Goal: Task Accomplishment & Management: Use online tool/utility

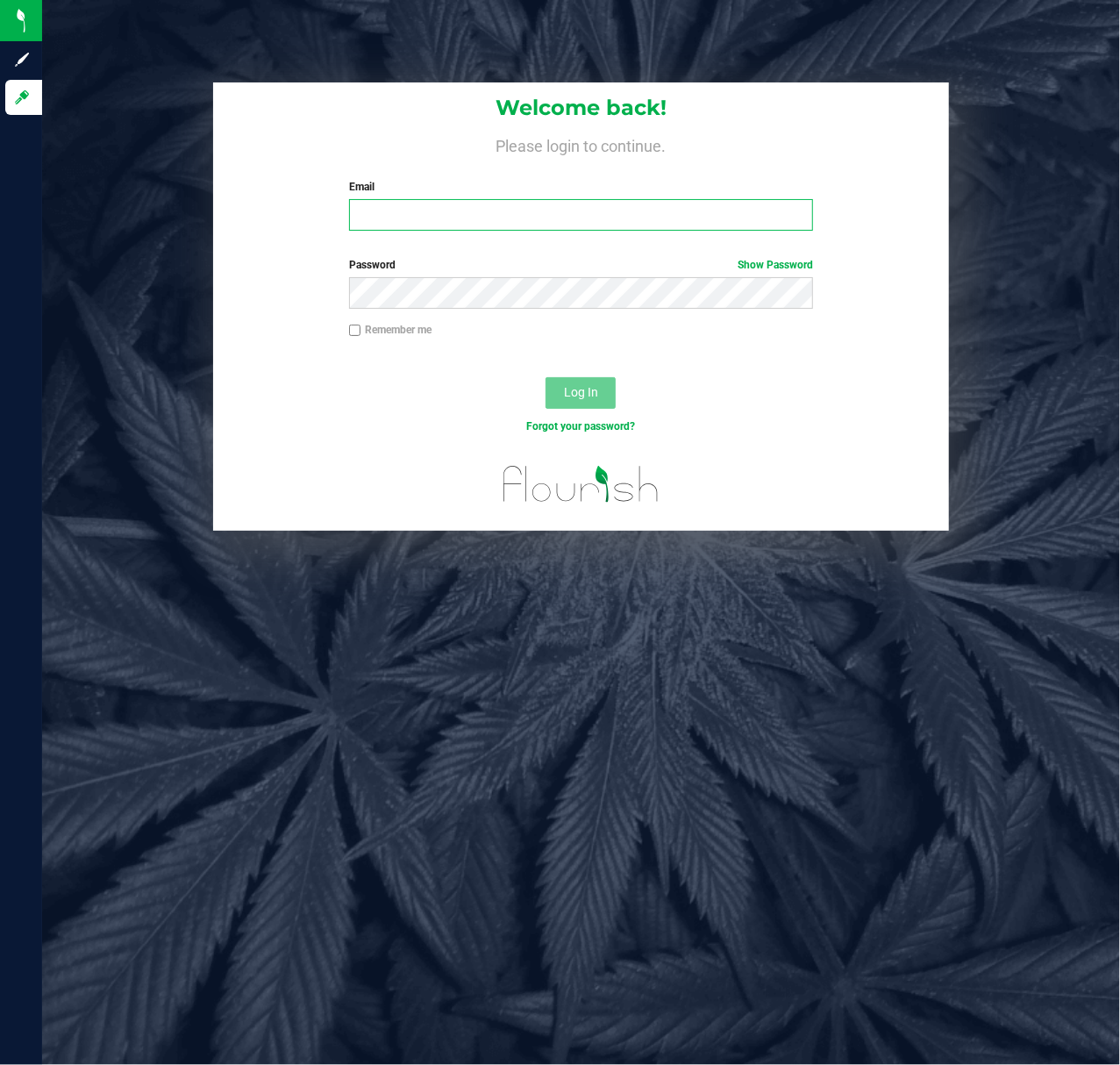
click at [528, 227] on input "Email" at bounding box center [581, 215] width 465 height 32
type input "lsherman@liveparallel.com"
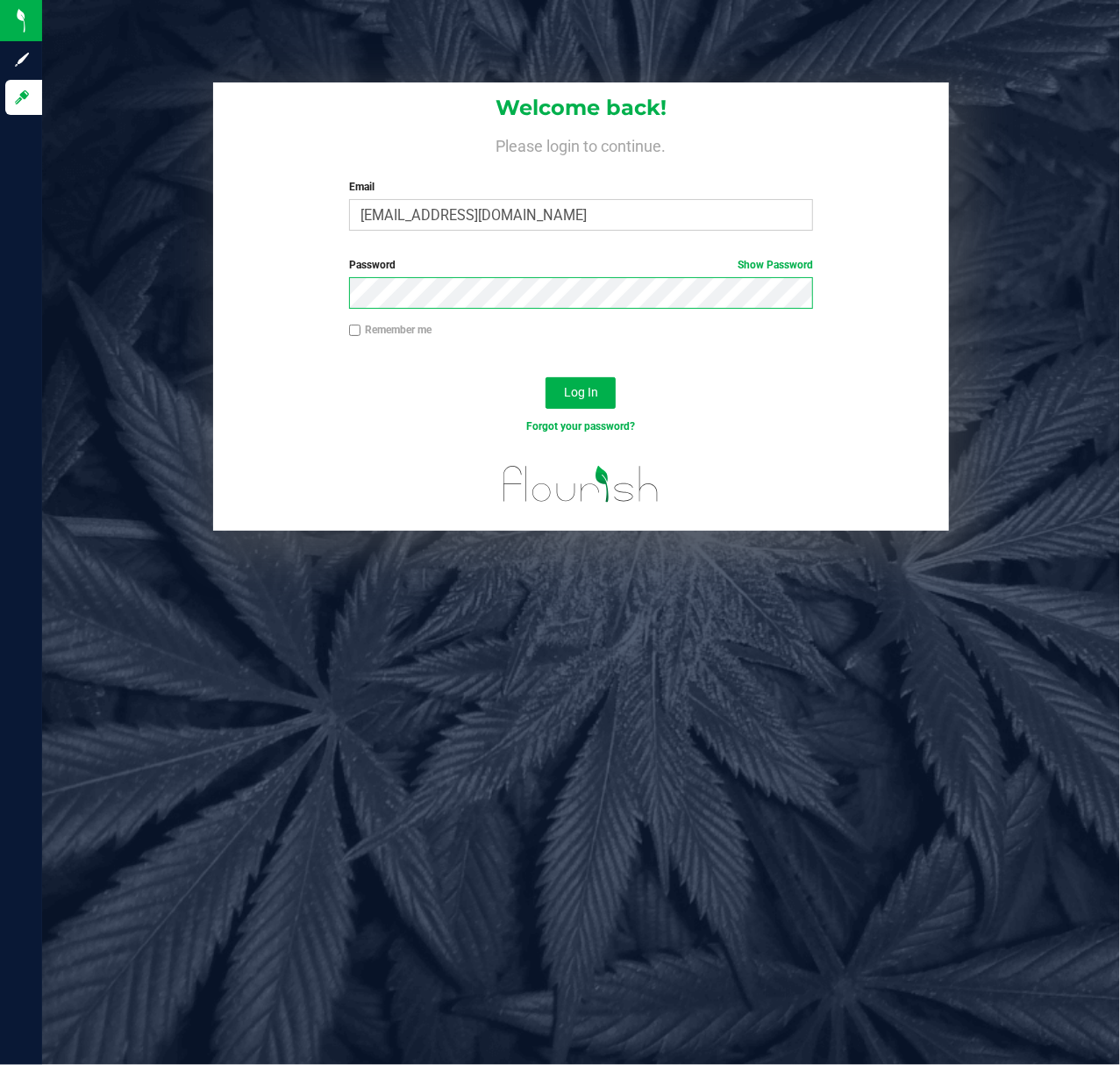
click at [546, 377] on button "Log In" at bounding box center [581, 393] width 70 height 32
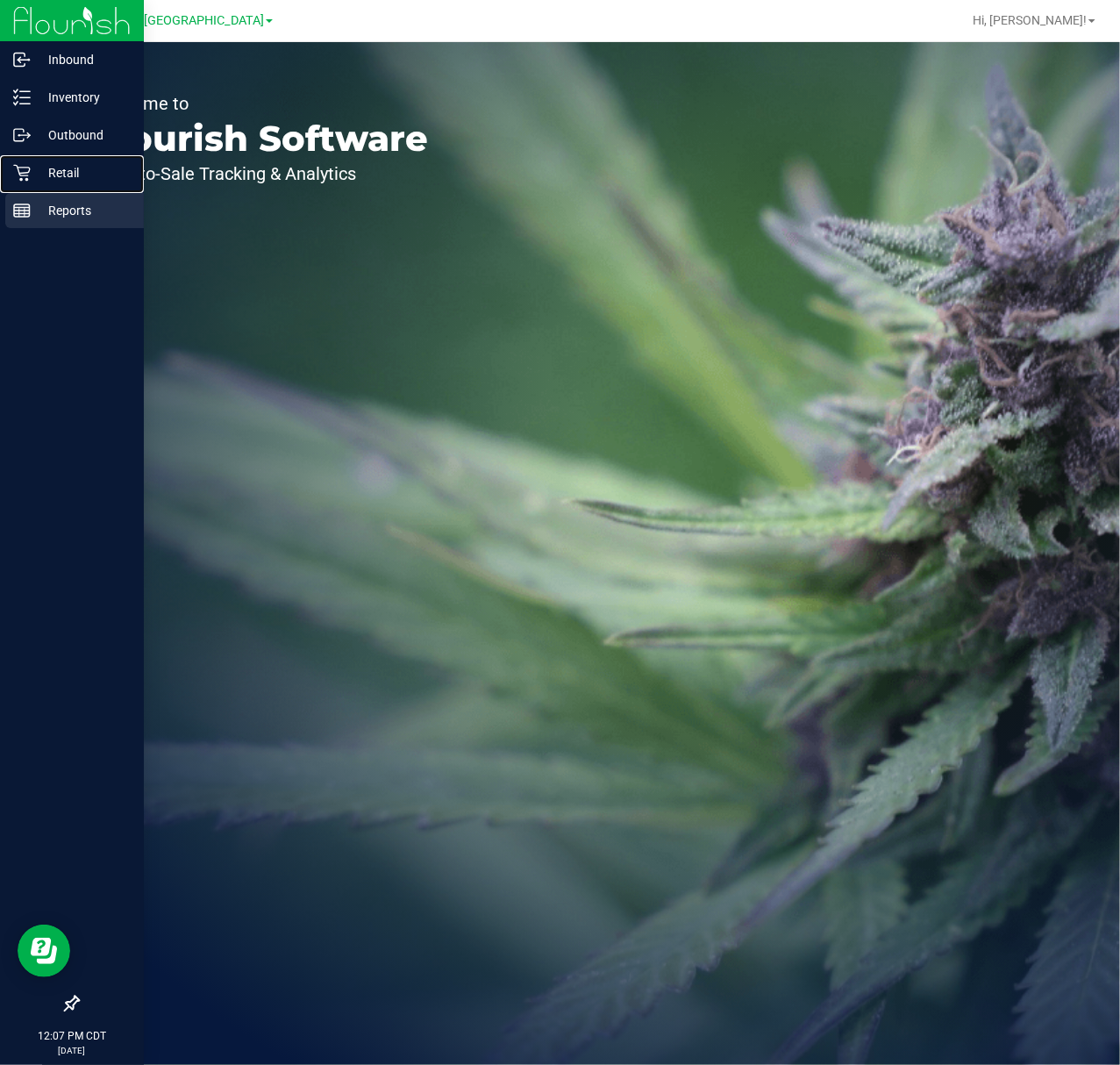
drag, startPoint x: 26, startPoint y: 174, endPoint x: 77, endPoint y: 197, distance: 55.9
click at [26, 174] on icon at bounding box center [21, 173] width 18 height 18
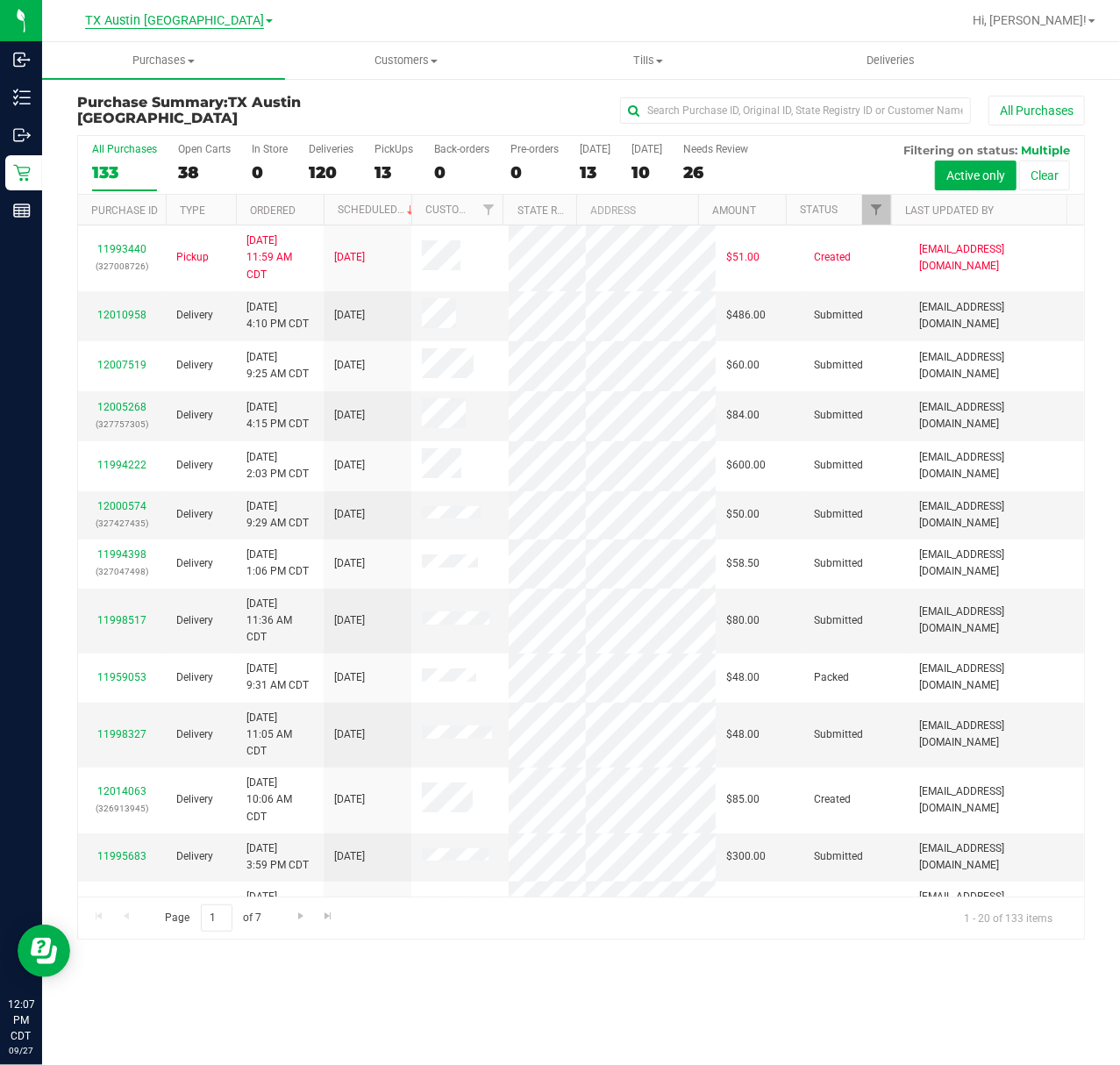
click at [163, 24] on span "TX Austin [GEOGRAPHIC_DATA]" at bounding box center [175, 21] width 179 height 16
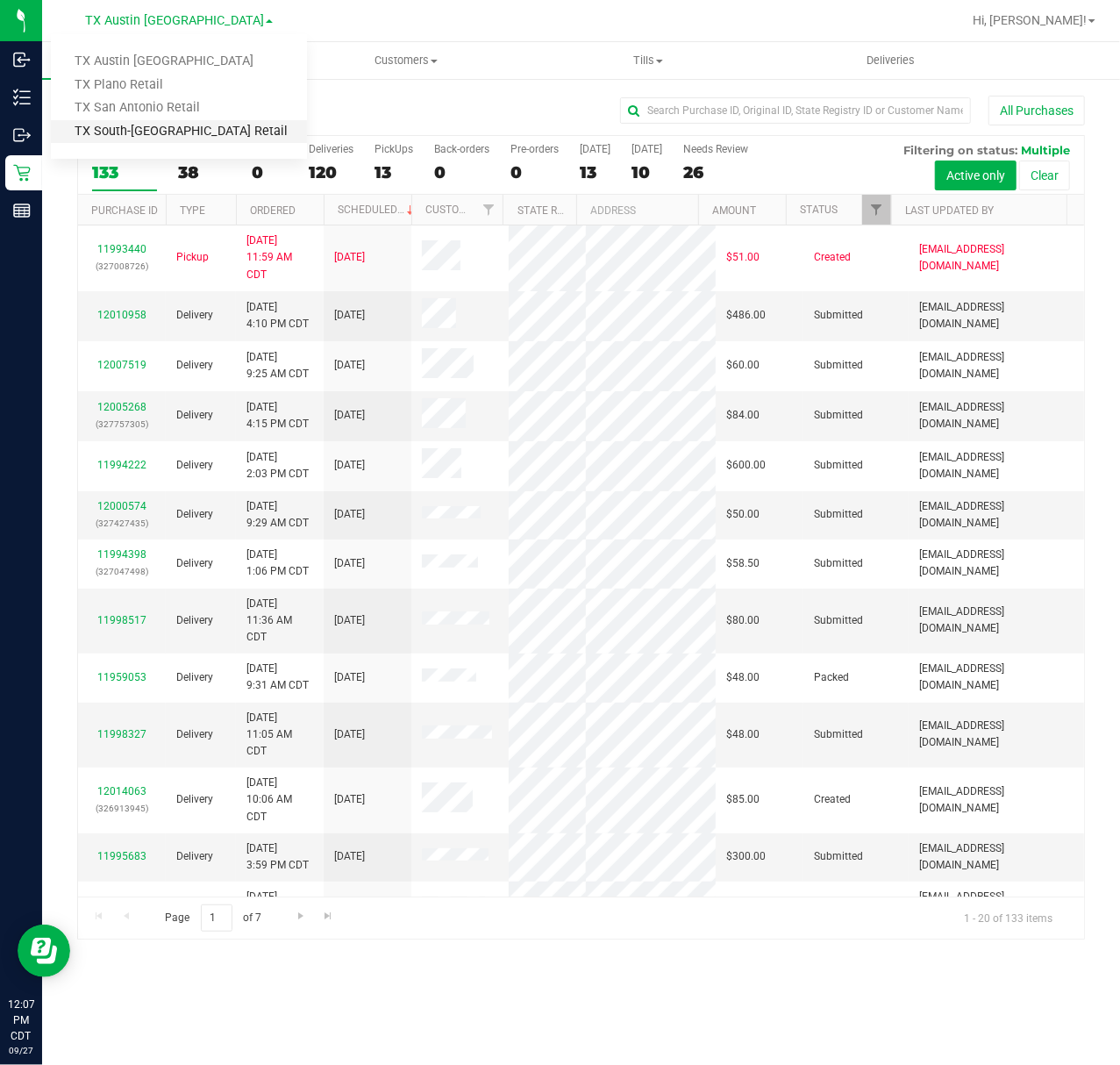
click at [137, 132] on link "TX South-[GEOGRAPHIC_DATA] Retail" at bounding box center [179, 132] width 256 height 23
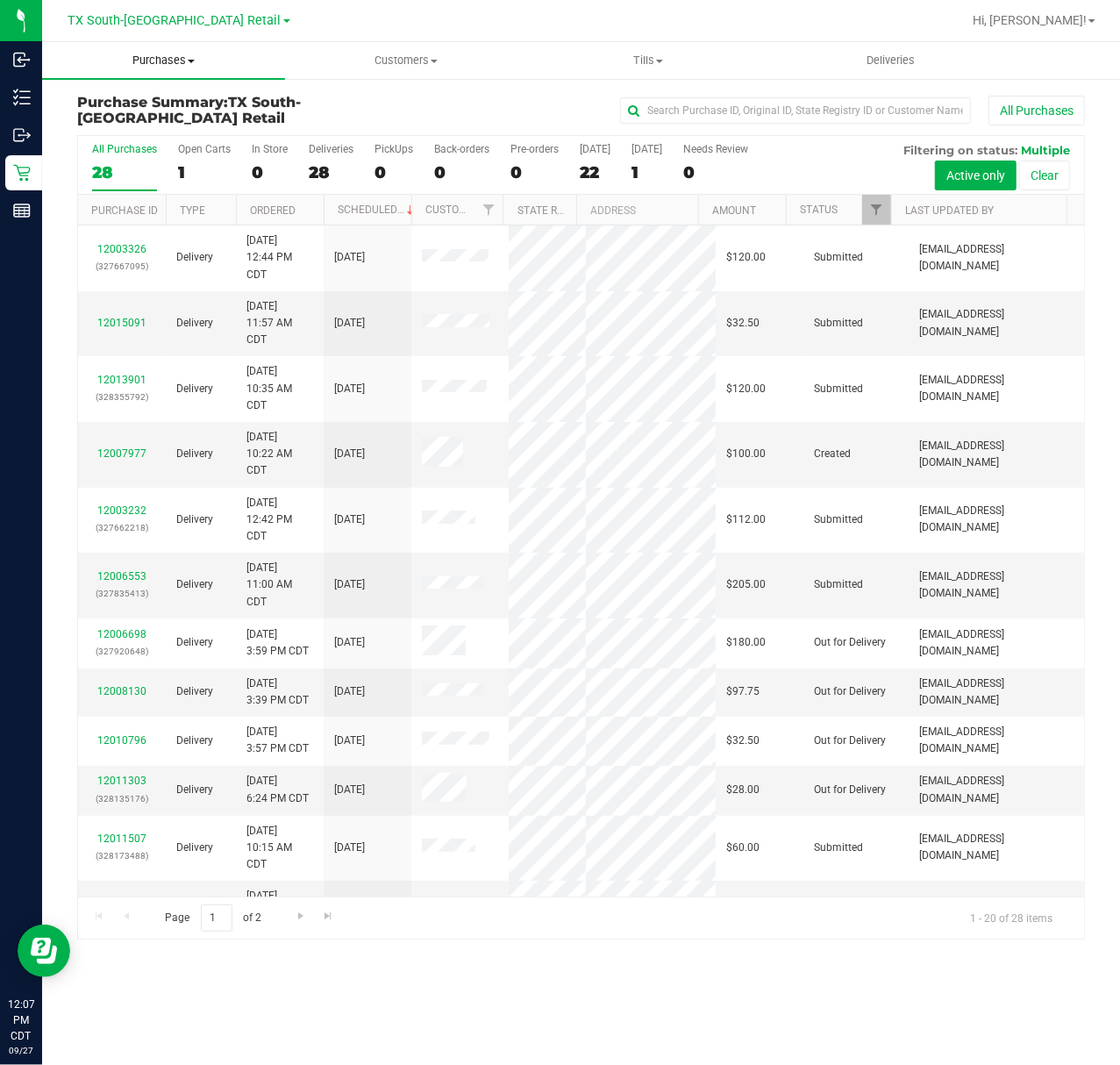
click at [151, 49] on uib-tab-heading "Purchases Summary of purchases Fulfillment All purchases" at bounding box center [163, 60] width 243 height 36
click at [142, 119] on span "Fulfillment" at bounding box center [96, 127] width 109 height 15
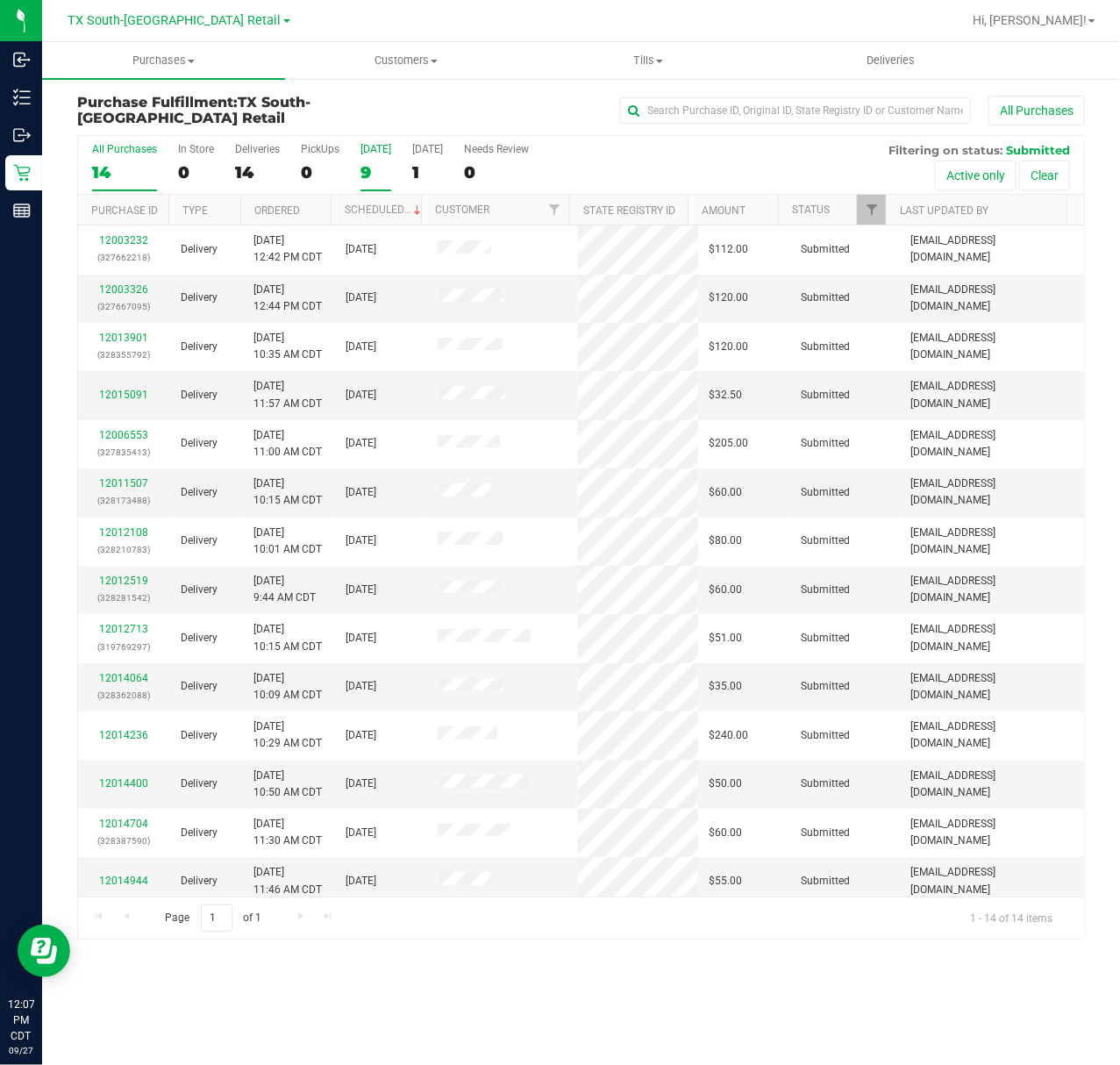
click at [372, 168] on div "9" at bounding box center [375, 173] width 31 height 21
click at [0, 0] on input "Today 9" at bounding box center [0, 0] width 0 height 0
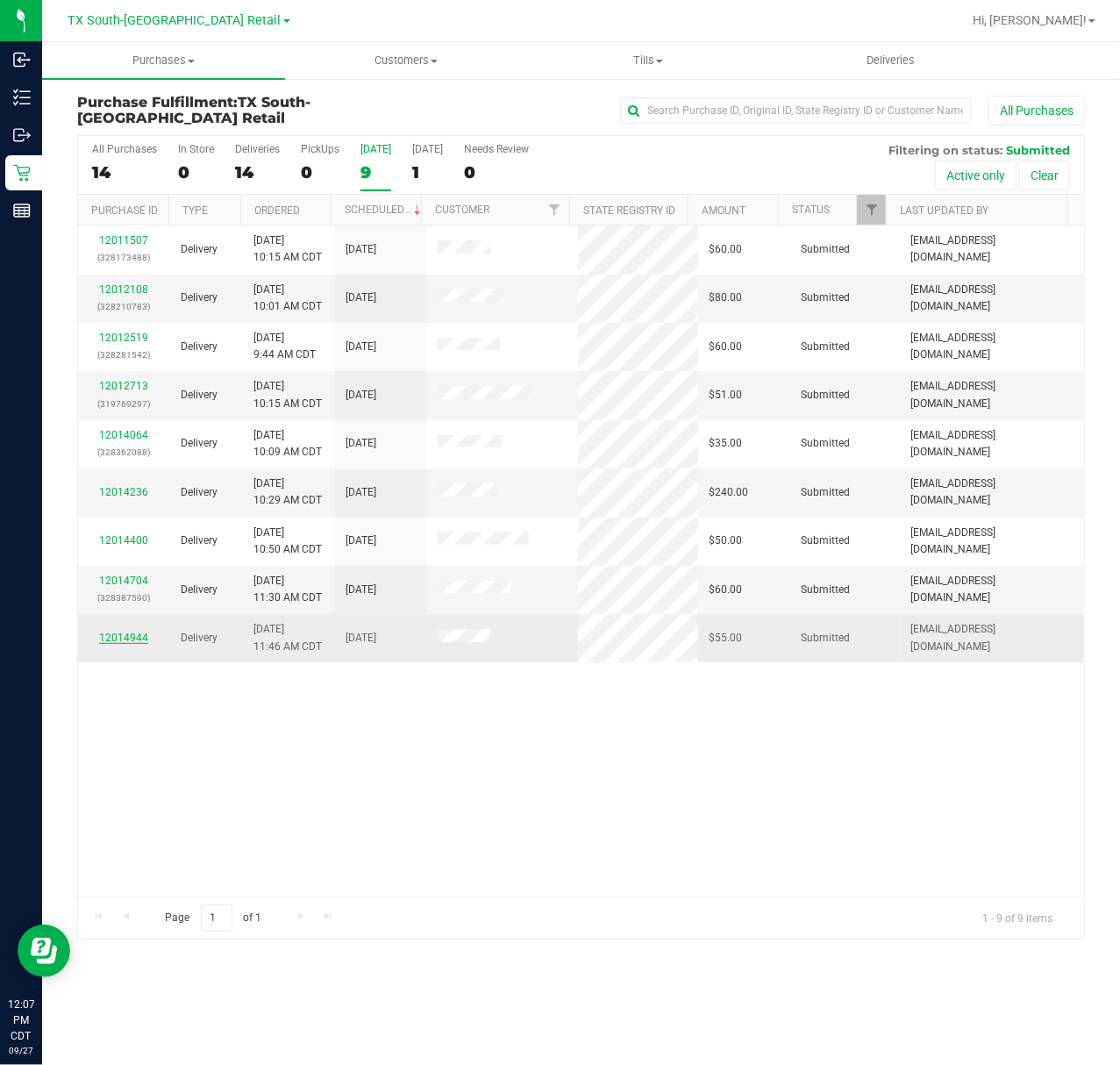
click at [128, 643] on link "12014944" at bounding box center [123, 638] width 49 height 12
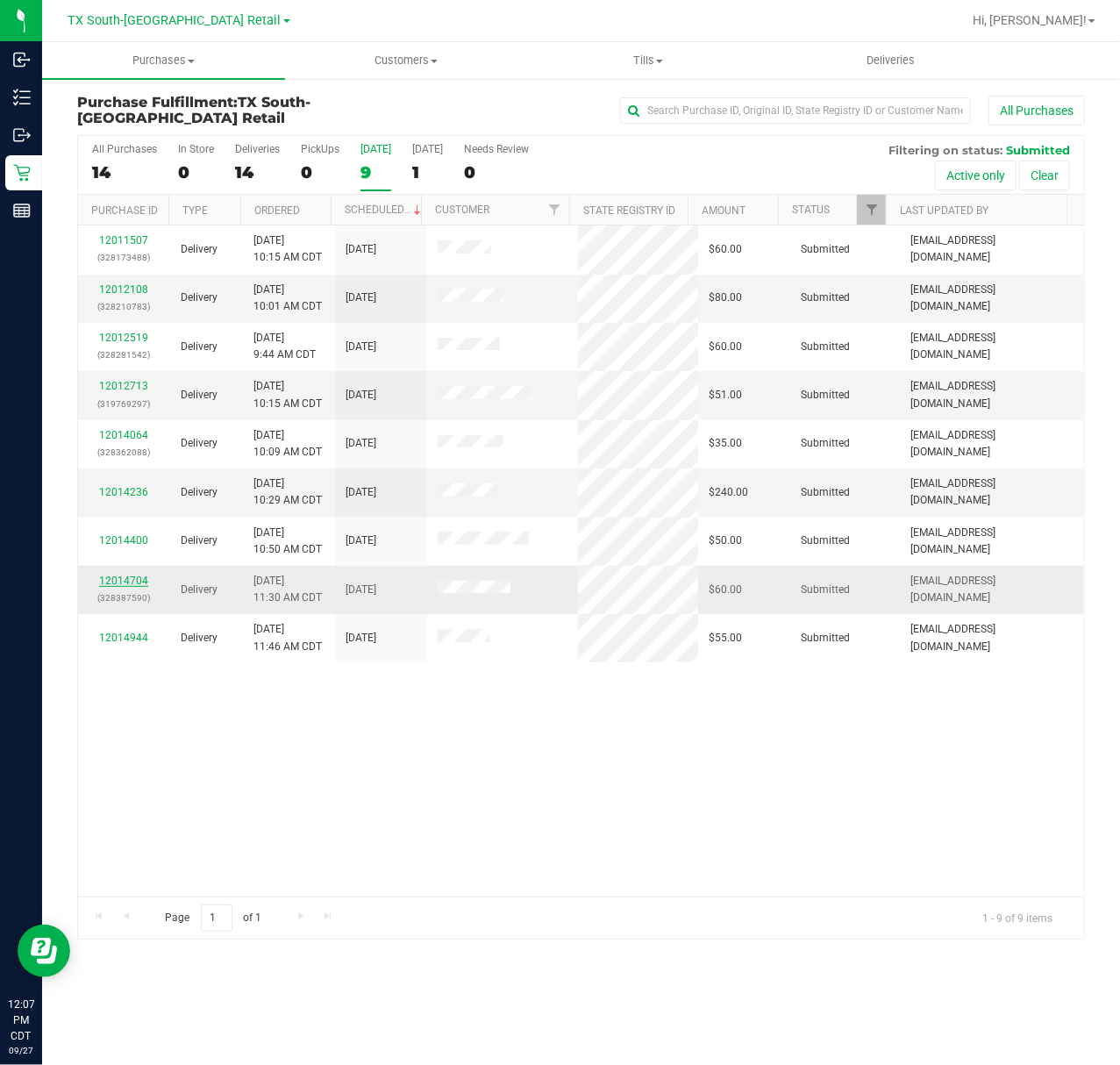
click at [134, 586] on link "12014704" at bounding box center [123, 581] width 49 height 12
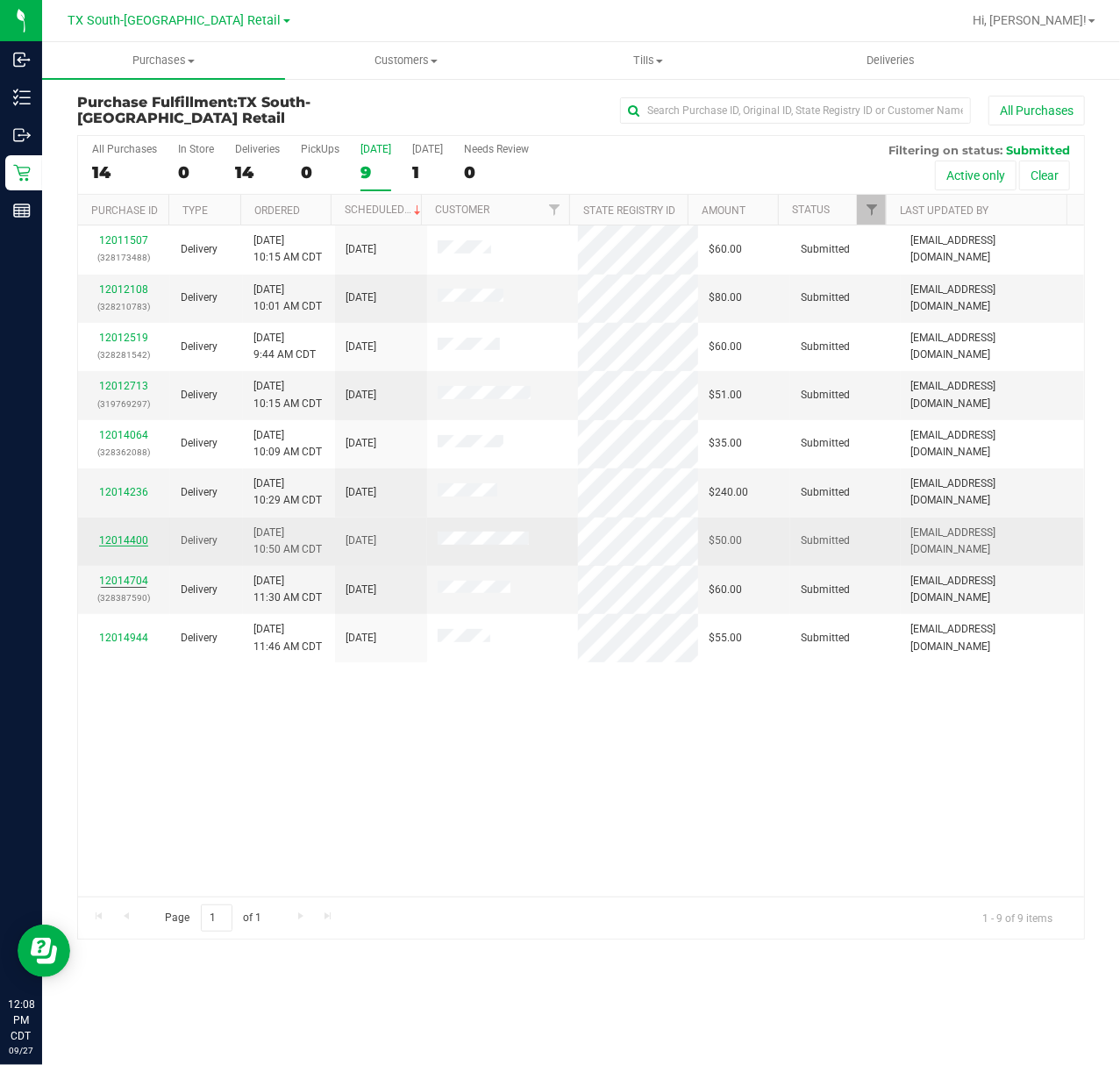
click at [133, 541] on link "12014400" at bounding box center [123, 540] width 49 height 12
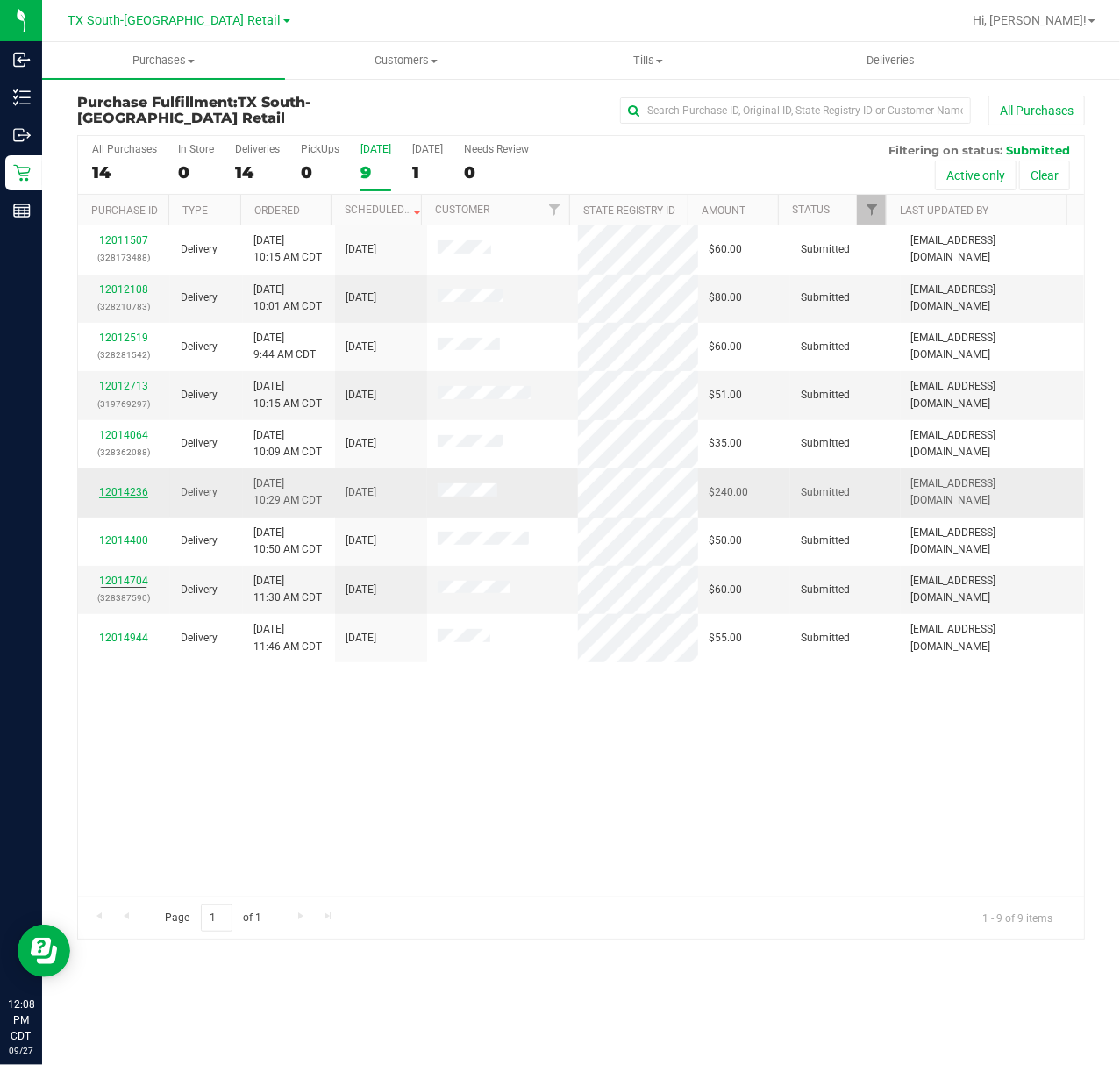
click at [132, 492] on link "12014236" at bounding box center [123, 492] width 49 height 12
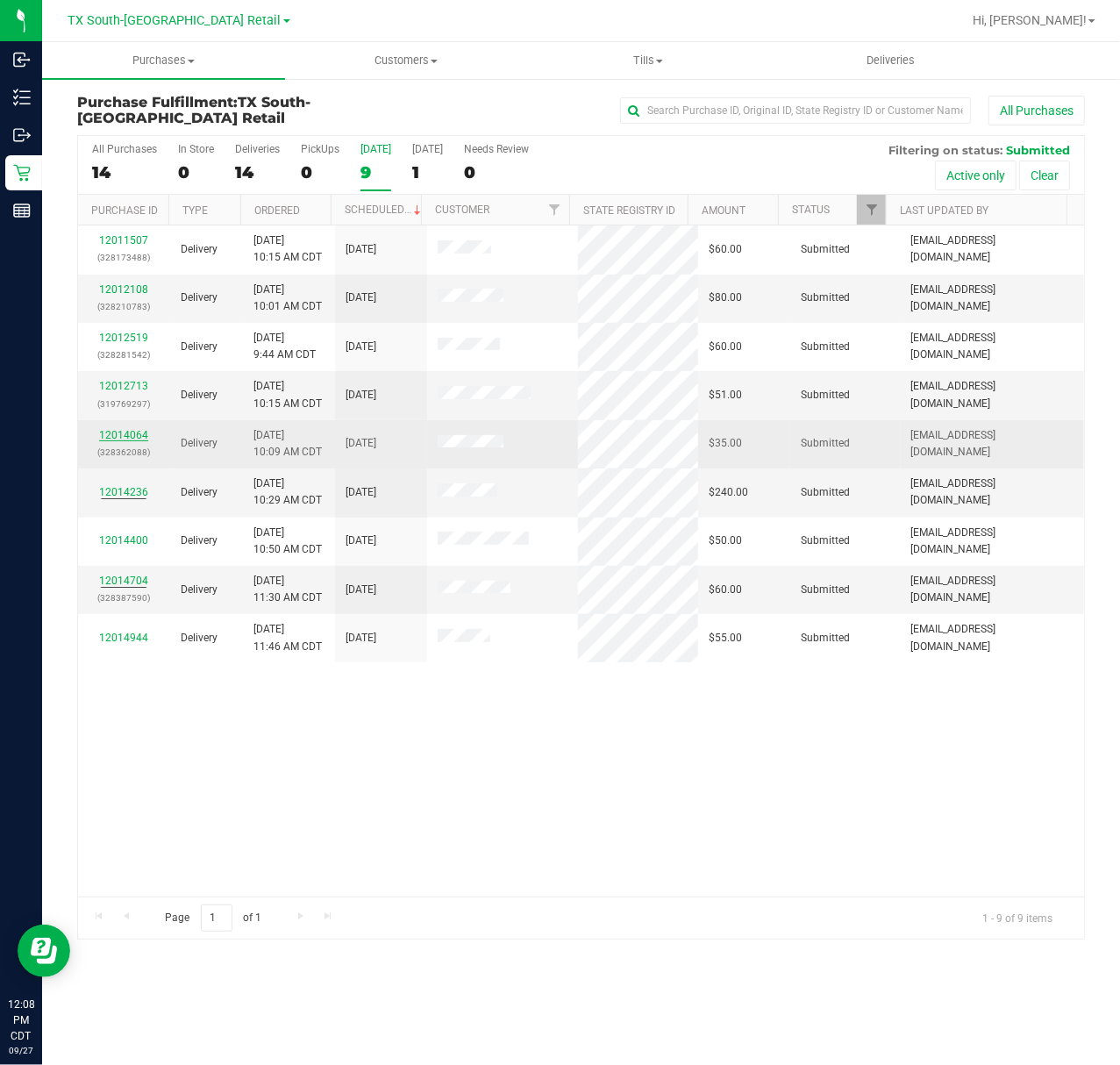
click at [130, 439] on link "12014064" at bounding box center [123, 435] width 49 height 12
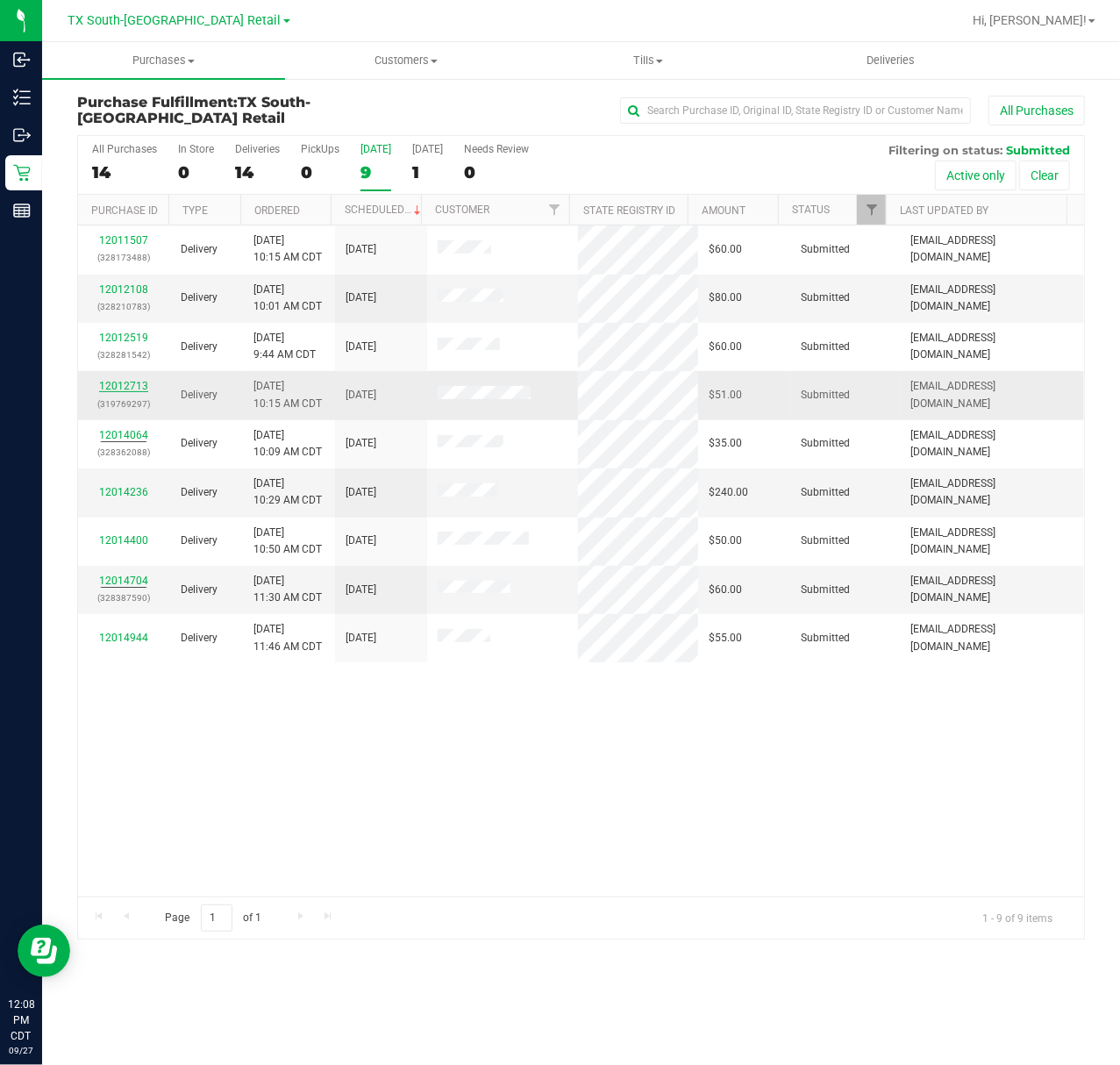
click at [127, 384] on link "12012713" at bounding box center [123, 385] width 49 height 12
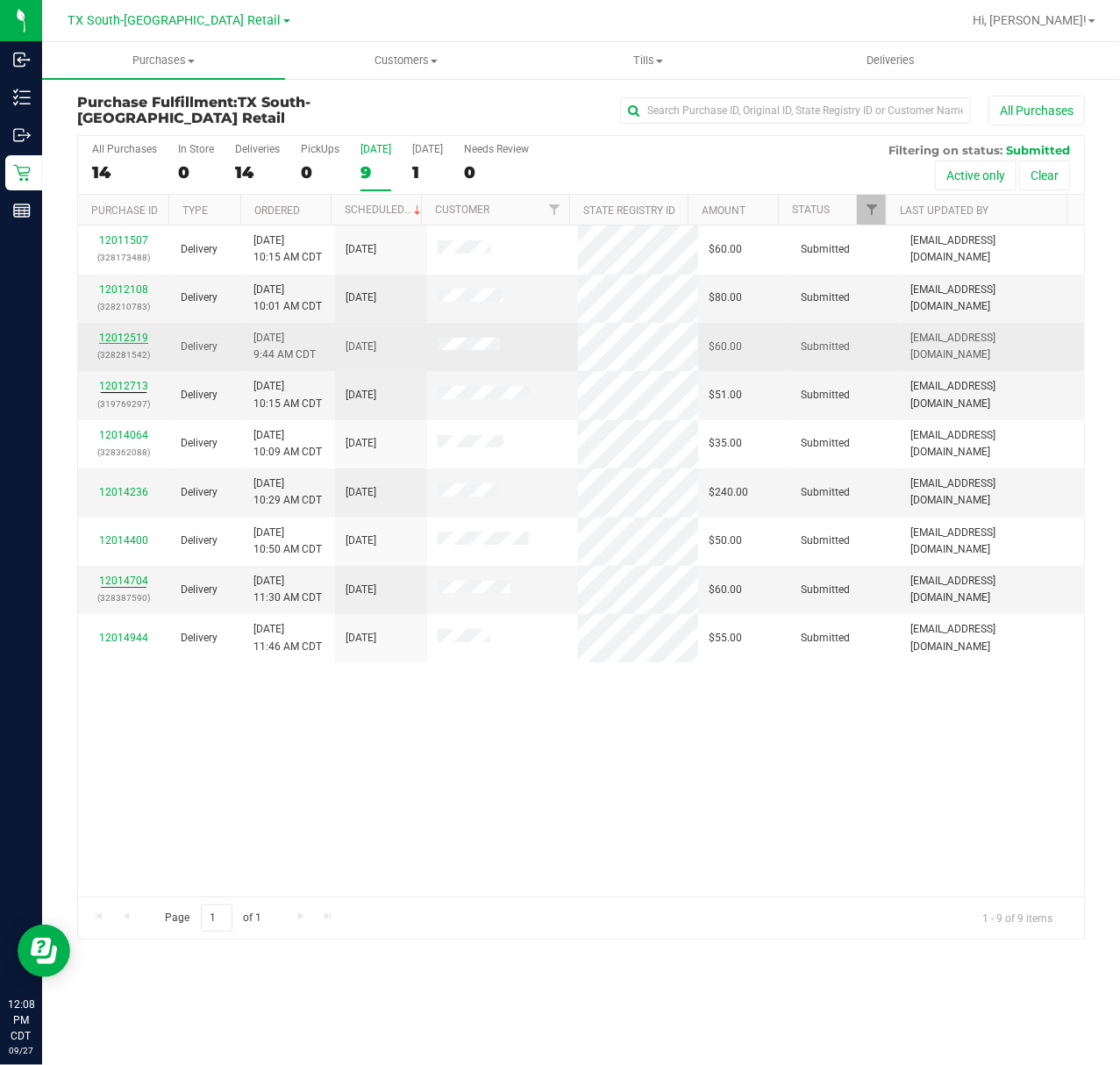
click at [124, 339] on link "12012519" at bounding box center [123, 337] width 49 height 12
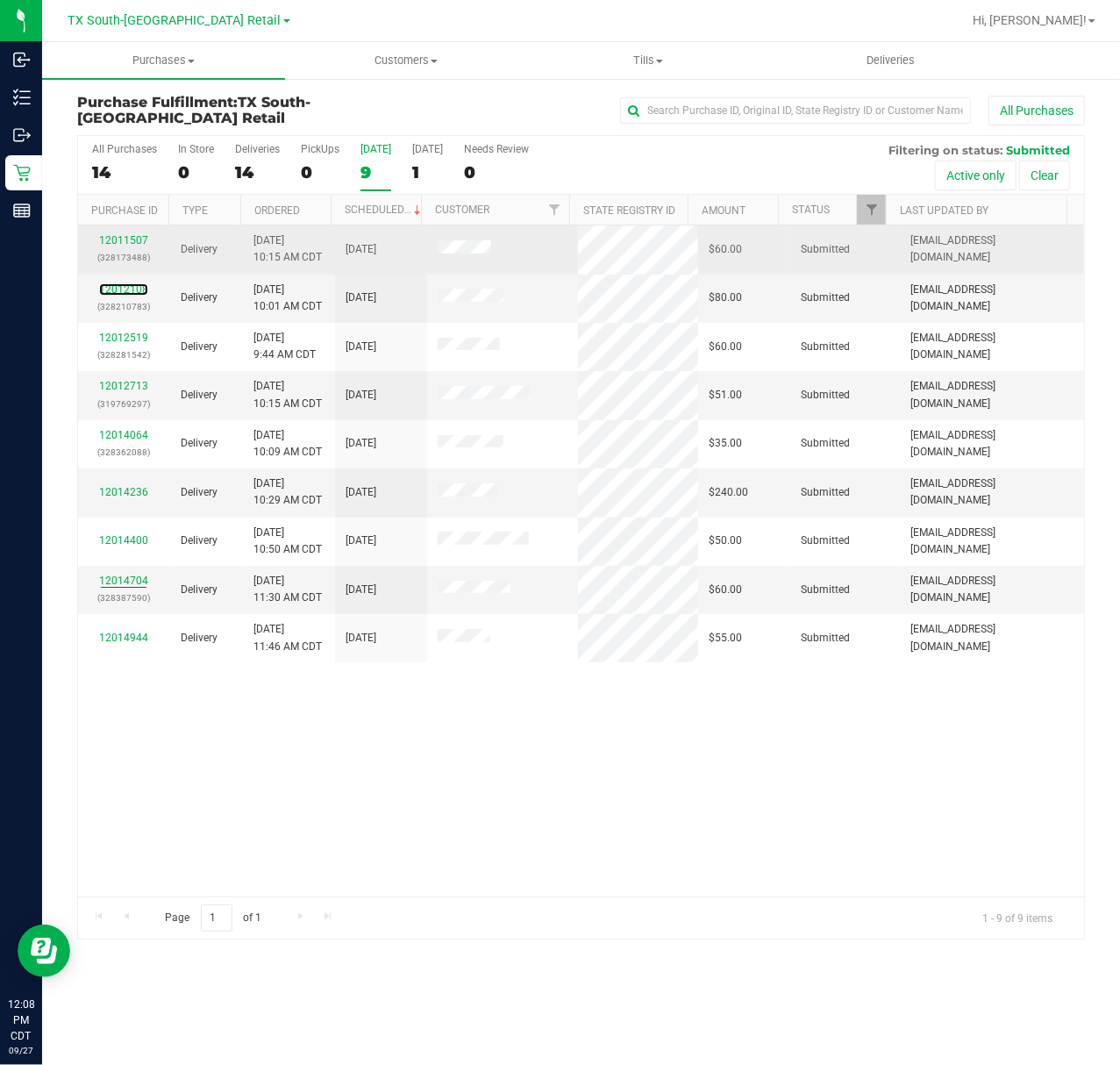
drag, startPoint x: 132, startPoint y: 293, endPoint x: 130, endPoint y: 258, distance: 35.1
click at [132, 292] on link "12012108" at bounding box center [123, 289] width 49 height 12
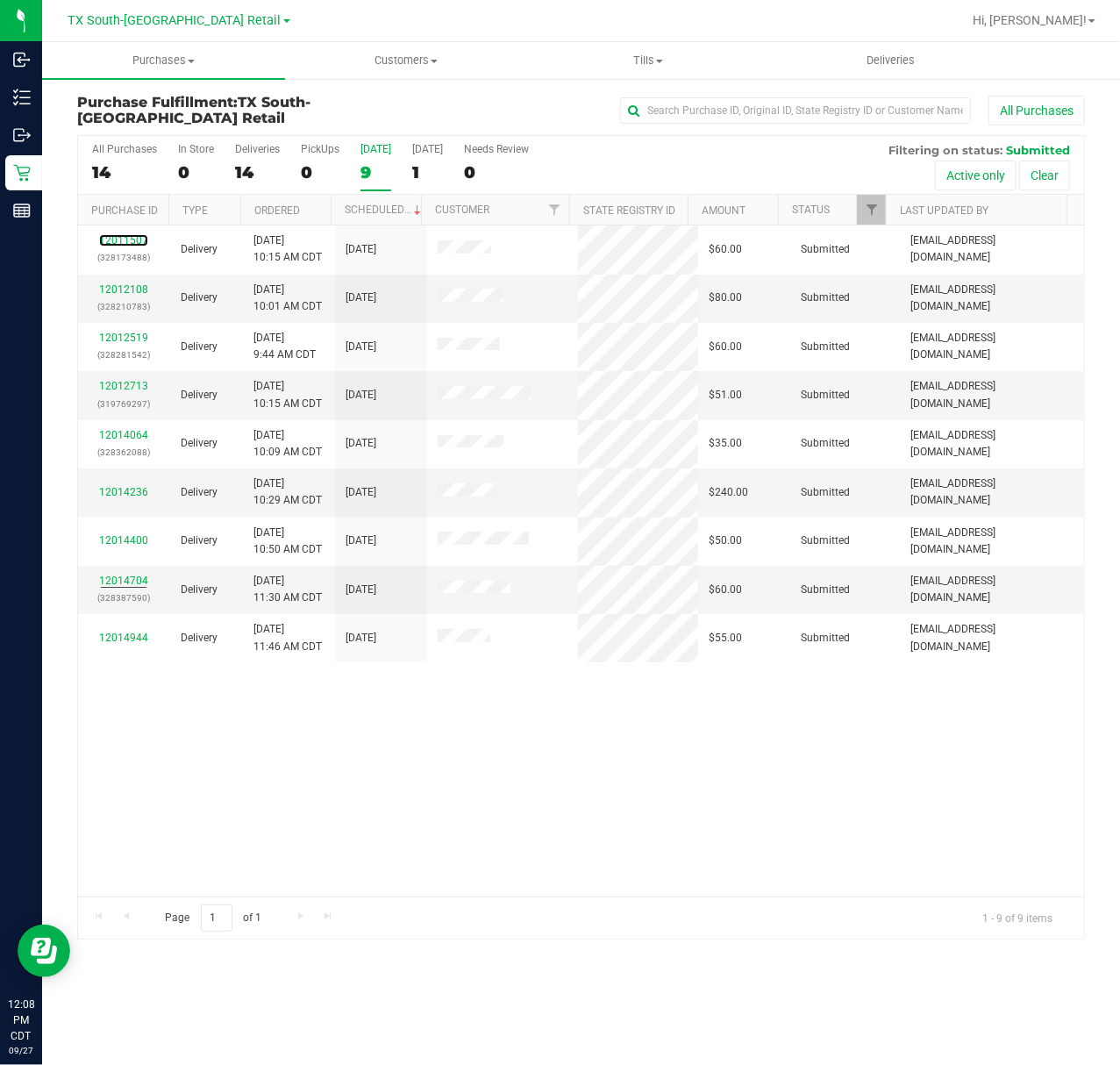
drag, startPoint x: 124, startPoint y: 235, endPoint x: 149, endPoint y: 137, distance: 101.1
click at [124, 234] on link "12011507" at bounding box center [123, 240] width 49 height 12
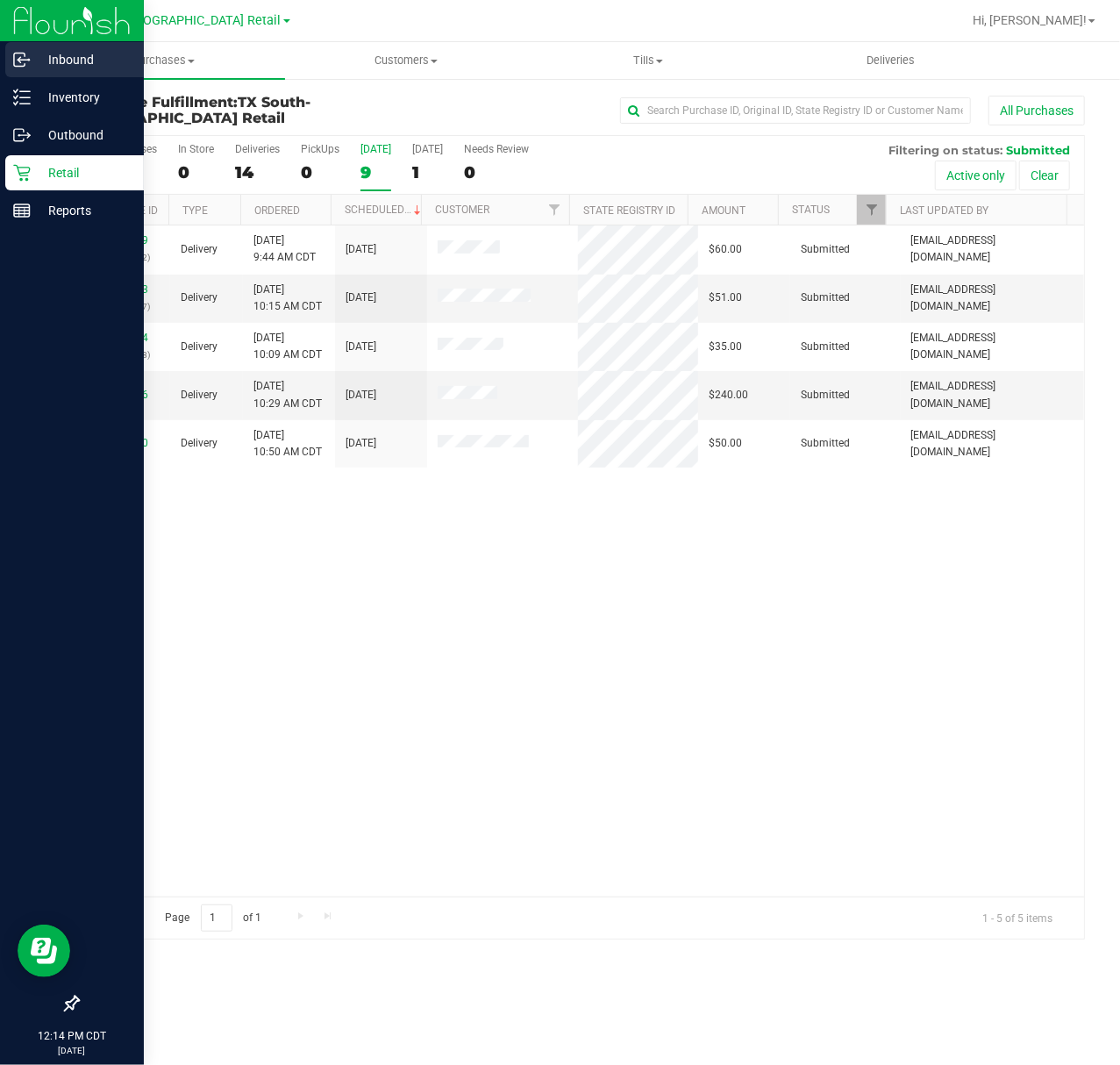
click at [39, 51] on p "Inbound" at bounding box center [83, 60] width 105 height 21
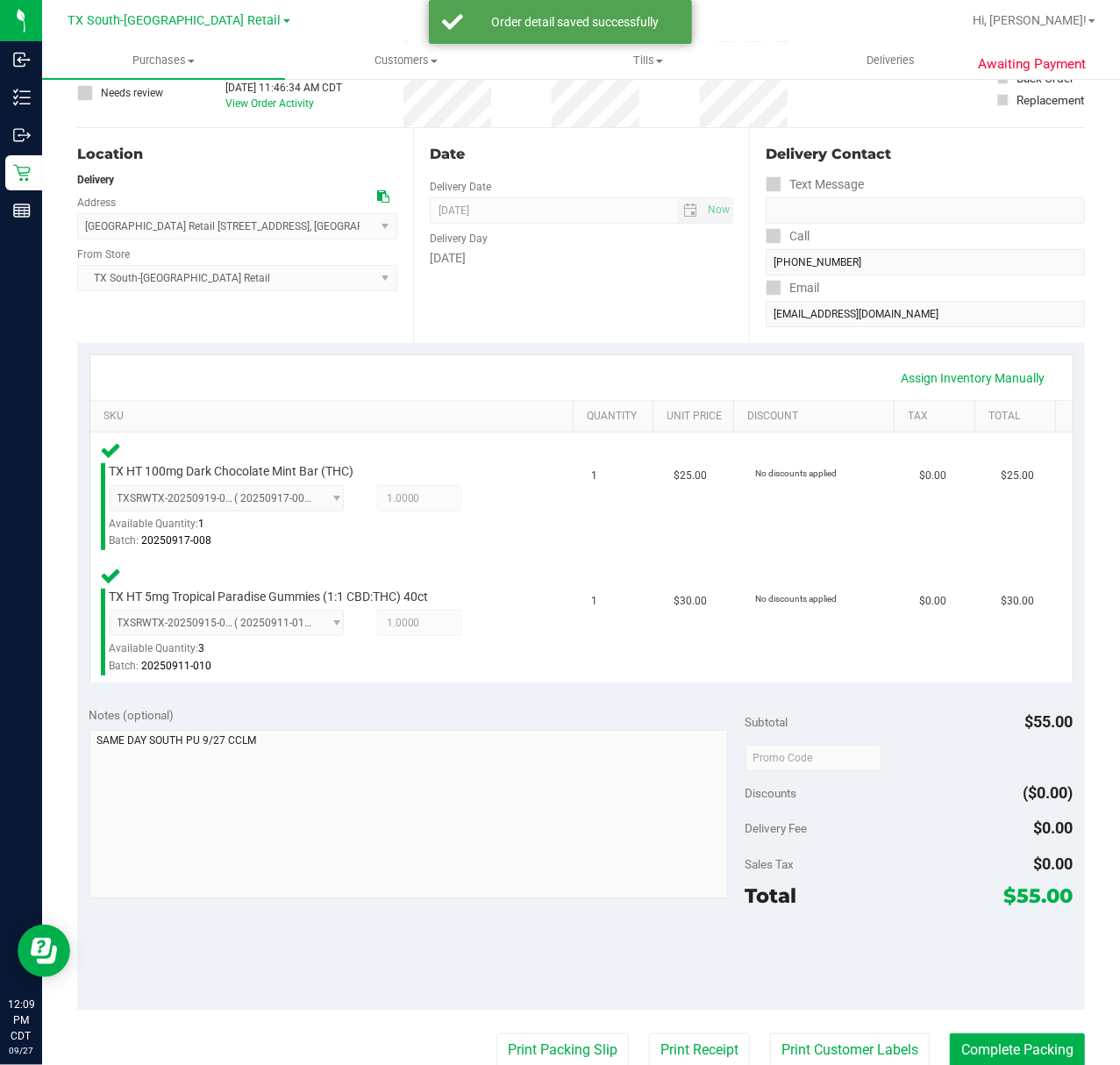
scroll to position [233, 0]
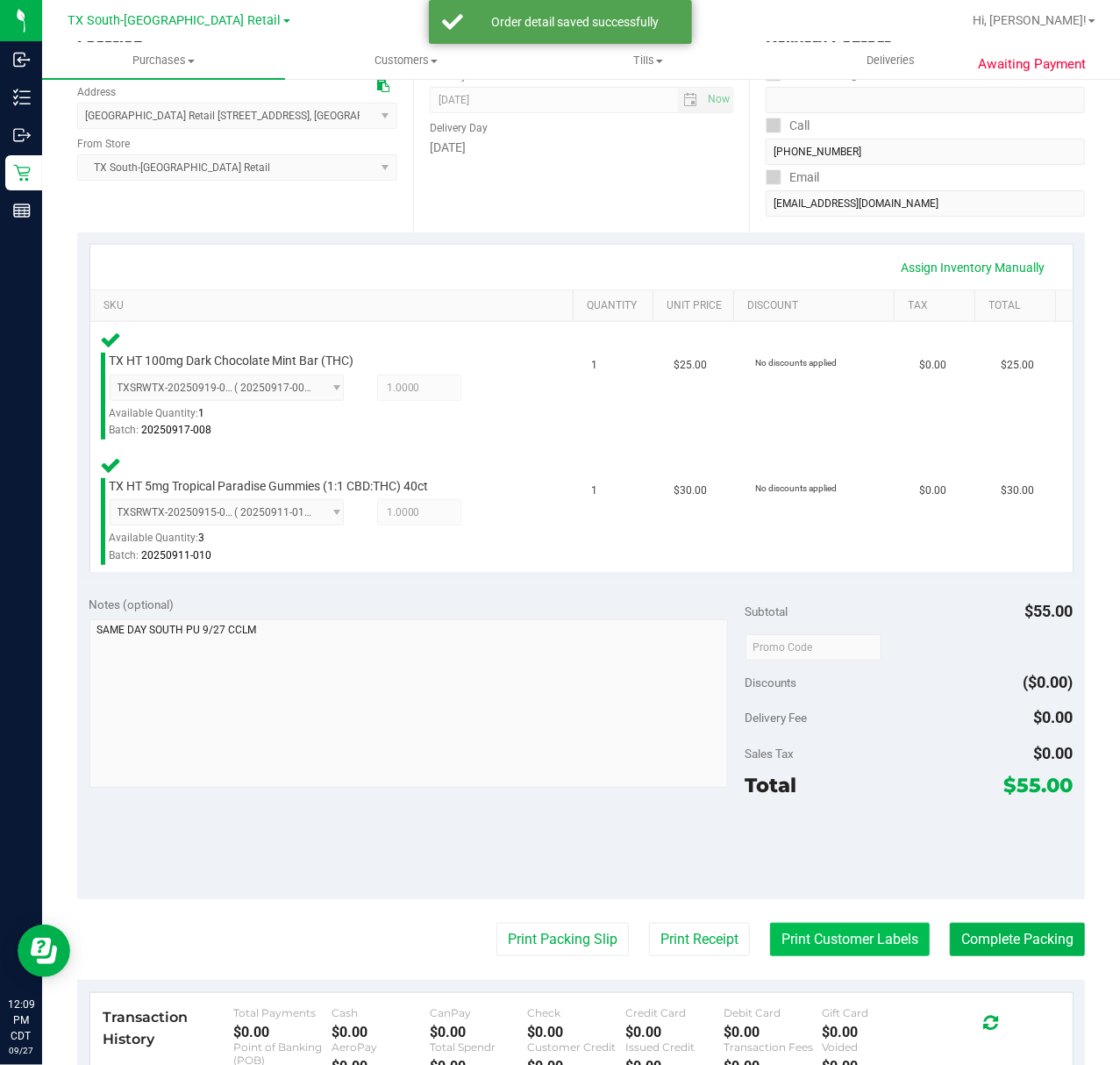
click at [870, 943] on button "Print Customer Labels" at bounding box center [849, 940] width 160 height 34
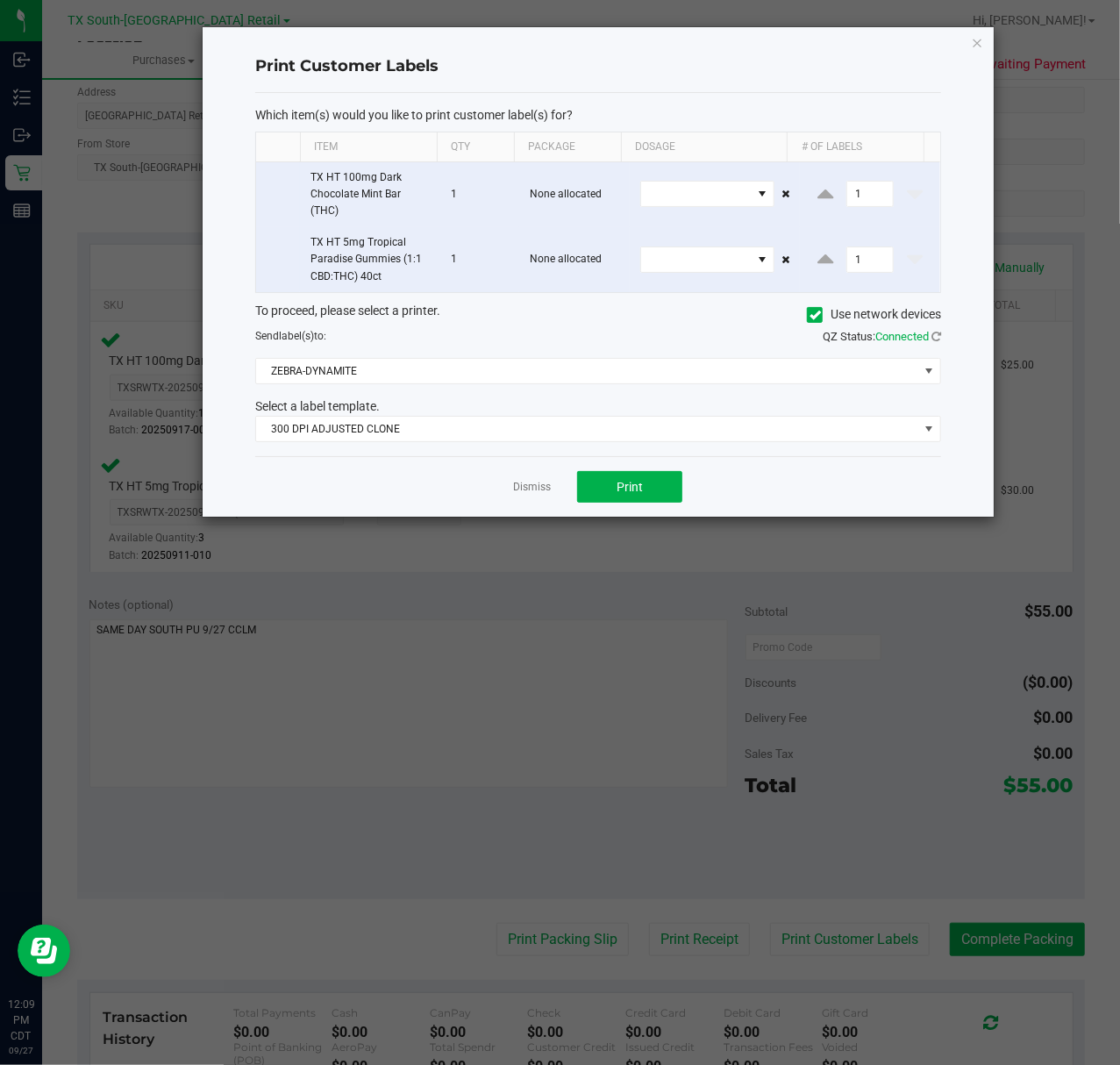
click at [587, 415] on div "Select a label template." at bounding box center [597, 407] width 712 height 19
click at [570, 442] on span "300 DPI ADJUSTED CLONE" at bounding box center [598, 429] width 686 height 26
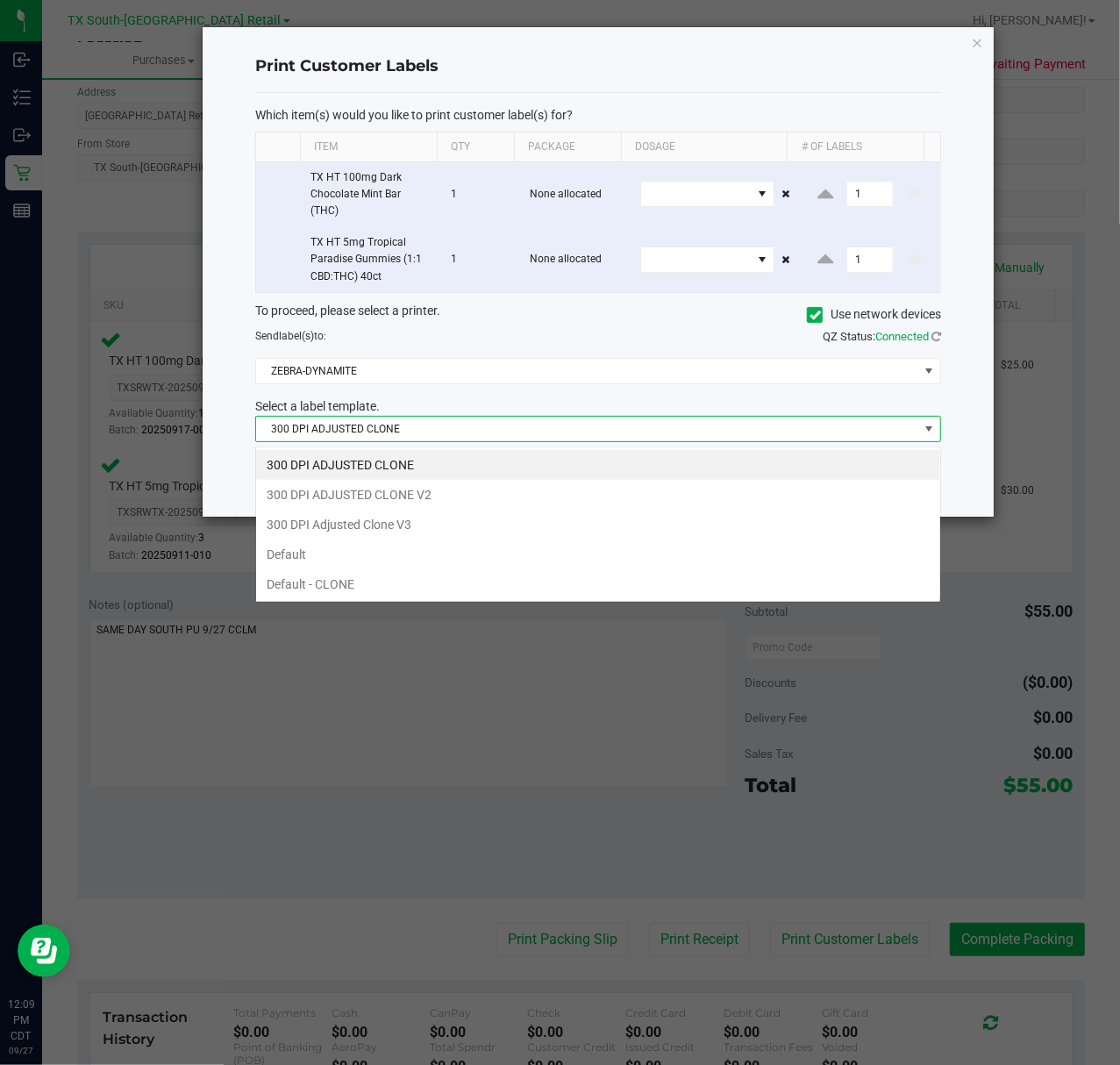
scroll to position [26, 686]
click at [531, 526] on li "300 DPI Adjusted Clone V3" at bounding box center [597, 525] width 684 height 30
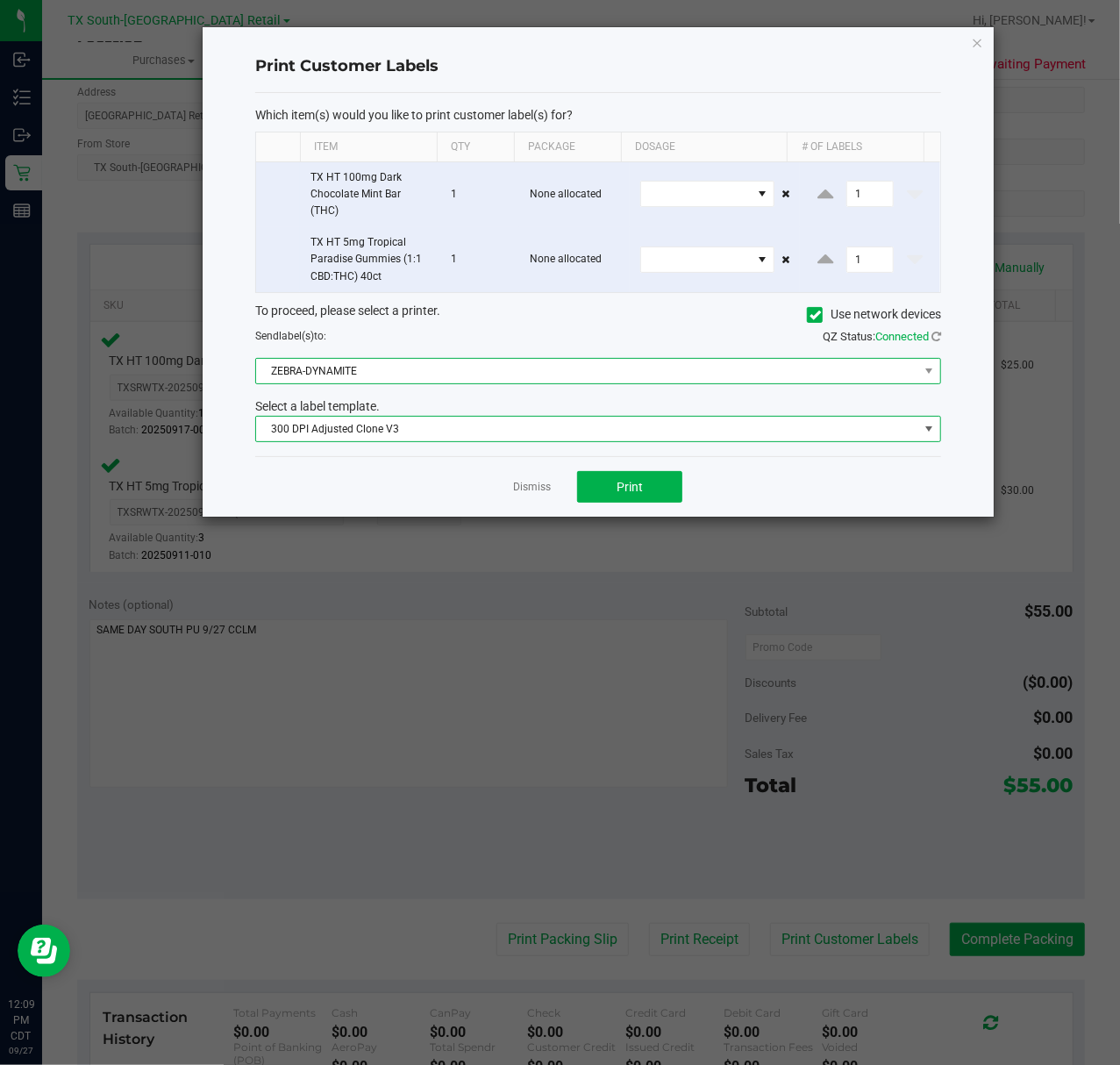
click at [537, 372] on span "ZEBRA-DYNAMITE" at bounding box center [587, 371] width 663 height 24
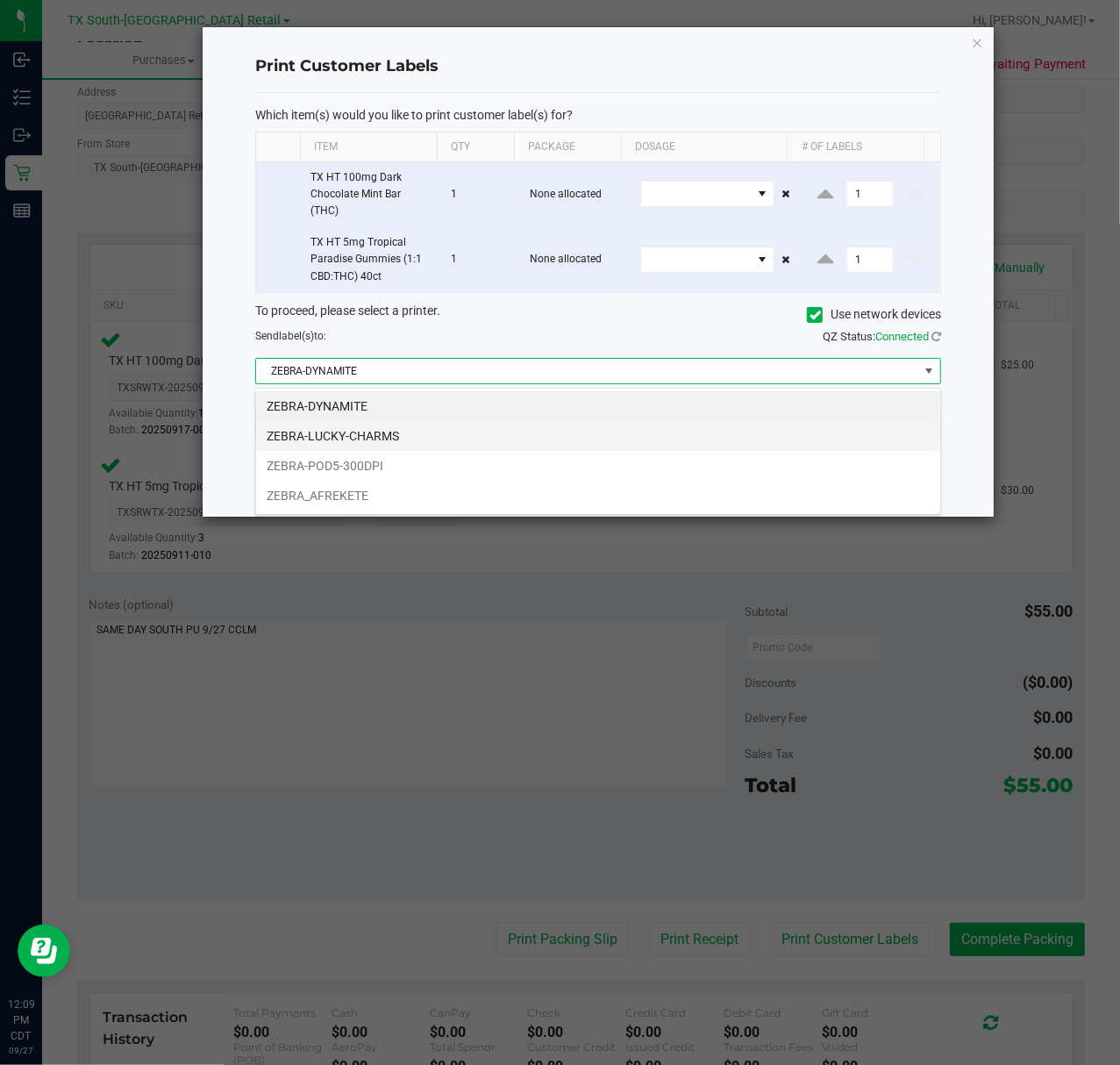
click at [495, 436] on li "ZEBRA-LUCKY-CHARMS" at bounding box center [597, 436] width 684 height 30
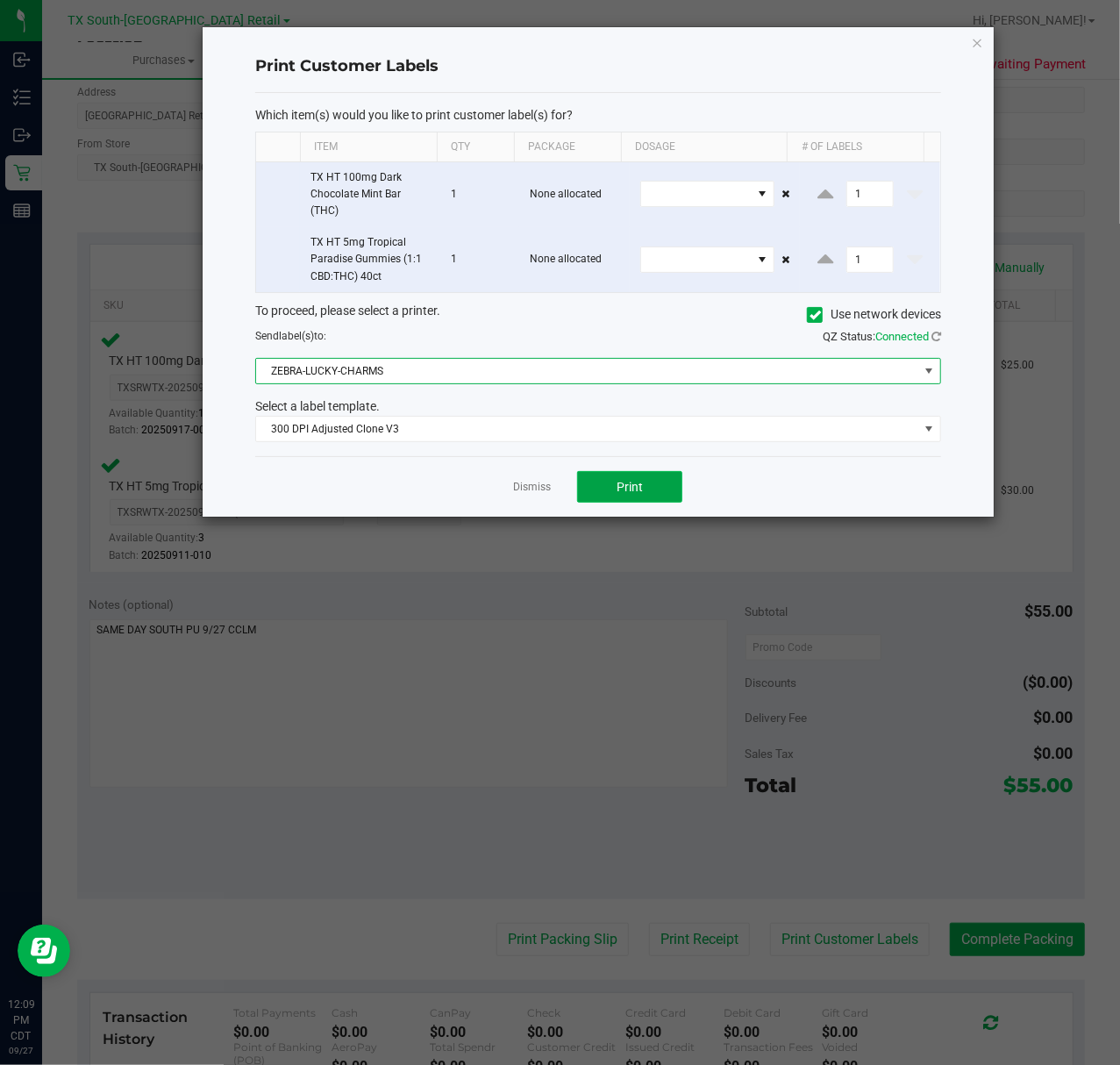
click at [594, 481] on button "Print" at bounding box center [630, 487] width 105 height 32
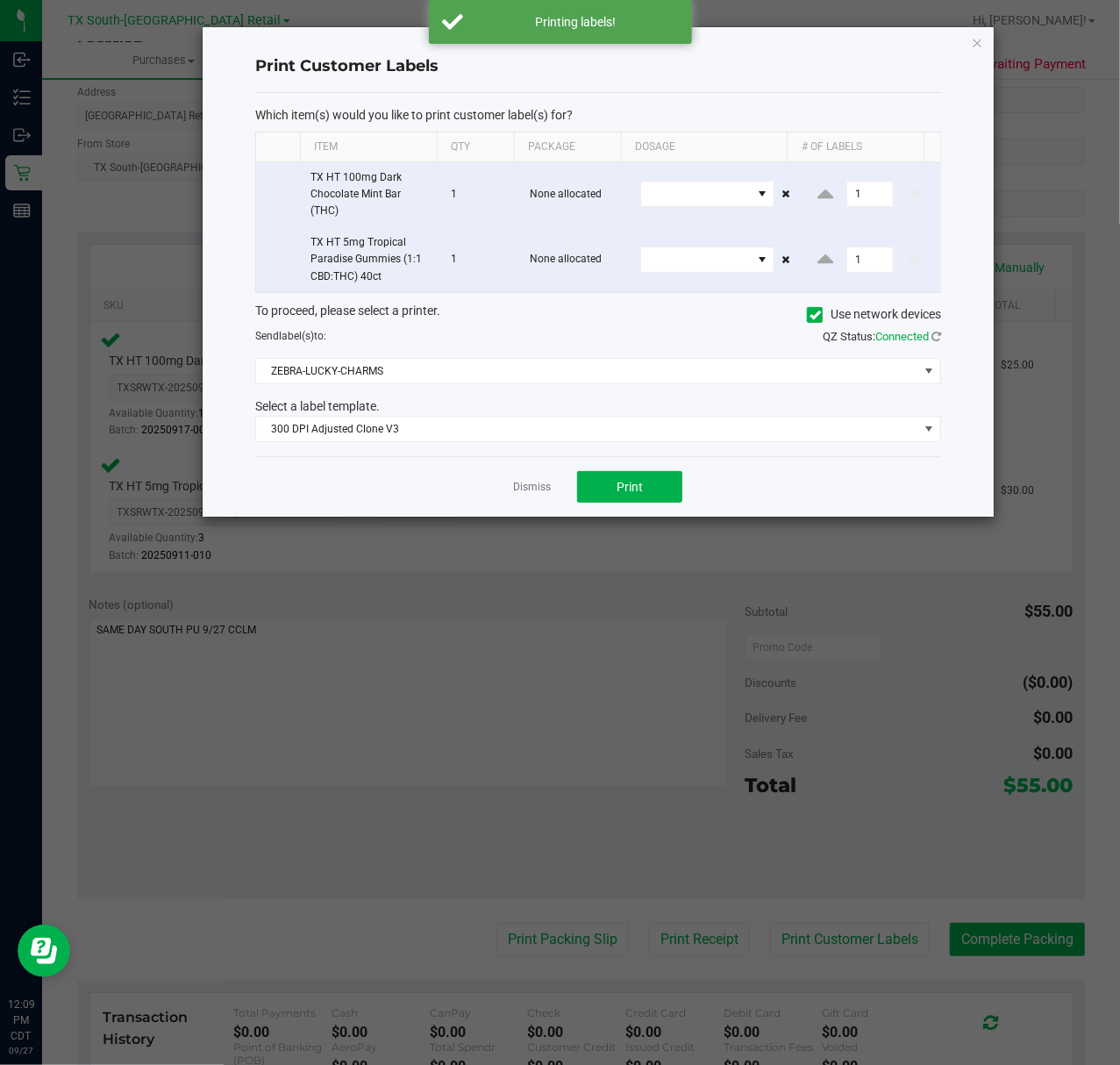
click at [554, 491] on div "Dismiss Print" at bounding box center [598, 486] width 686 height 61
click at [545, 492] on link "Dismiss" at bounding box center [532, 487] width 37 height 15
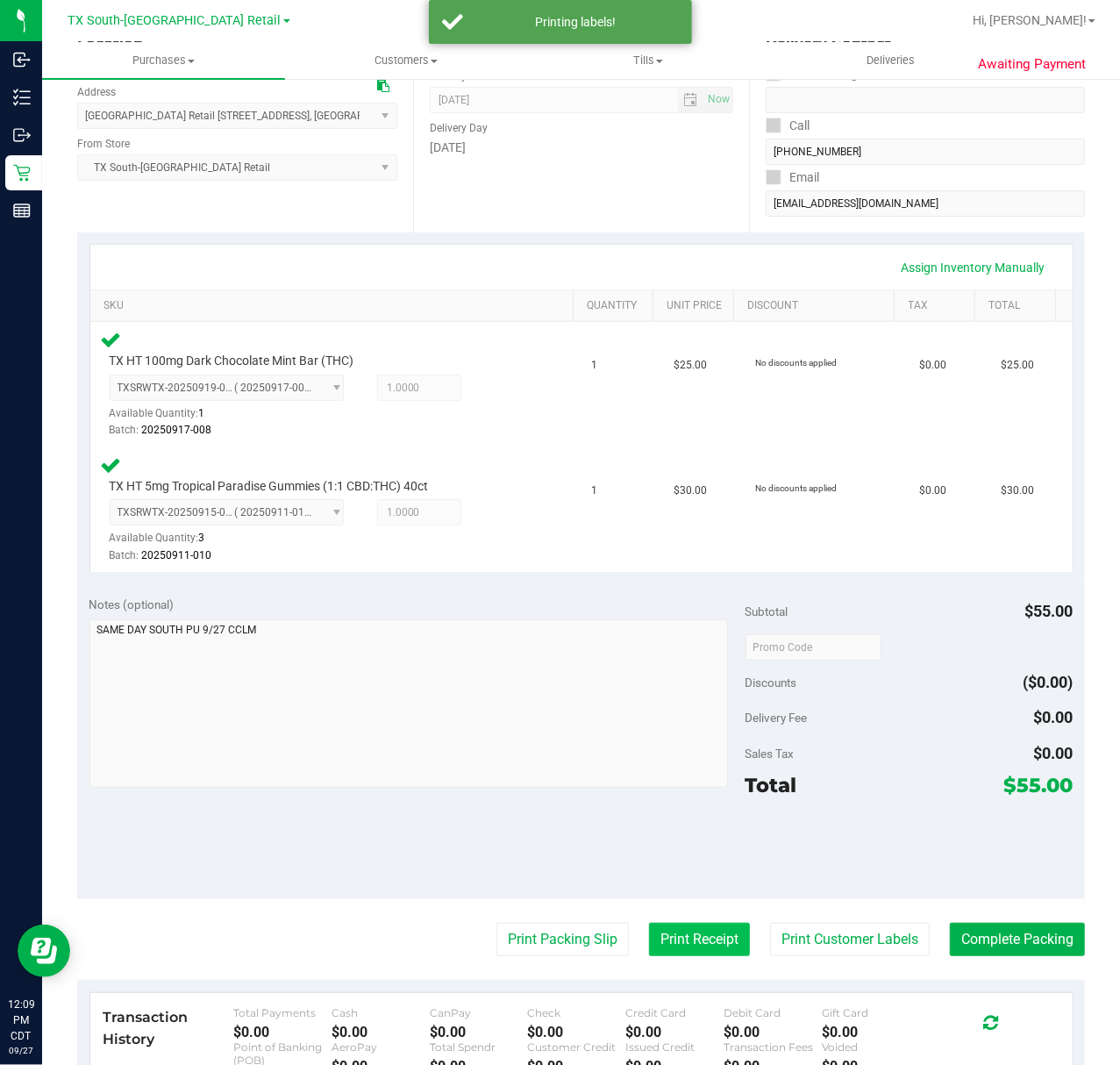
click at [681, 947] on button "Print Receipt" at bounding box center [700, 940] width 101 height 34
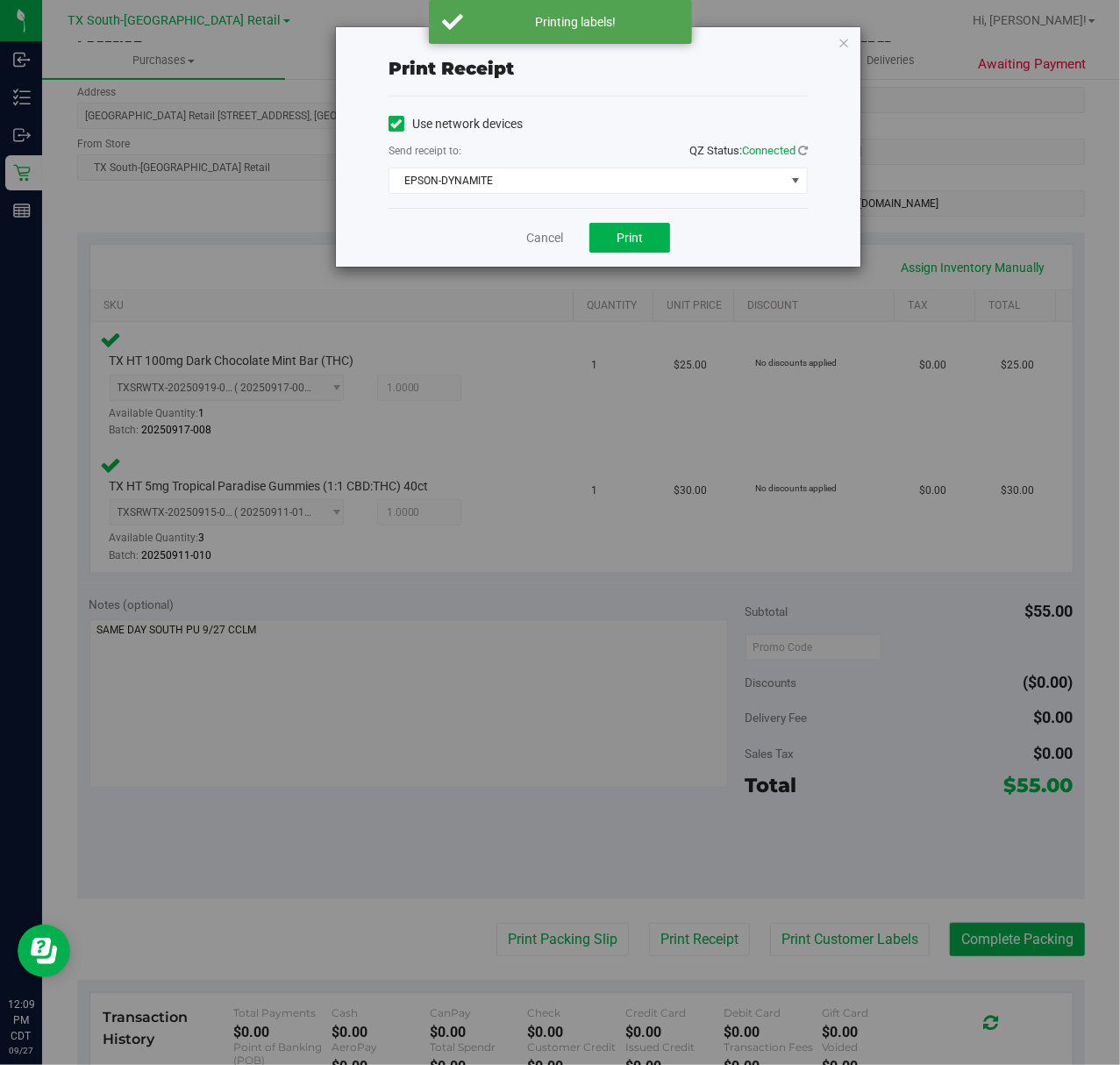
click at [590, 215] on div "Cancel Print" at bounding box center [597, 237] width 419 height 59
click at [604, 197] on div "Use network devices Send receipt to: QZ Status: Connected EPSON-DYNAMITE Choose…" at bounding box center [597, 151] width 419 height 111
click at [609, 189] on span "EPSON-DYNAMITE" at bounding box center [587, 180] width 396 height 24
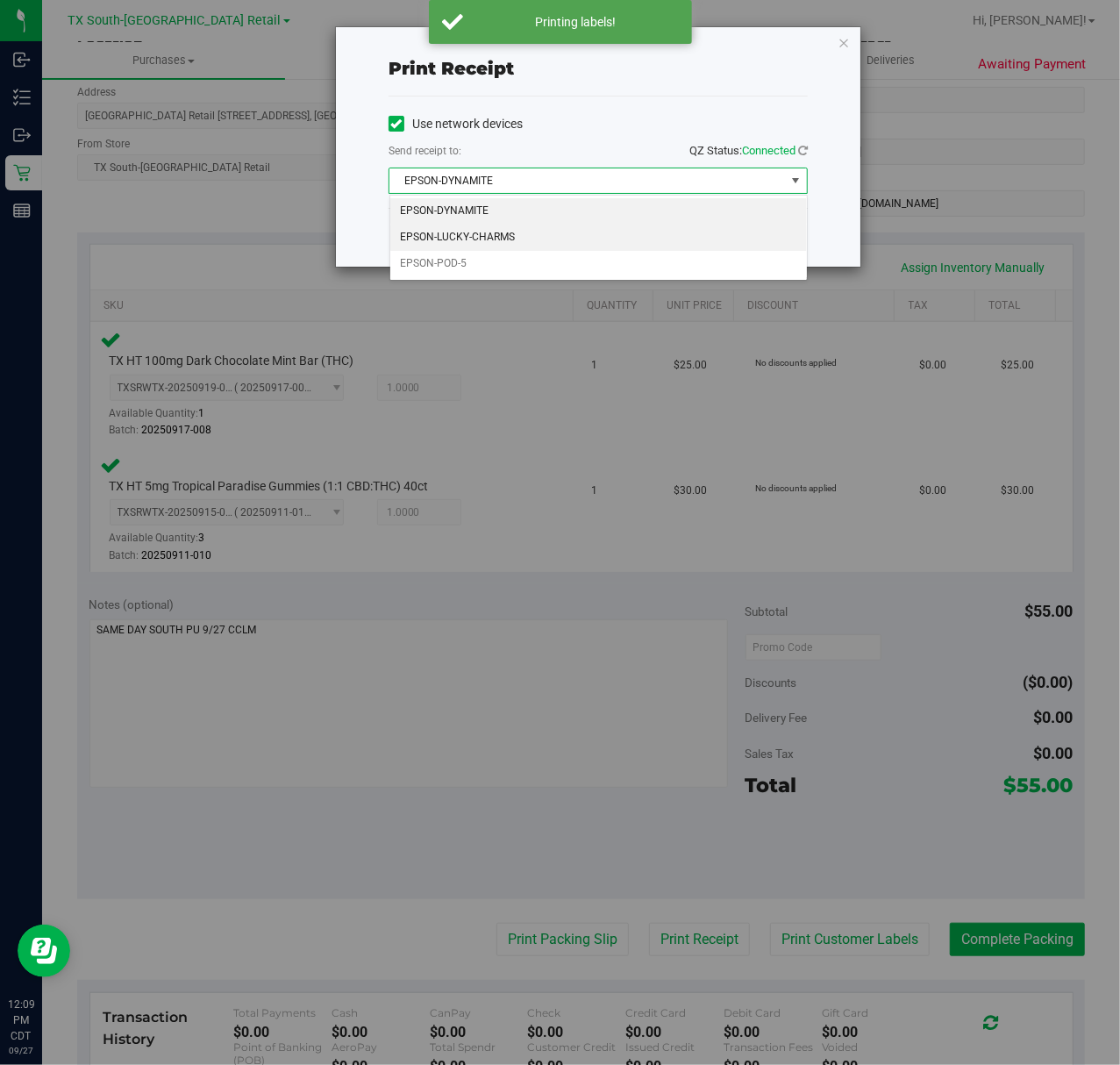
click at [578, 235] on li "EPSON-LUCKY-CHARMS" at bounding box center [598, 238] width 416 height 26
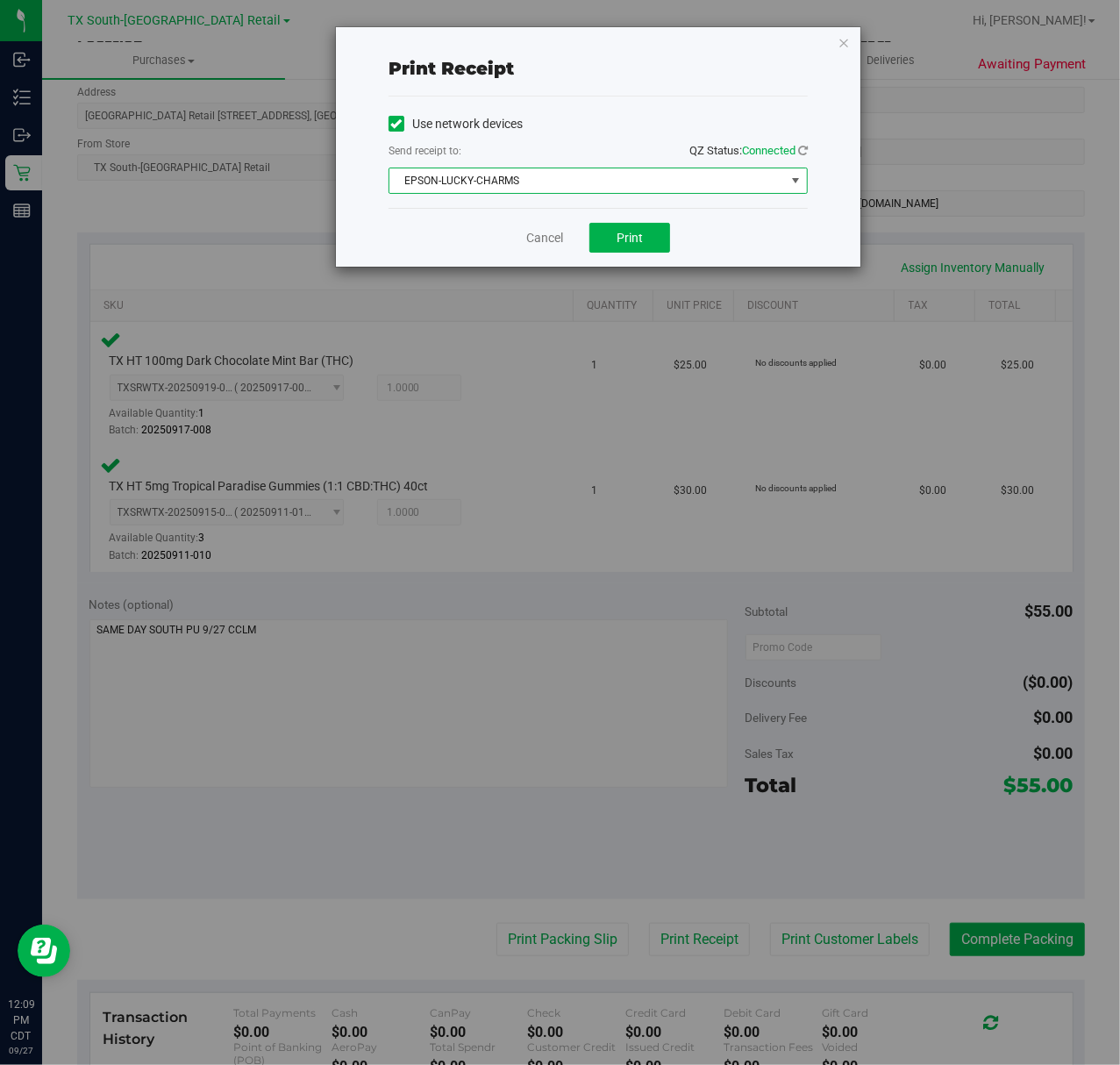
click at [594, 217] on div "Cancel Print" at bounding box center [597, 237] width 419 height 59
click at [590, 239] on button "Print" at bounding box center [630, 238] width 80 height 30
click at [534, 241] on link "Cancel" at bounding box center [537, 238] width 36 height 19
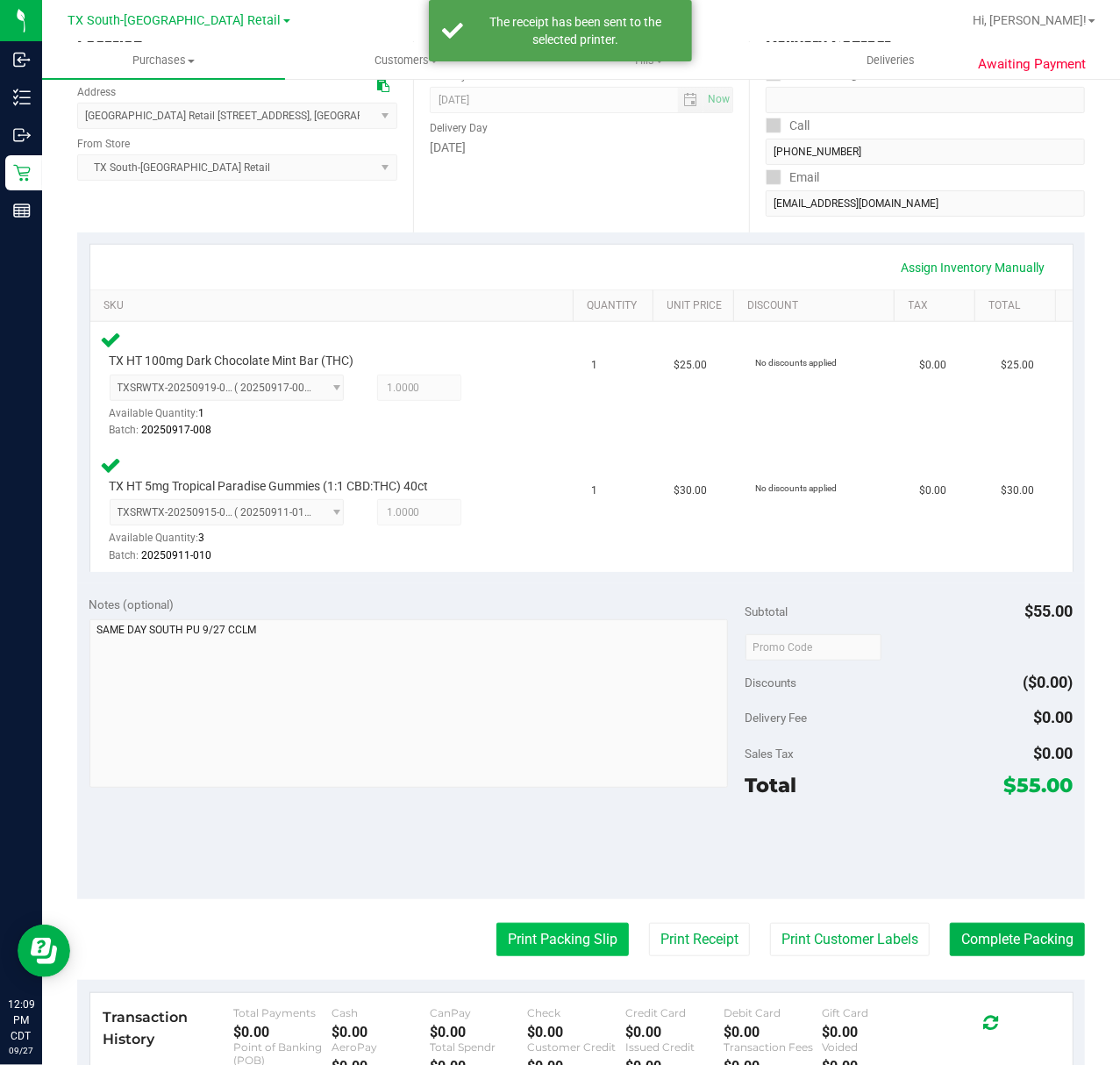
click at [525, 953] on button "Print Packing Slip" at bounding box center [563, 940] width 133 height 34
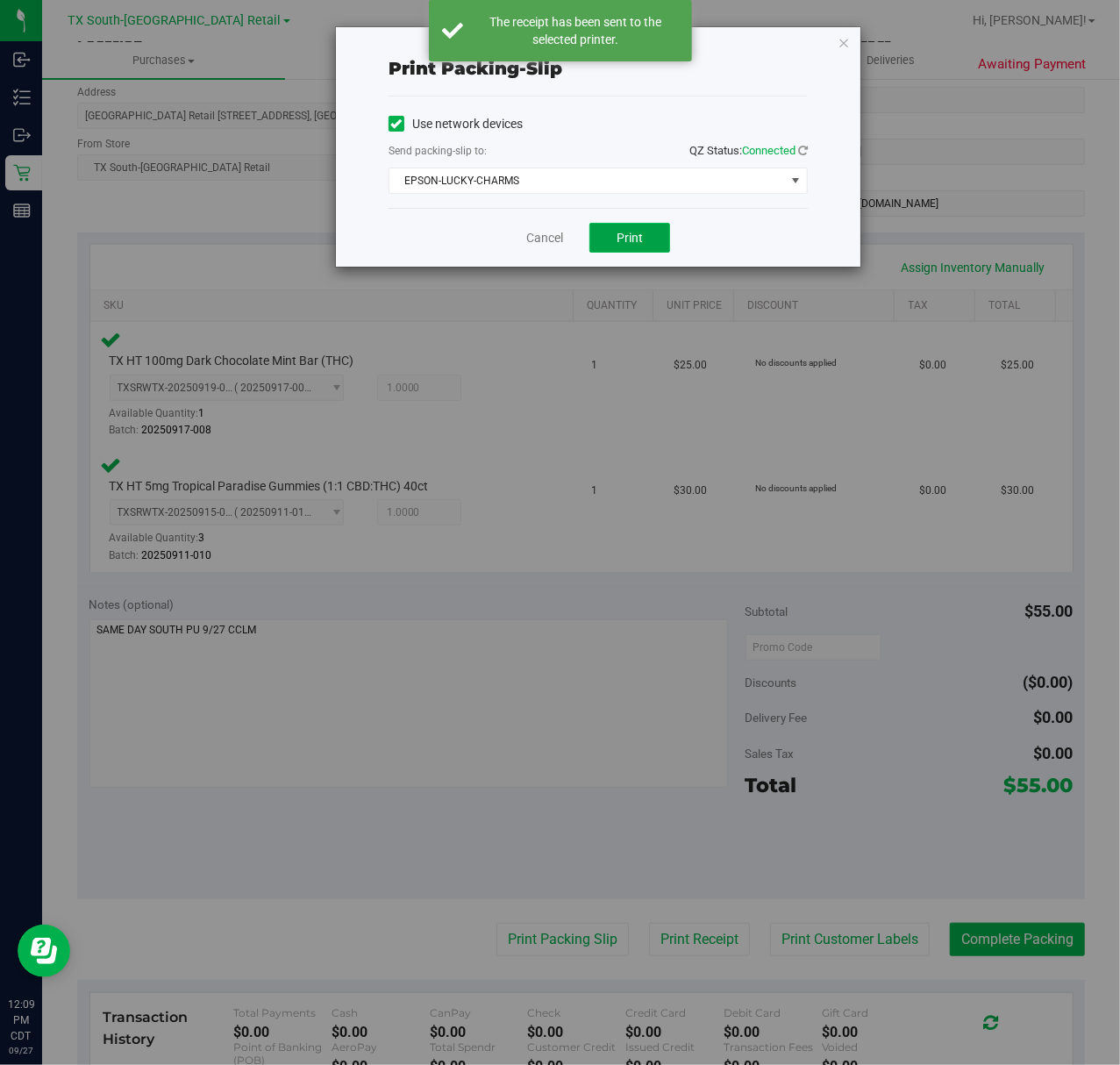
click at [646, 237] on button "Print" at bounding box center [630, 238] width 80 height 30
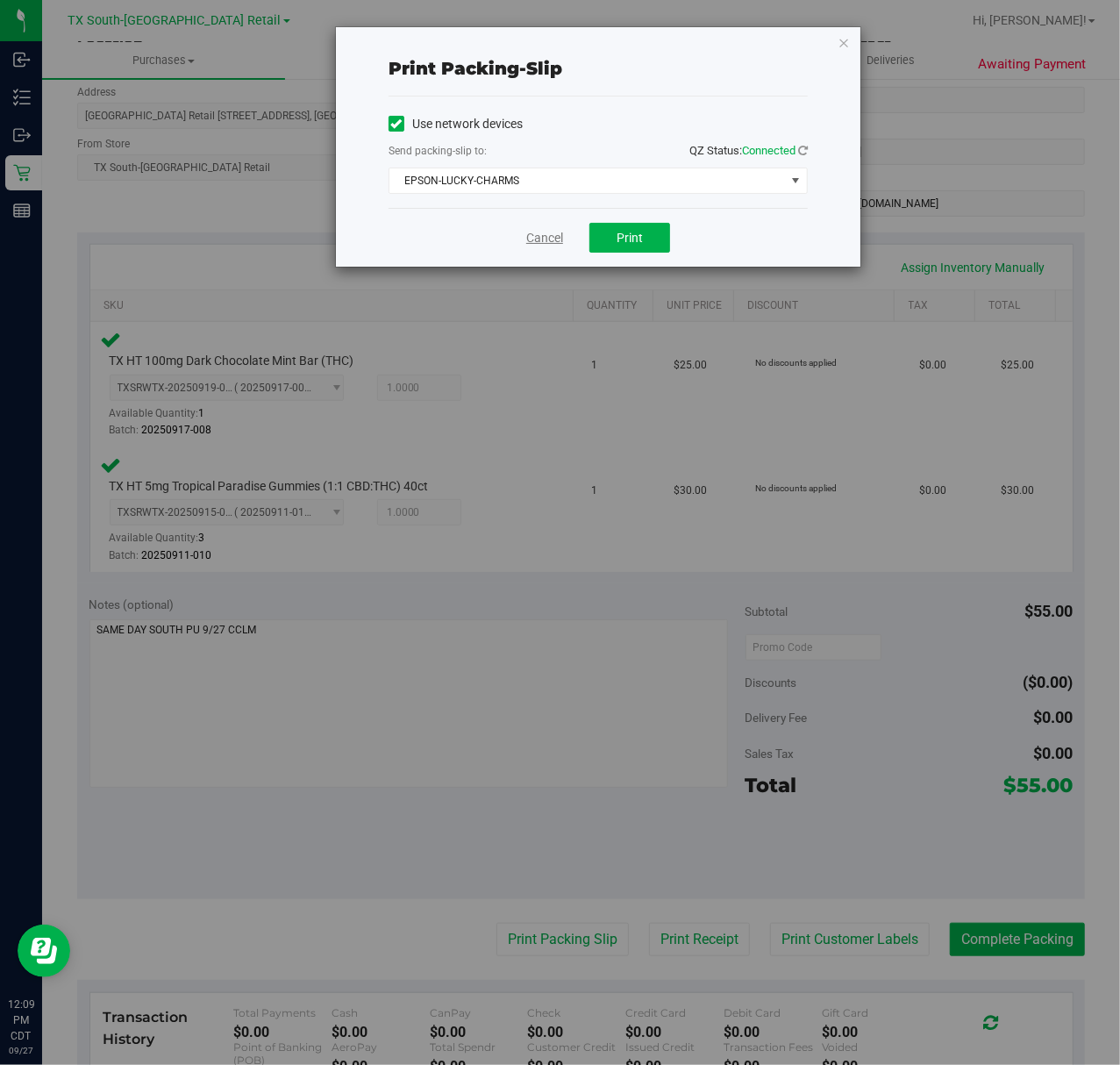
click at [528, 232] on link "Cancel" at bounding box center [544, 238] width 36 height 19
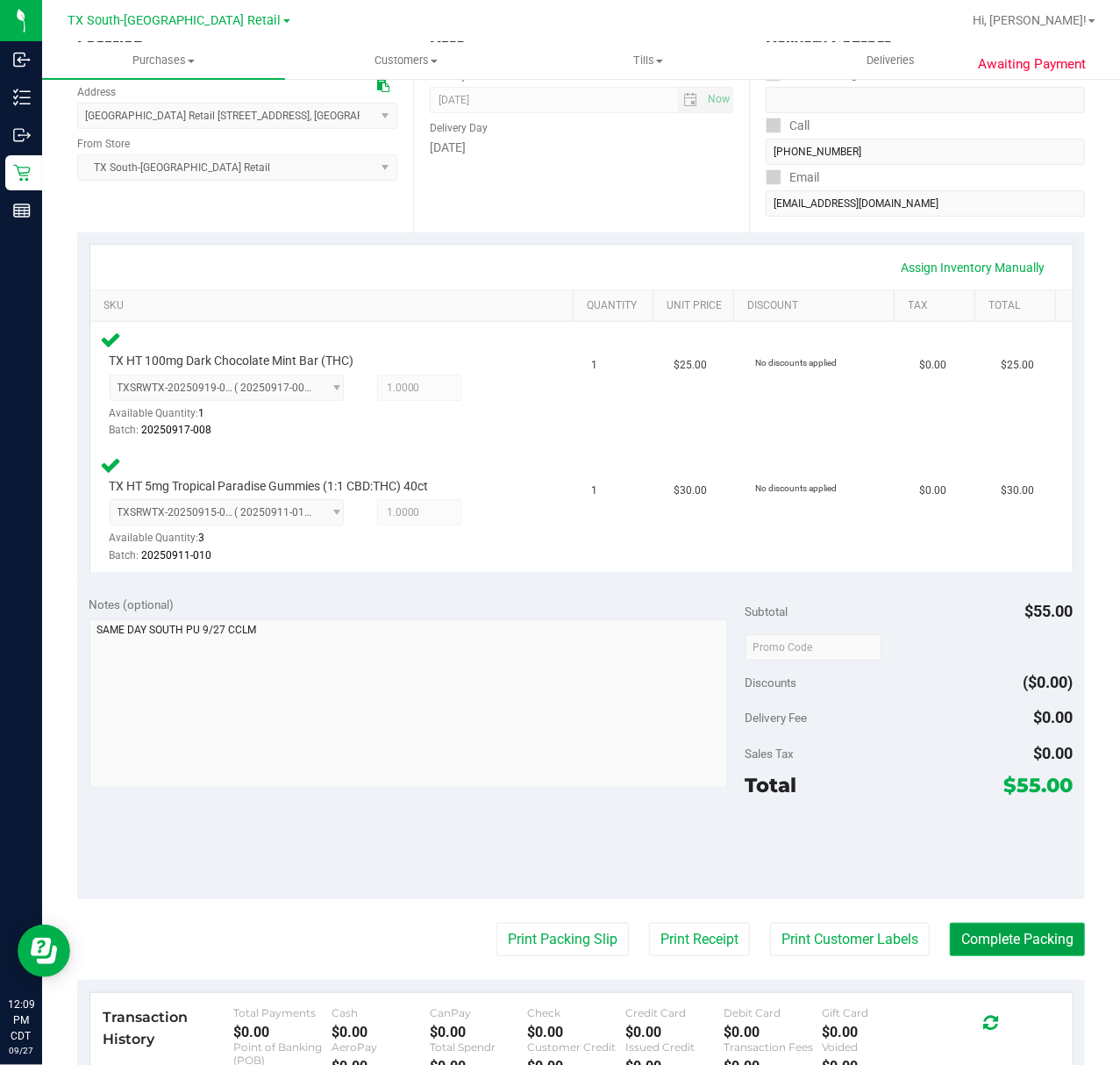
click at [973, 942] on button "Complete Packing" at bounding box center [1017, 940] width 135 height 34
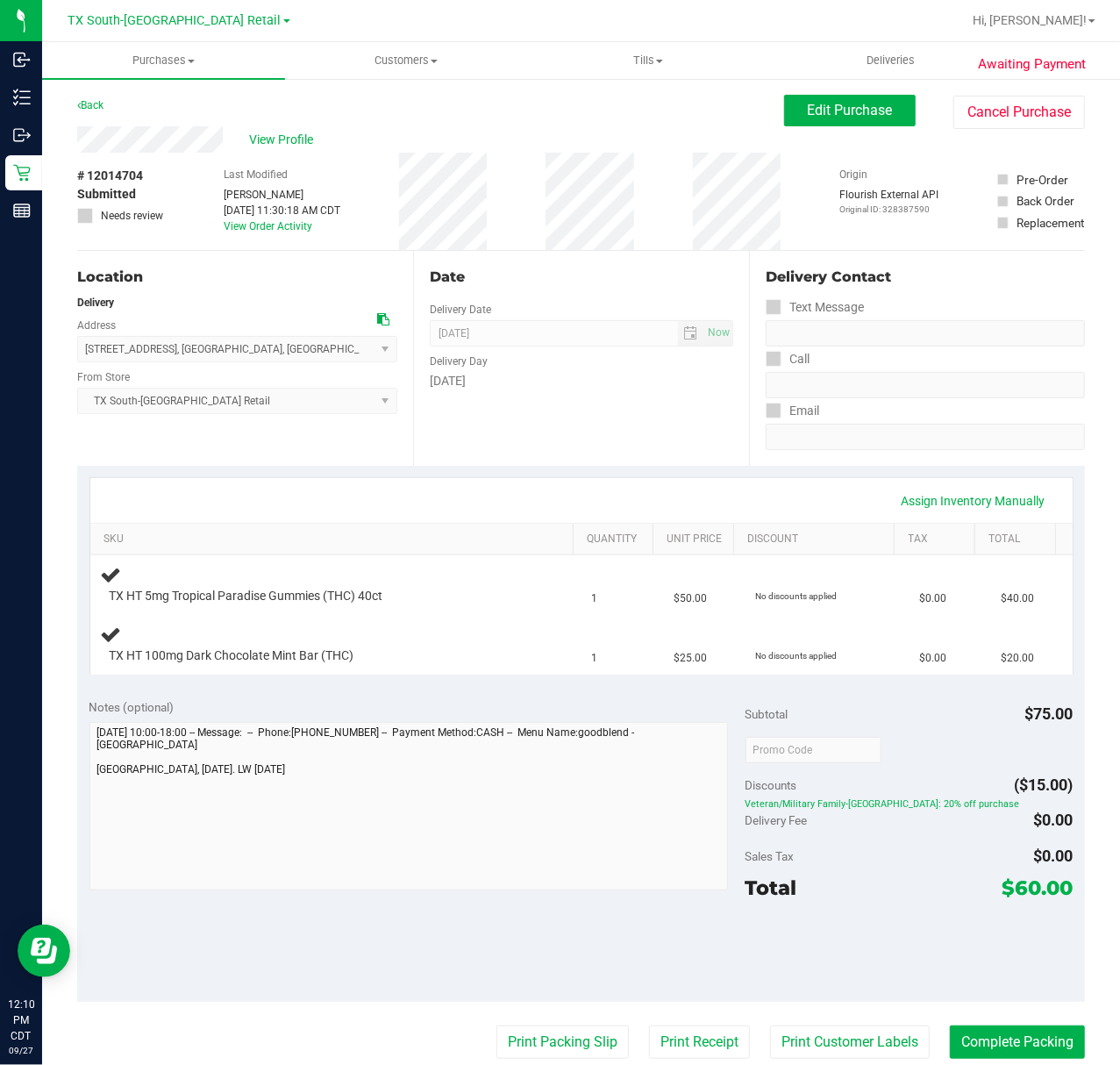
click at [537, 437] on div "Date Delivery Date 09/27/2025 Now 09/27/2025 07:00 AM Now Delivery Day Saturday" at bounding box center [581, 358] width 336 height 215
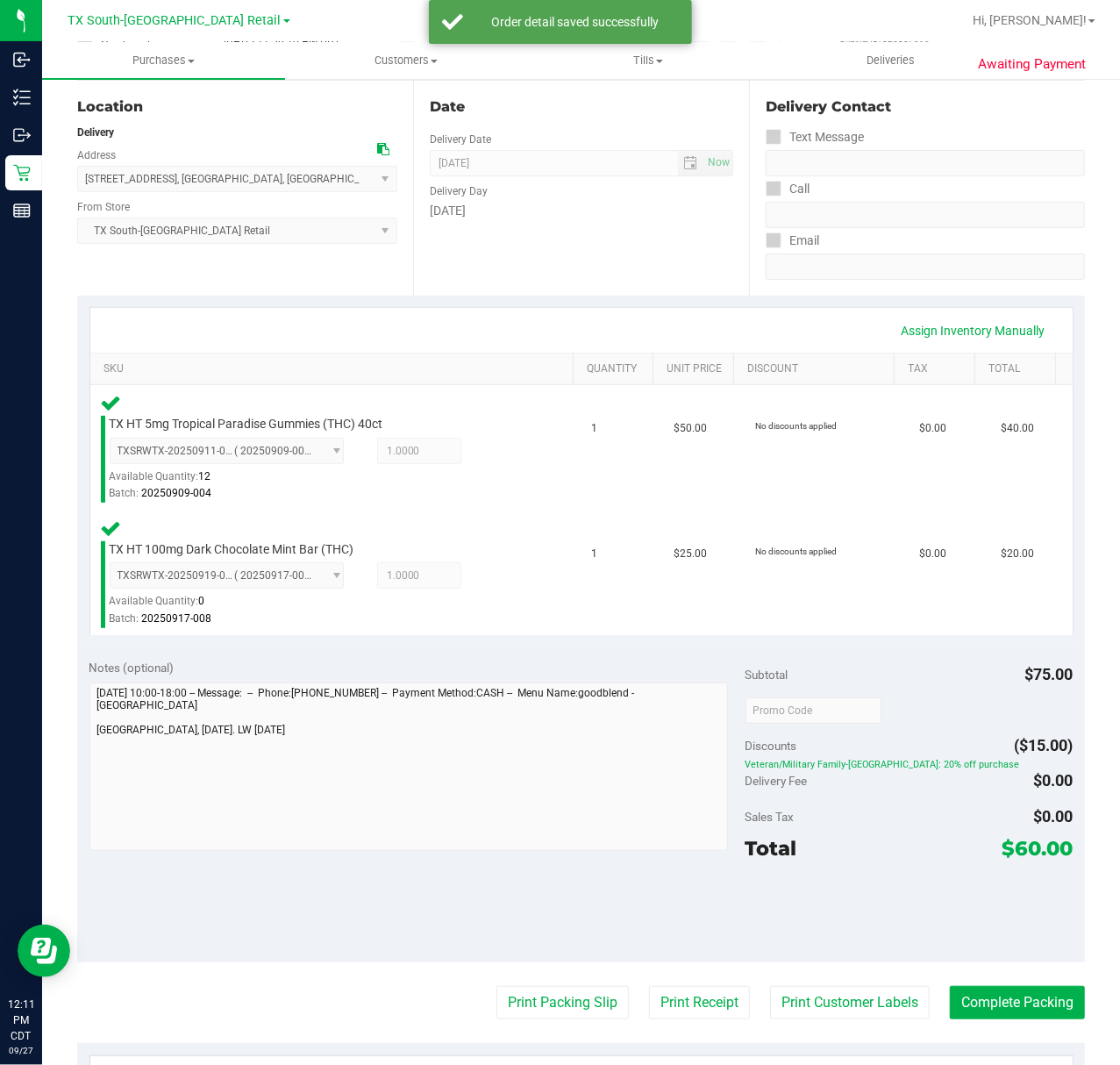
scroll to position [351, 0]
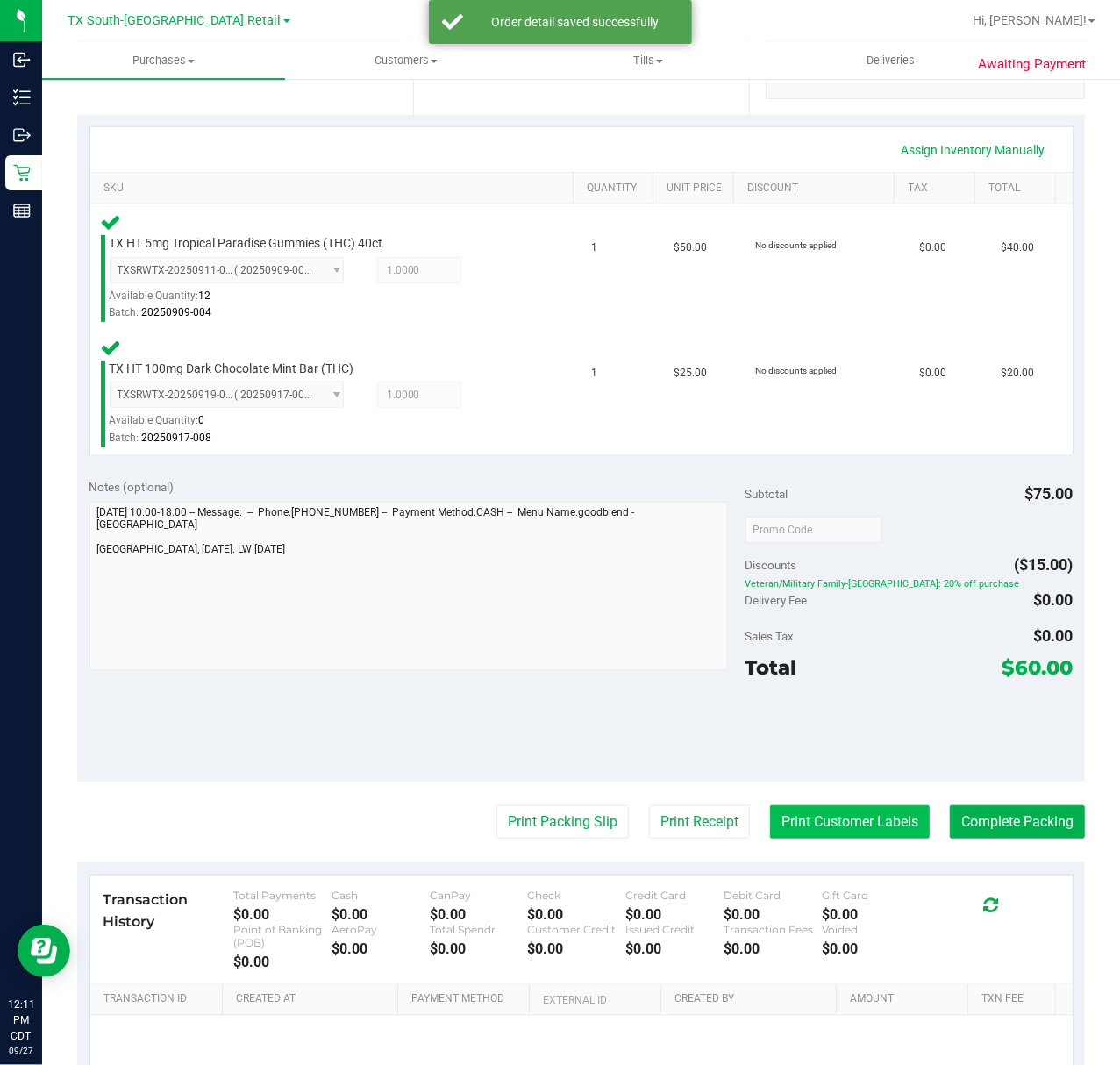
click at [851, 837] on button "Print Customer Labels" at bounding box center [849, 822] width 160 height 34
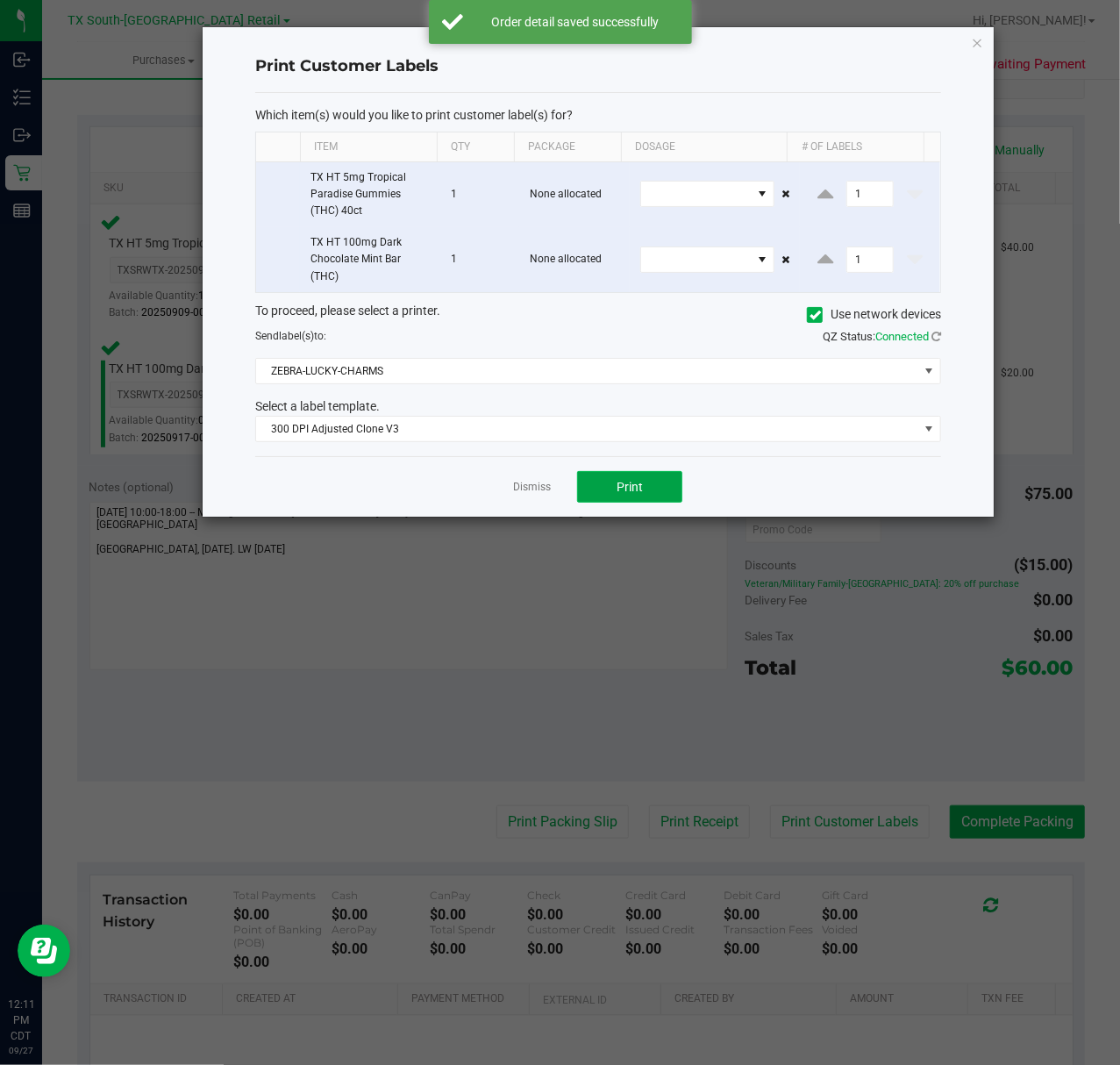
click at [639, 503] on button "Print" at bounding box center [630, 487] width 105 height 32
click at [534, 495] on link "Dismiss" at bounding box center [532, 487] width 37 height 15
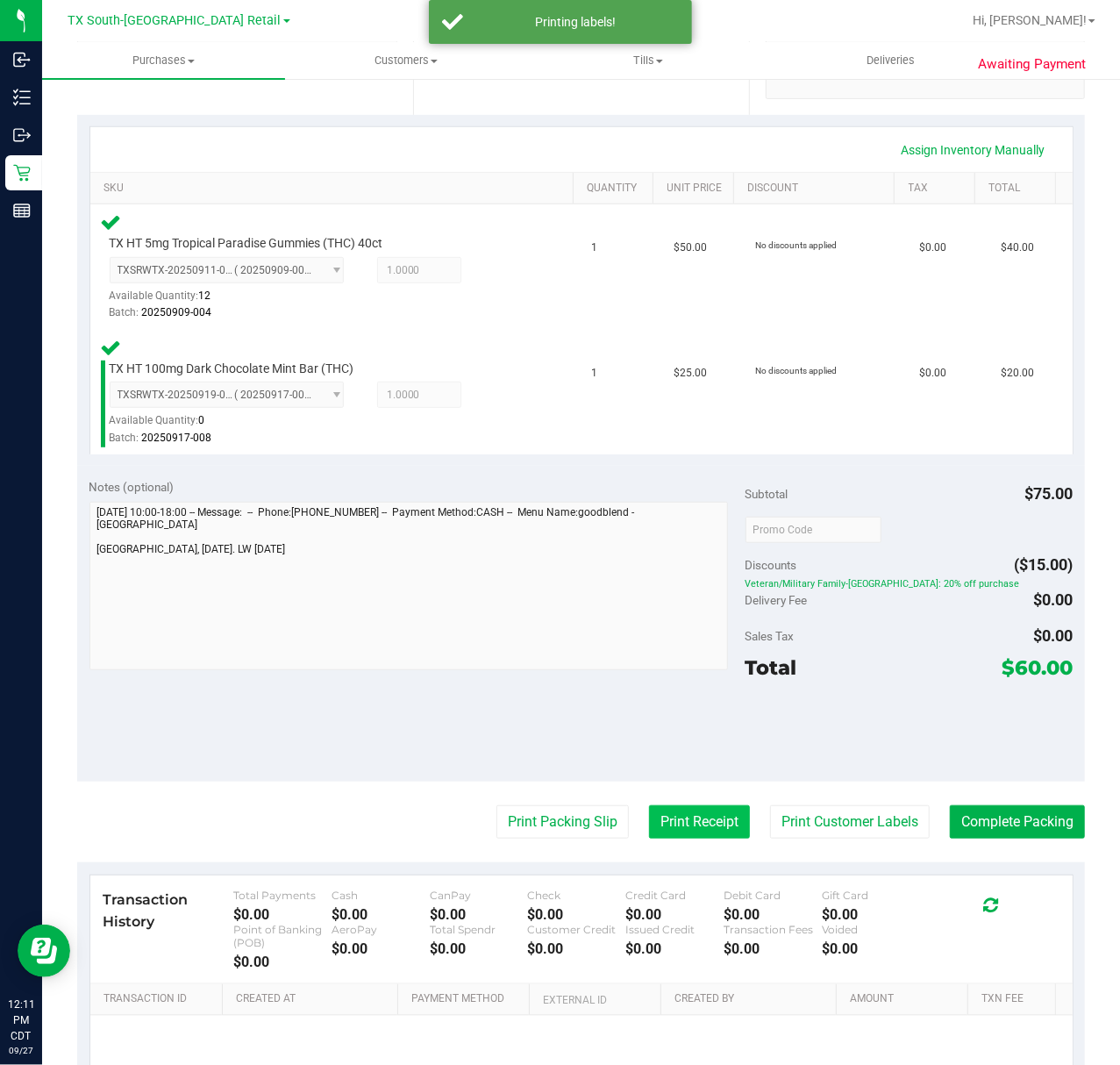
click at [685, 816] on button "Print Receipt" at bounding box center [700, 822] width 101 height 34
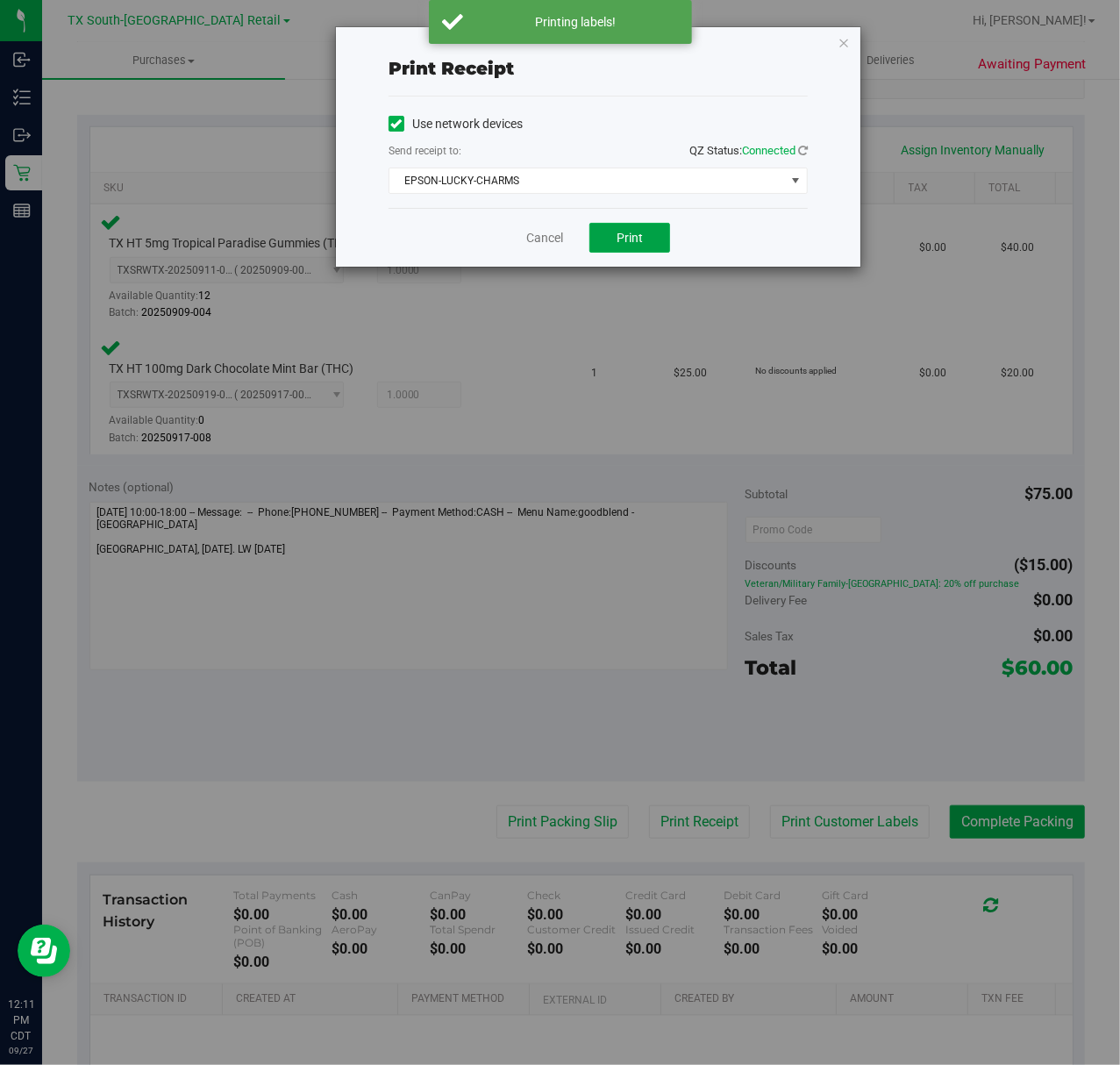
drag, startPoint x: 594, startPoint y: 240, endPoint x: 563, endPoint y: 255, distance: 34.4
click at [593, 240] on button "Print" at bounding box center [630, 238] width 80 height 30
click at [555, 259] on div "Cancel Print" at bounding box center [597, 237] width 419 height 59
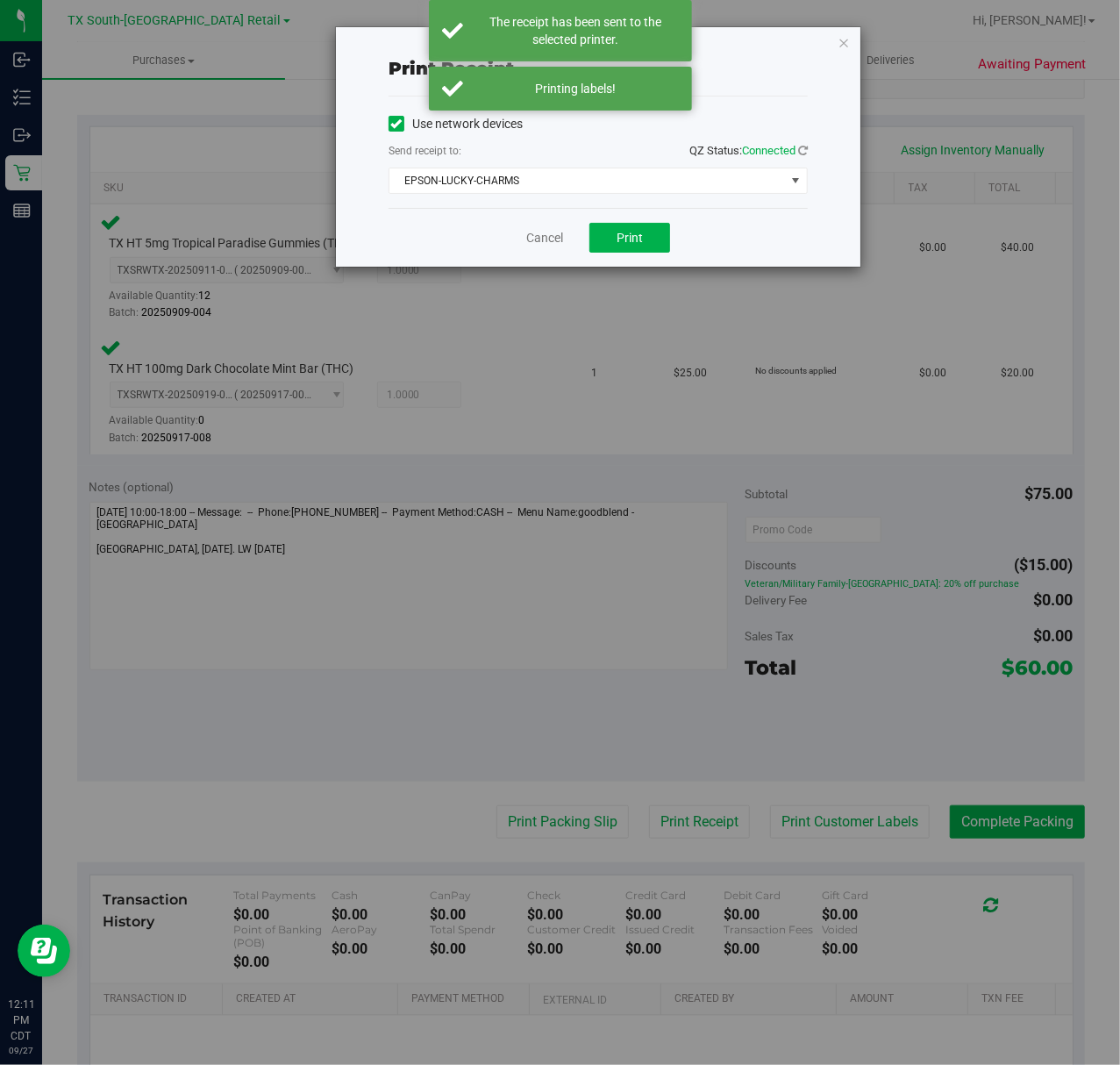
click at [552, 249] on div "Cancel Print" at bounding box center [597, 237] width 419 height 59
click at [559, 236] on link "Cancel" at bounding box center [544, 238] width 36 height 19
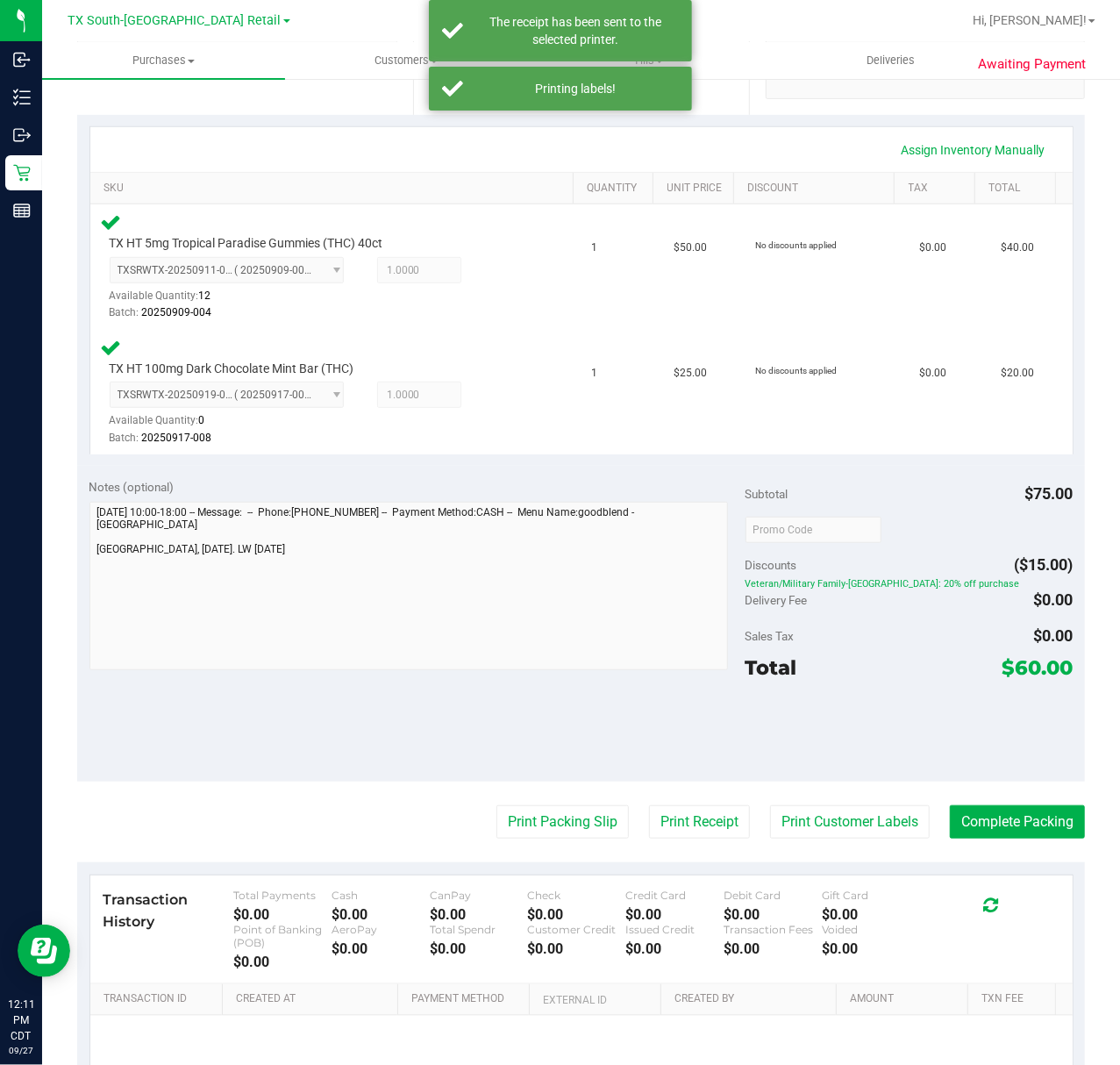
click at [525, 805] on purchase-details "Back Edit Purchase Cancel Purchase View Profile # 12014704 Submitted Needs revi…" at bounding box center [581, 474] width 1008 height 1460
click at [525, 811] on button "Print Packing Slip" at bounding box center [563, 822] width 133 height 34
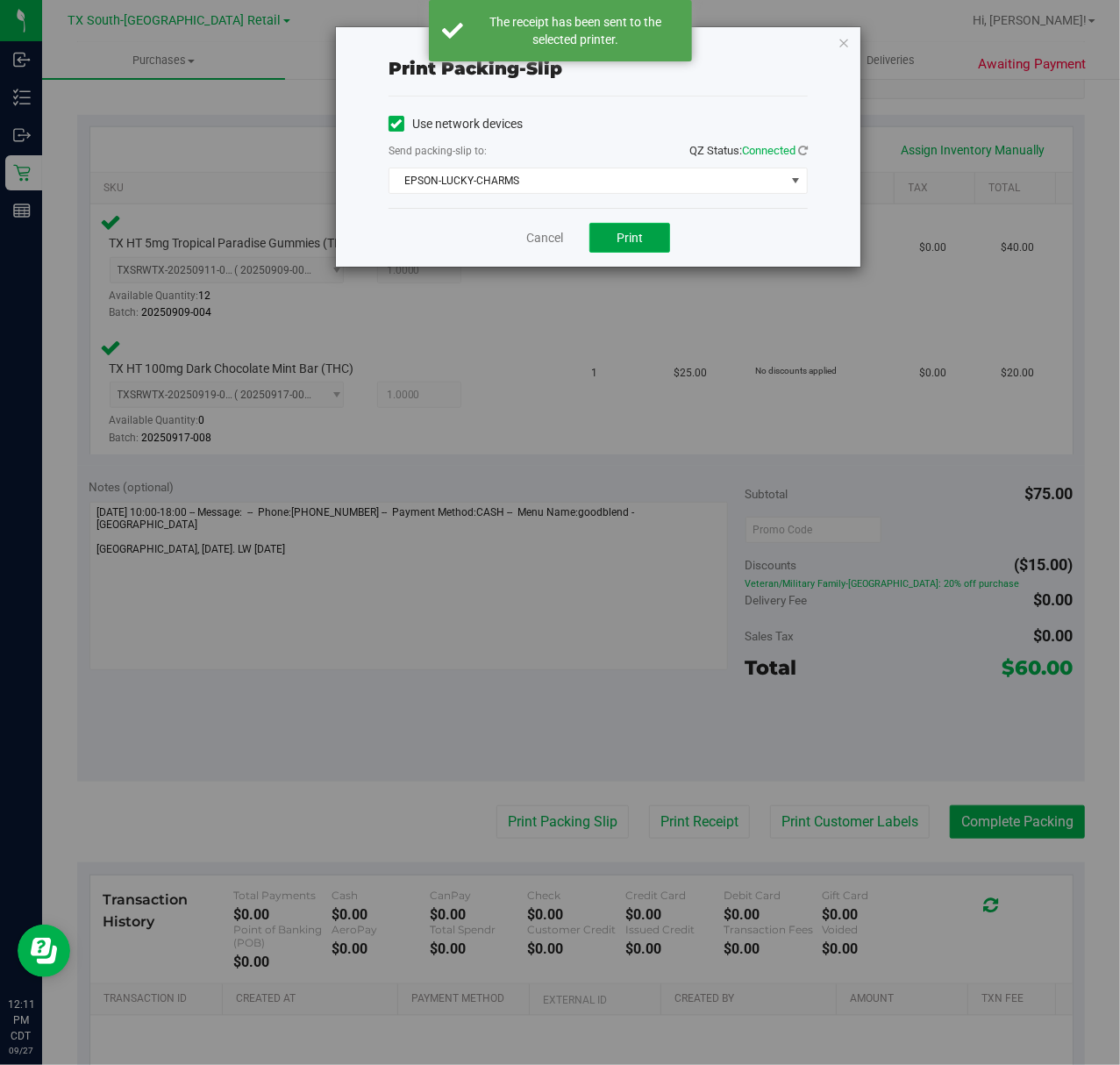
click at [638, 243] on span "Print" at bounding box center [630, 237] width 26 height 14
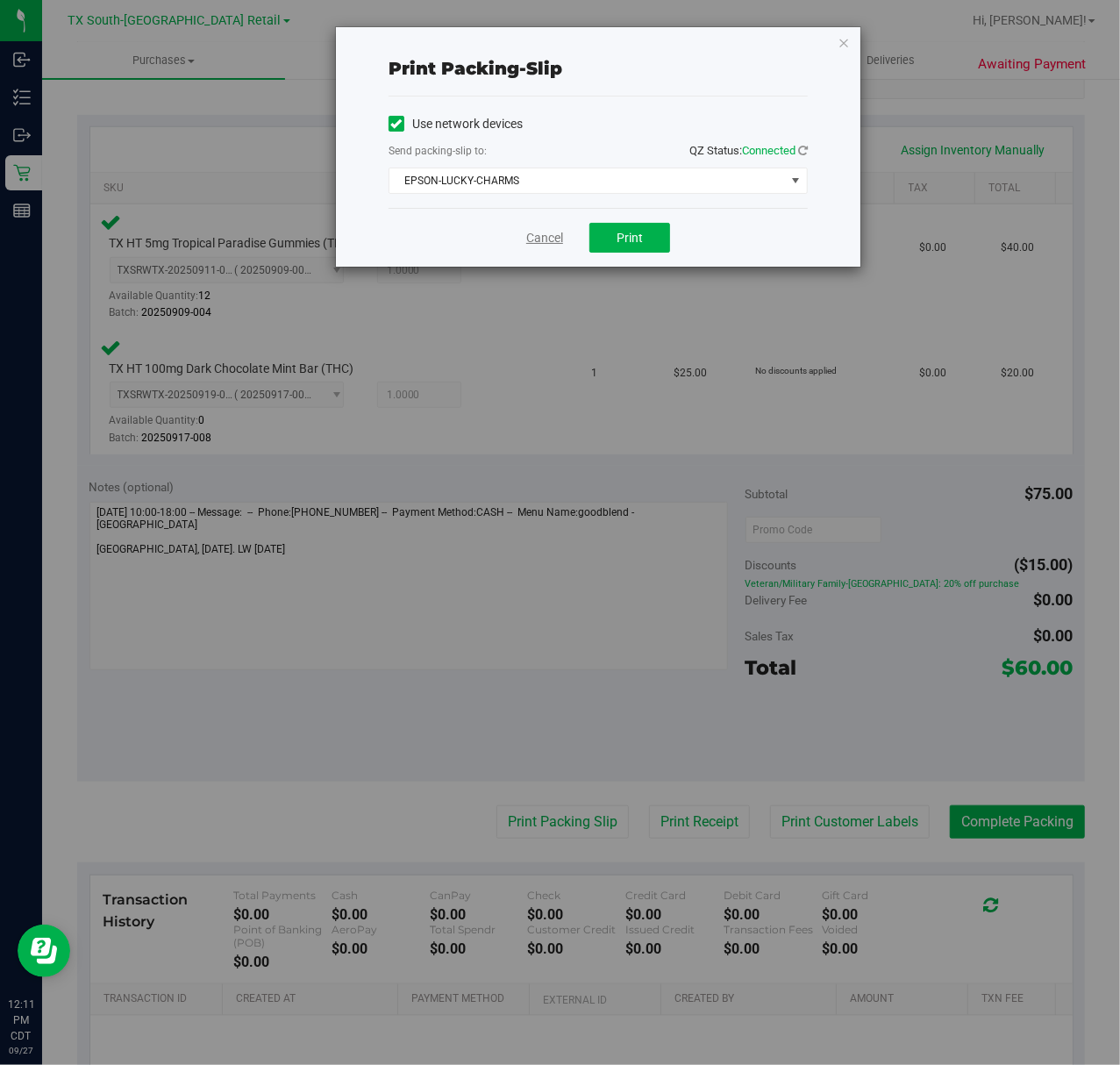
click at [528, 239] on link "Cancel" at bounding box center [544, 238] width 36 height 19
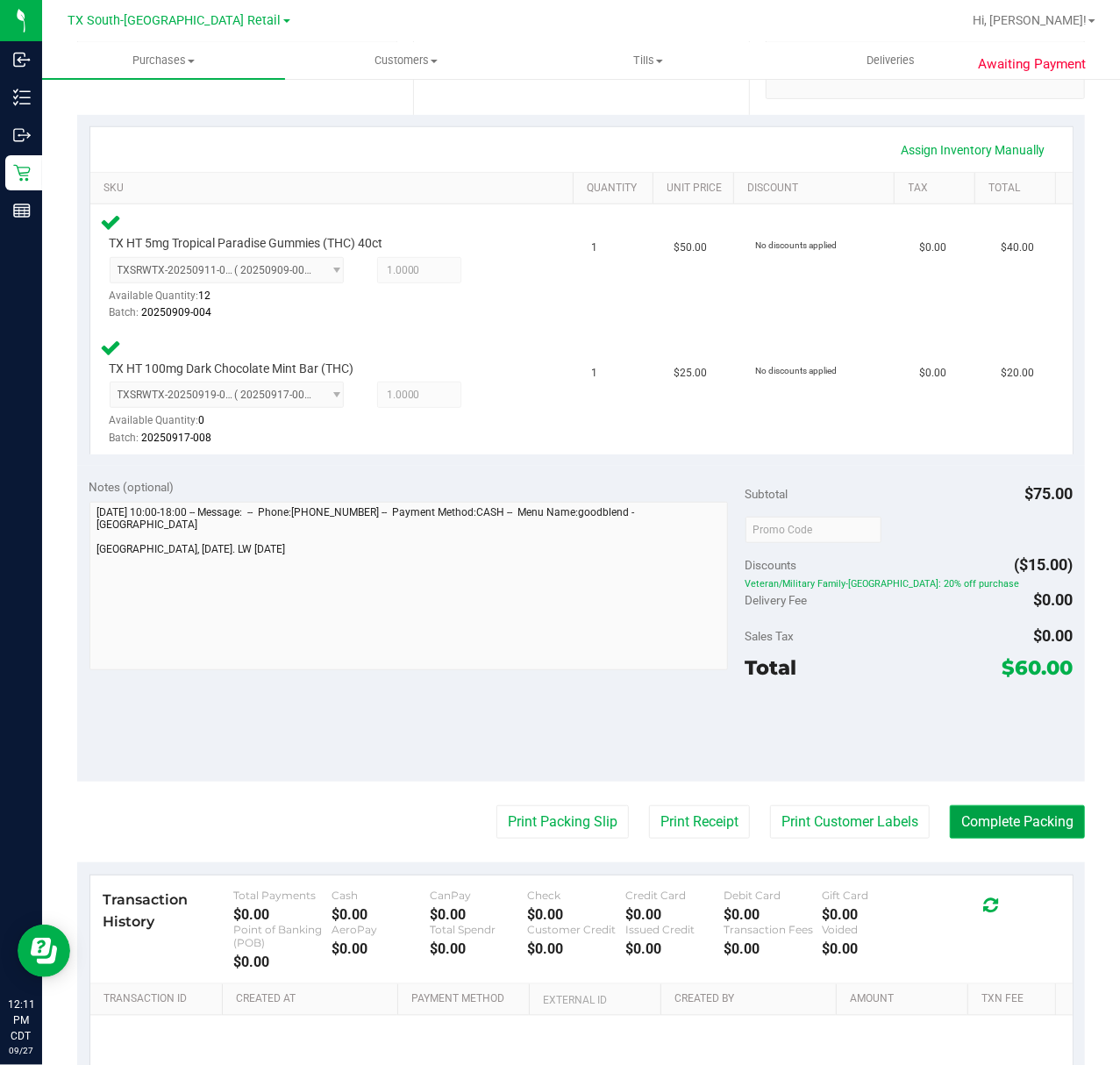
click at [1031, 833] on button "Complete Packing" at bounding box center [1017, 822] width 135 height 34
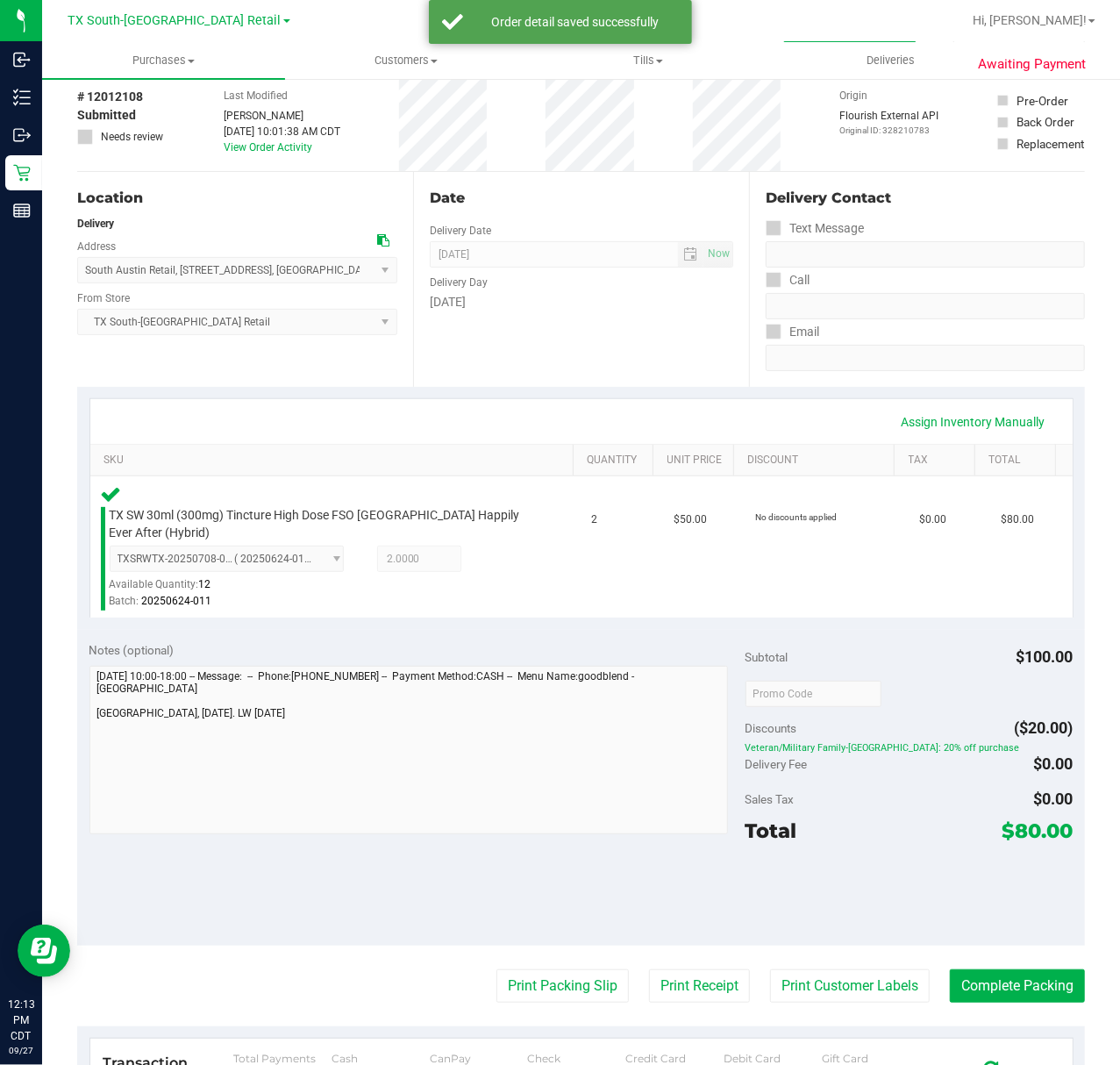
scroll to position [117, 0]
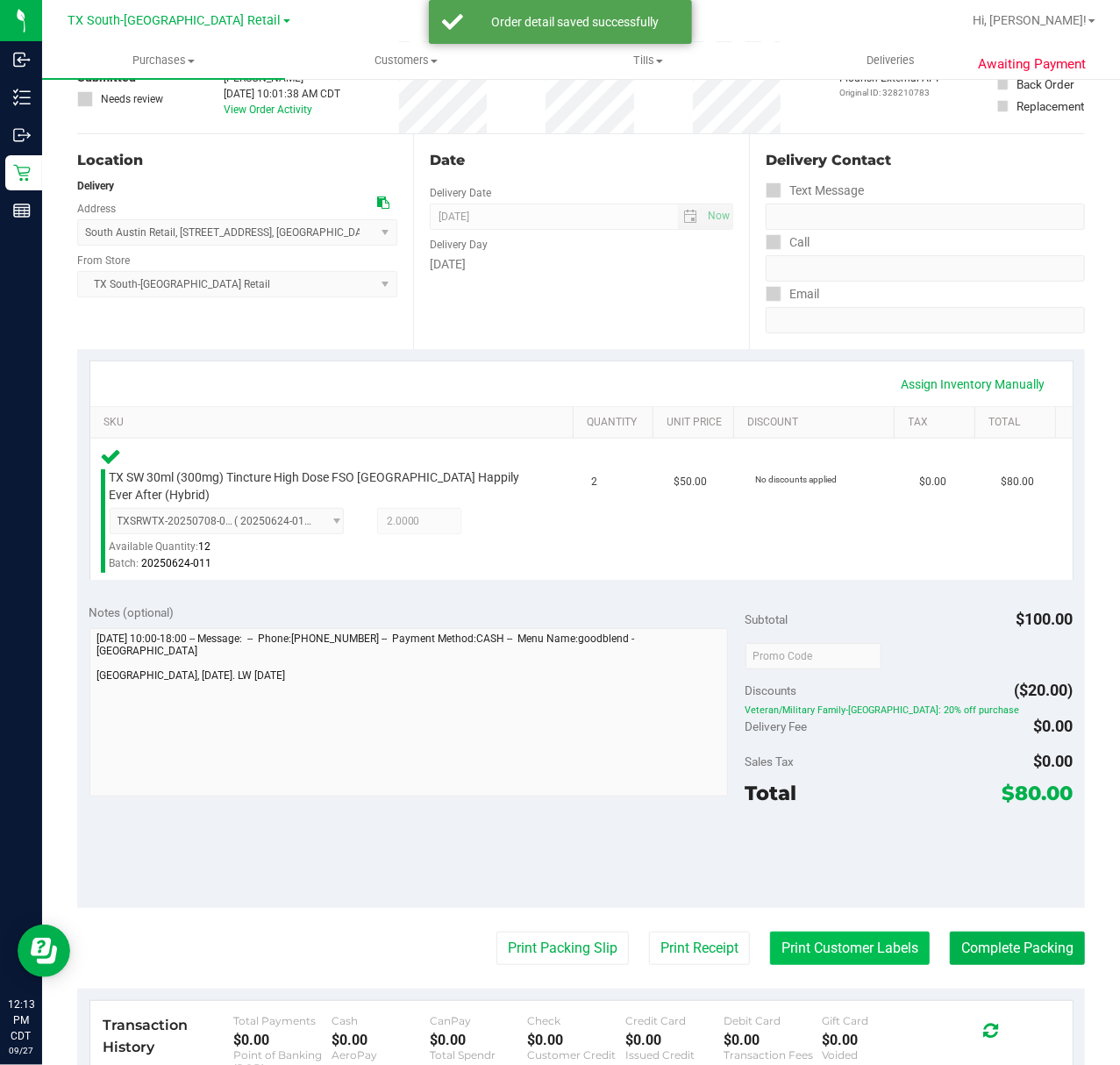
click at [829, 934] on button "Print Customer Labels" at bounding box center [849, 948] width 160 height 34
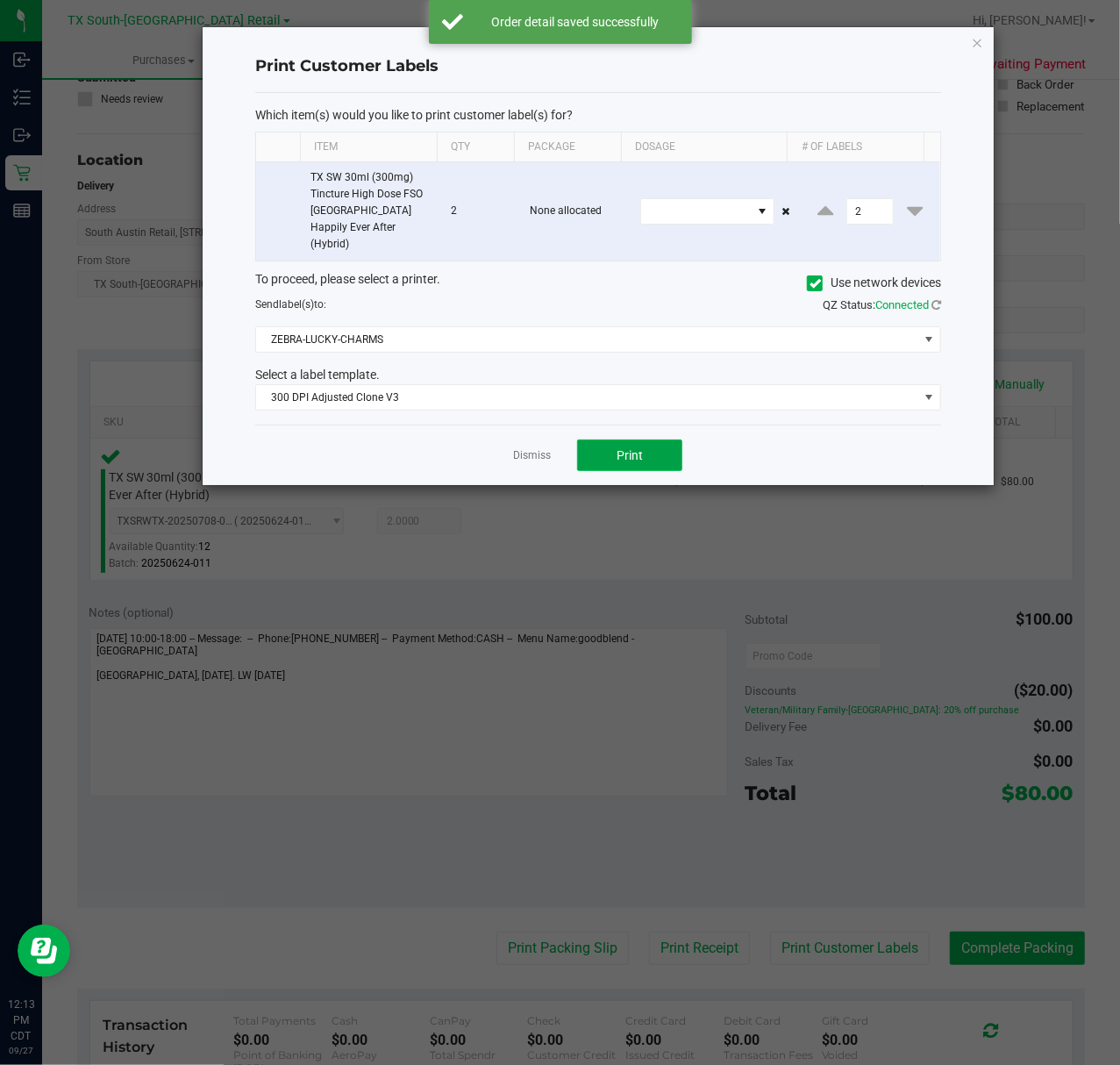
click at [581, 440] on button "Print" at bounding box center [630, 455] width 105 height 32
click at [521, 448] on link "Dismiss" at bounding box center [532, 455] width 37 height 15
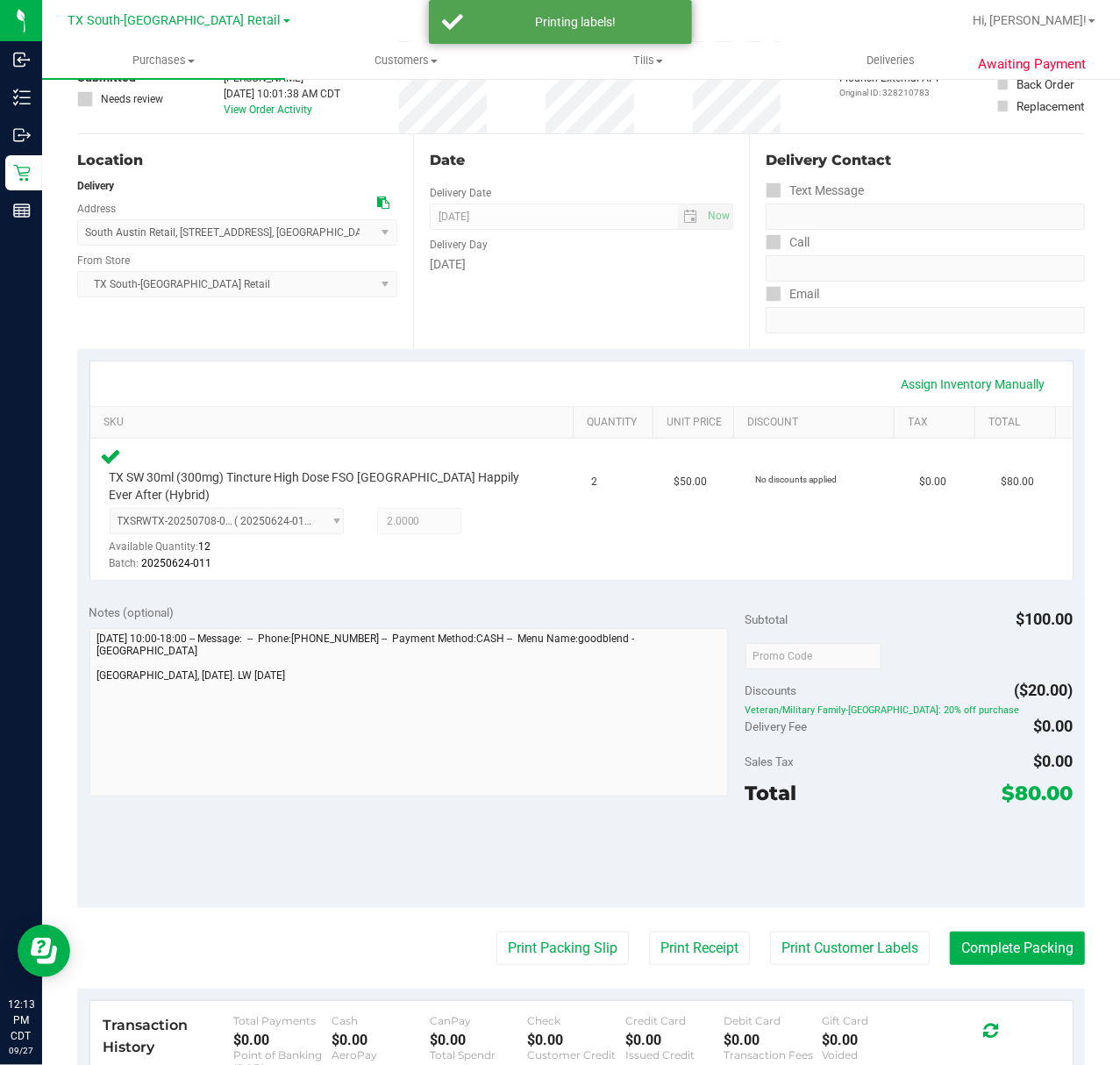
click at [675, 977] on purchase-details "Back Edit Purchase Cancel Purchase View Profile # 12012108 Submitted Needs revi…" at bounding box center [581, 654] width 1008 height 1352
click at [690, 953] on button "Print Receipt" at bounding box center [700, 948] width 101 height 34
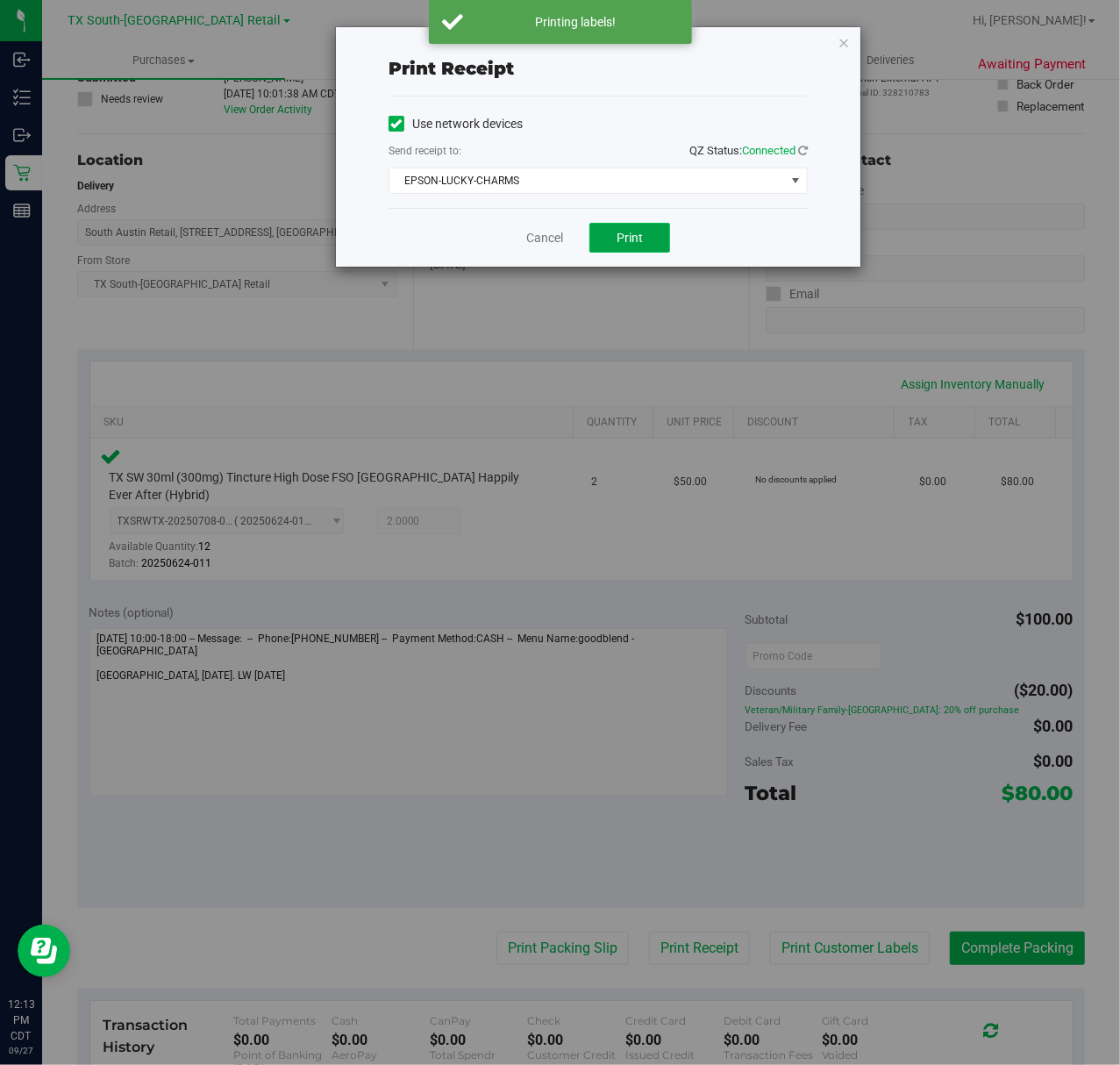
drag, startPoint x: 654, startPoint y: 246, endPoint x: 598, endPoint y: 239, distance: 56.4
click at [652, 246] on button "Print" at bounding box center [630, 238] width 80 height 30
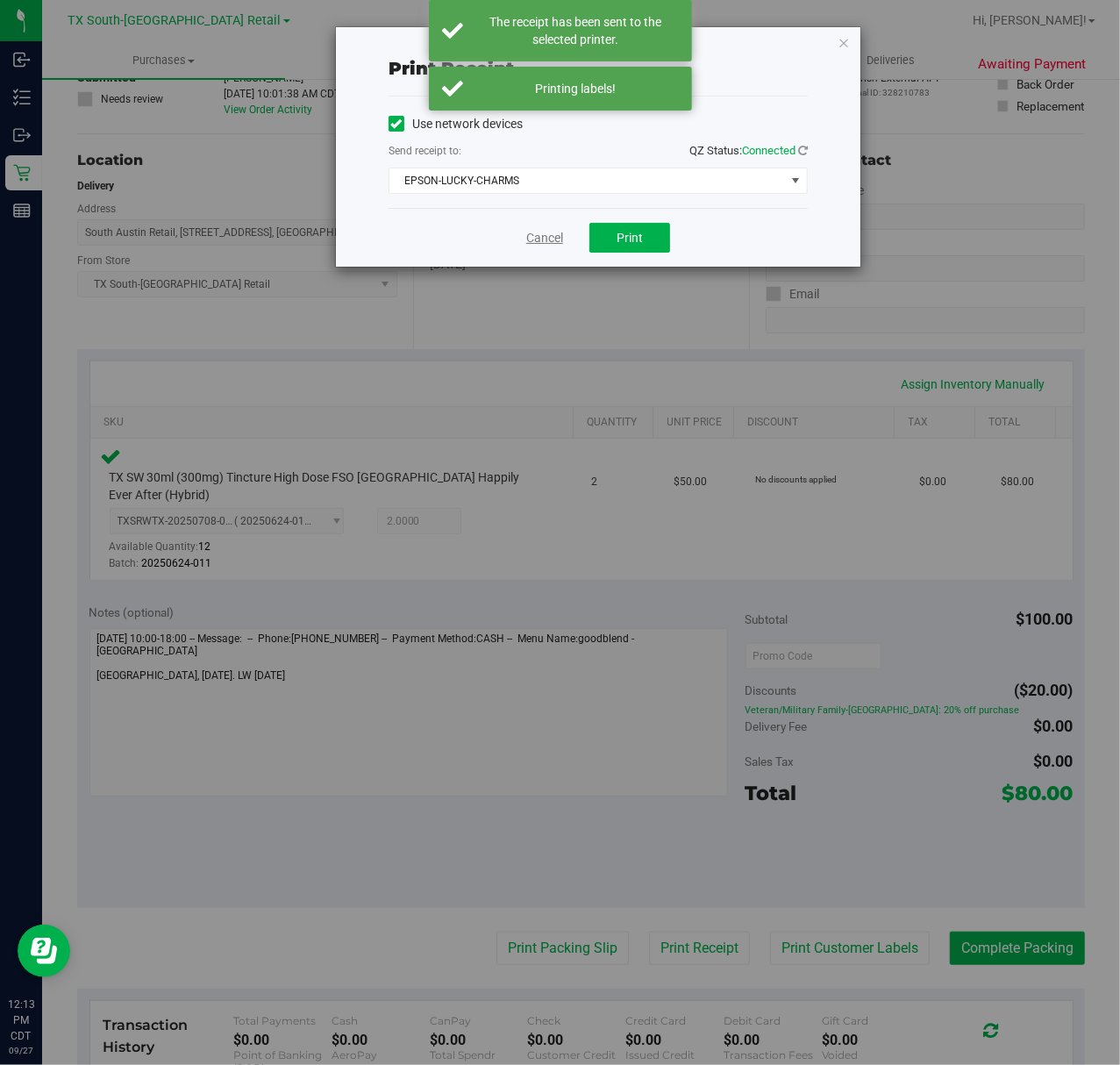
click at [544, 239] on link "Cancel" at bounding box center [544, 238] width 36 height 19
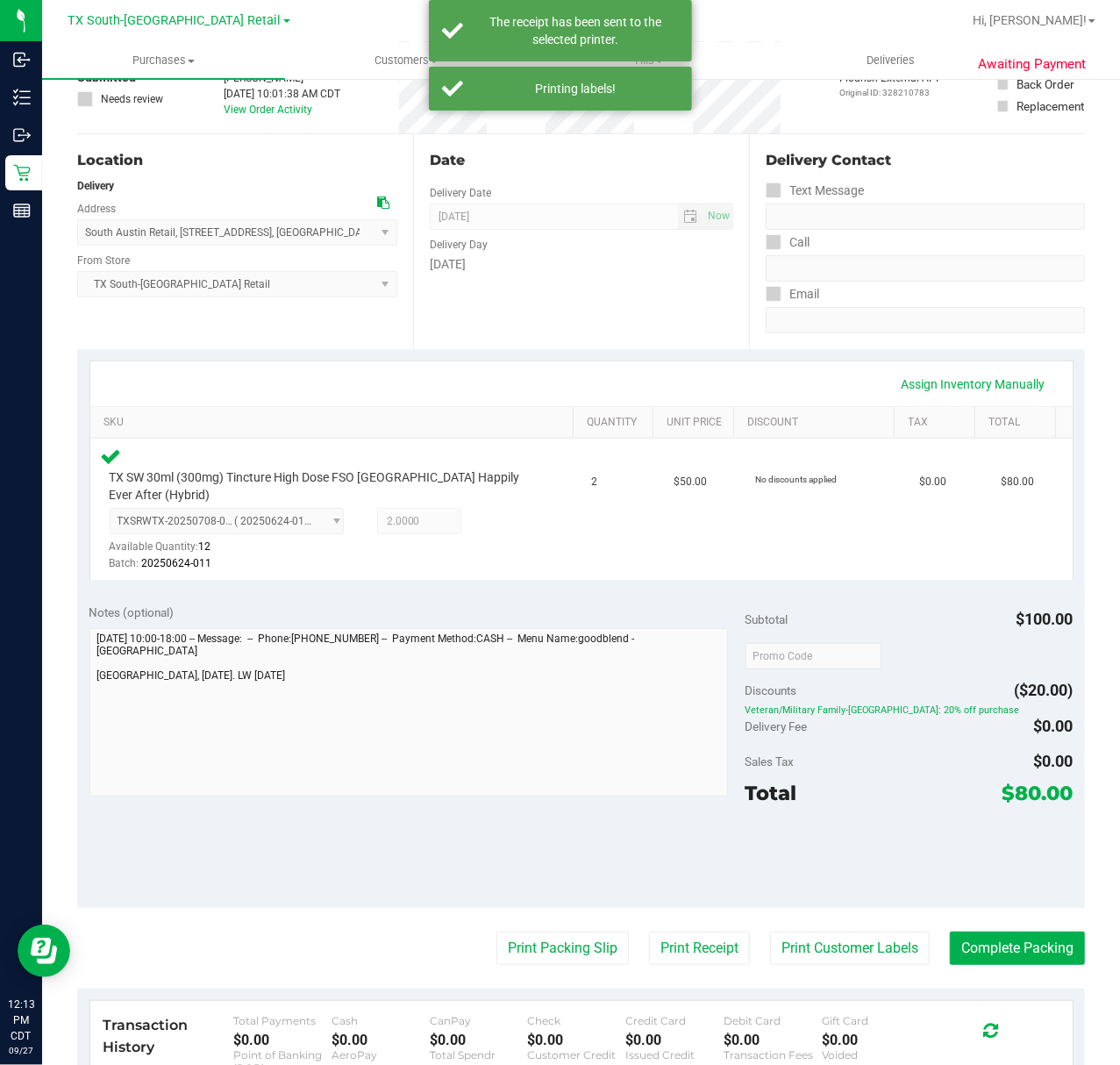
click at [576, 969] on purchase-details "Back Edit Purchase Cancel Purchase View Profile # 12012108 Submitted Needs revi…" at bounding box center [581, 654] width 1008 height 1352
click at [574, 935] on button "Print Packing Slip" at bounding box center [563, 948] width 133 height 34
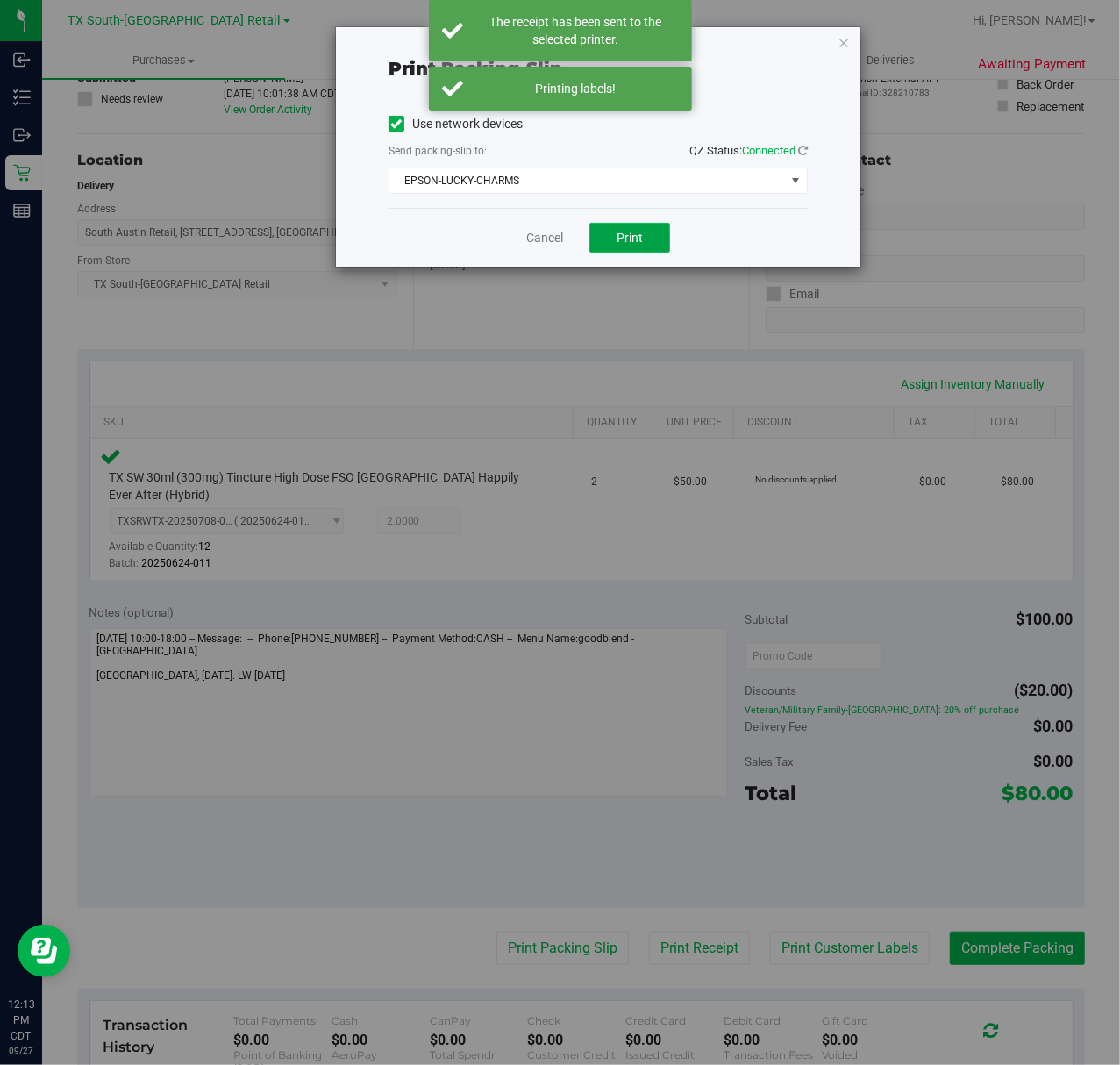
click at [650, 229] on button "Print" at bounding box center [630, 238] width 80 height 30
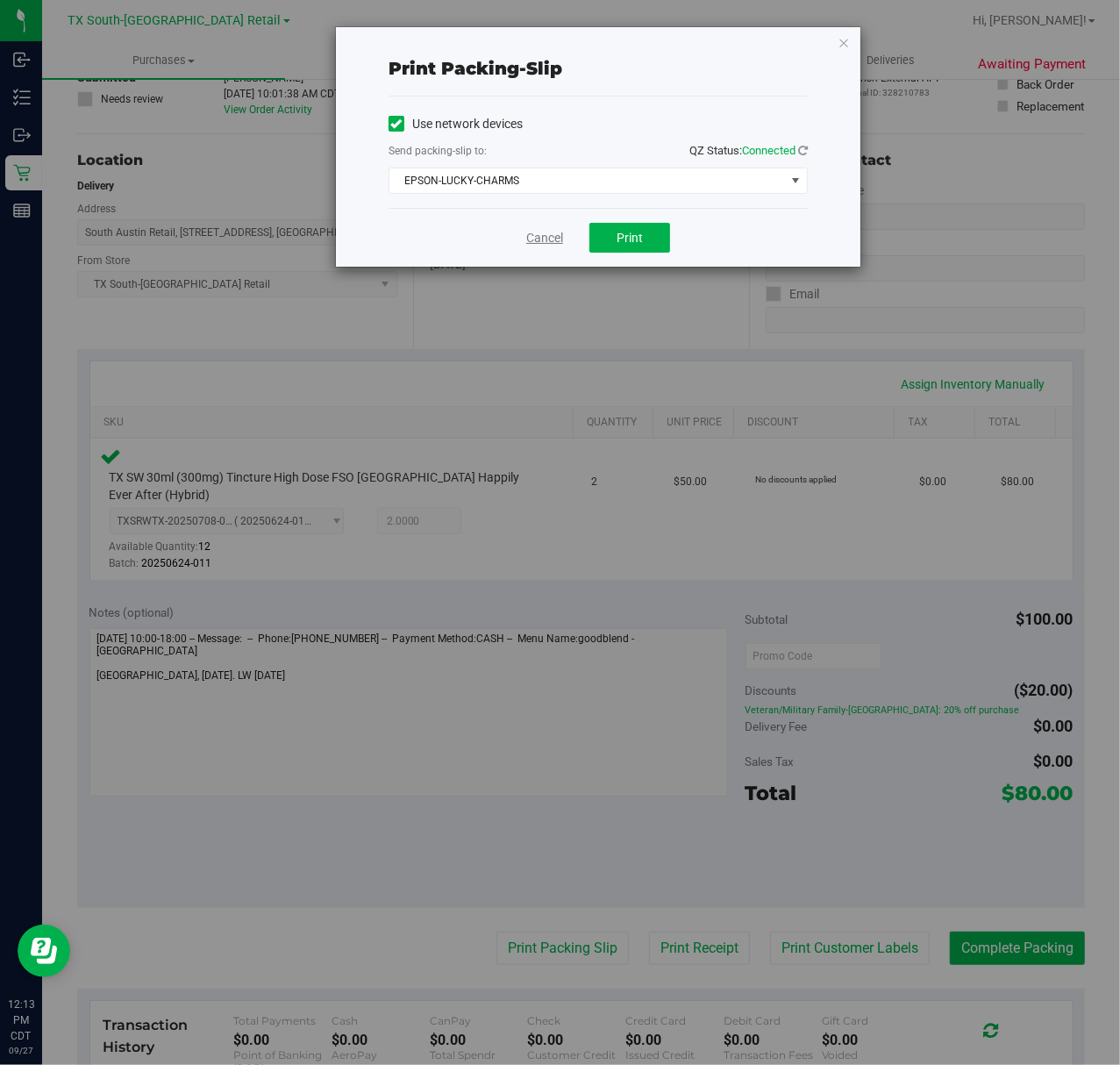
click at [560, 242] on link "Cancel" at bounding box center [544, 238] width 36 height 19
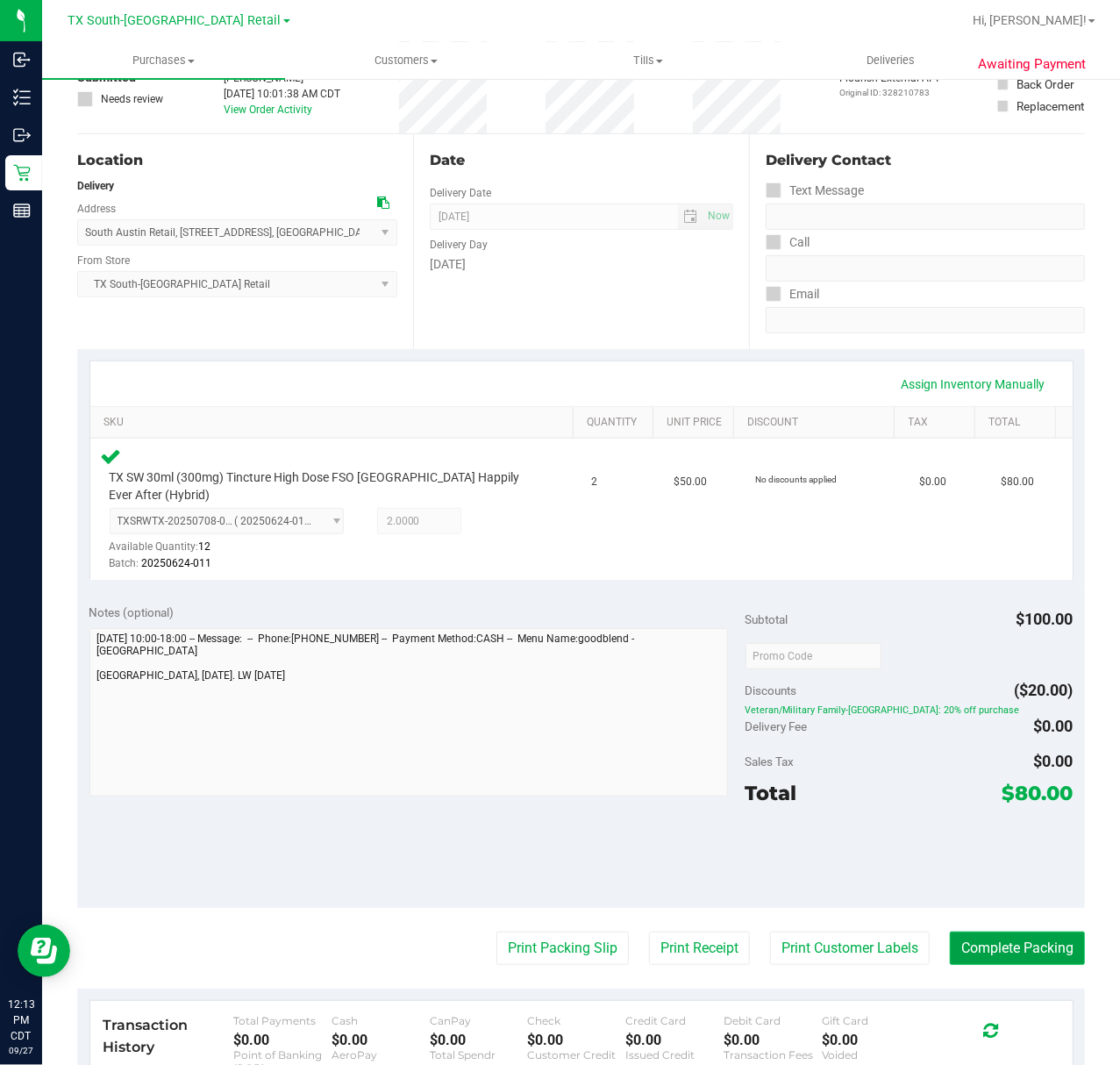
click at [1031, 932] on button "Complete Packing" at bounding box center [1017, 948] width 135 height 34
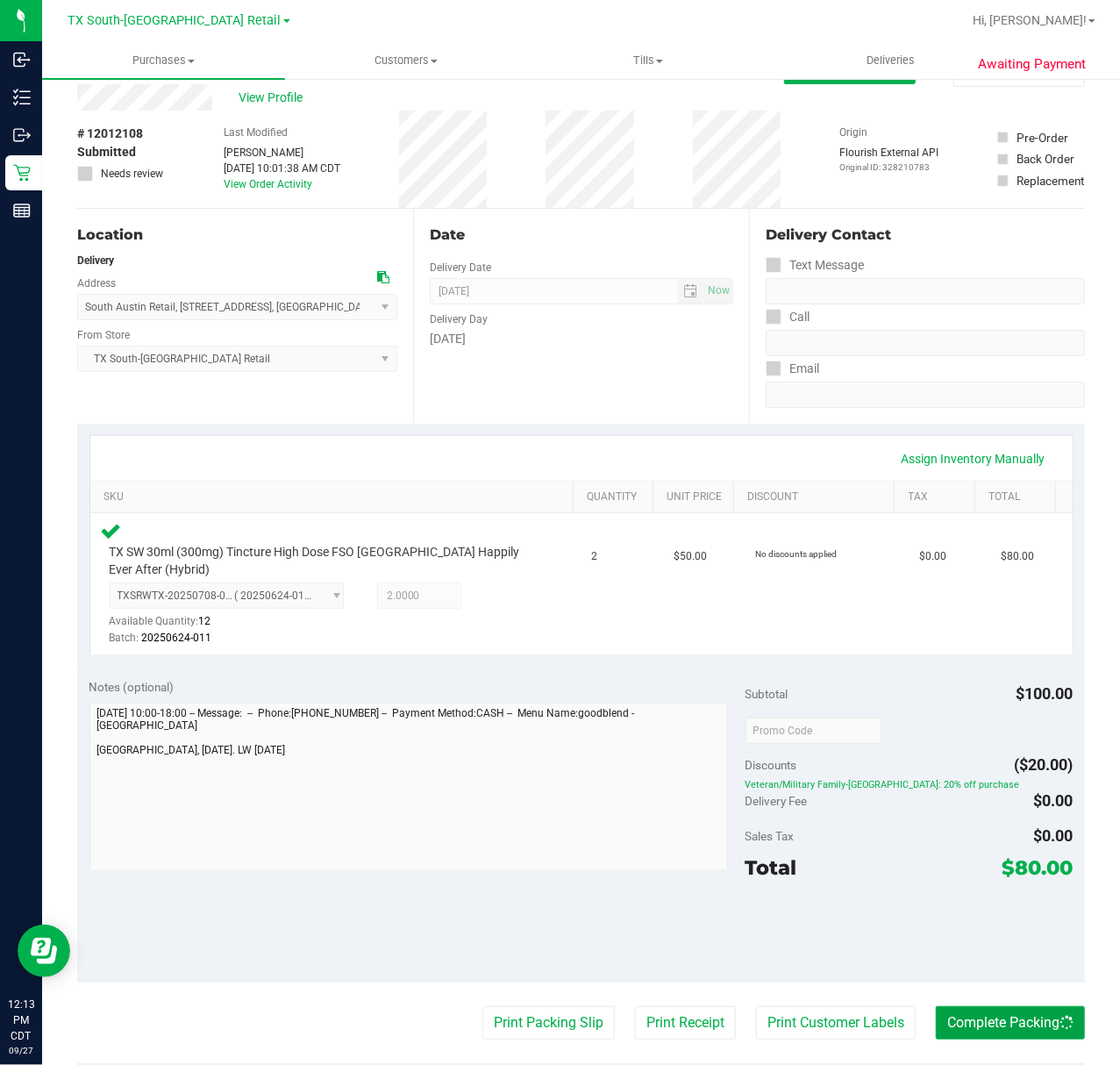
scroll to position [0, 0]
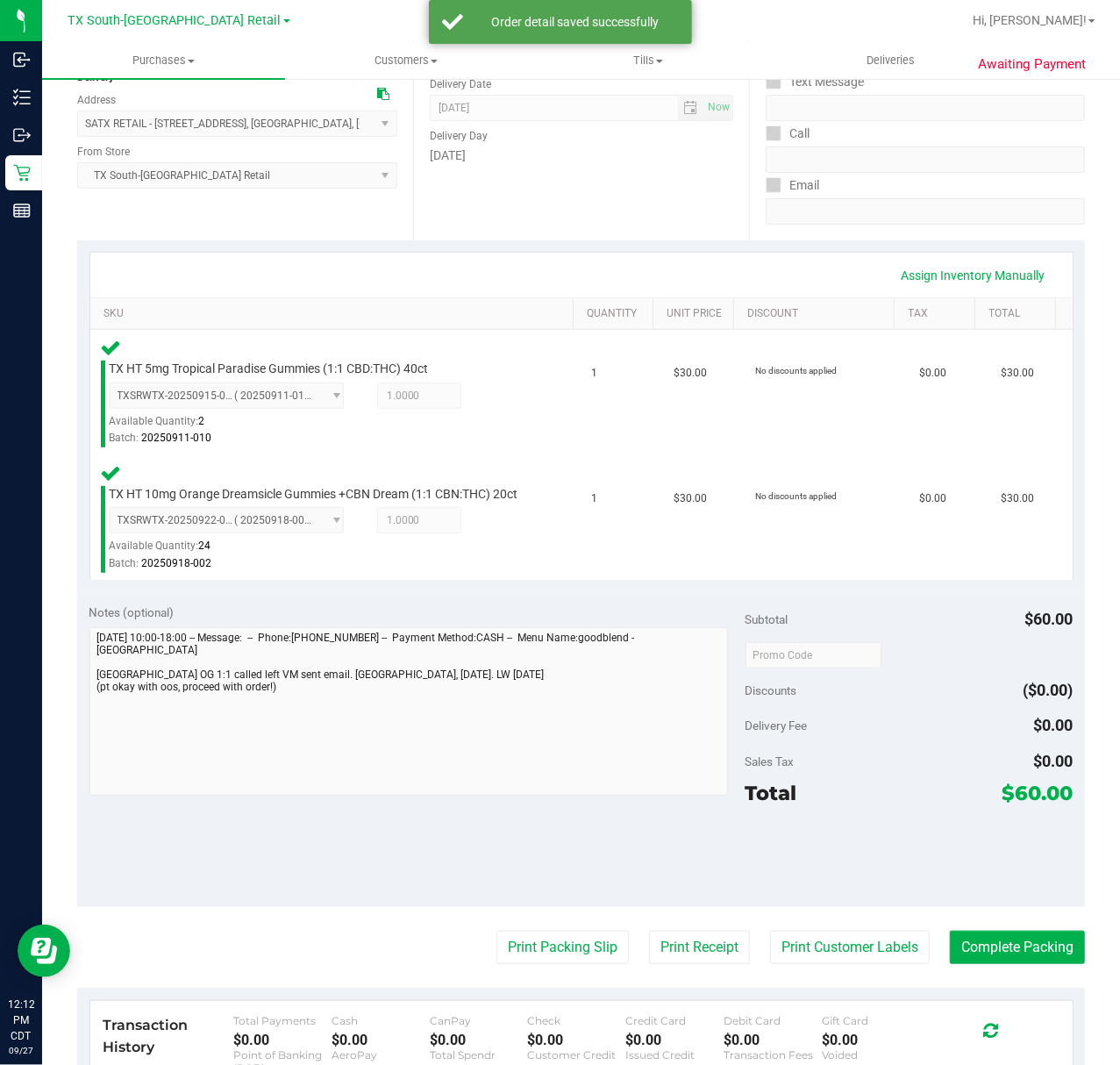
scroll to position [233, 0]
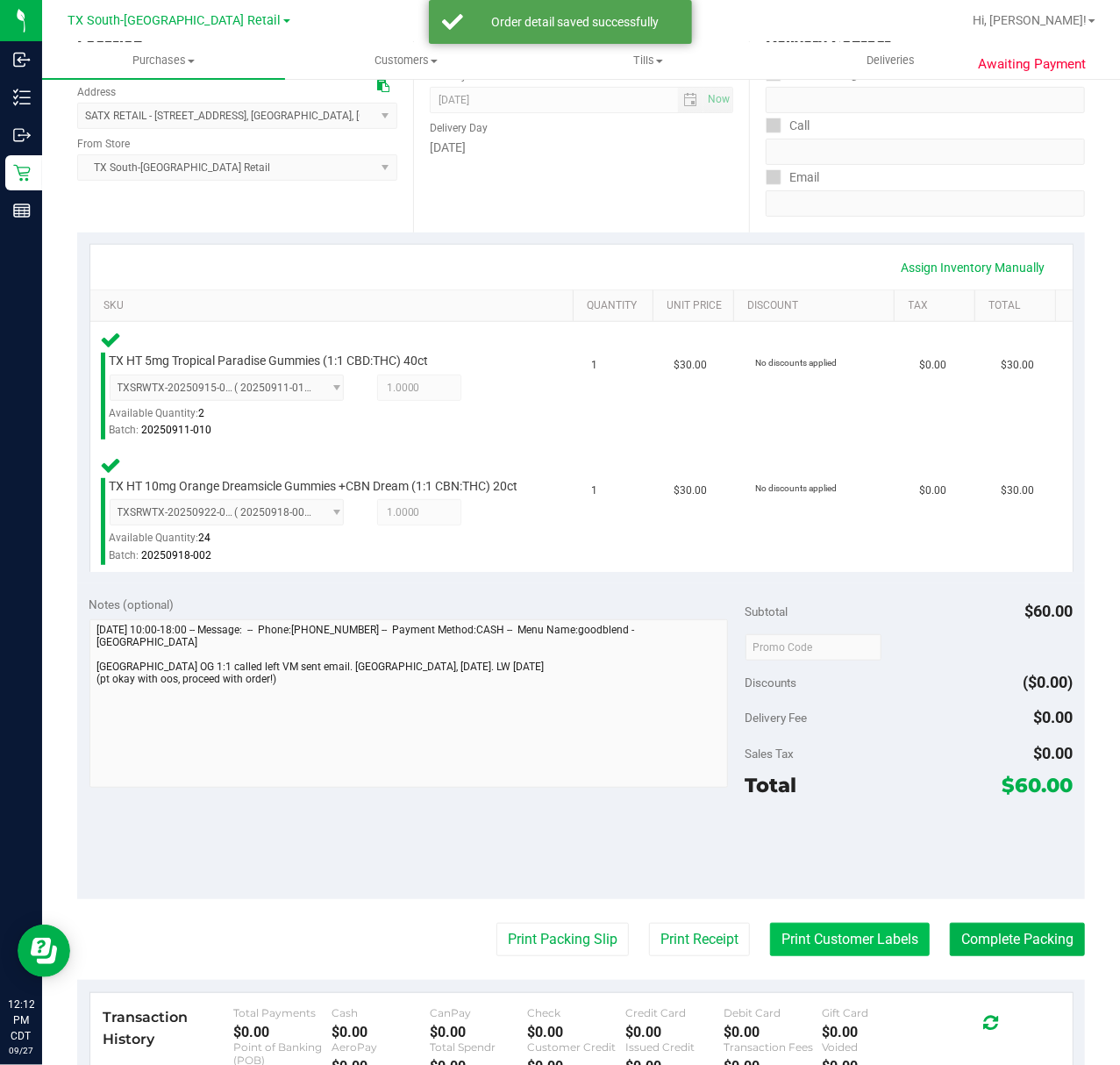
click at [819, 952] on button "Print Customer Labels" at bounding box center [849, 940] width 160 height 34
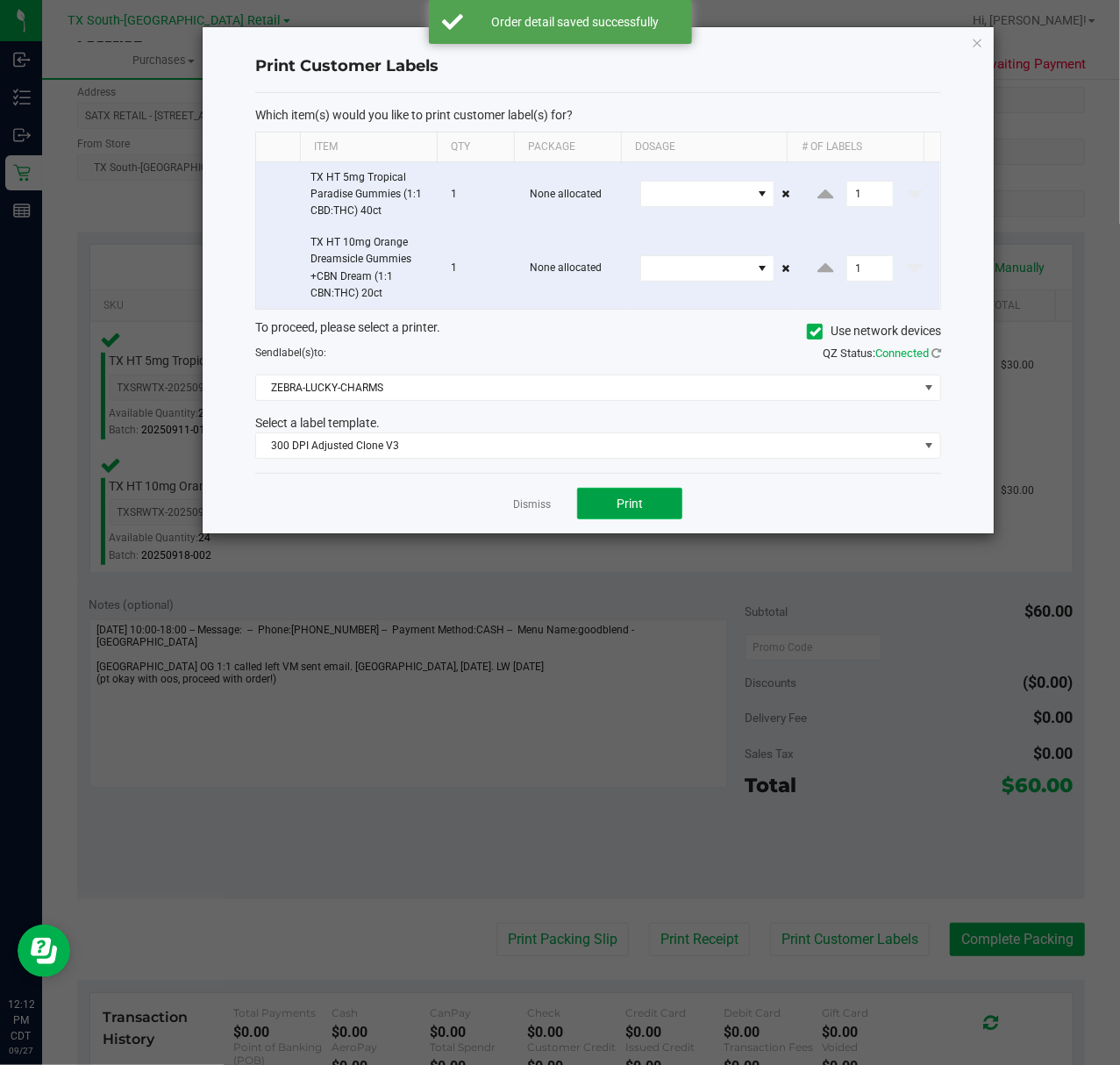
click at [597, 511] on button "Print" at bounding box center [630, 504] width 105 height 32
click at [520, 512] on link "Dismiss" at bounding box center [532, 505] width 37 height 15
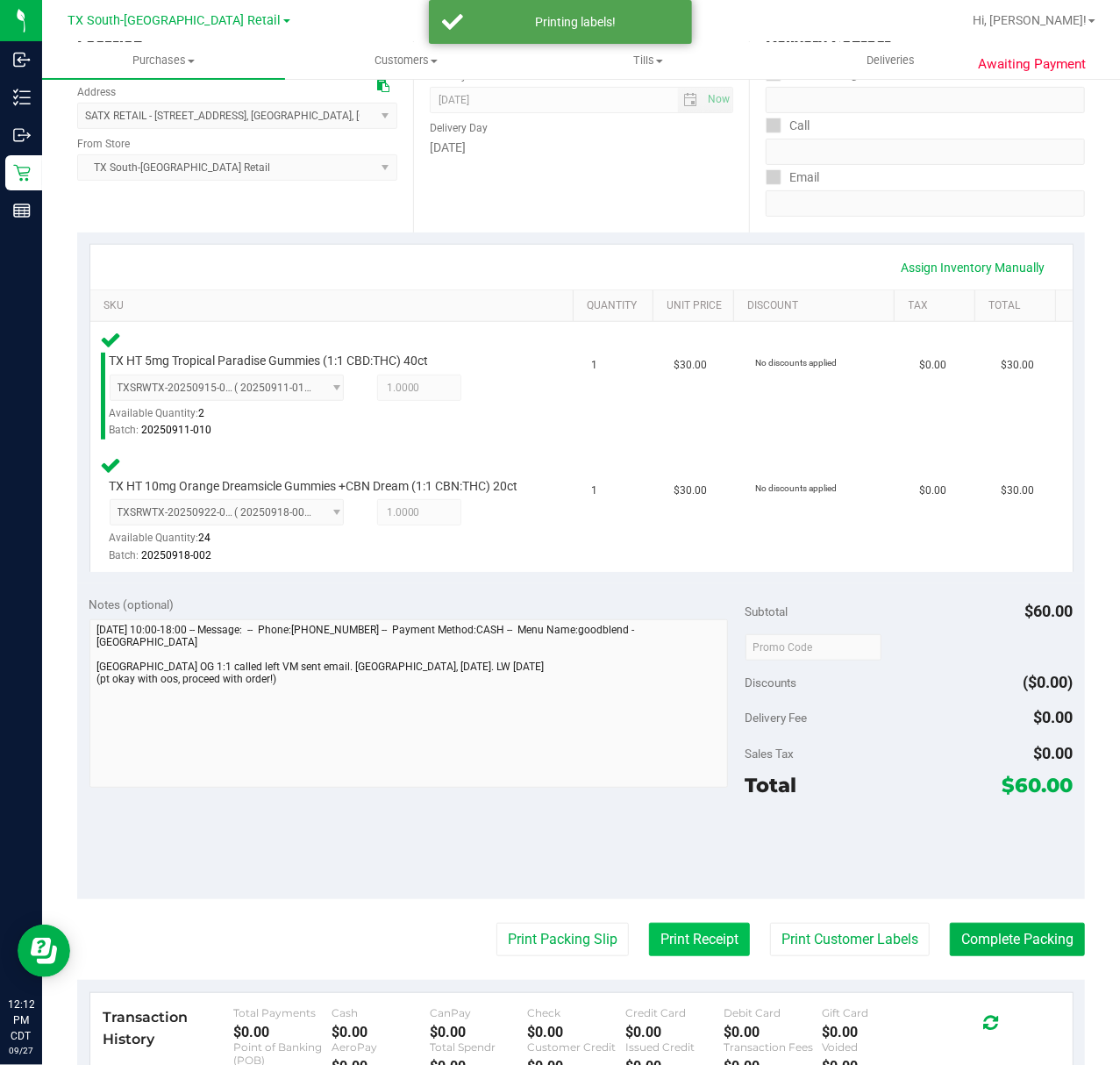
click at [650, 948] on button "Print Receipt" at bounding box center [700, 940] width 101 height 34
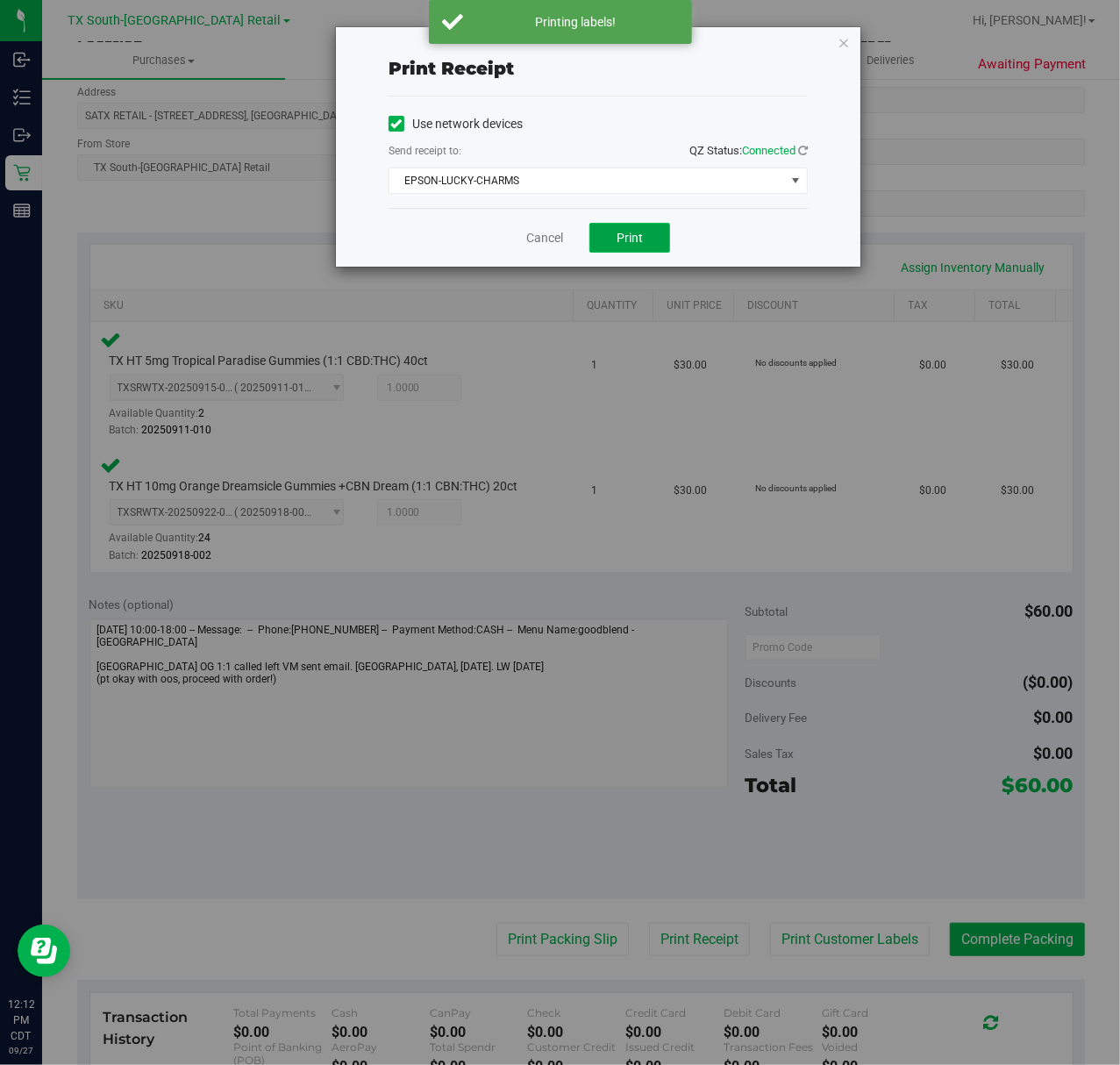
click at [618, 235] on span "Print" at bounding box center [630, 237] width 26 height 14
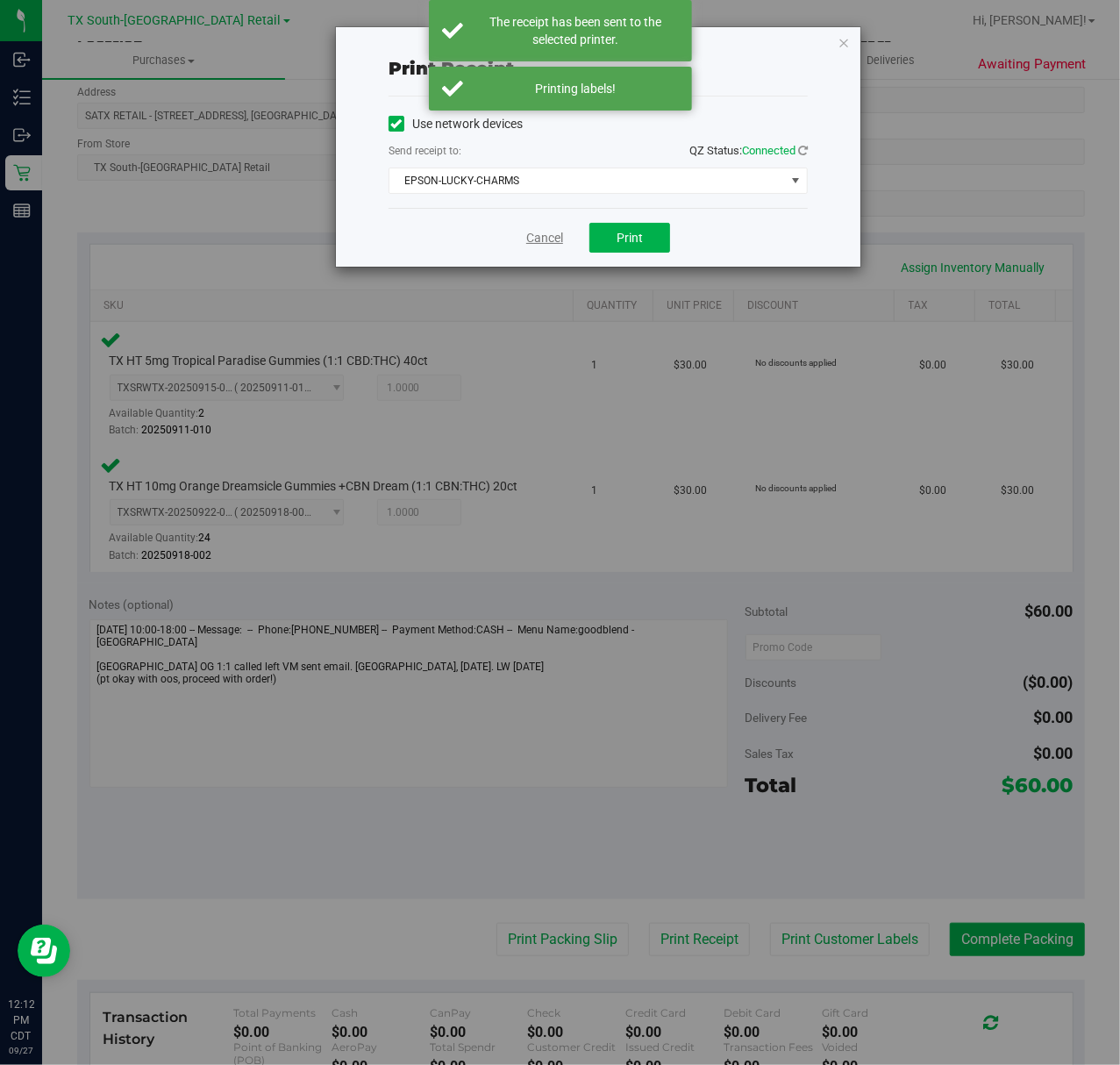
click at [535, 239] on link "Cancel" at bounding box center [544, 238] width 36 height 19
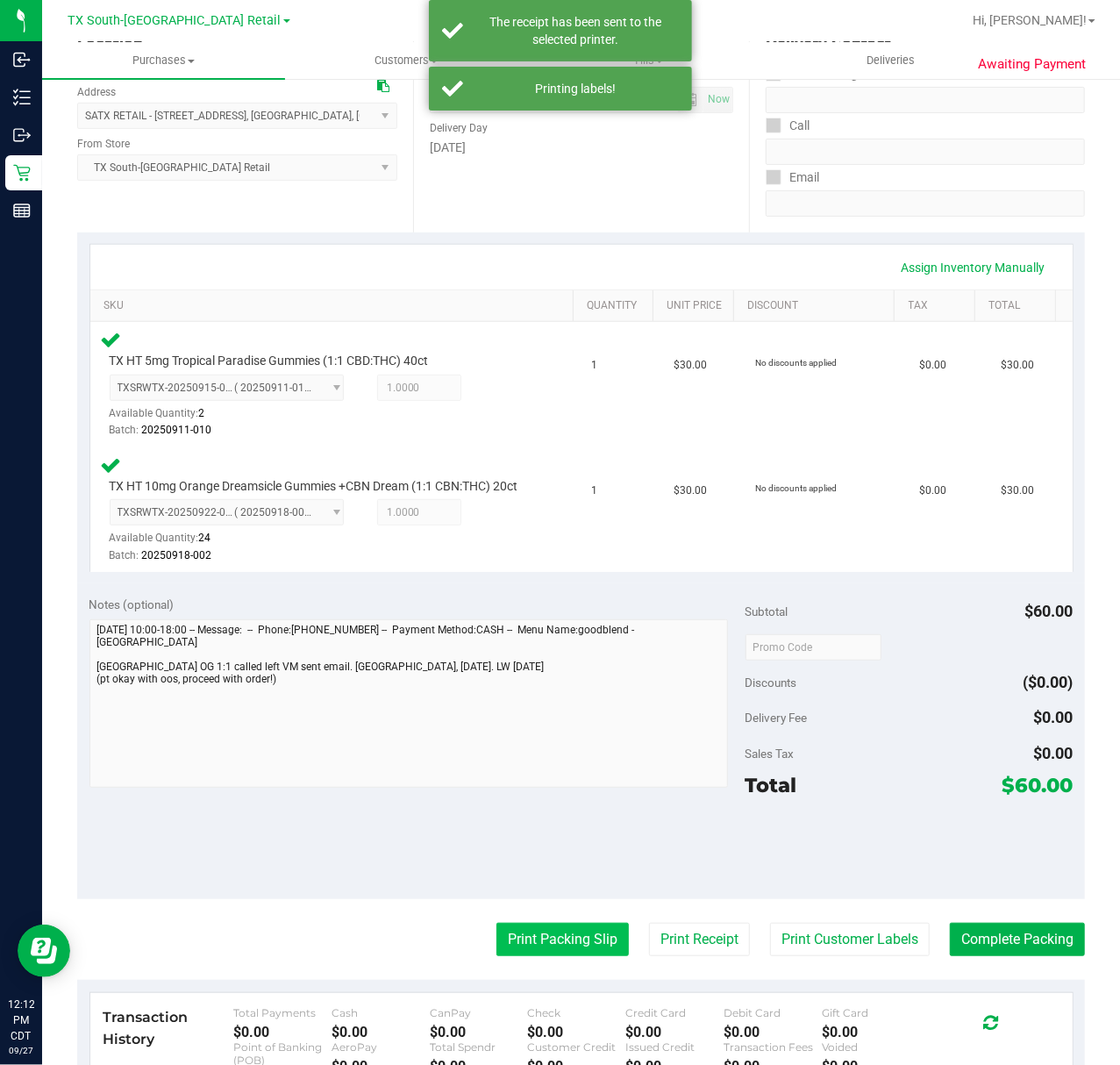
drag, startPoint x: 527, startPoint y: 963, endPoint x: 527, endPoint y: 953, distance: 10.0
click at [527, 953] on button "Print Packing Slip" at bounding box center [563, 940] width 133 height 34
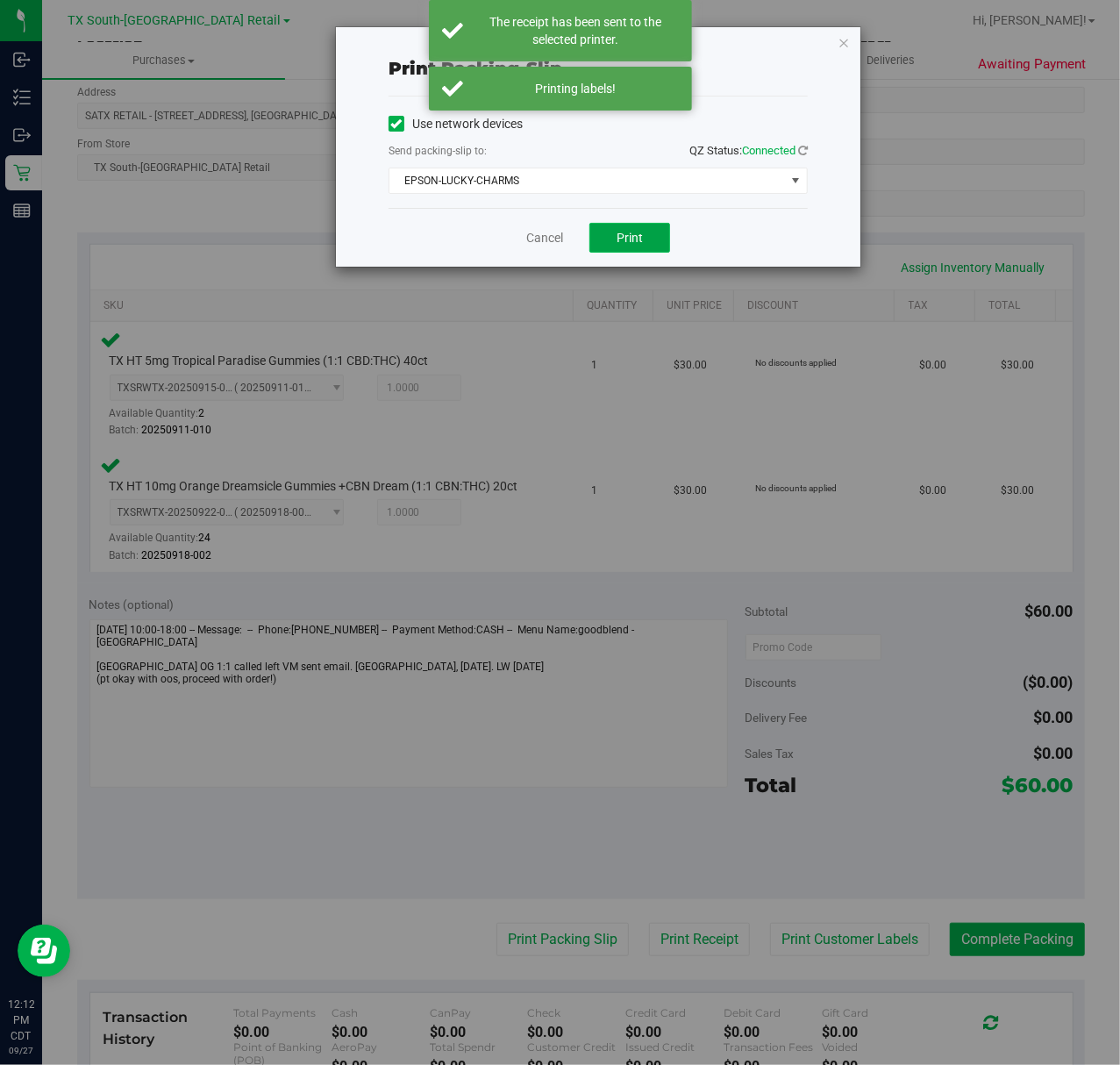
click at [619, 235] on span "Print" at bounding box center [630, 237] width 26 height 14
click at [520, 228] on div "Cancel Print" at bounding box center [597, 237] width 419 height 59
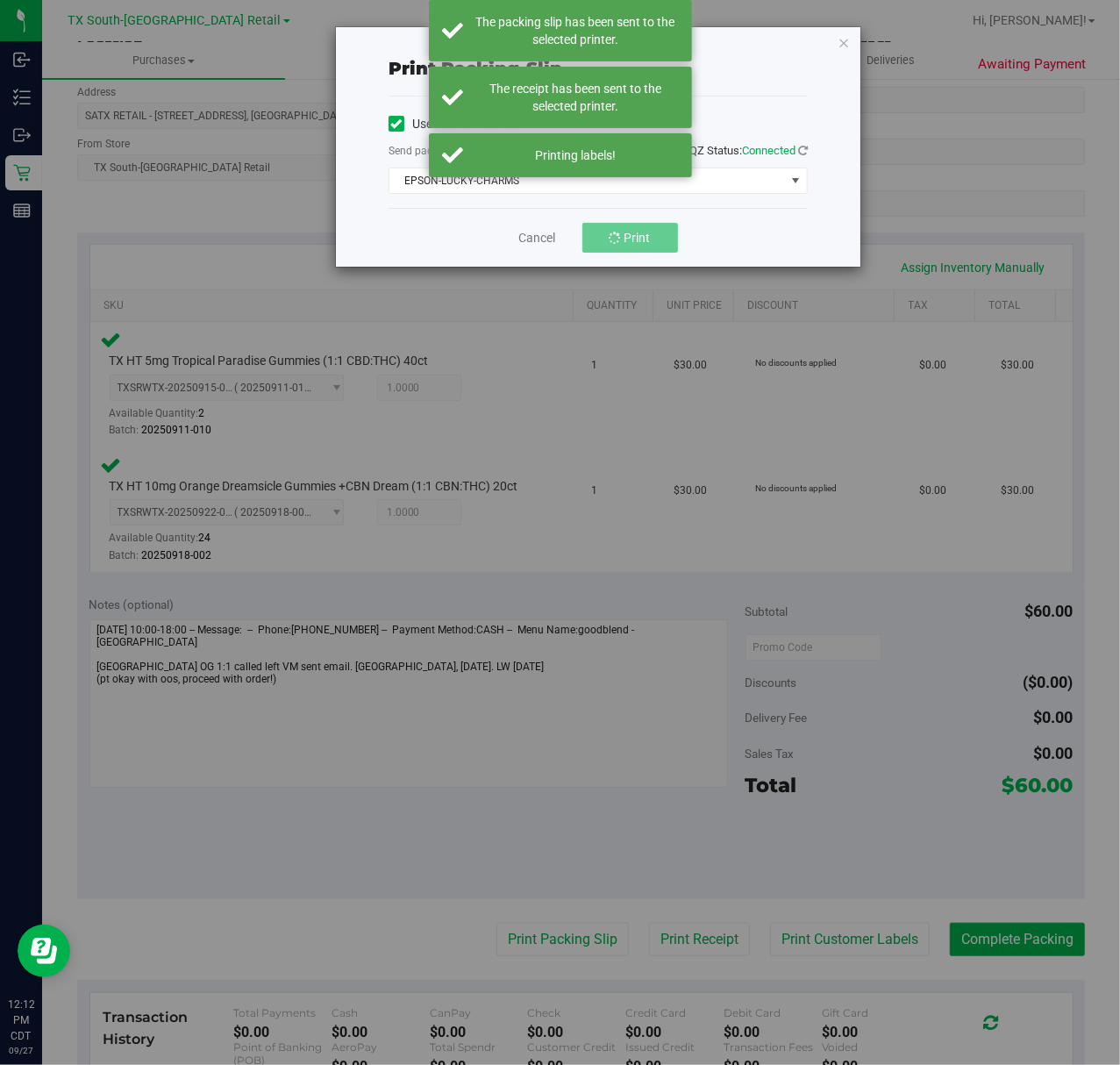
click at [520, 228] on div "Cancel Print" at bounding box center [597, 237] width 419 height 59
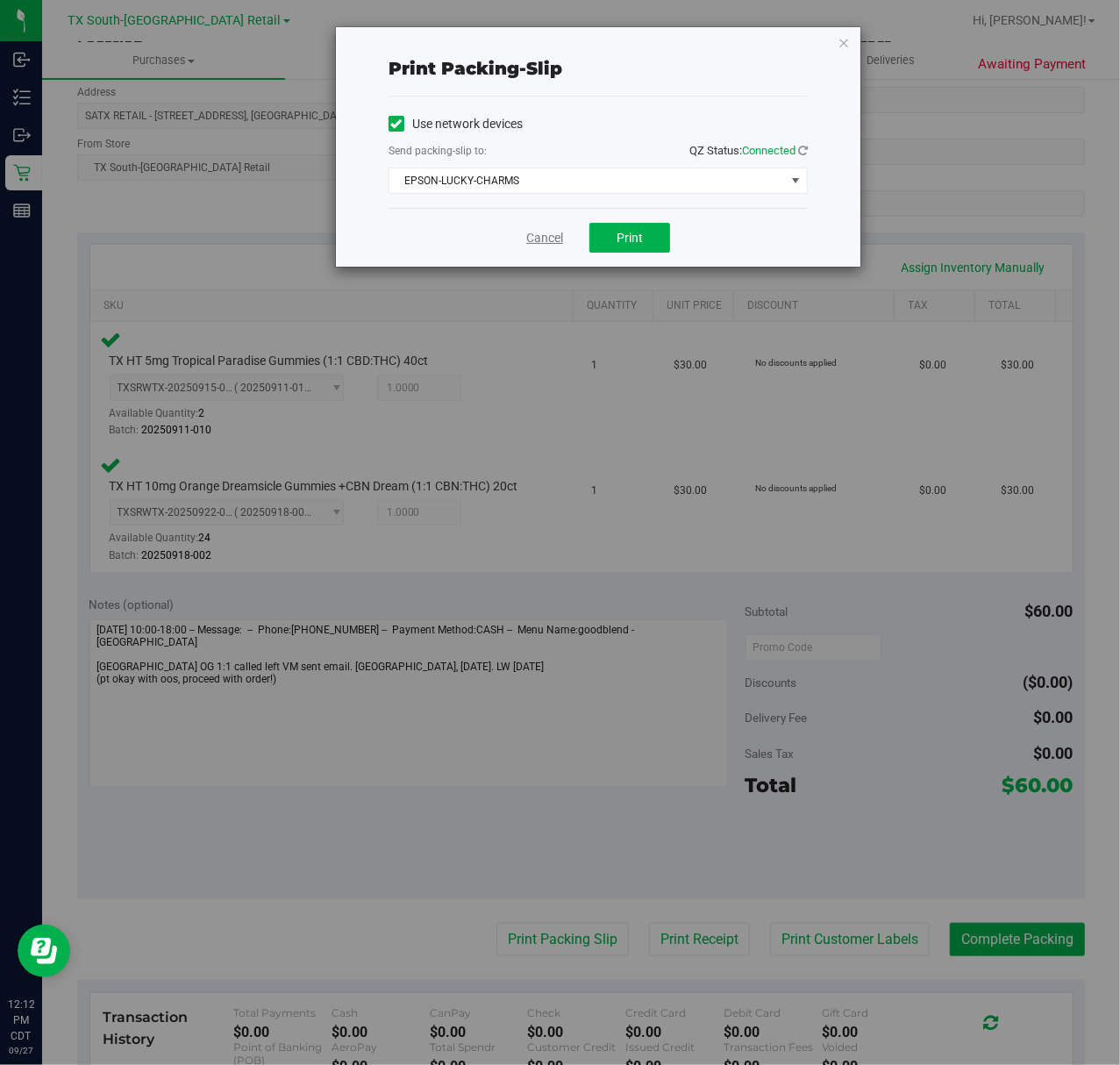
click at [526, 241] on link "Cancel" at bounding box center [544, 238] width 36 height 19
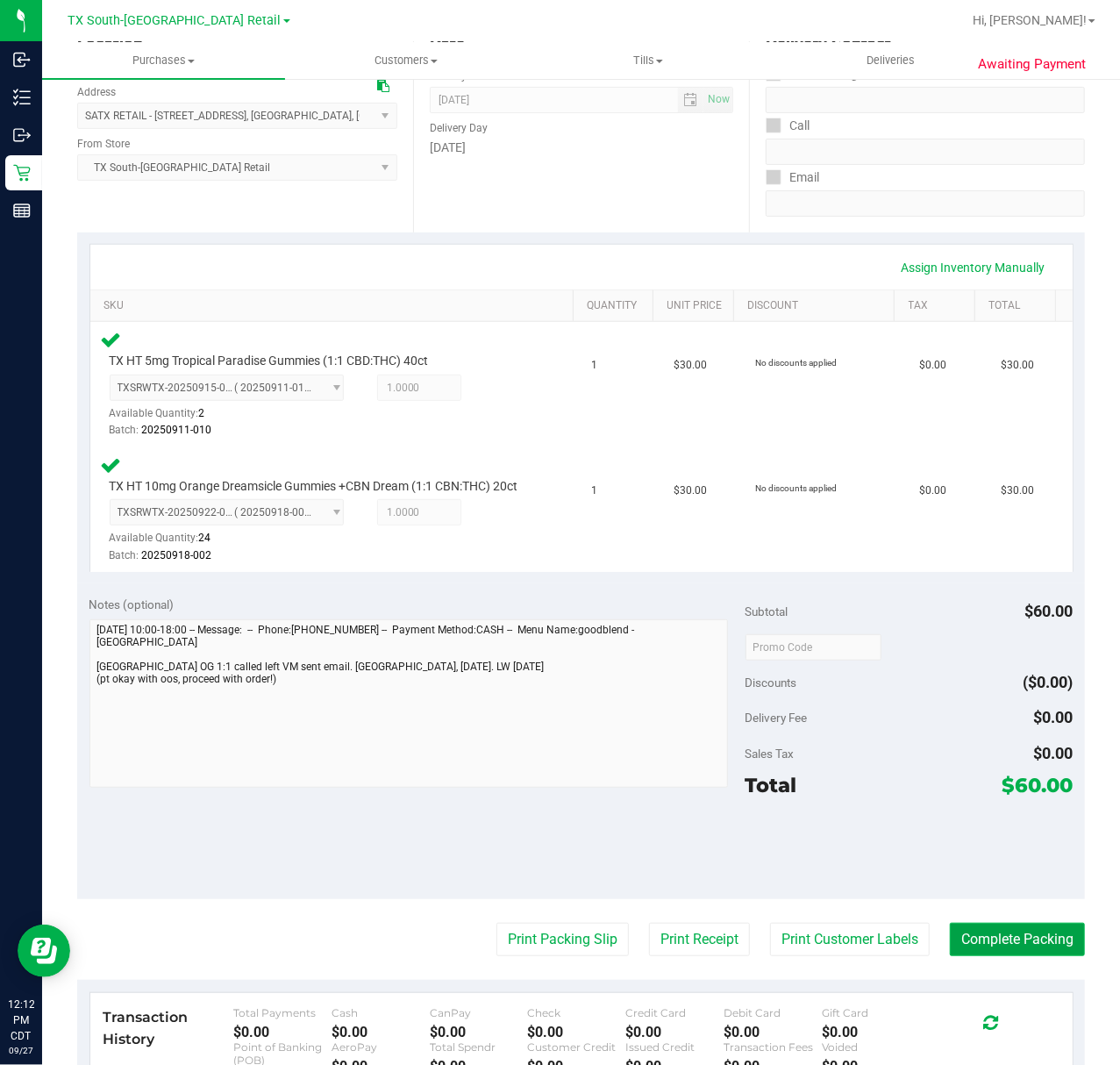
click at [1026, 957] on button "Complete Packing" at bounding box center [1017, 940] width 135 height 34
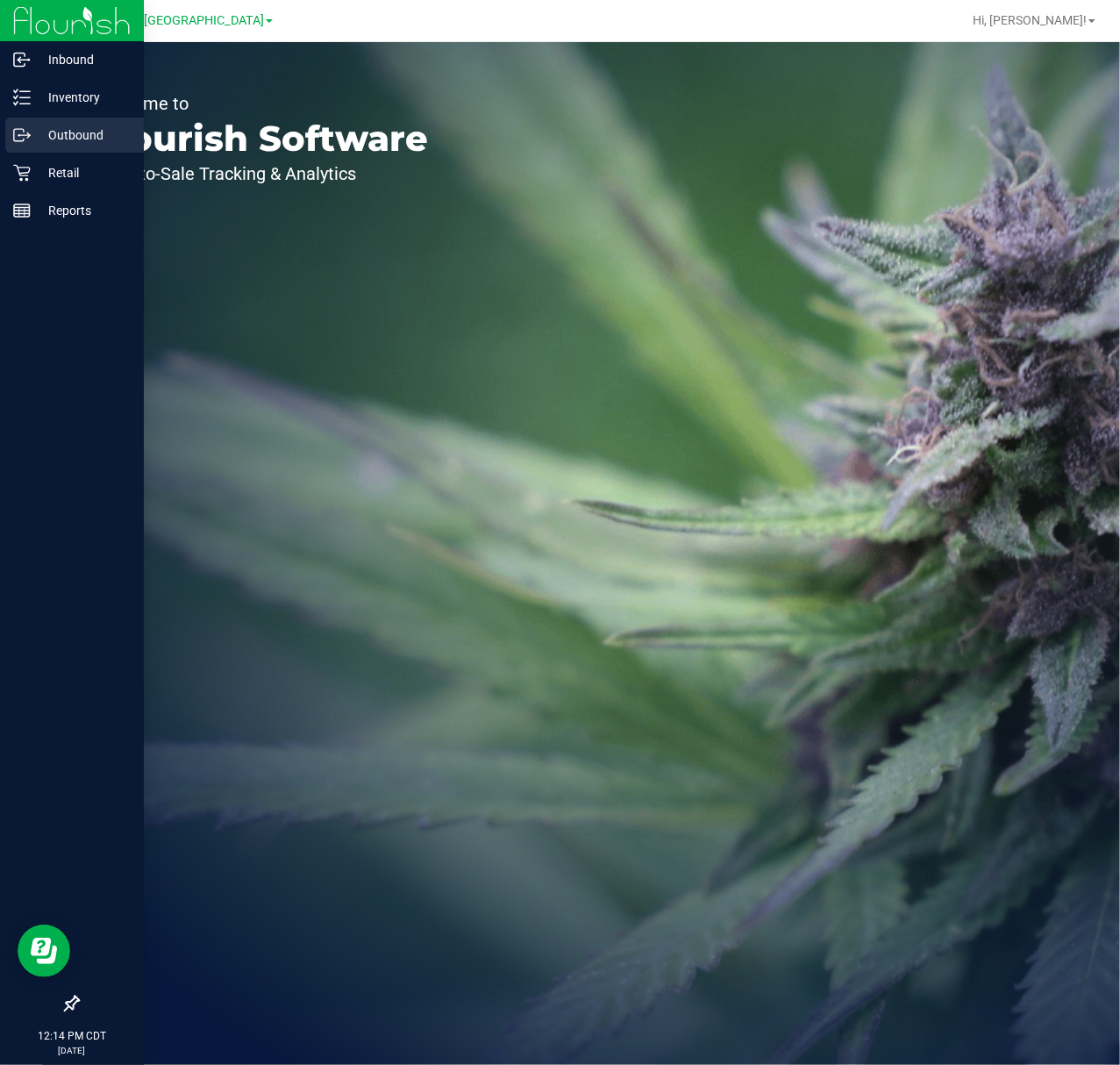
click at [18, 131] on icon at bounding box center [21, 134] width 18 height 18
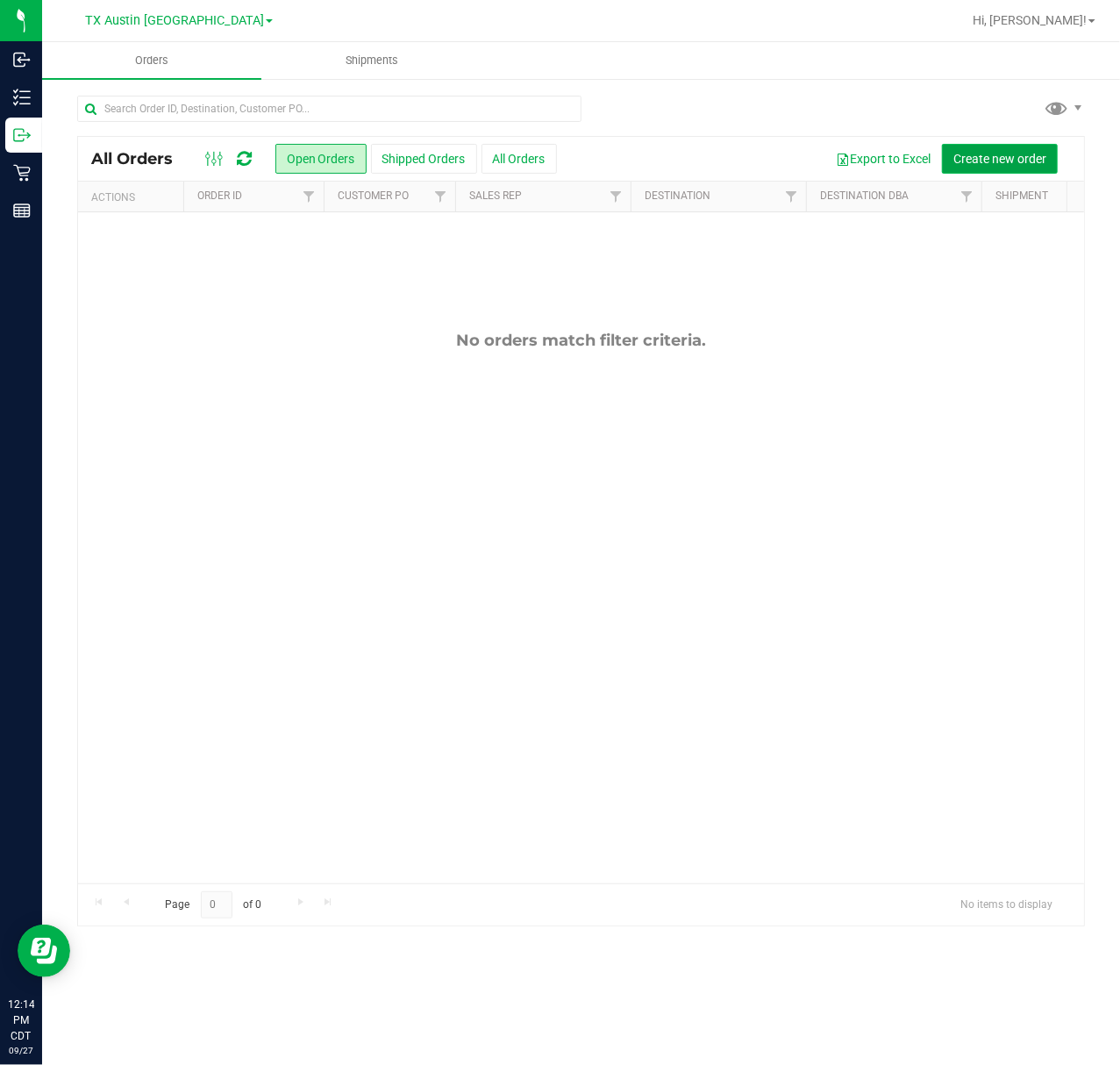
click at [1004, 148] on button "Create new order" at bounding box center [1001, 159] width 116 height 30
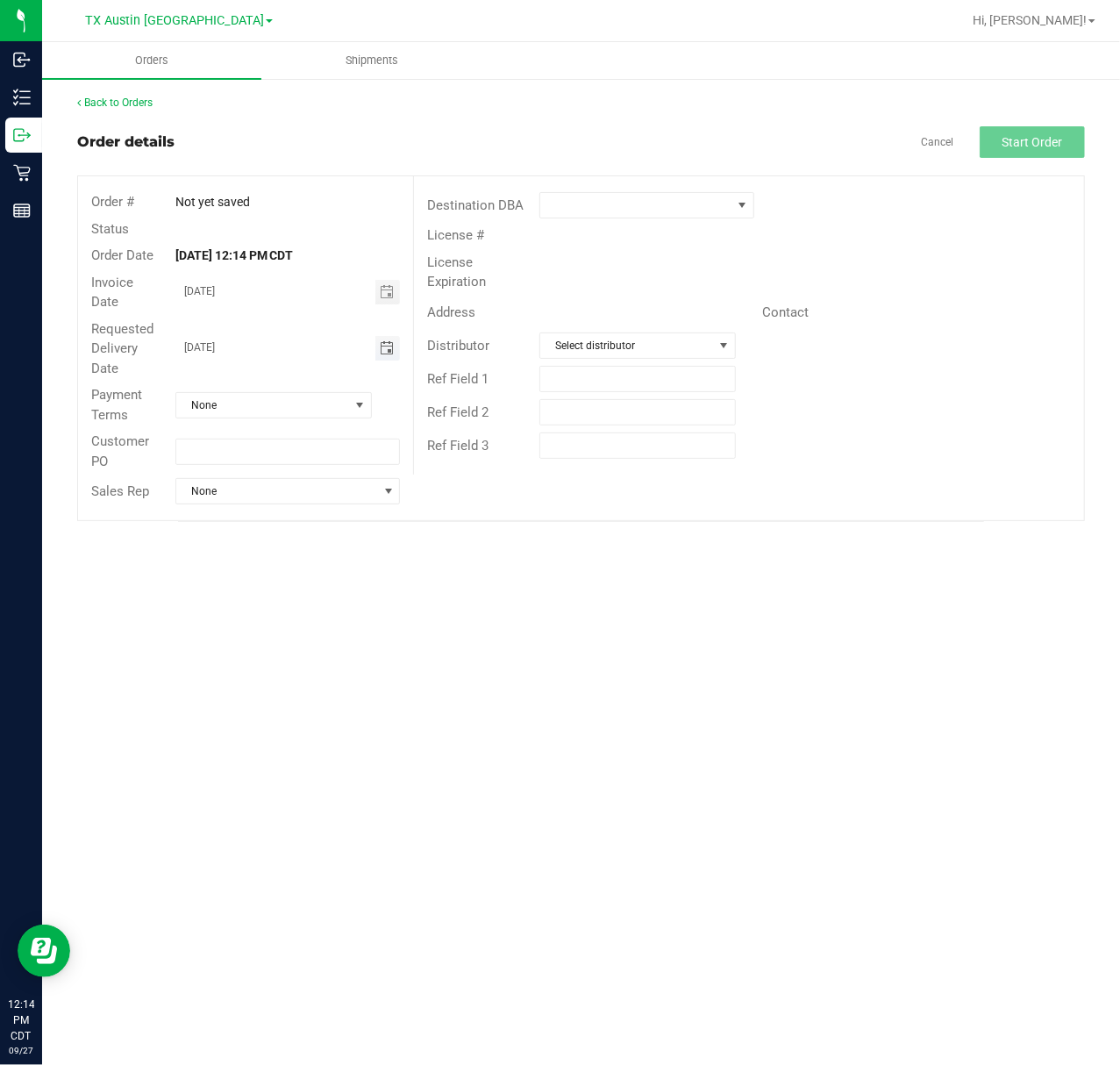
click at [380, 343] on span "Toggle calendar" at bounding box center [386, 348] width 14 height 14
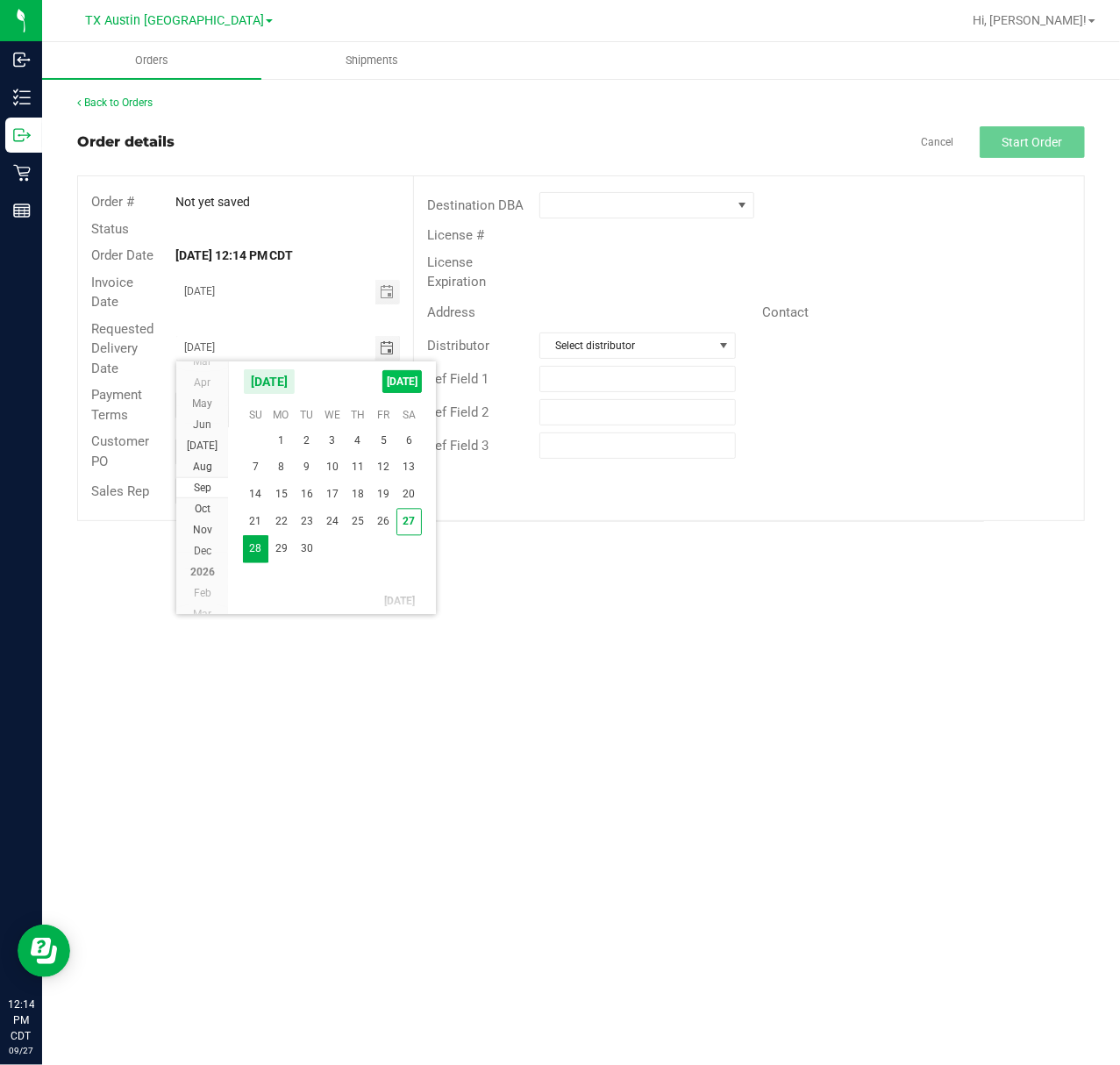
click at [404, 372] on span "[DATE]" at bounding box center [402, 382] width 39 height 22
type input "[DATE]"
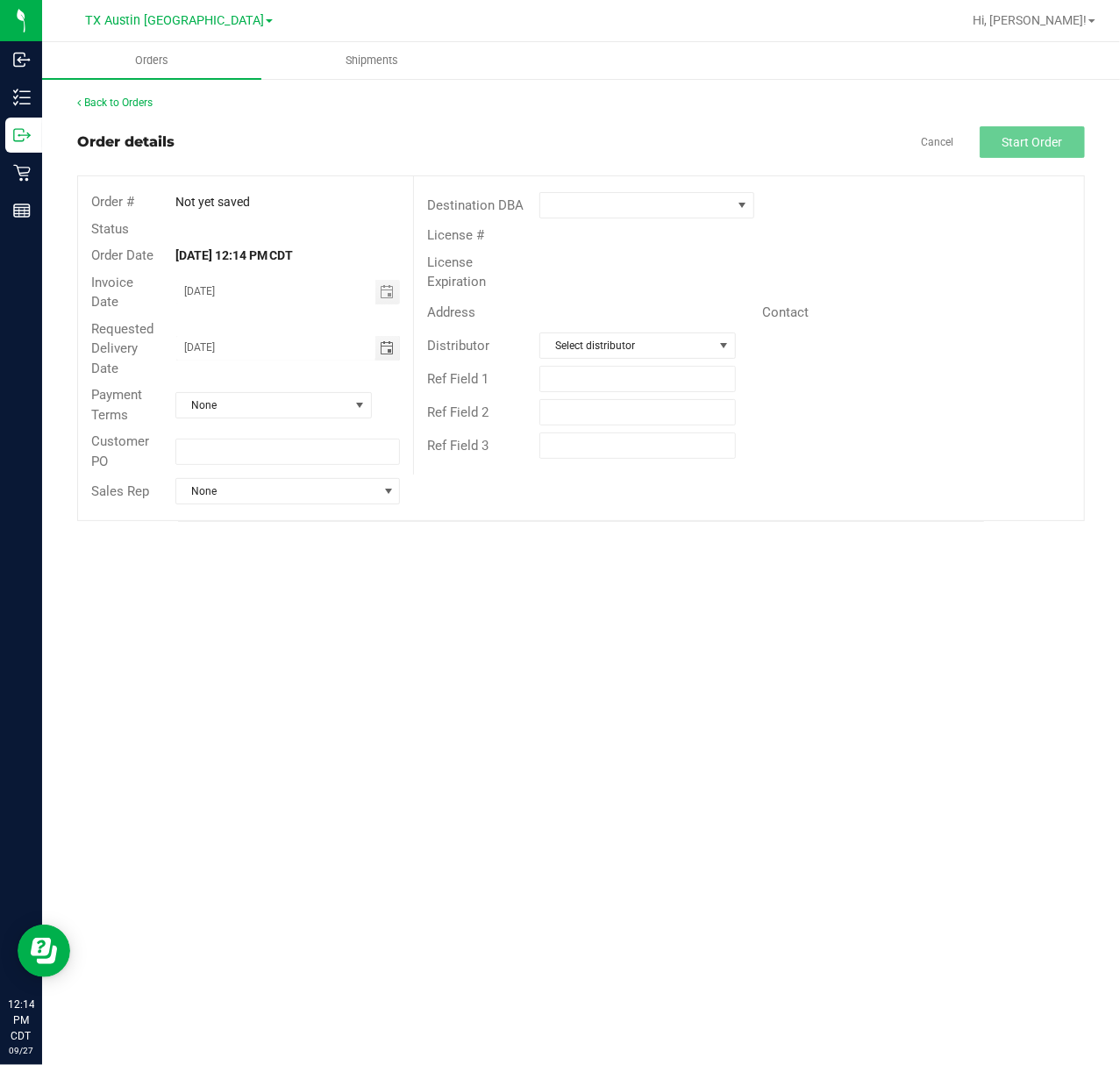
click at [590, 221] on div "Destination DBA" at bounding box center [749, 205] width 670 height 34
click at [598, 197] on span at bounding box center [636, 205] width 191 height 24
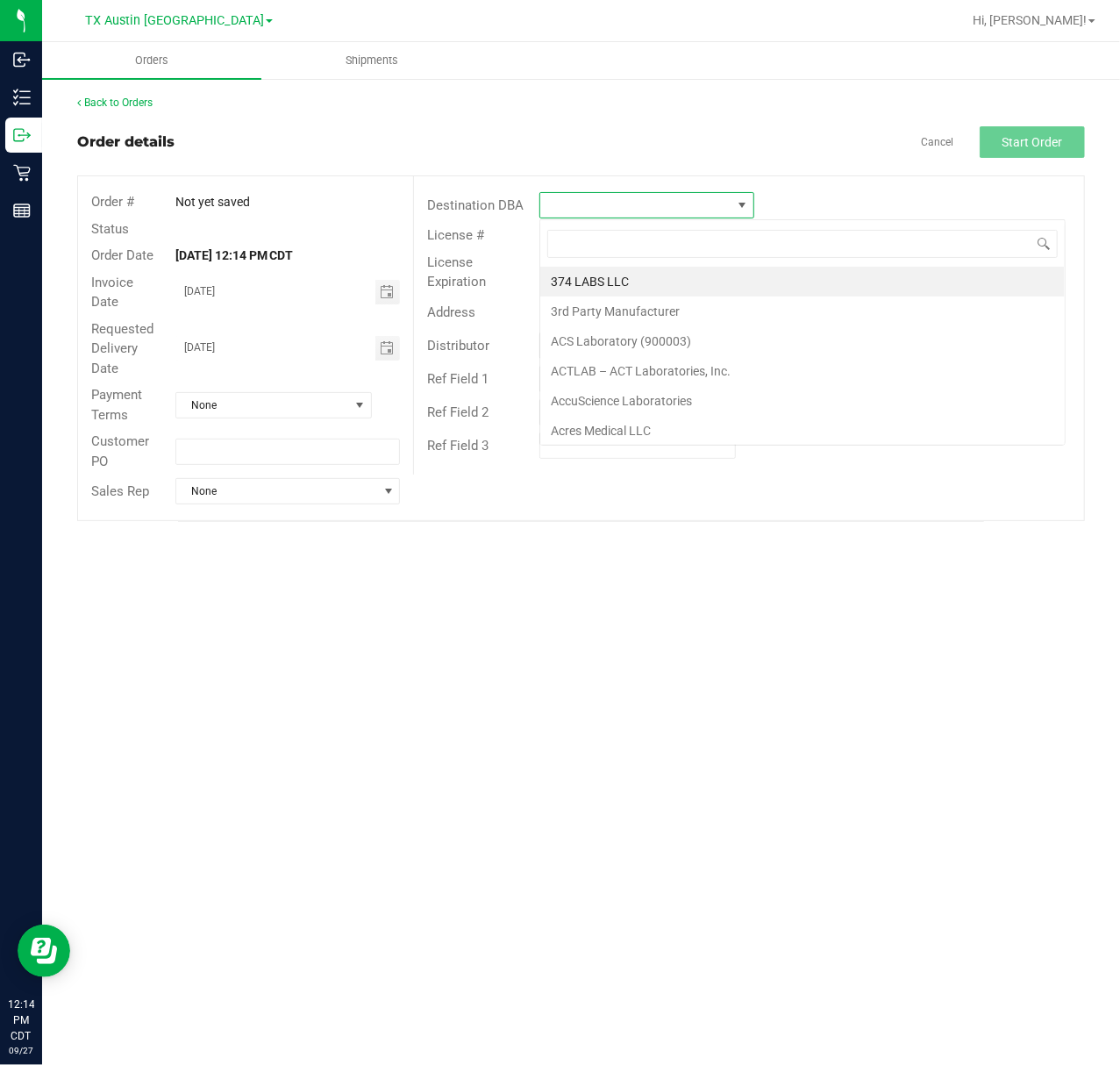
scroll to position [26, 214]
type input "tx"
click at [681, 341] on li "TX South-[GEOGRAPHIC_DATA] Retail" at bounding box center [653, 342] width 227 height 30
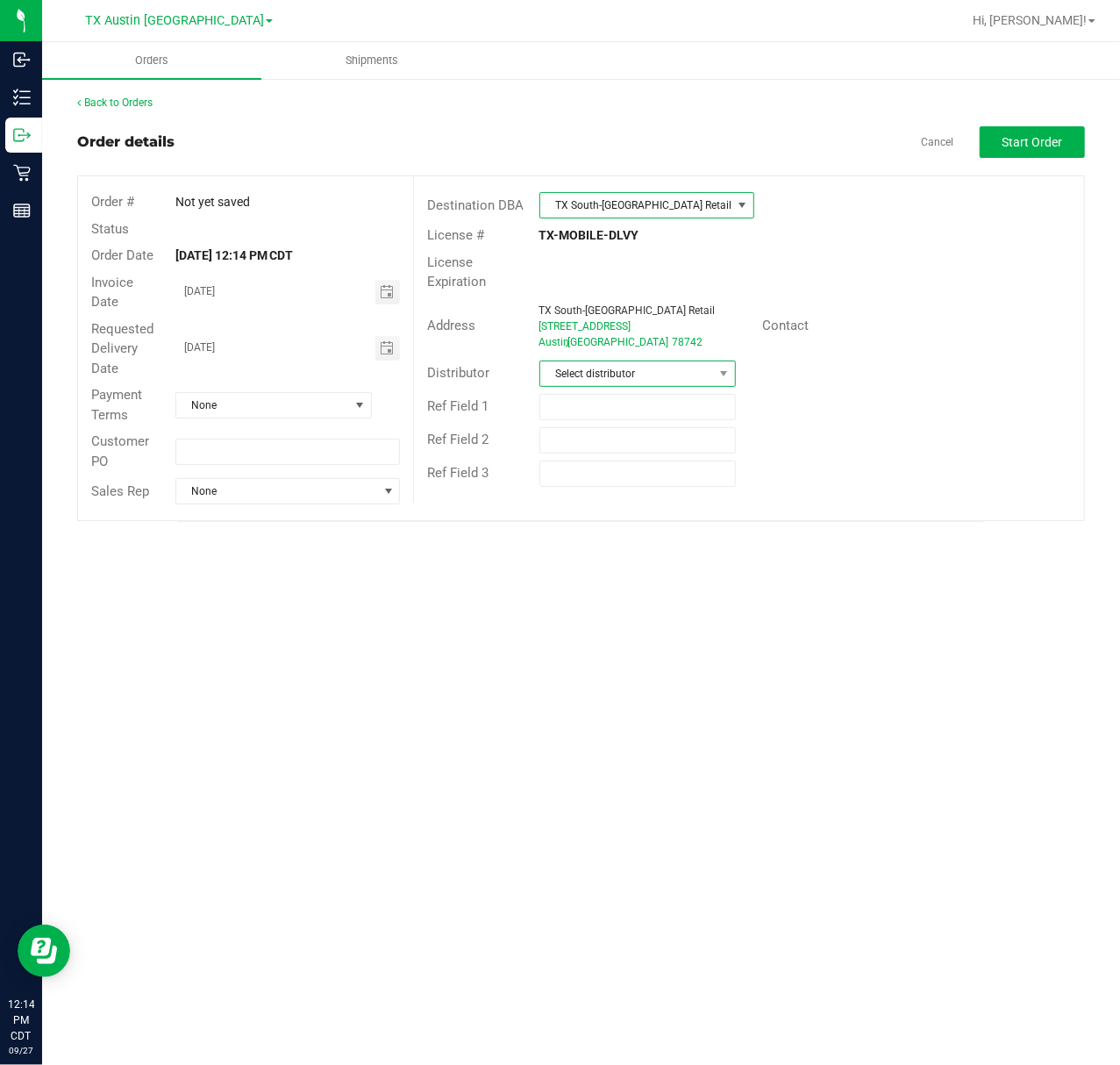
click at [703, 375] on span "Select distributor" at bounding box center [627, 373] width 174 height 24
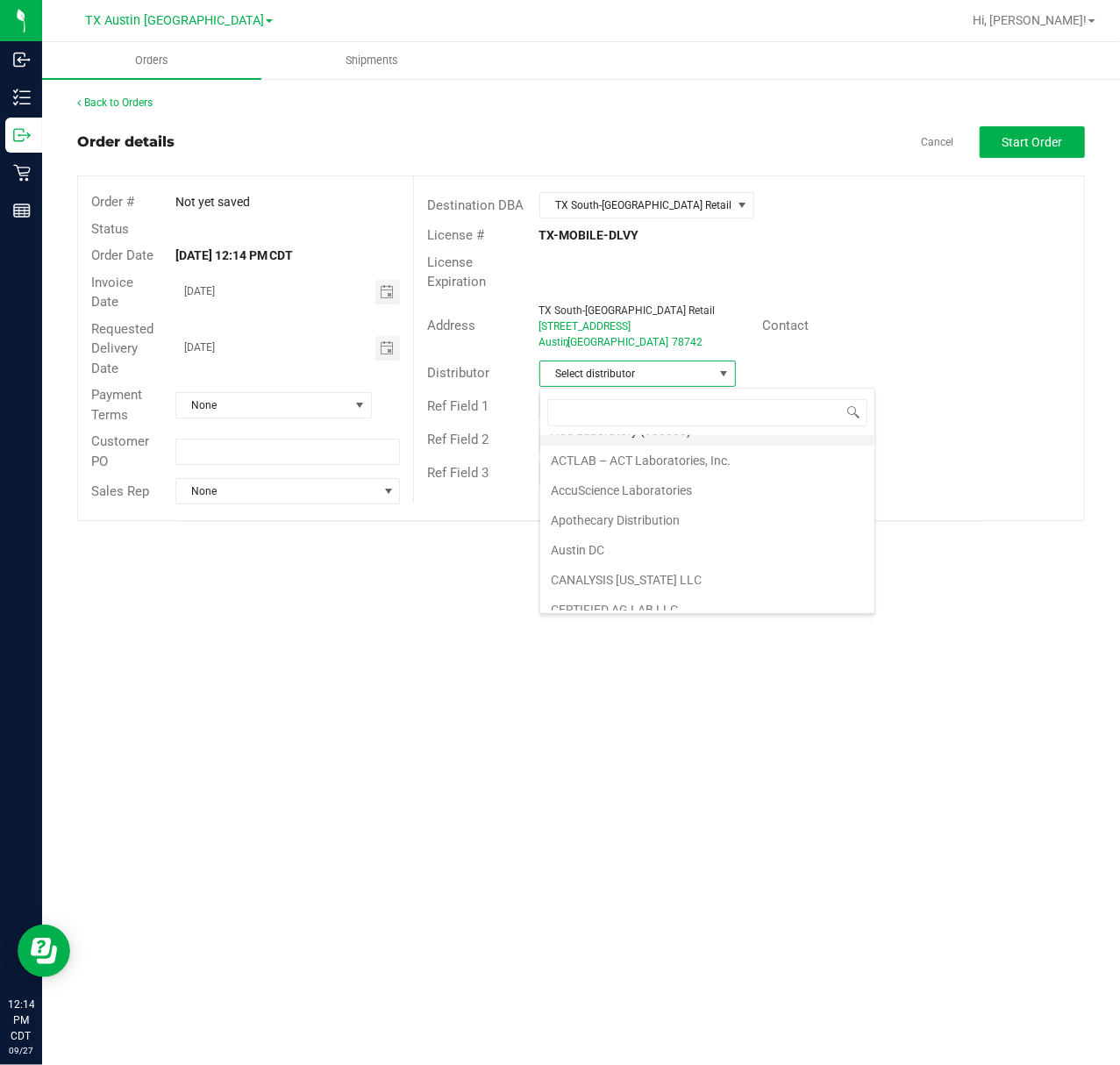
scroll to position [117, 0]
click at [702, 516] on li "Austin DC" at bounding box center [707, 512] width 334 height 30
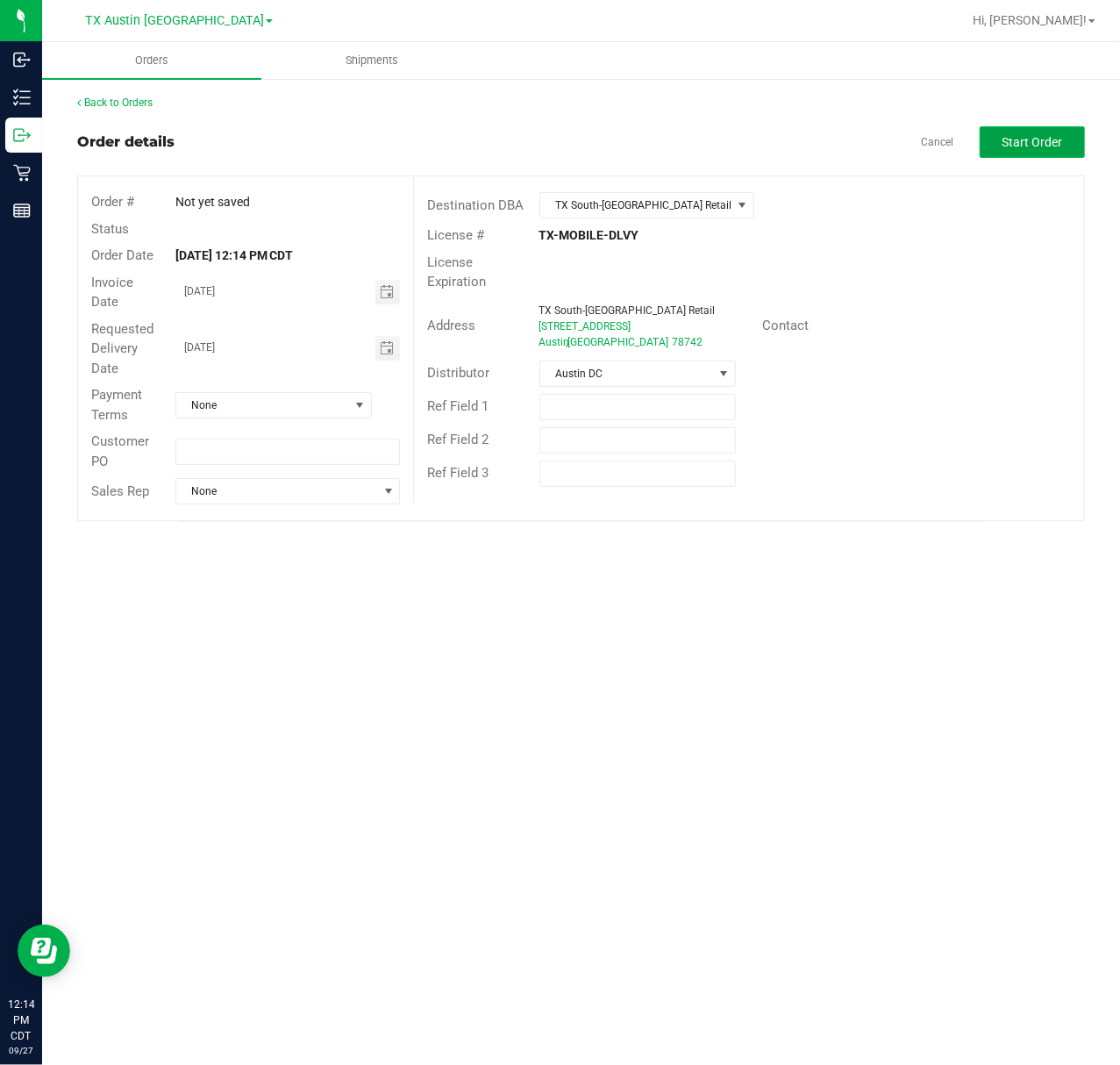
click at [1036, 142] on span "Start Order" at bounding box center [1032, 142] width 61 height 14
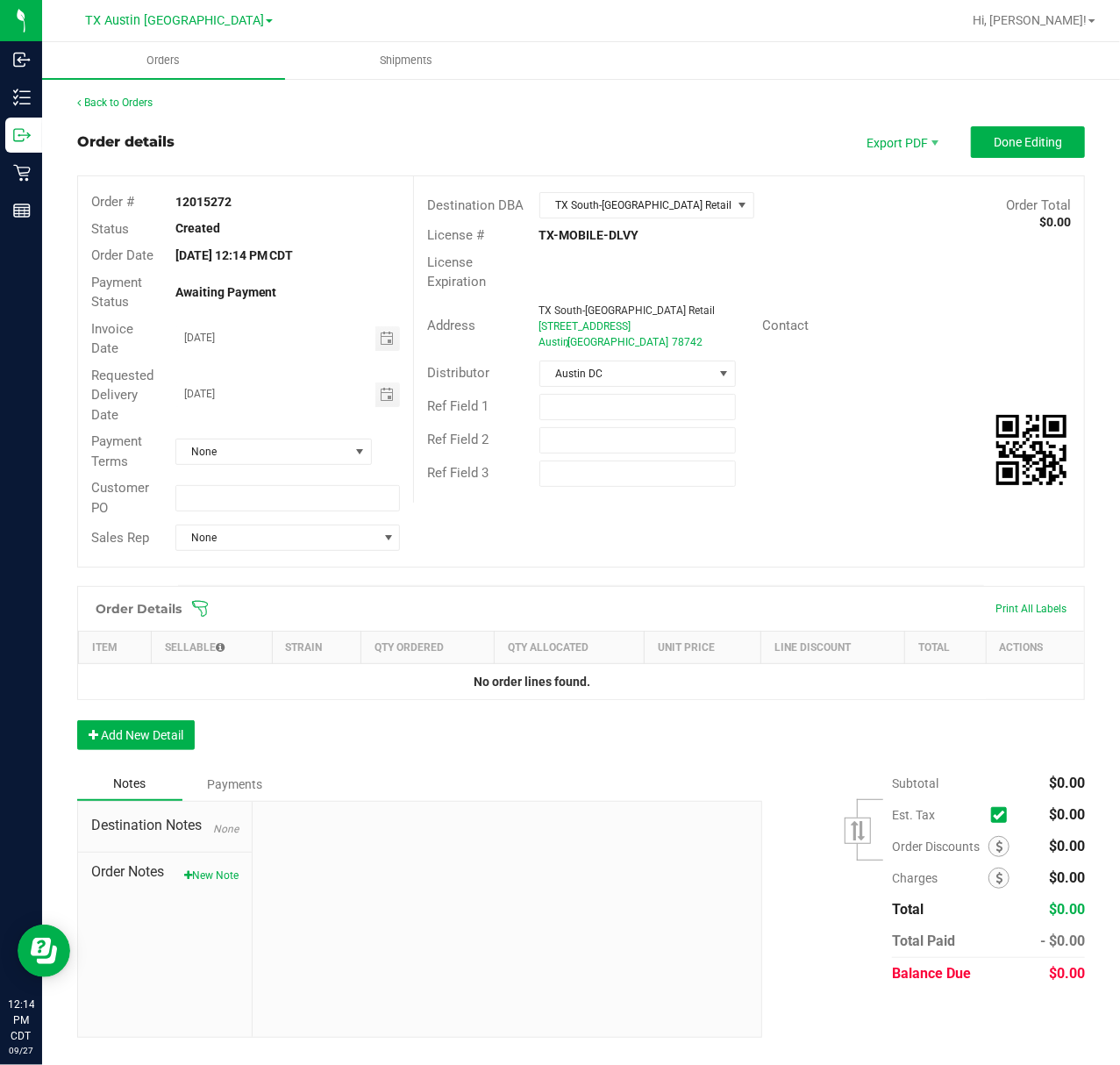
click at [216, 610] on span at bounding box center [695, 609] width 1008 height 18
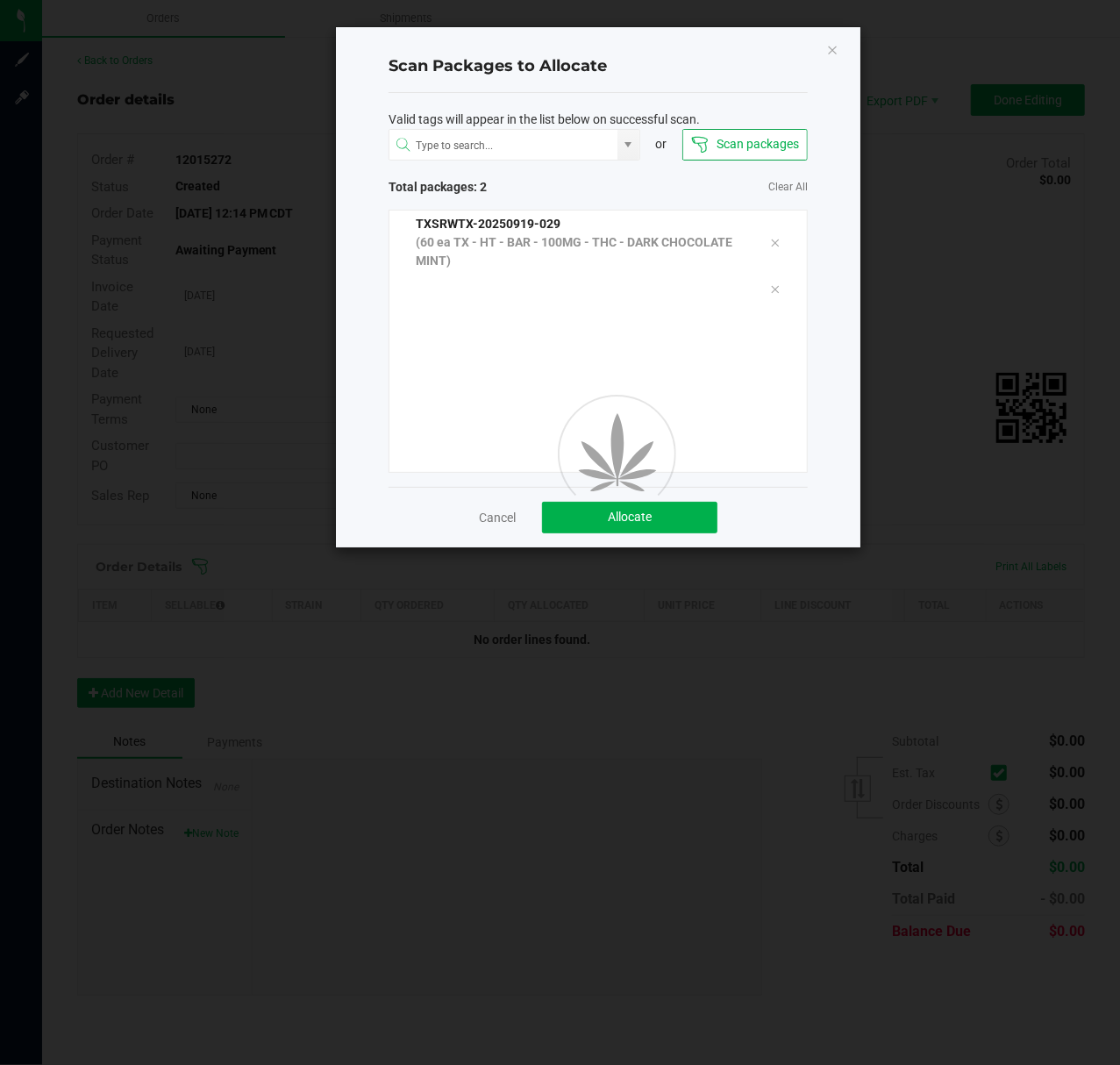
click button "Close" at bounding box center [832, 49] width 12 height 21
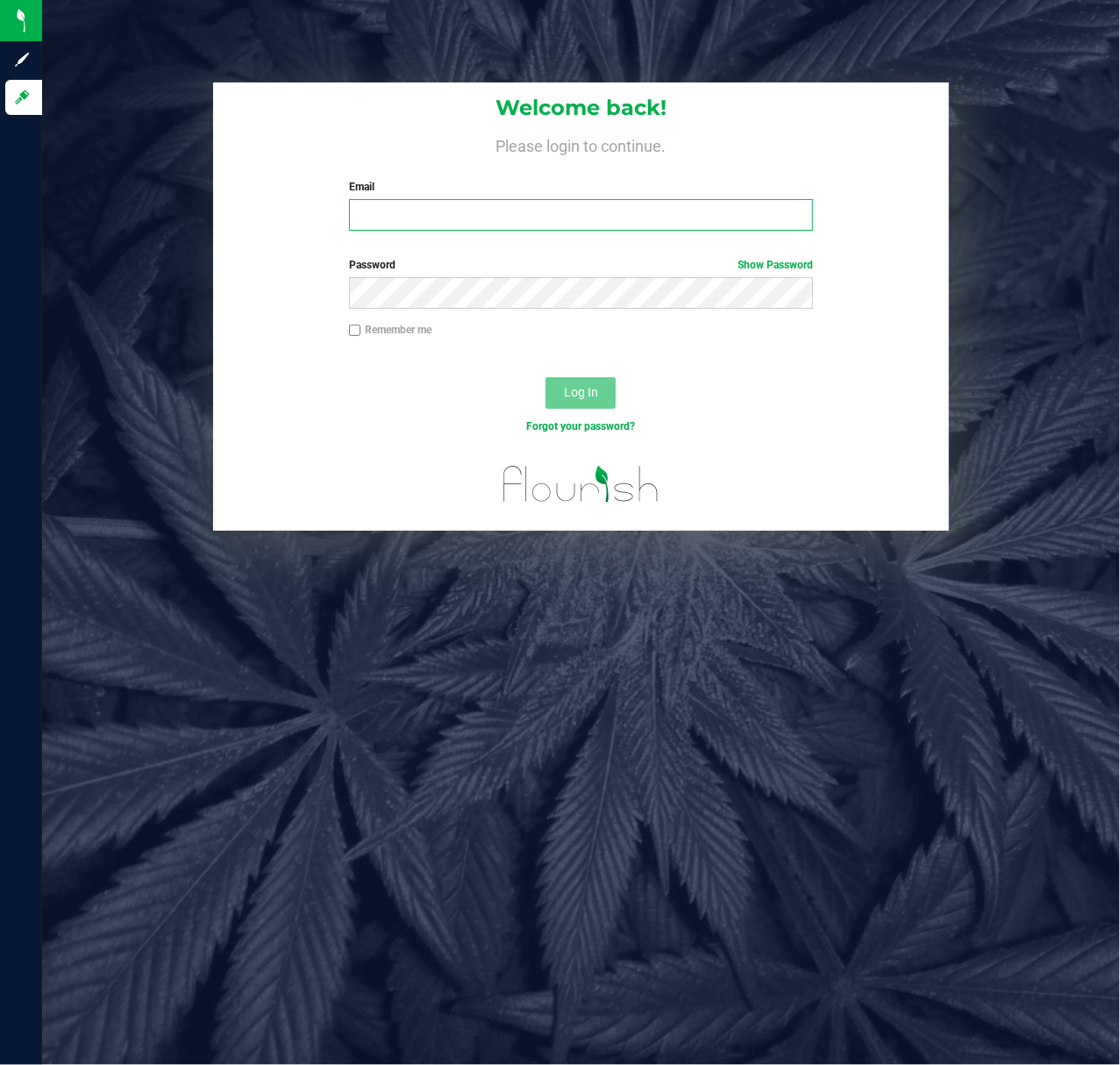
click at [651, 230] on input "Email" at bounding box center [581, 215] width 465 height 32
type input "[EMAIL_ADDRESS][DOMAIN_NAME]"
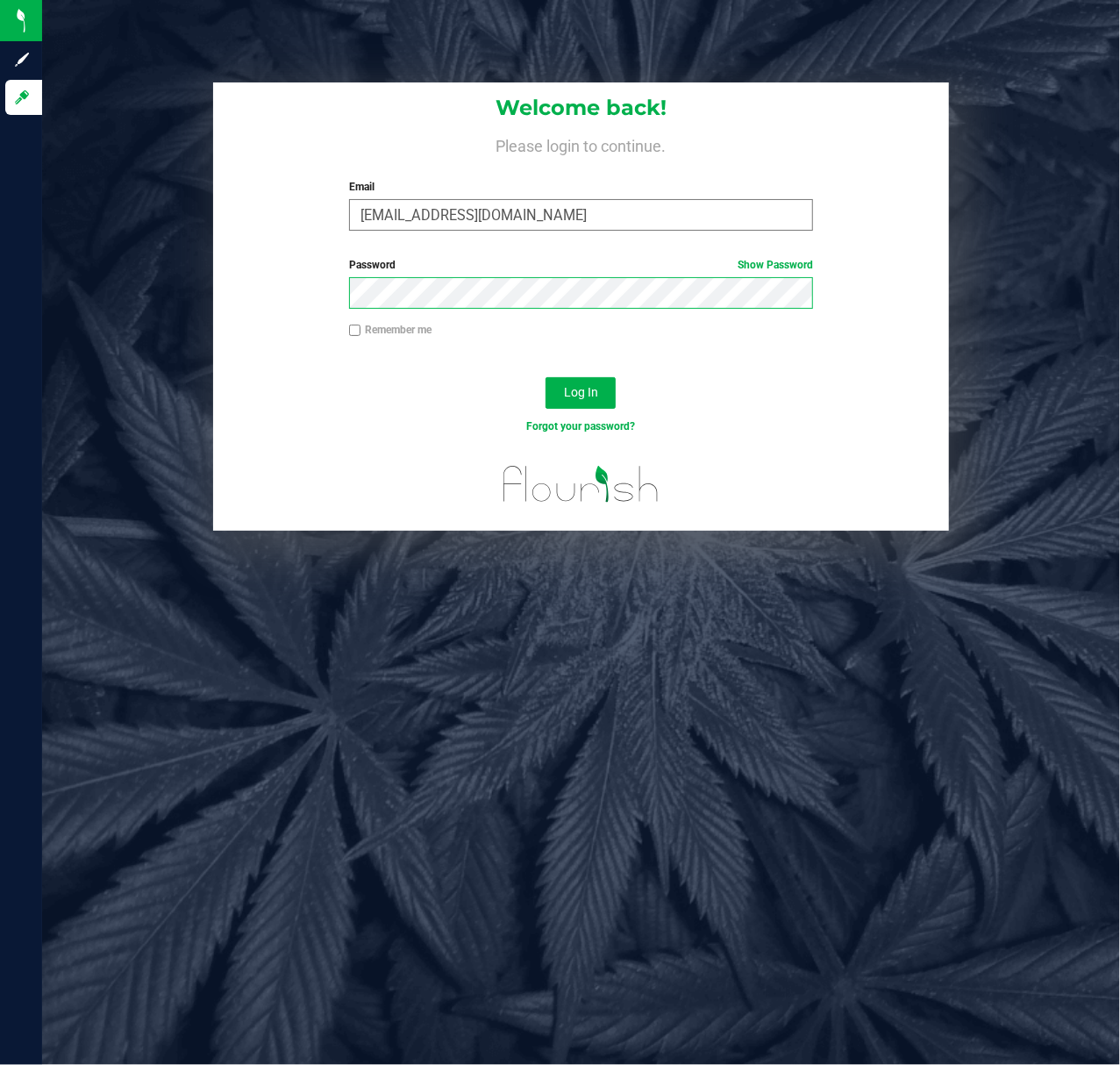
click at [546, 377] on button "Log In" at bounding box center [581, 393] width 70 height 32
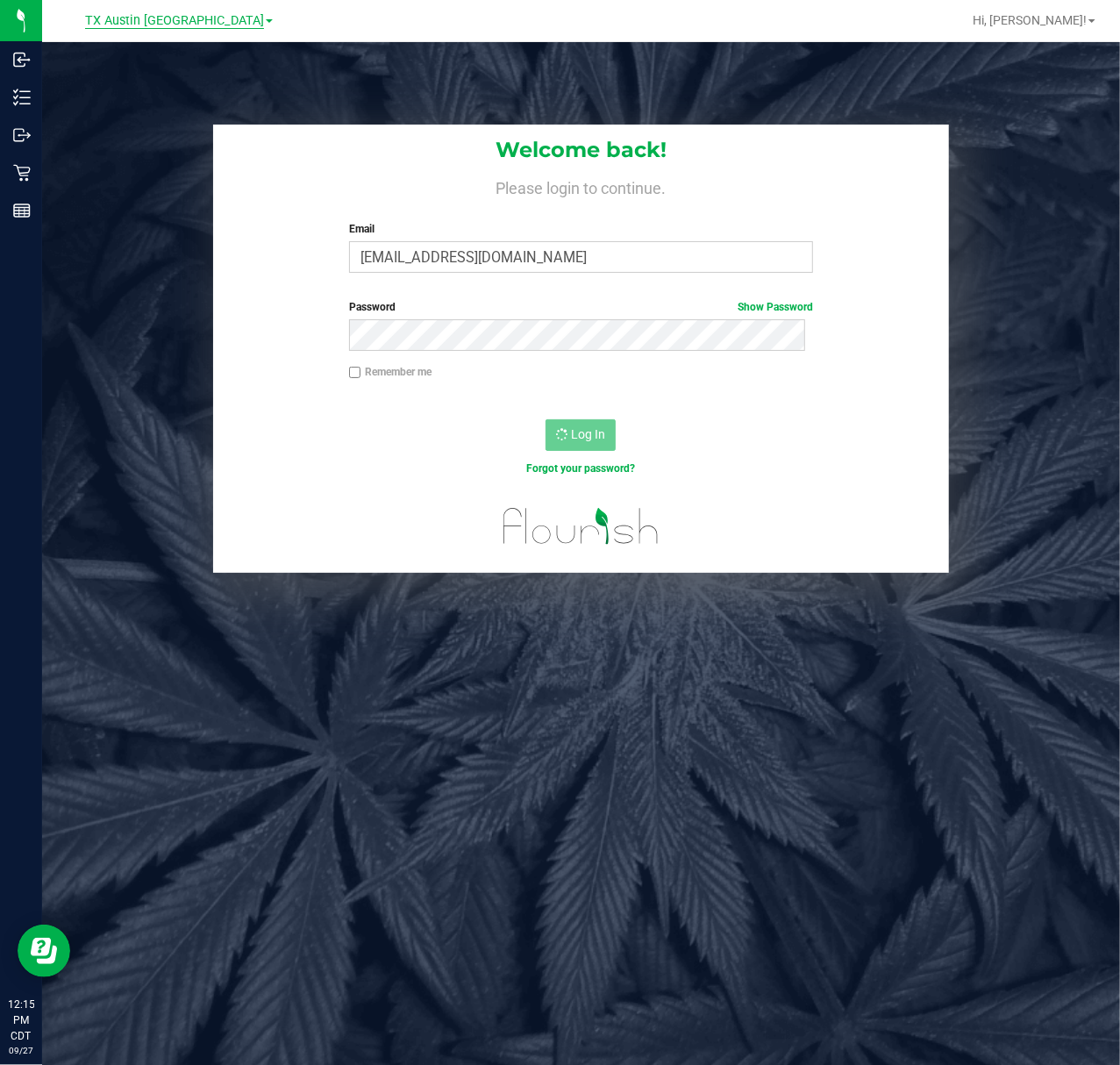
click at [187, 16] on span "TX Austin [GEOGRAPHIC_DATA]" at bounding box center [175, 21] width 179 height 16
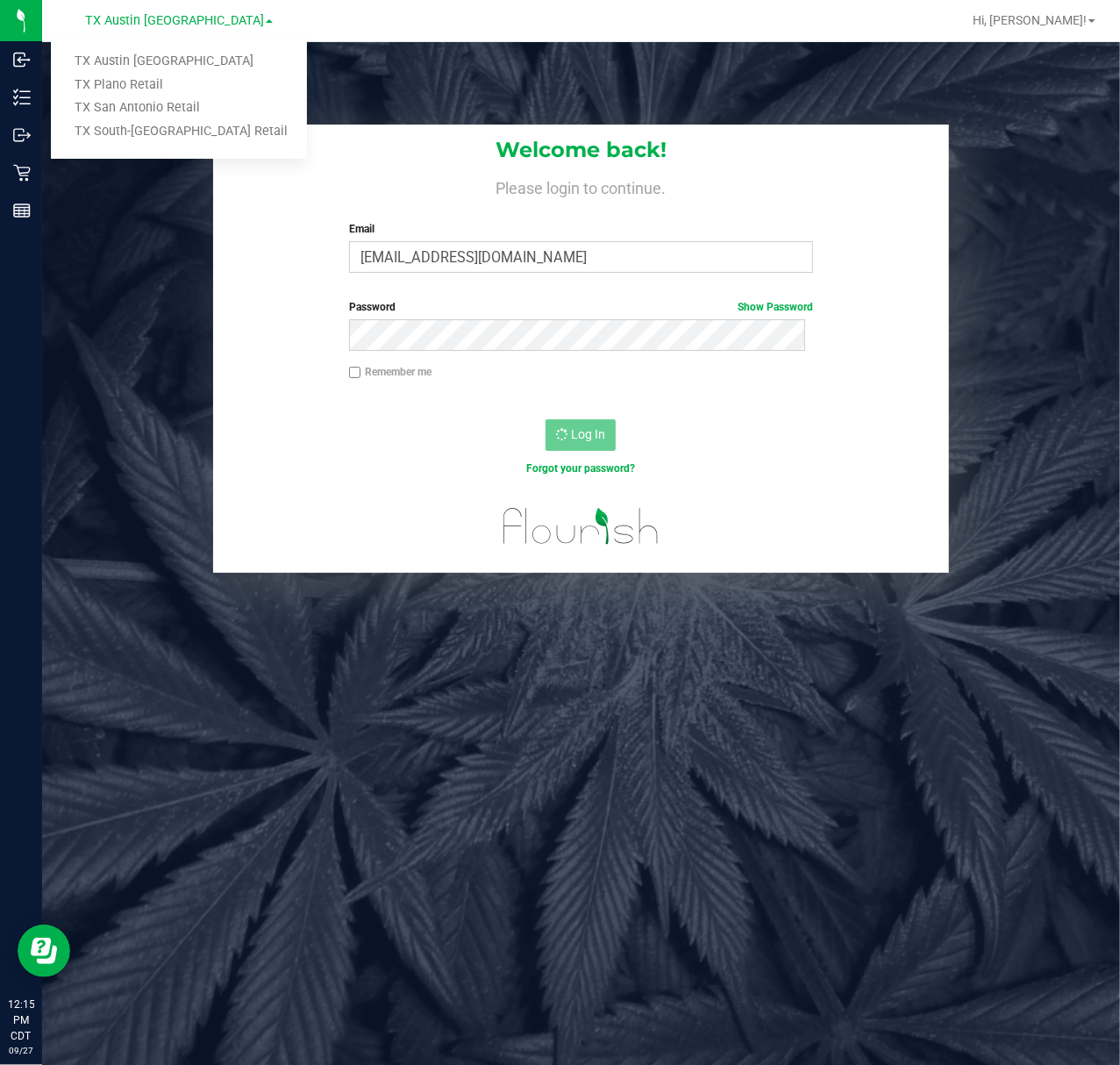
click at [159, 132] on link "TX South-[GEOGRAPHIC_DATA] Retail" at bounding box center [179, 132] width 256 height 23
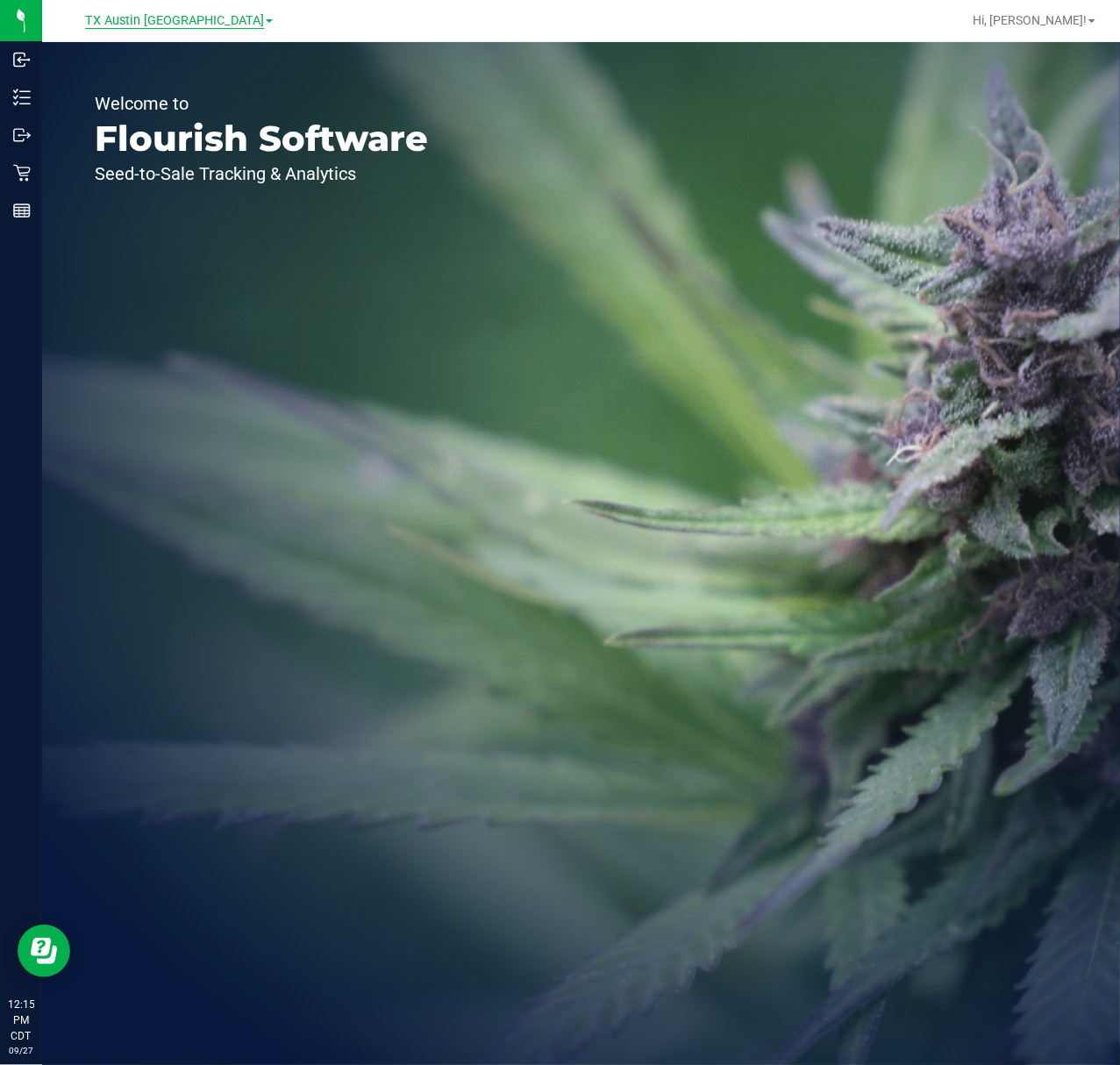
click at [158, 26] on span "TX Austin [GEOGRAPHIC_DATA]" at bounding box center [175, 21] width 179 height 16
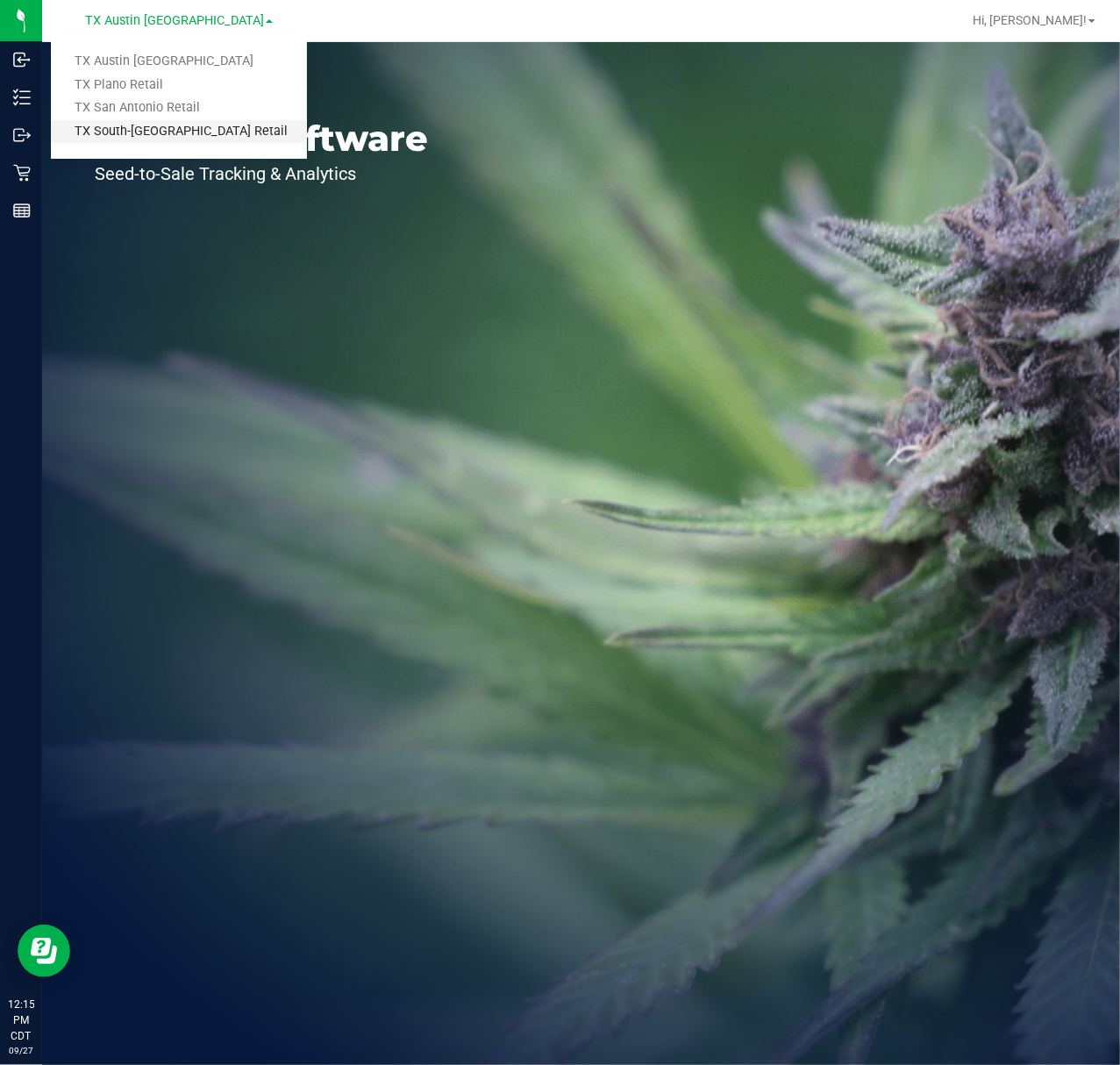
click at [141, 127] on link "TX South-[GEOGRAPHIC_DATA] Retail" at bounding box center [179, 132] width 256 height 23
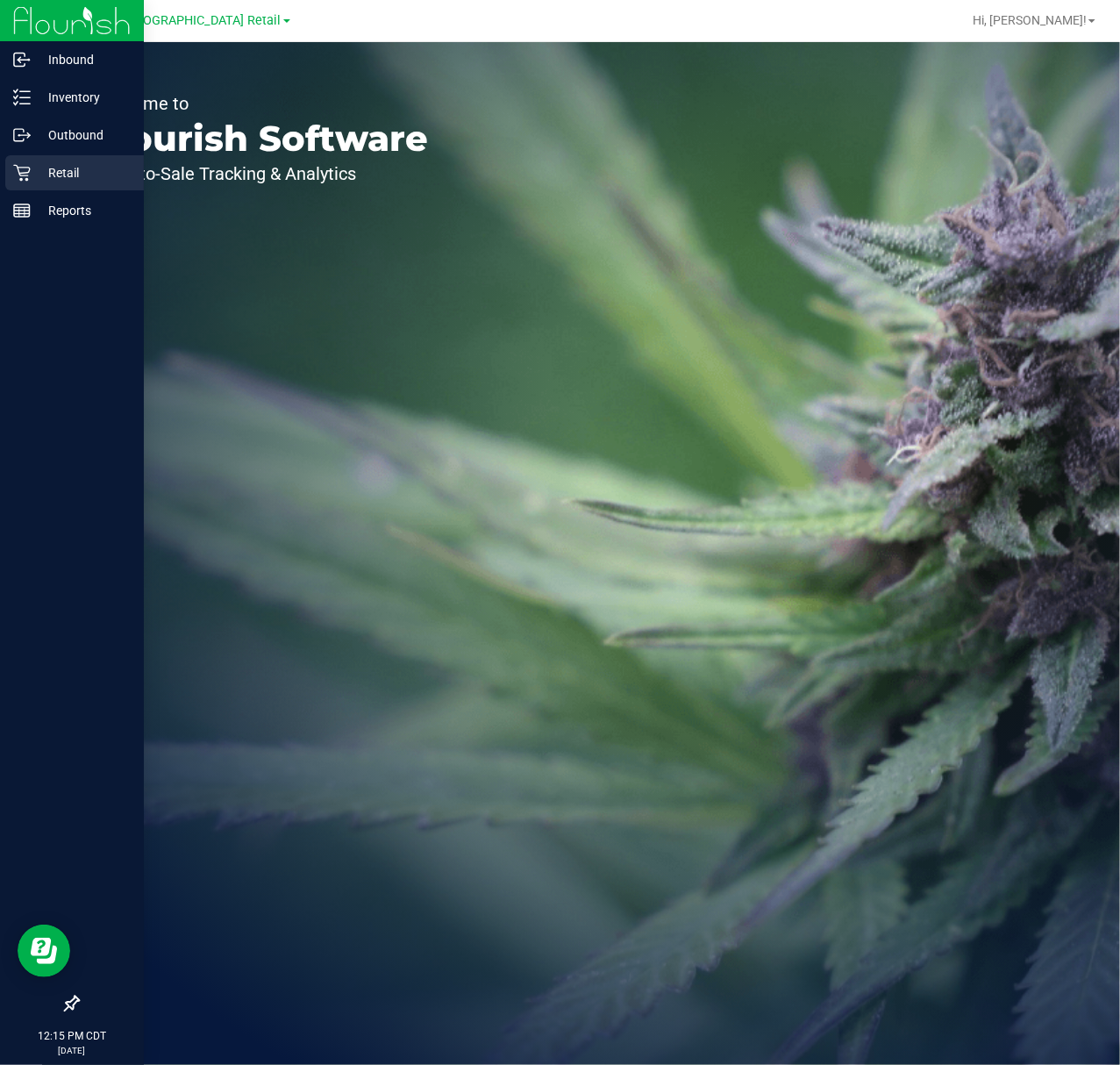
click at [16, 181] on icon at bounding box center [21, 173] width 18 height 18
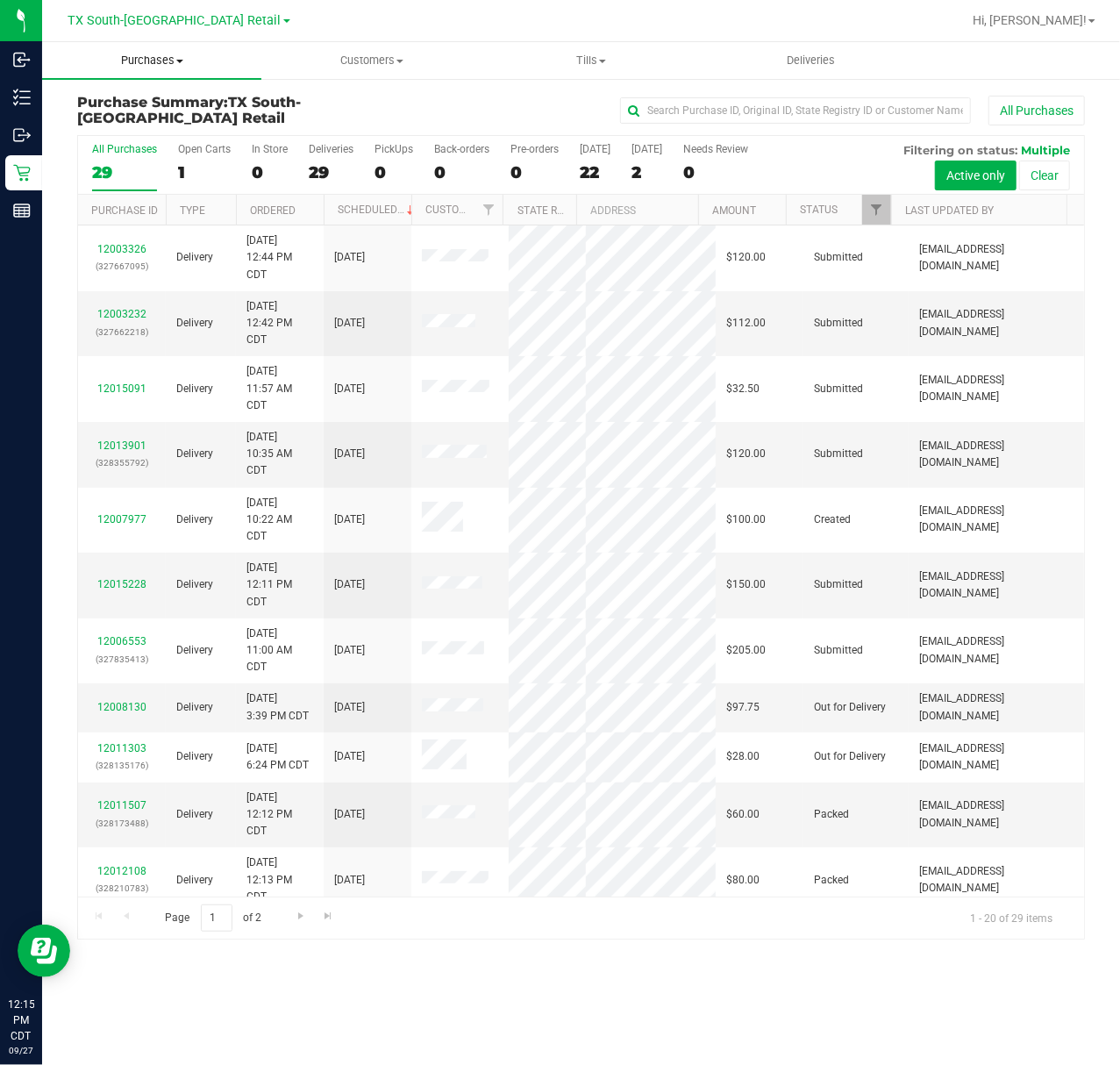
click at [166, 68] on uib-tab-heading "Purchases Summary of purchases Fulfillment All purchases" at bounding box center [151, 60] width 219 height 36
click at [144, 134] on li "Fulfillment" at bounding box center [151, 127] width 219 height 21
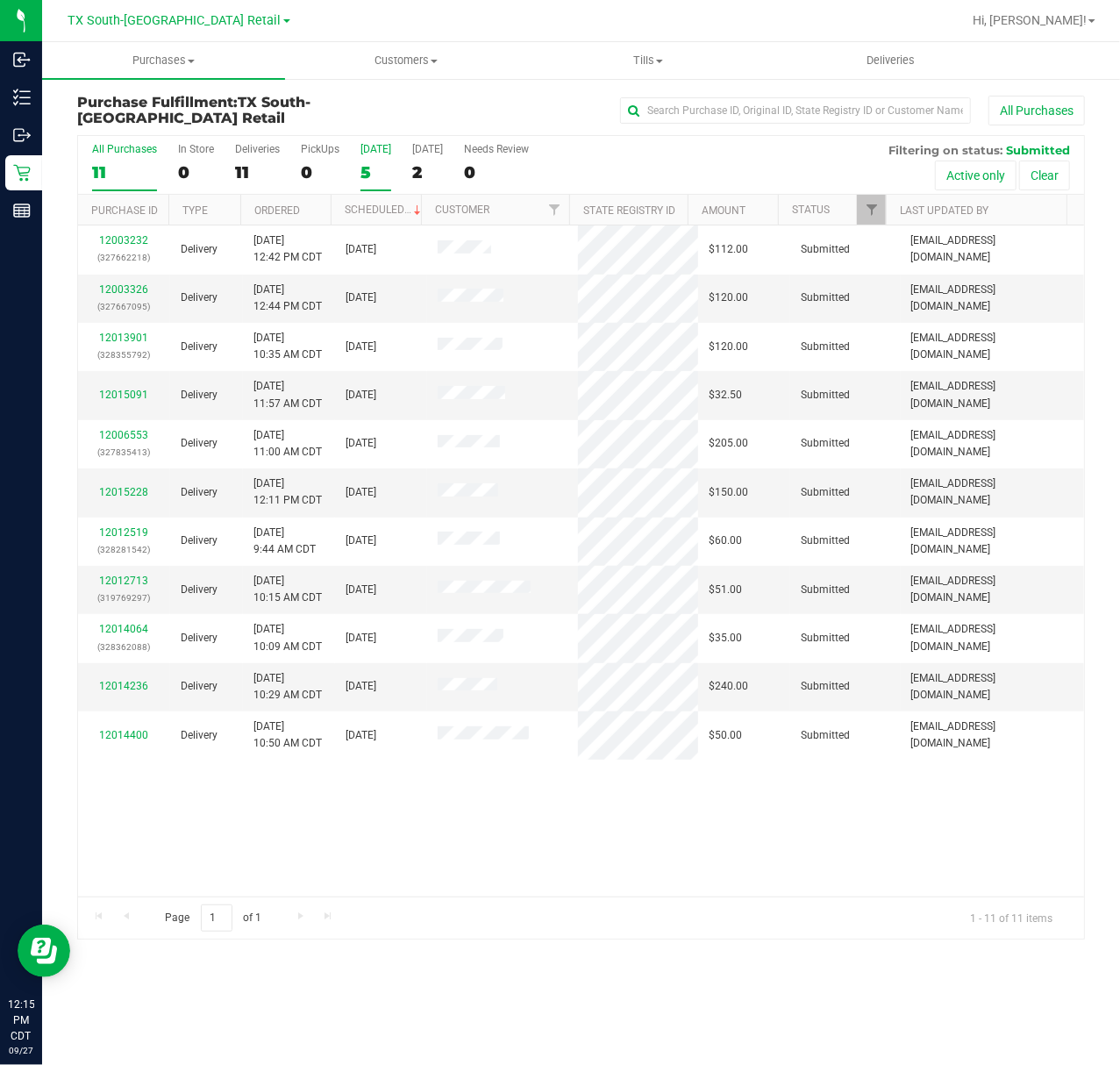
click at [381, 149] on div "[DATE]" at bounding box center [375, 148] width 31 height 12
click at [0, 0] on input "[DATE] 5" at bounding box center [0, 0] width 0 height 0
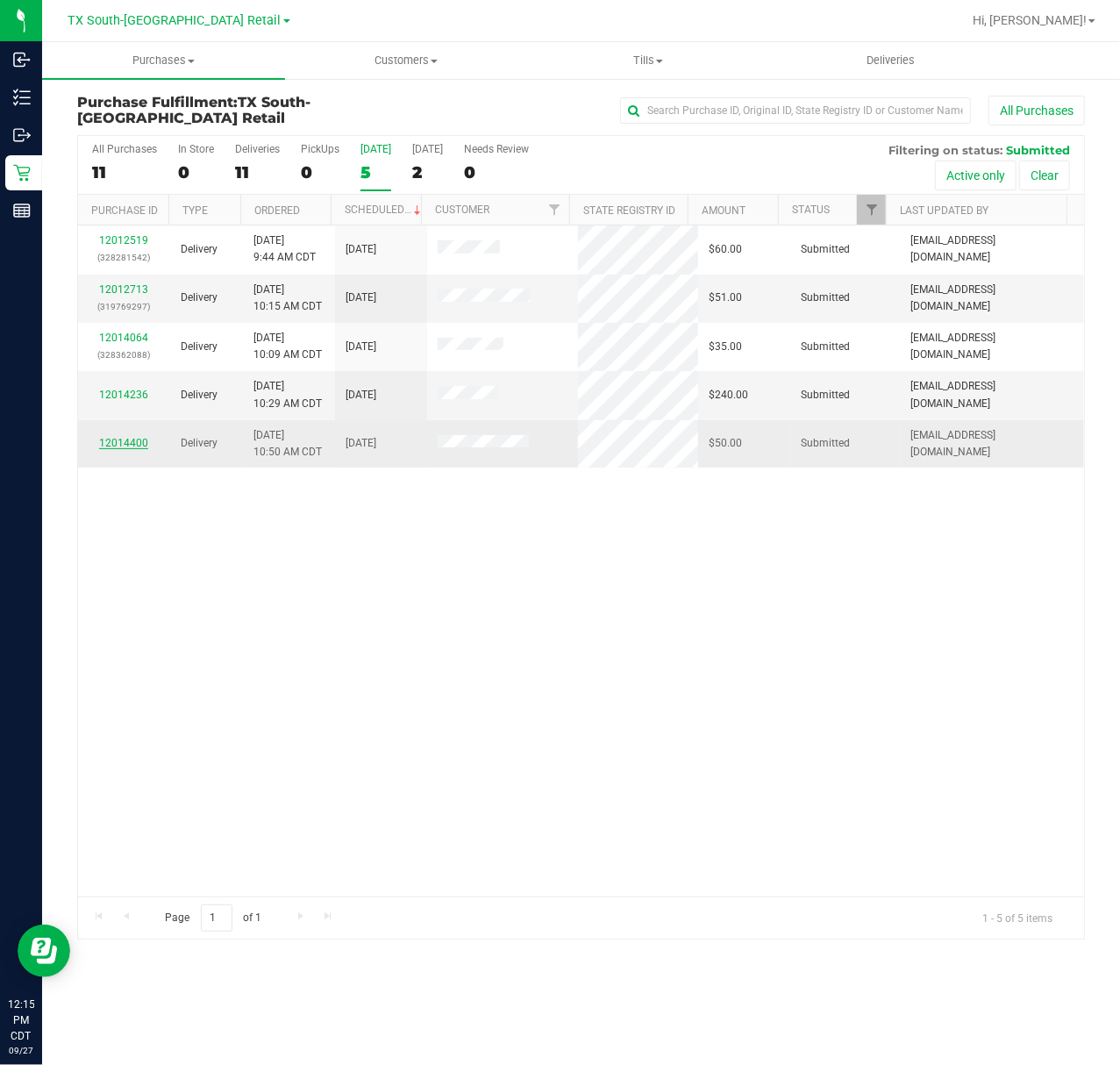
click at [128, 442] on link "12014400" at bounding box center [123, 442] width 49 height 12
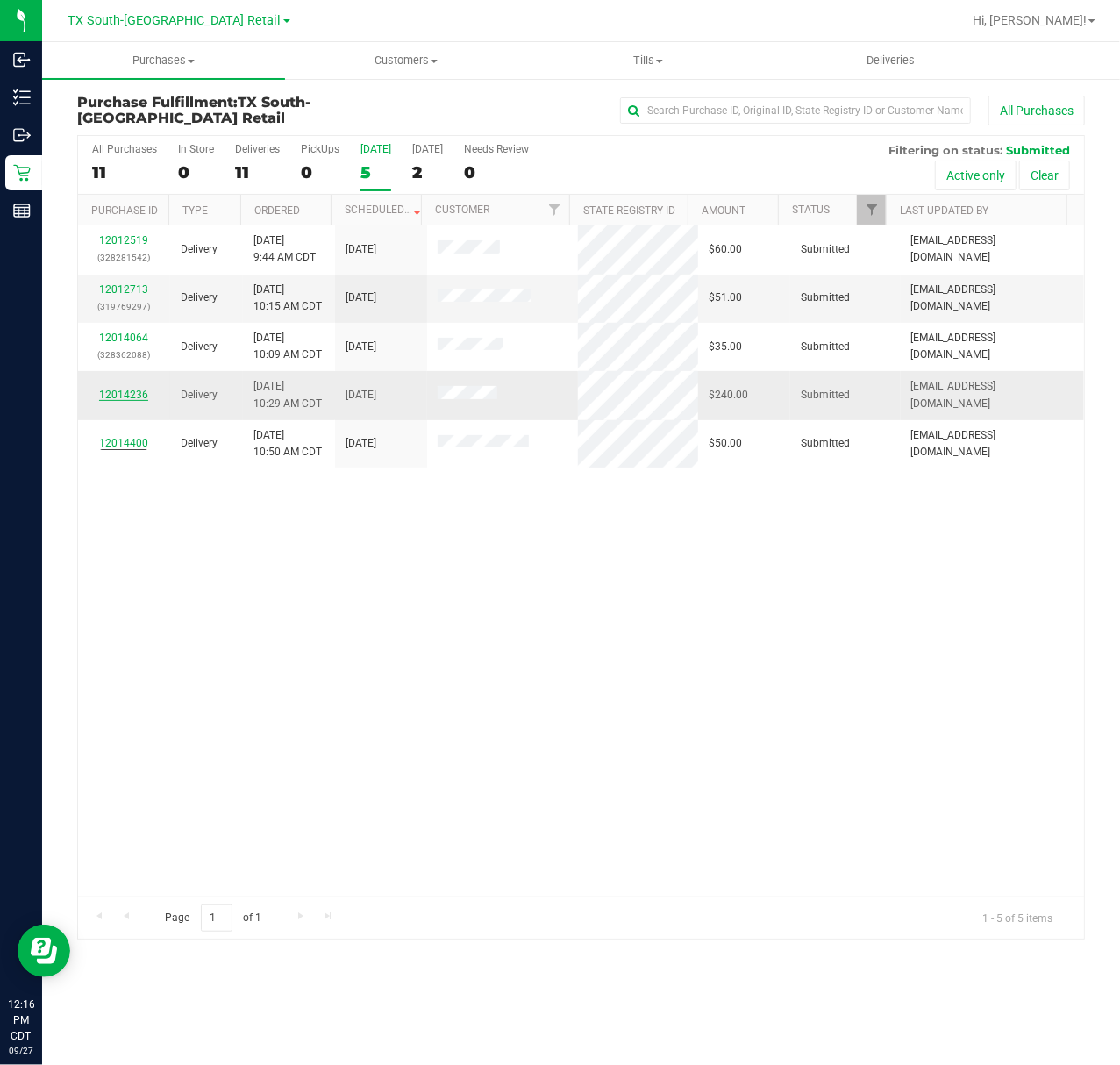
click at [128, 390] on link "12014236" at bounding box center [123, 394] width 49 height 12
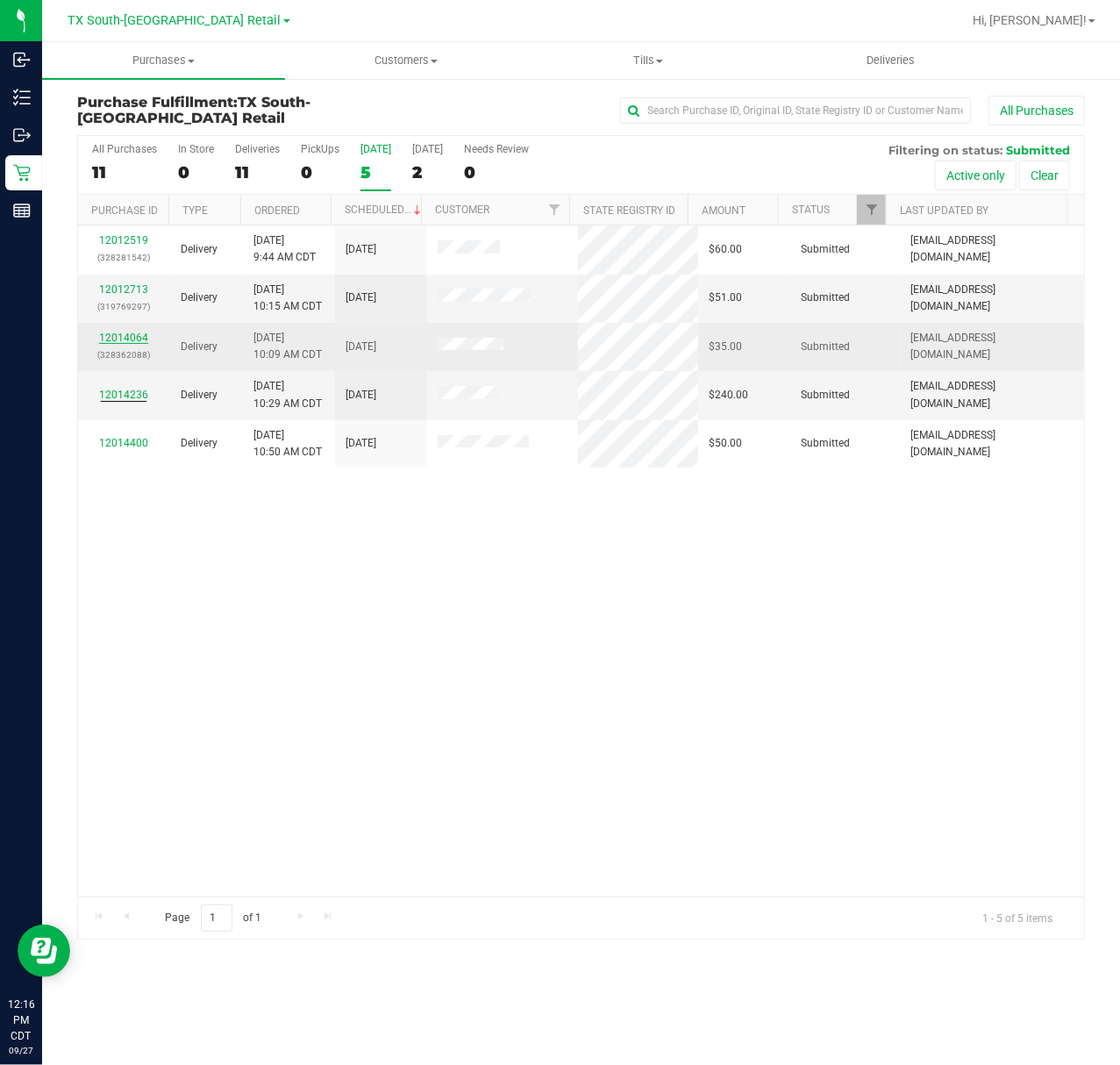
click at [126, 339] on link "12014064" at bounding box center [123, 337] width 49 height 12
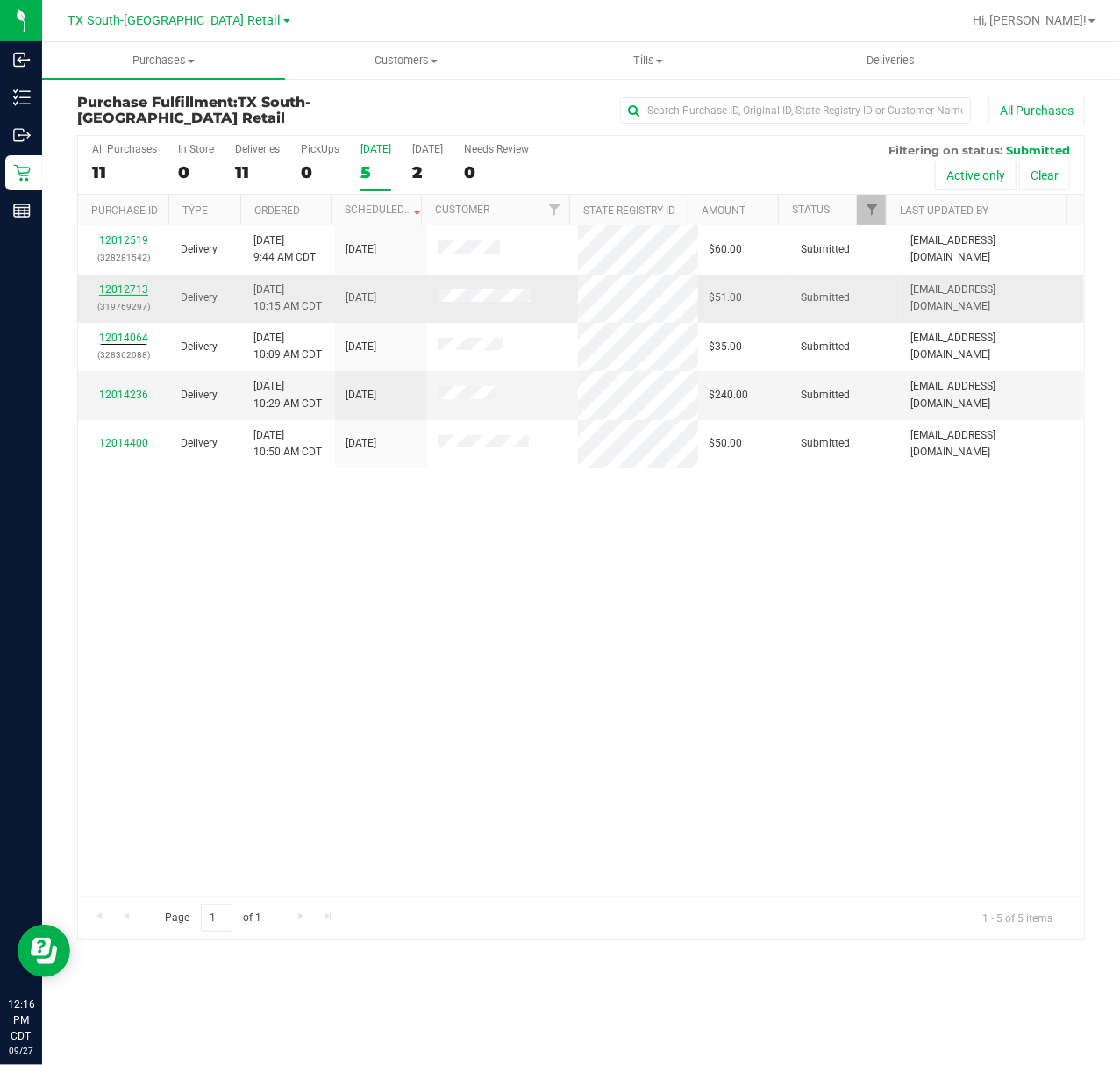
click at [131, 285] on link "12012713" at bounding box center [123, 289] width 49 height 12
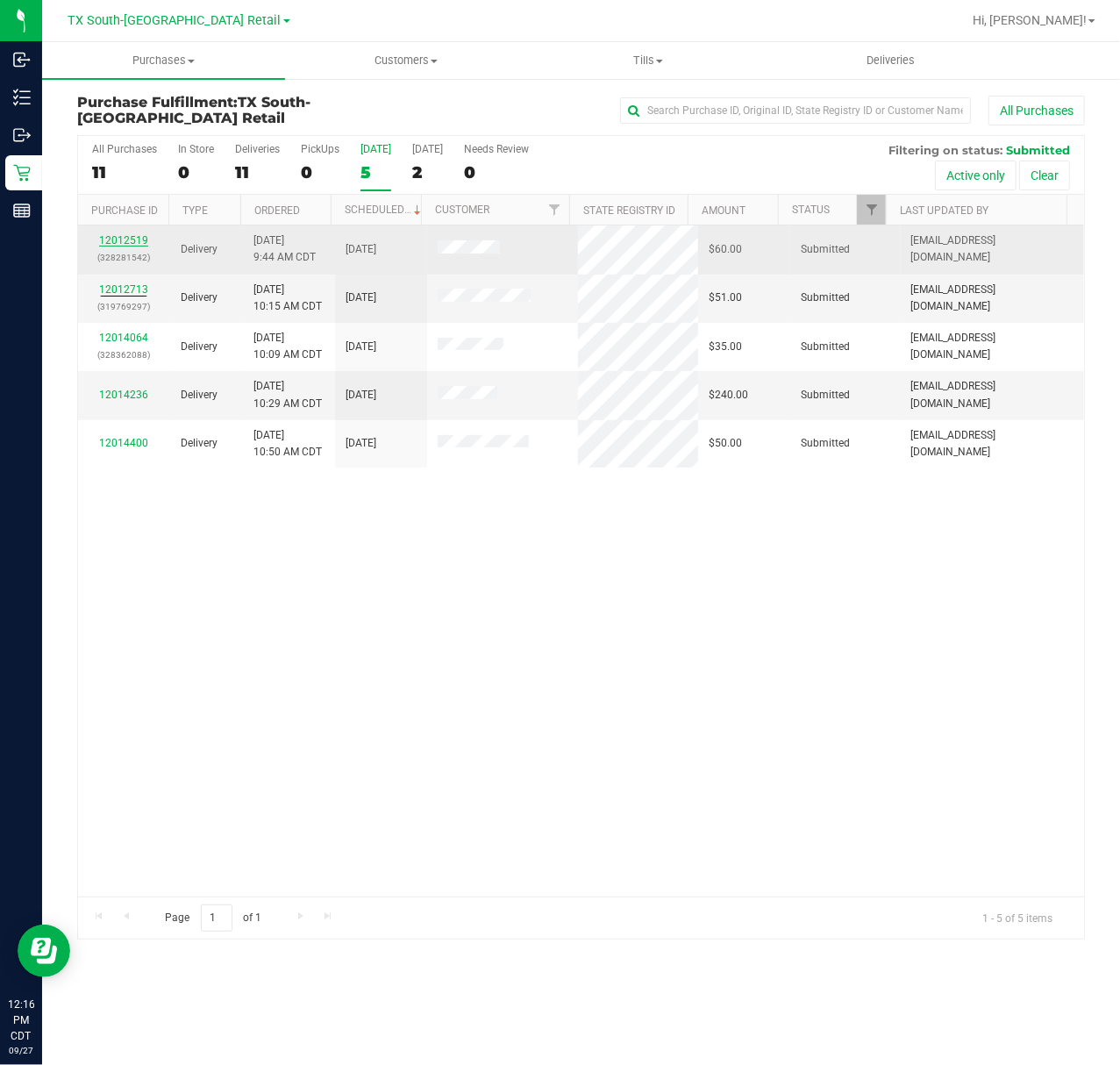
click at [127, 244] on link "12012519" at bounding box center [123, 240] width 49 height 12
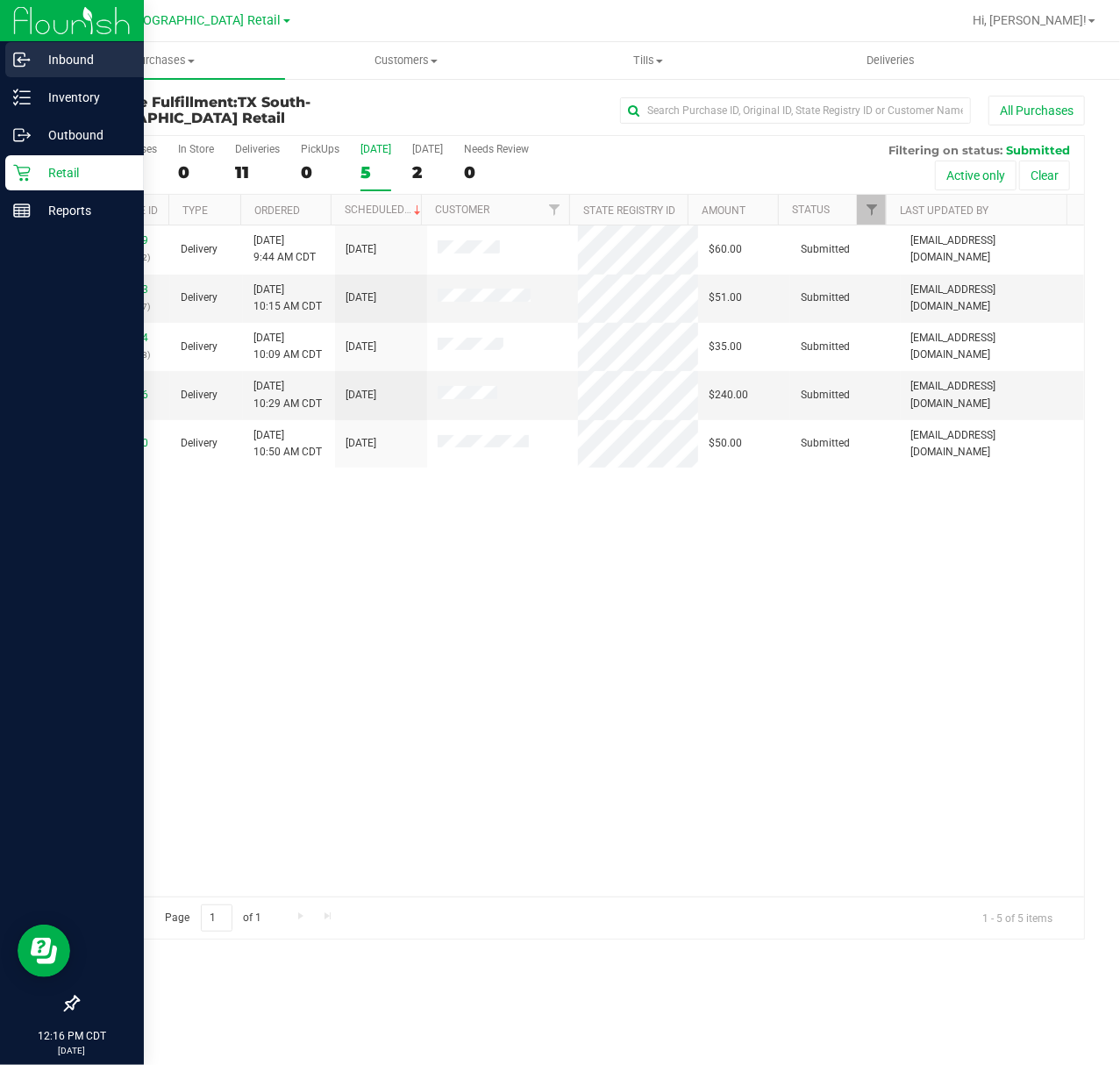
click at [47, 51] on p "Inbound" at bounding box center [83, 60] width 105 height 21
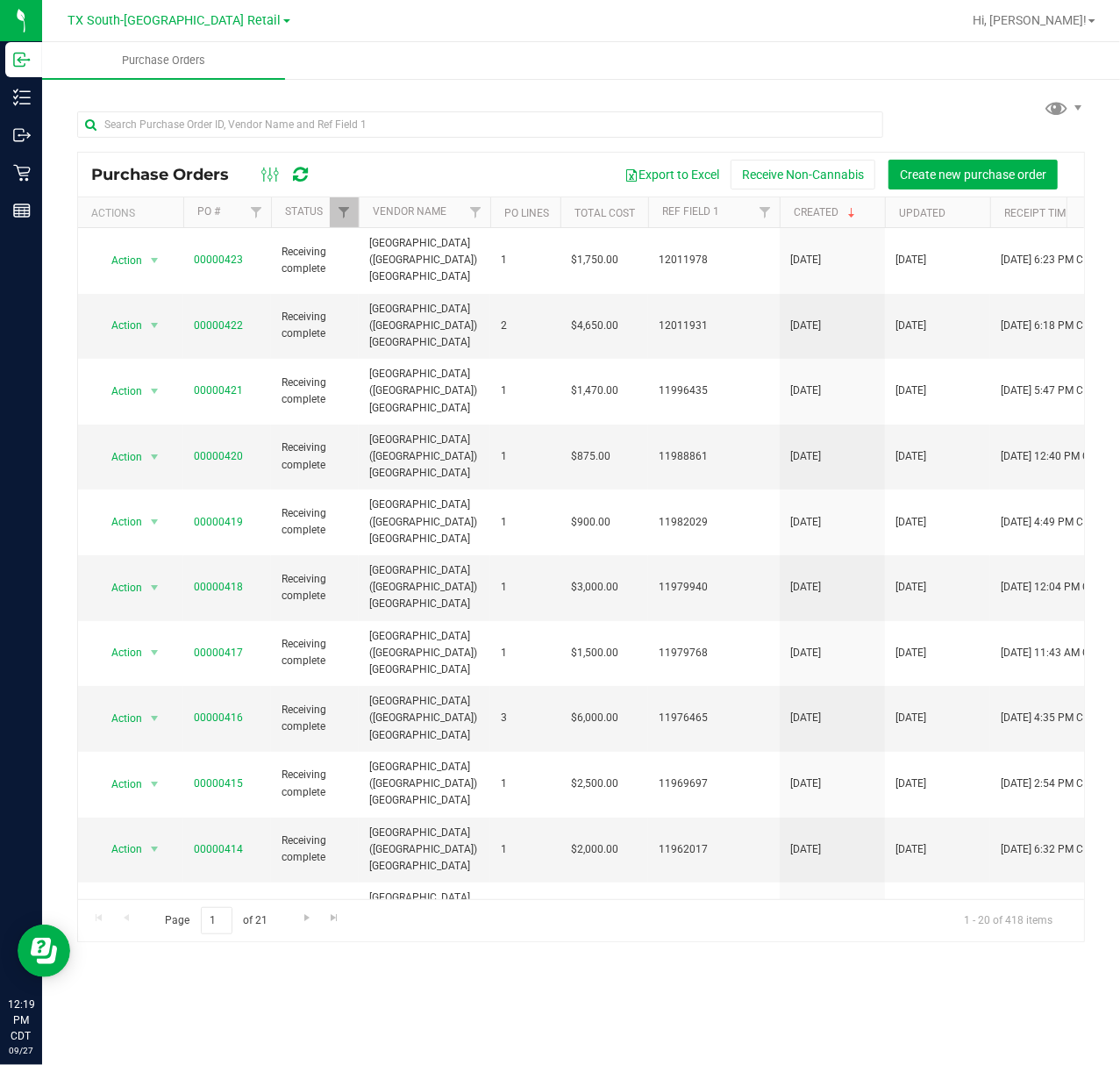
click at [307, 180] on icon at bounding box center [301, 175] width 15 height 18
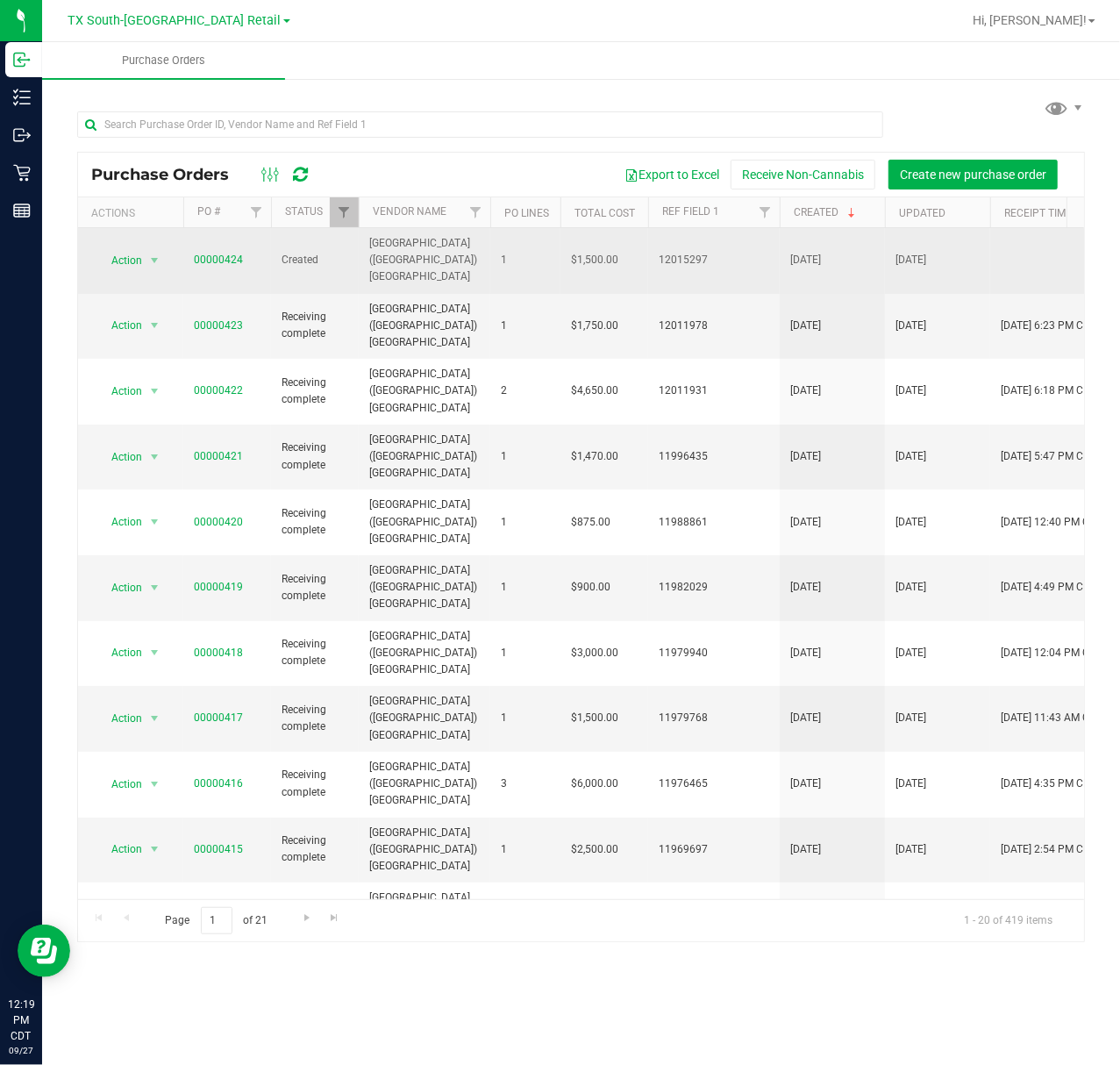
click at [246, 252] on span "00000424" at bounding box center [227, 260] width 66 height 17
click at [233, 254] on link "00000424" at bounding box center [218, 259] width 49 height 12
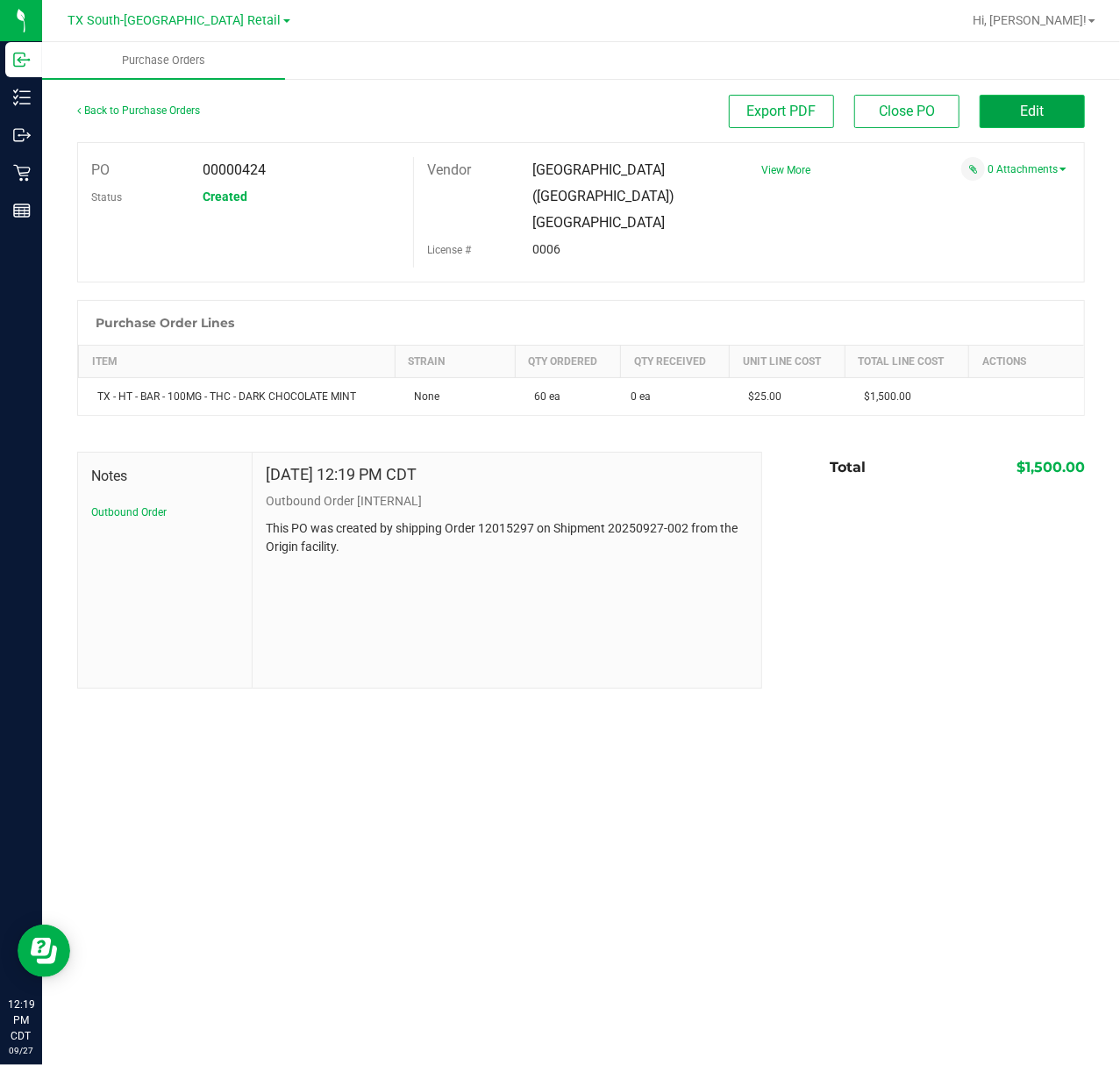
click at [1001, 109] on button "Edit" at bounding box center [1032, 112] width 105 height 34
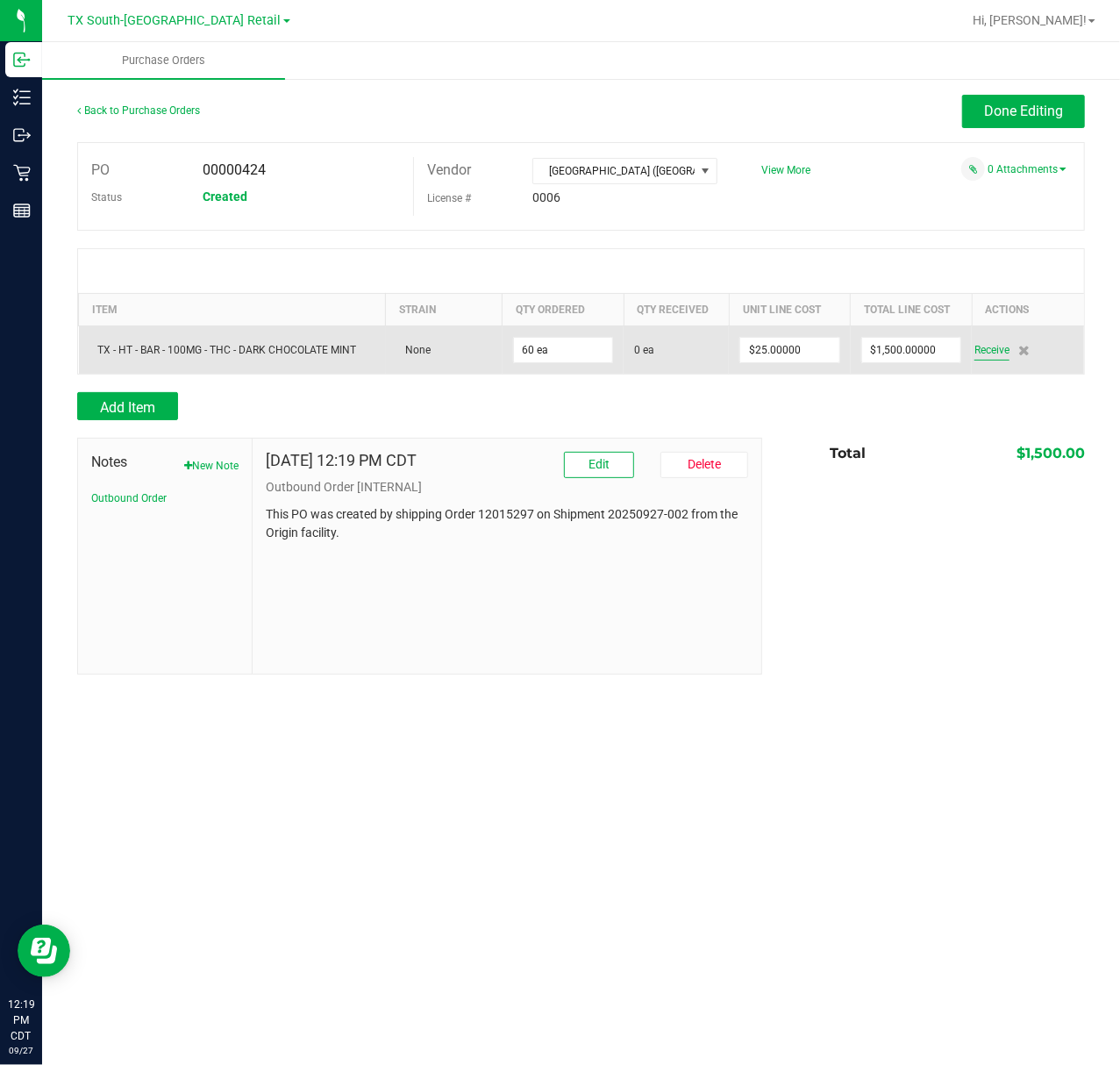
click at [991, 357] on span "Receive" at bounding box center [992, 350] width 35 height 21
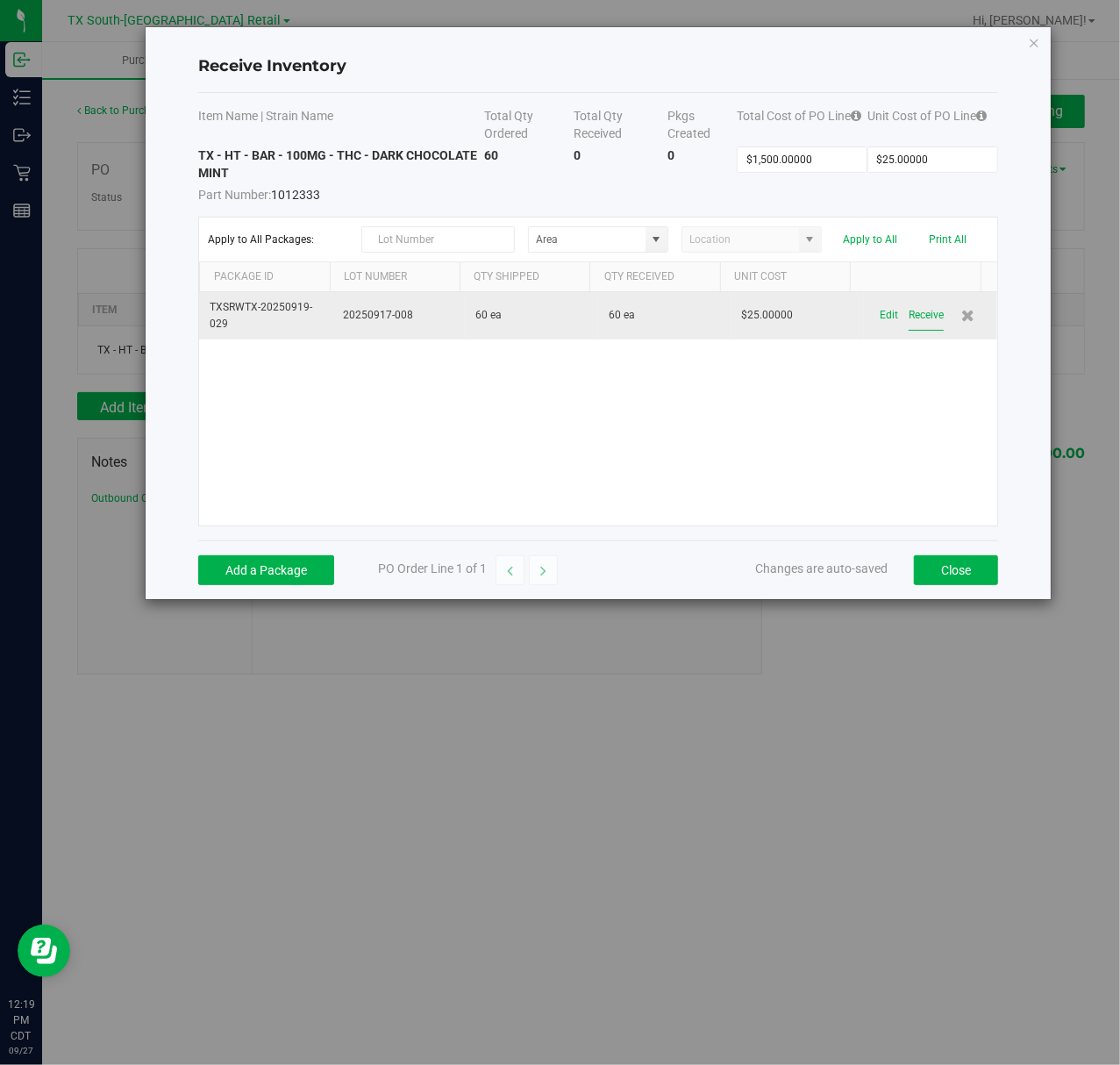
click at [921, 315] on button "Receive" at bounding box center [927, 315] width 35 height 31
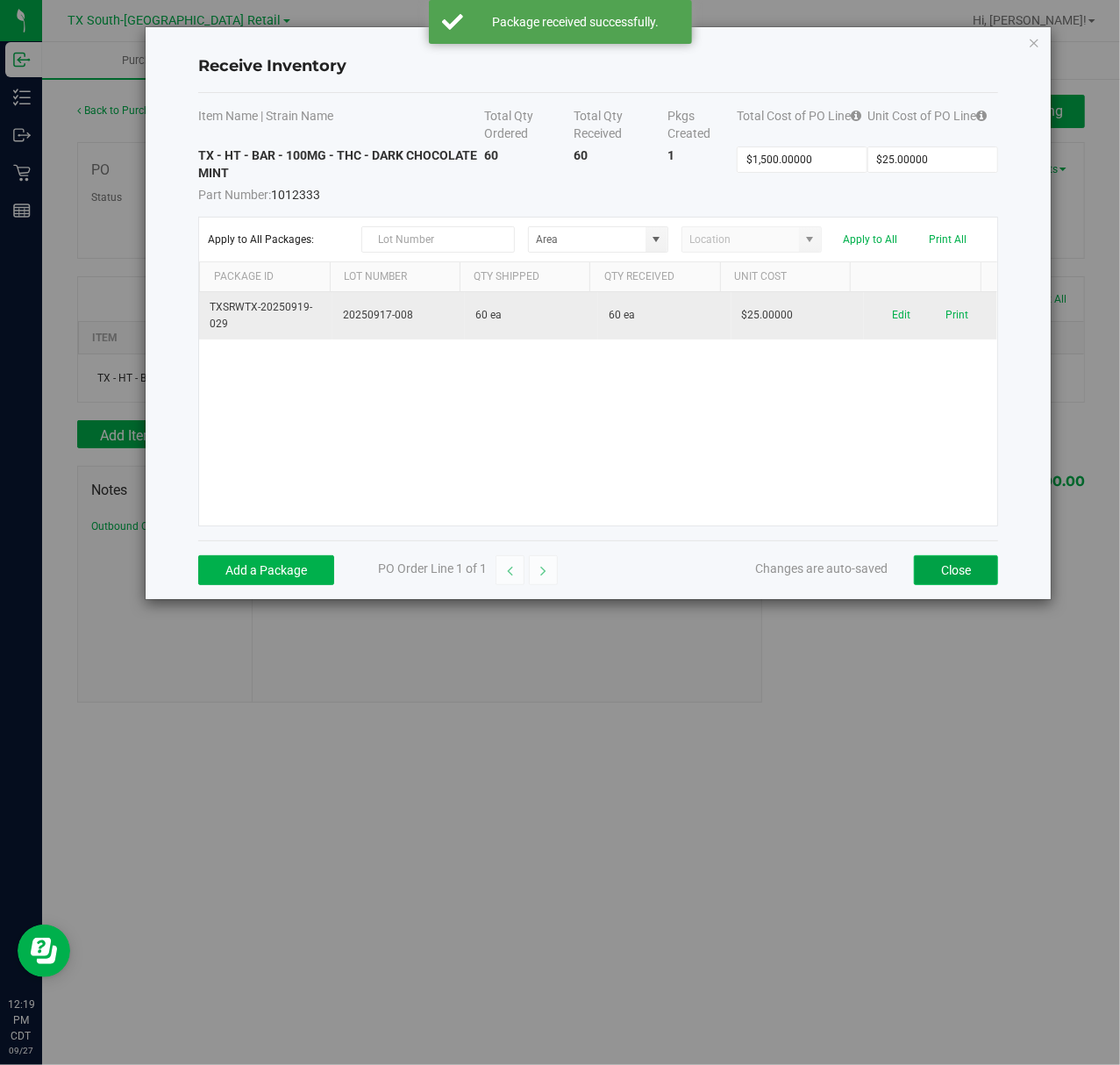
click at [959, 573] on button "Close" at bounding box center [956, 570] width 84 height 30
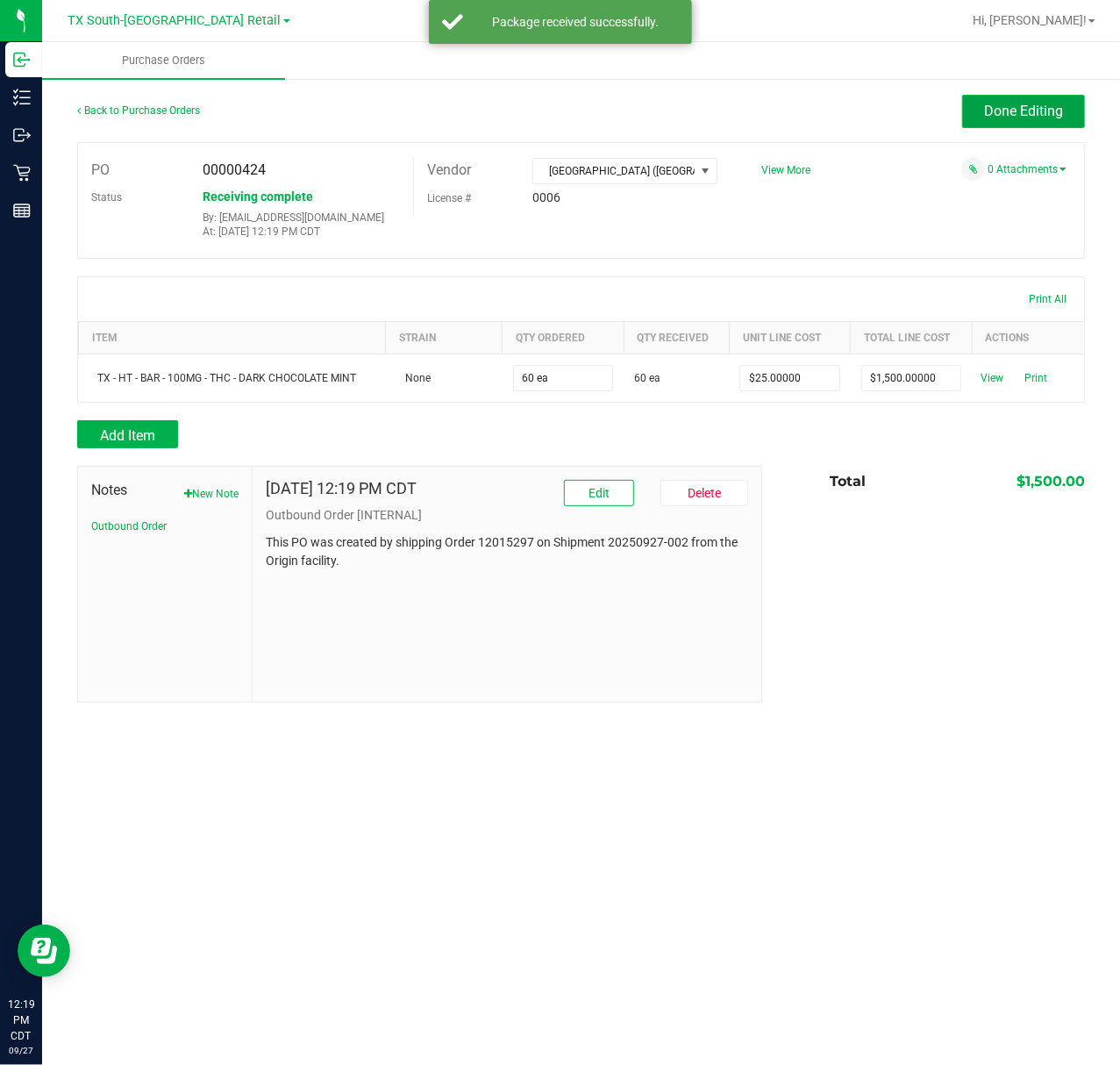
click at [1015, 121] on button "Done Editing" at bounding box center [1024, 112] width 123 height 34
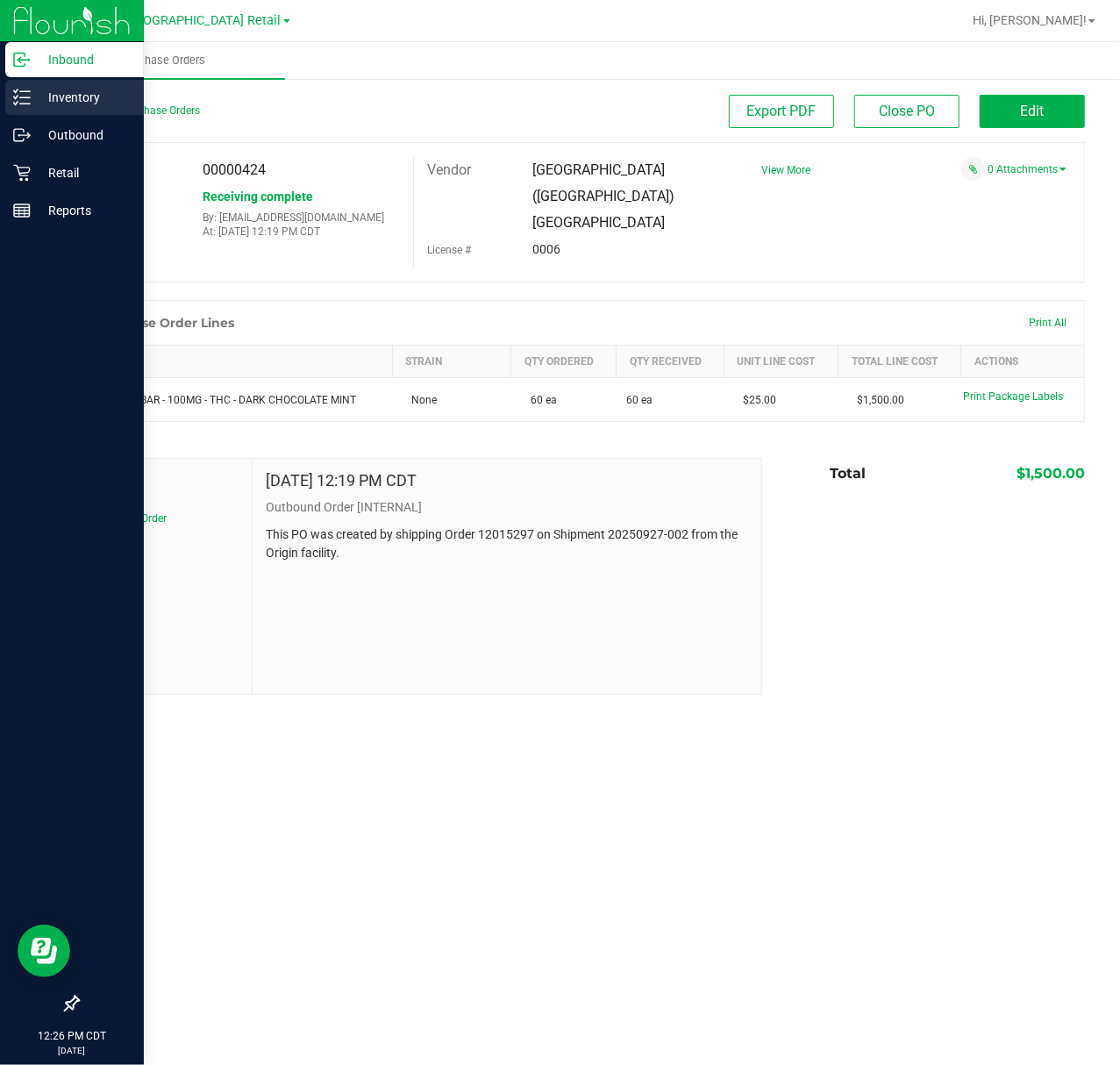
click at [31, 102] on p "Inventory" at bounding box center [83, 97] width 105 height 21
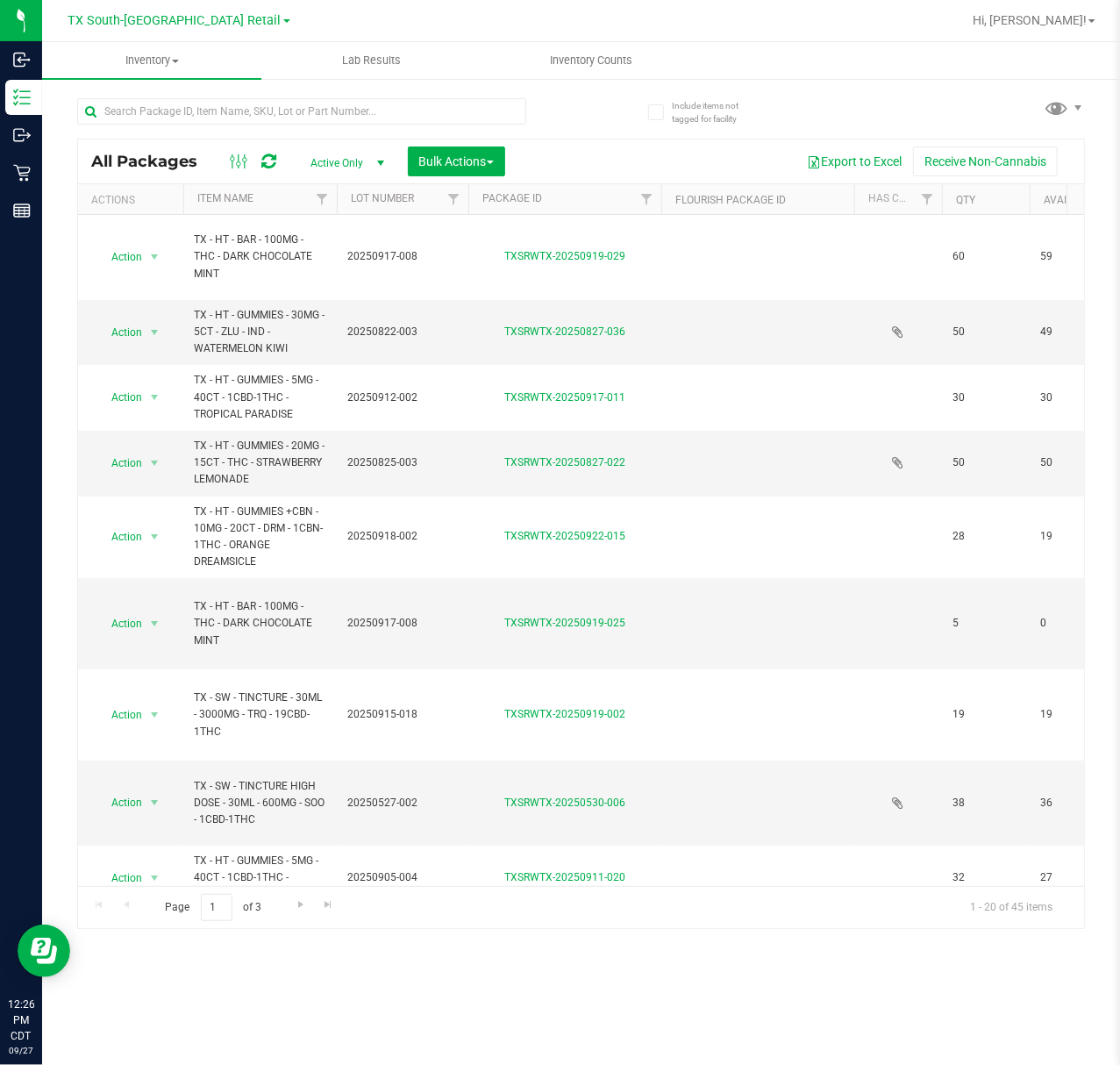
click at [344, 161] on span "Active Only" at bounding box center [343, 163] width 96 height 24
click at [320, 273] on li "All" at bounding box center [344, 270] width 95 height 26
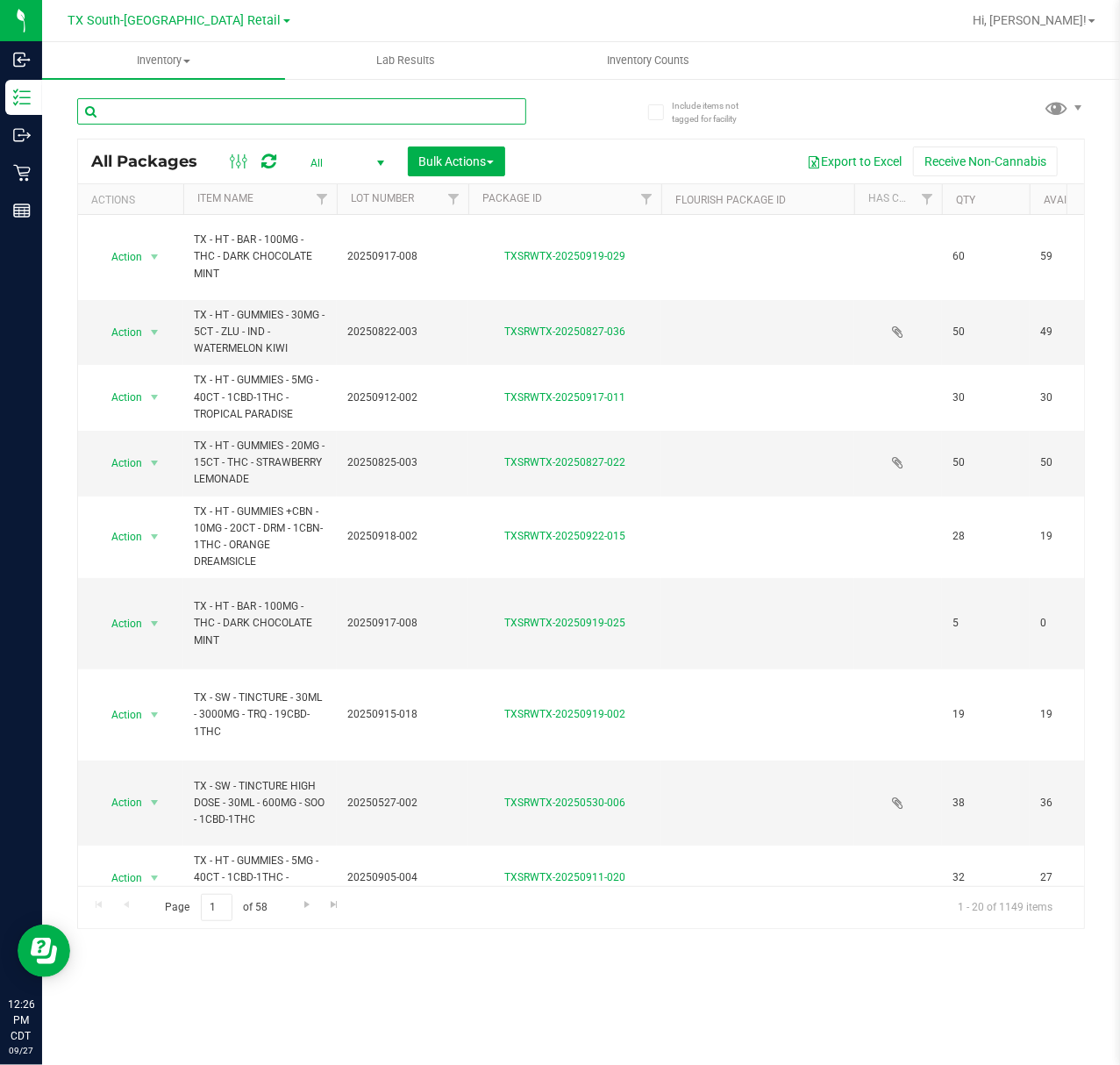
click at [387, 102] on input "text" at bounding box center [301, 111] width 449 height 26
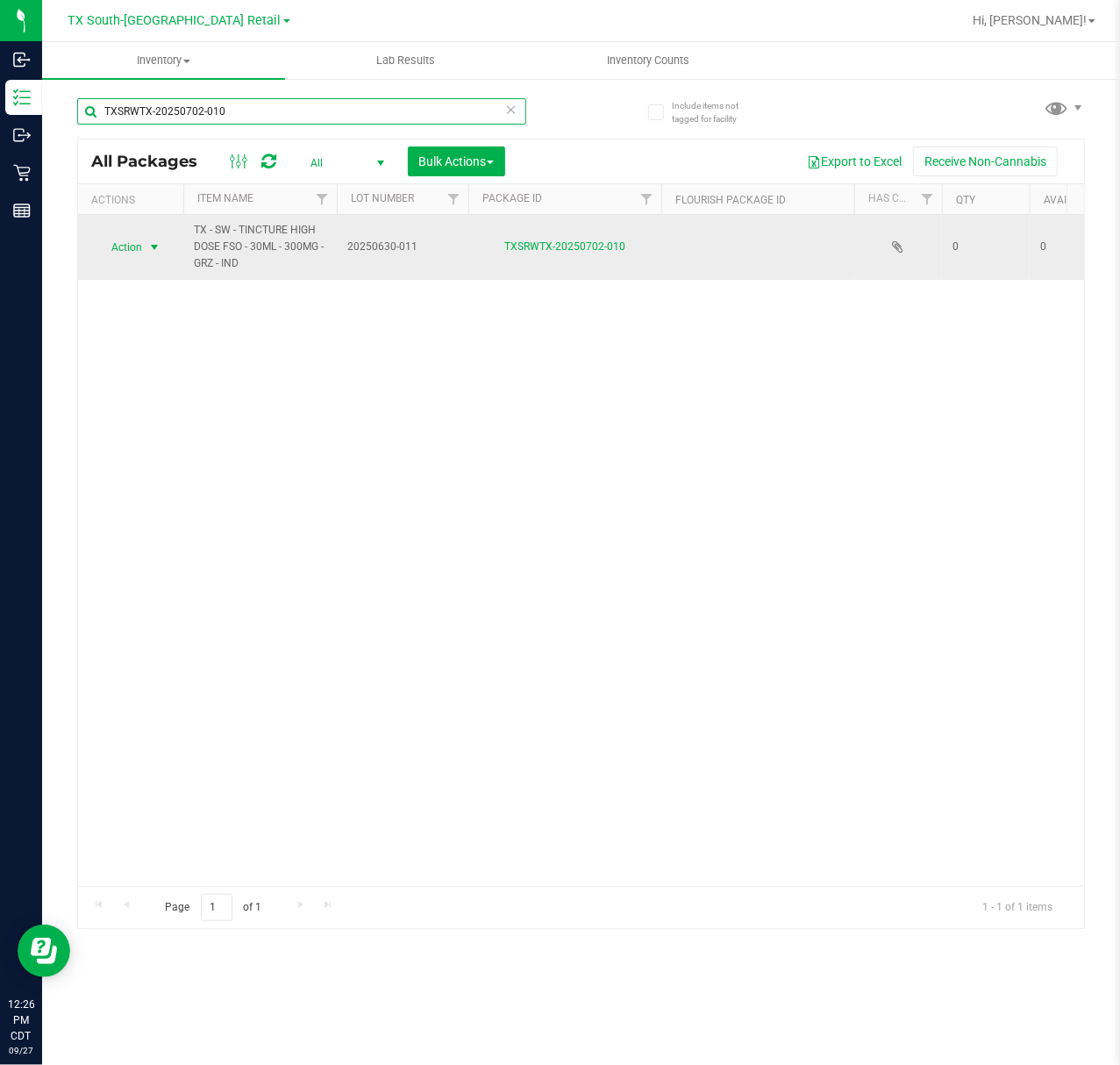
type input "TXSRWTX-20250702-010"
click at [159, 251] on span "select" at bounding box center [154, 247] width 14 height 14
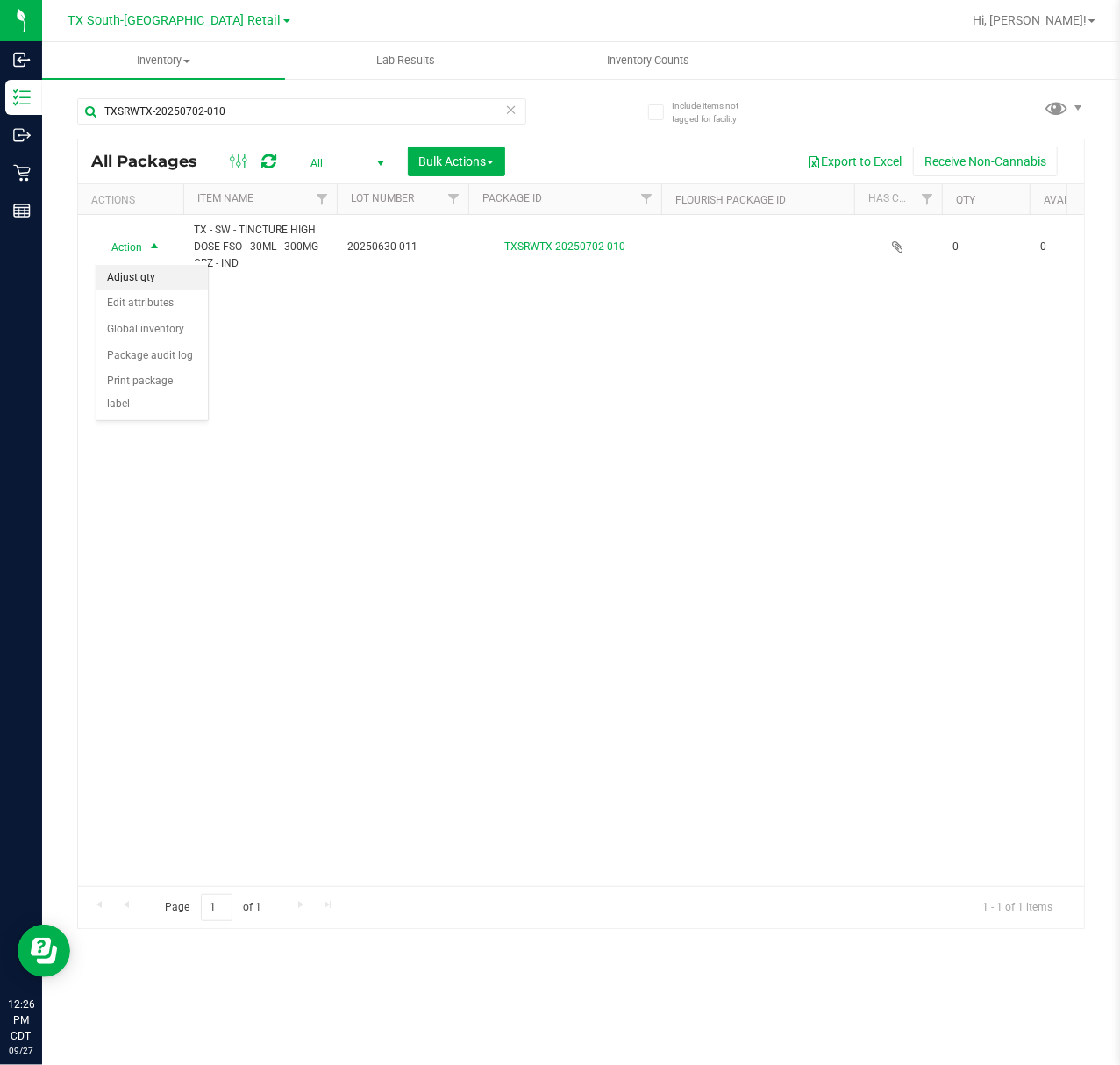
click at [144, 285] on li "Adjust qty" at bounding box center [151, 278] width 111 height 26
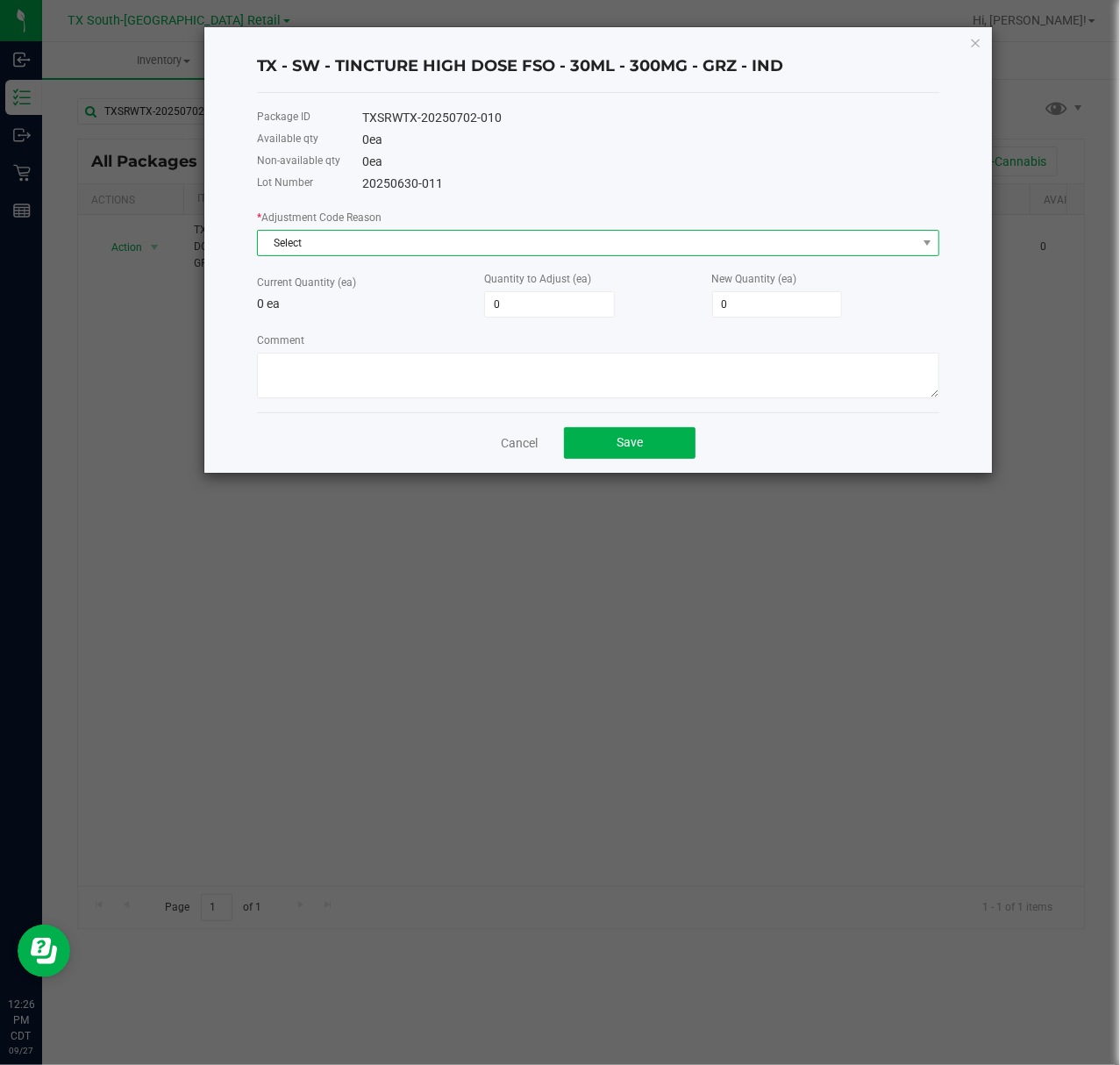
click at [461, 236] on span "Select" at bounding box center [587, 243] width 659 height 24
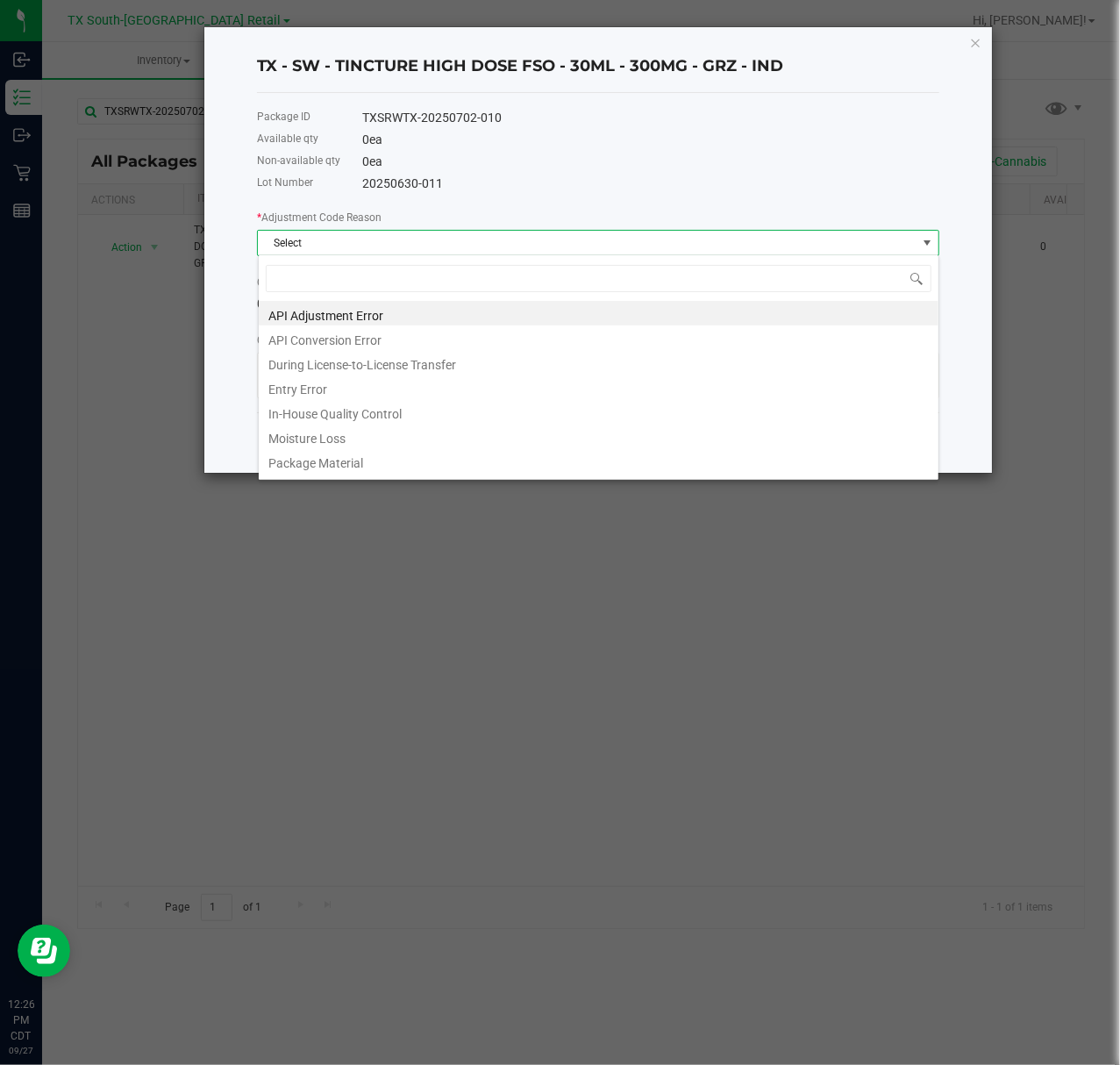
scroll to position [26, 681]
click at [427, 397] on li "Entry Error" at bounding box center [598, 386] width 679 height 24
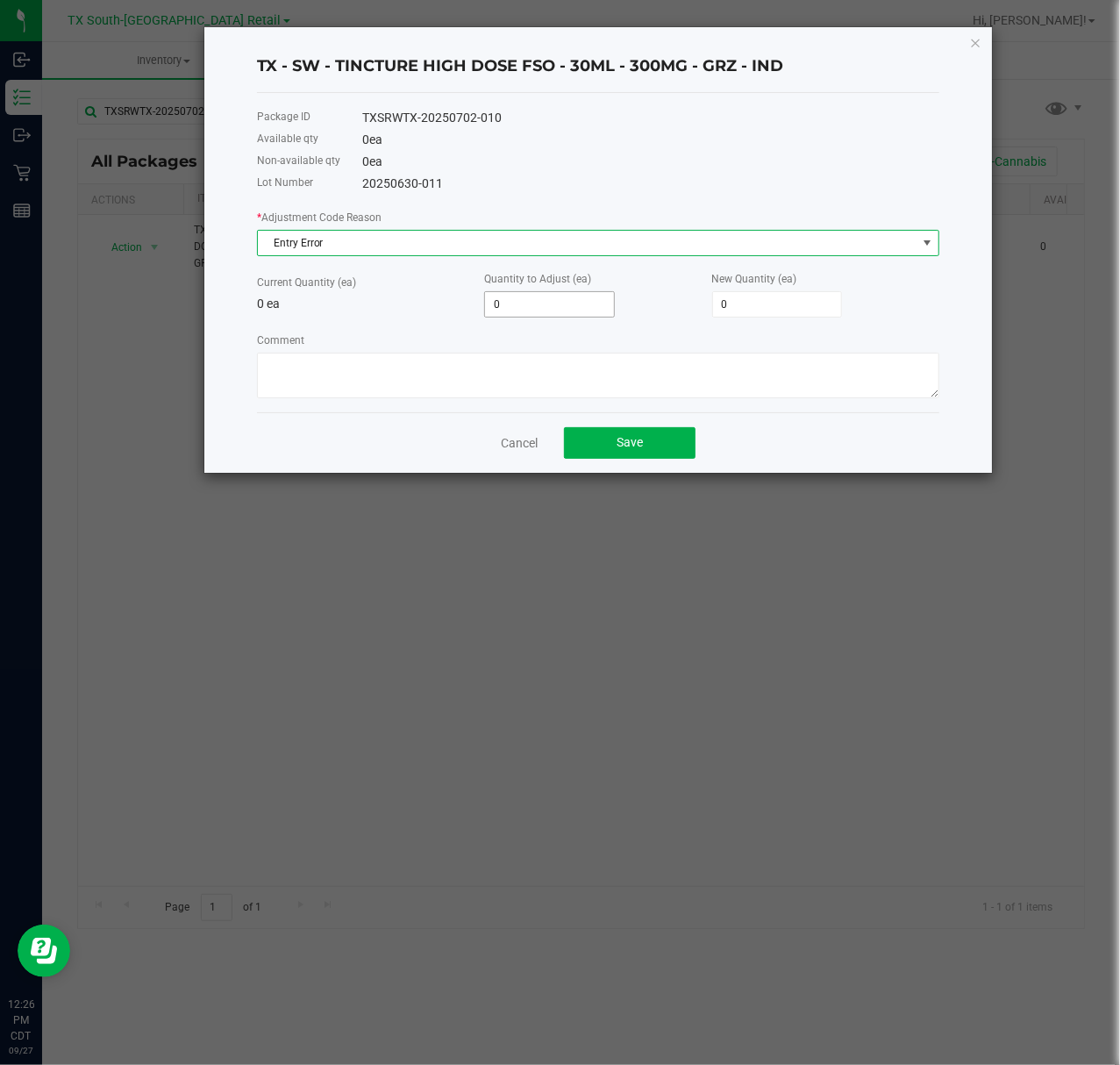
click at [540, 301] on input "0" at bounding box center [550, 304] width 129 height 24
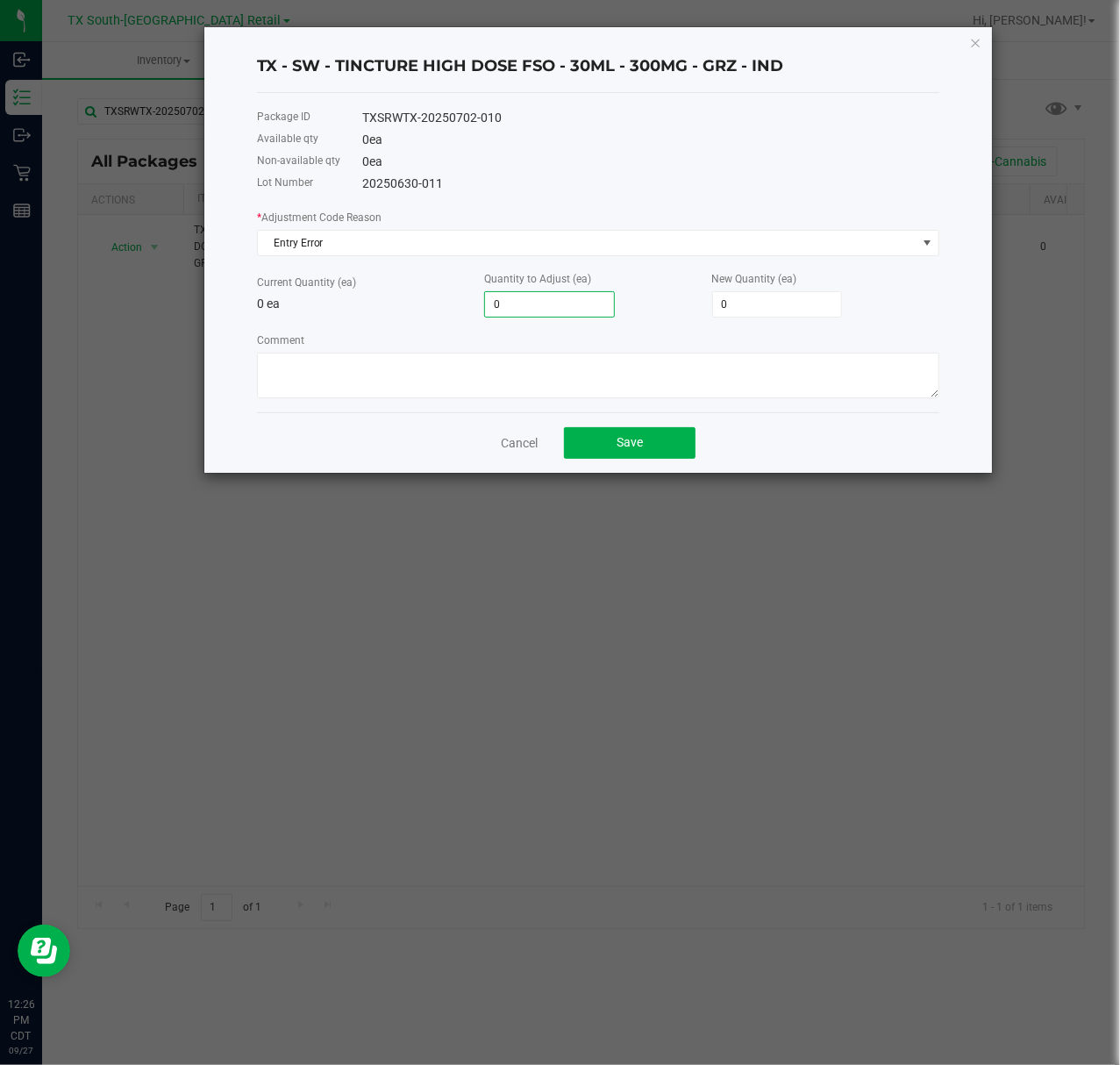
type input "1"
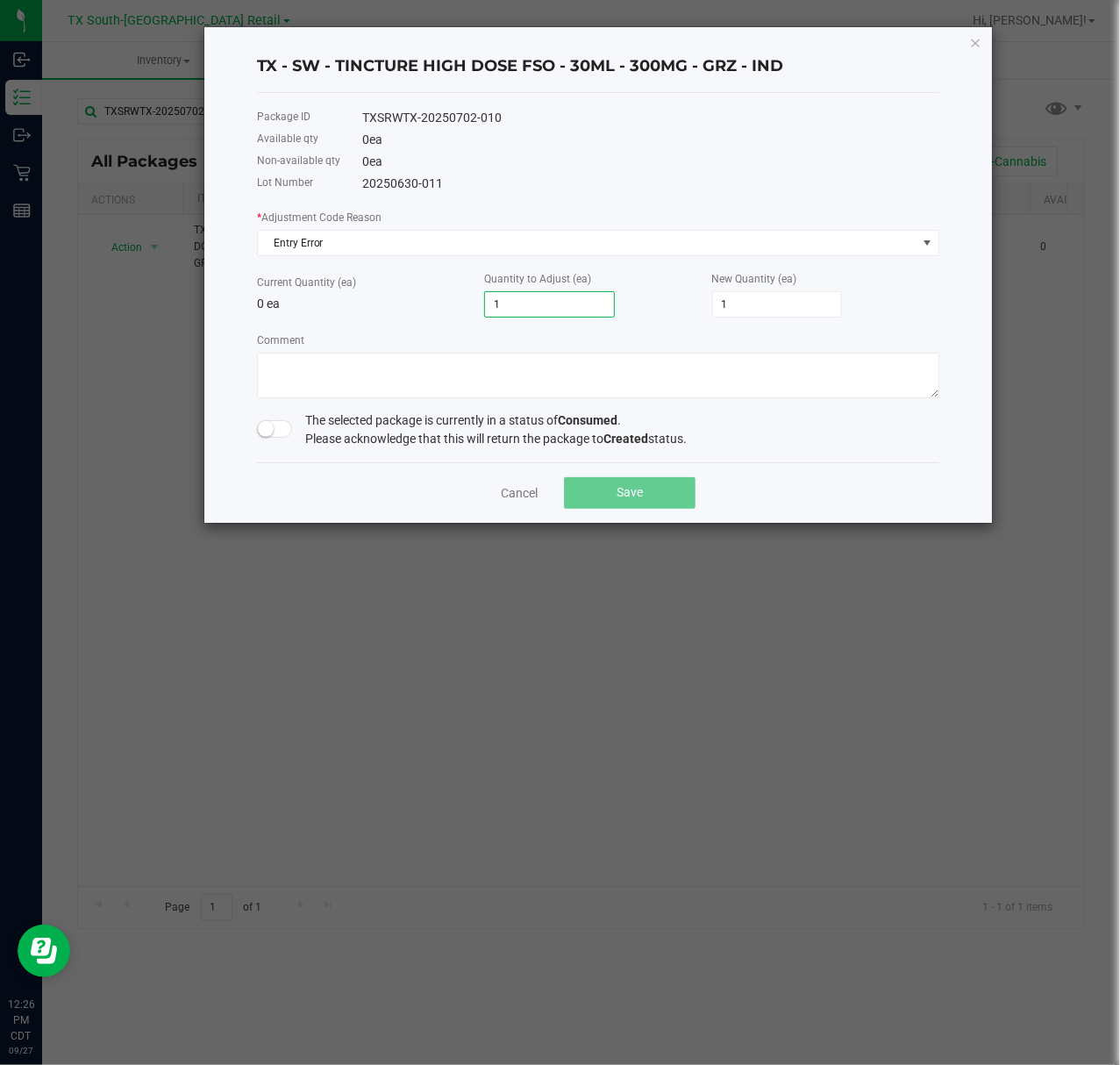
type input "1"
click at [277, 432] on span at bounding box center [274, 428] width 35 height 18
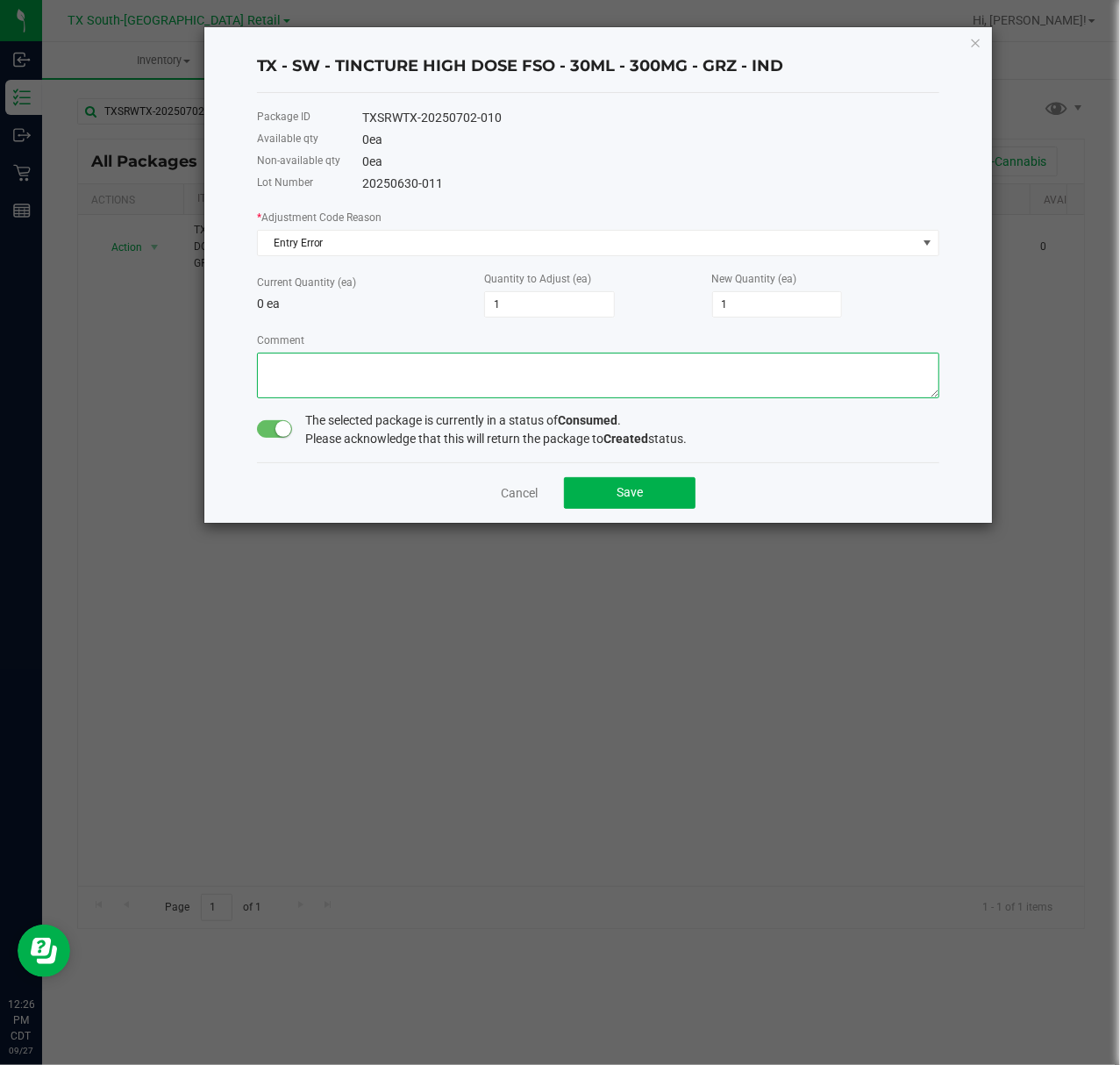
click at [313, 353] on textarea "Comment" at bounding box center [597, 375] width 682 height 46
type textarea "order wrongly adjusted, add 1 unit back to inv"
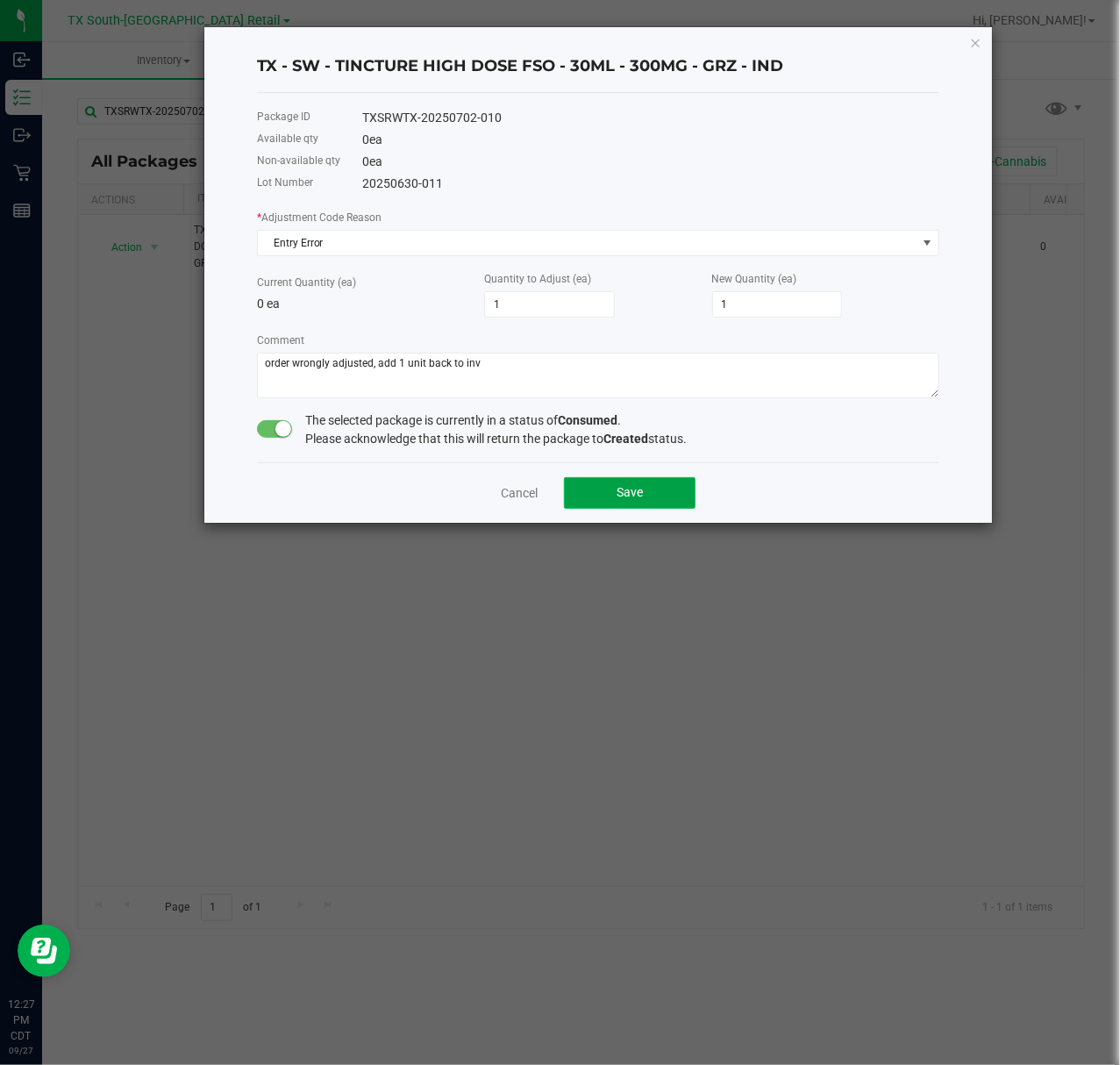
click at [628, 496] on span "Save" at bounding box center [630, 492] width 26 height 14
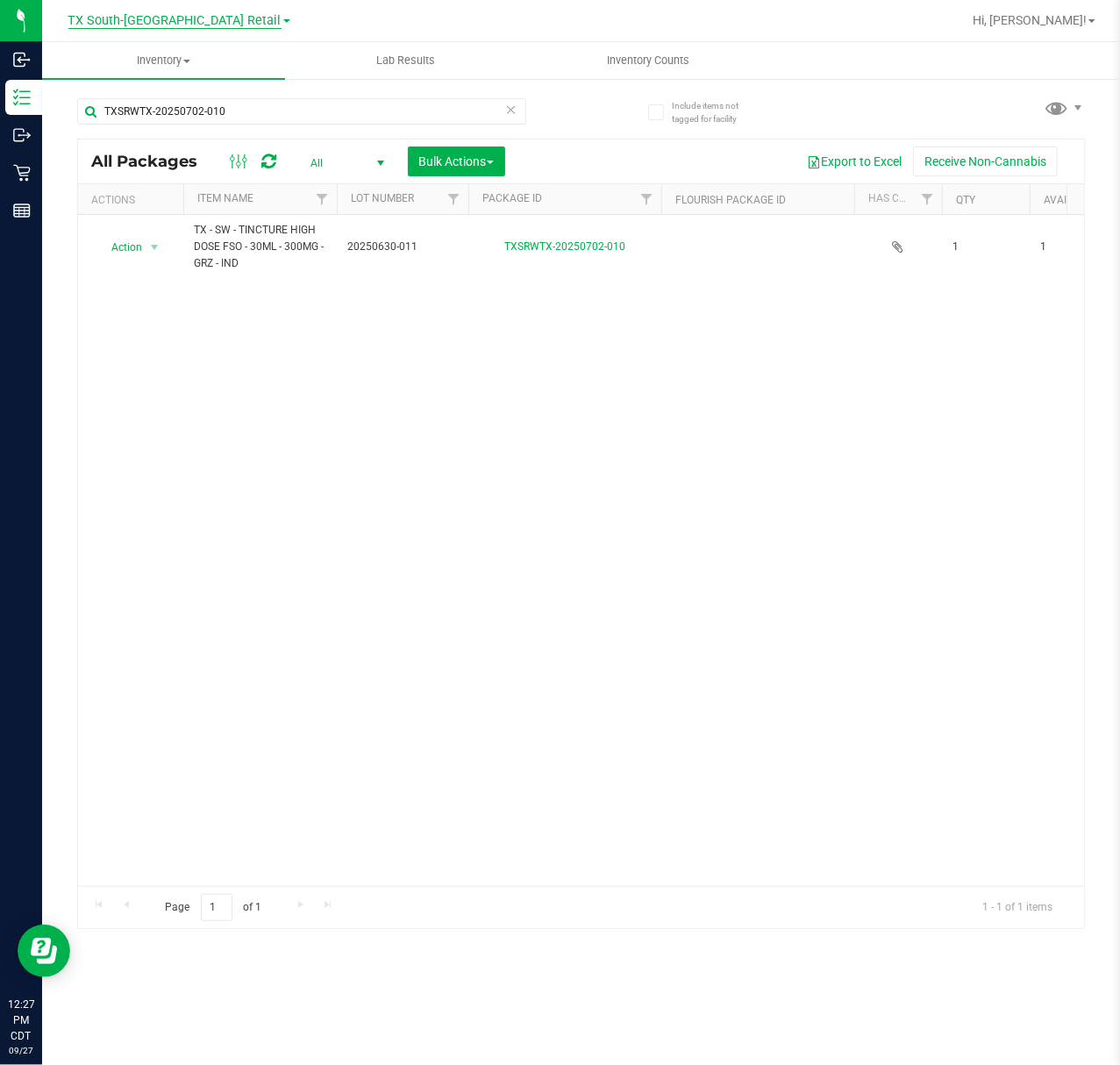
click at [169, 22] on span "TX South-[GEOGRAPHIC_DATA] Retail" at bounding box center [175, 21] width 213 height 16
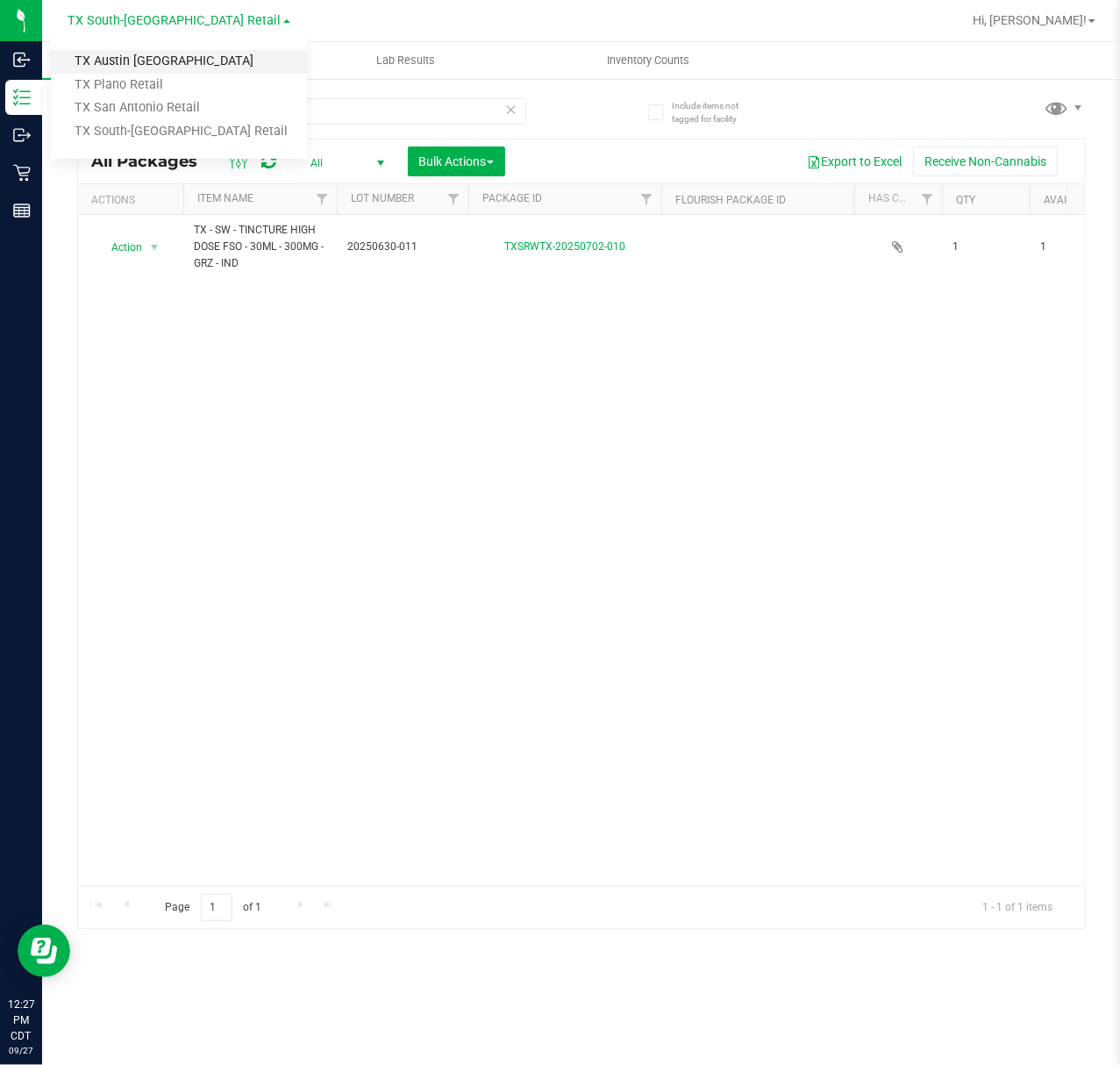
click at [174, 63] on link "TX Austin [GEOGRAPHIC_DATA]" at bounding box center [179, 62] width 256 height 23
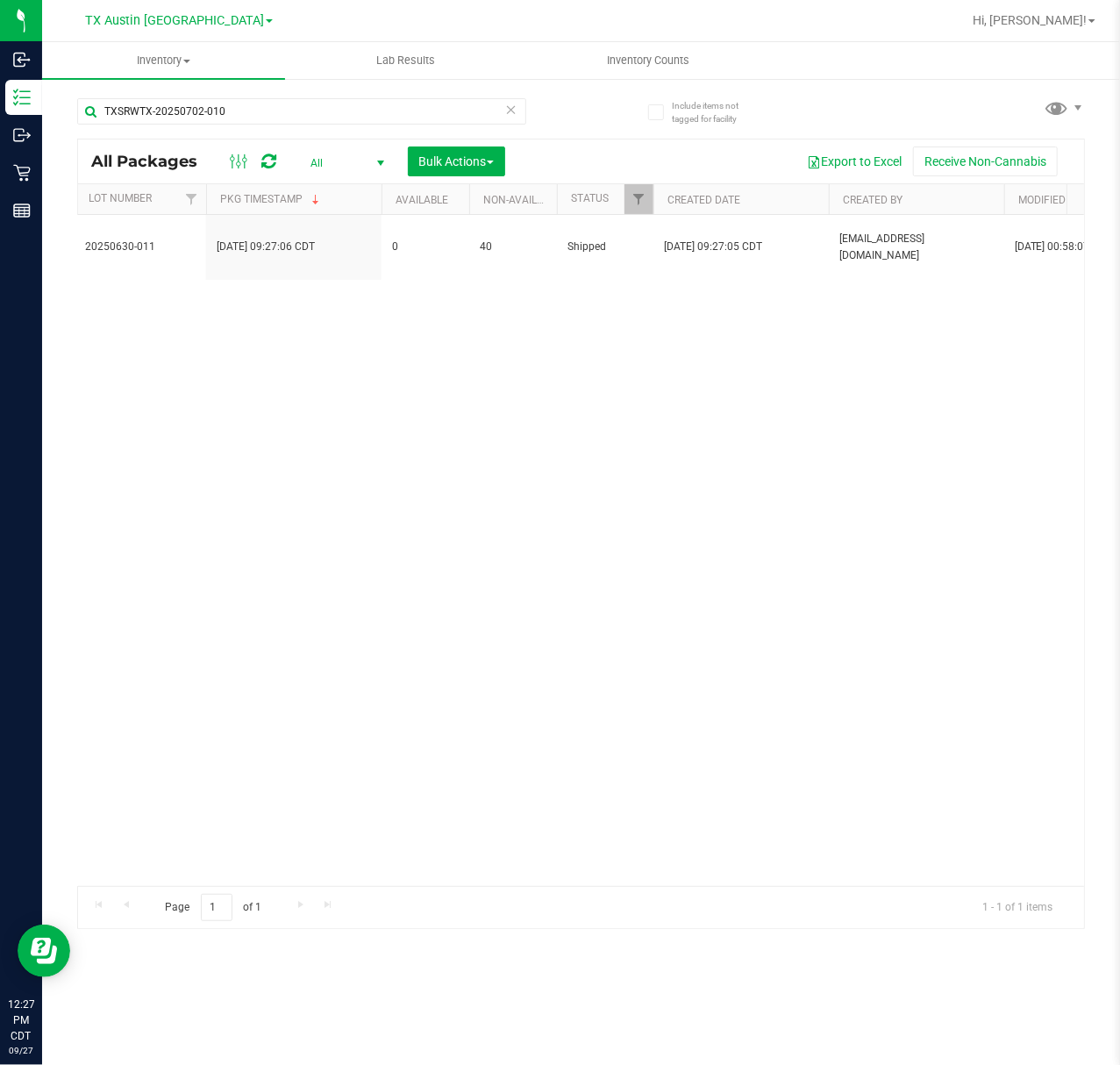
scroll to position [0, 815]
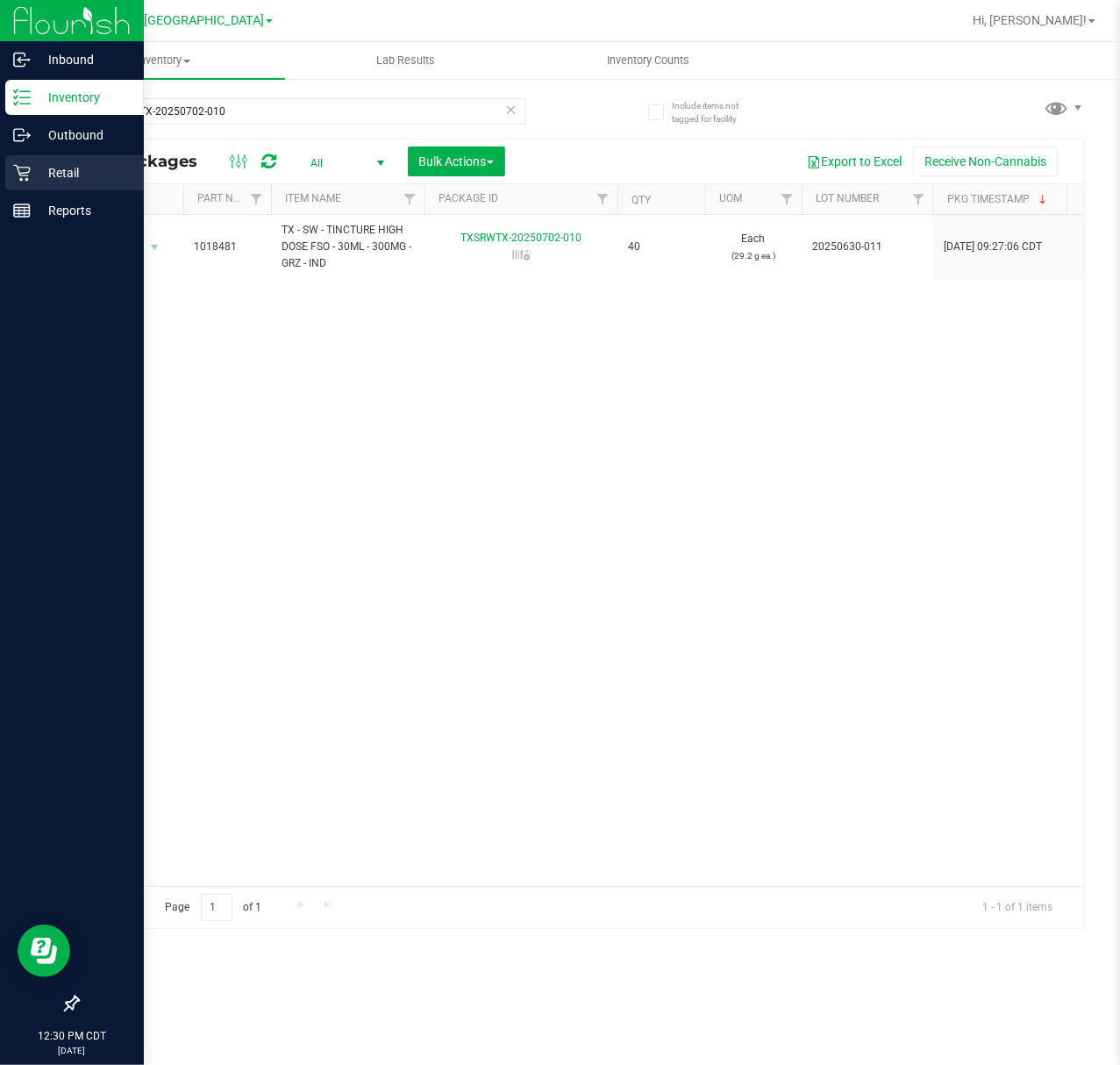
click at [44, 159] on div "Retail" at bounding box center [75, 173] width 139 height 35
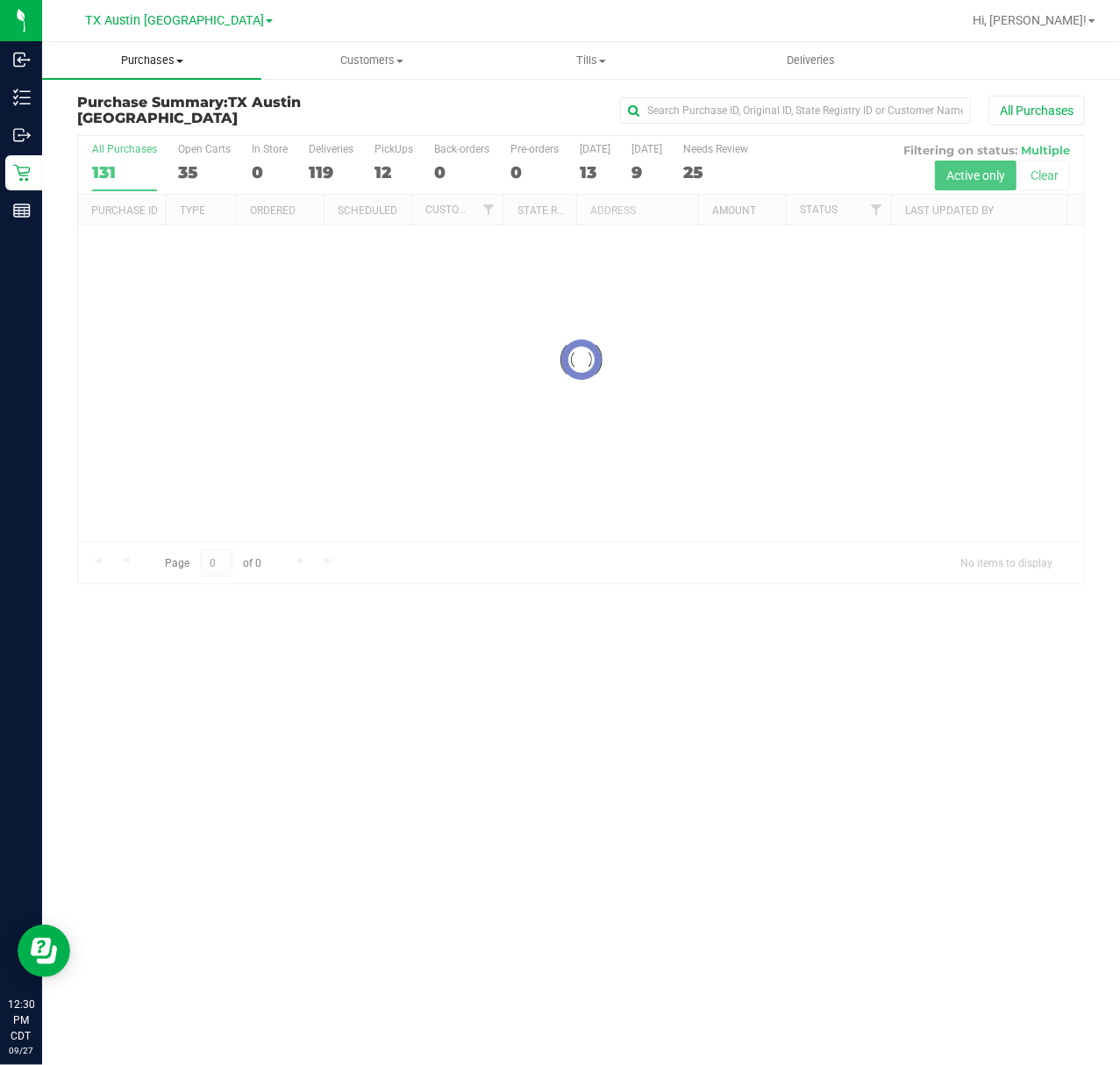
click at [140, 49] on uib-tab-heading "Purchases Summary of purchases Fulfillment All purchases" at bounding box center [151, 60] width 219 height 36
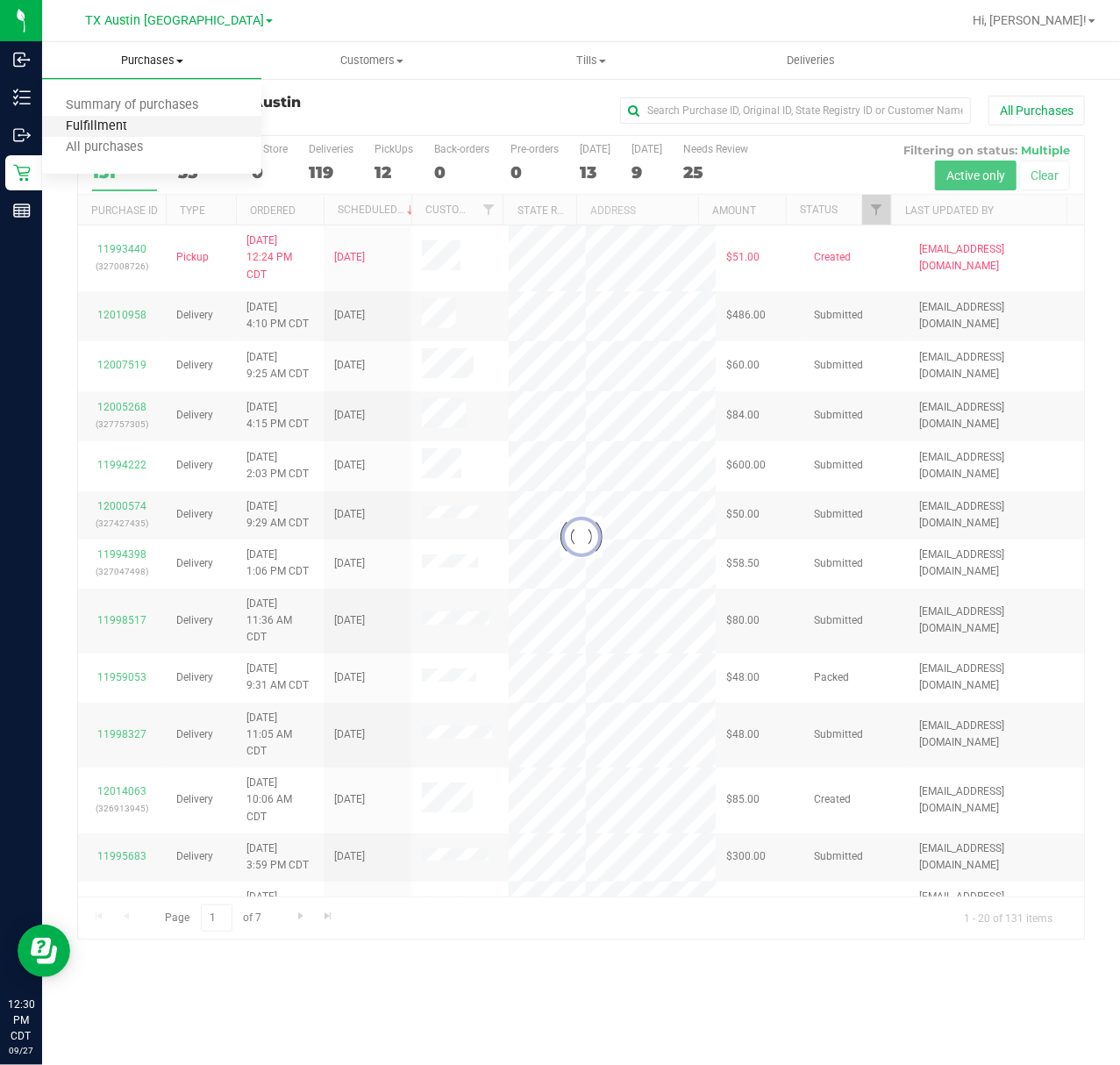
click at [137, 119] on span "Fulfillment" at bounding box center [96, 127] width 109 height 15
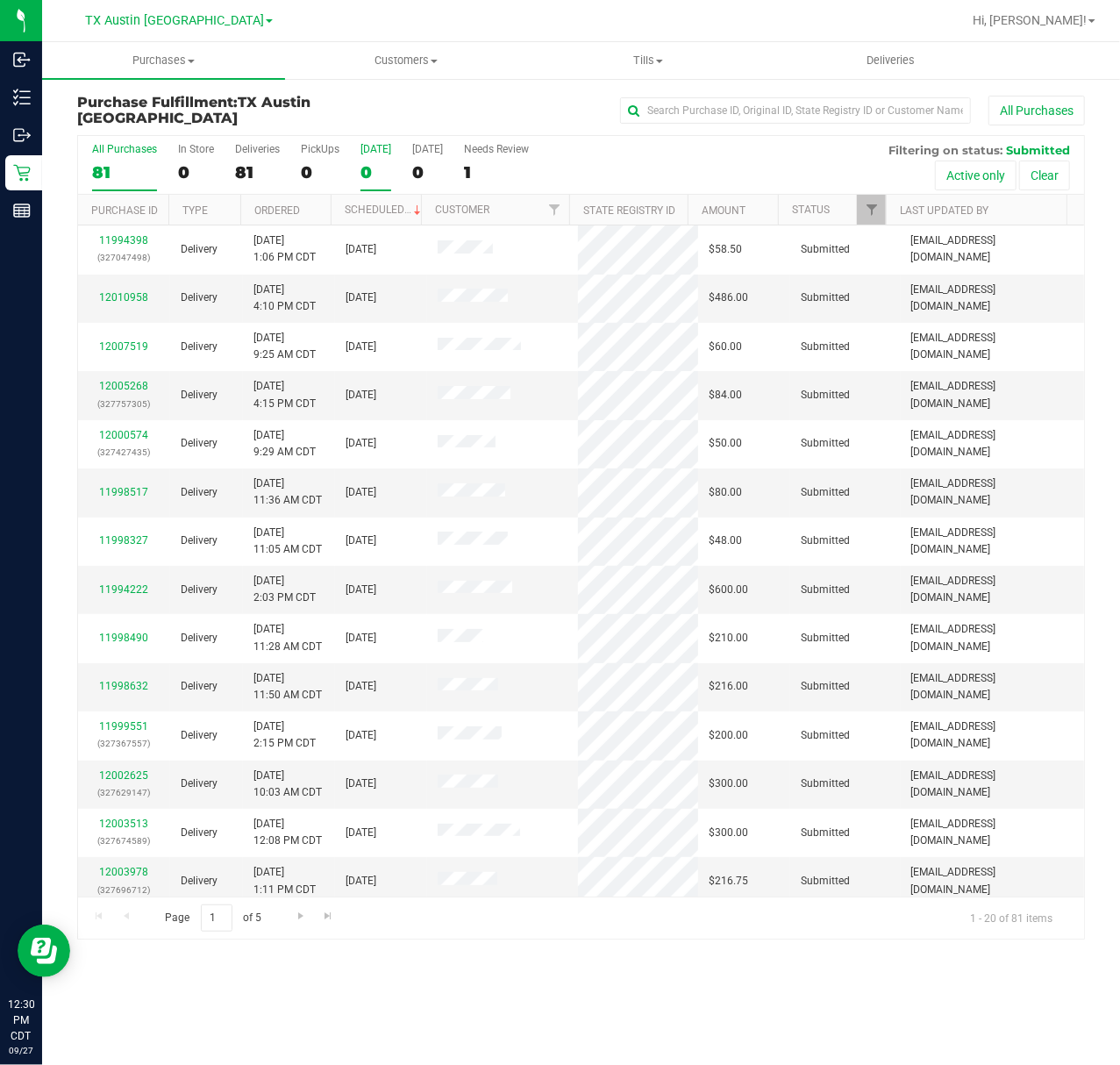
click at [367, 165] on div "0" at bounding box center [375, 173] width 31 height 21
click at [0, 0] on input "Today 0" at bounding box center [0, 0] width 0 height 0
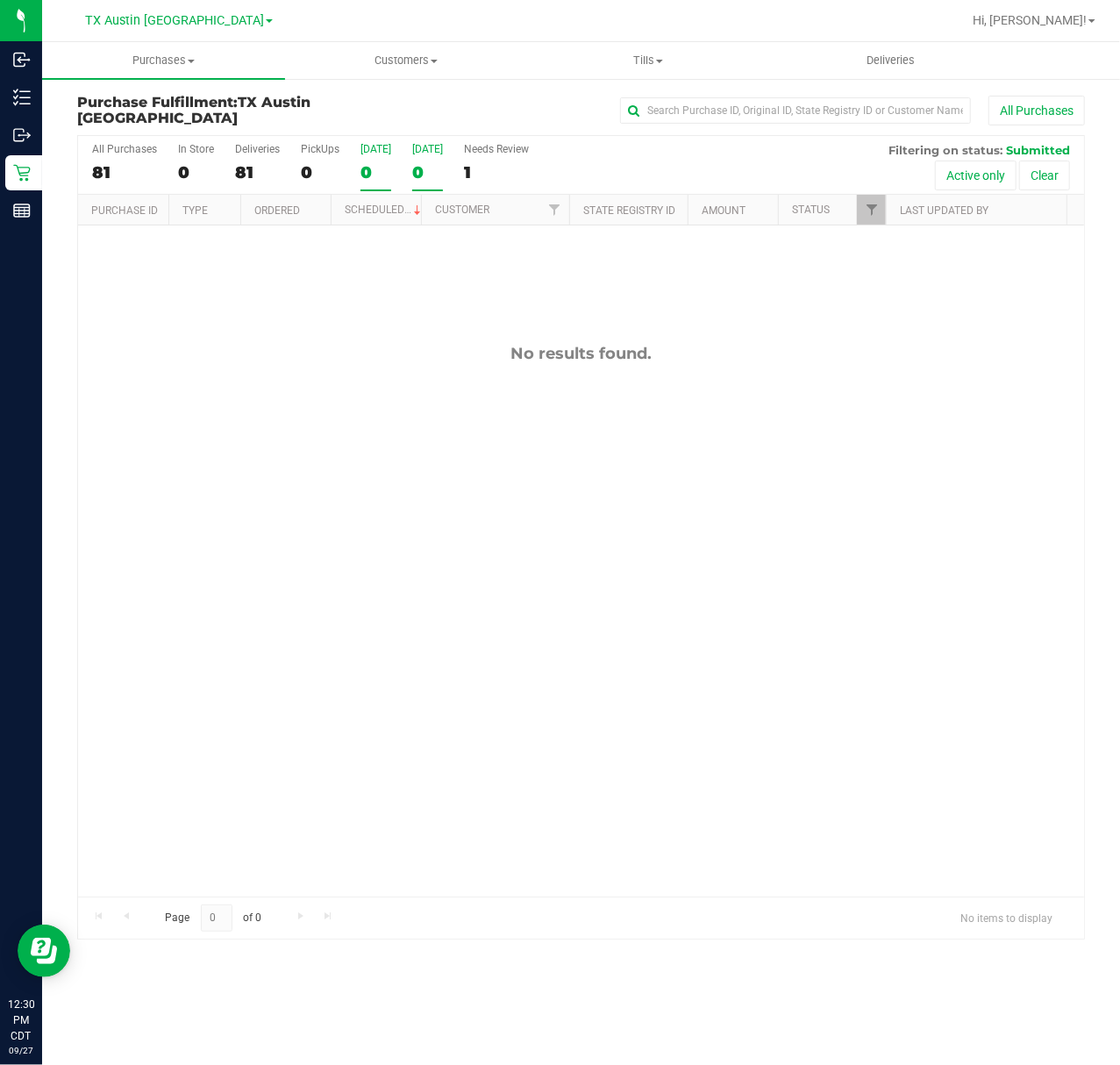
click at [422, 165] on div "0" at bounding box center [427, 173] width 31 height 21
click at [0, 0] on input "Tomorrow 0" at bounding box center [0, 0] width 0 height 0
click at [357, 173] on div "All Purchases 81 In Store 0 Deliveries 81 PickUps 0 Today 0 Tomorrow 0 Needs Re…" at bounding box center [581, 165] width 1006 height 59
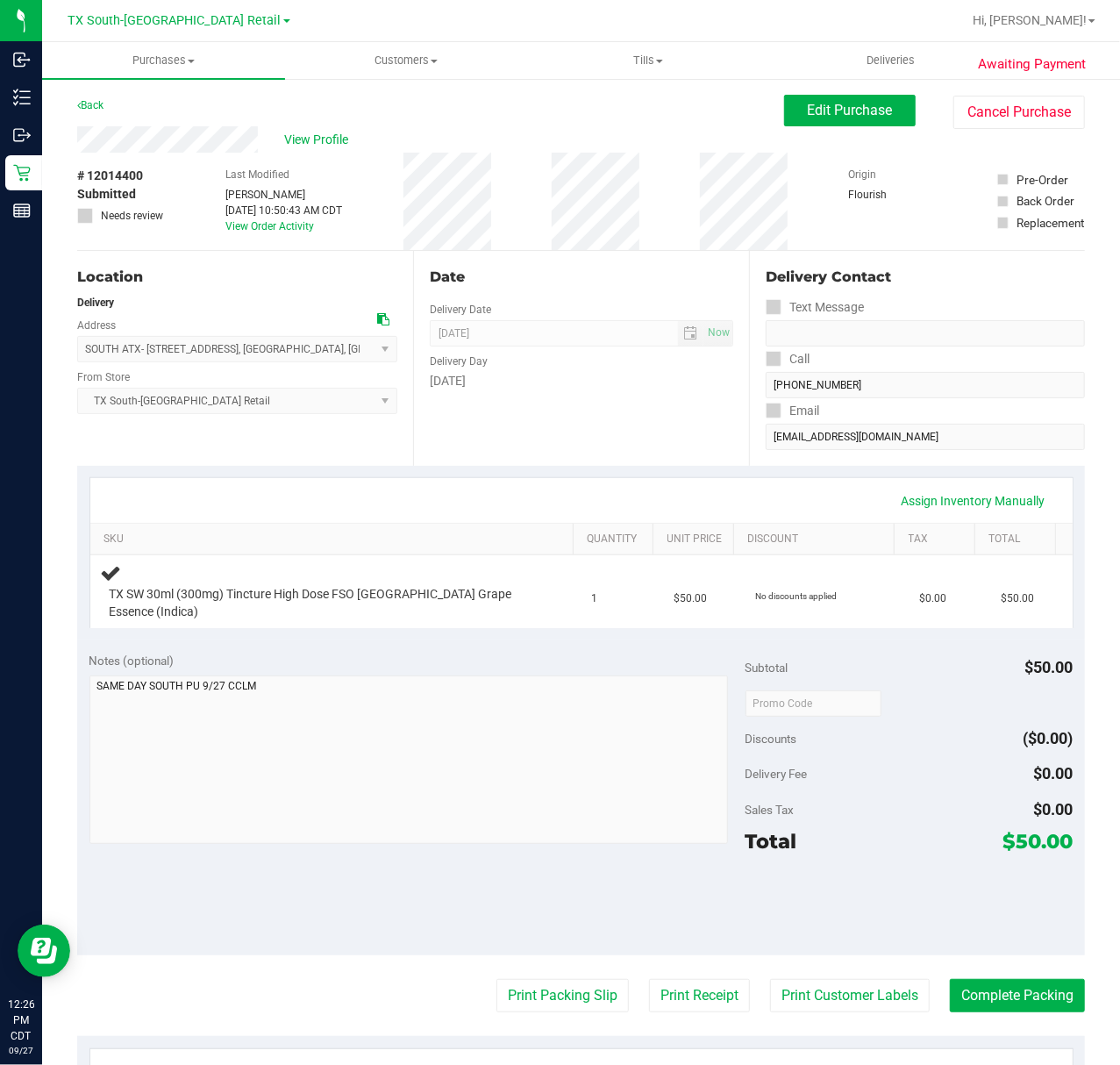
click at [628, 656] on div "Notes (optional)" at bounding box center [417, 660] width 656 height 18
click at [607, 474] on div "Assign Inventory Manually SKU Quantity Unit Price Discount Tax Total TX SW 30ml…" at bounding box center [581, 553] width 1008 height 174
click at [597, 390] on div "[DATE]" at bounding box center [581, 382] width 303 height 19
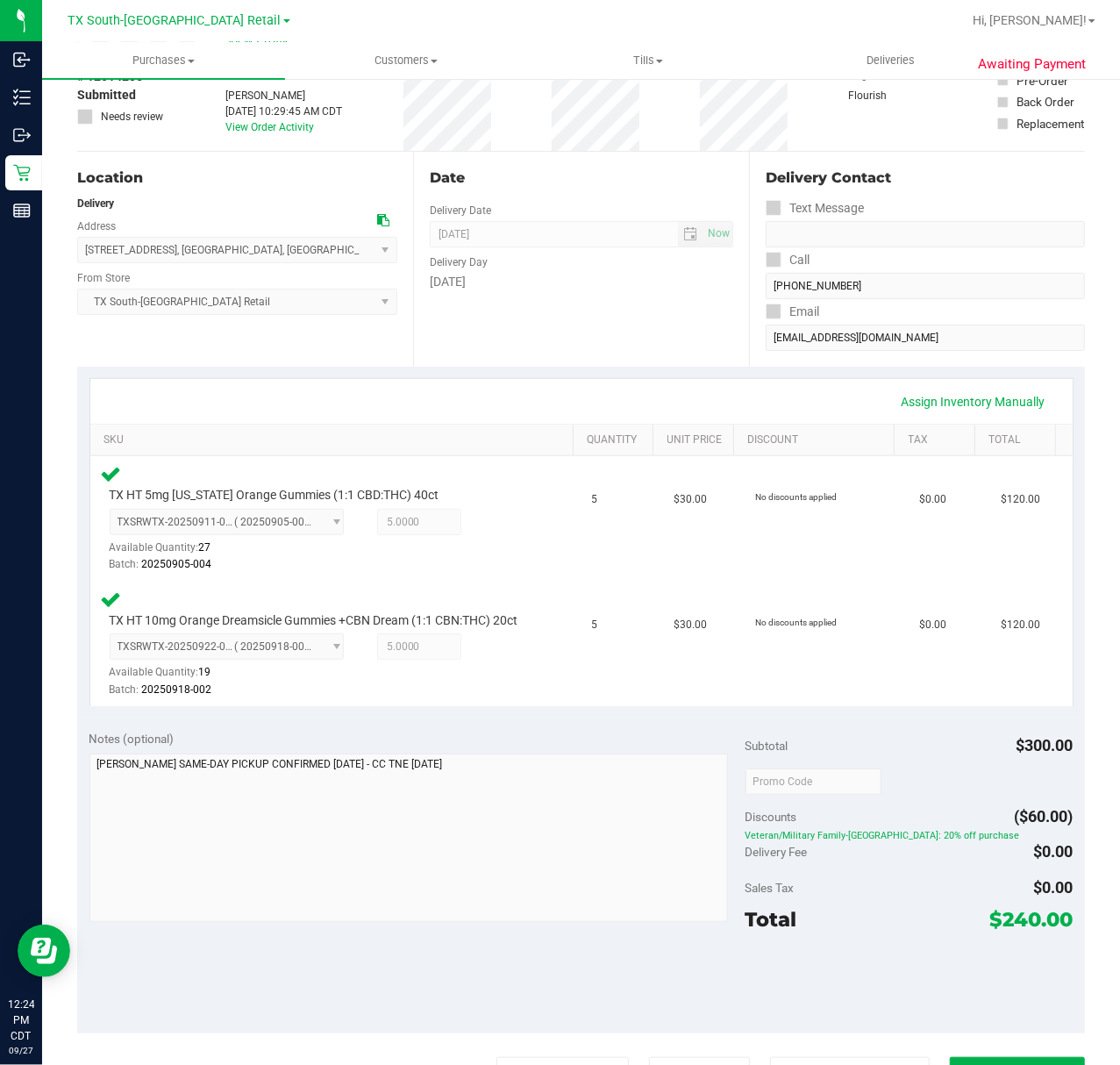
scroll to position [233, 0]
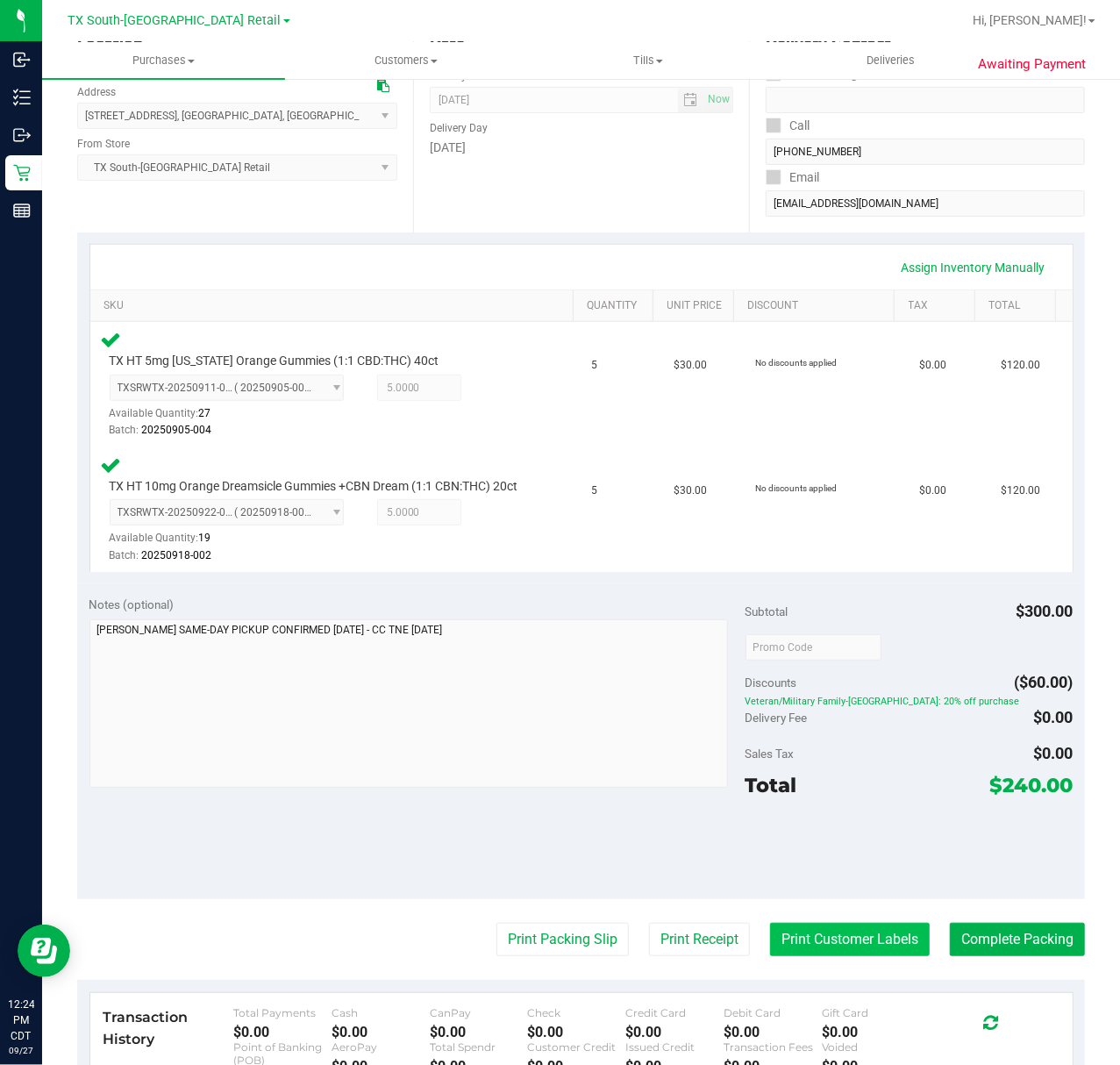
click at [851, 957] on button "Print Customer Labels" at bounding box center [849, 940] width 160 height 34
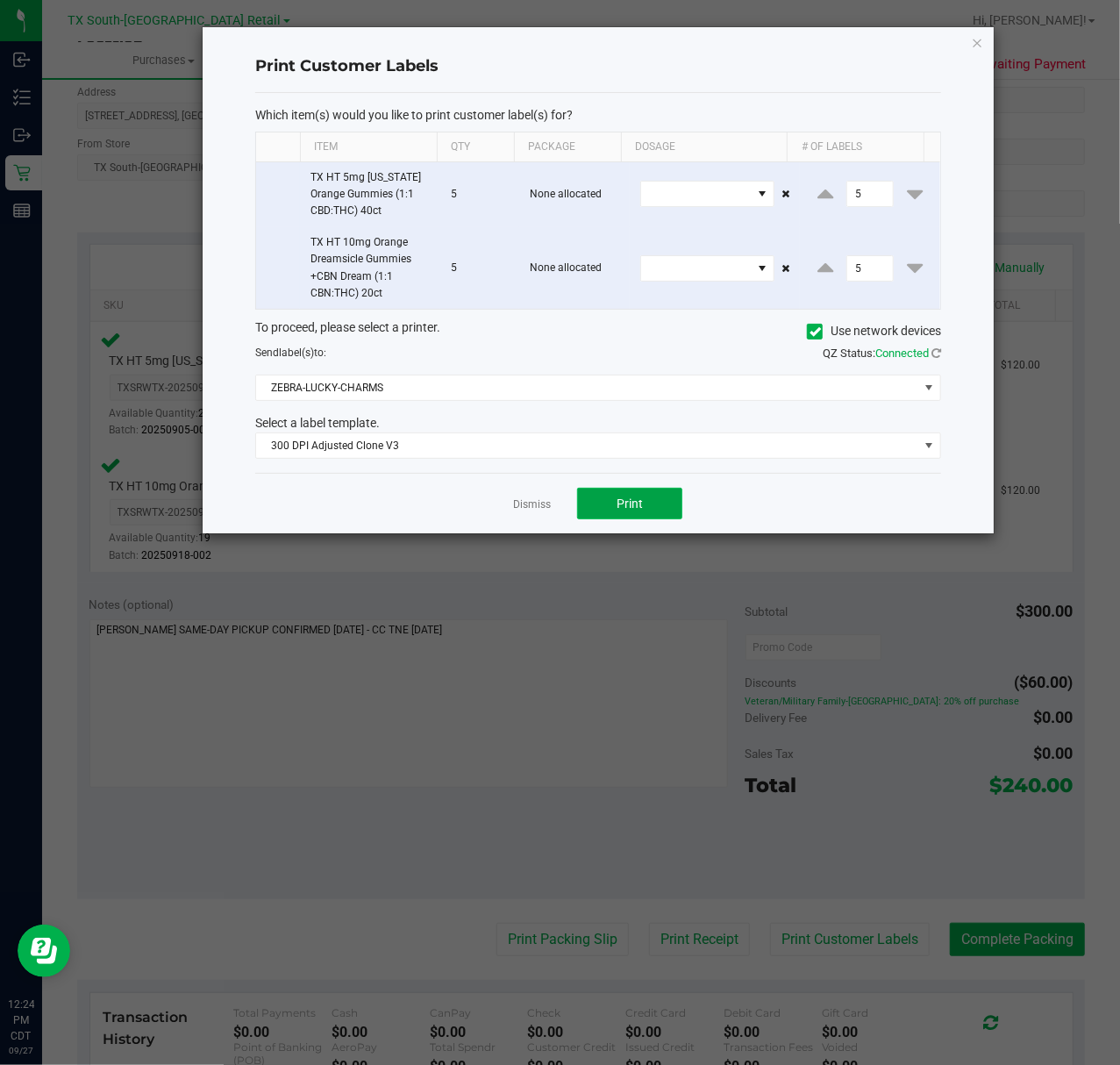
click at [642, 504] on span "Print" at bounding box center [630, 503] width 26 height 14
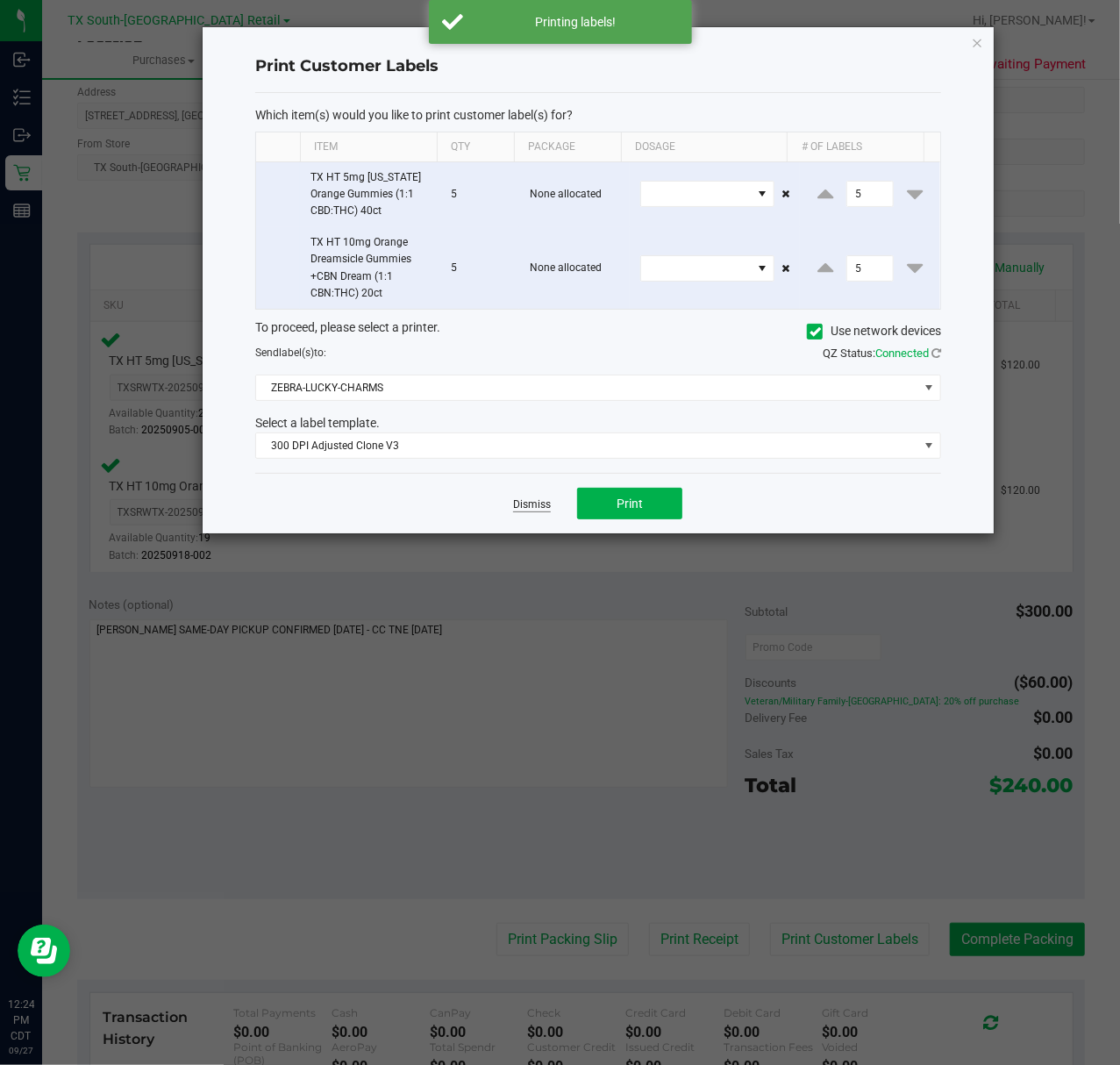
click at [538, 509] on link "Dismiss" at bounding box center [532, 505] width 37 height 15
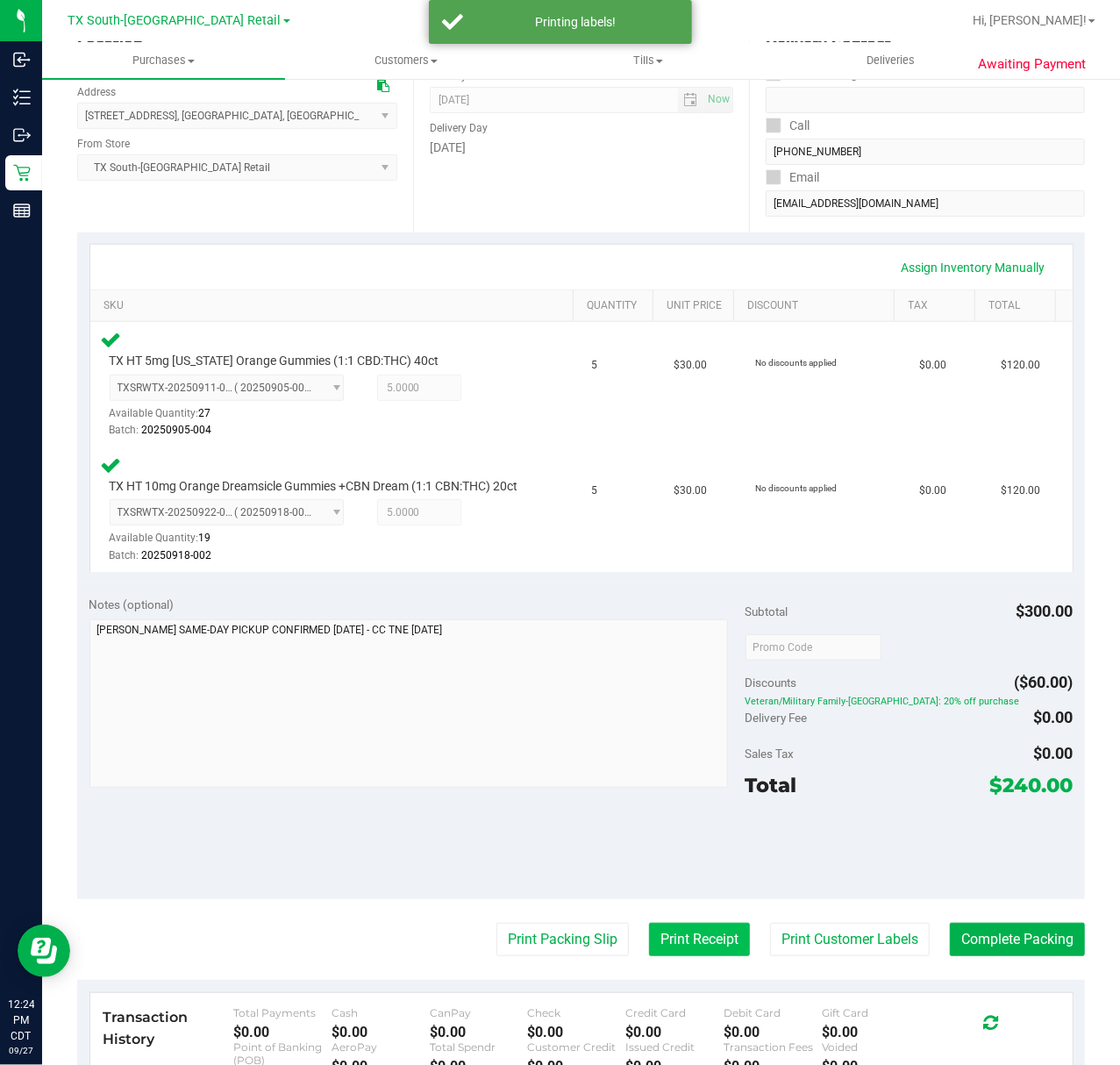
click at [676, 957] on button "Print Receipt" at bounding box center [700, 940] width 101 height 34
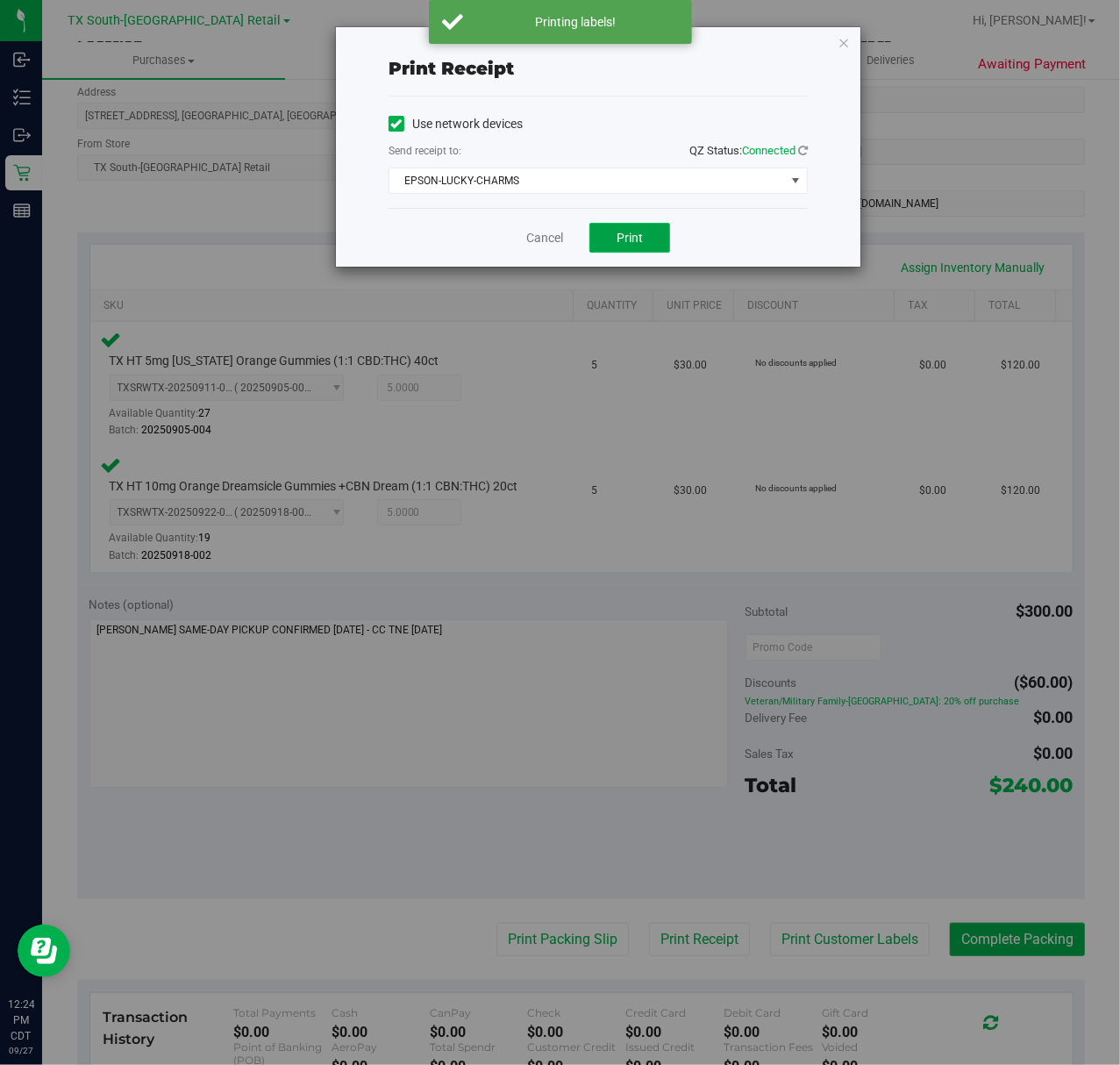
click at [605, 242] on button "Print" at bounding box center [630, 238] width 80 height 30
click at [498, 239] on div "Cancel Print" at bounding box center [597, 237] width 419 height 59
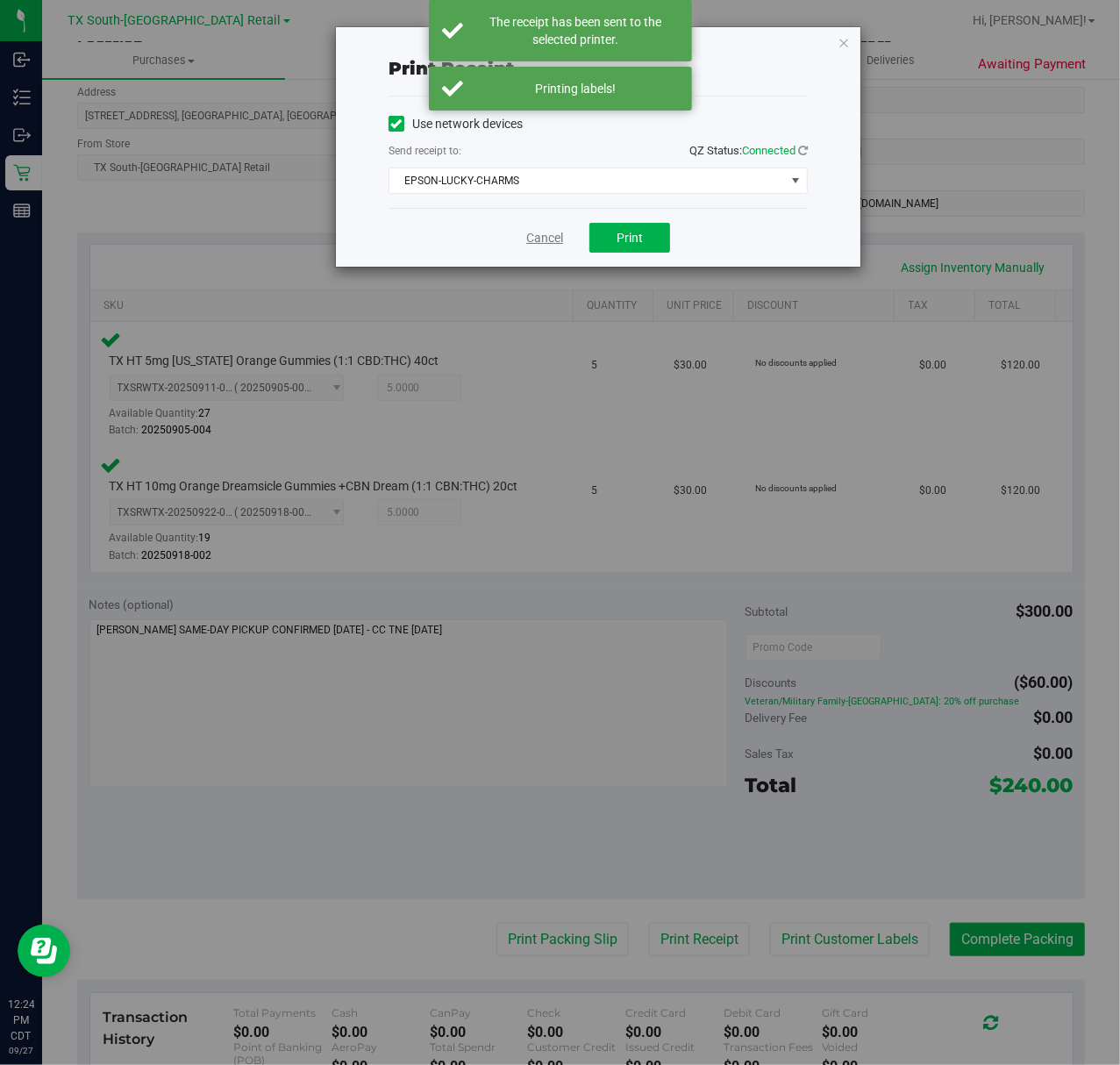
click at [540, 240] on link "Cancel" at bounding box center [544, 238] width 36 height 19
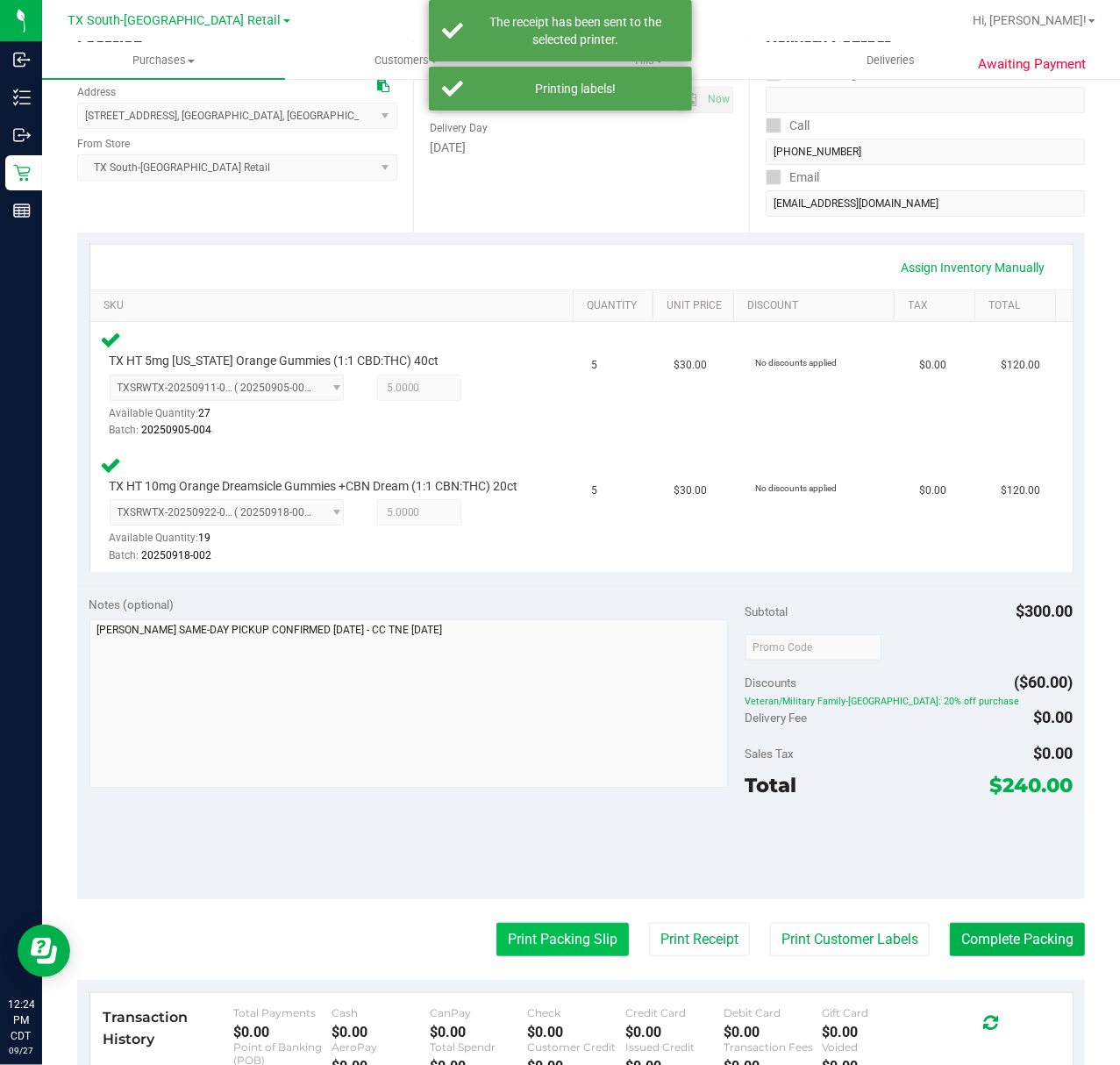
click at [540, 957] on button "Print Packing Slip" at bounding box center [563, 940] width 133 height 34
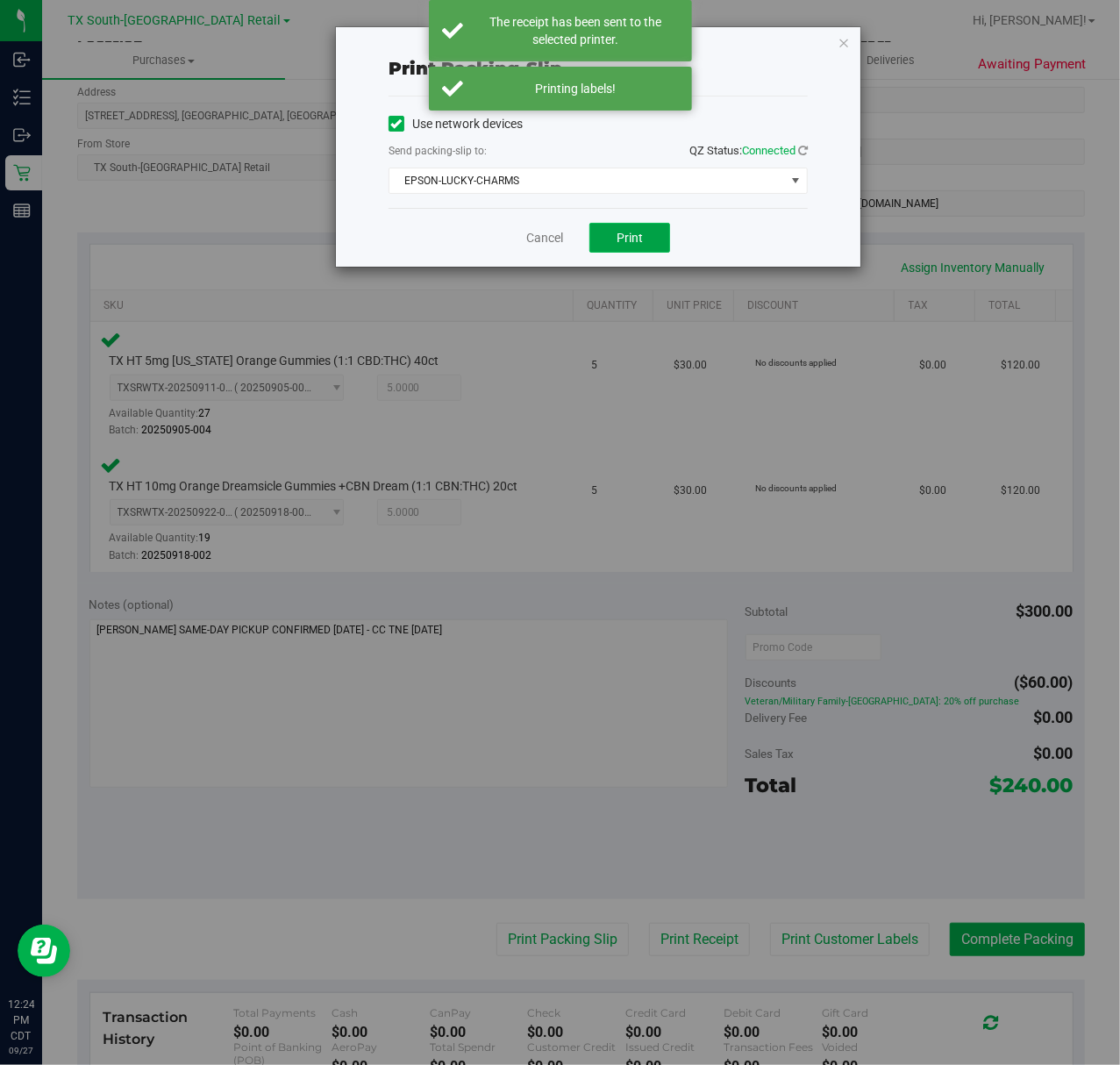
click at [642, 231] on span "Print" at bounding box center [630, 237] width 26 height 14
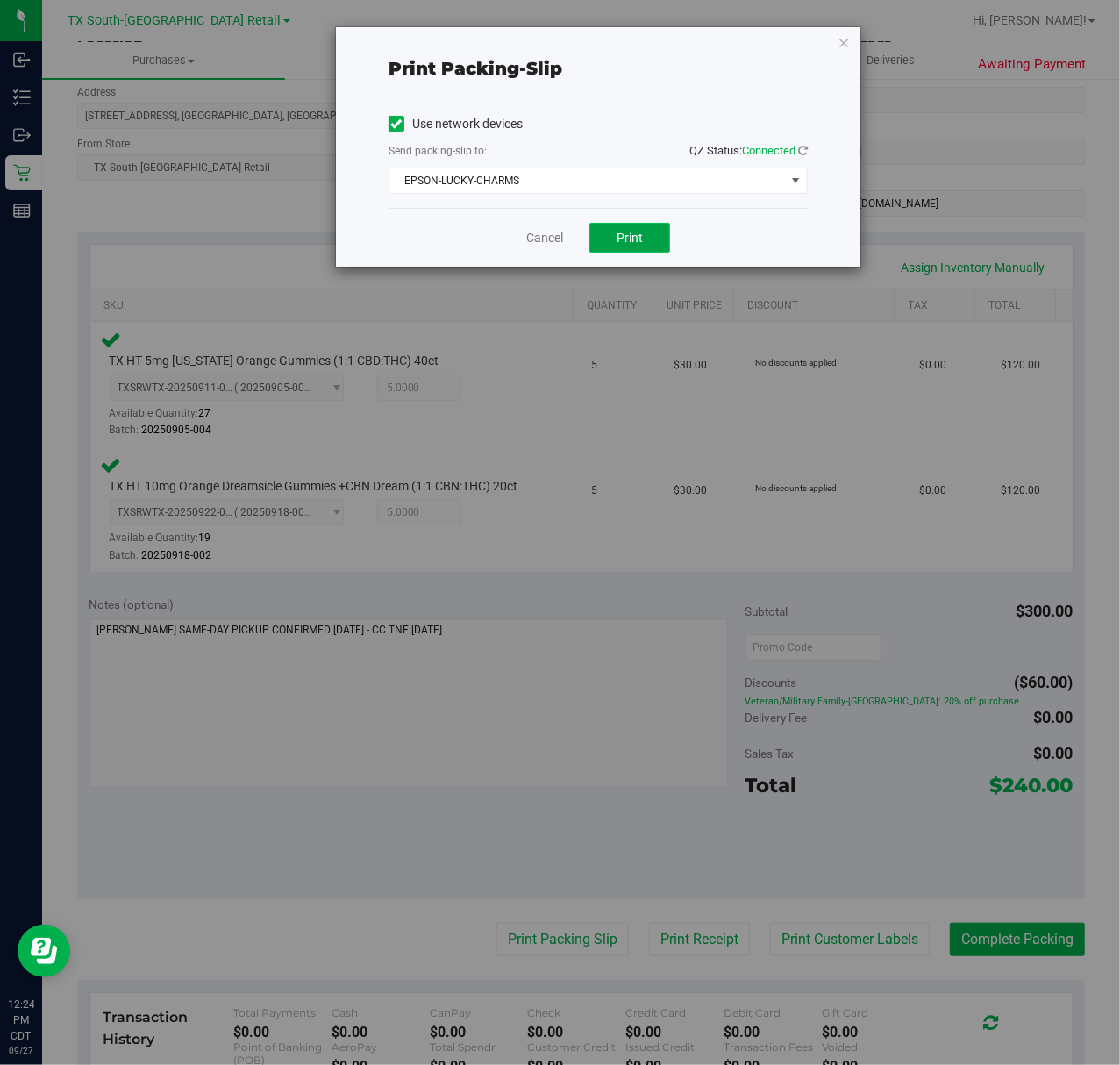
click at [652, 249] on button "Print" at bounding box center [630, 238] width 80 height 30
click at [539, 239] on link "Cancel" at bounding box center [544, 238] width 36 height 19
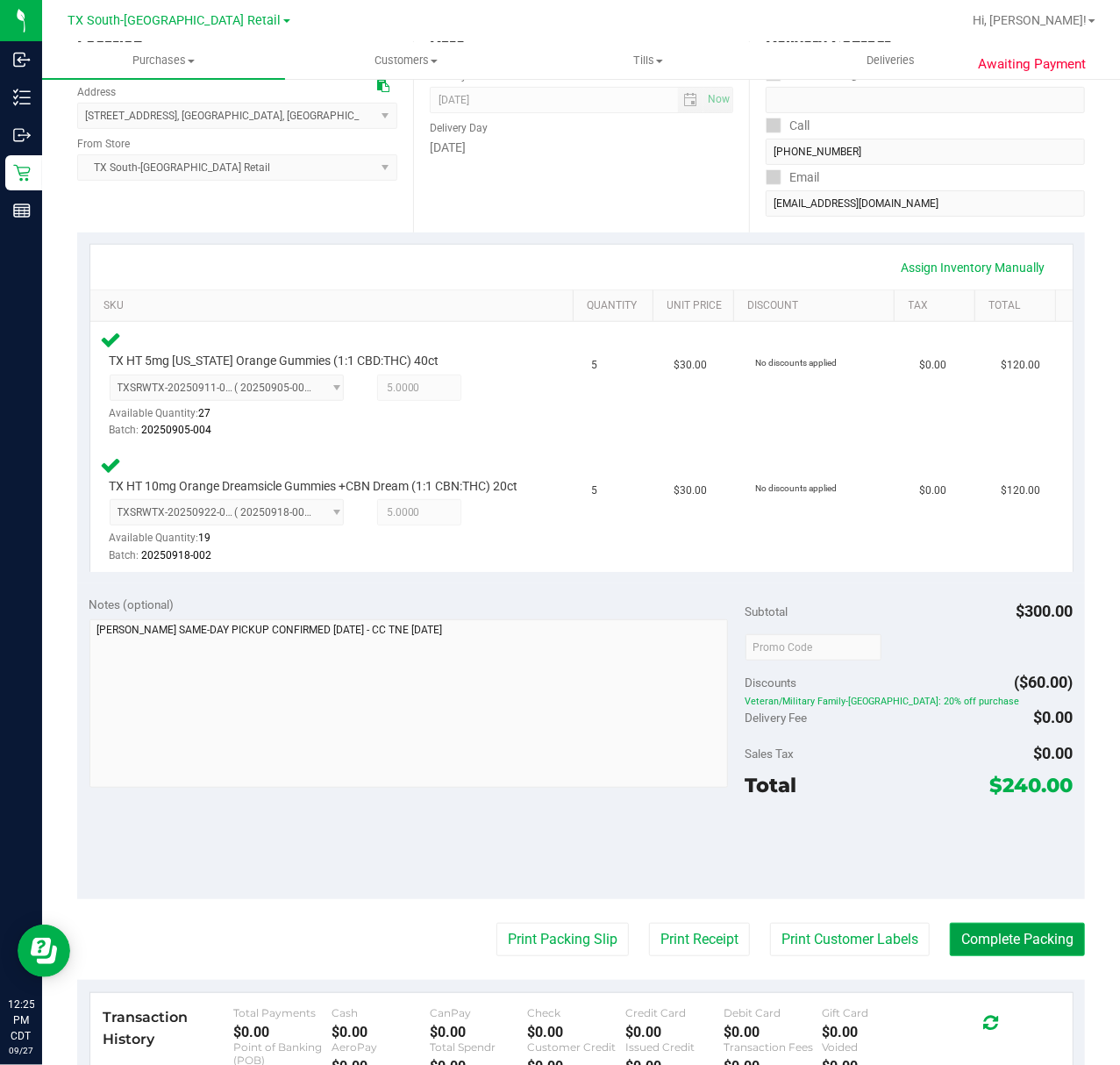
click at [1044, 948] on button "Complete Packing" at bounding box center [1017, 940] width 135 height 34
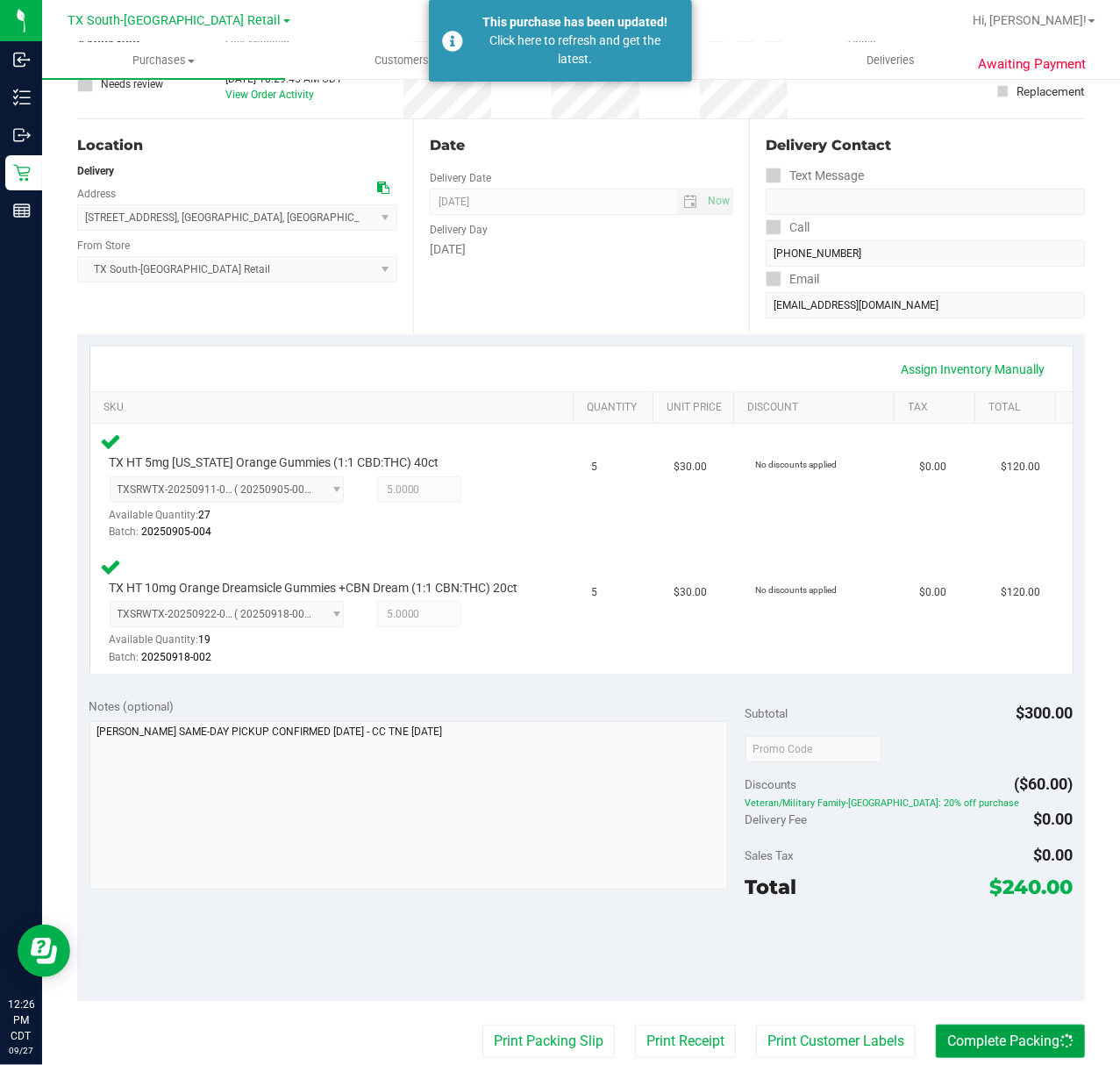
scroll to position [0, 0]
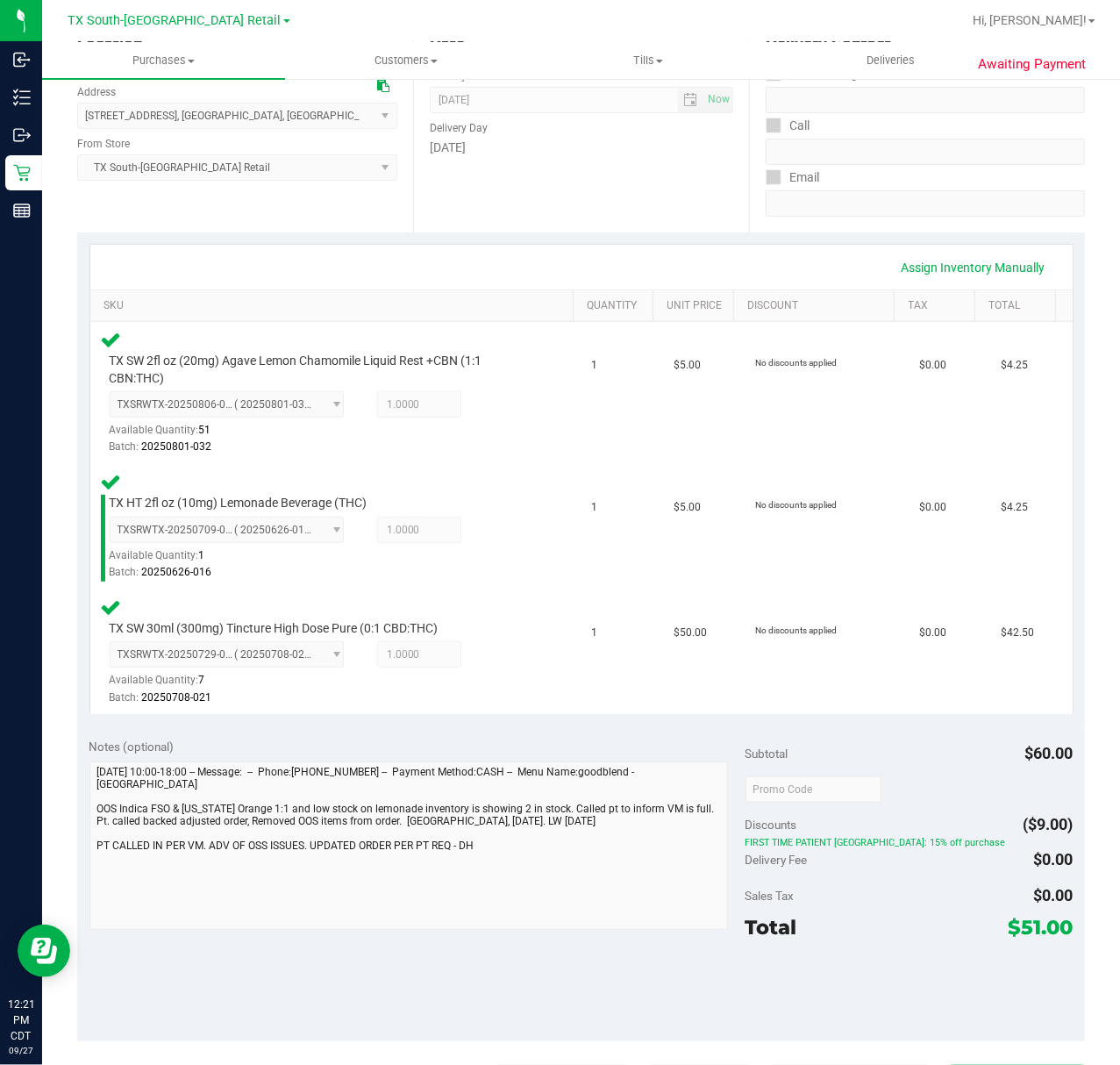
scroll to position [468, 0]
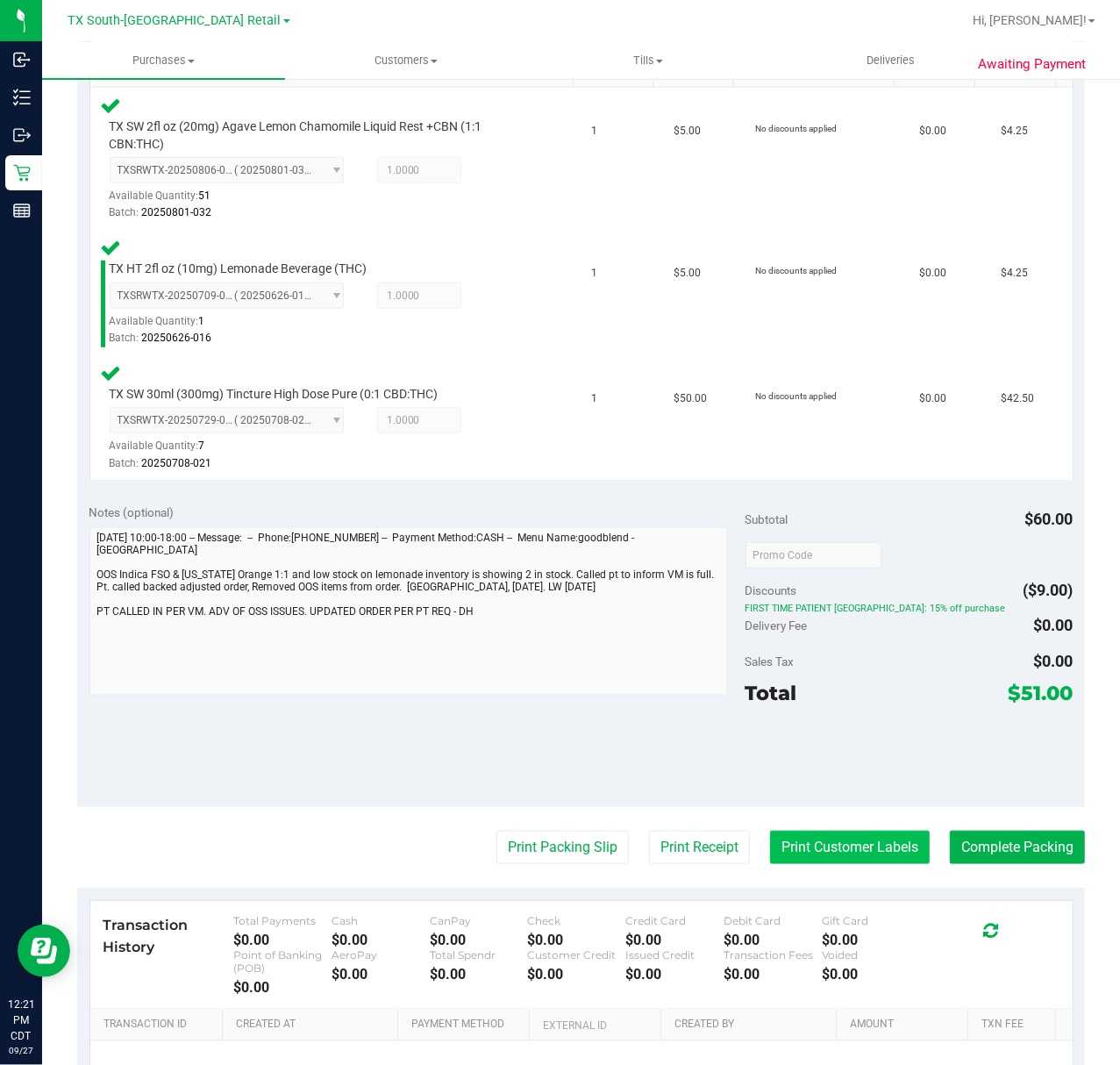
click at [816, 839] on button "Print Customer Labels" at bounding box center [849, 848] width 160 height 34
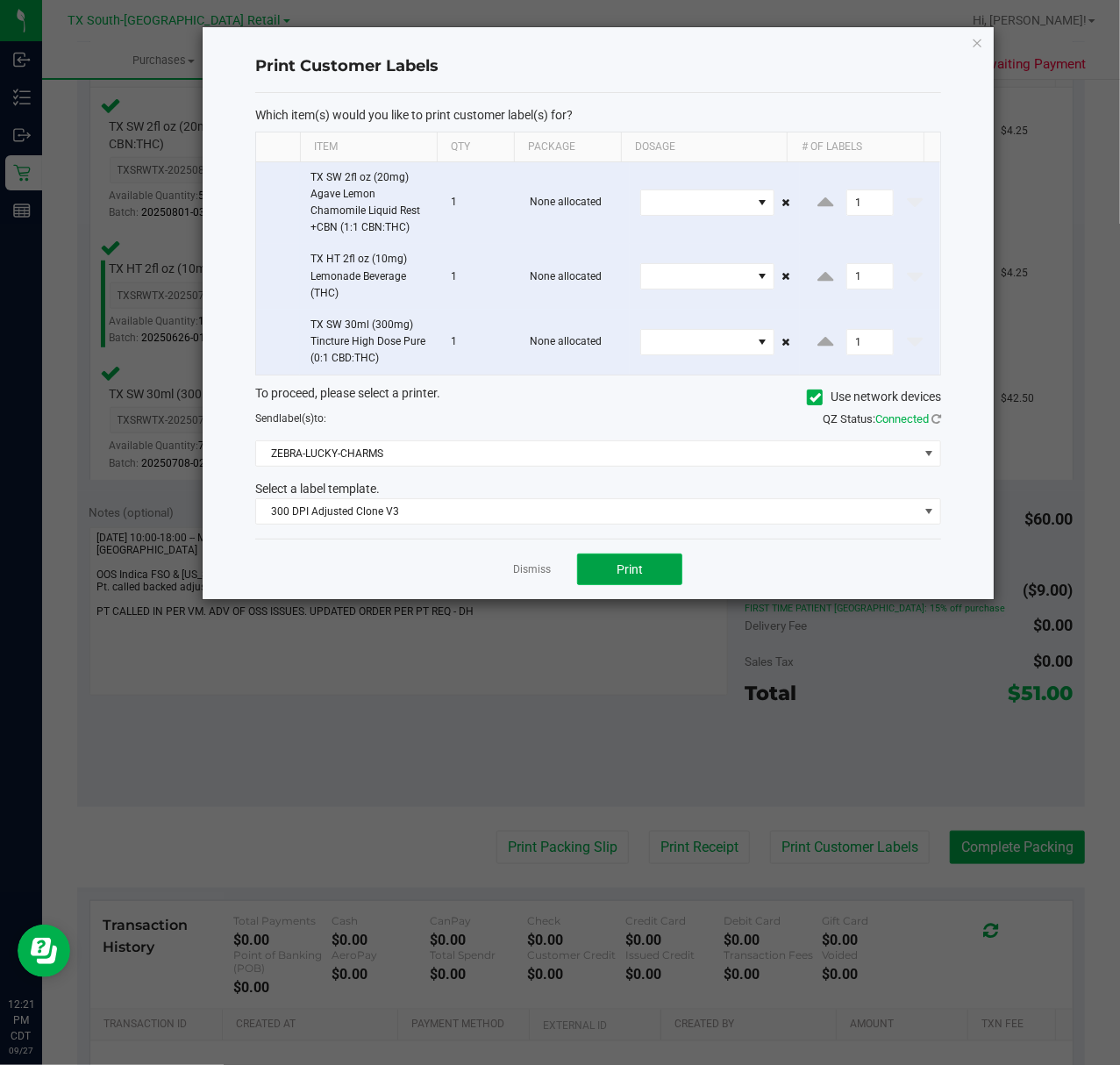
click at [601, 579] on button "Print" at bounding box center [630, 569] width 105 height 32
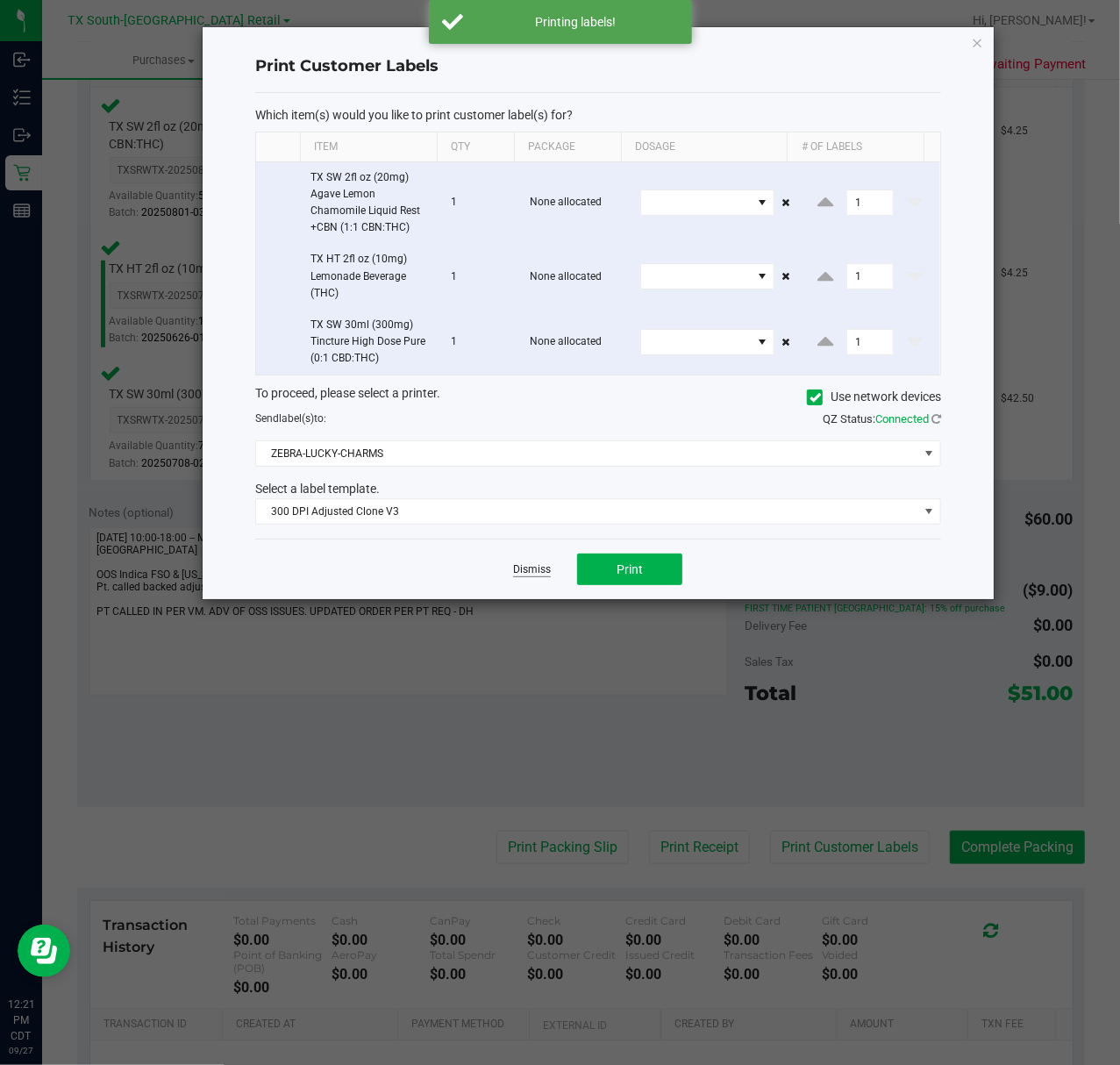
click at [524, 578] on link "Dismiss" at bounding box center [532, 570] width 37 height 15
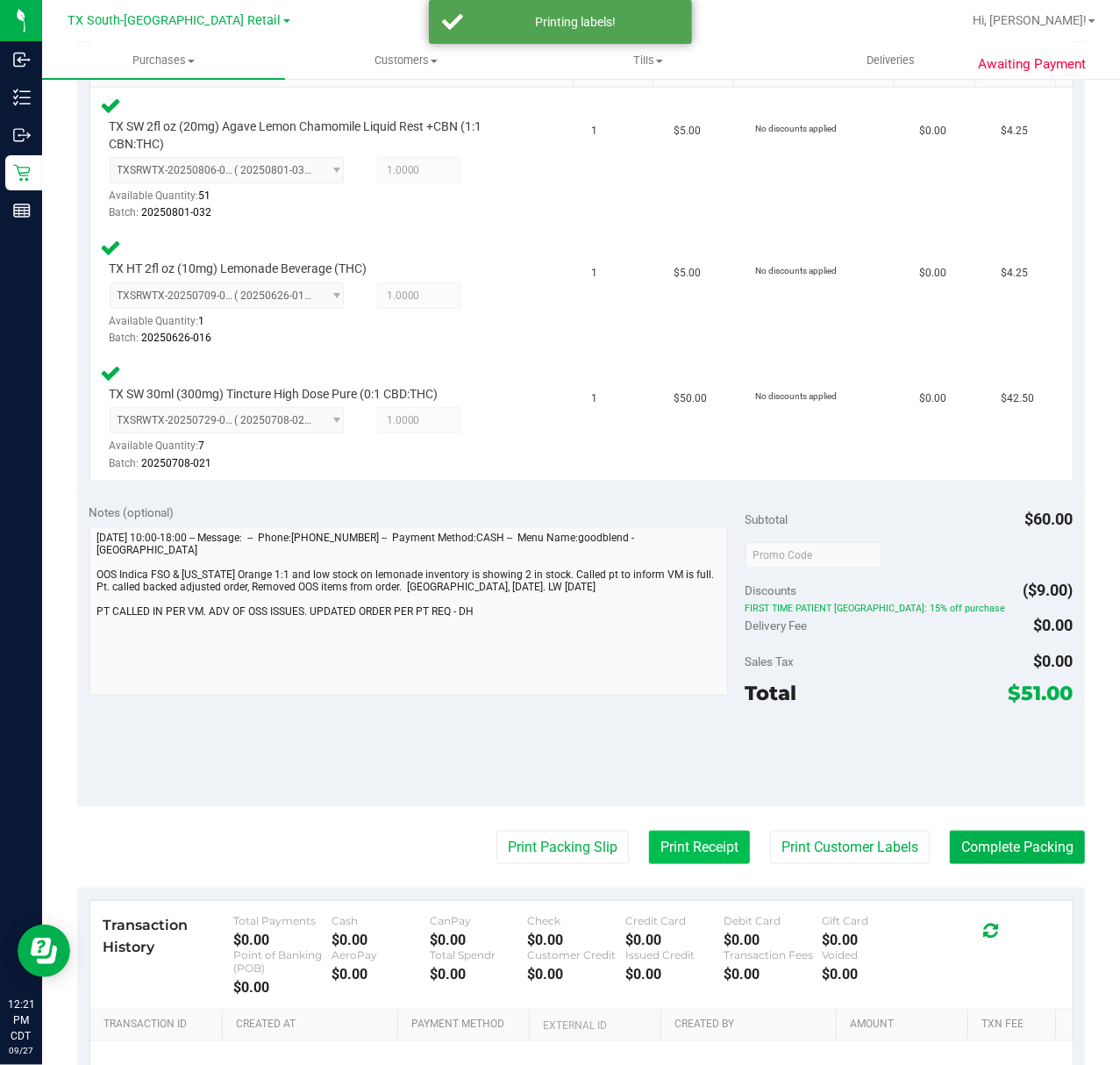
click at [650, 856] on button "Print Receipt" at bounding box center [700, 848] width 101 height 34
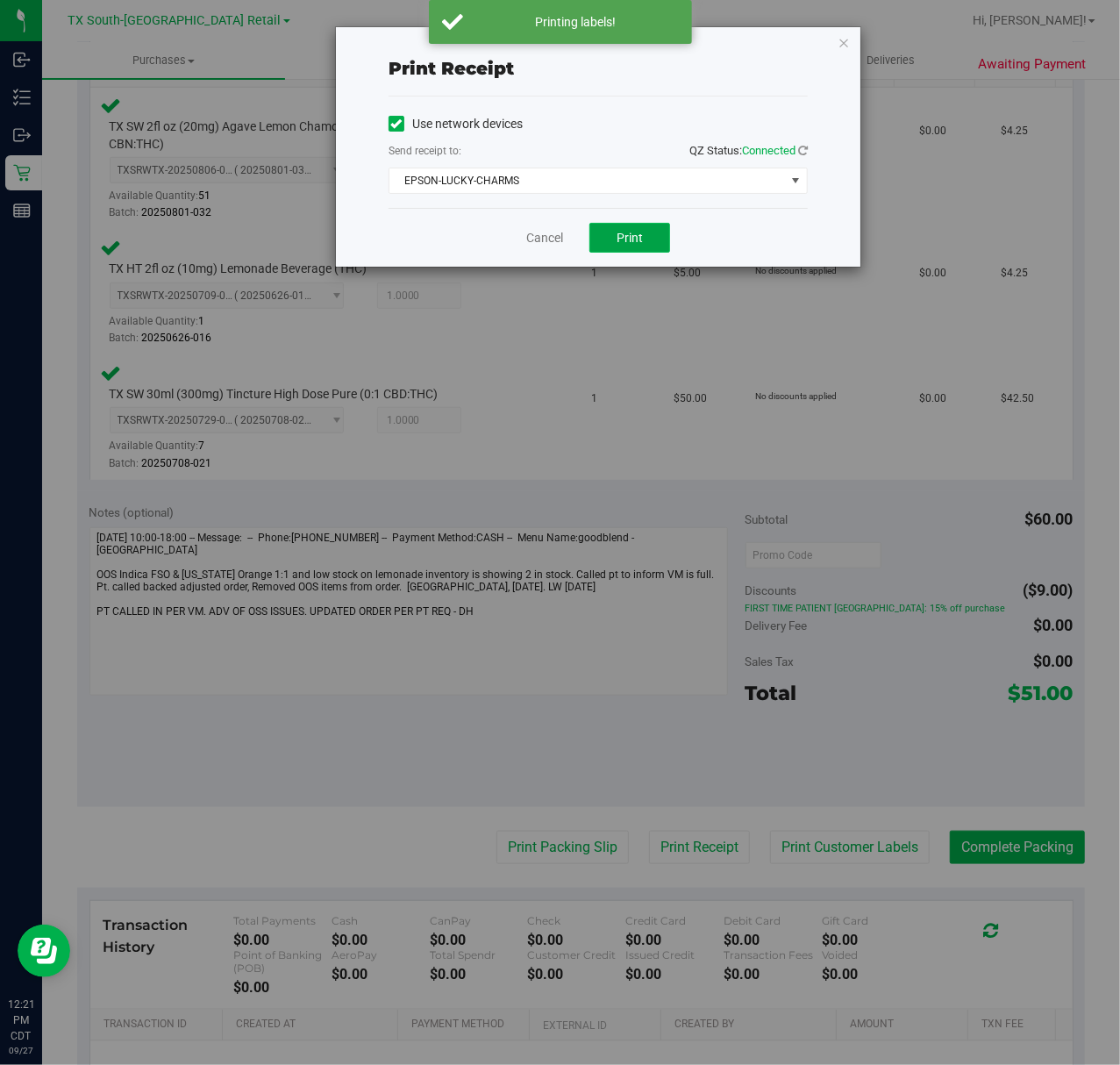
click at [625, 237] on span "Print" at bounding box center [630, 237] width 26 height 14
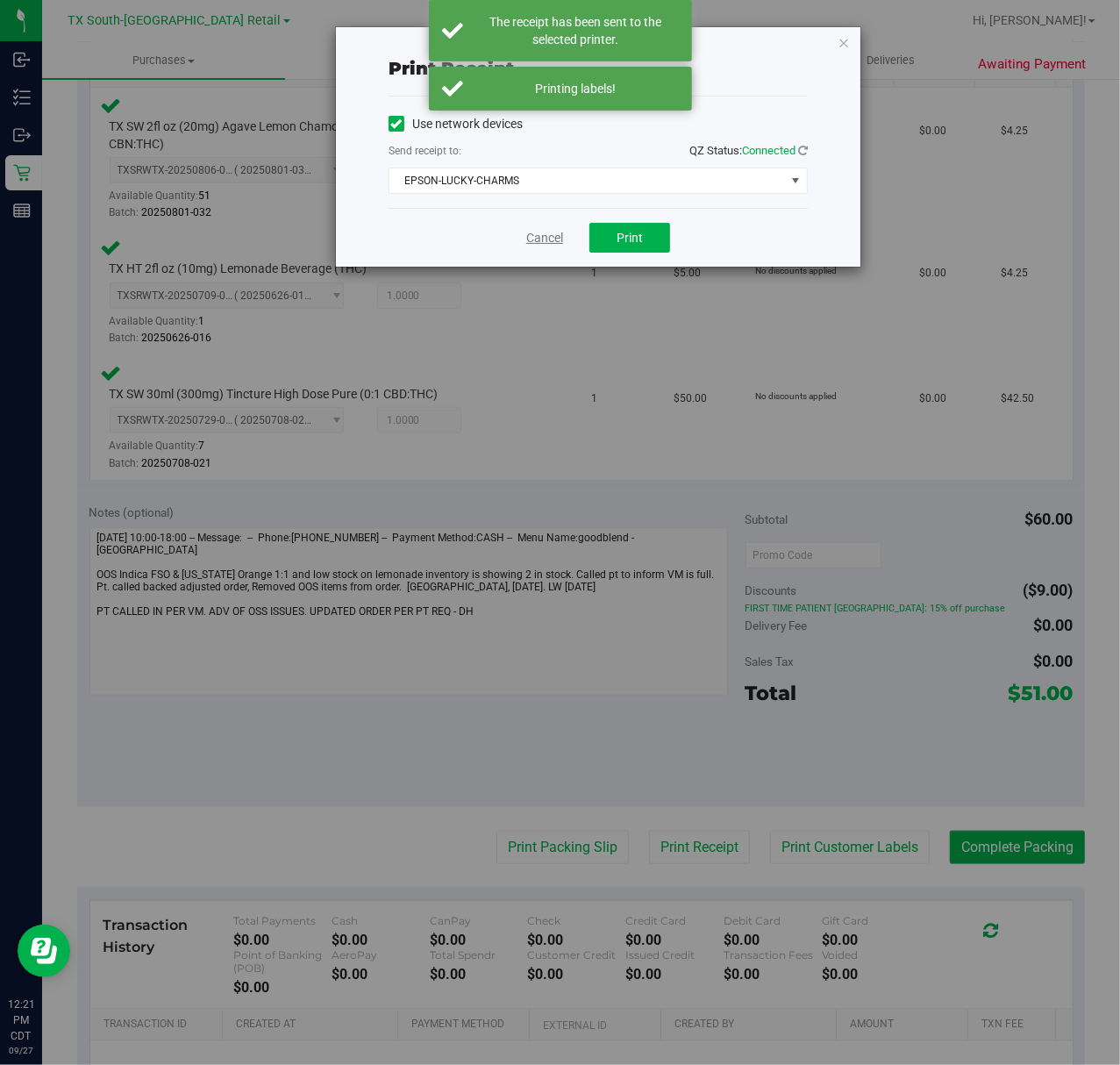
click at [554, 231] on link "Cancel" at bounding box center [544, 238] width 36 height 19
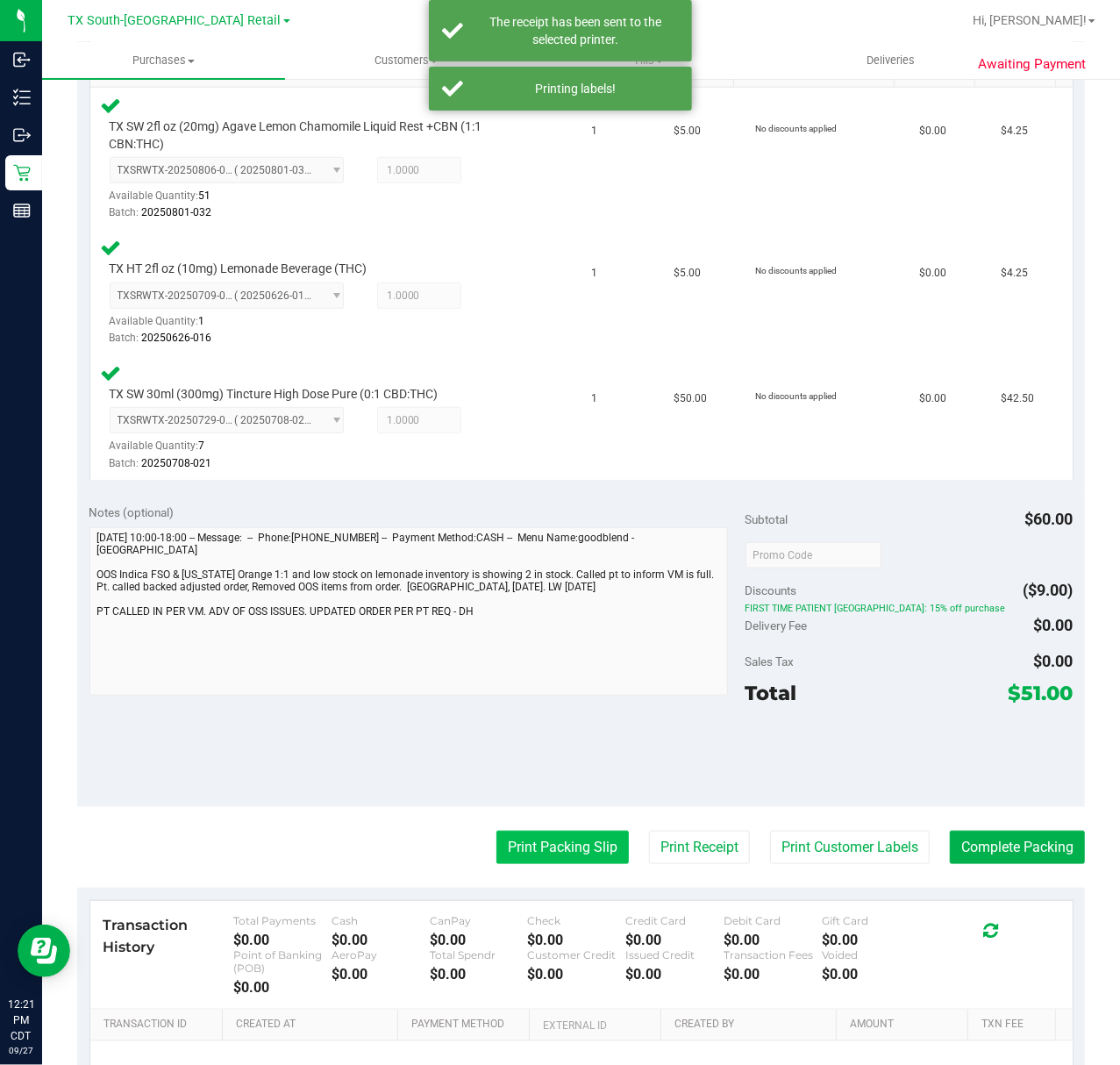
click at [510, 851] on button "Print Packing Slip" at bounding box center [563, 848] width 133 height 34
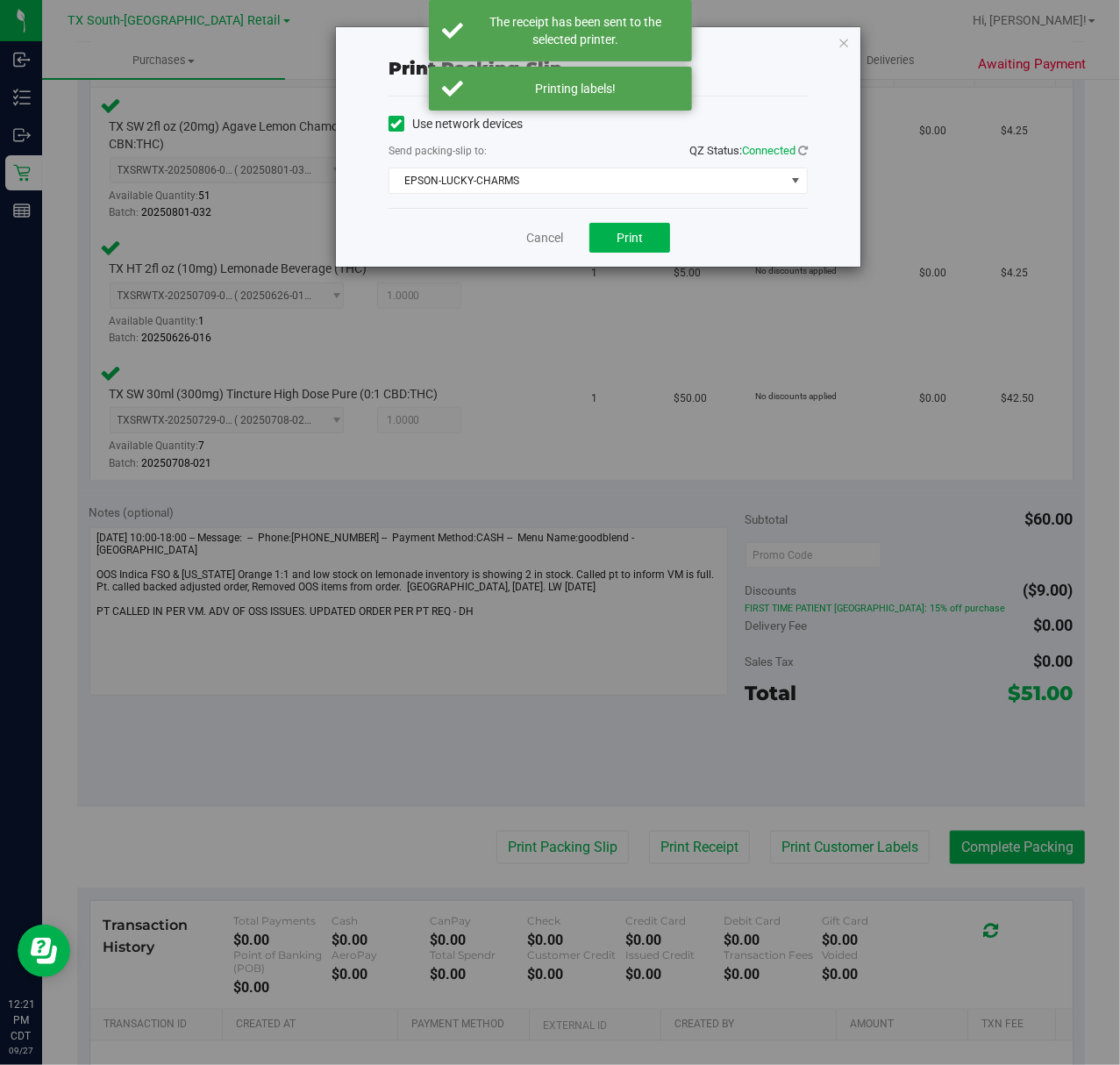
click at [619, 219] on div "Cancel Print" at bounding box center [597, 237] width 419 height 59
click at [643, 244] on button "Print" at bounding box center [630, 238] width 80 height 30
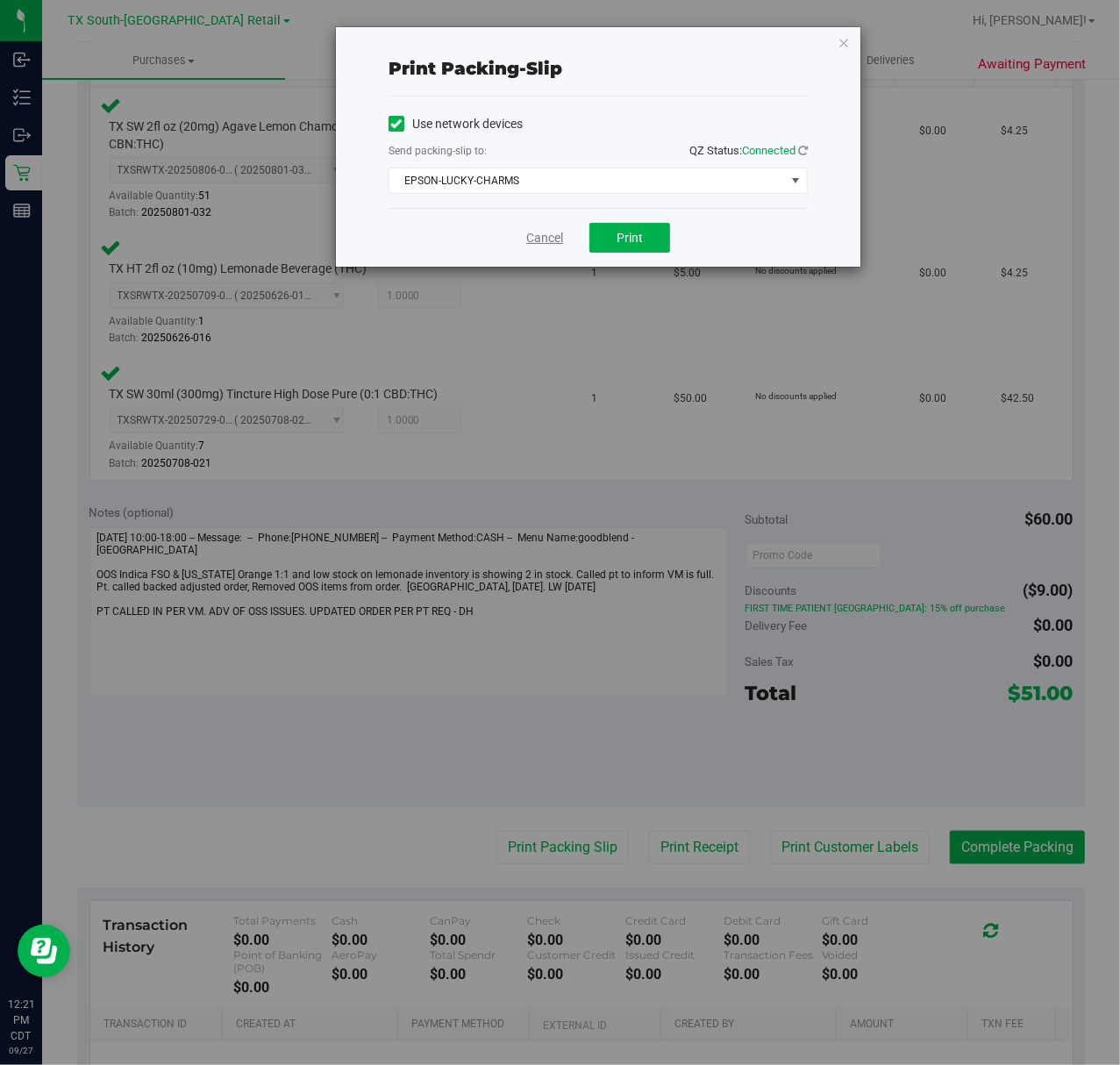
click at [541, 232] on link "Cancel" at bounding box center [544, 238] width 36 height 19
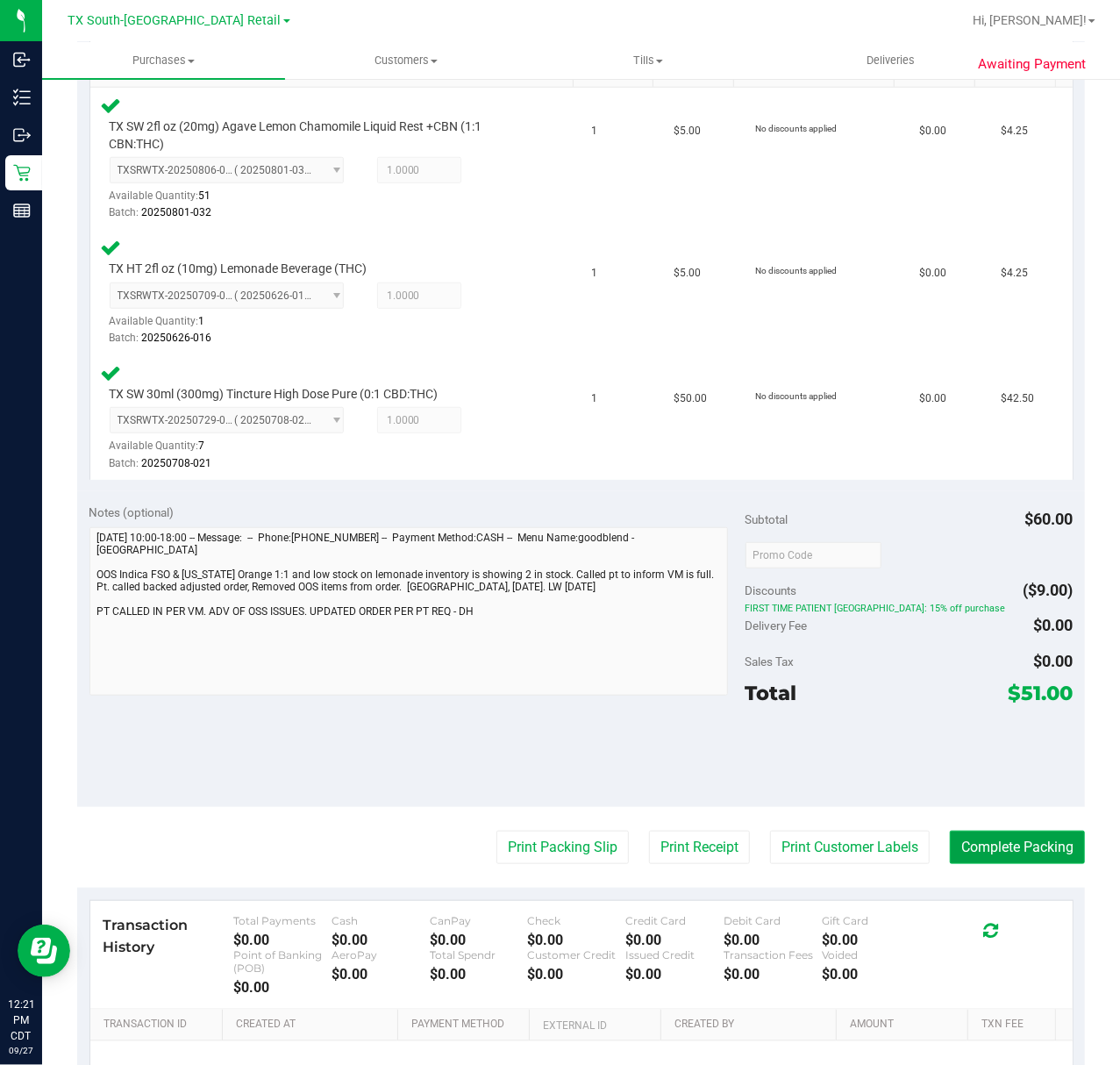
click at [1043, 843] on button "Complete Packing" at bounding box center [1017, 848] width 135 height 34
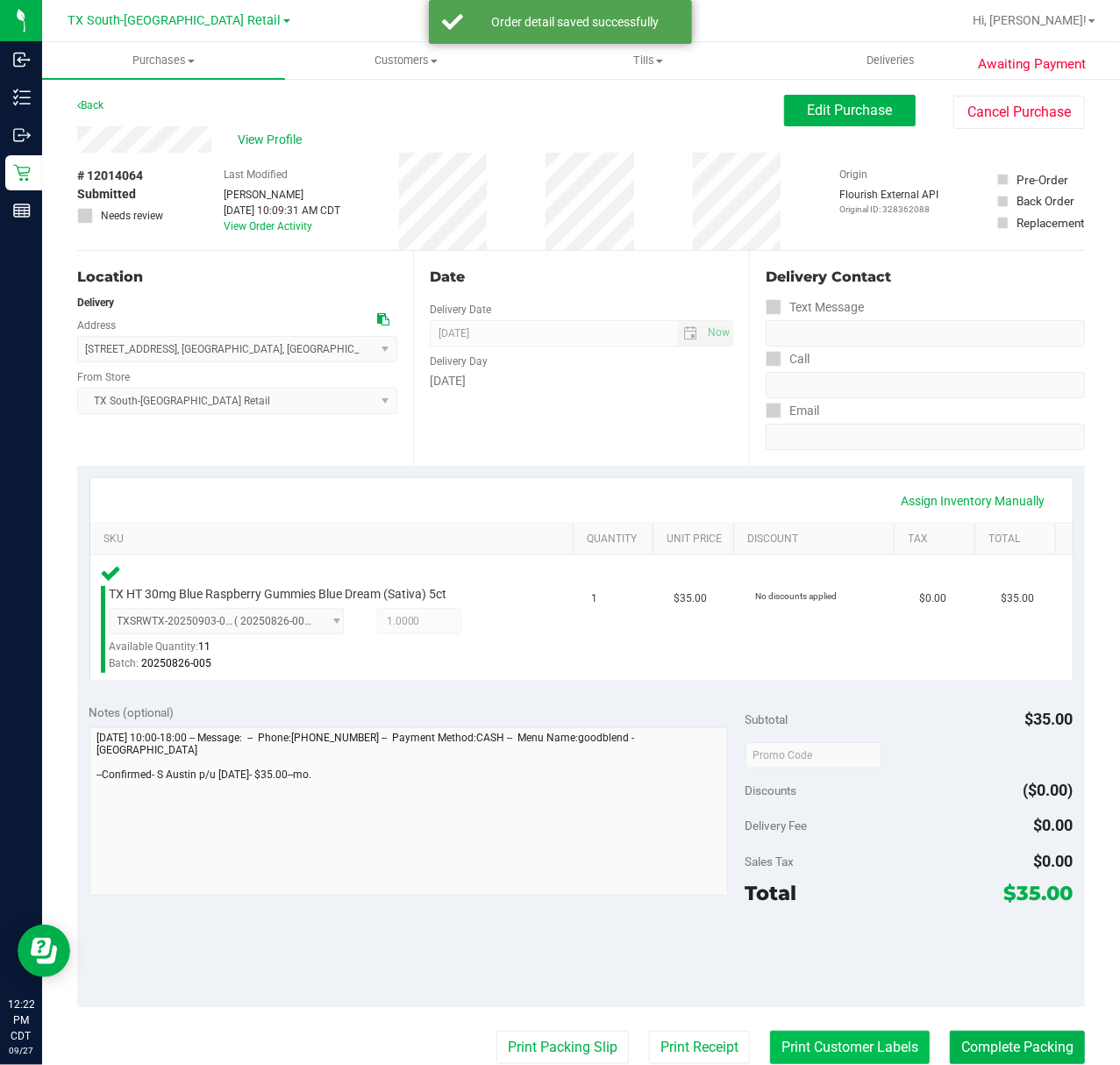
click at [770, 1063] on button "Print Customer Labels" at bounding box center [849, 1047] width 160 height 34
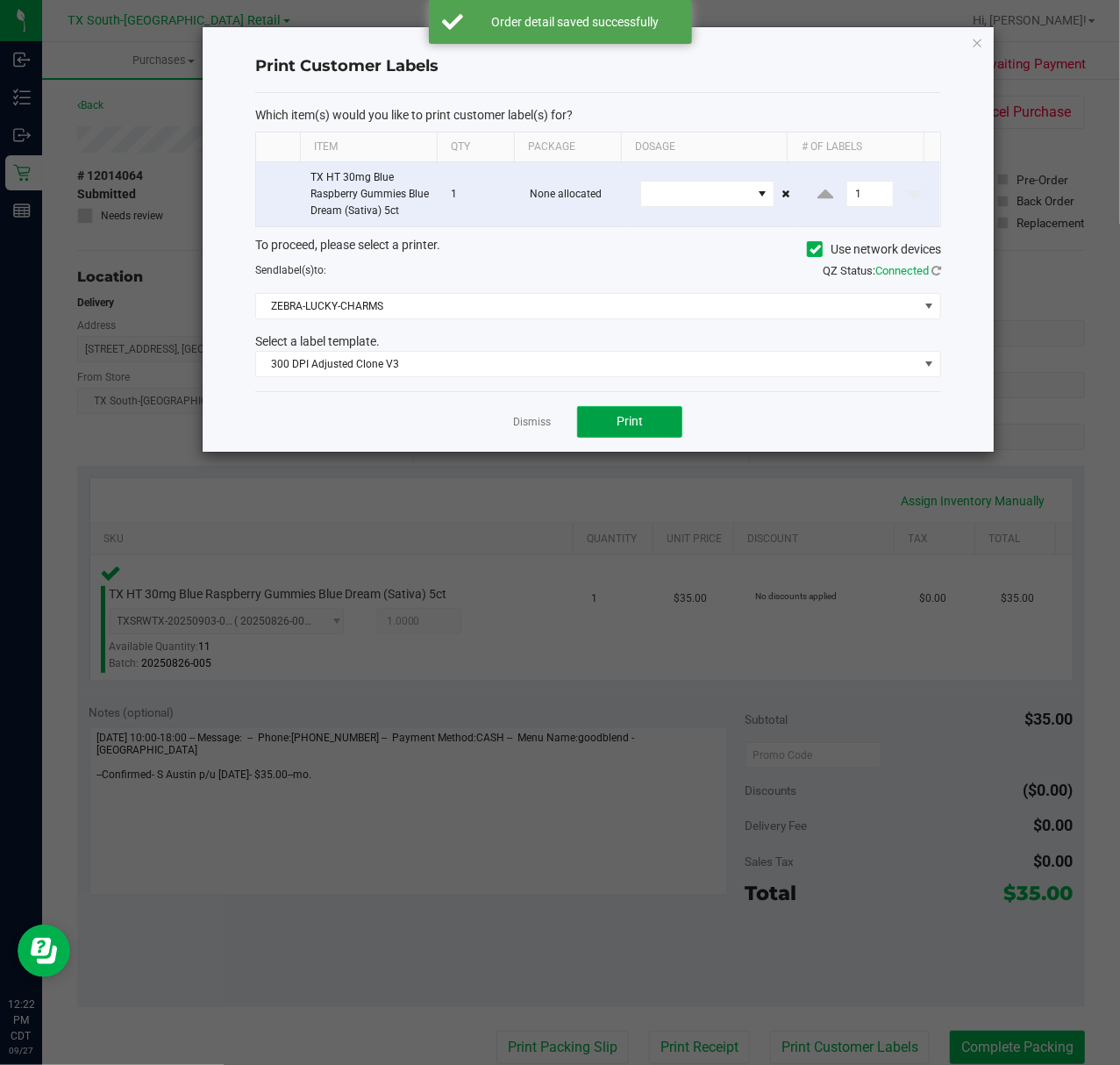
click at [608, 428] on button "Print" at bounding box center [630, 422] width 105 height 32
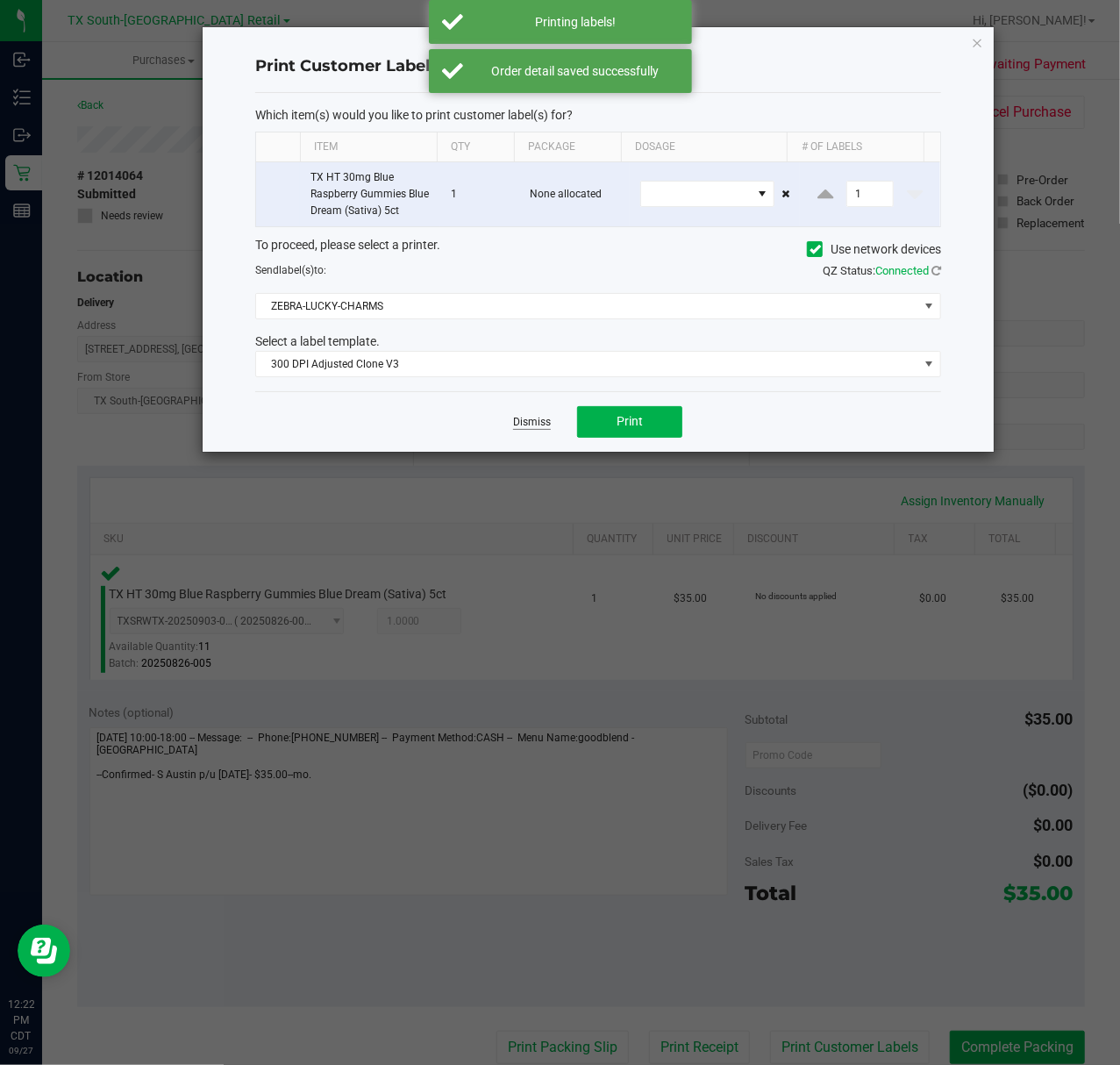
click at [534, 422] on link "Dismiss" at bounding box center [532, 423] width 37 height 15
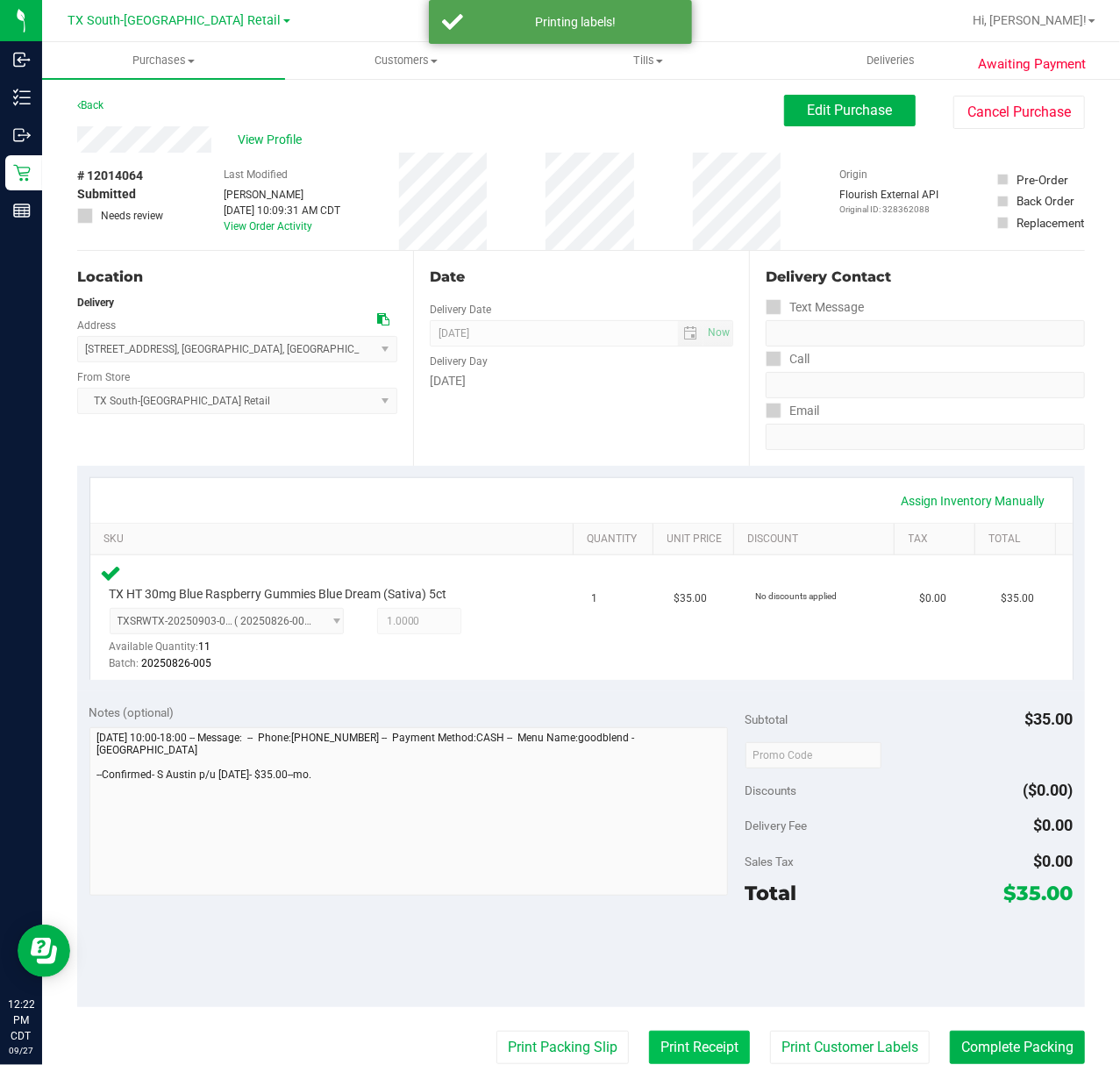
click at [704, 1045] on button "Print Receipt" at bounding box center [700, 1047] width 101 height 34
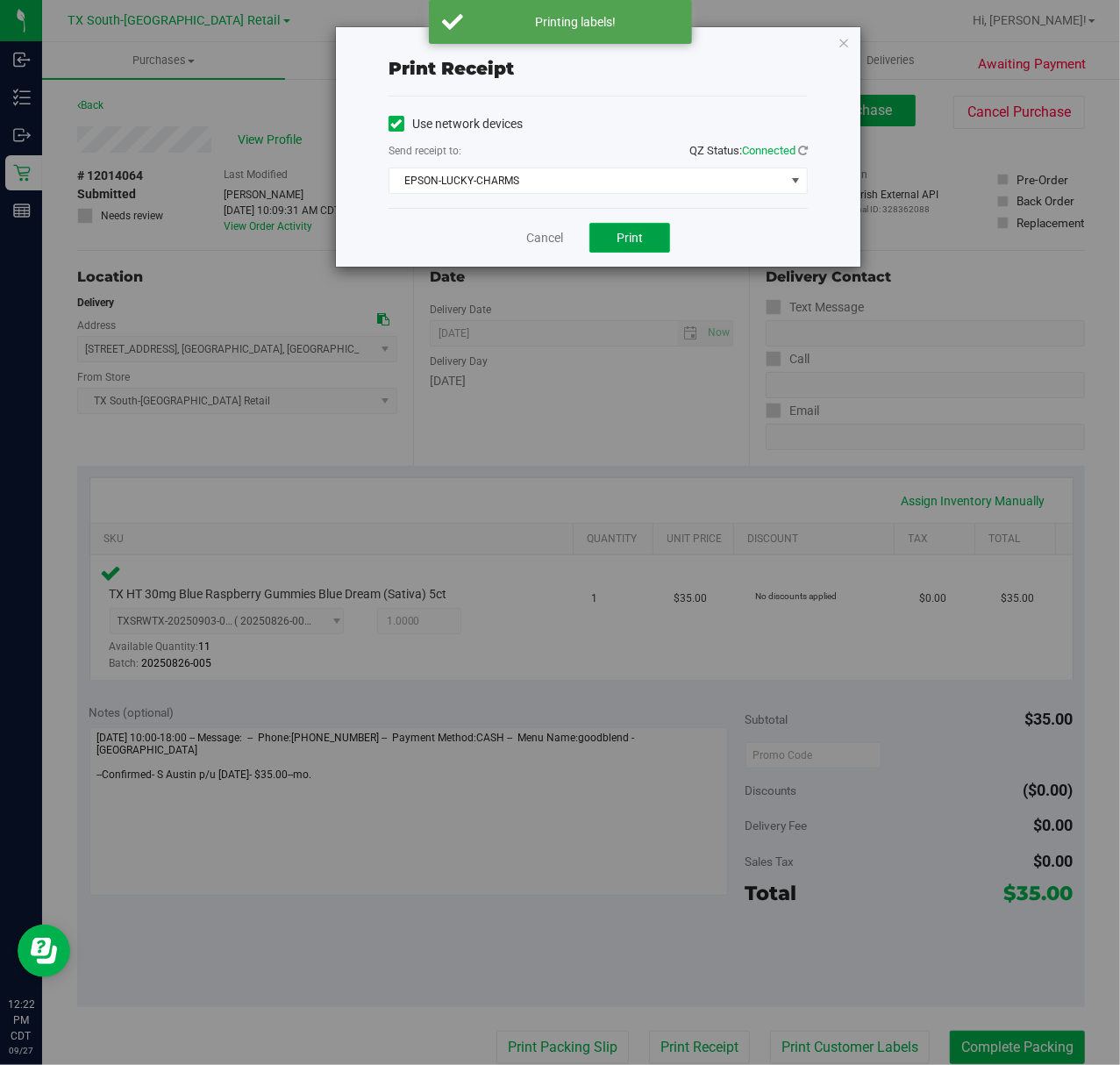
click at [642, 244] on span "Print" at bounding box center [630, 237] width 26 height 14
click at [542, 241] on link "Cancel" at bounding box center [537, 238] width 36 height 19
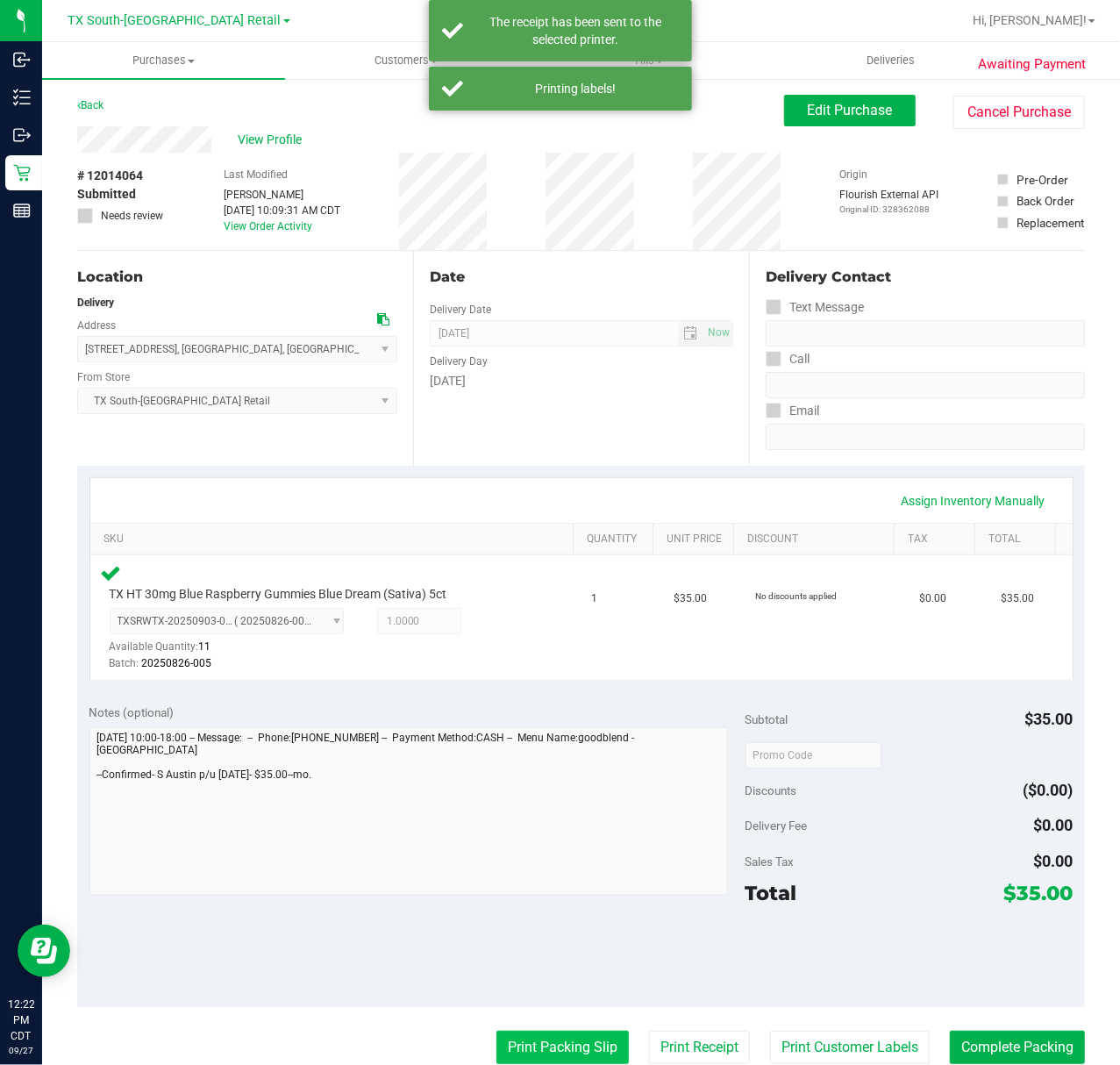
click at [544, 1040] on button "Print Packing Slip" at bounding box center [563, 1047] width 133 height 34
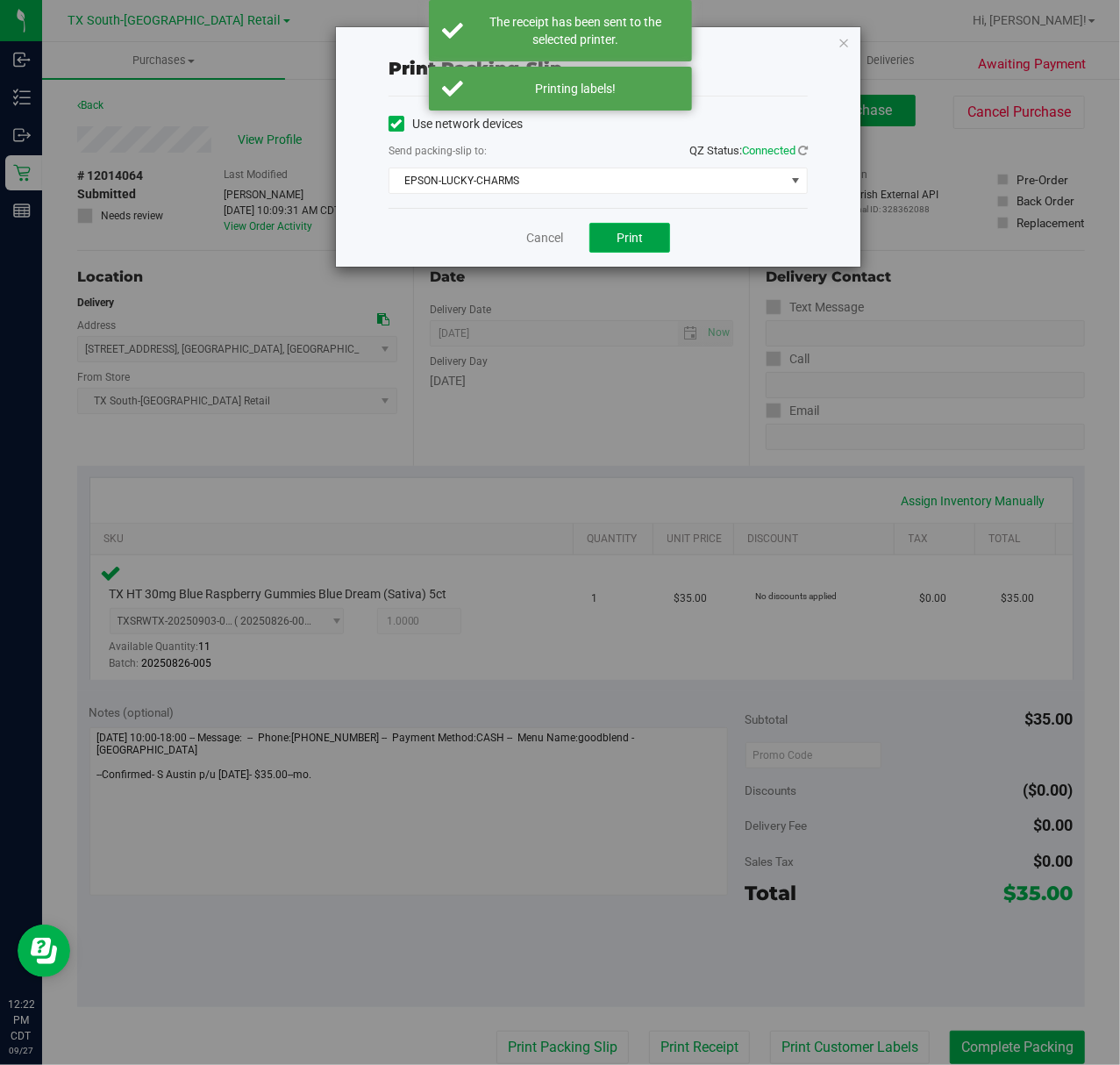
click at [650, 243] on button "Print" at bounding box center [630, 238] width 80 height 30
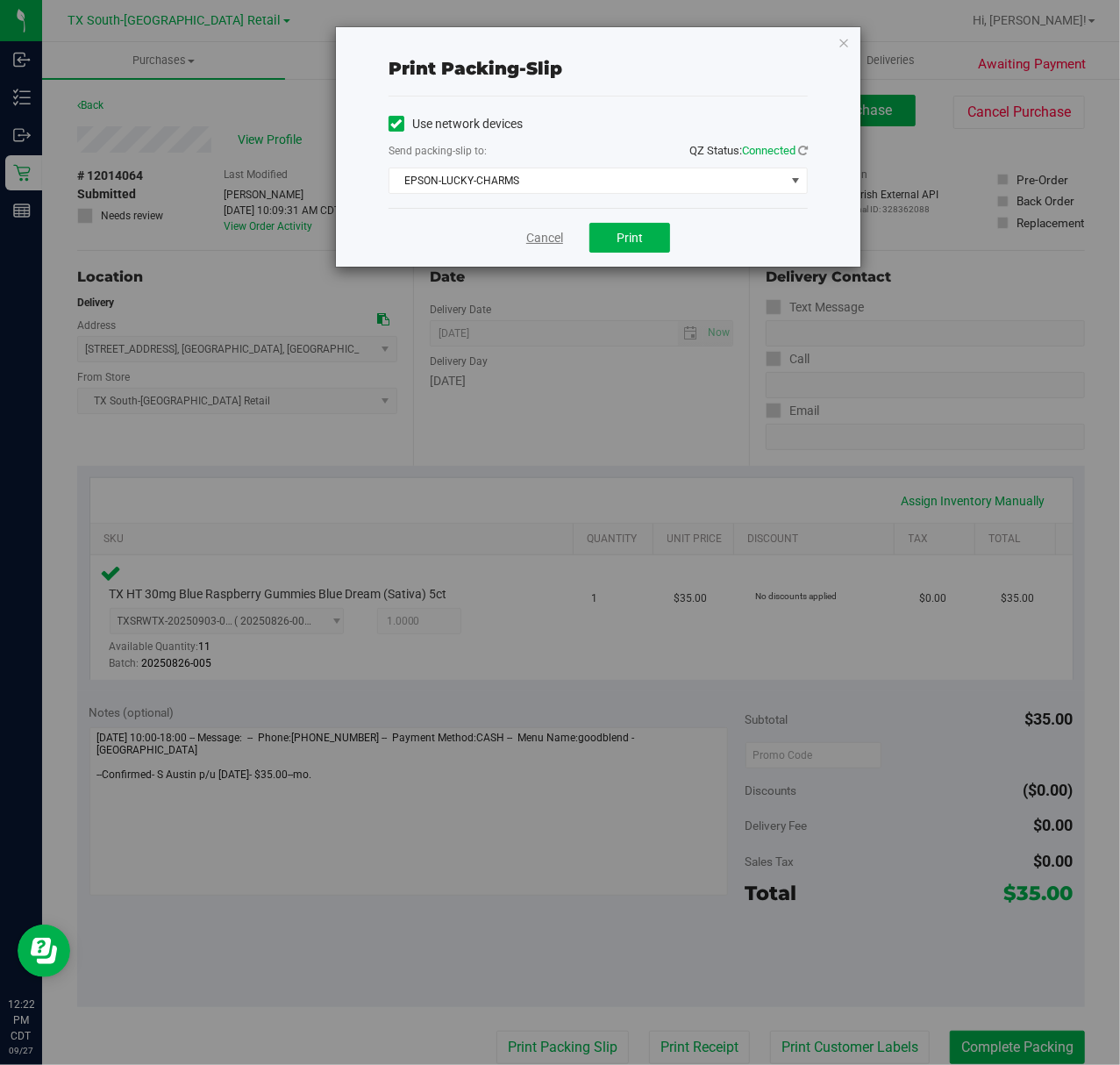
click at [527, 231] on link "Cancel" at bounding box center [544, 238] width 36 height 19
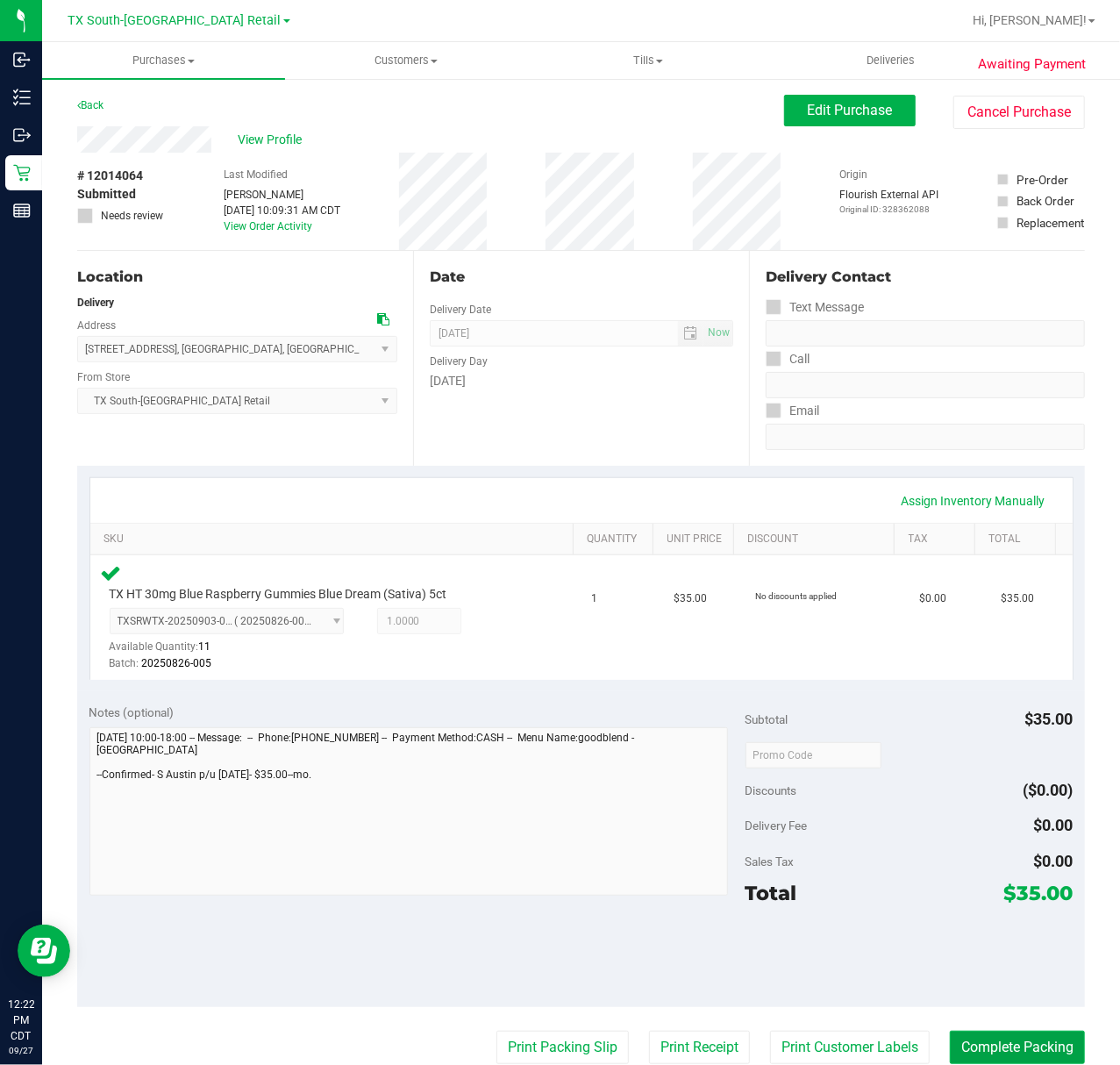
click at [972, 1053] on button "Complete Packing" at bounding box center [1017, 1047] width 135 height 34
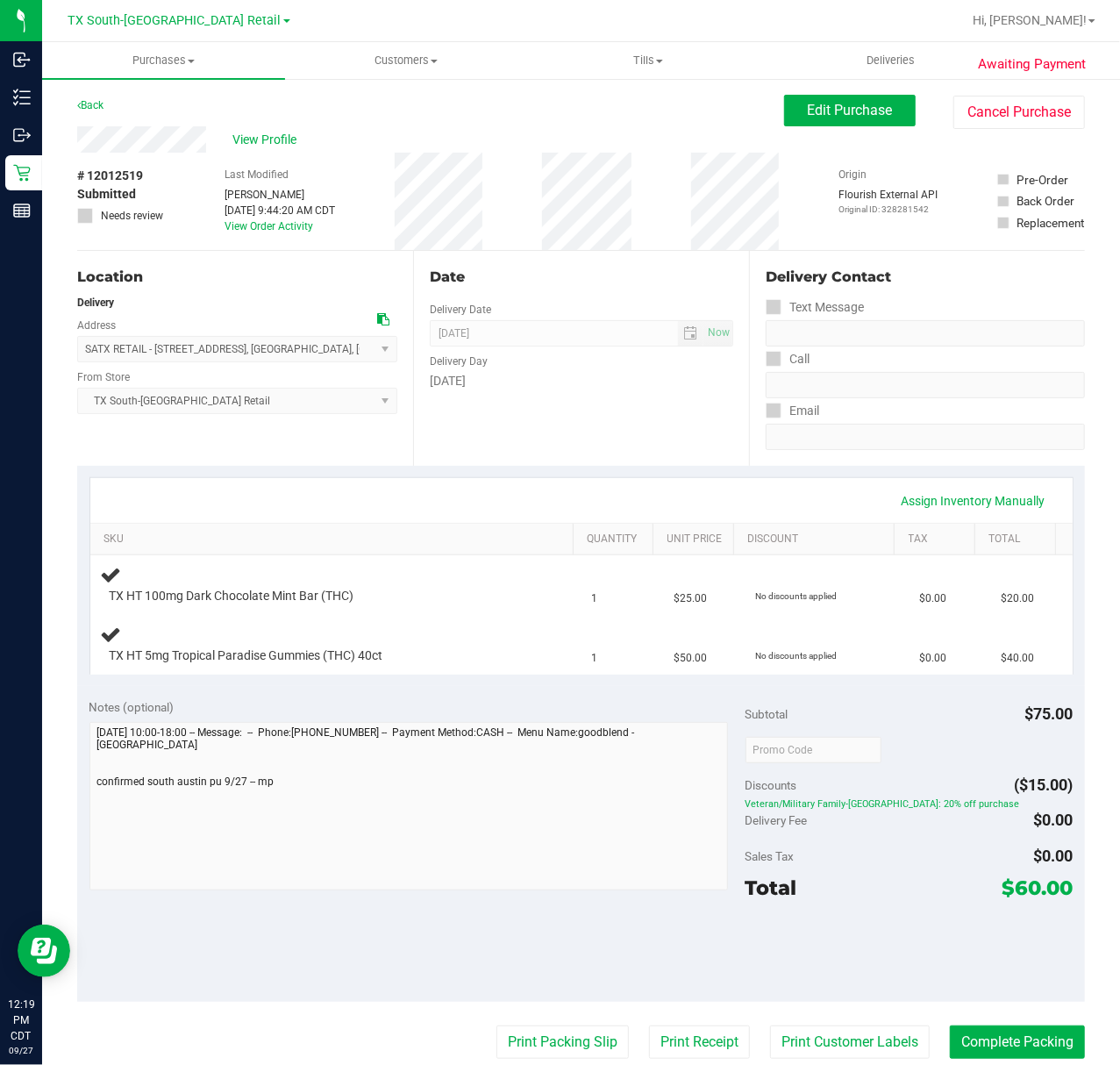
click at [704, 421] on div "Date Delivery Date [DATE] Now [DATE] 07:00 AM Now Delivery Day [DATE]" at bounding box center [581, 358] width 336 height 215
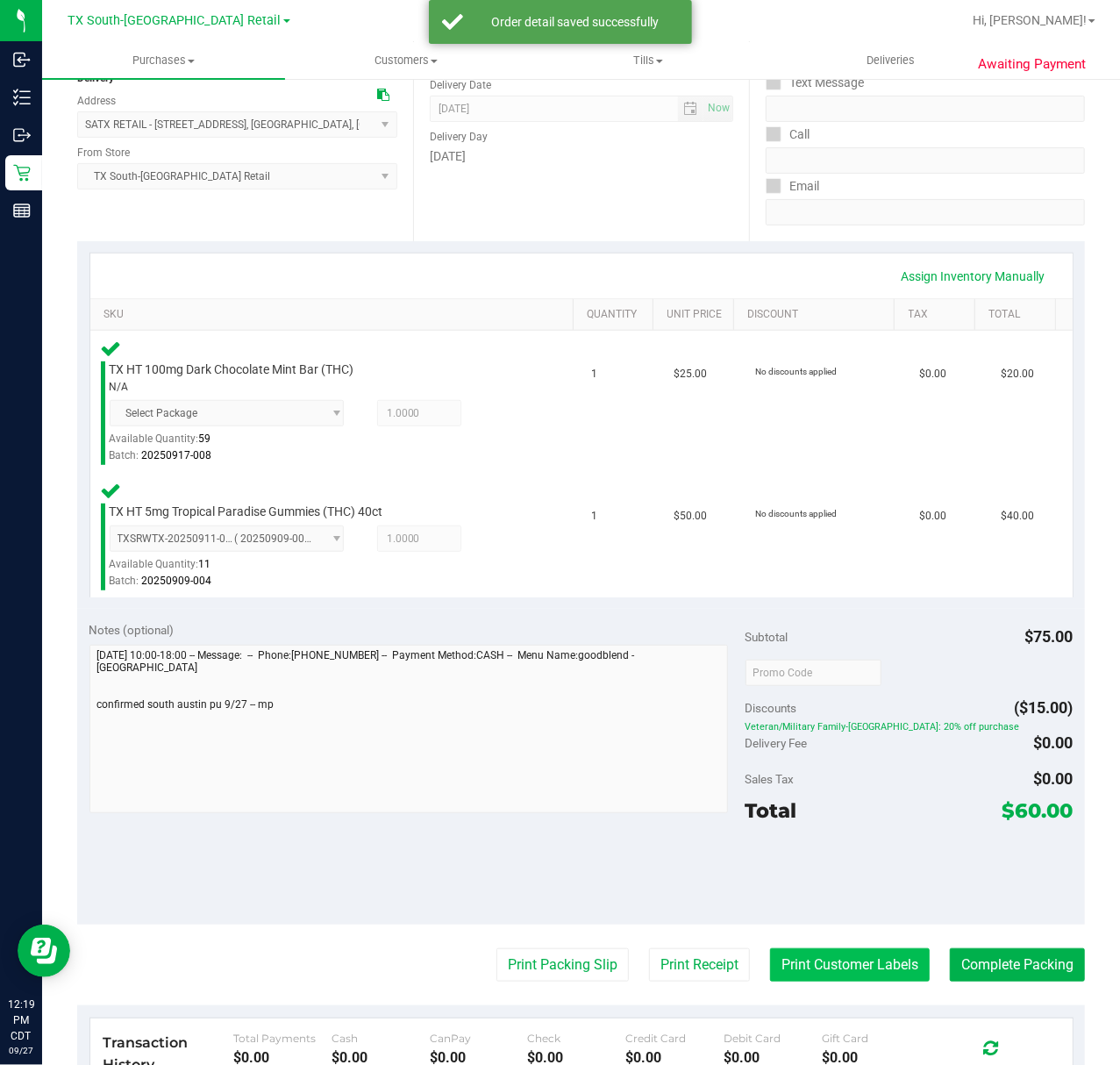
scroll to position [233, 0]
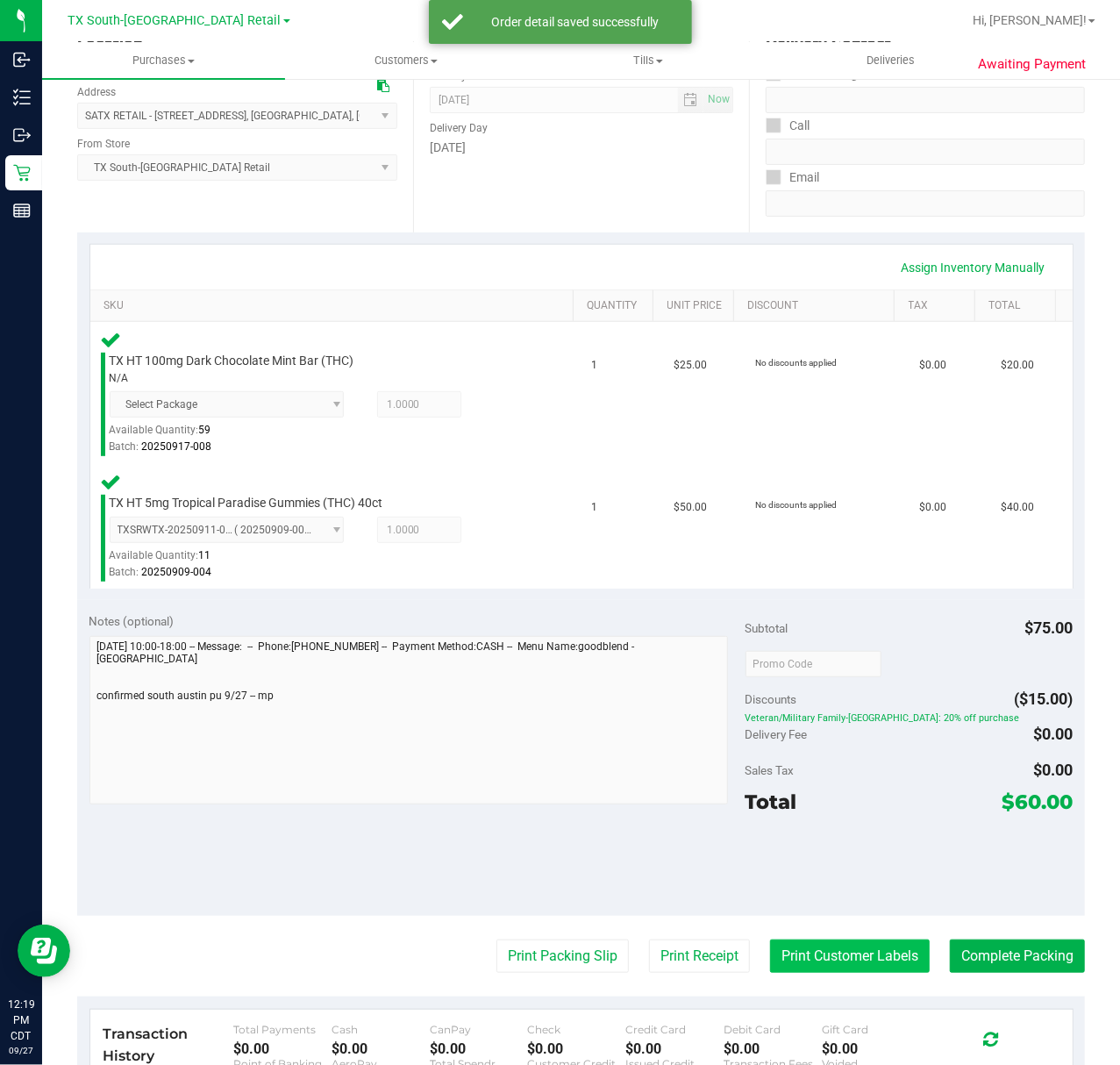
click at [793, 967] on button "Print Customer Labels" at bounding box center [849, 957] width 160 height 34
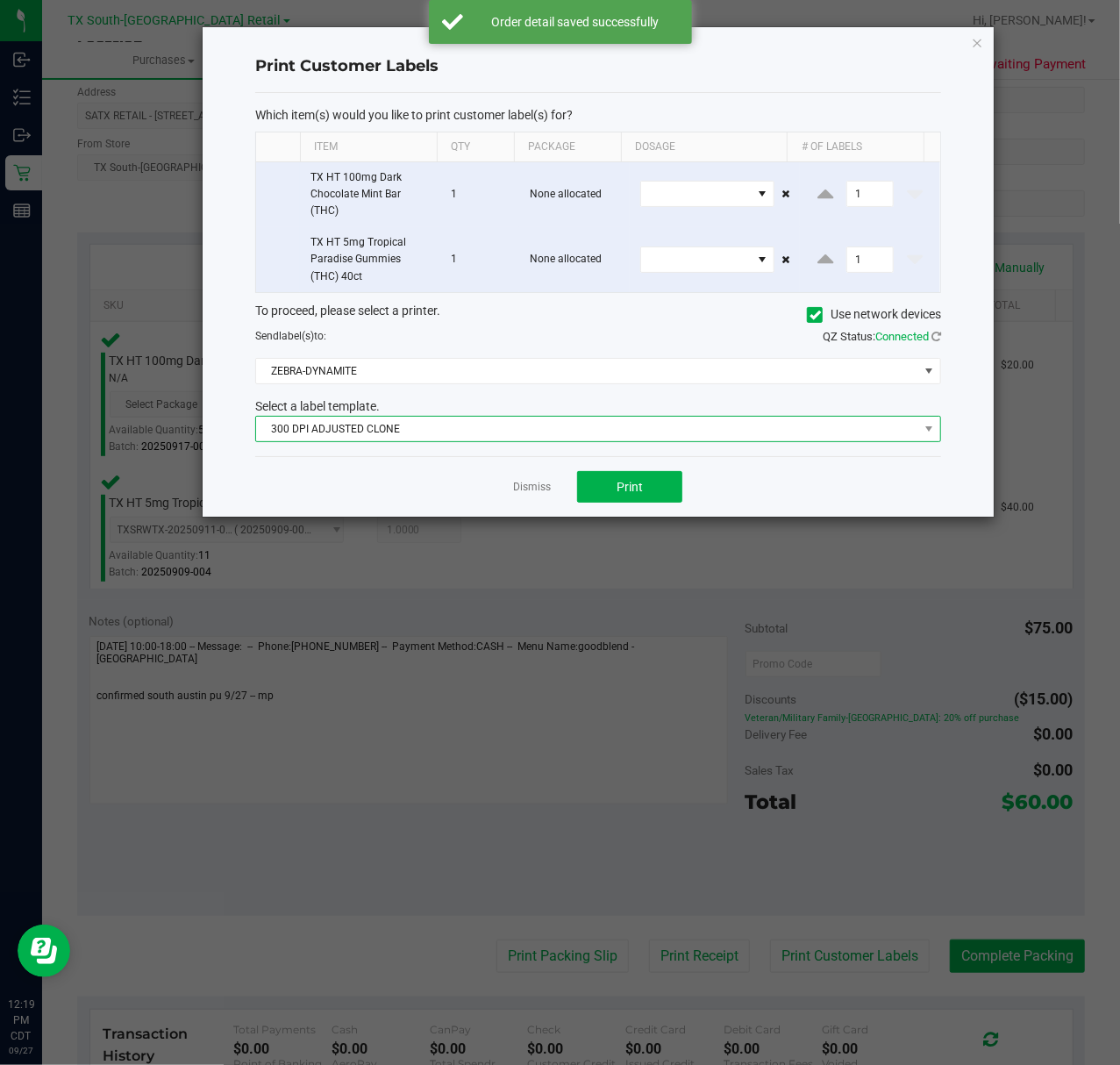
click at [567, 428] on span "300 DPI ADJUSTED CLONE" at bounding box center [587, 428] width 663 height 24
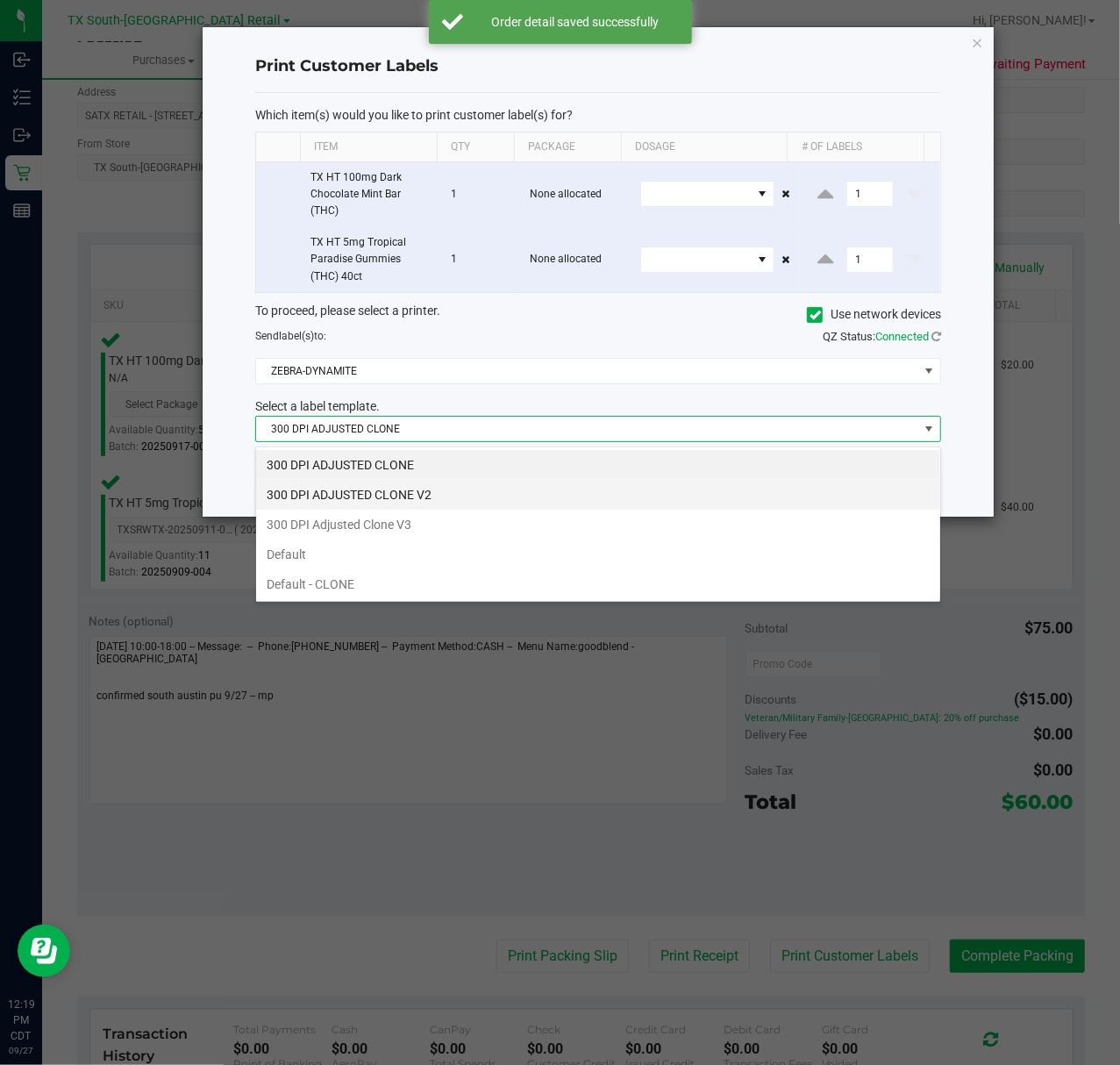
scroll to position [26, 686]
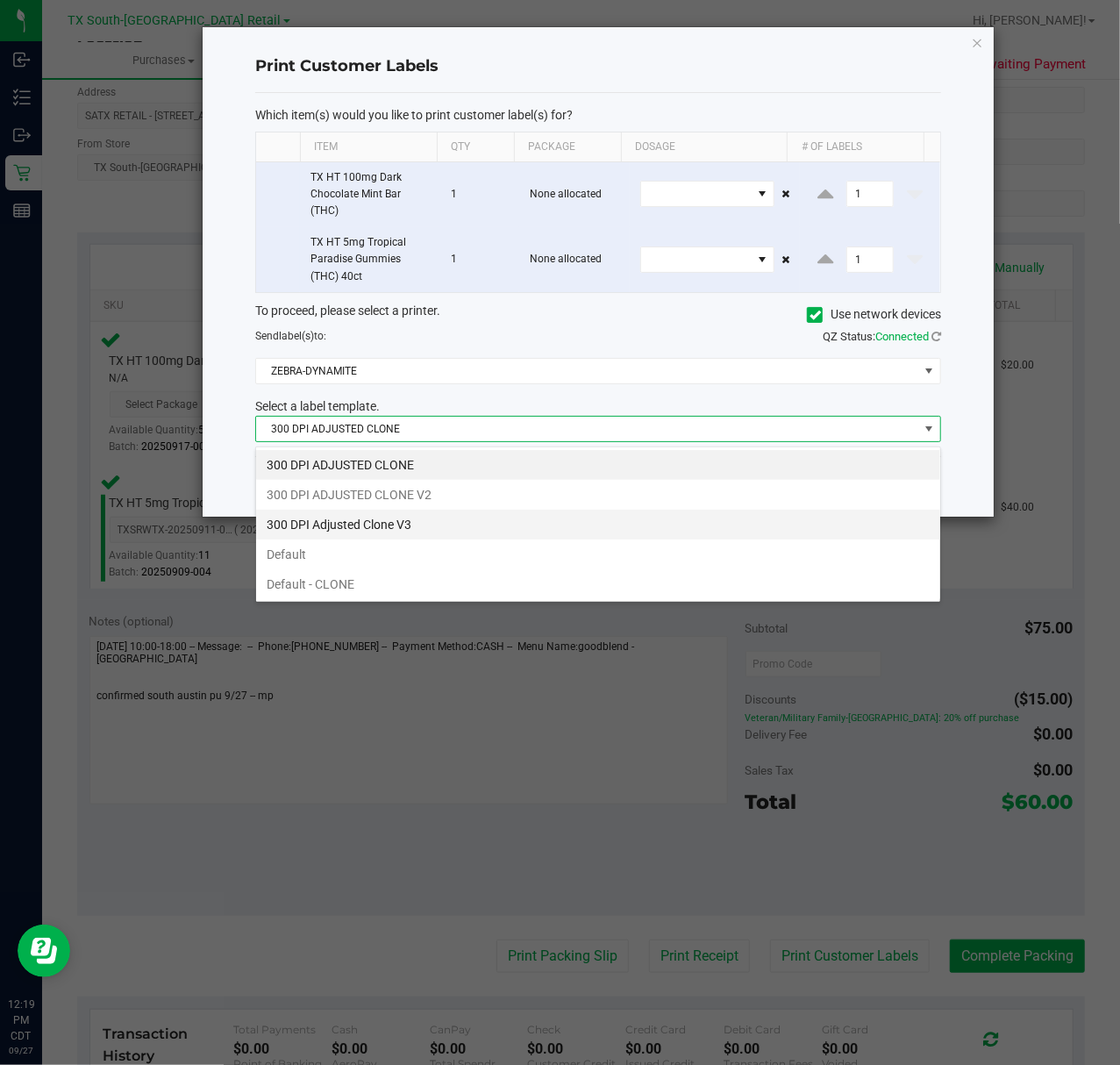
click at [520, 519] on li "300 DPI Adjusted Clone V3" at bounding box center [597, 525] width 684 height 30
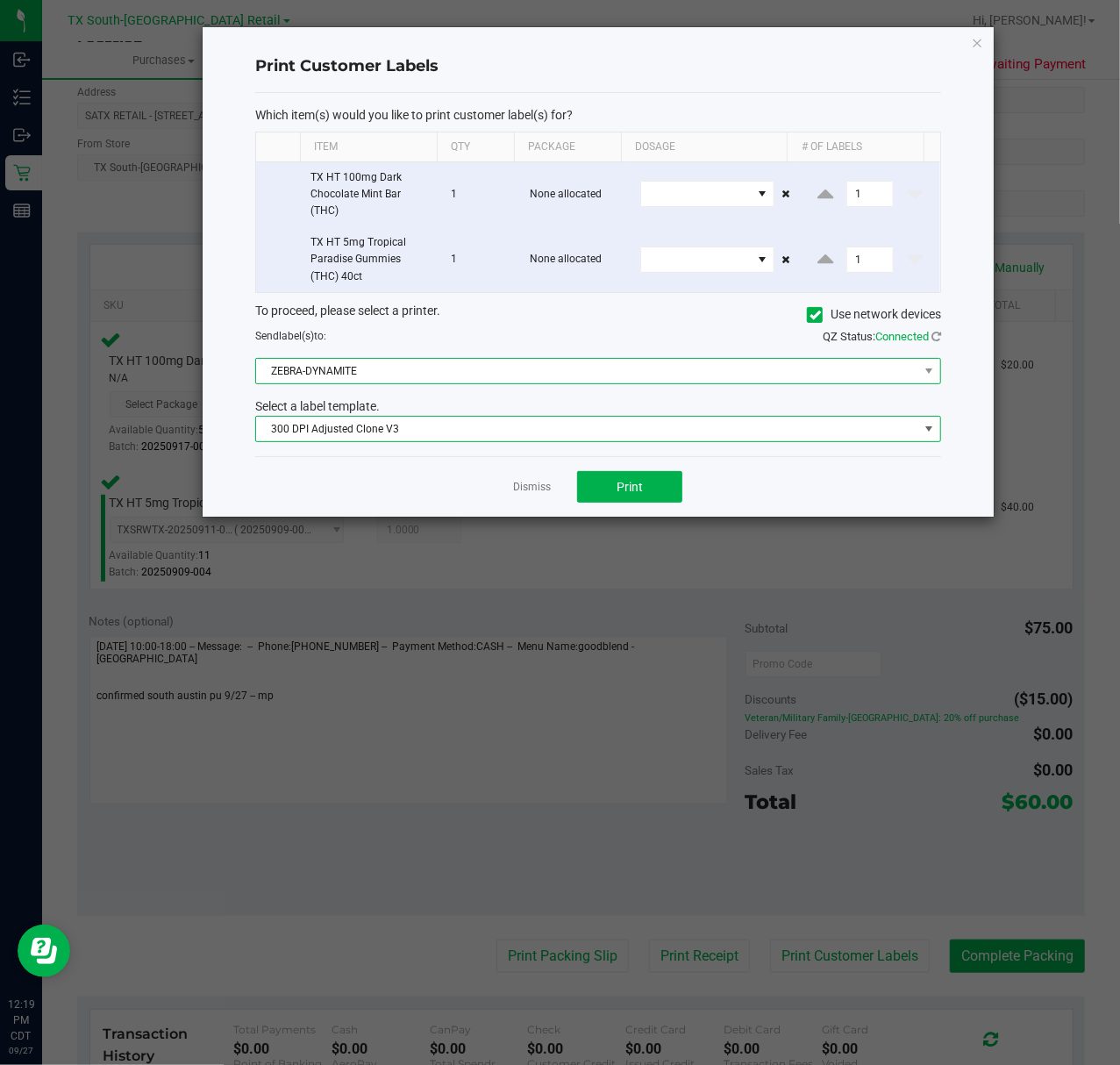
click at [569, 377] on span "ZEBRA-DYNAMITE" at bounding box center [587, 371] width 663 height 24
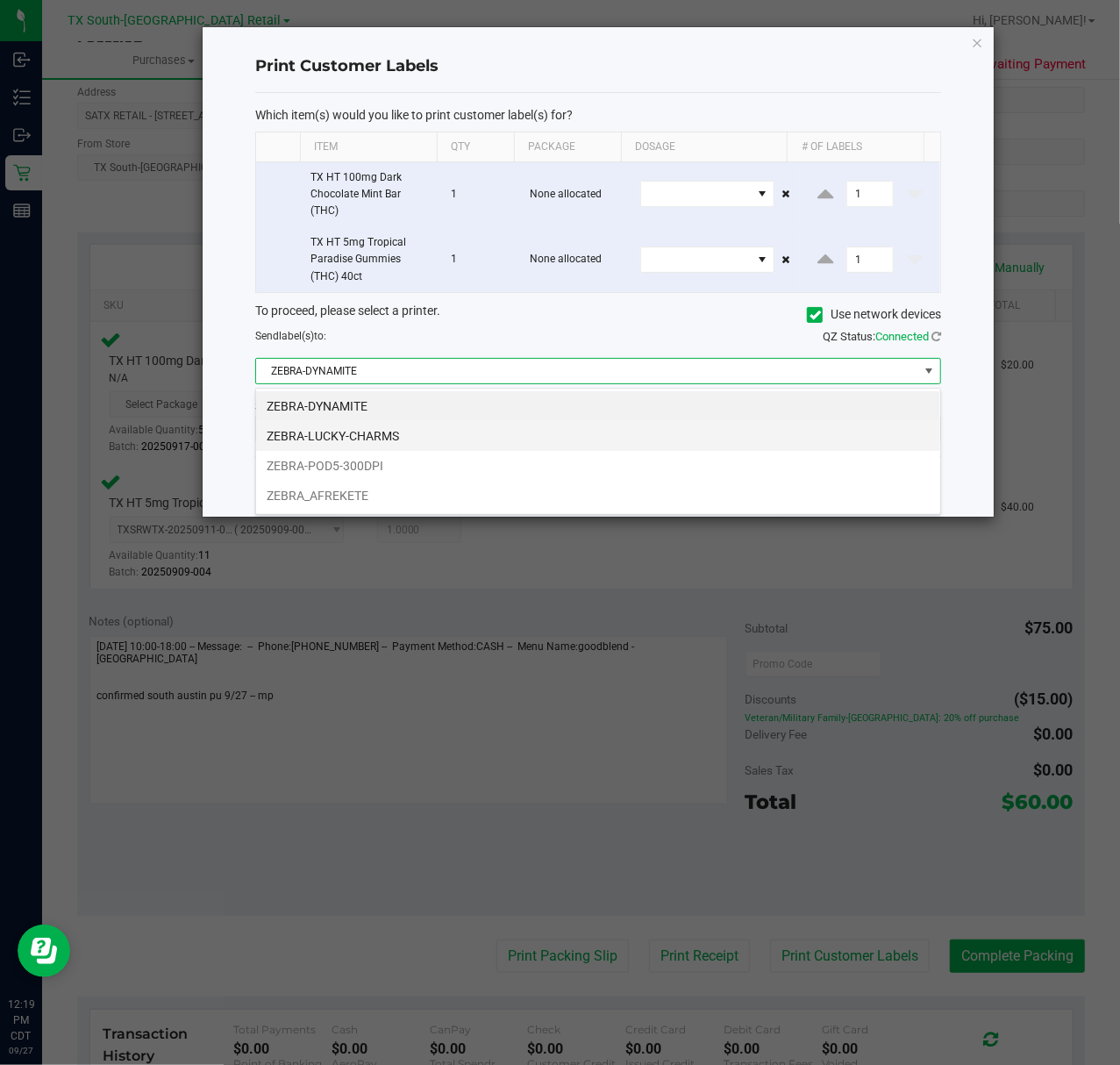
click at [535, 432] on li "ZEBRA-LUCKY-CHARMS" at bounding box center [597, 436] width 684 height 30
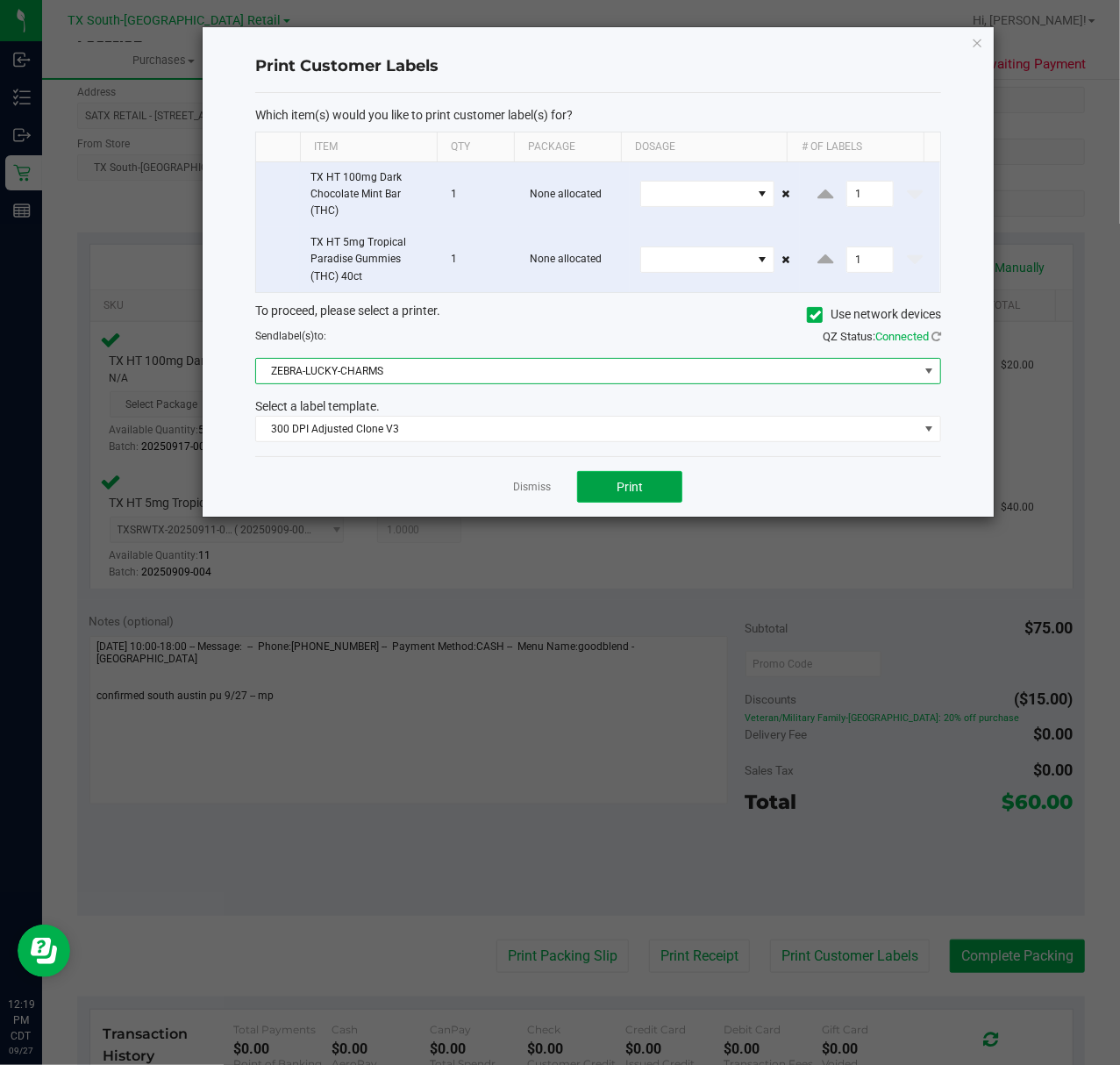
click at [650, 502] on button "Print" at bounding box center [630, 487] width 105 height 32
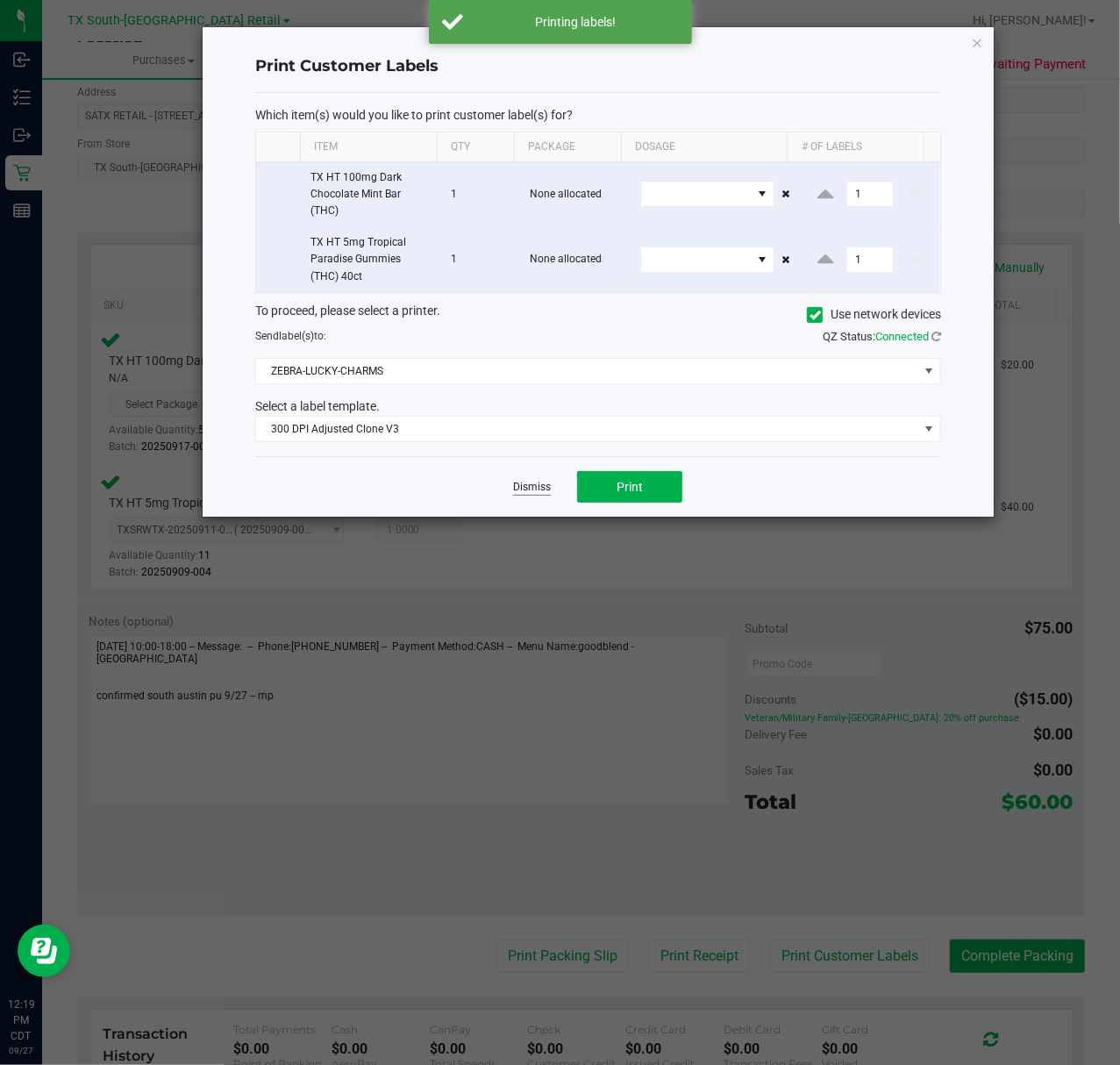
click at [539, 486] on link "Dismiss" at bounding box center [532, 487] width 37 height 15
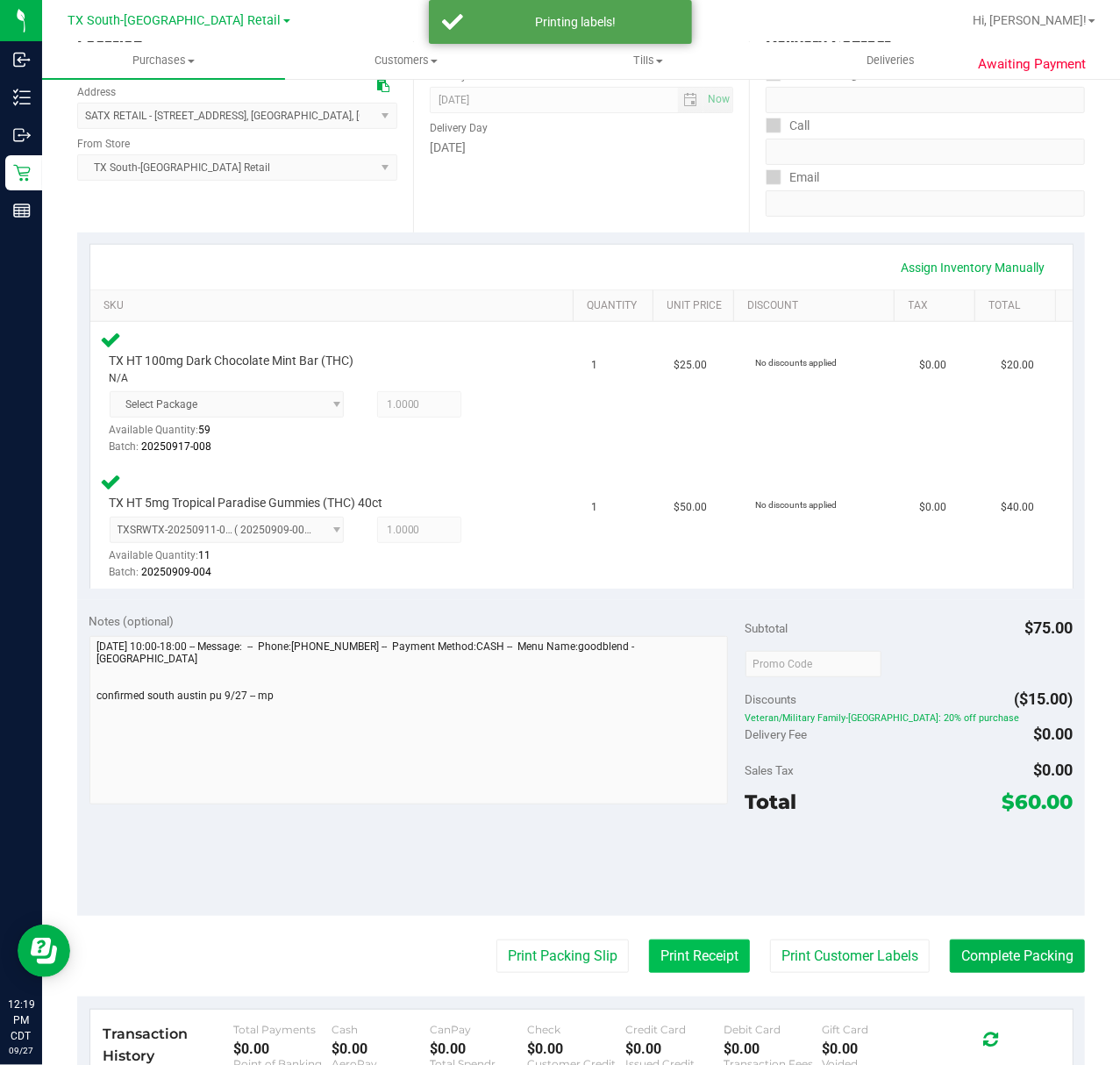
drag, startPoint x: 665, startPoint y: 957, endPoint x: 665, endPoint y: 946, distance: 11.0
click at [665, 946] on button "Print Receipt" at bounding box center [700, 957] width 101 height 34
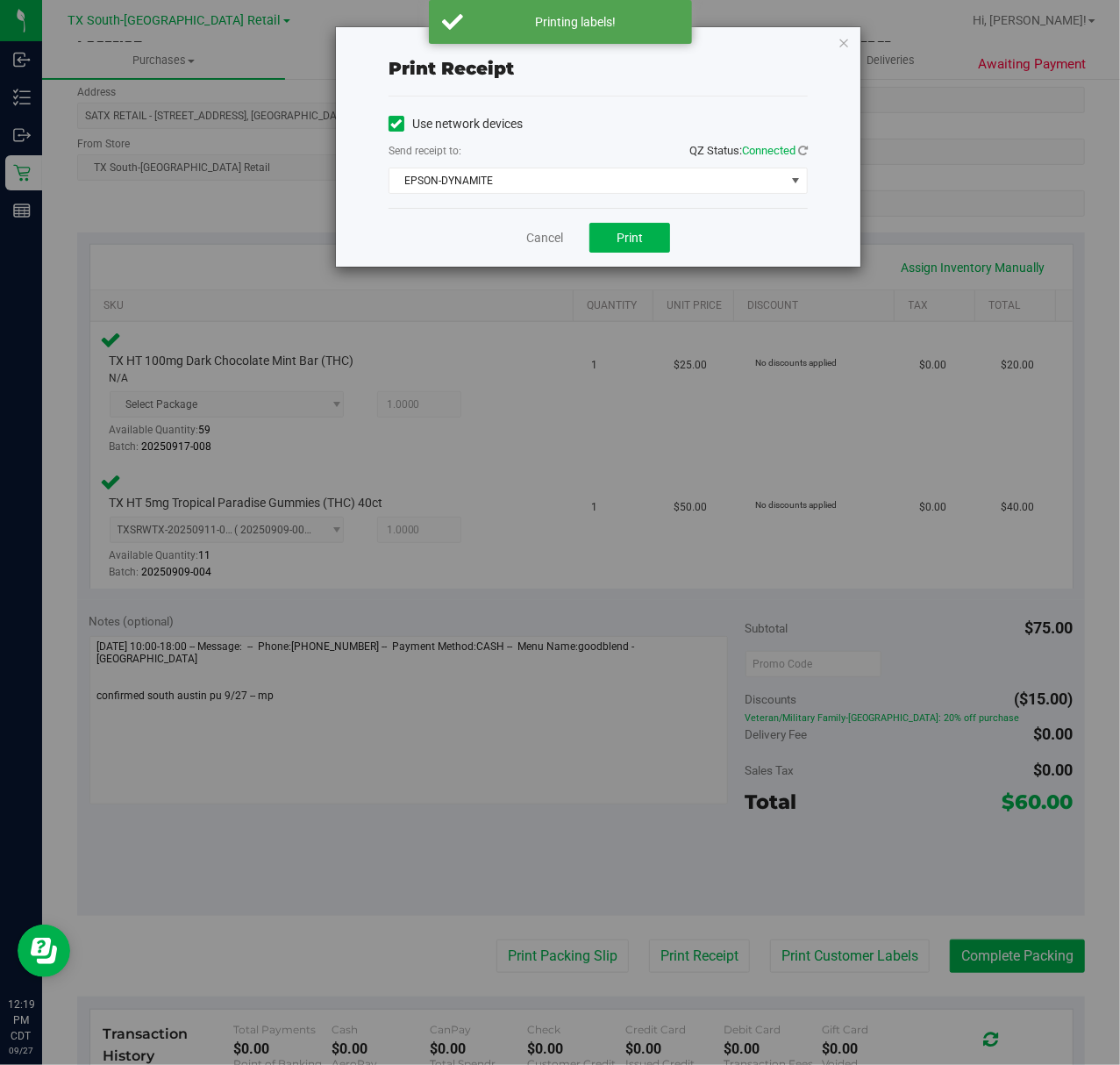
click at [623, 162] on div "Send receipt to: QZ Status: Connected" at bounding box center [597, 151] width 419 height 21
click at [616, 179] on span "EPSON-DYNAMITE" at bounding box center [587, 180] width 396 height 24
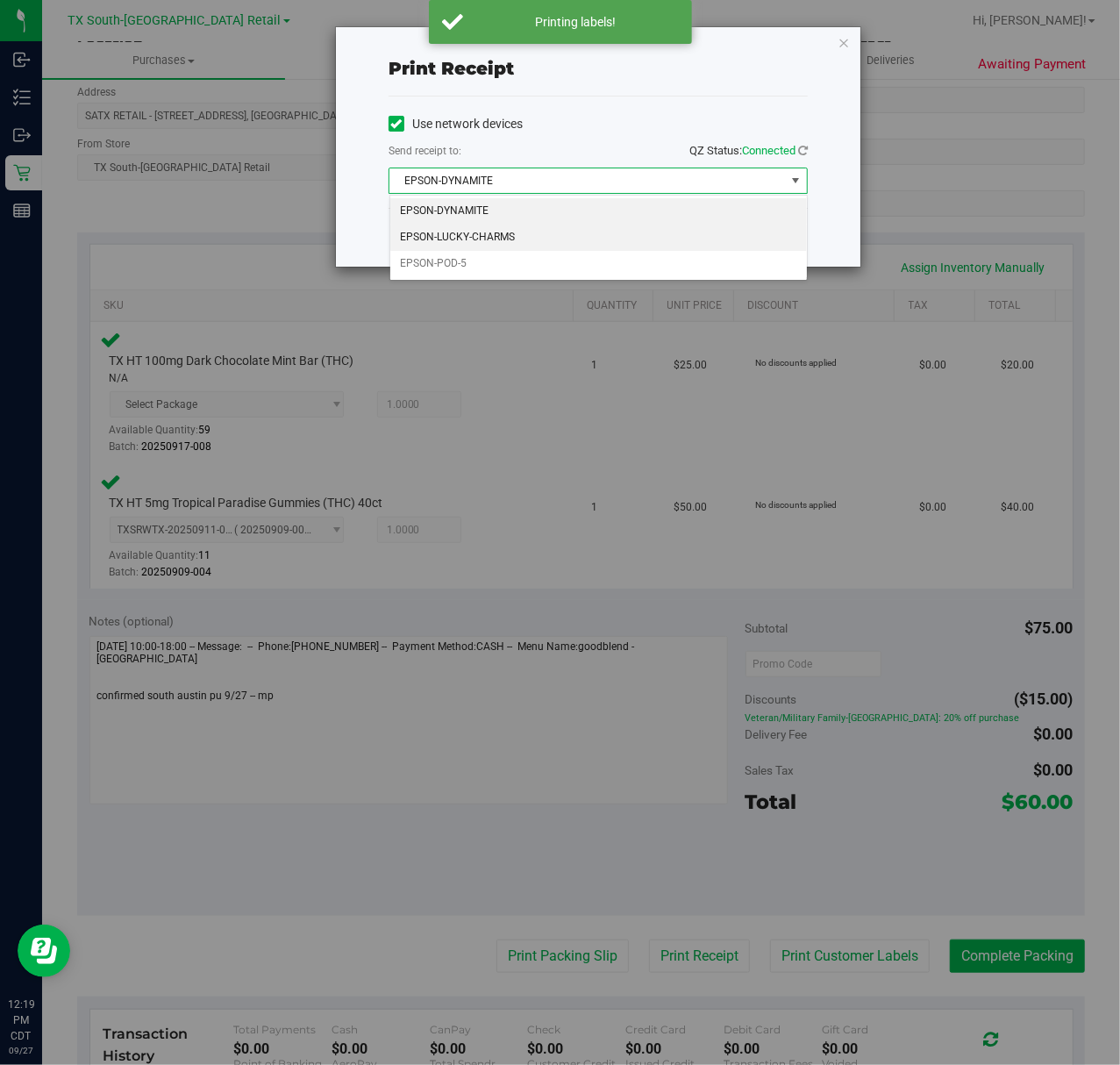
click at [597, 232] on li "EPSON-LUCKY-CHARMS" at bounding box center [598, 238] width 416 height 26
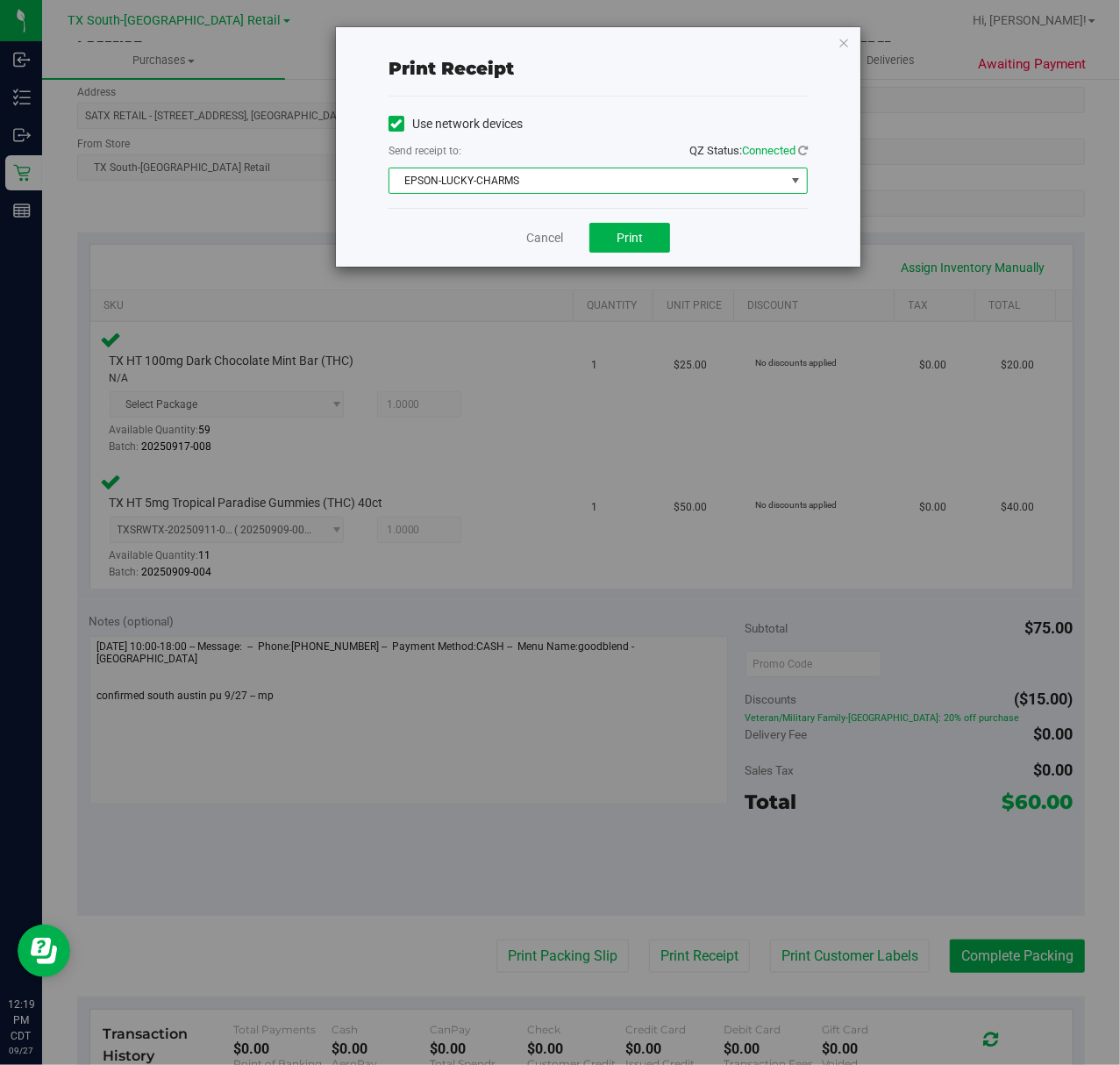
click at [605, 255] on div "Cancel Print" at bounding box center [597, 237] width 419 height 59
click at [605, 242] on button "Print" at bounding box center [630, 238] width 80 height 30
click at [518, 231] on div "Cancel Print" at bounding box center [597, 237] width 419 height 59
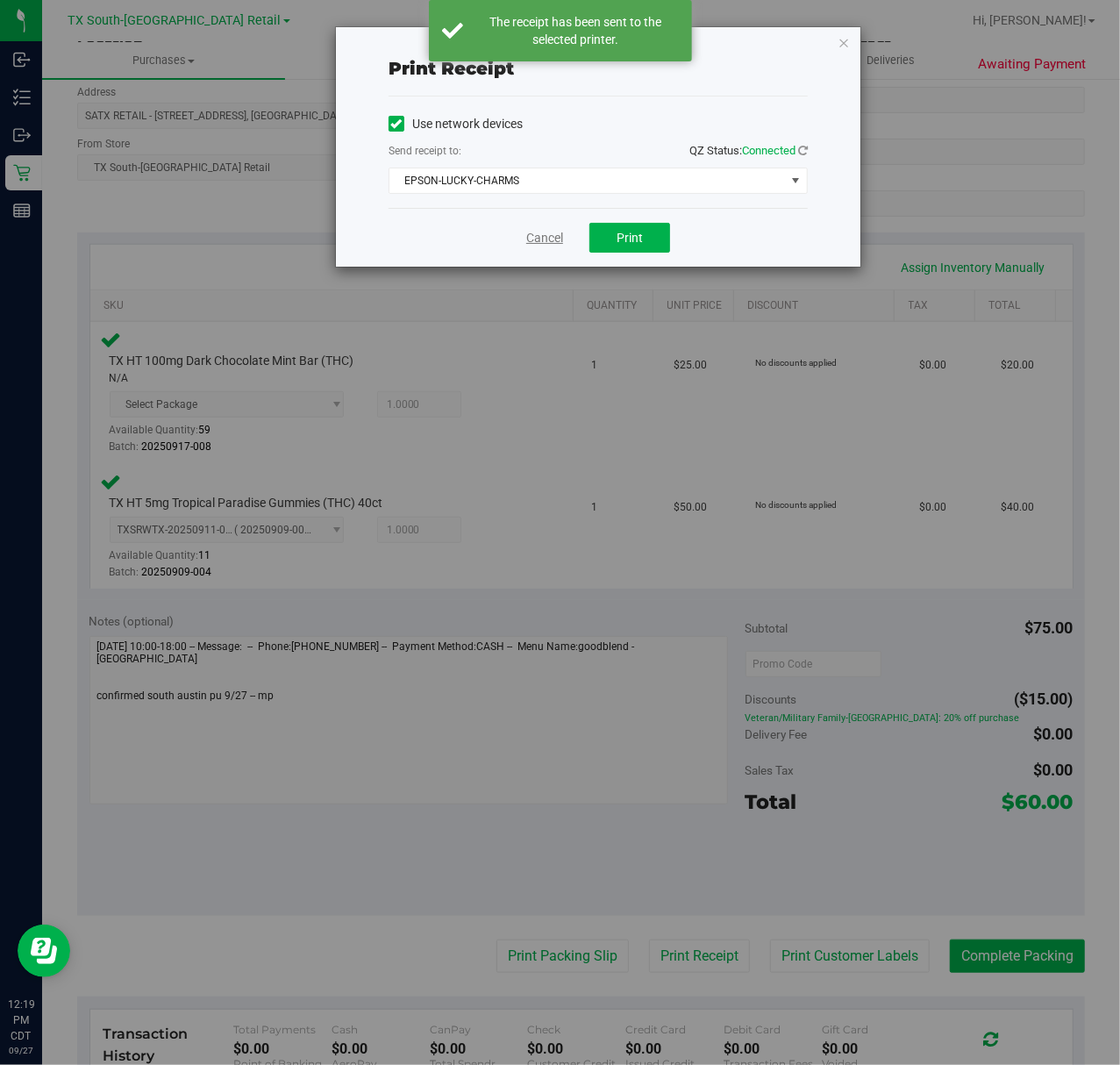
click at [539, 232] on link "Cancel" at bounding box center [544, 238] width 36 height 19
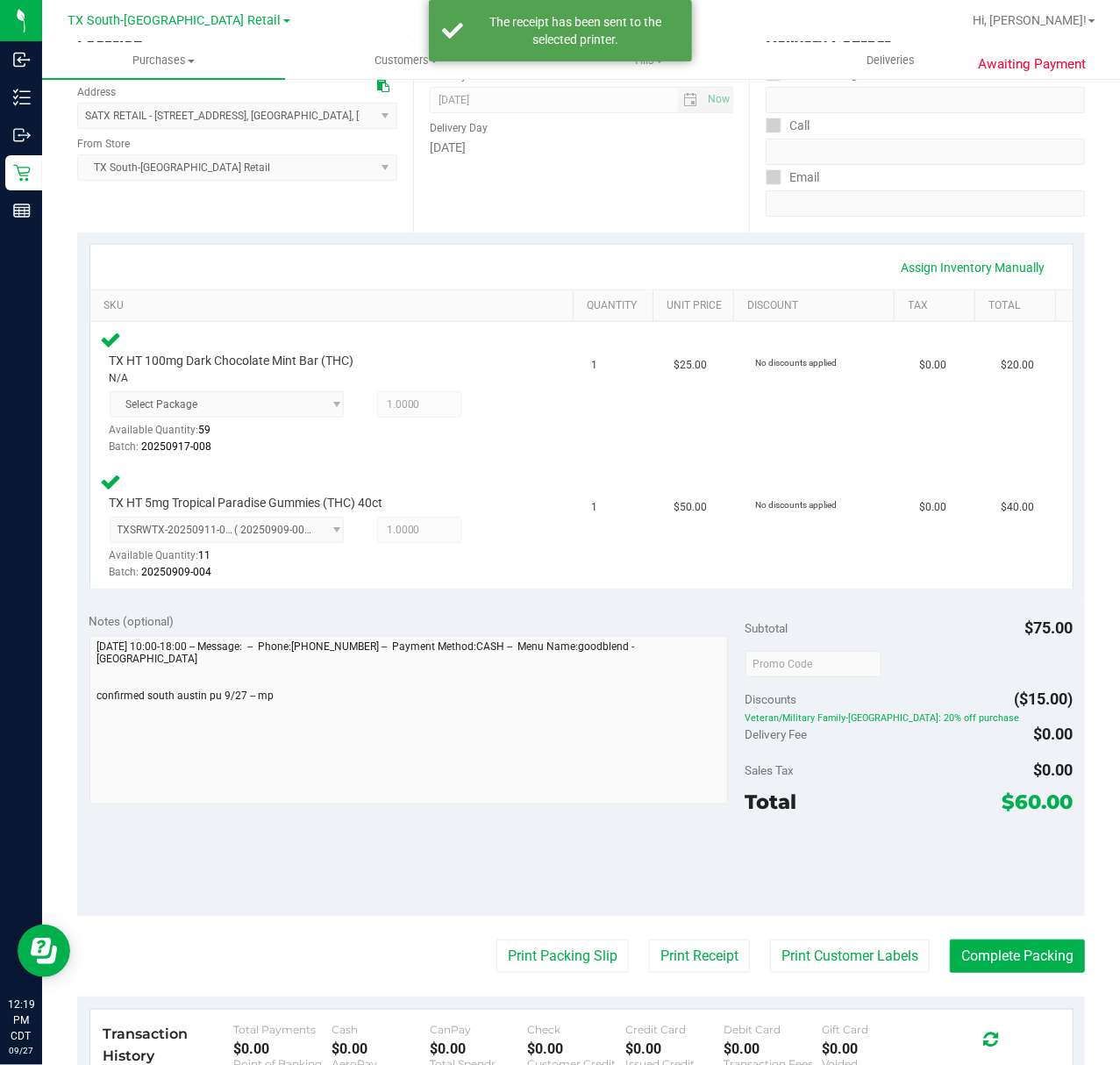
click at [518, 935] on purchase-details "Back Edit Purchase Cancel Purchase View Profile # 12012519 Submitted Needs revi…" at bounding box center [581, 599] width 1008 height 1477
click at [509, 956] on button "Print Packing Slip" at bounding box center [563, 957] width 133 height 34
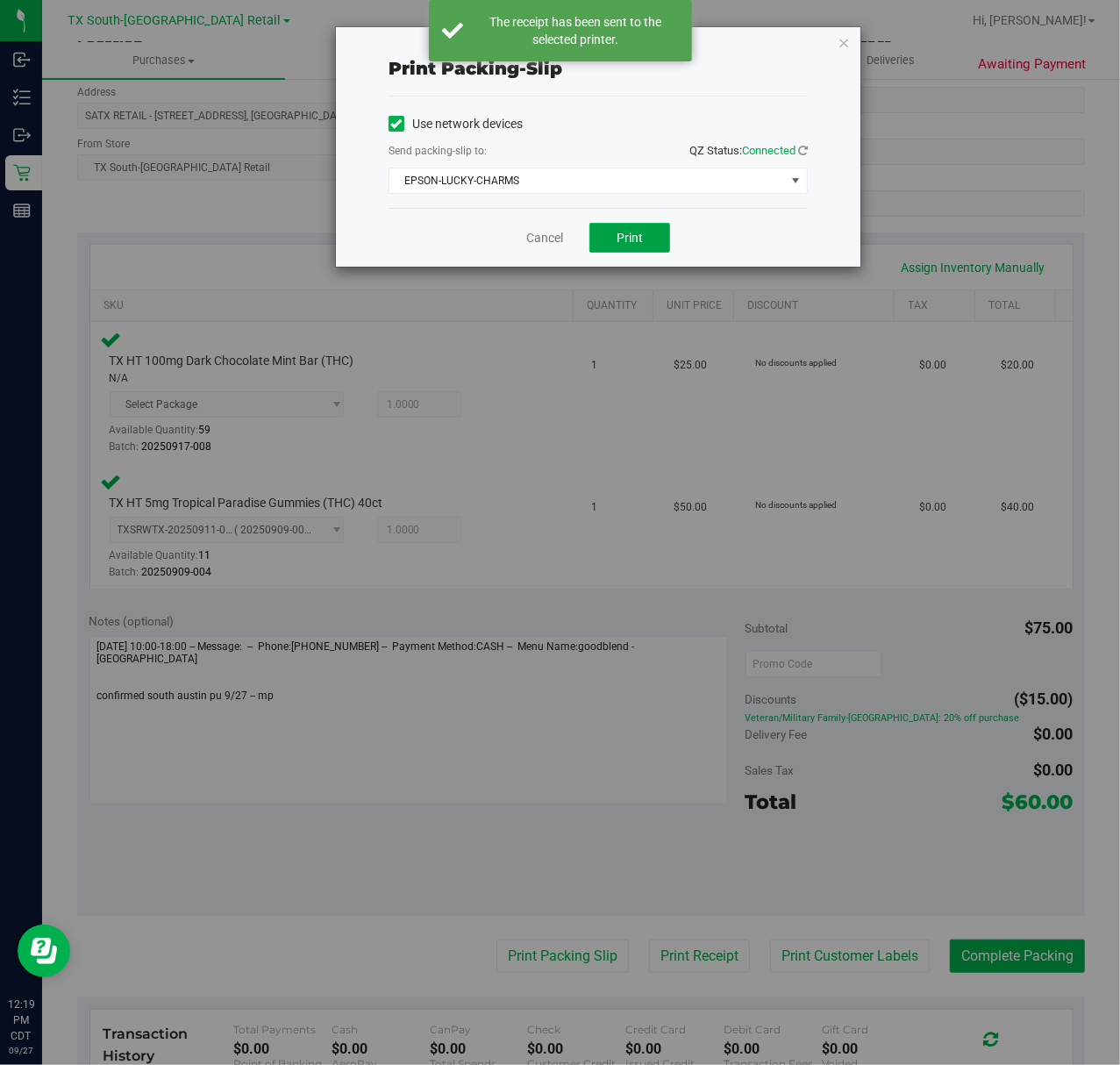
click at [638, 245] on span "Print" at bounding box center [630, 237] width 26 height 14
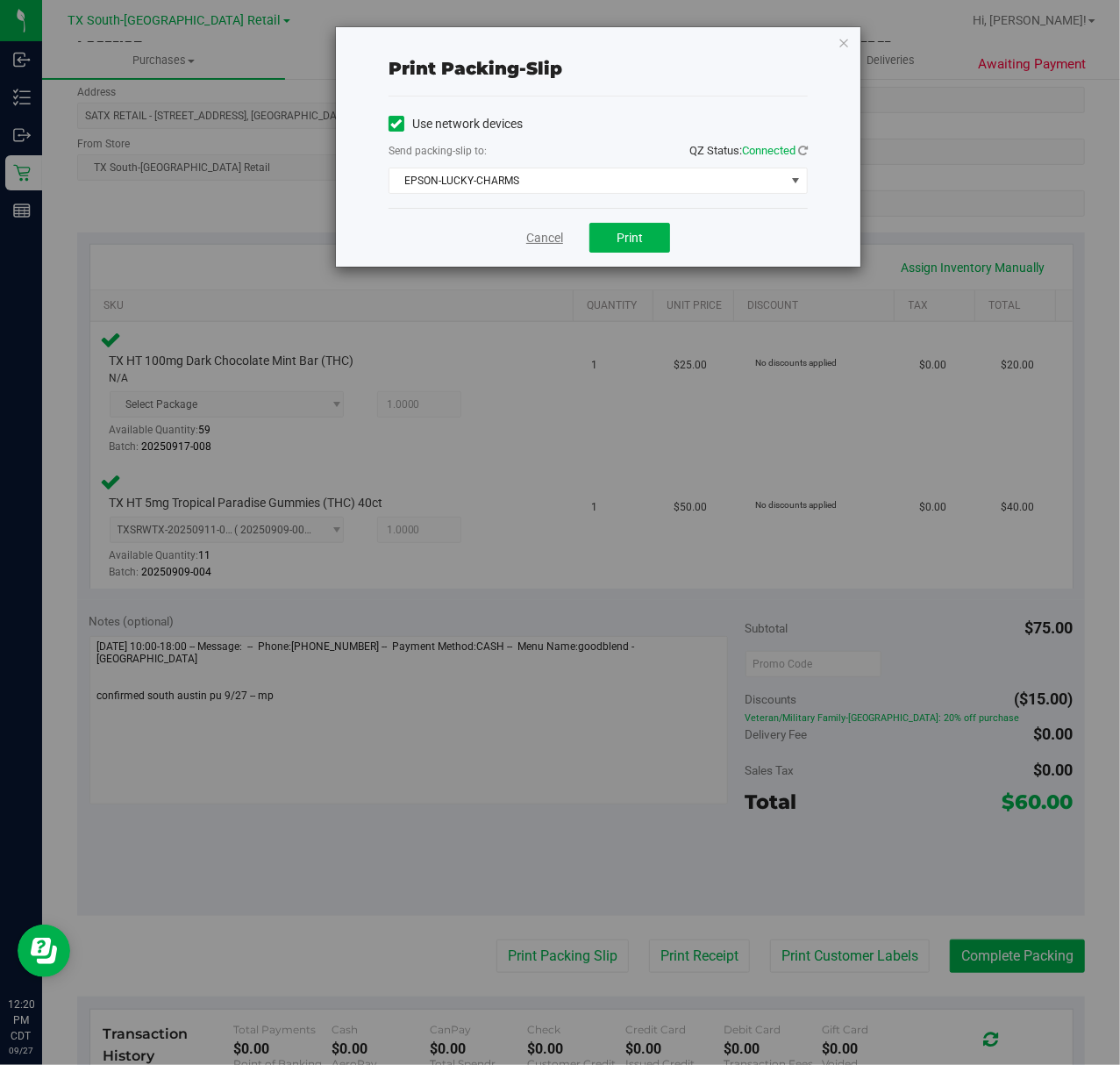
click at [542, 233] on link "Cancel" at bounding box center [544, 238] width 36 height 19
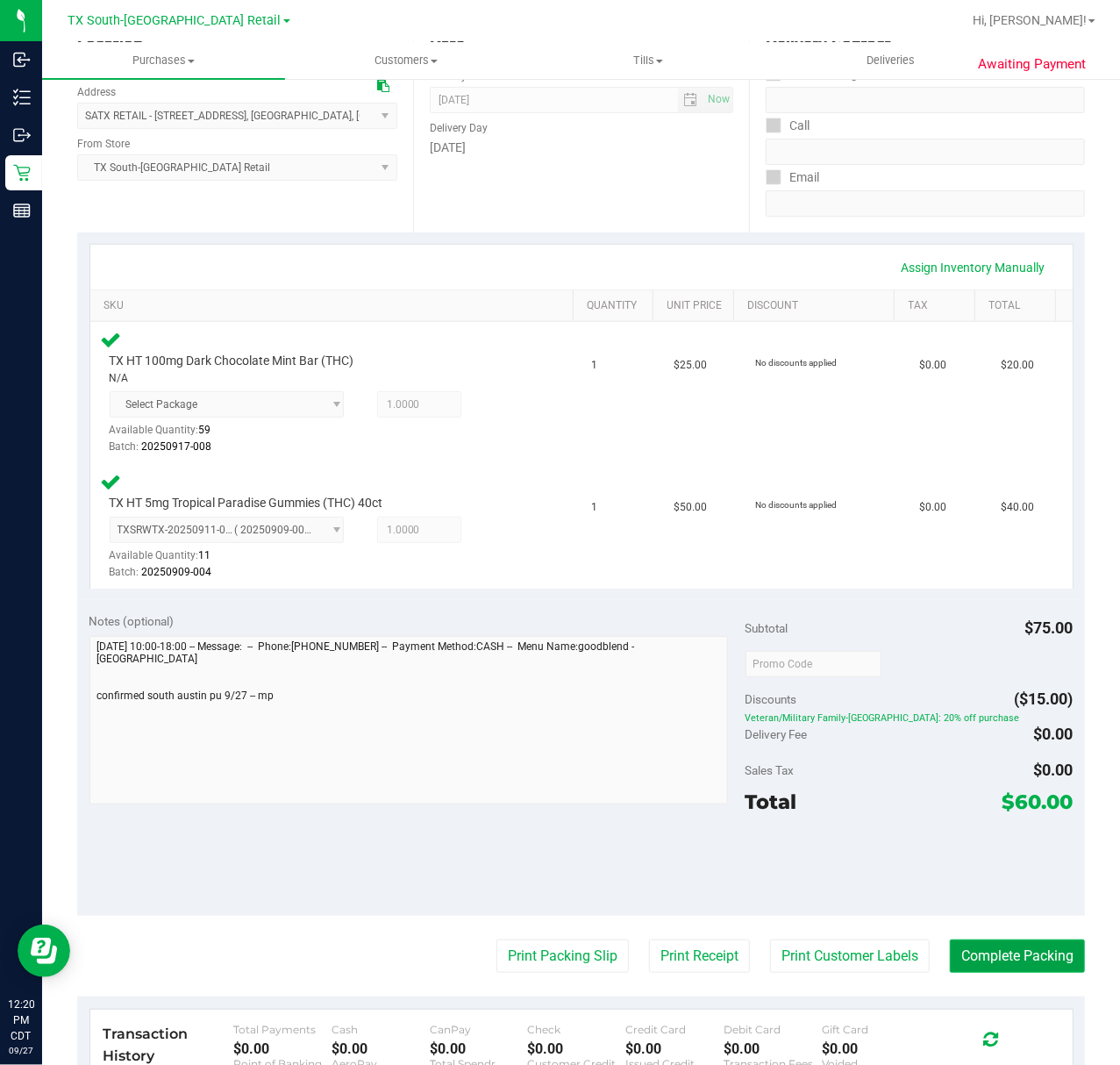
click at [999, 952] on button "Complete Packing" at bounding box center [1017, 957] width 135 height 34
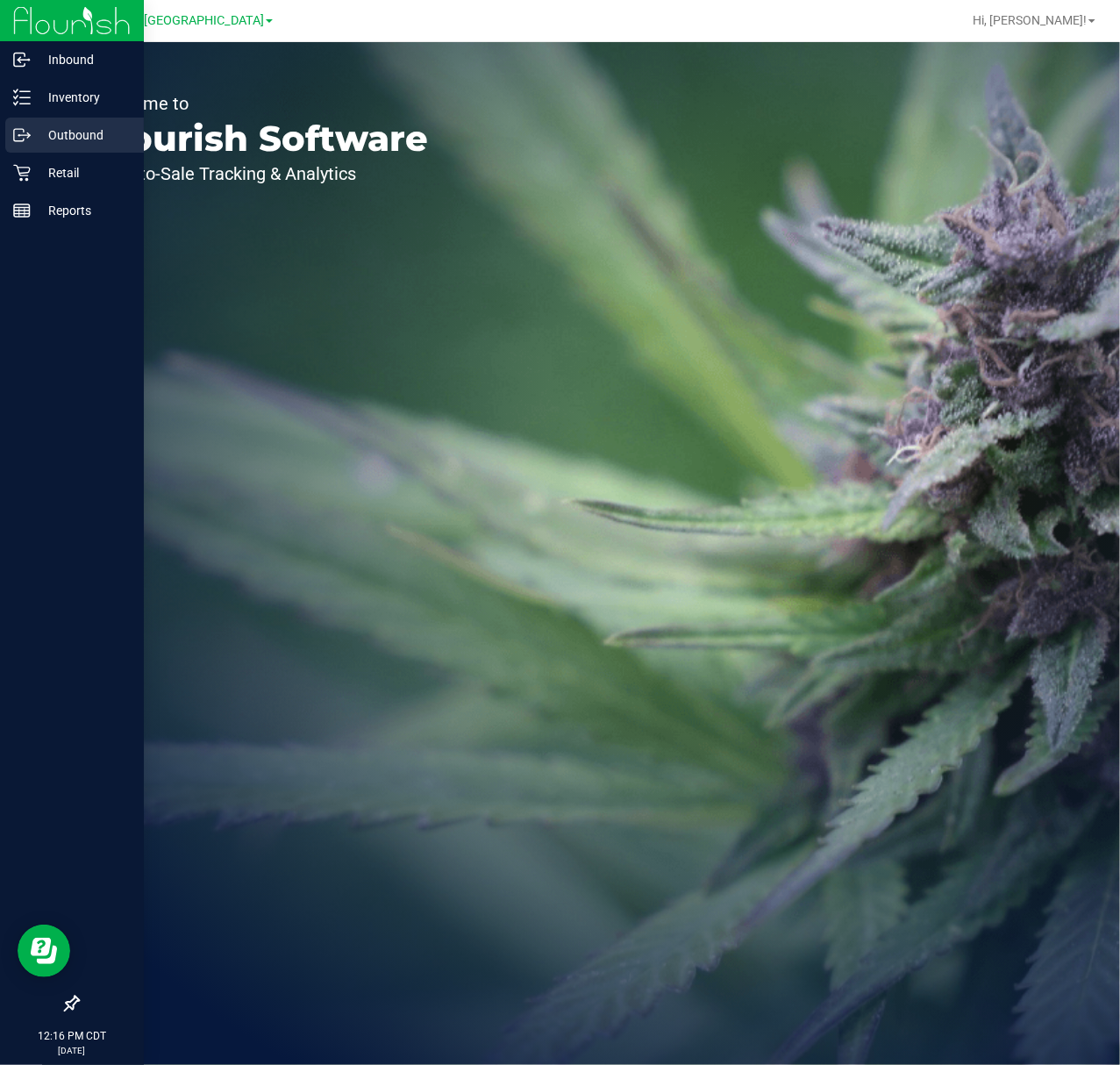
click at [43, 127] on p "Outbound" at bounding box center [83, 134] width 105 height 21
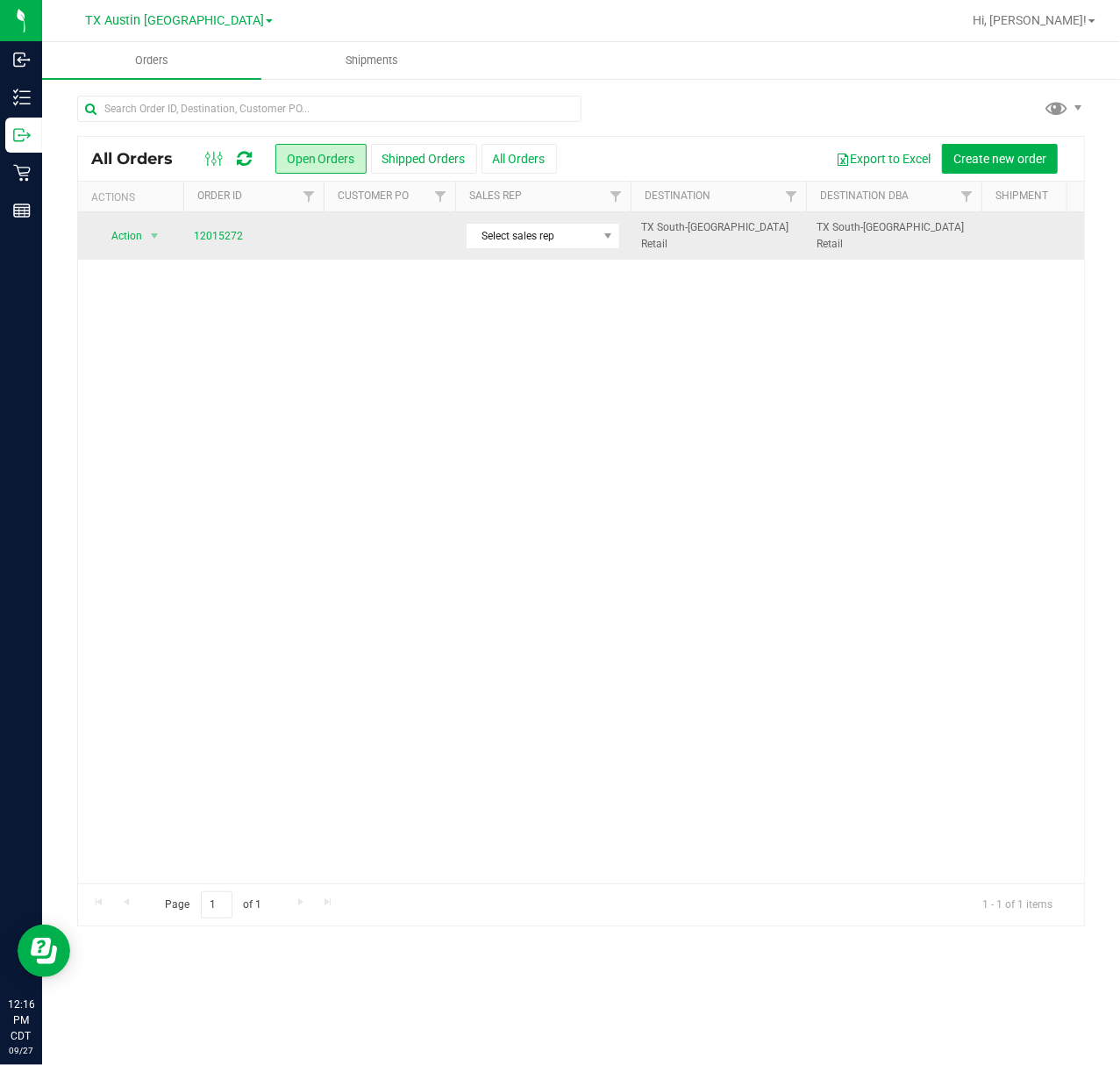
click at [343, 233] on td at bounding box center [389, 235] width 132 height 48
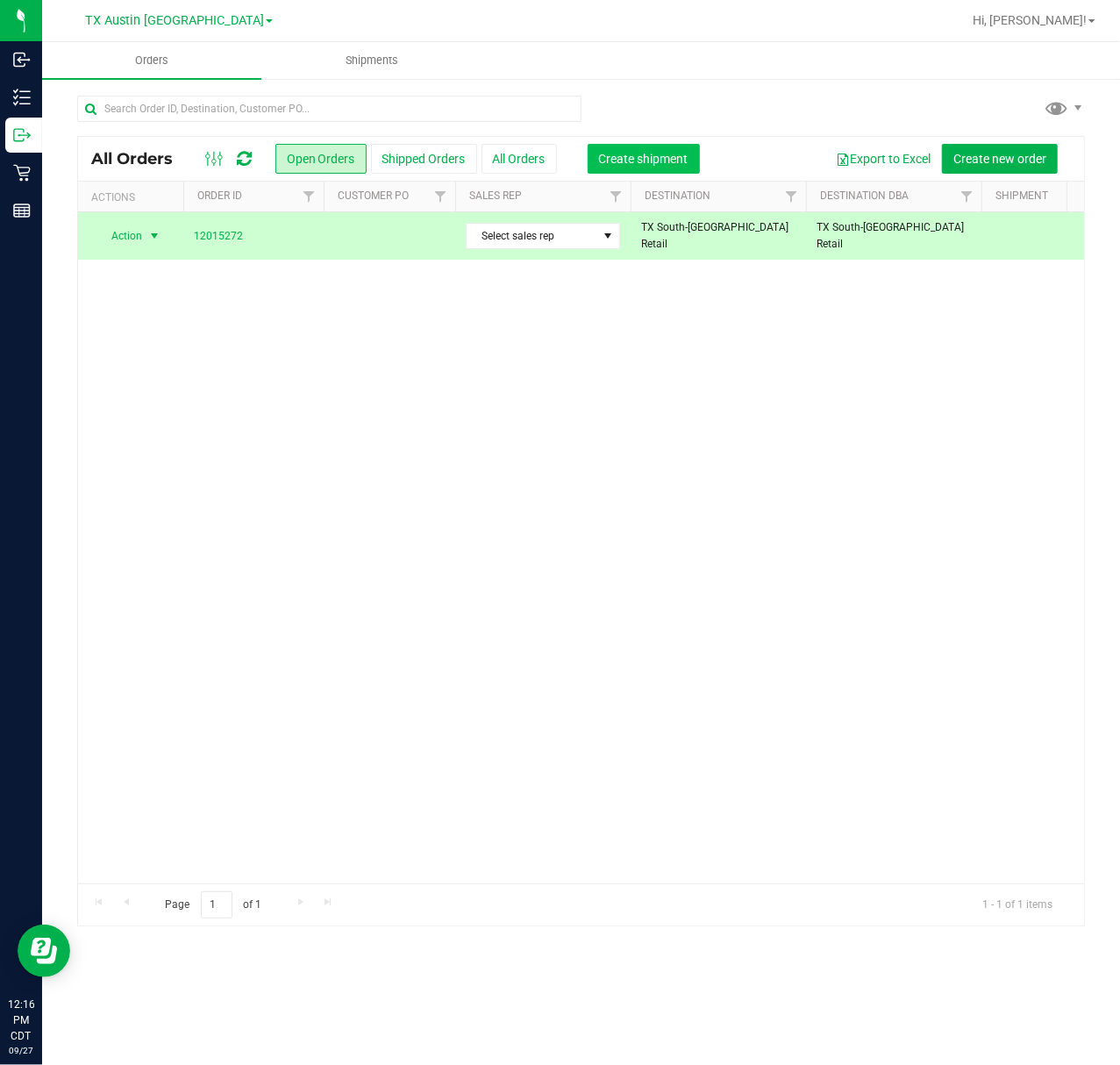
click at [630, 165] on span "Create shipment" at bounding box center [644, 159] width 90 height 14
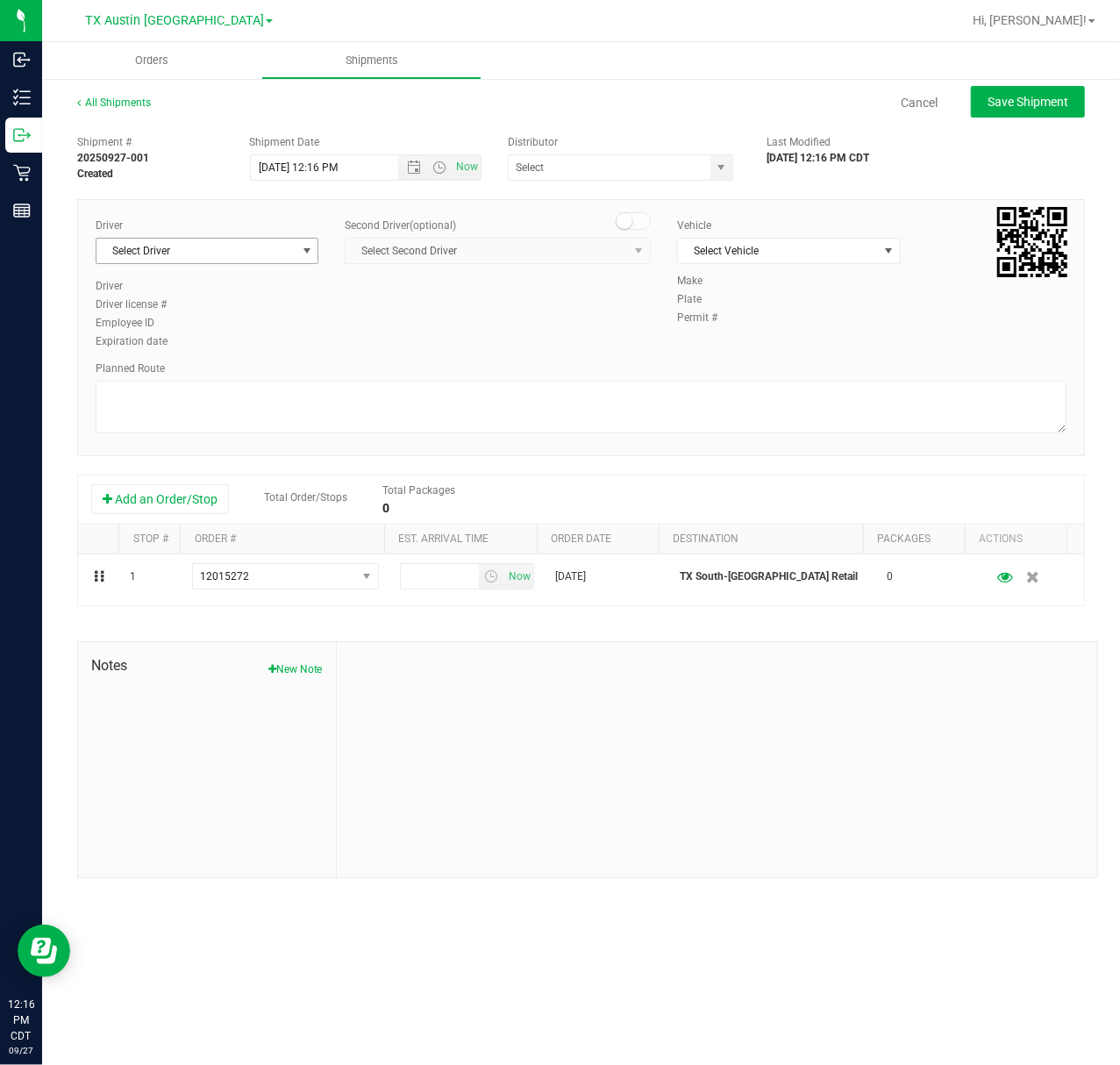
click at [177, 242] on span "Select Driver" at bounding box center [195, 251] width 199 height 24
click at [176, 329] on span "[PERSON_NAME]" at bounding box center [147, 326] width 80 height 22
type input "sherm"
click at [457, 169] on span "Now" at bounding box center [468, 166] width 30 height 25
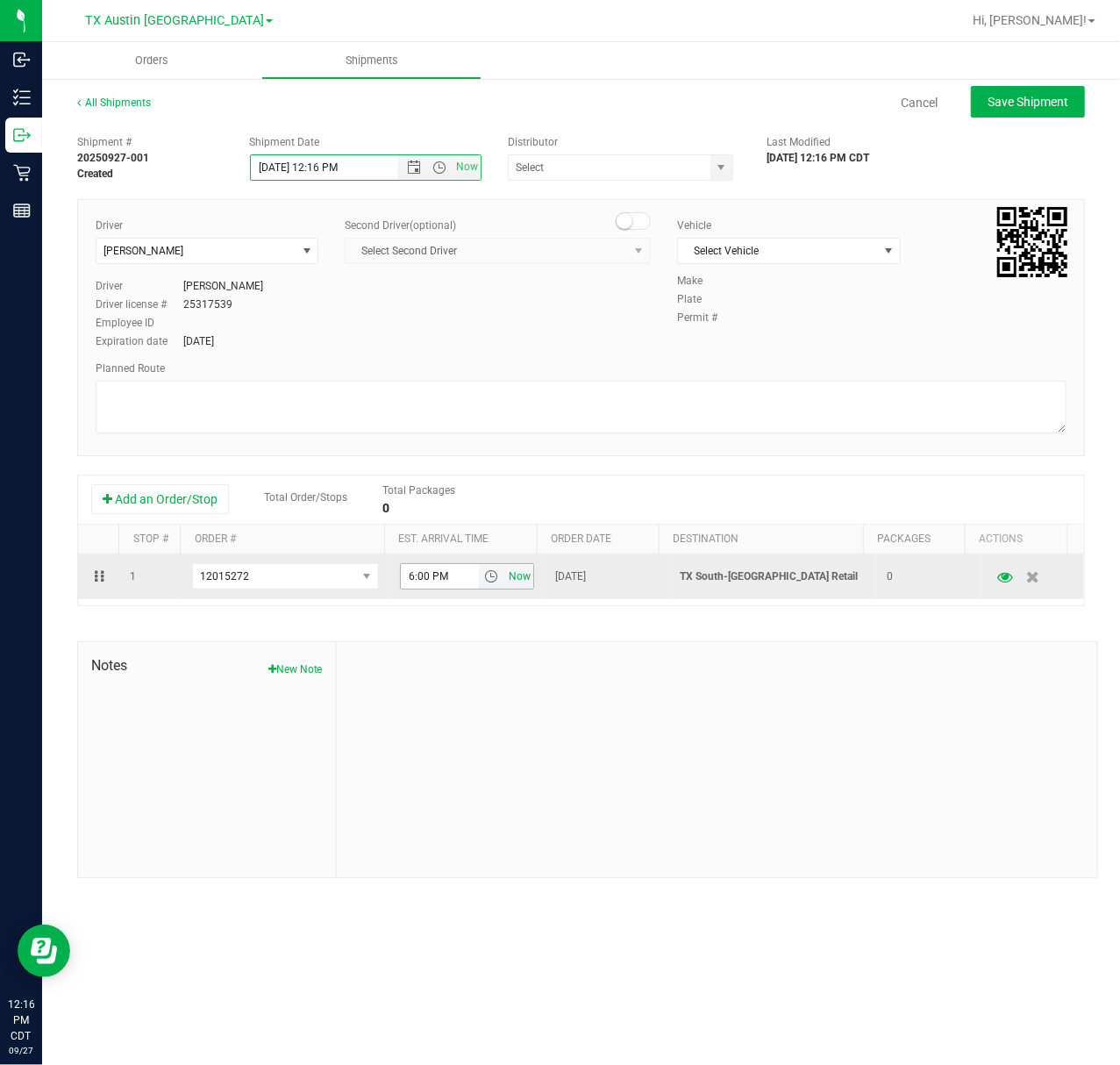
click at [524, 581] on span "Now" at bounding box center [520, 576] width 30 height 25
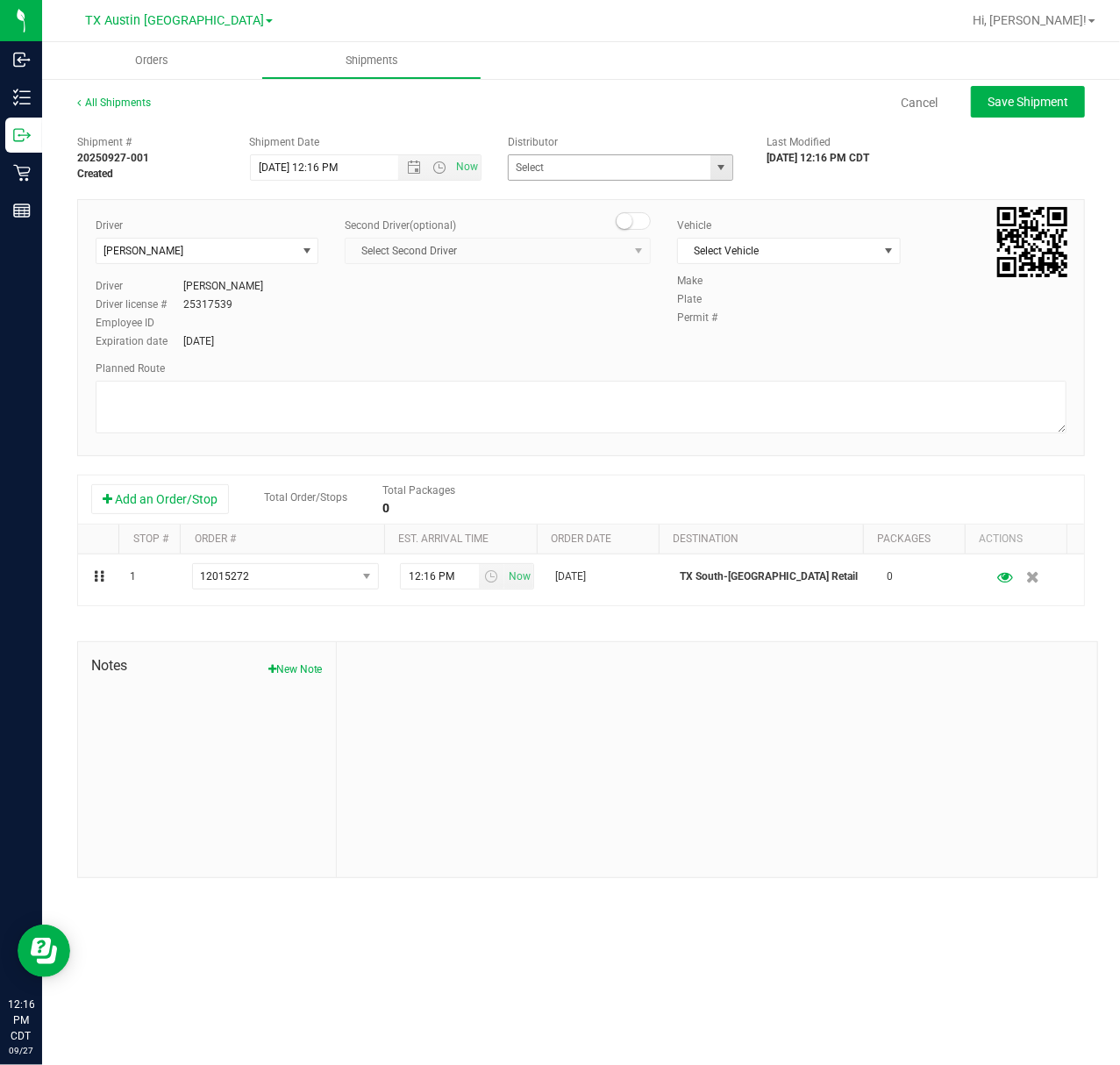
click at [724, 170] on span "select" at bounding box center [721, 167] width 14 height 14
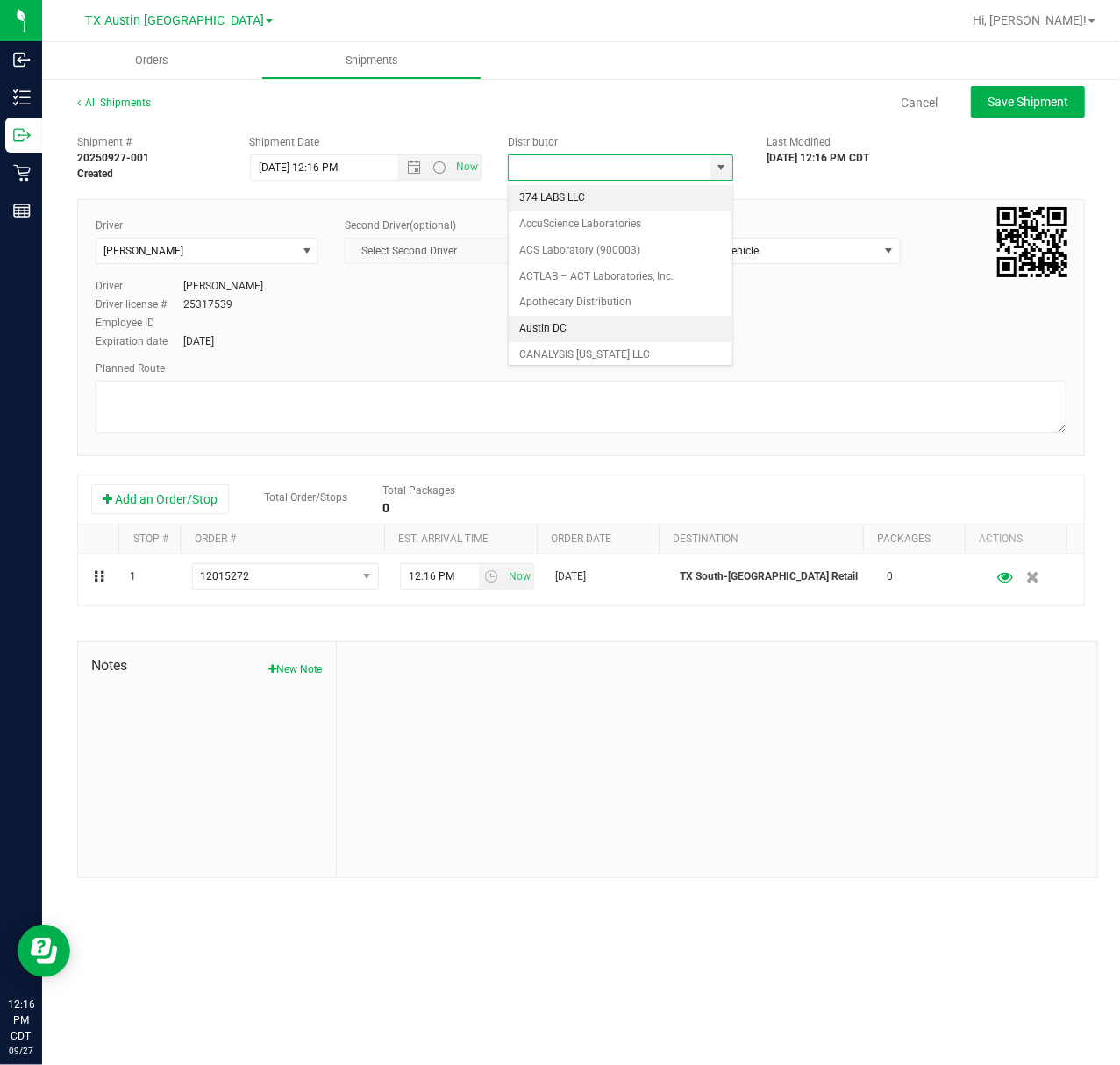
click at [626, 341] on li "Austin DC" at bounding box center [621, 329] width 224 height 26
type input "Austin DC"
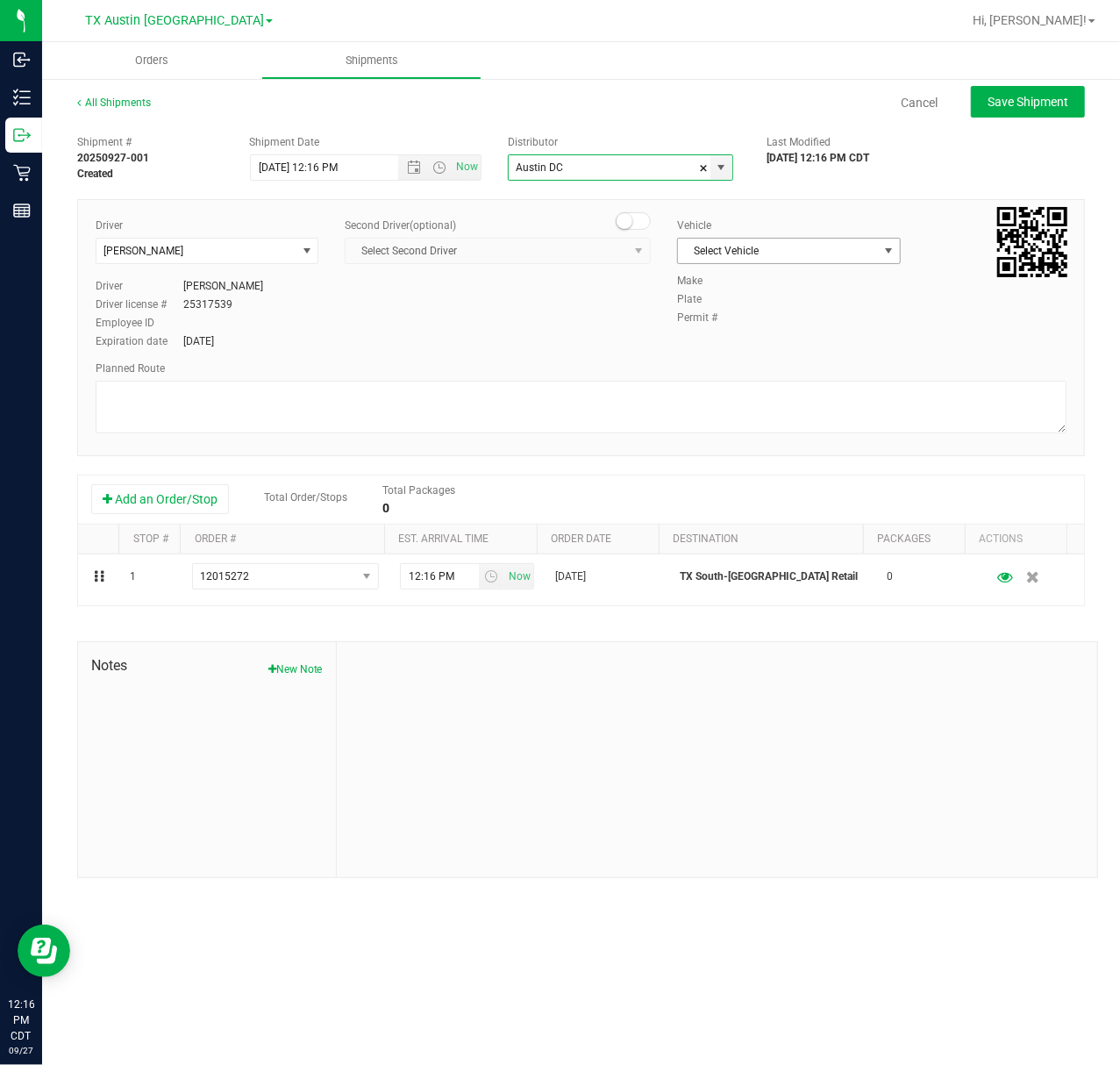
click at [740, 255] on span "Select Vehicle" at bounding box center [777, 251] width 199 height 24
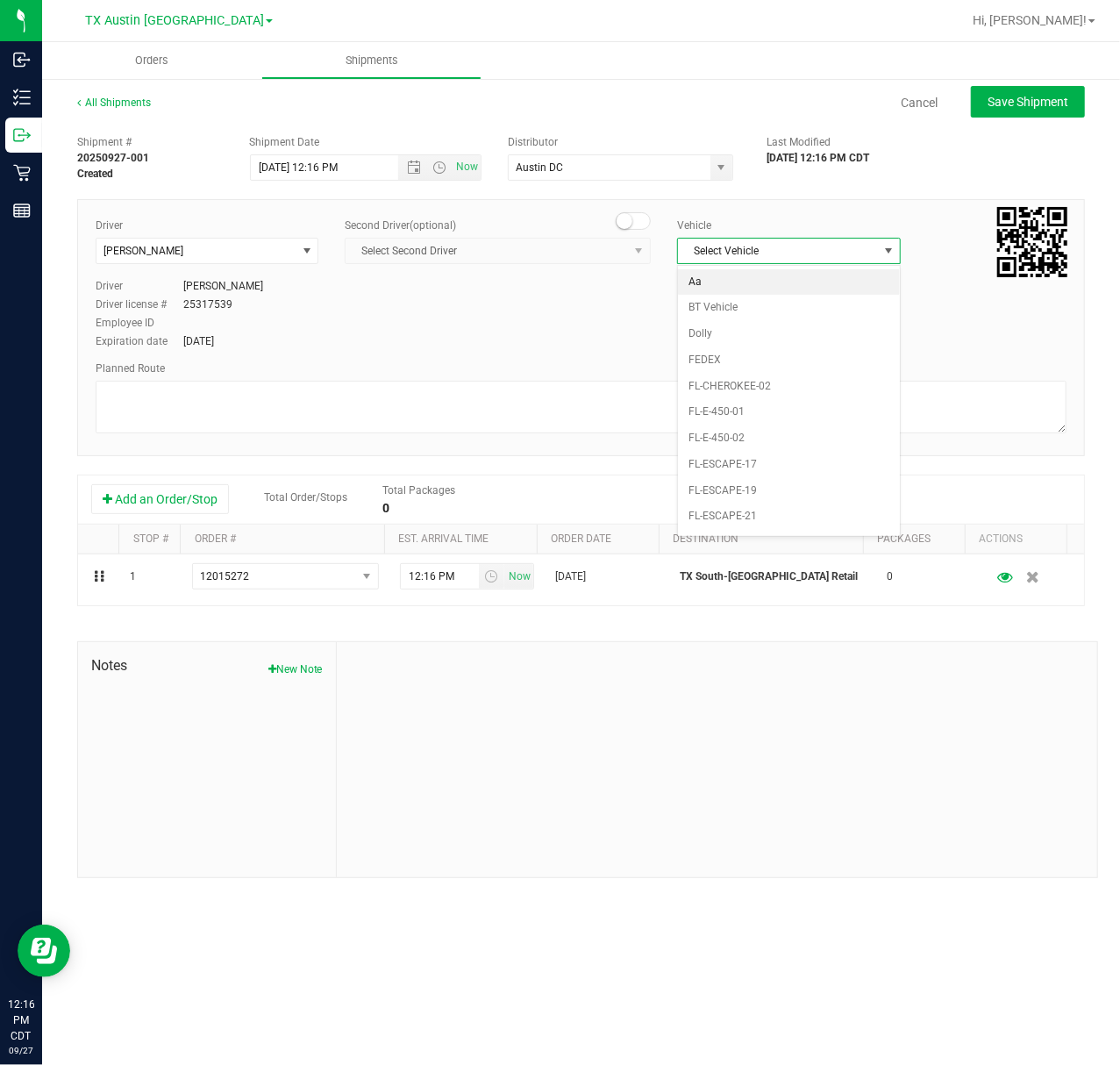
scroll to position [1121, 0]
click at [716, 504] on li "NO VEHICLE" at bounding box center [789, 490] width 221 height 26
click at [1021, 90] on button "Save Shipment" at bounding box center [1029, 102] width 114 height 32
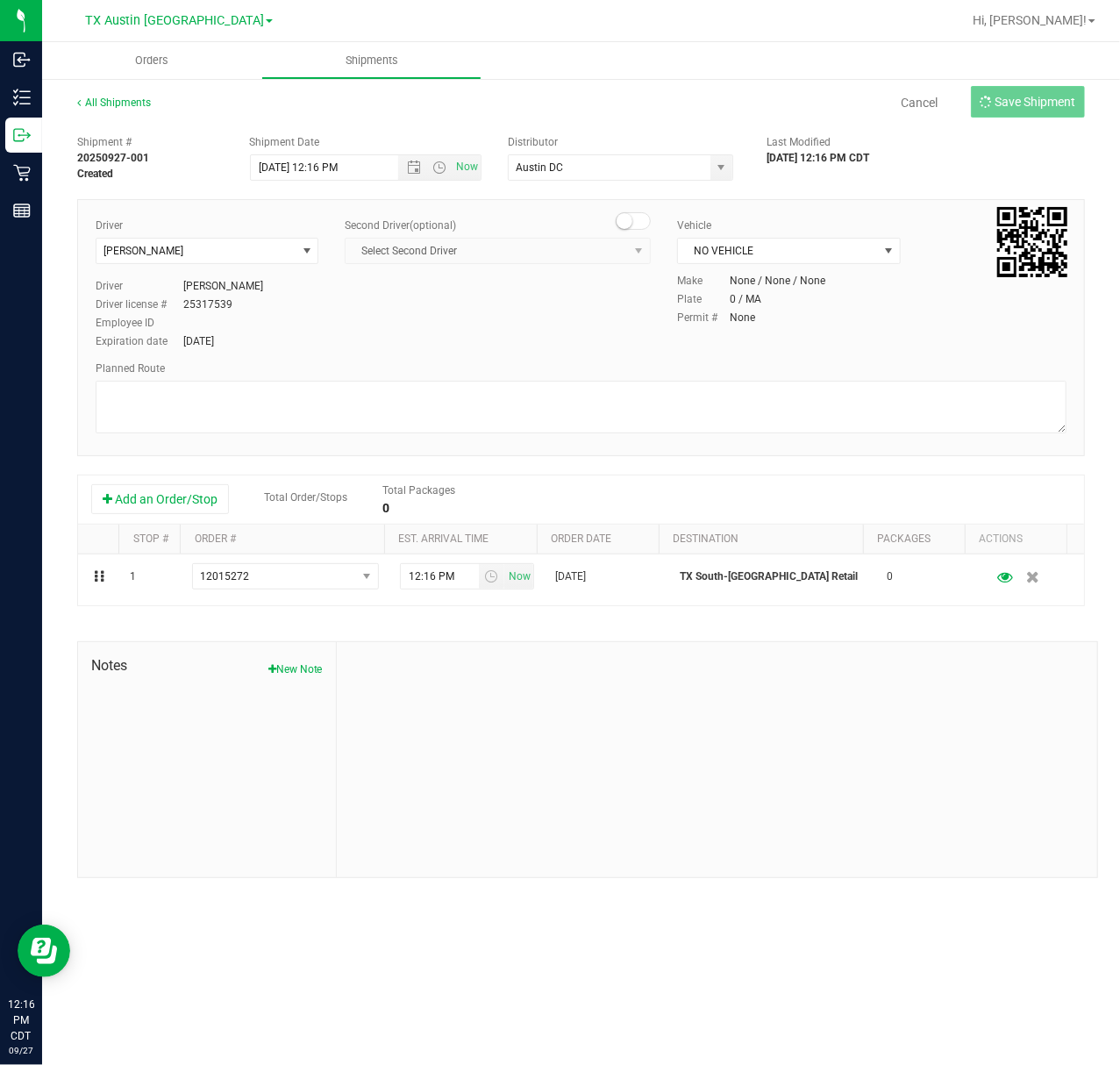
type input "9/27/2025 5:16 PM"
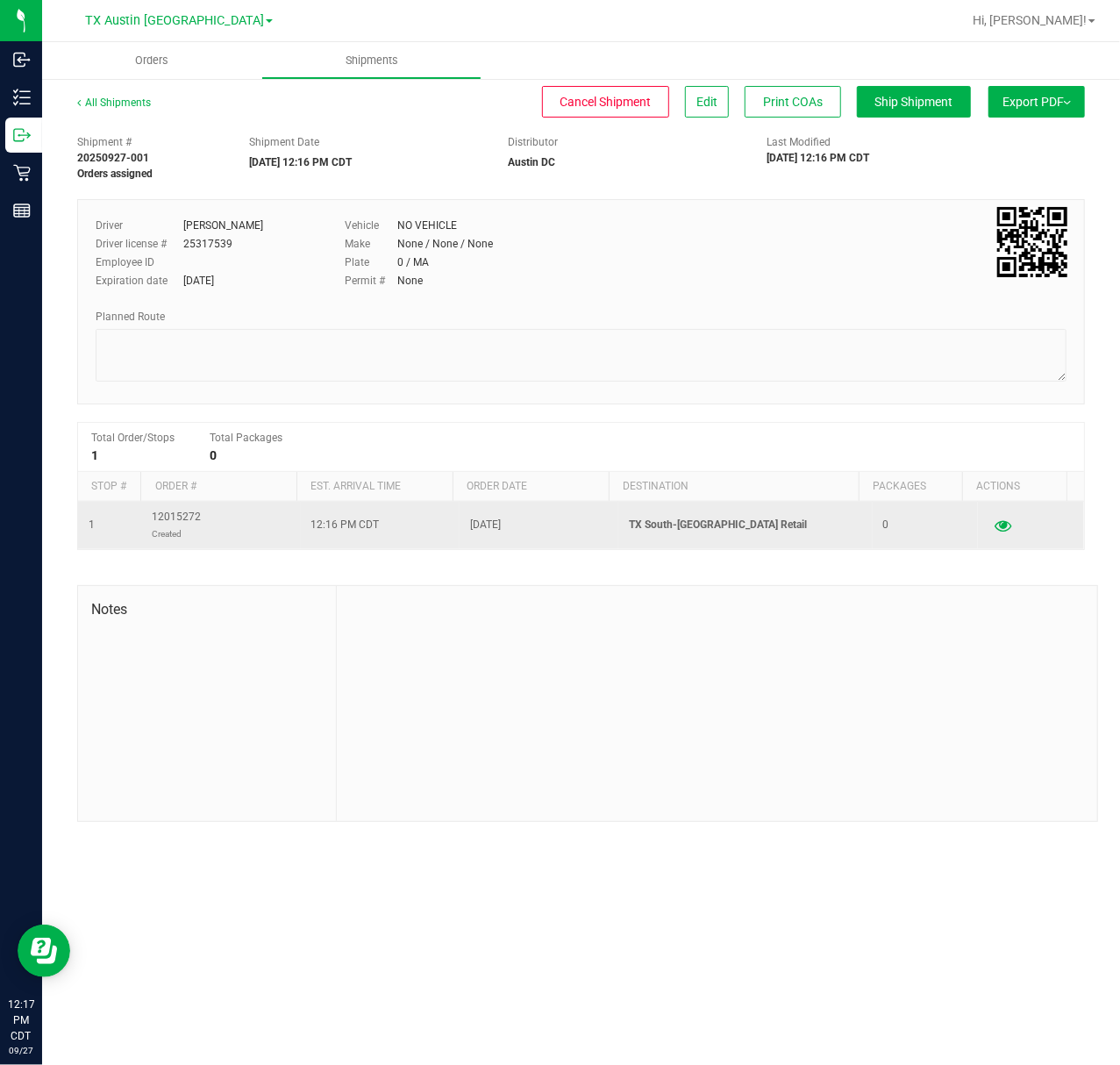
click at [995, 532] on icon "button" at bounding box center [1003, 525] width 17 height 12
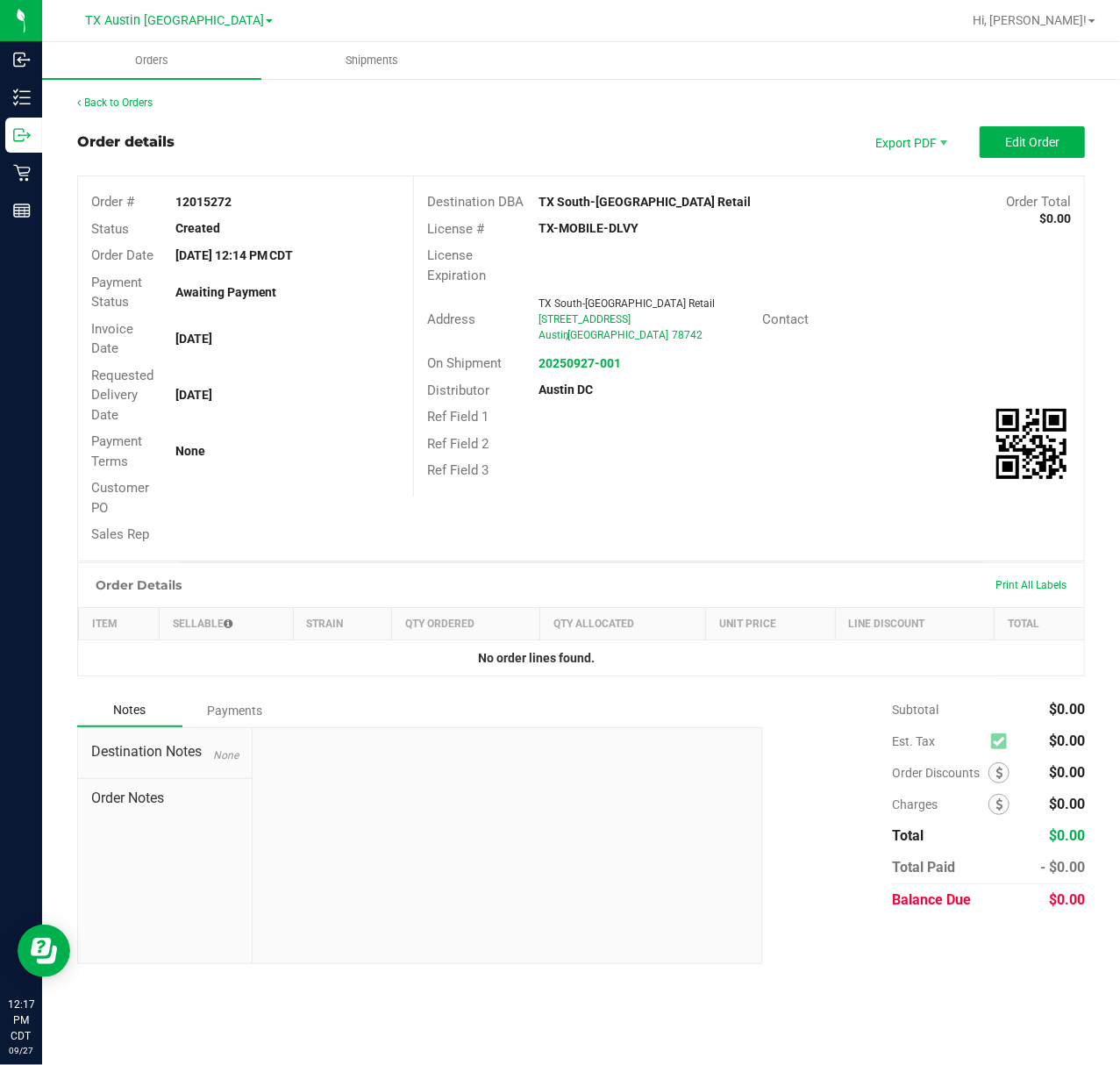
click at [205, 583] on div "Order Details Print All Labels" at bounding box center [581, 584] width 1006 height 44
click at [1003, 133] on button "Edit Order" at bounding box center [1032, 142] width 105 height 32
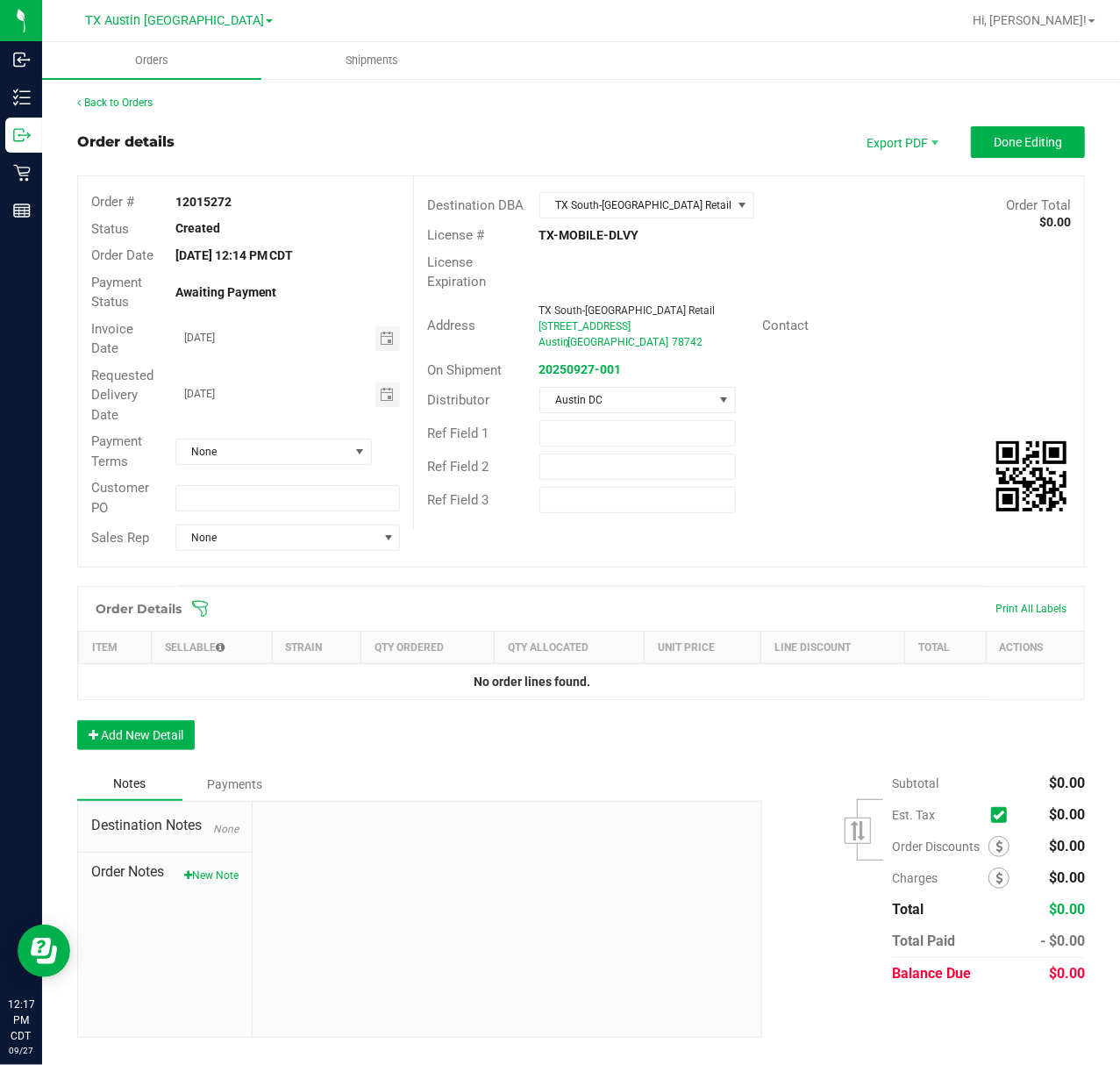
click at [198, 604] on icon at bounding box center [200, 609] width 18 height 18
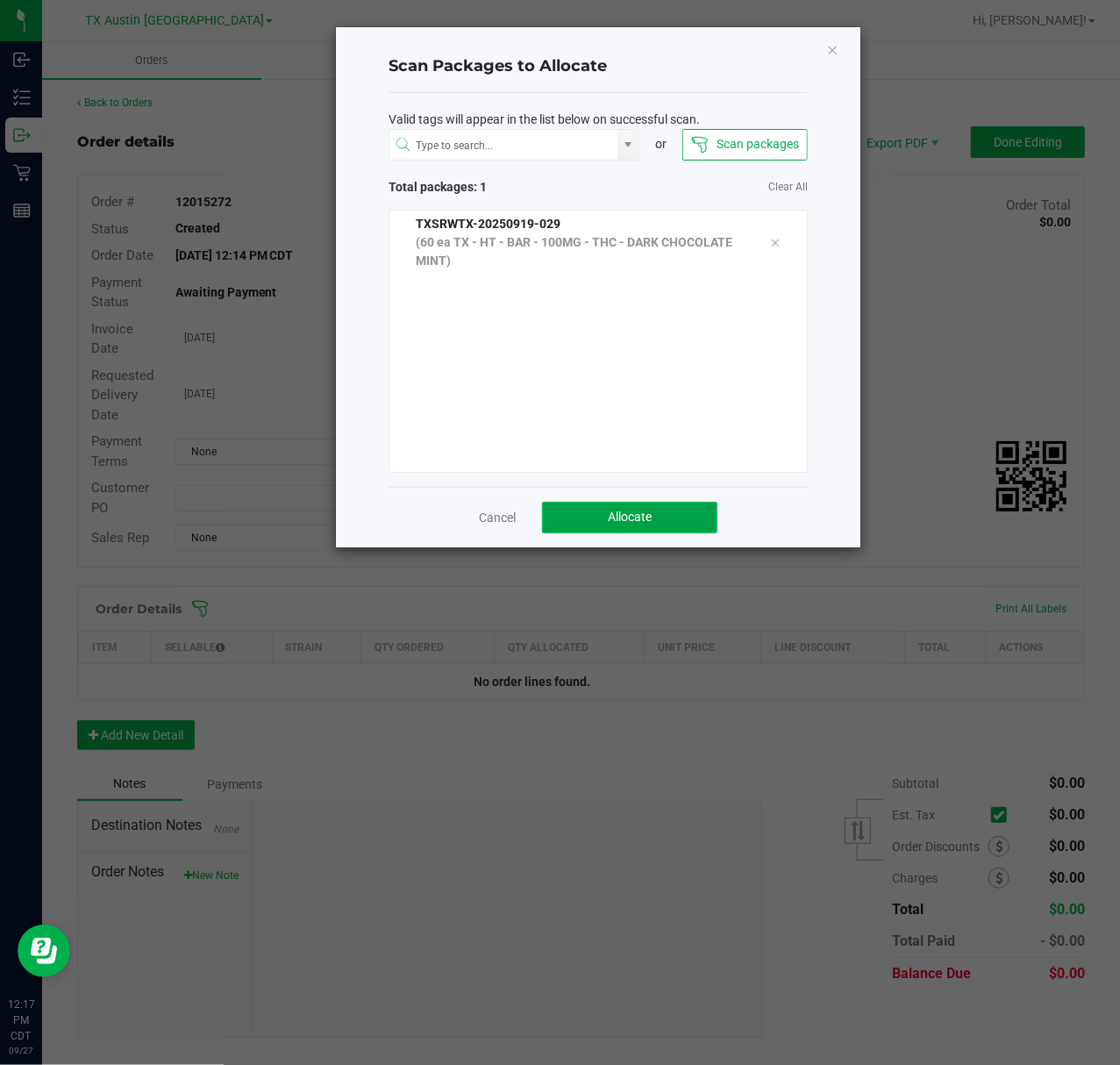
click at [704, 524] on button "Allocate" at bounding box center [630, 518] width 175 height 32
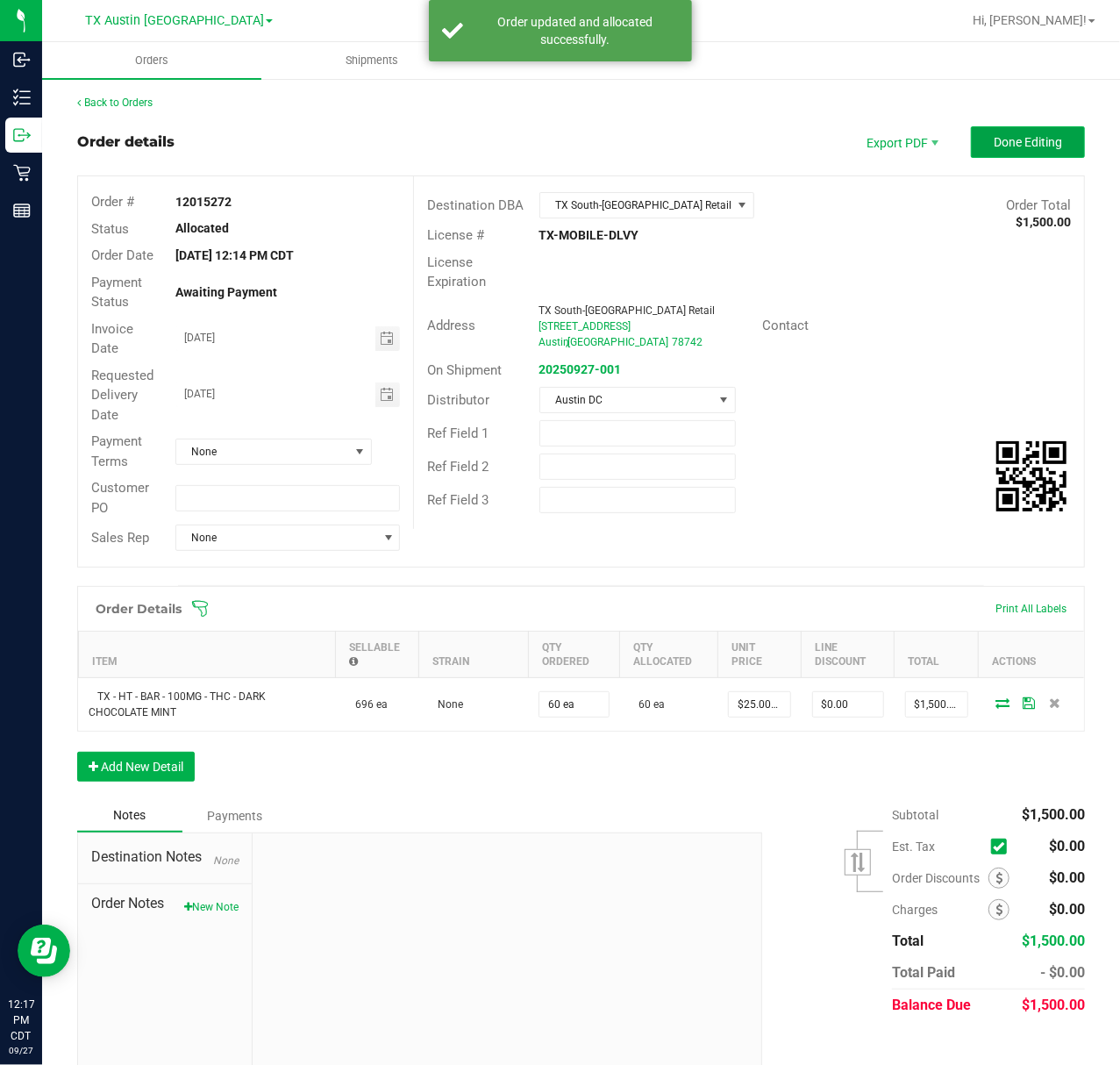
click at [1019, 145] on span "Done Editing" at bounding box center [1028, 142] width 68 height 14
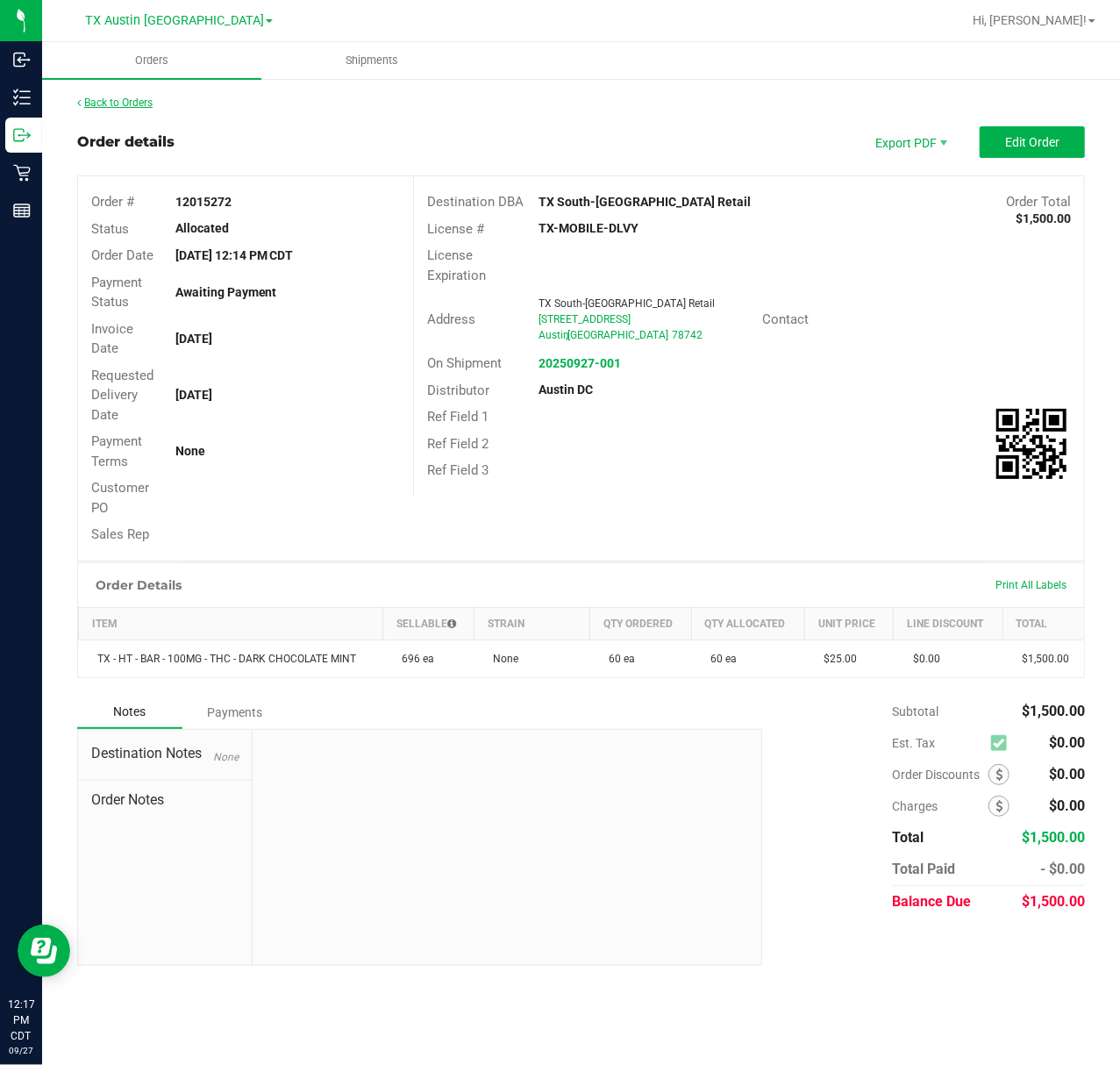
click at [147, 107] on link "Back to Orders" at bounding box center [115, 102] width 76 height 12
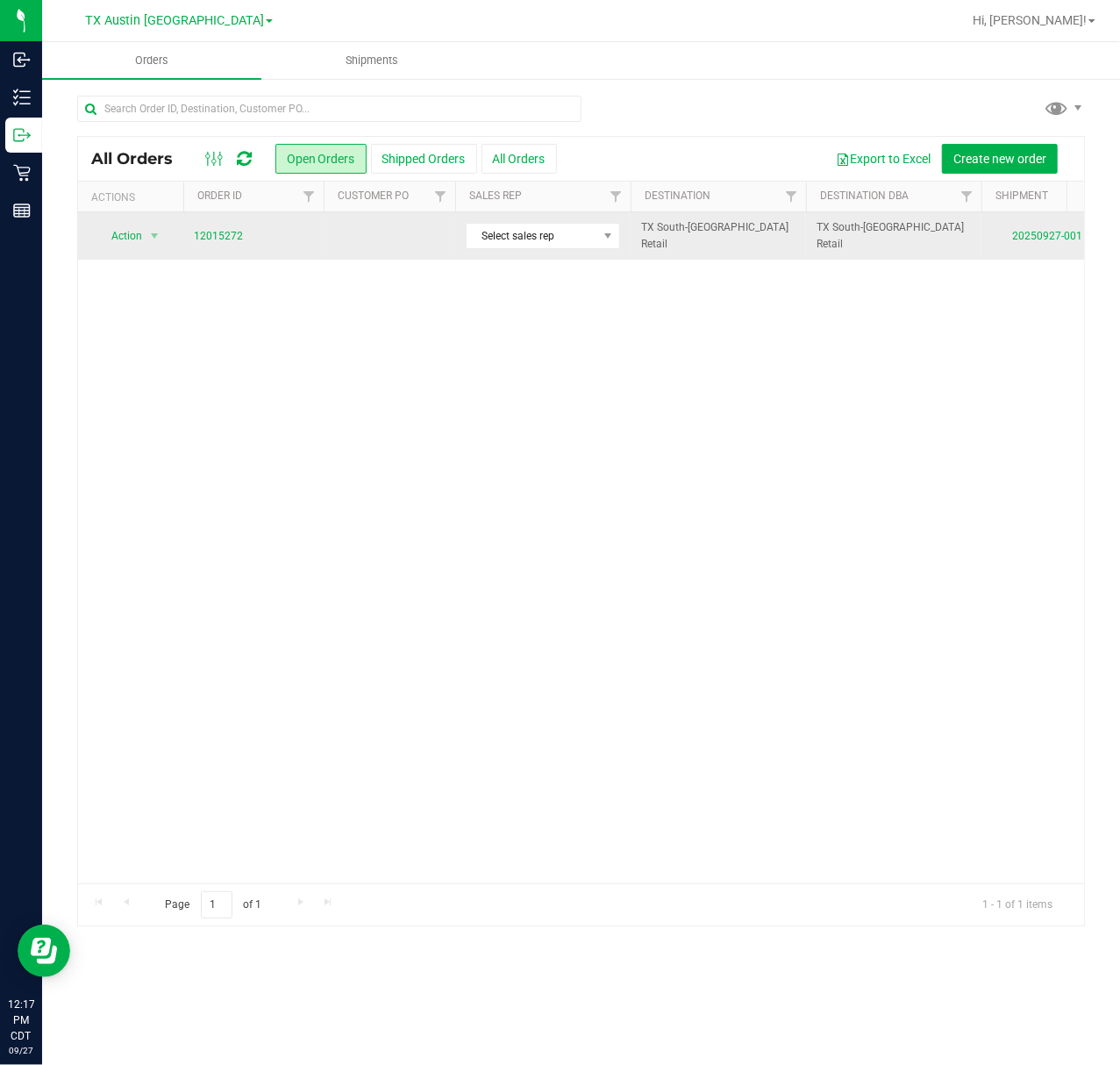
click at [371, 221] on td at bounding box center [389, 235] width 132 height 48
click at [395, 246] on td at bounding box center [389, 235] width 132 height 48
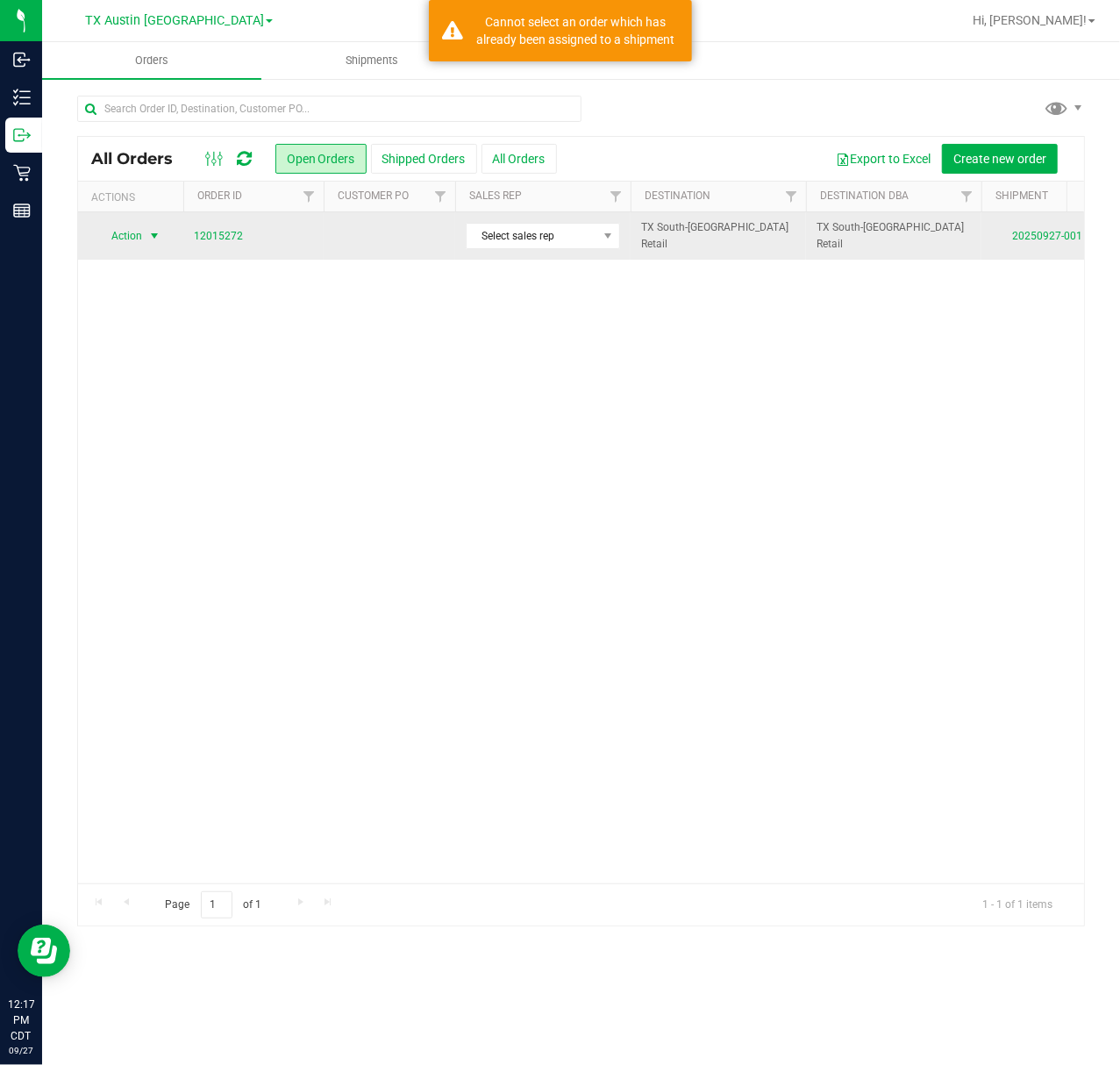
click at [120, 230] on span "Action" at bounding box center [119, 236] width 48 height 24
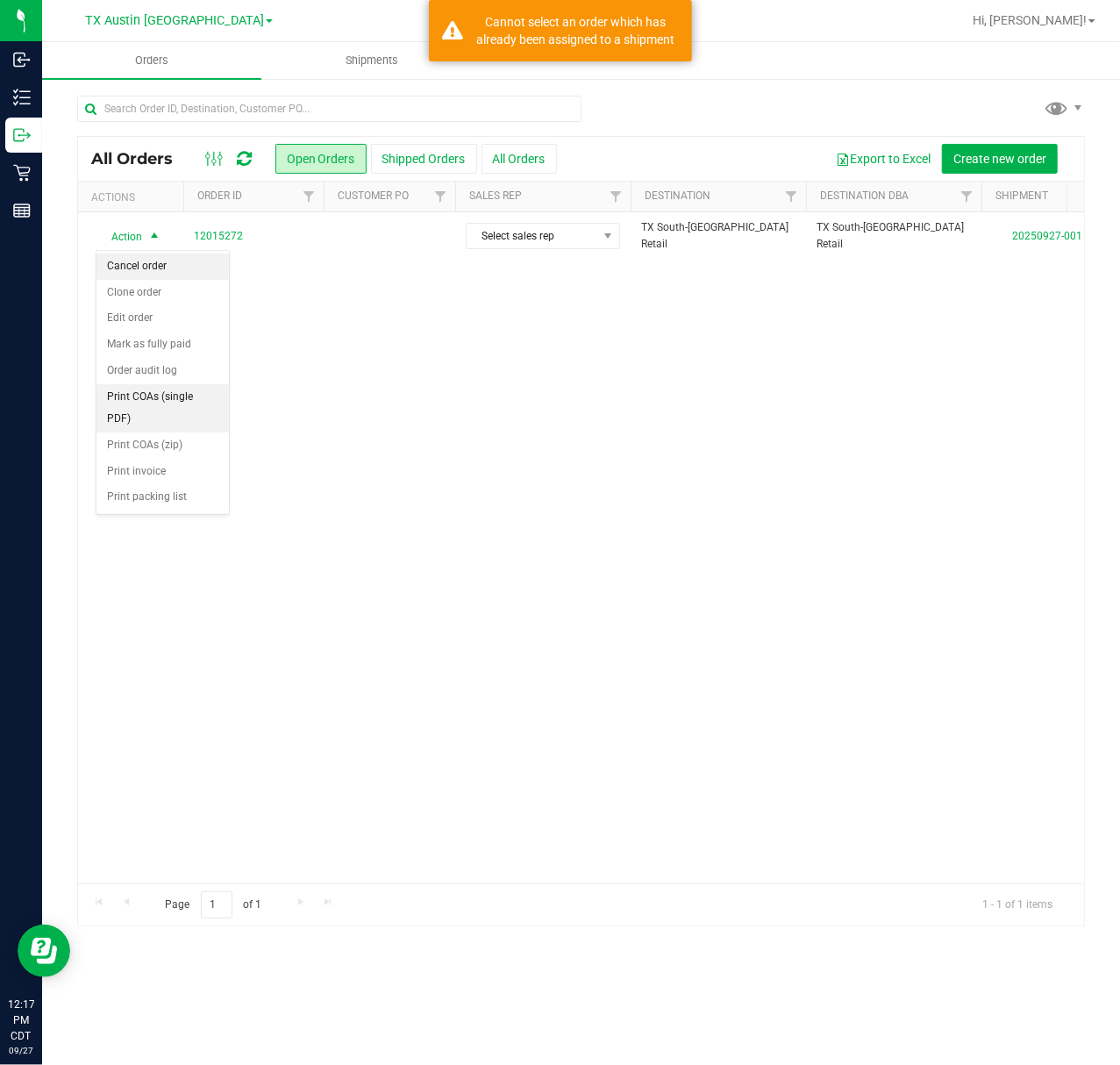
click at [174, 263] on li "Cancel order" at bounding box center [162, 267] width 133 height 26
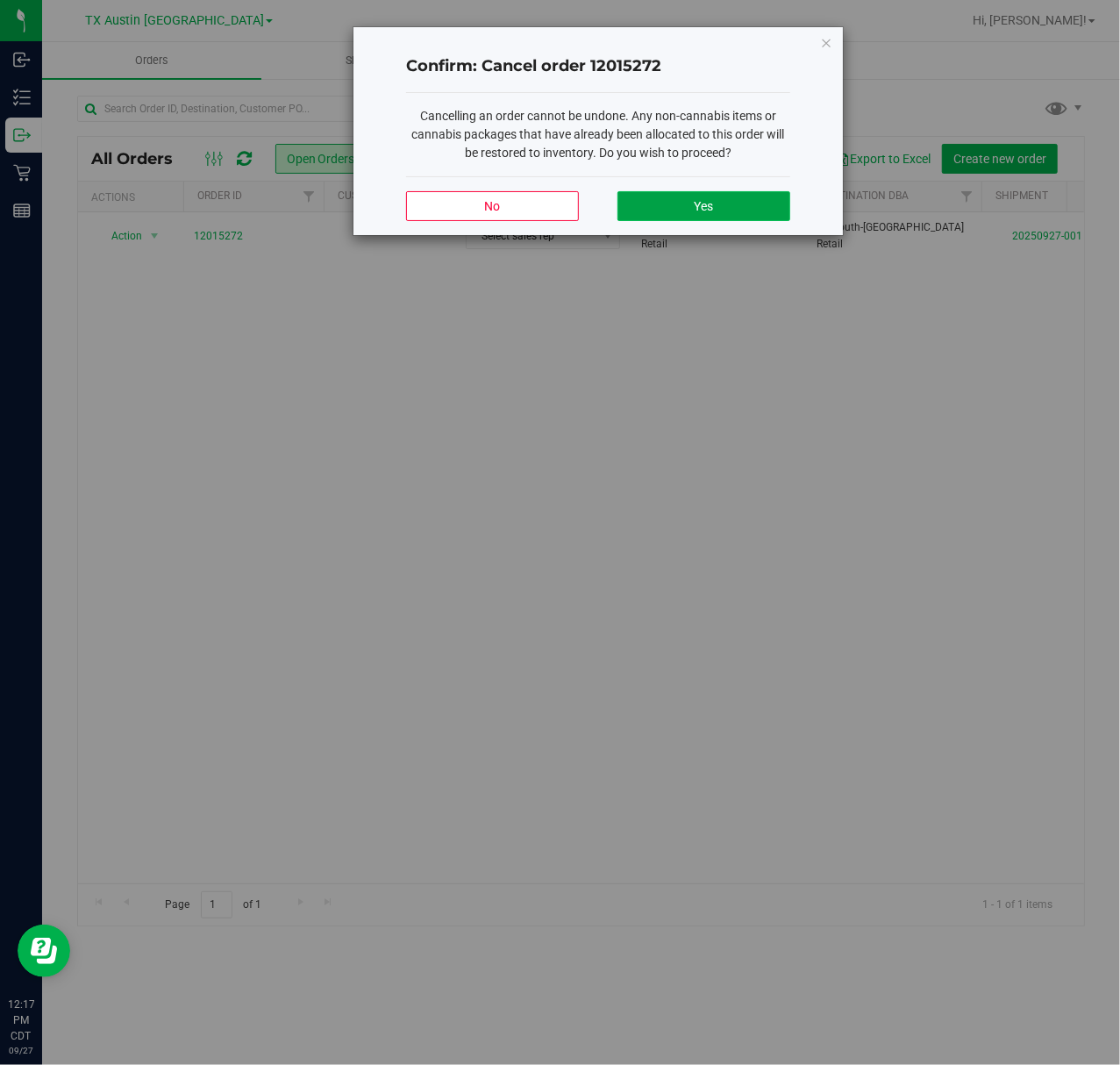
click at [651, 207] on button "Yes" at bounding box center [704, 206] width 173 height 30
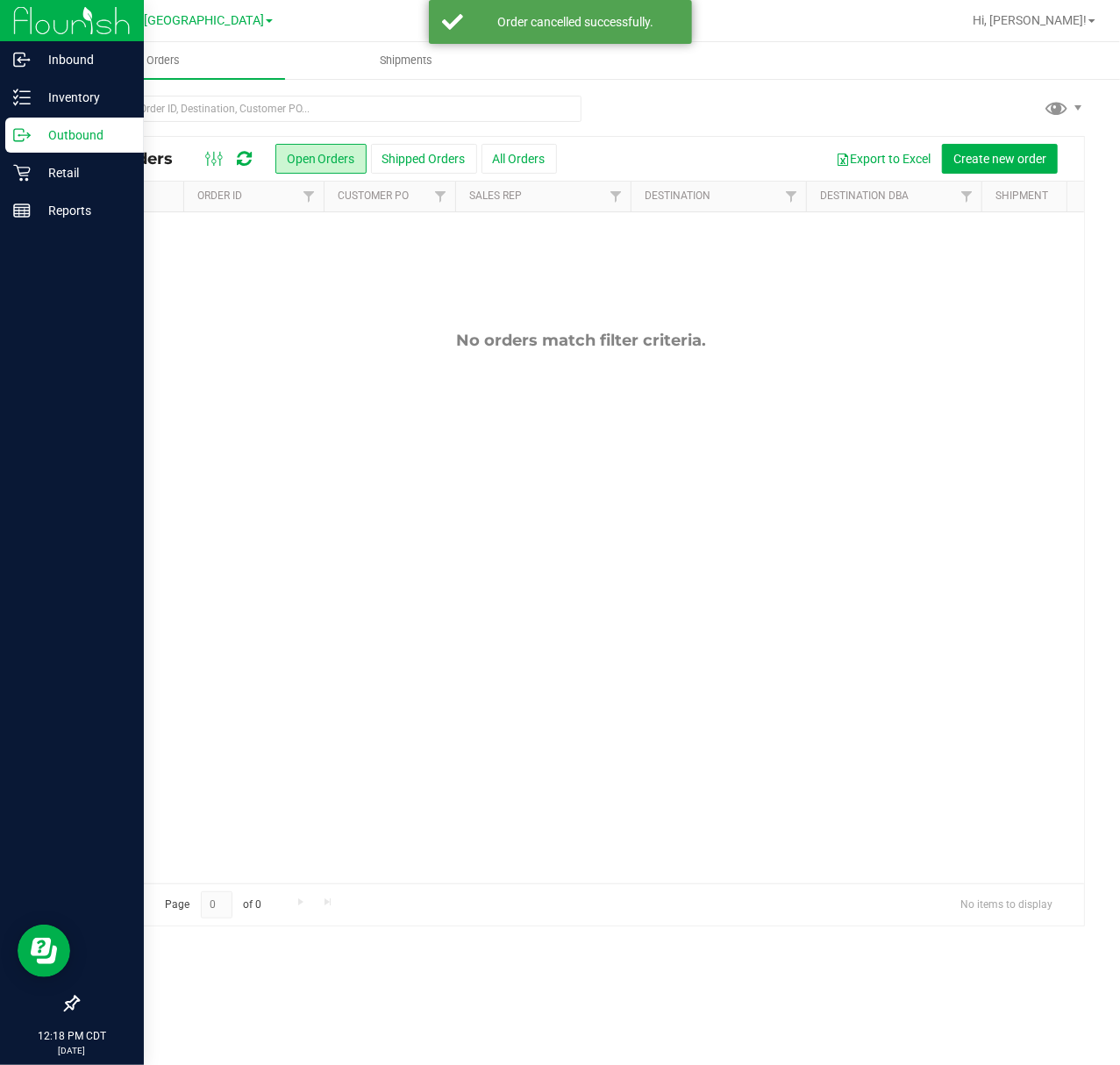
click at [20, 119] on div "Outbound" at bounding box center [75, 135] width 139 height 35
click at [52, 124] on p "Outbound" at bounding box center [83, 134] width 105 height 21
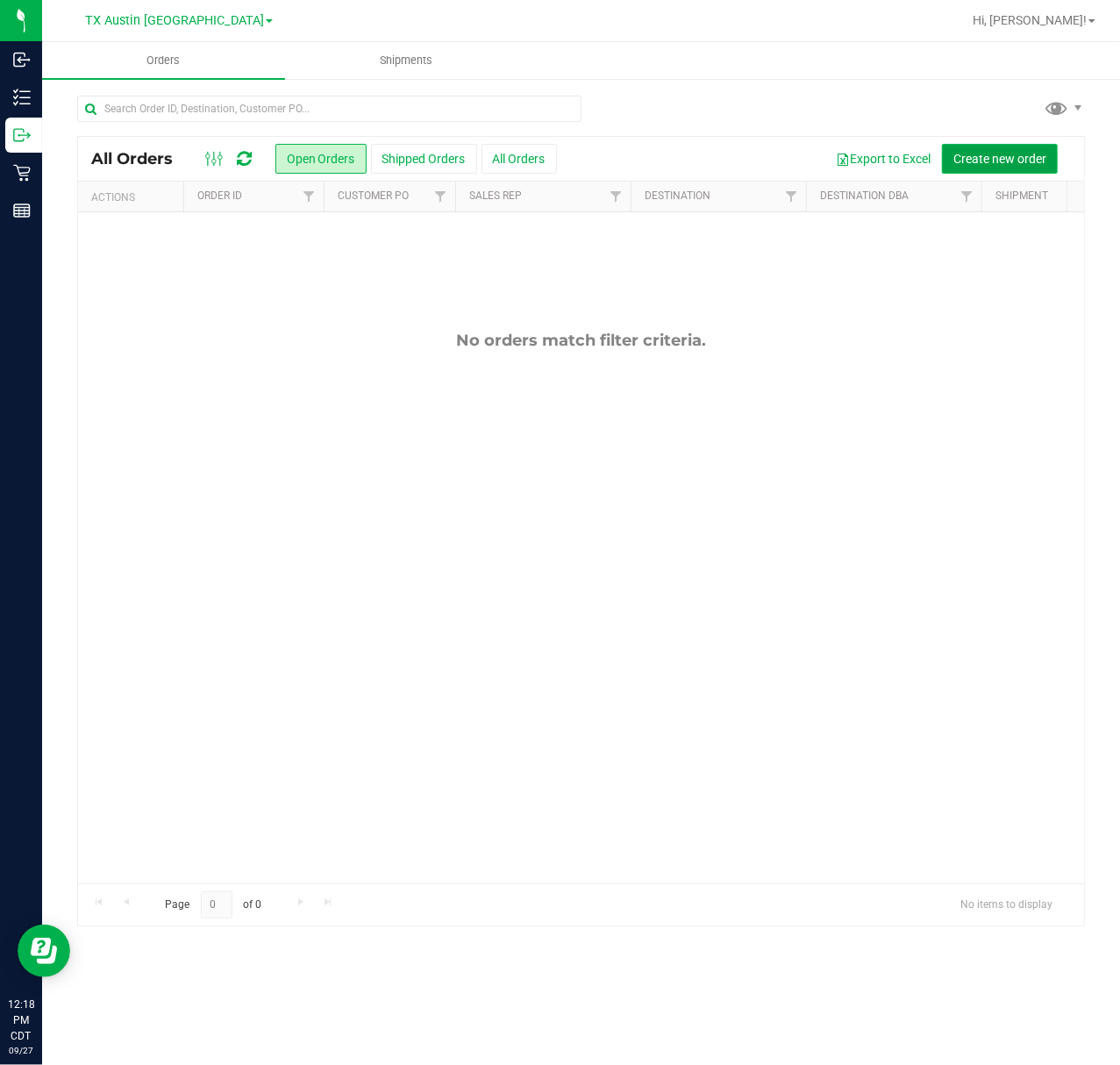
click at [961, 158] on span "Create new order" at bounding box center [1001, 159] width 93 height 14
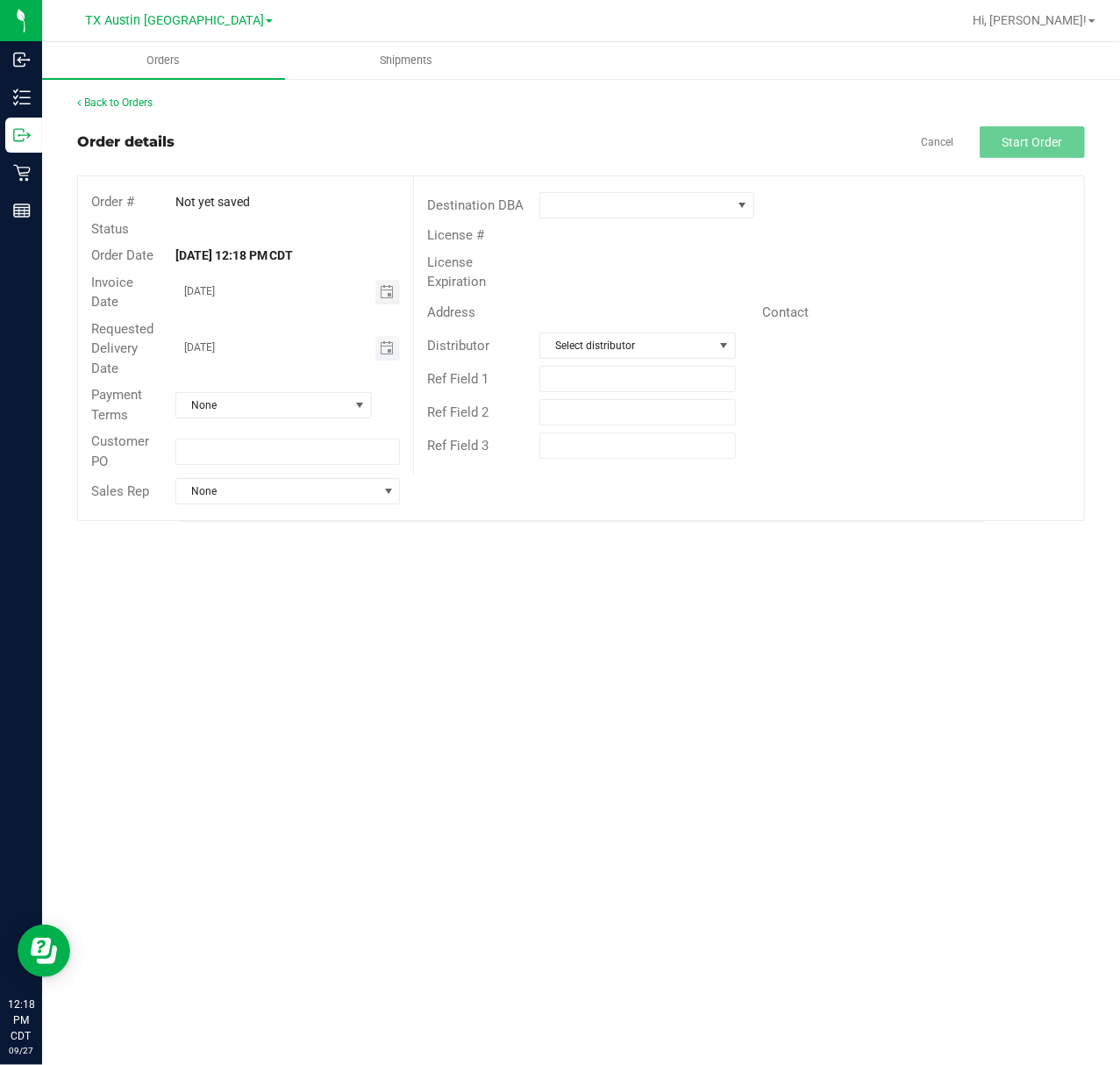
click at [400, 345] on span "Toggle calendar" at bounding box center [387, 348] width 25 height 24
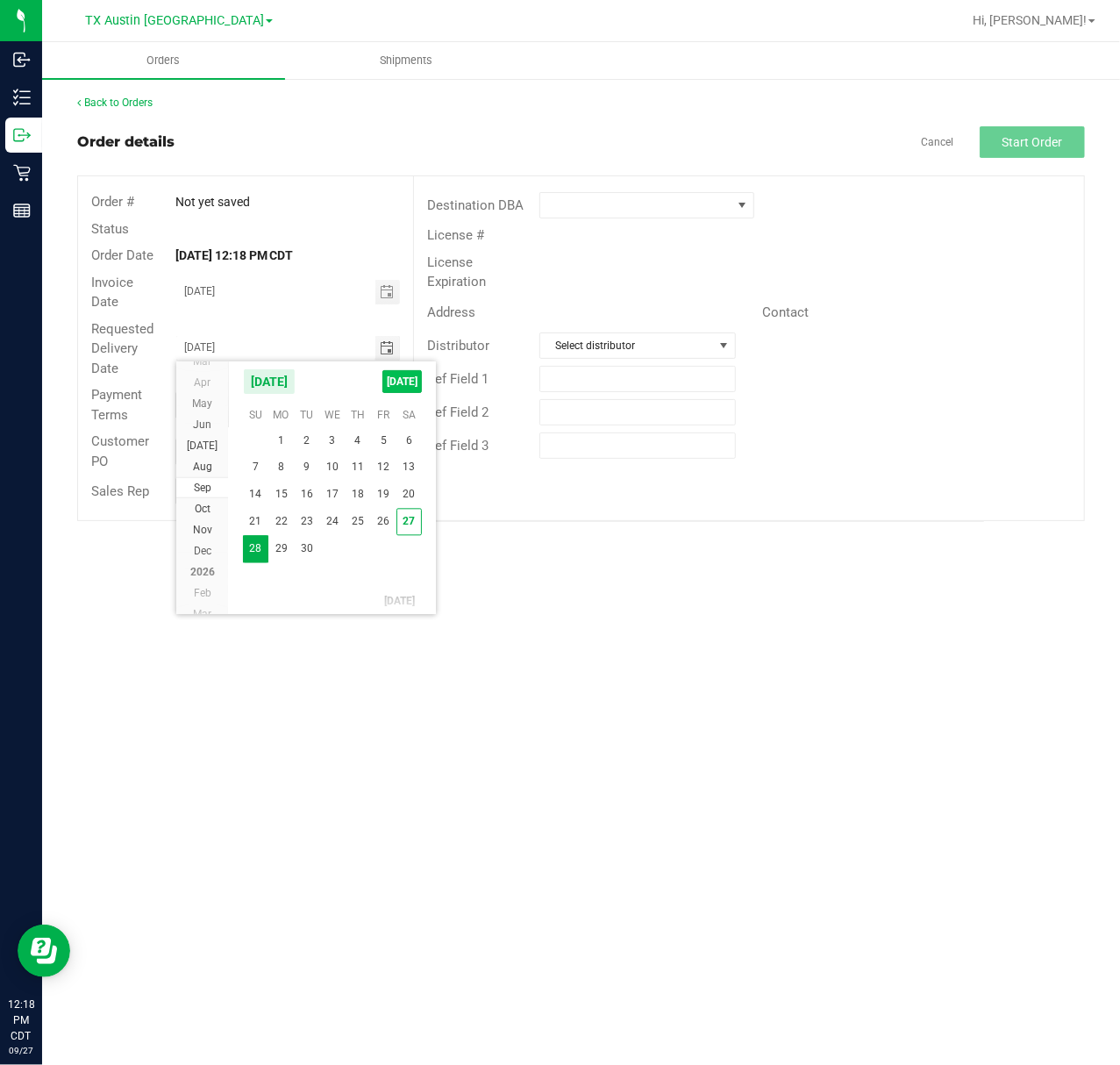
click at [401, 376] on span "TODAY" at bounding box center [402, 382] width 39 height 22
type input "[DATE]"
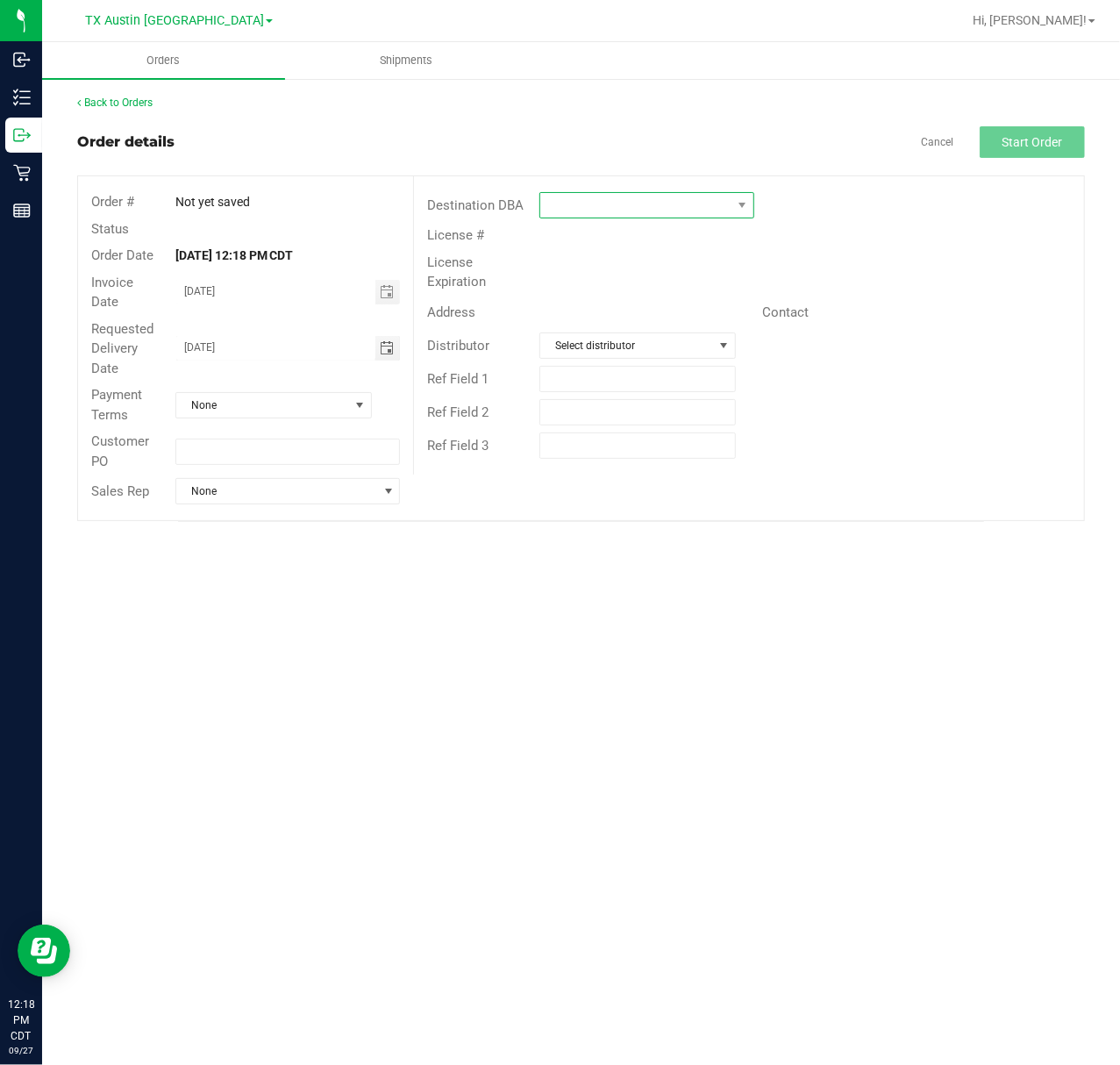
click at [567, 200] on span at bounding box center [636, 205] width 191 height 24
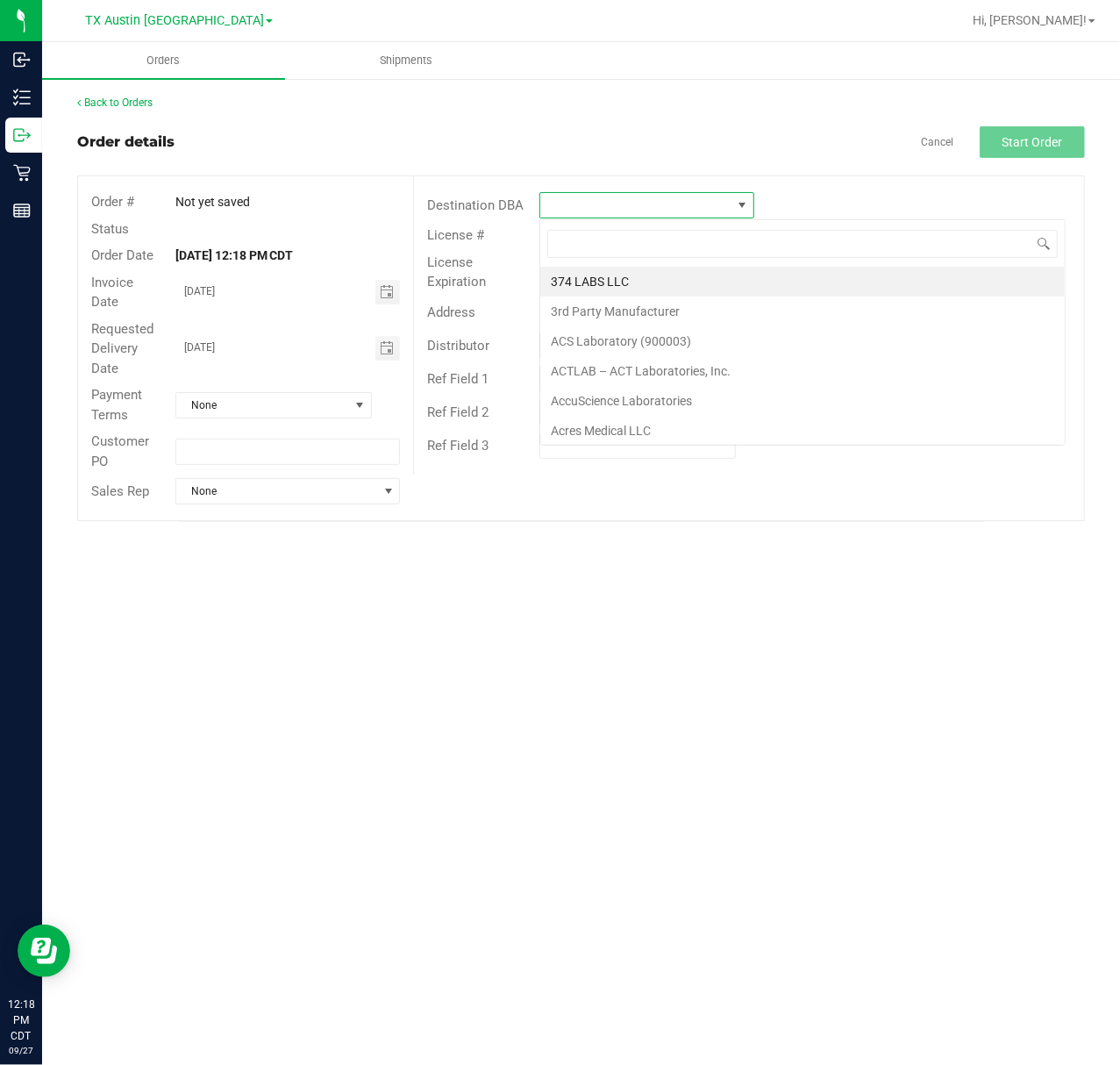
scroll to position [26, 214]
type input "tx"
click at [642, 345] on li "TX South-[GEOGRAPHIC_DATA] Retail" at bounding box center [653, 342] width 227 height 30
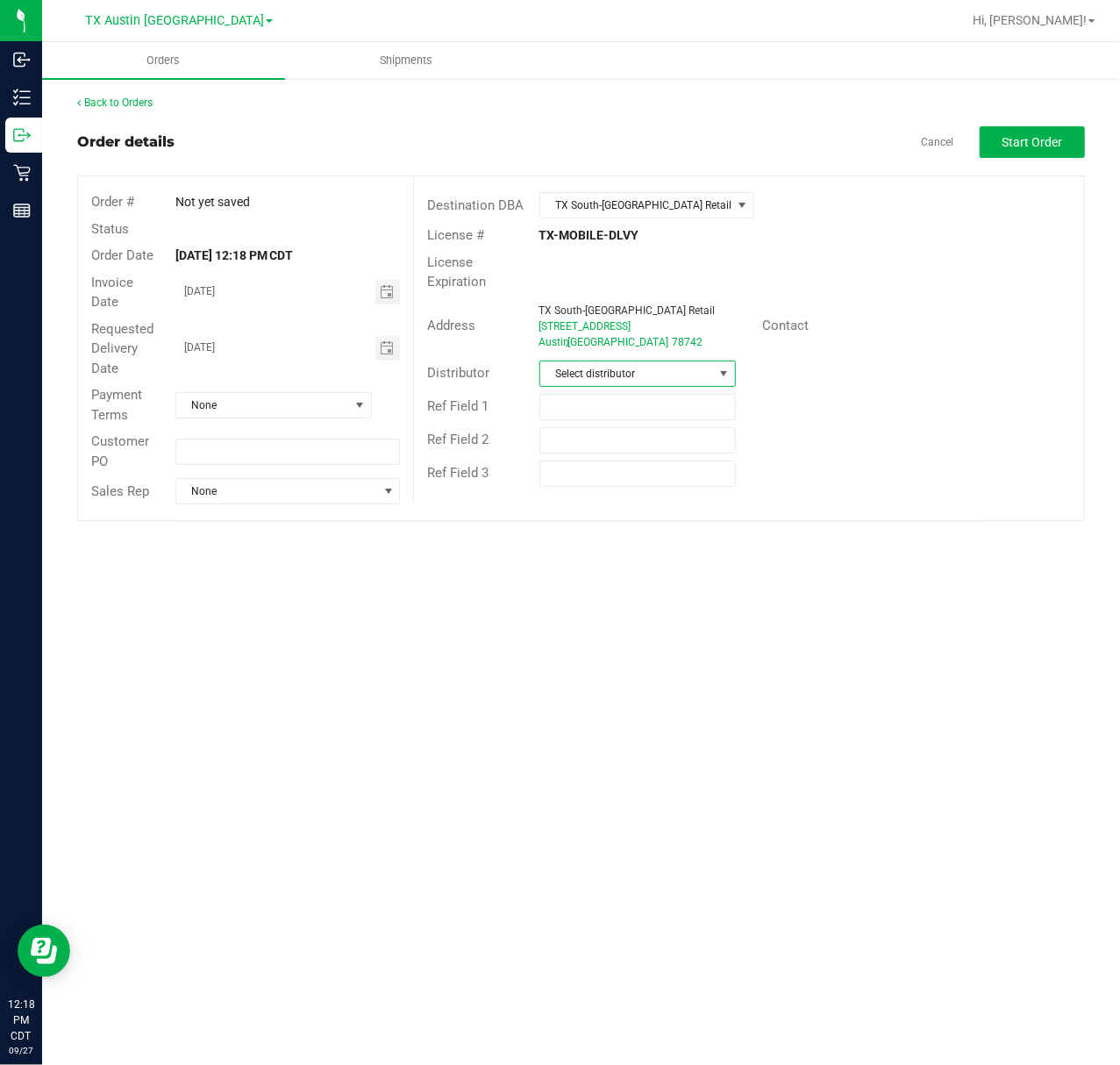
click at [646, 379] on span "Select distributor" at bounding box center [627, 373] width 174 height 24
click at [644, 512] on li "Austin DC" at bounding box center [707, 512] width 334 height 30
click at [1053, 140] on span "Start Order" at bounding box center [1032, 142] width 61 height 14
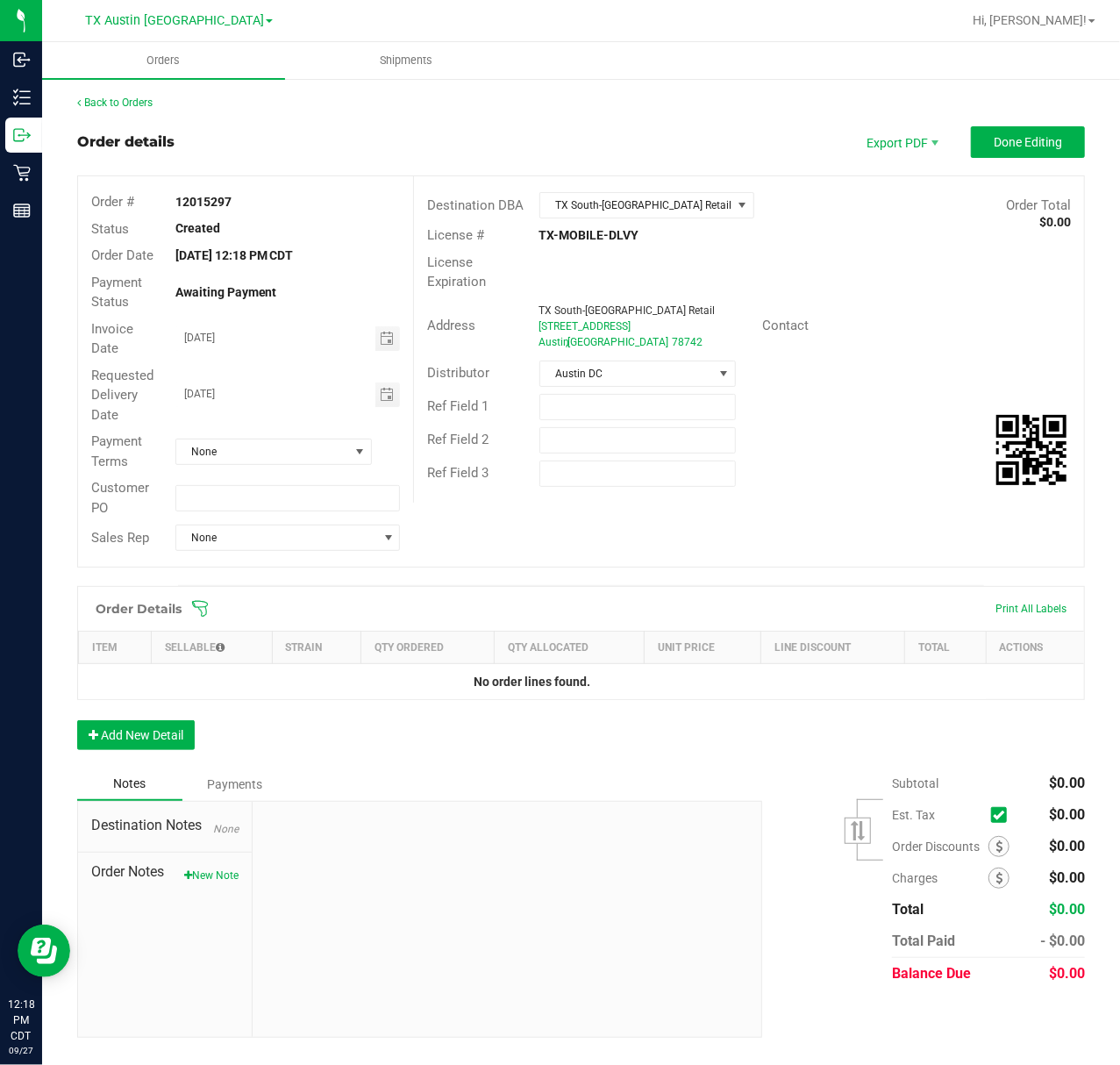
click at [197, 607] on icon at bounding box center [200, 609] width 18 height 18
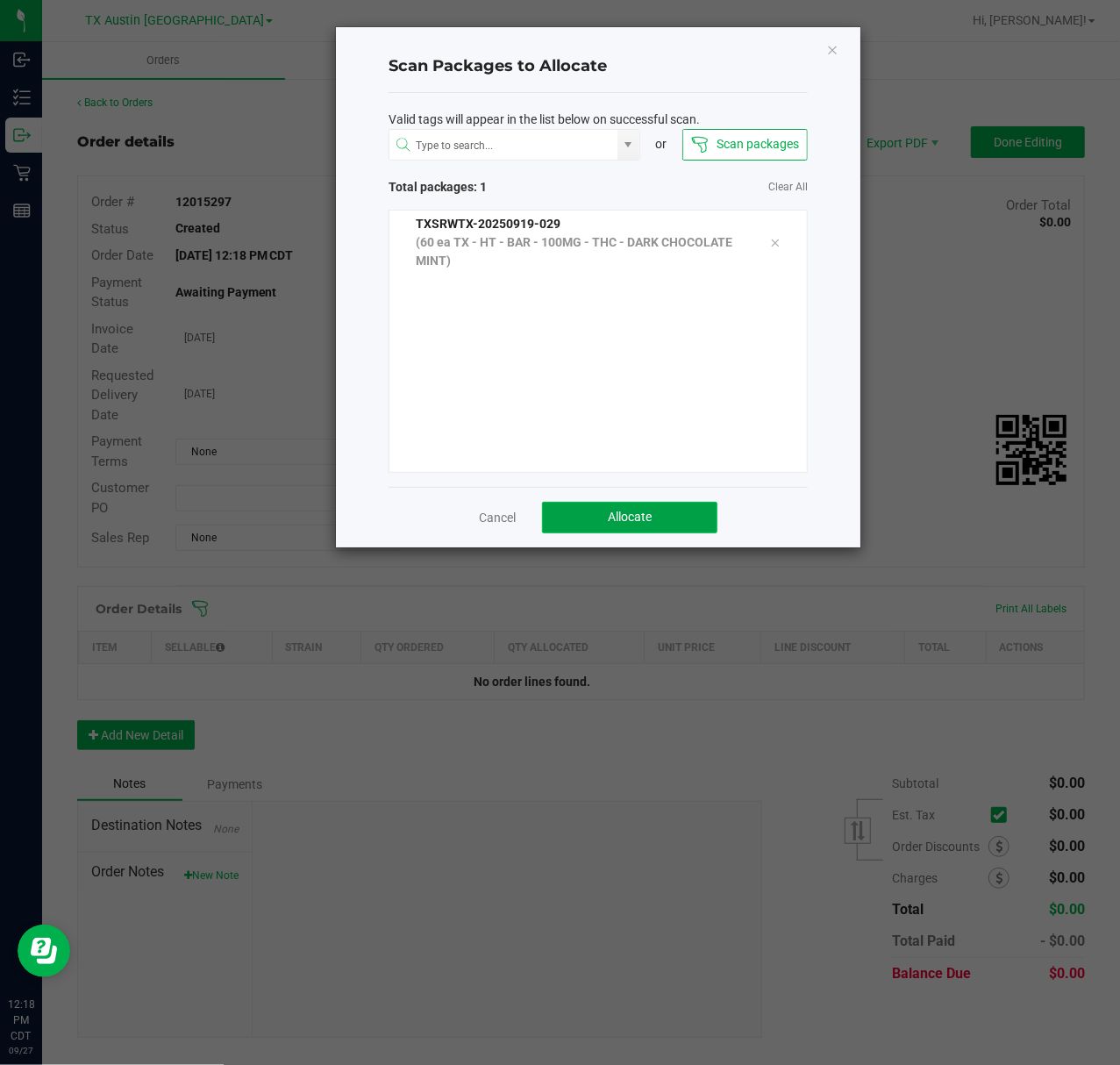
click at [622, 506] on button "Allocate" at bounding box center [630, 518] width 175 height 32
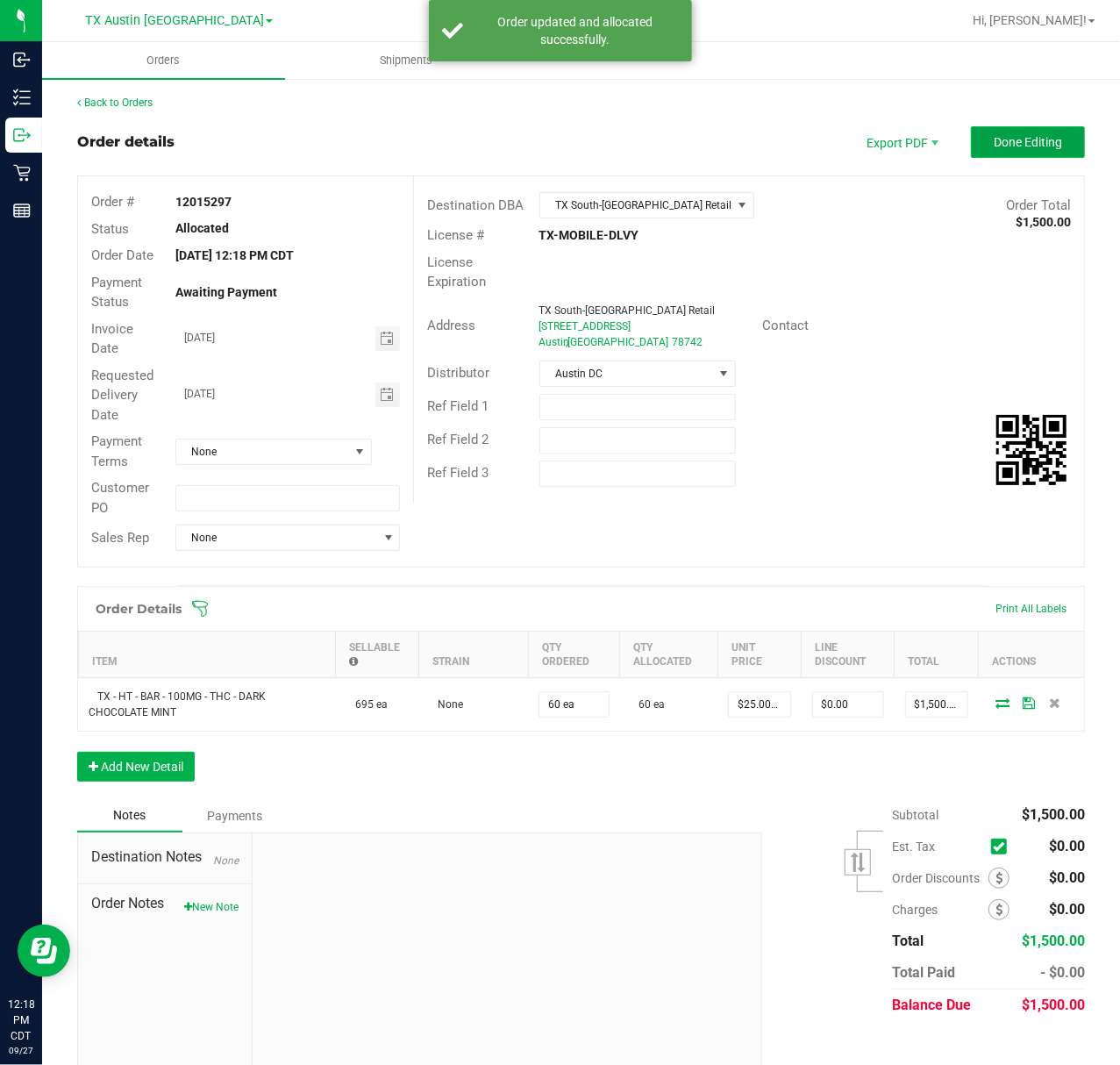
click at [1001, 132] on button "Done Editing" at bounding box center [1029, 142] width 114 height 32
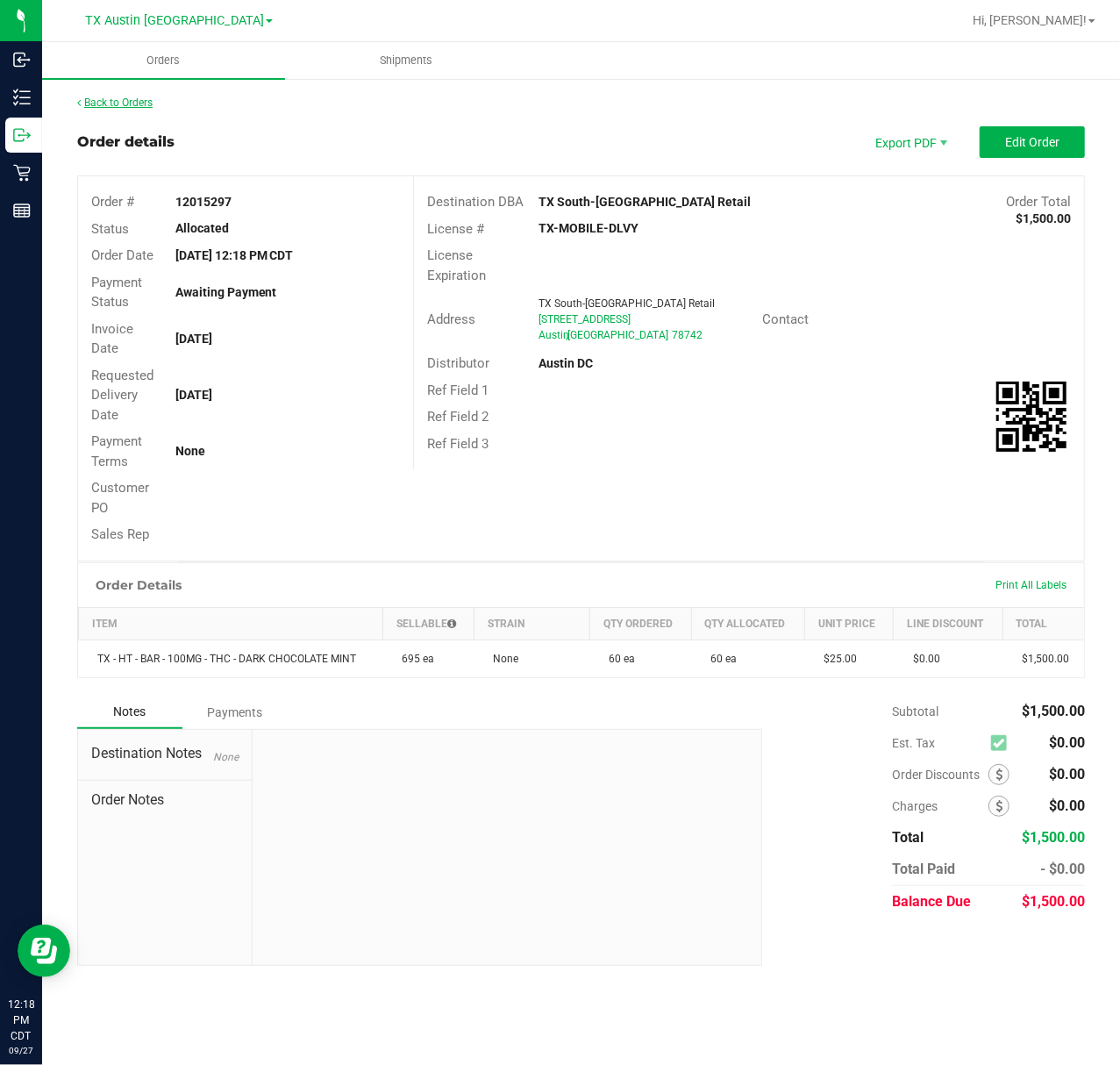
click at [103, 96] on link "Back to Orders" at bounding box center [115, 102] width 76 height 12
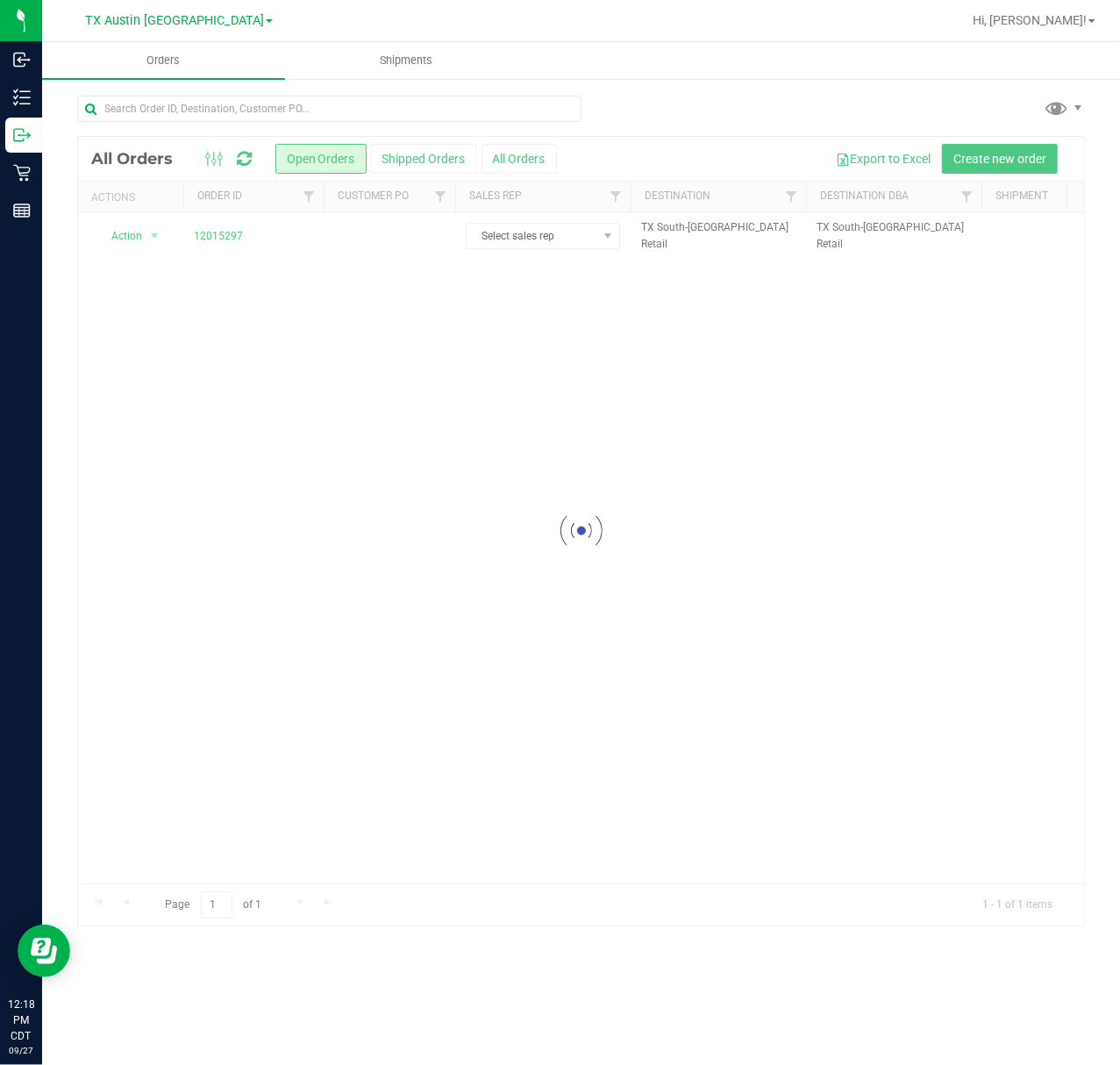
click at [361, 228] on div at bounding box center [581, 531] width 1006 height 789
click at [361, 228] on td at bounding box center [389, 235] width 132 height 48
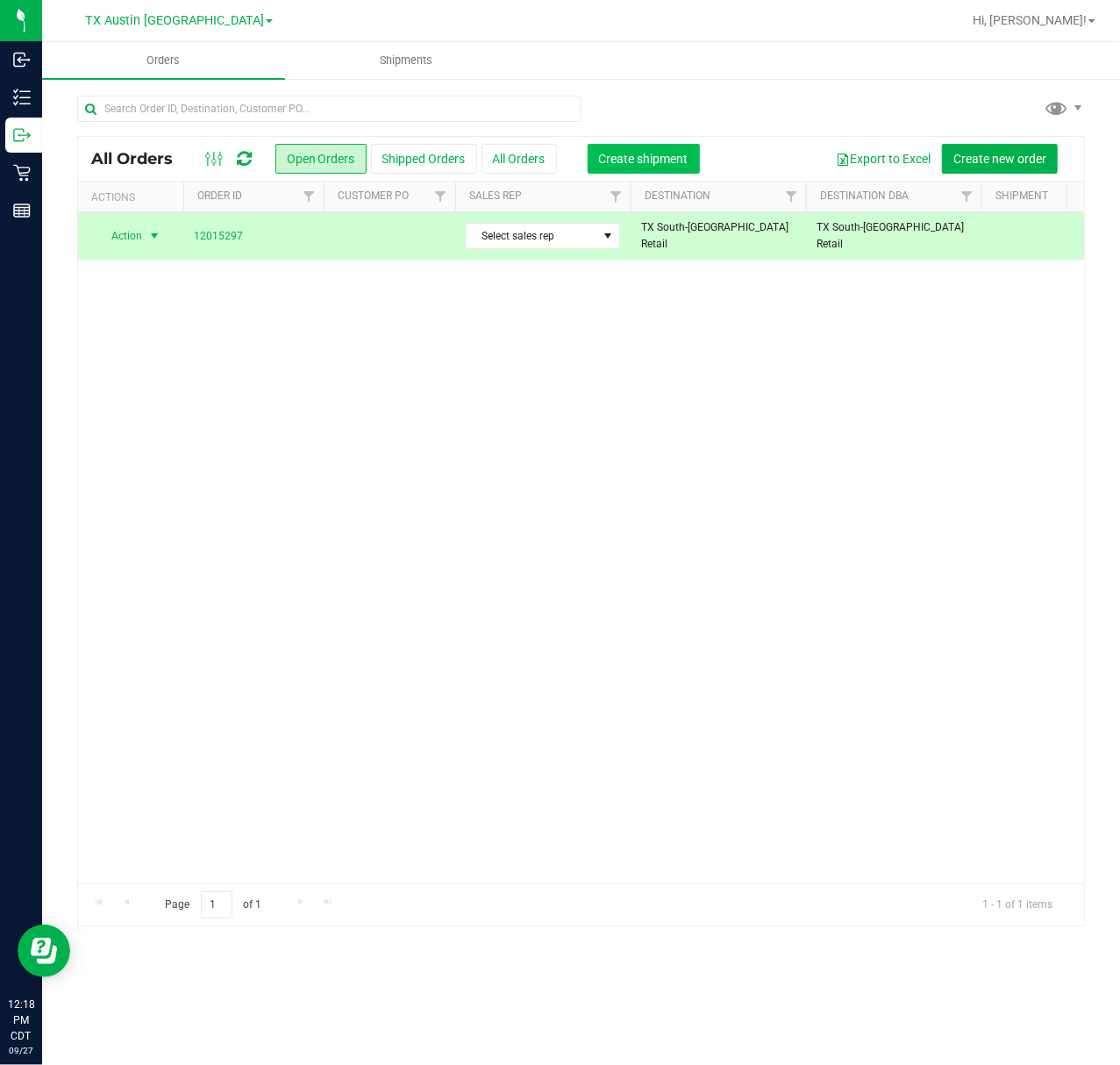
click at [675, 153] on span "Create shipment" at bounding box center [644, 159] width 90 height 14
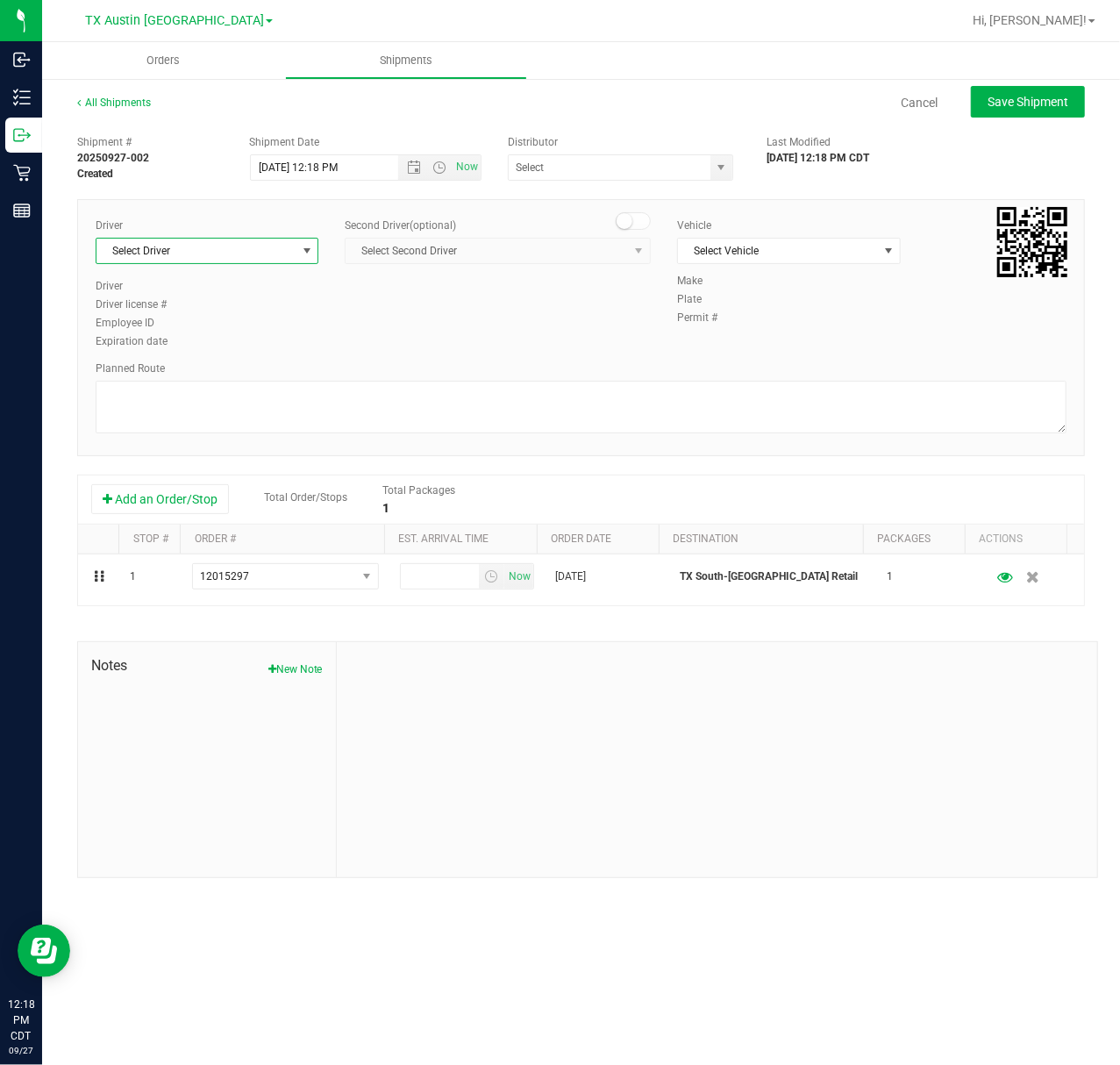
click at [293, 260] on span "Select Driver" at bounding box center [195, 251] width 199 height 24
click at [243, 330] on li "[PERSON_NAME]" at bounding box center [206, 326] width 221 height 26
type input "sherm"
click at [481, 163] on span "Now" at bounding box center [468, 166] width 30 height 25
click at [512, 587] on span "Now" at bounding box center [520, 576] width 30 height 25
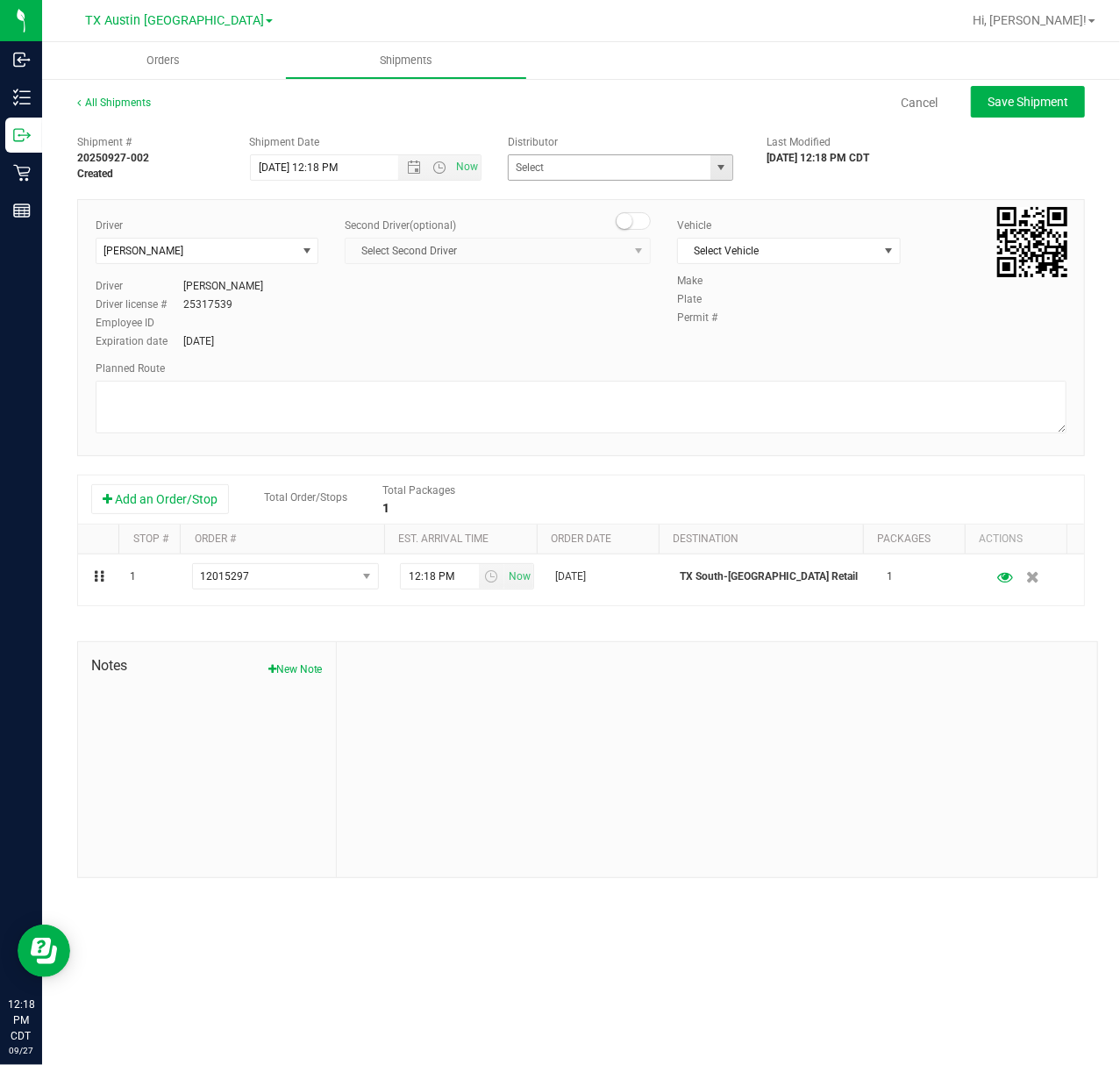
click at [713, 155] on span "select" at bounding box center [721, 167] width 21 height 24
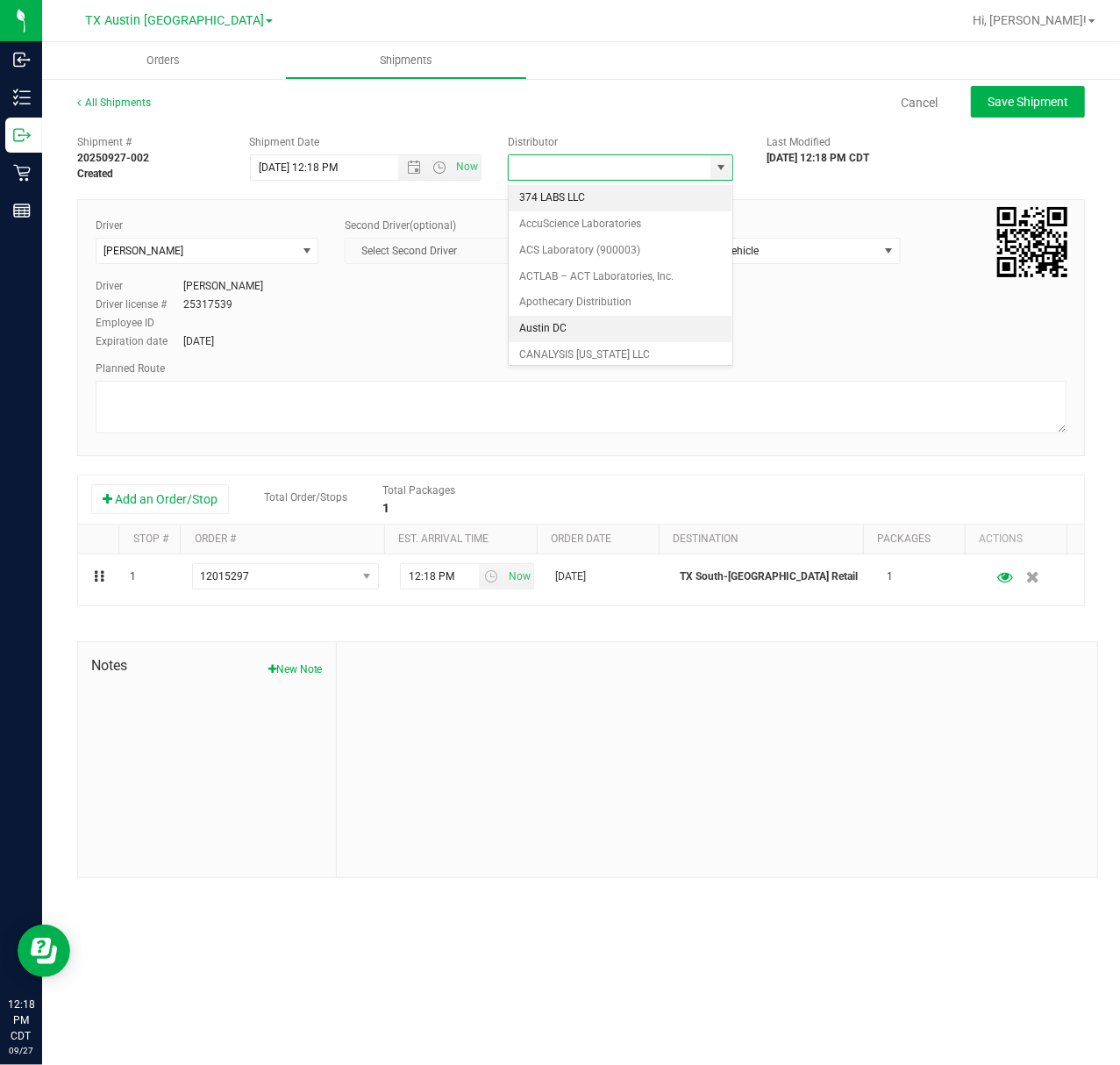
click at [622, 325] on li "Austin DC" at bounding box center [621, 329] width 224 height 26
type input "Austin DC"
click at [700, 272] on div "Driver Lindsey Sherman Select Driver Lindsey Sherman Driver Lindsey Sherman Dri…" at bounding box center [581, 285] width 998 height 134
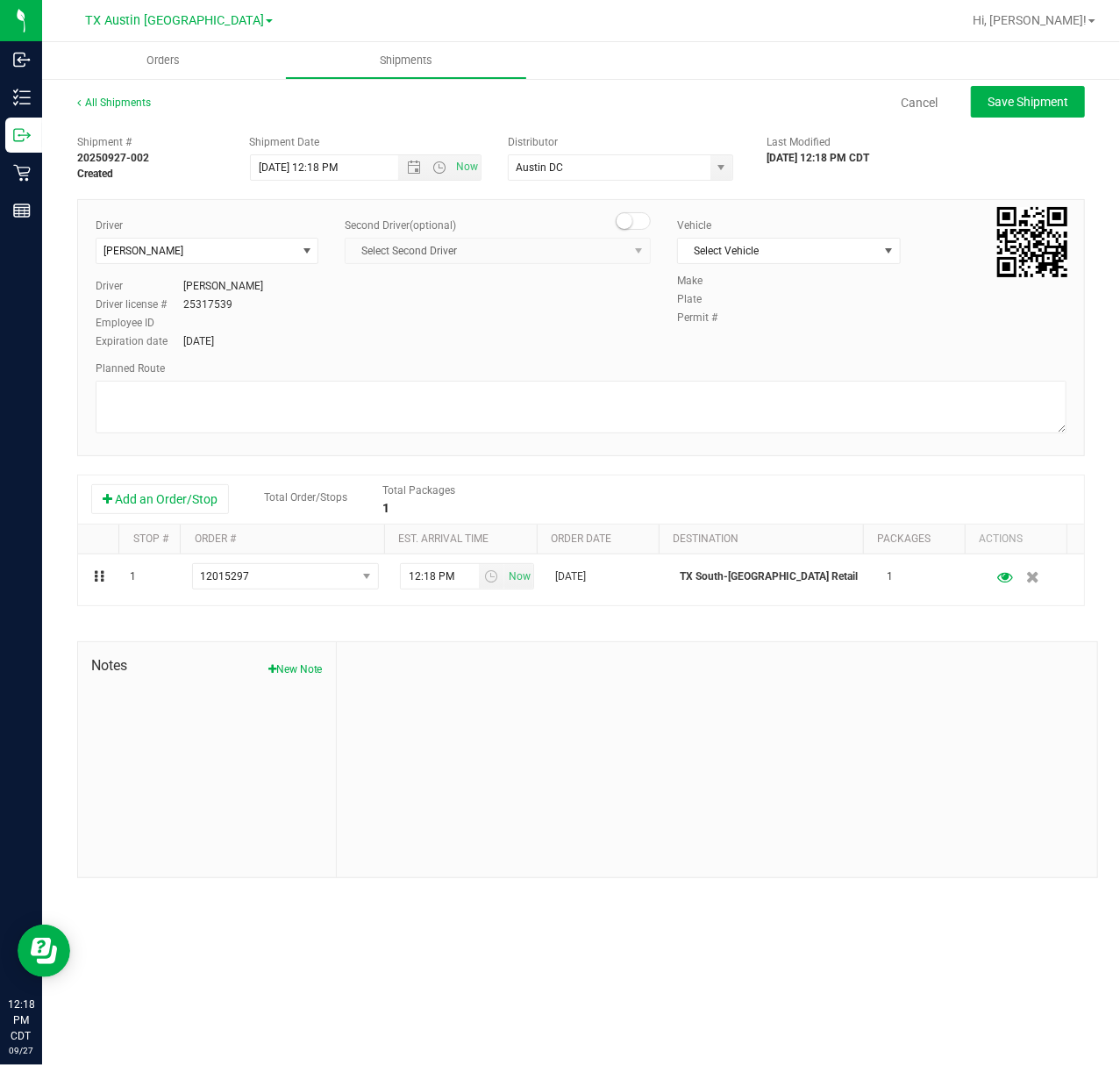
click at [735, 235] on div "Vehicle Select Vehicle Select Vehicle Aa BT Vehicle Dolly FEDEX FL-CHEROKEE-02 …" at bounding box center [789, 245] width 249 height 55
click at [755, 258] on span "Select Vehicle" at bounding box center [777, 251] width 199 height 24
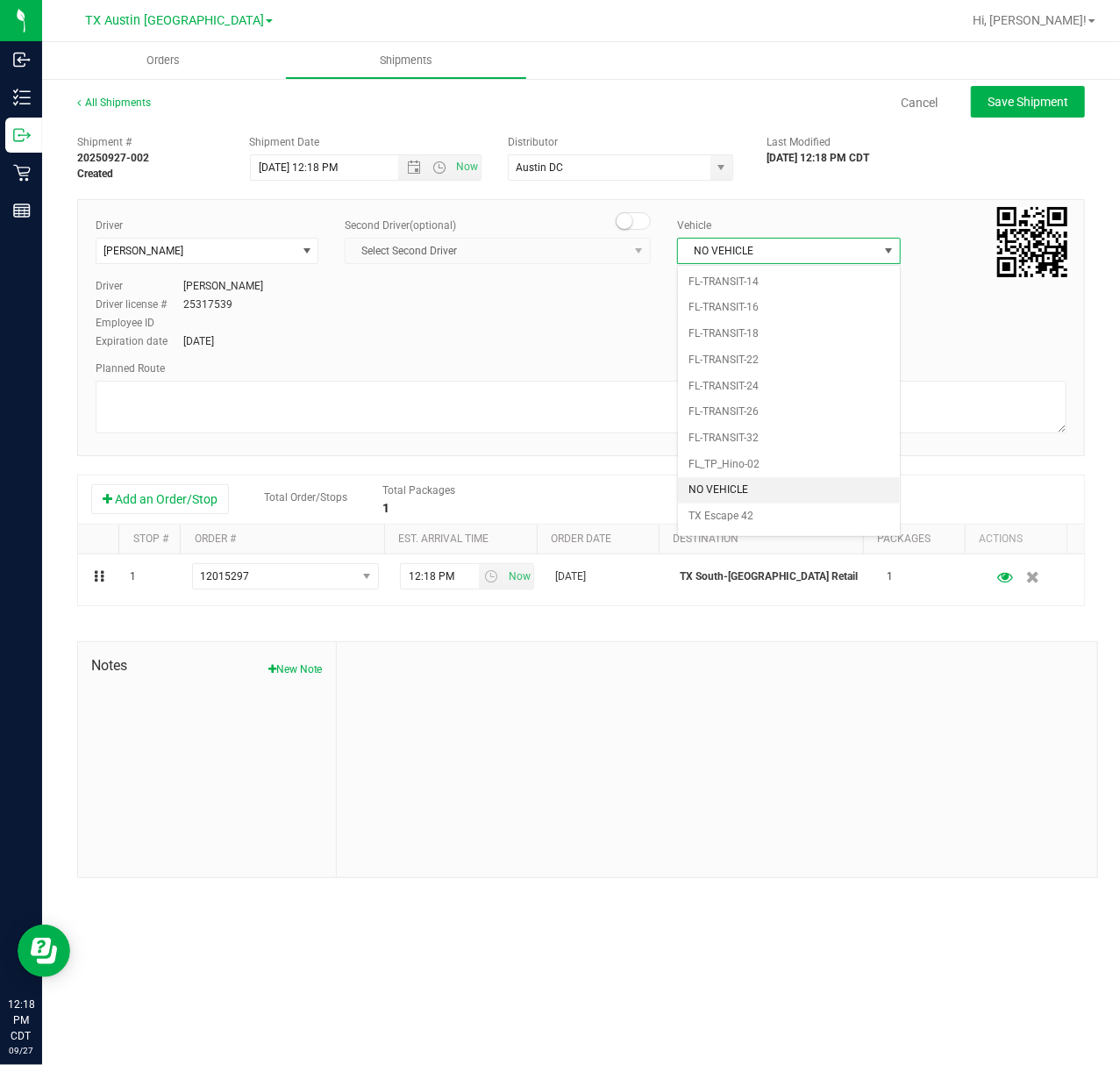
click at [734, 504] on li "NO VEHICLE" at bounding box center [789, 490] width 221 height 26
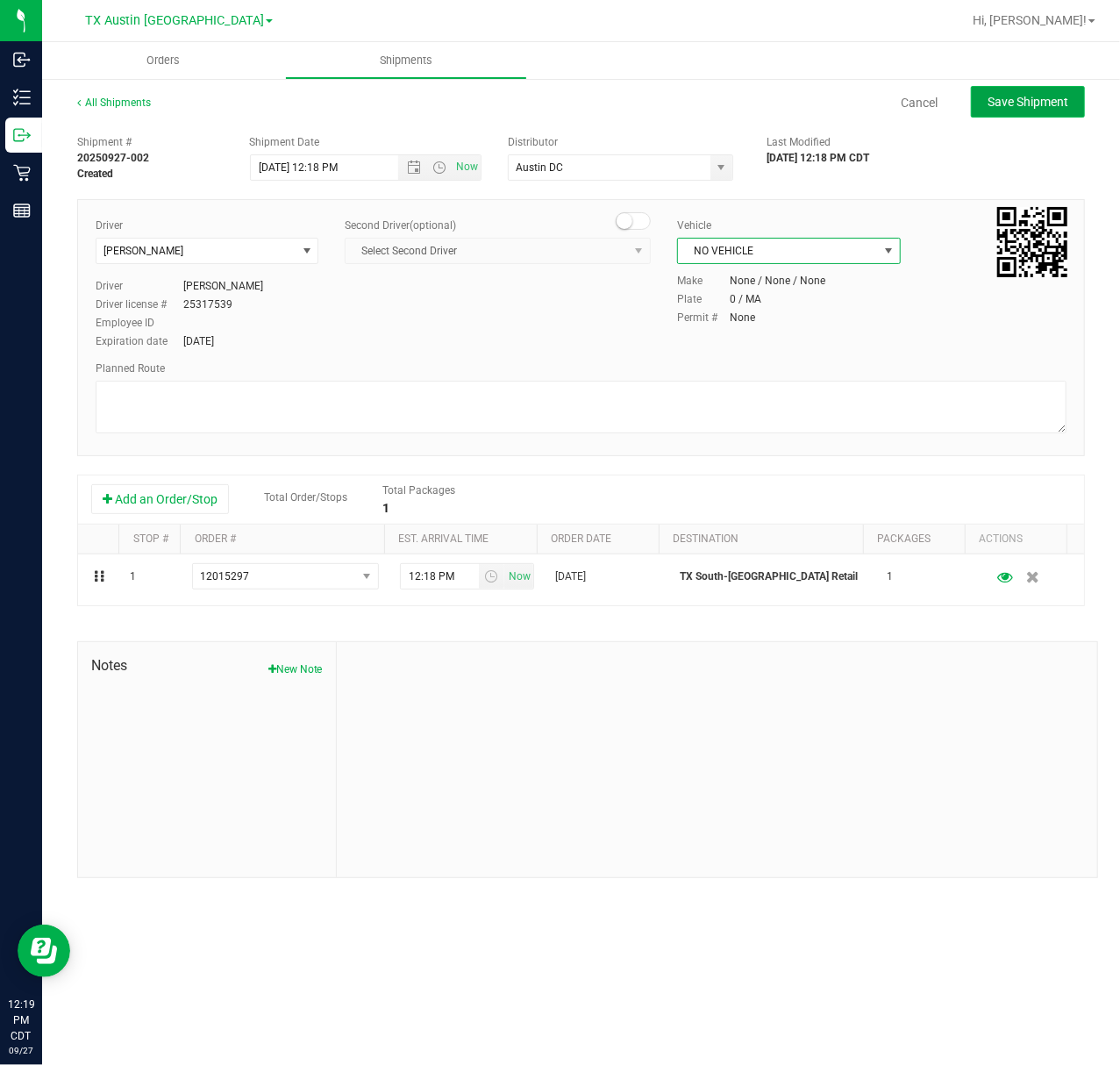
click at [983, 112] on button "Save Shipment" at bounding box center [1029, 102] width 114 height 32
type input "9/27/2025 5:18 PM"
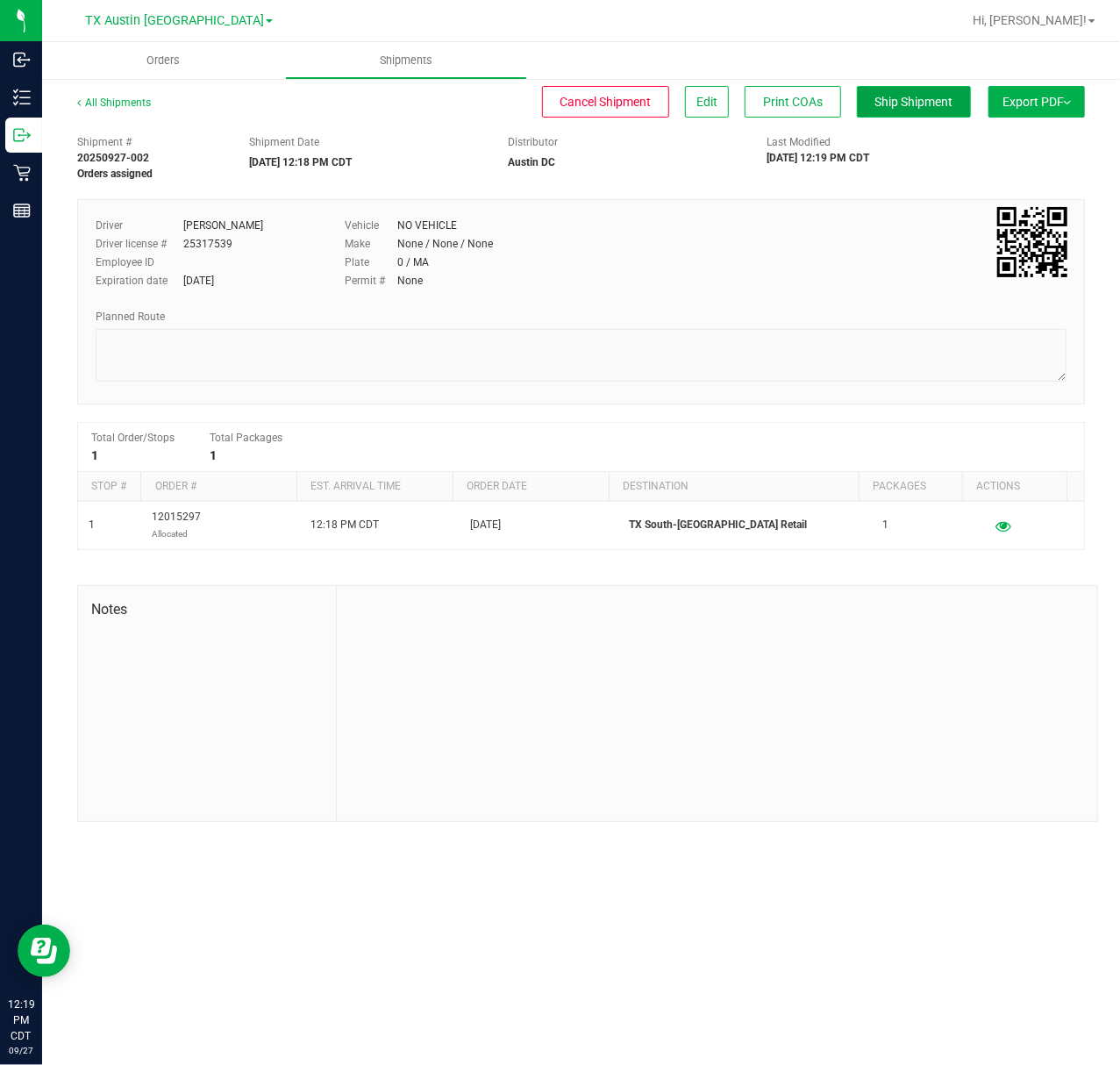
click at [917, 112] on button "Ship Shipment" at bounding box center [914, 102] width 114 height 32
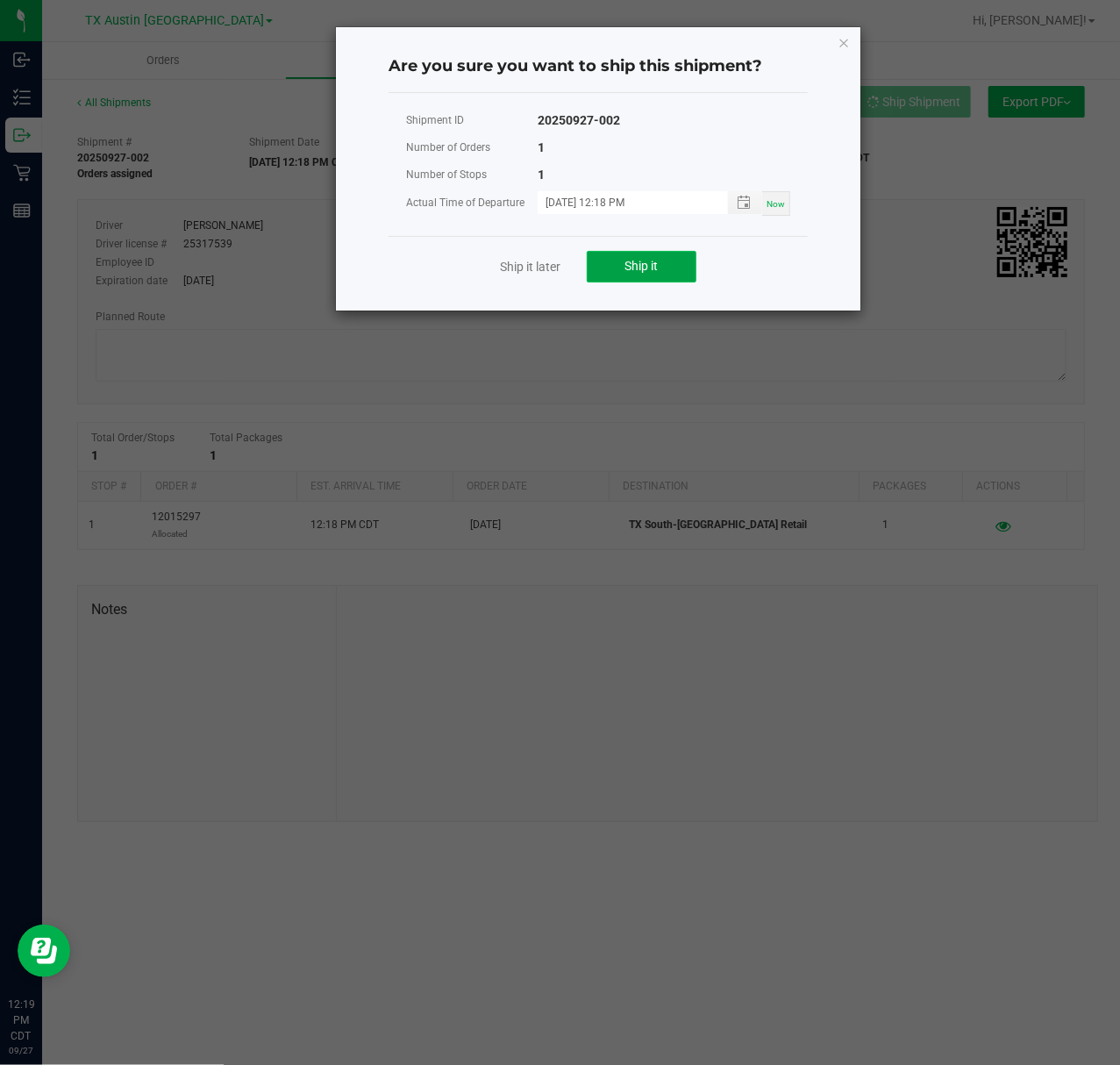
click at [633, 251] on button "Ship it" at bounding box center [641, 267] width 109 height 32
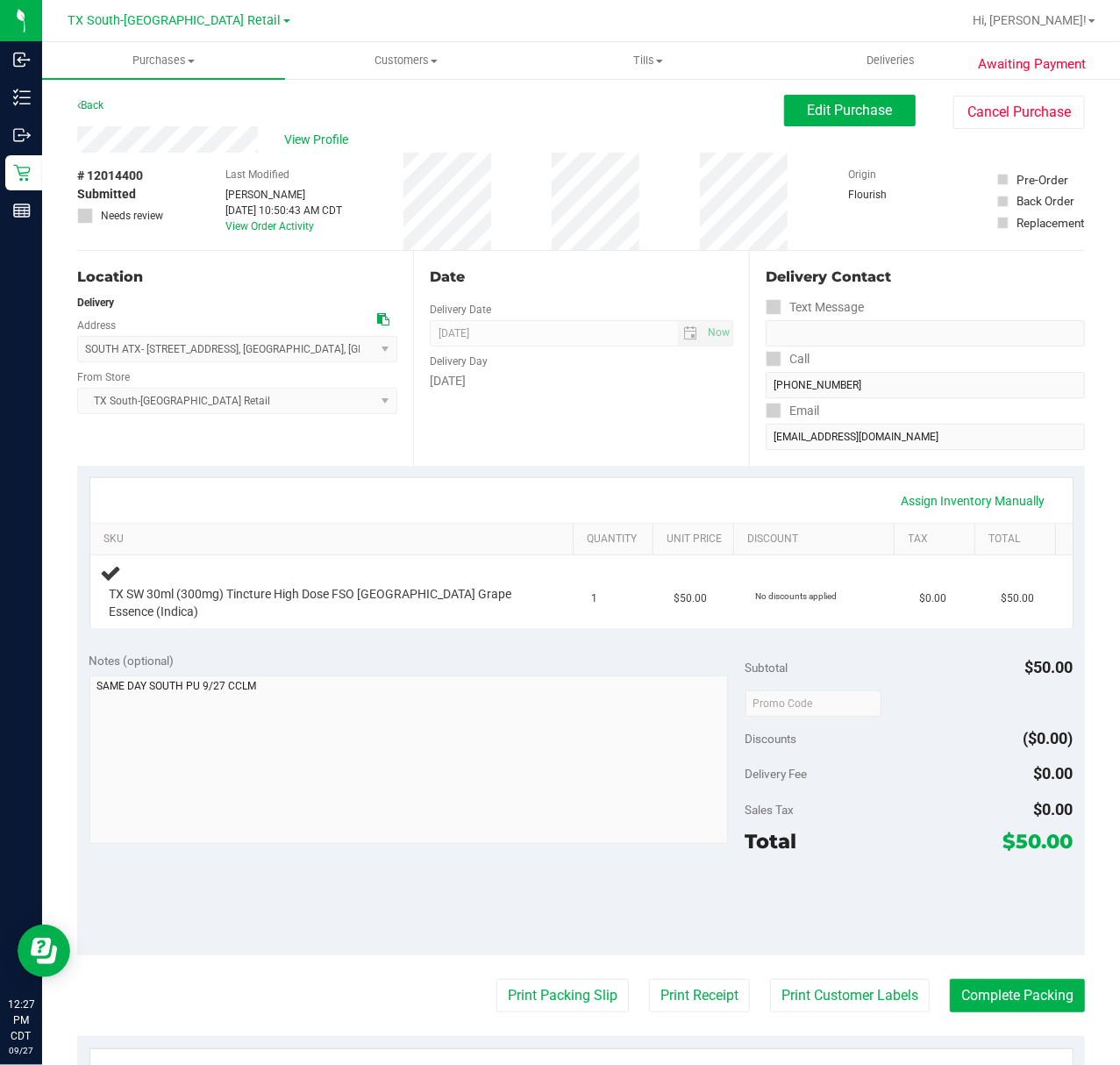
click at [484, 492] on div "Assign Inventory Manually" at bounding box center [581, 501] width 951 height 30
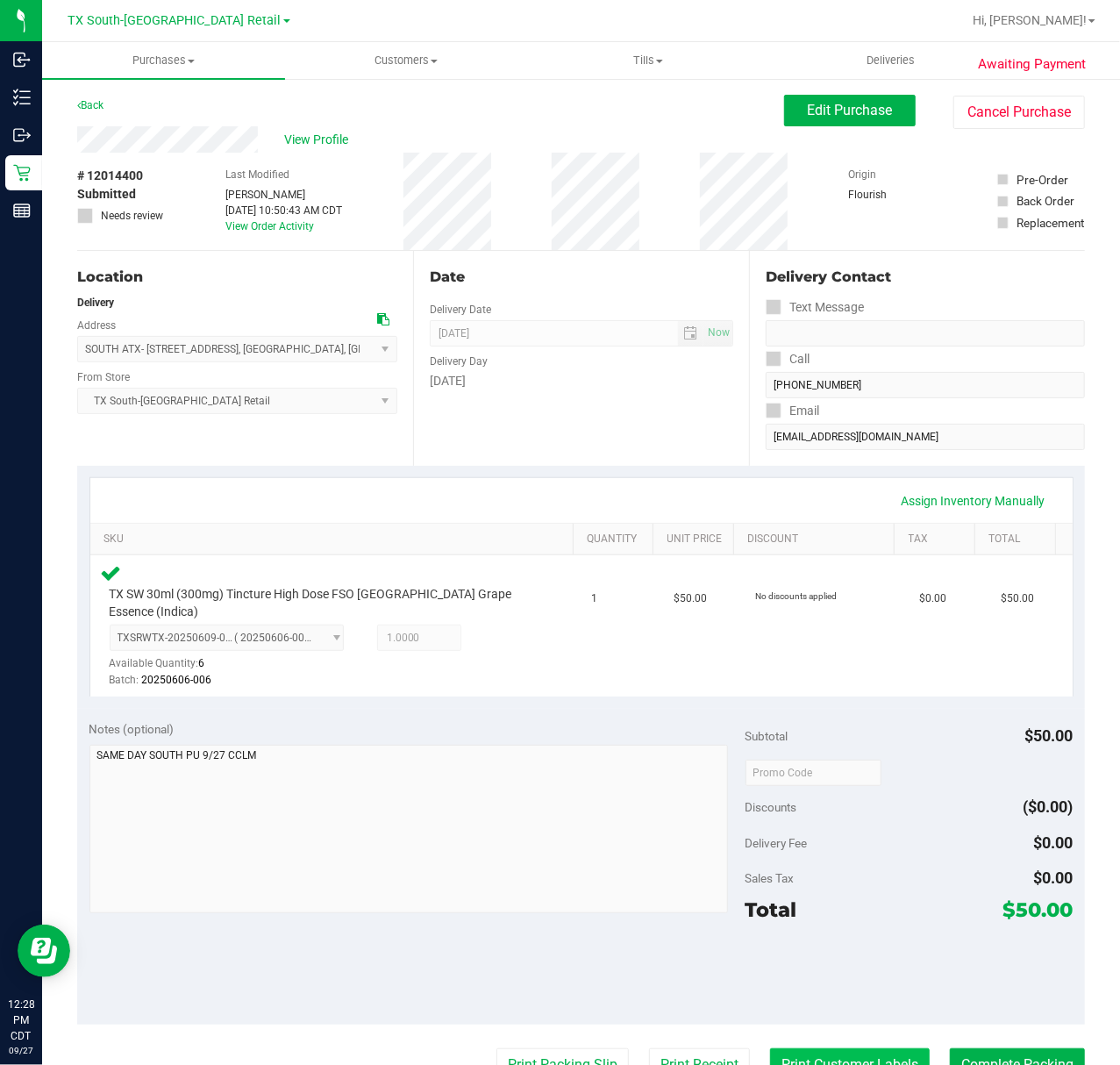
click at [784, 1060] on button "Print Customer Labels" at bounding box center [849, 1065] width 160 height 34
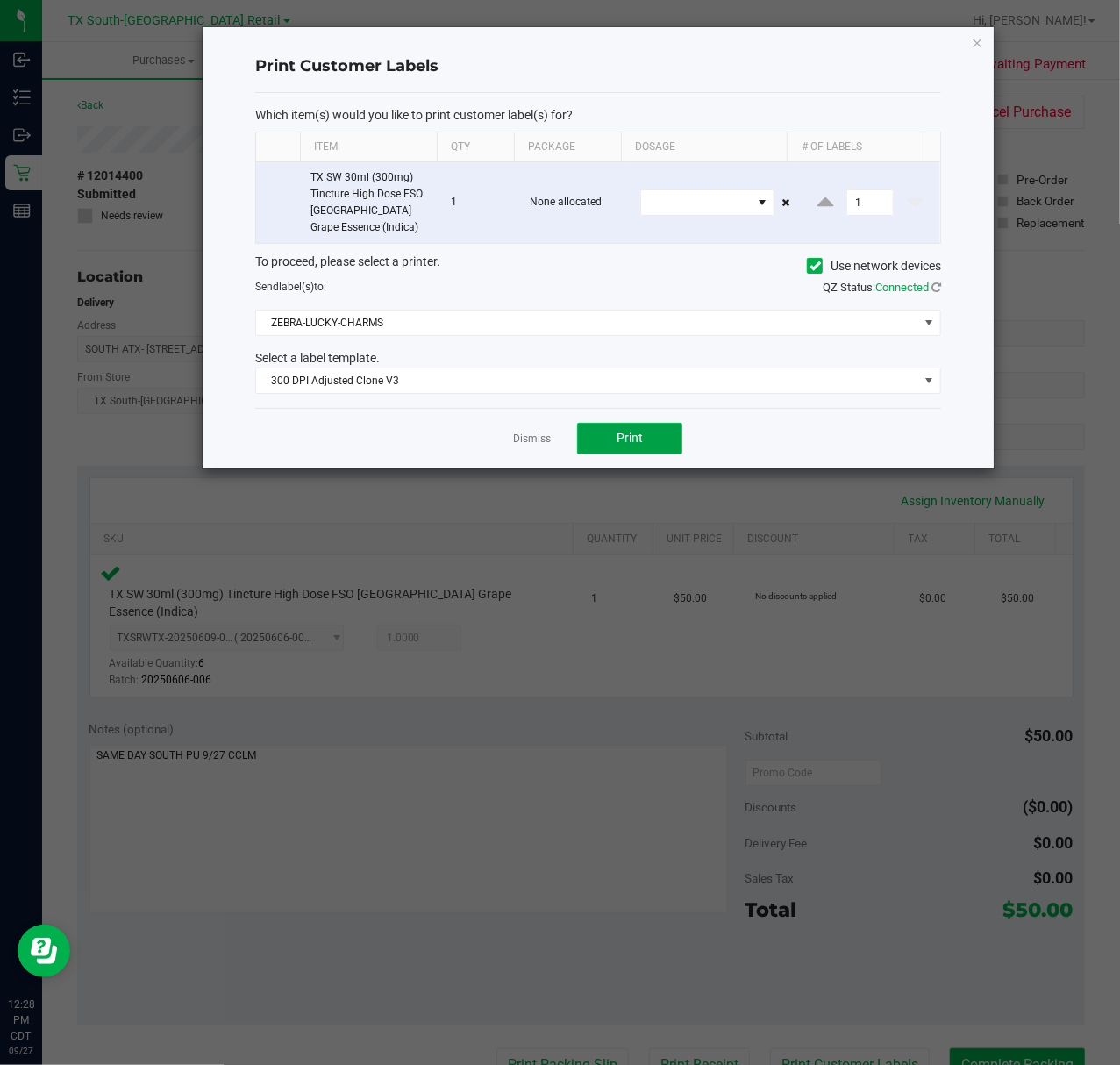
click at [615, 429] on button "Print" at bounding box center [630, 439] width 105 height 32
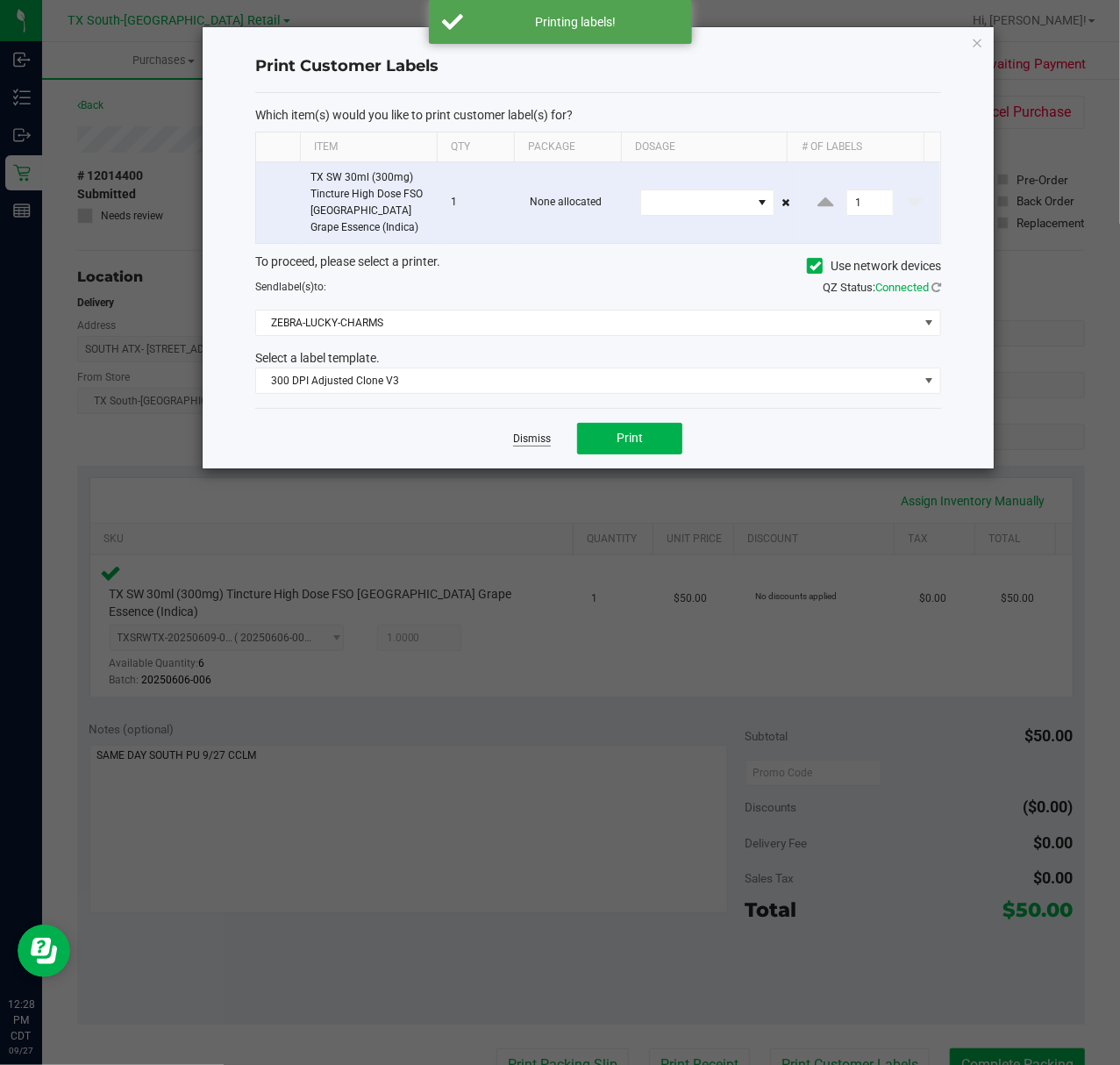
click at [523, 442] on link "Dismiss" at bounding box center [532, 439] width 37 height 15
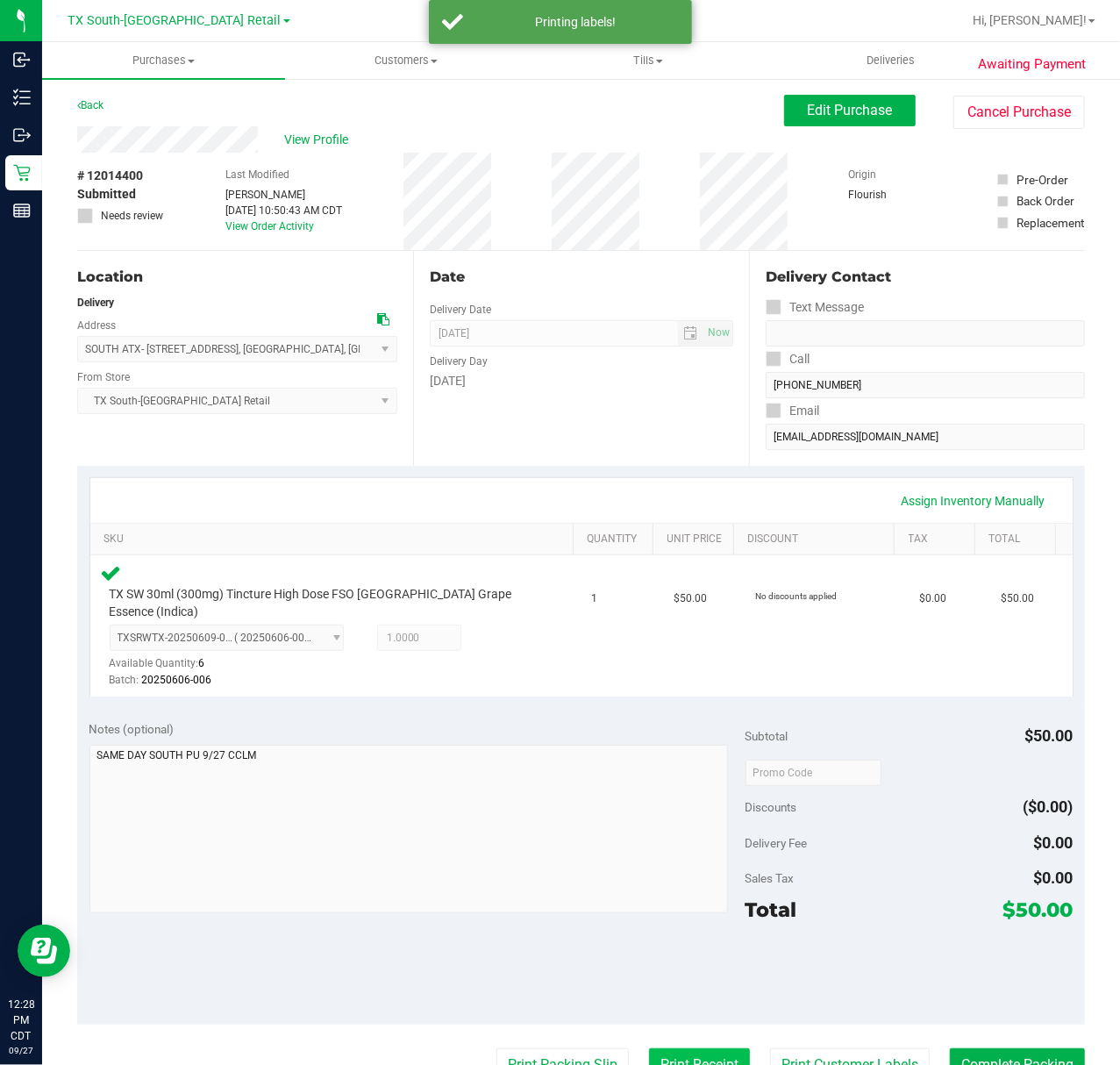
click at [653, 1048] on button "Print Receipt" at bounding box center [700, 1065] width 101 height 34
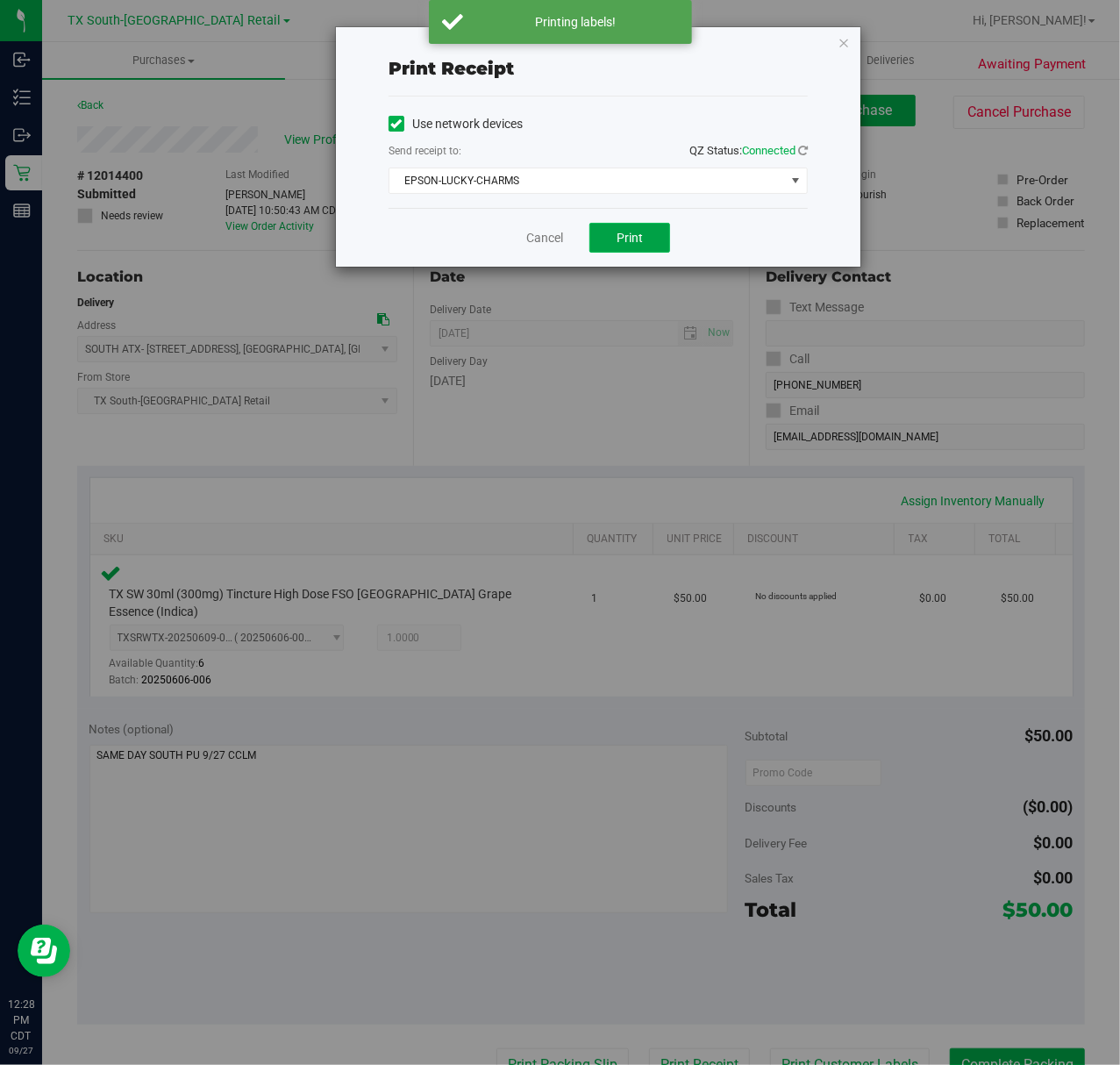
click at [646, 226] on button "Print" at bounding box center [630, 238] width 80 height 30
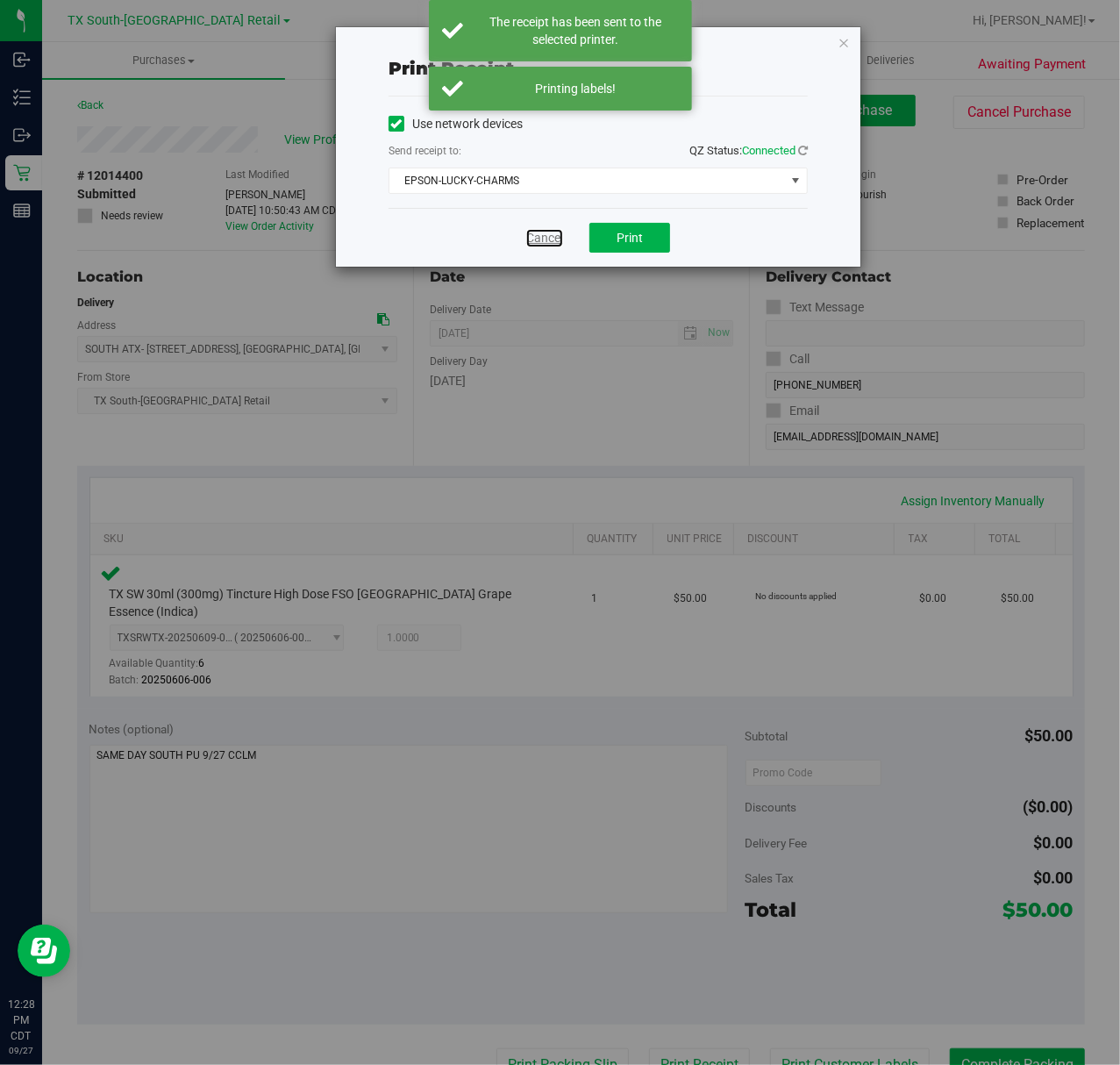
drag, startPoint x: 534, startPoint y: 237, endPoint x: 537, endPoint y: 247, distance: 10.4
click at [535, 237] on link "Cancel" at bounding box center [544, 238] width 36 height 19
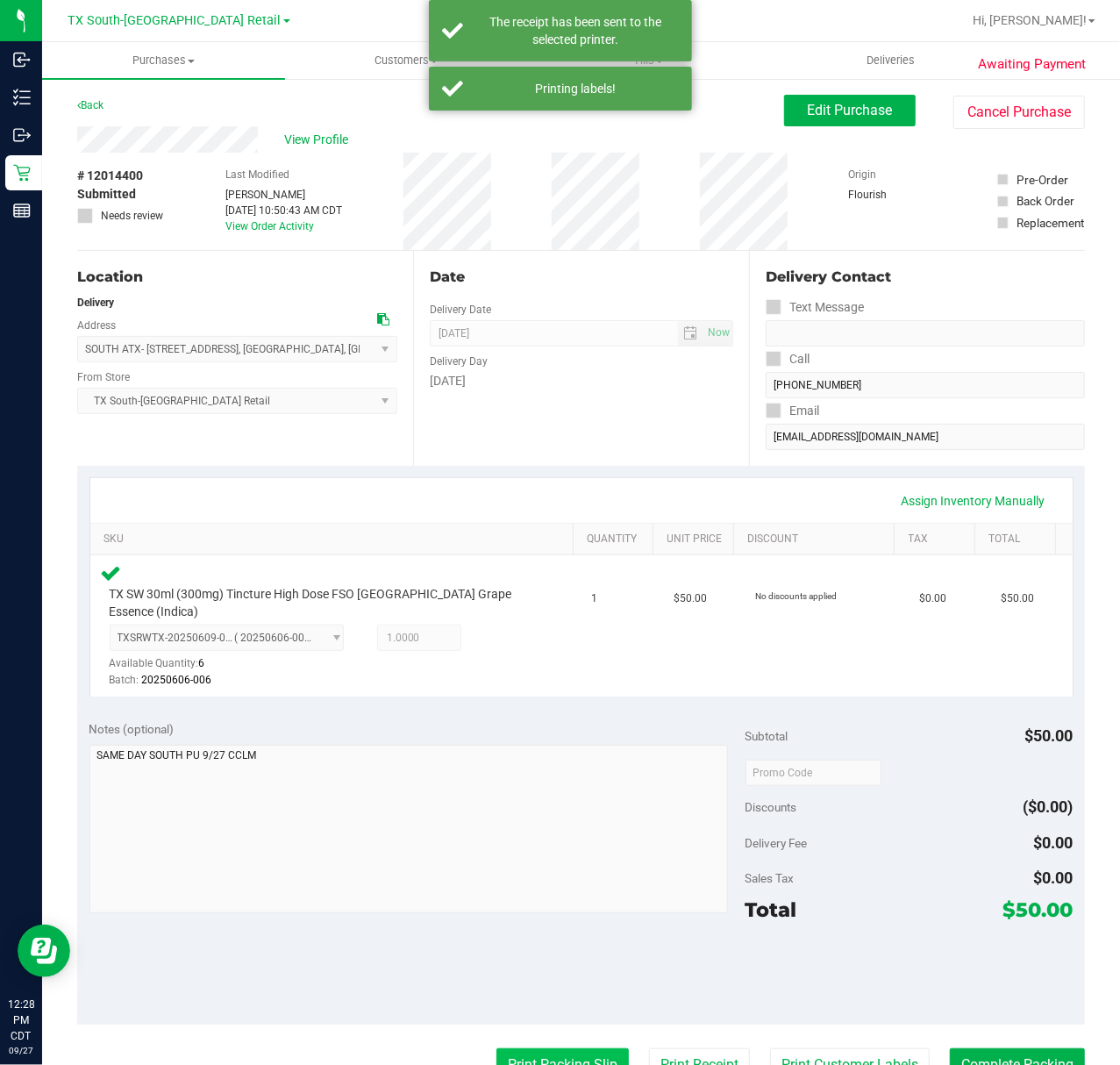
click at [521, 1050] on button "Print Packing Slip" at bounding box center [563, 1065] width 133 height 34
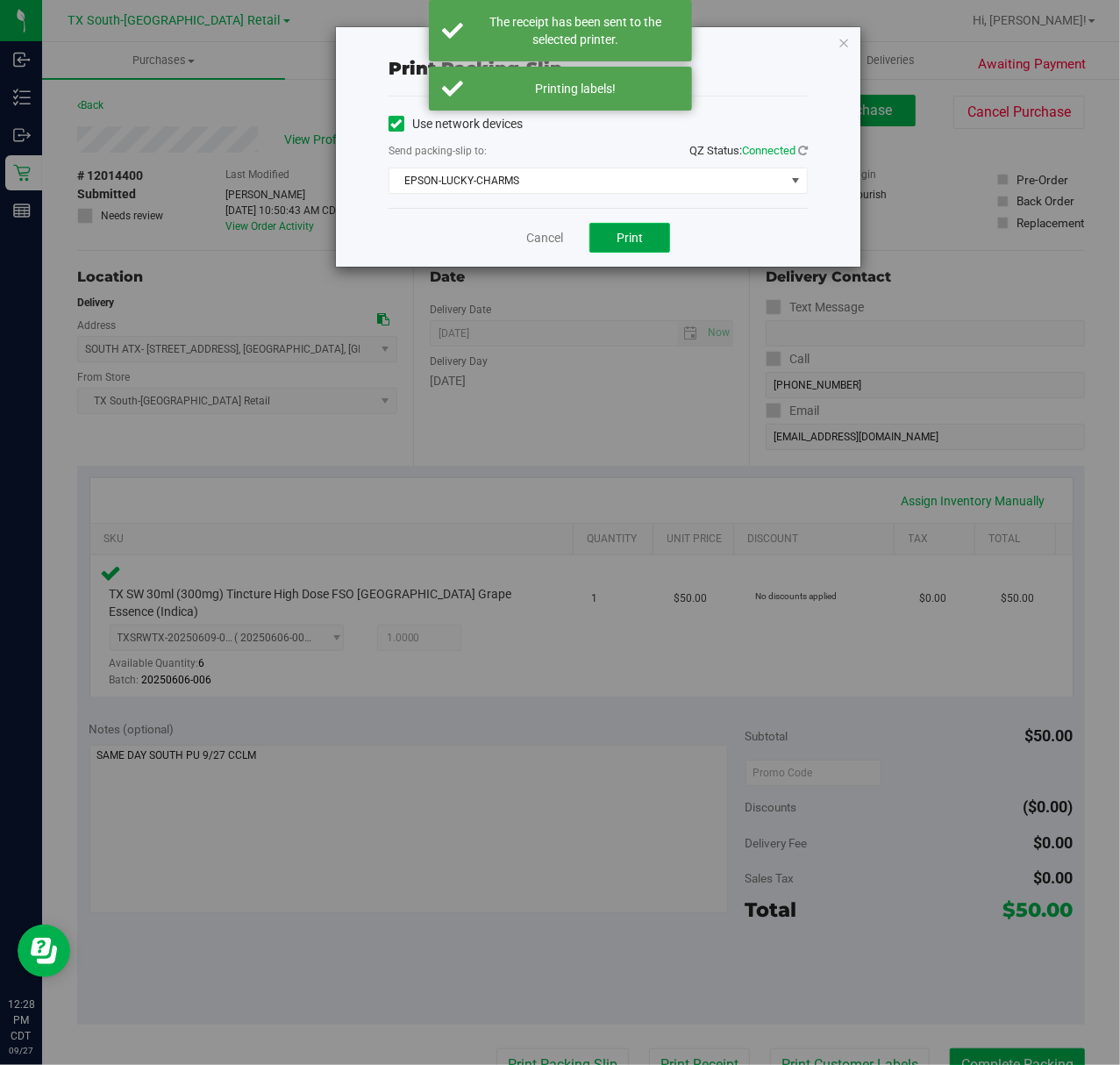
click at [618, 236] on span "Print" at bounding box center [630, 237] width 26 height 14
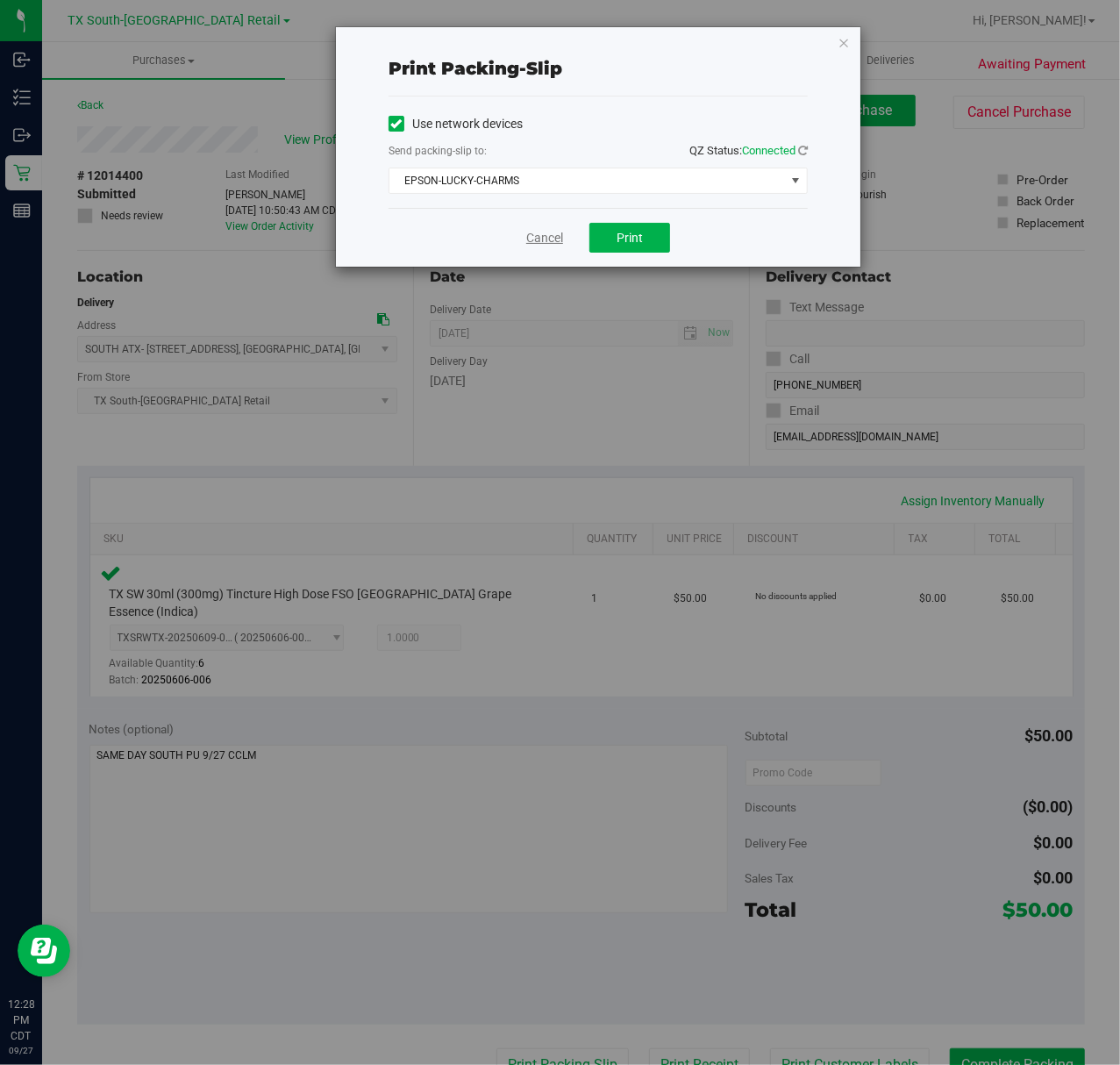
click at [542, 240] on link "Cancel" at bounding box center [544, 238] width 36 height 19
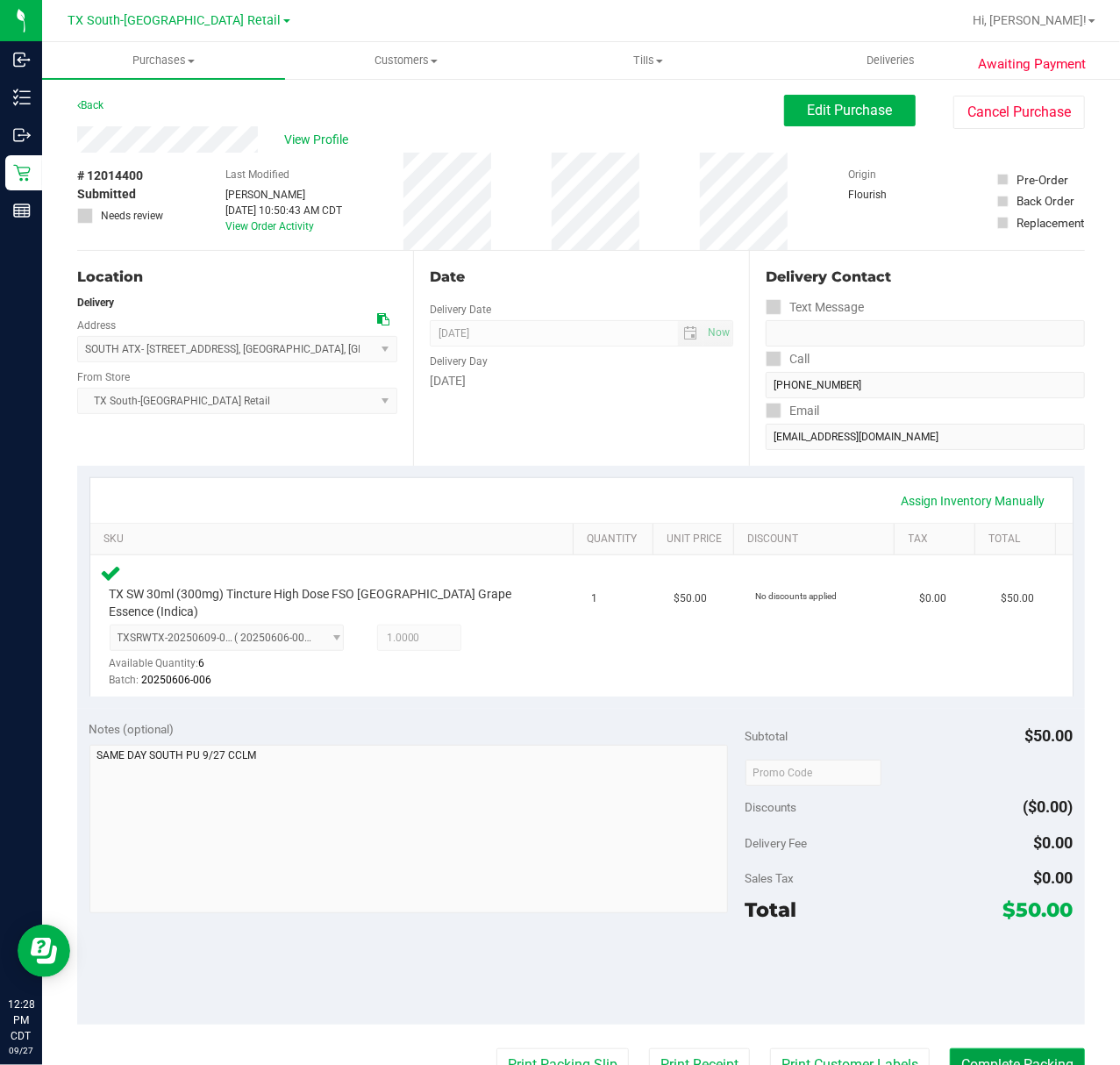
click at [989, 1048] on button "Complete Packing" at bounding box center [1017, 1065] width 135 height 34
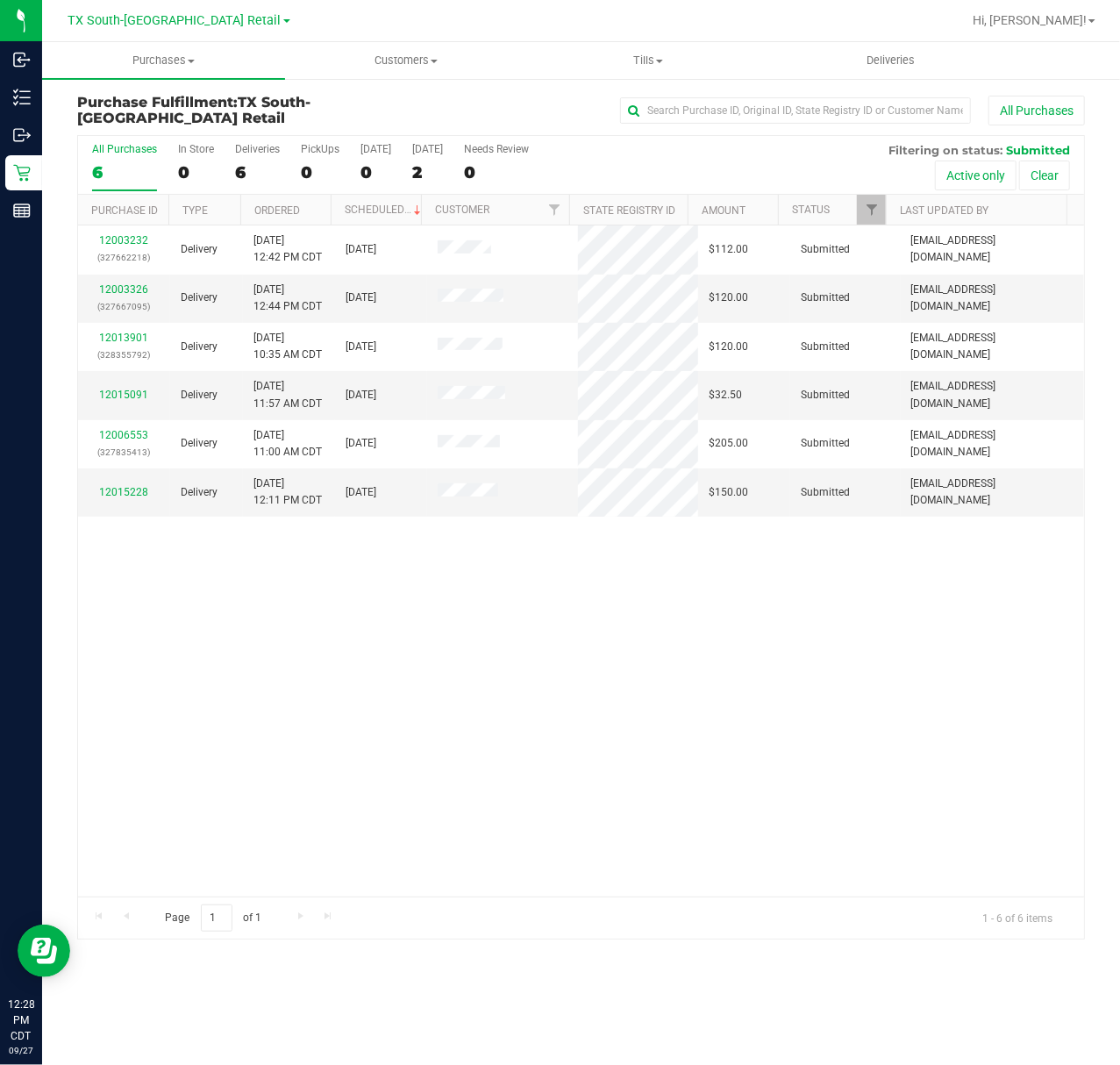
click at [980, 39] on nav "TX South-Austin Retail Hi, [PERSON_NAME]!" at bounding box center [581, 21] width 1078 height 42
click at [849, 50] on uib-tab-heading "Deliveries" at bounding box center [891, 61] width 241 height 35
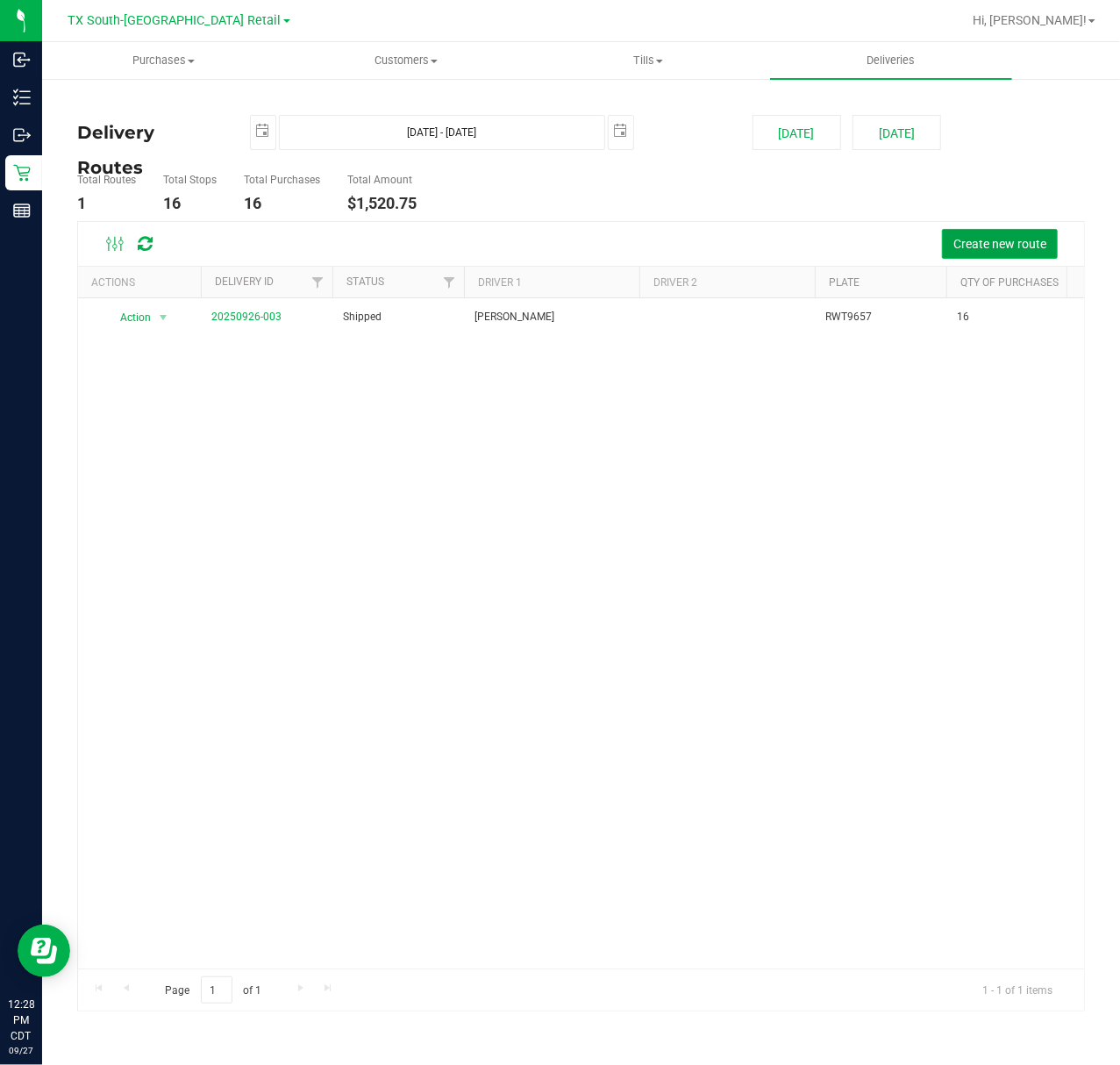
click at [959, 249] on span "Create new route" at bounding box center [1001, 244] width 93 height 14
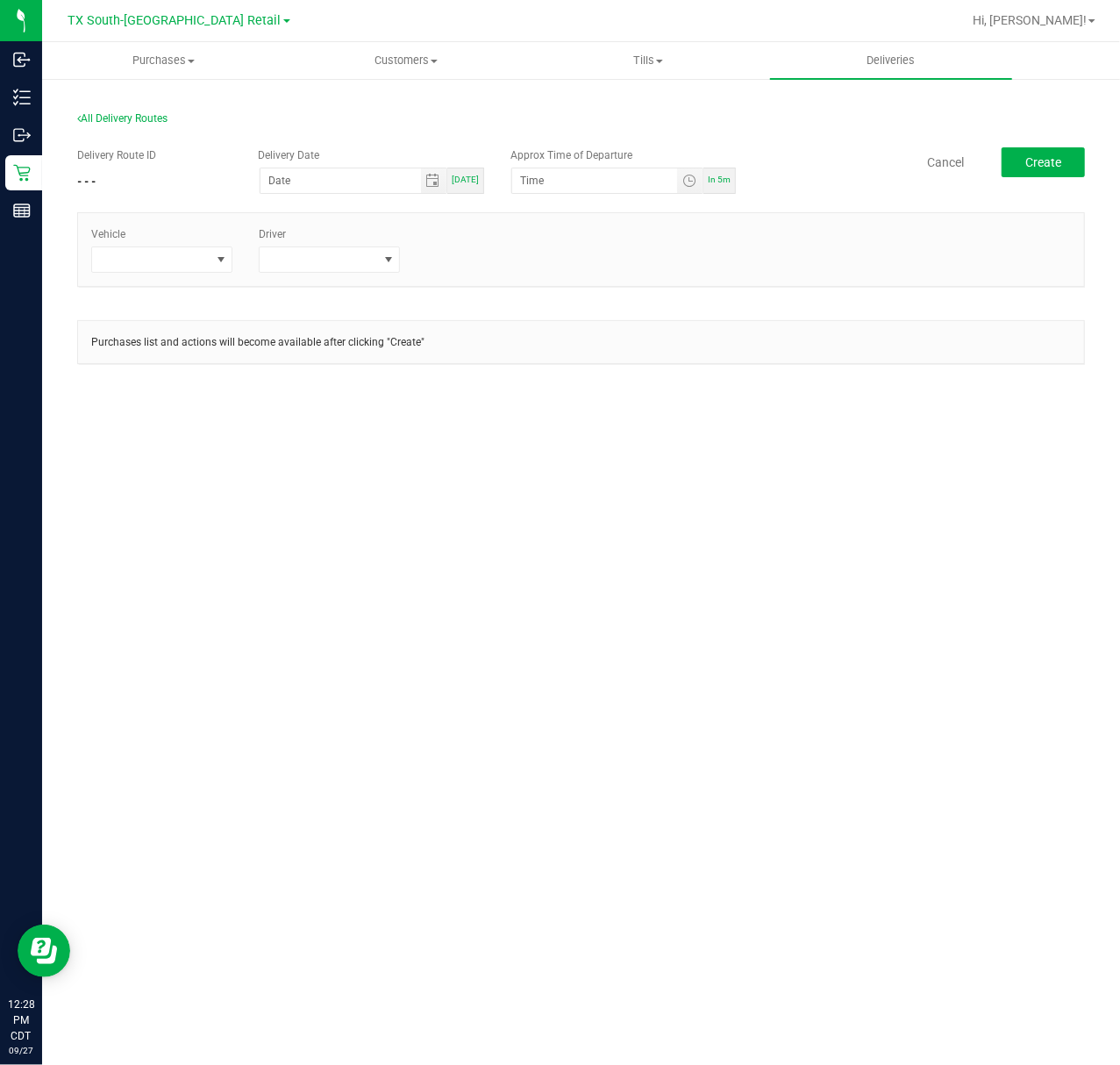
click at [471, 183] on span "[DATE]" at bounding box center [465, 179] width 27 height 9
type input "[DATE]"
click at [720, 179] on span "In 5m" at bounding box center [720, 179] width 22 height 9
type input "12:33 PM"
click at [230, 268] on span at bounding box center [220, 259] width 21 height 24
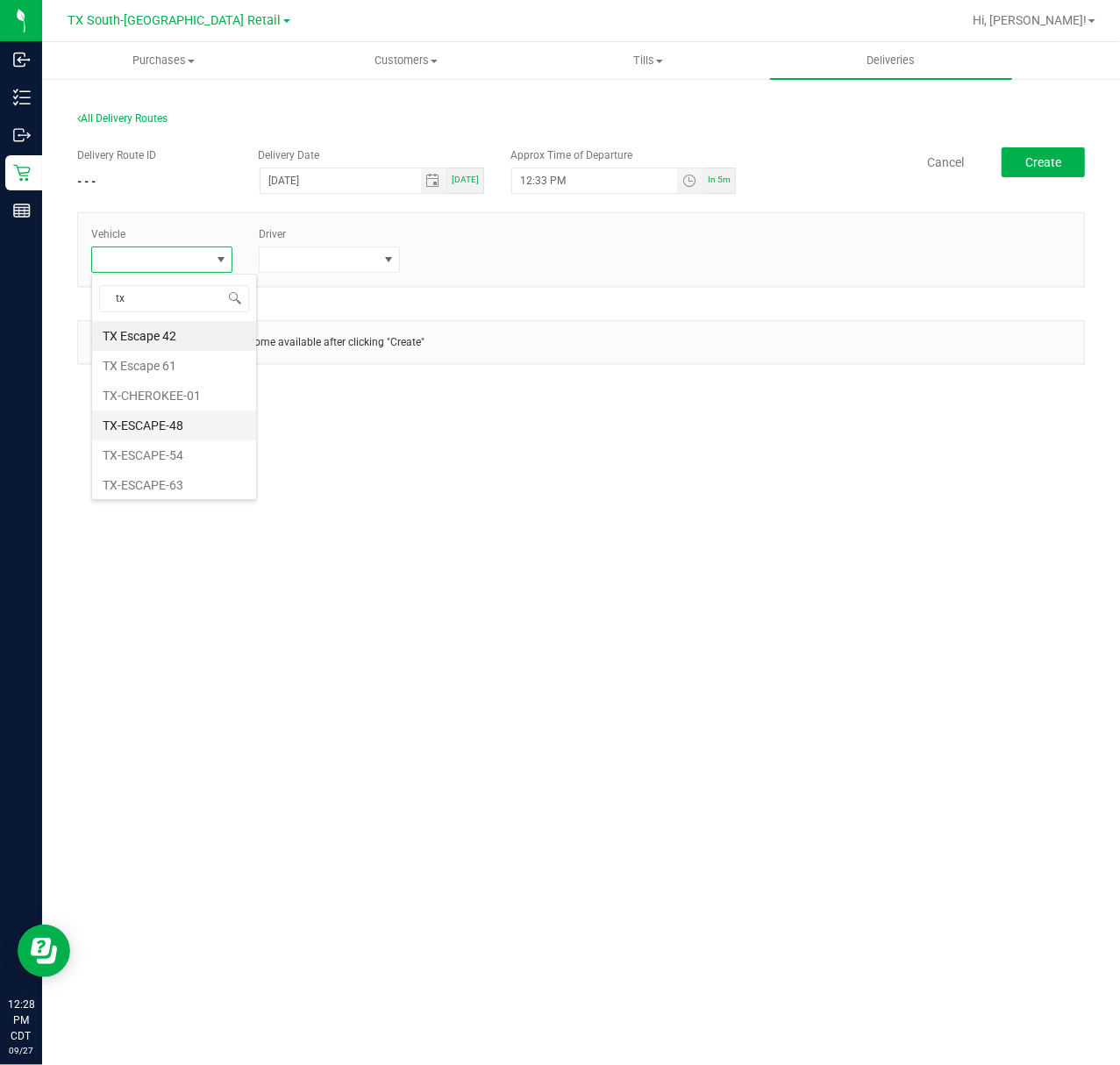
type input "t"
type input "ki"
click at [190, 358] on li "TX-KICKS-03" at bounding box center [175, 366] width 164 height 30
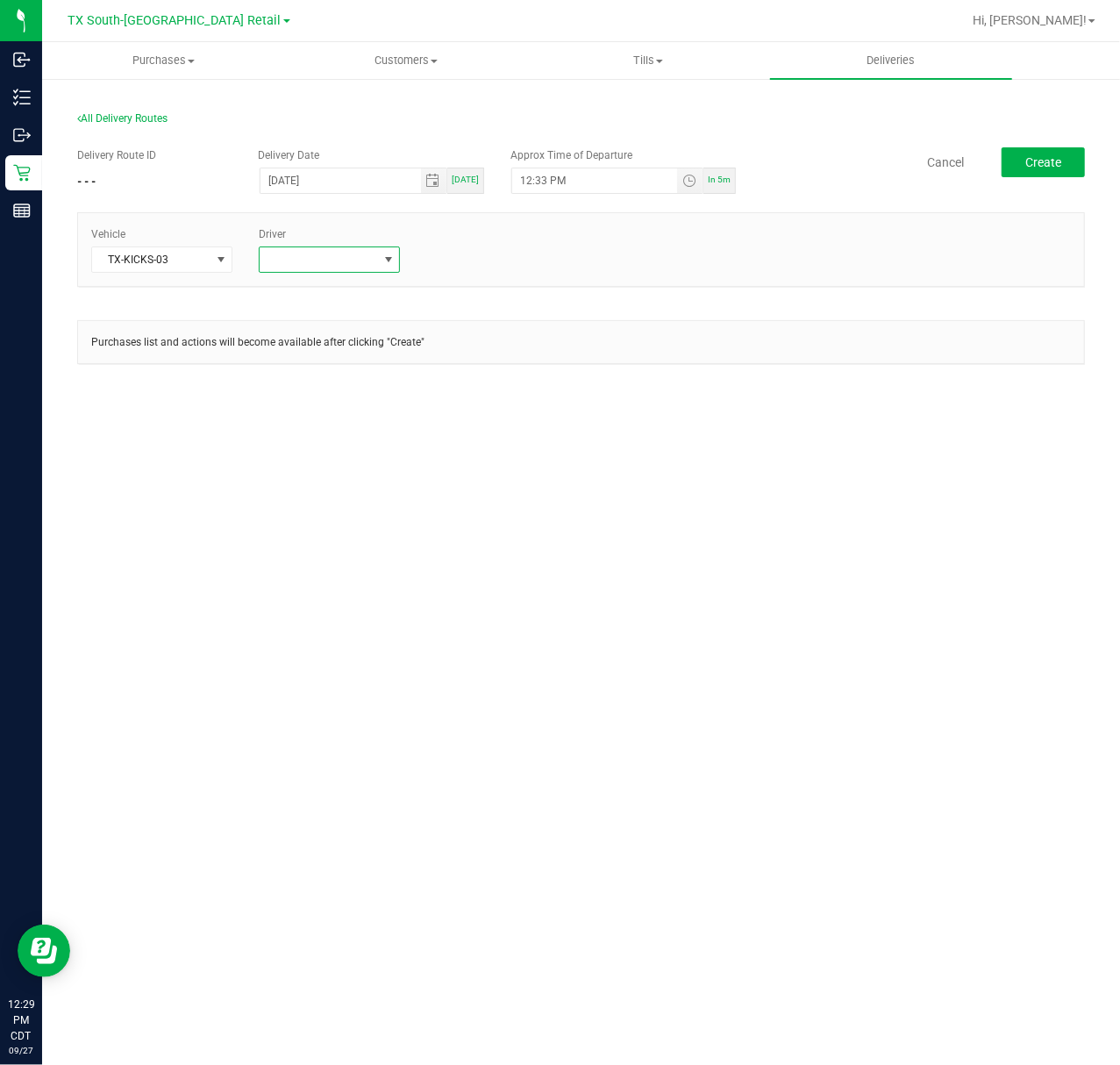
click at [319, 259] on span at bounding box center [318, 259] width 118 height 24
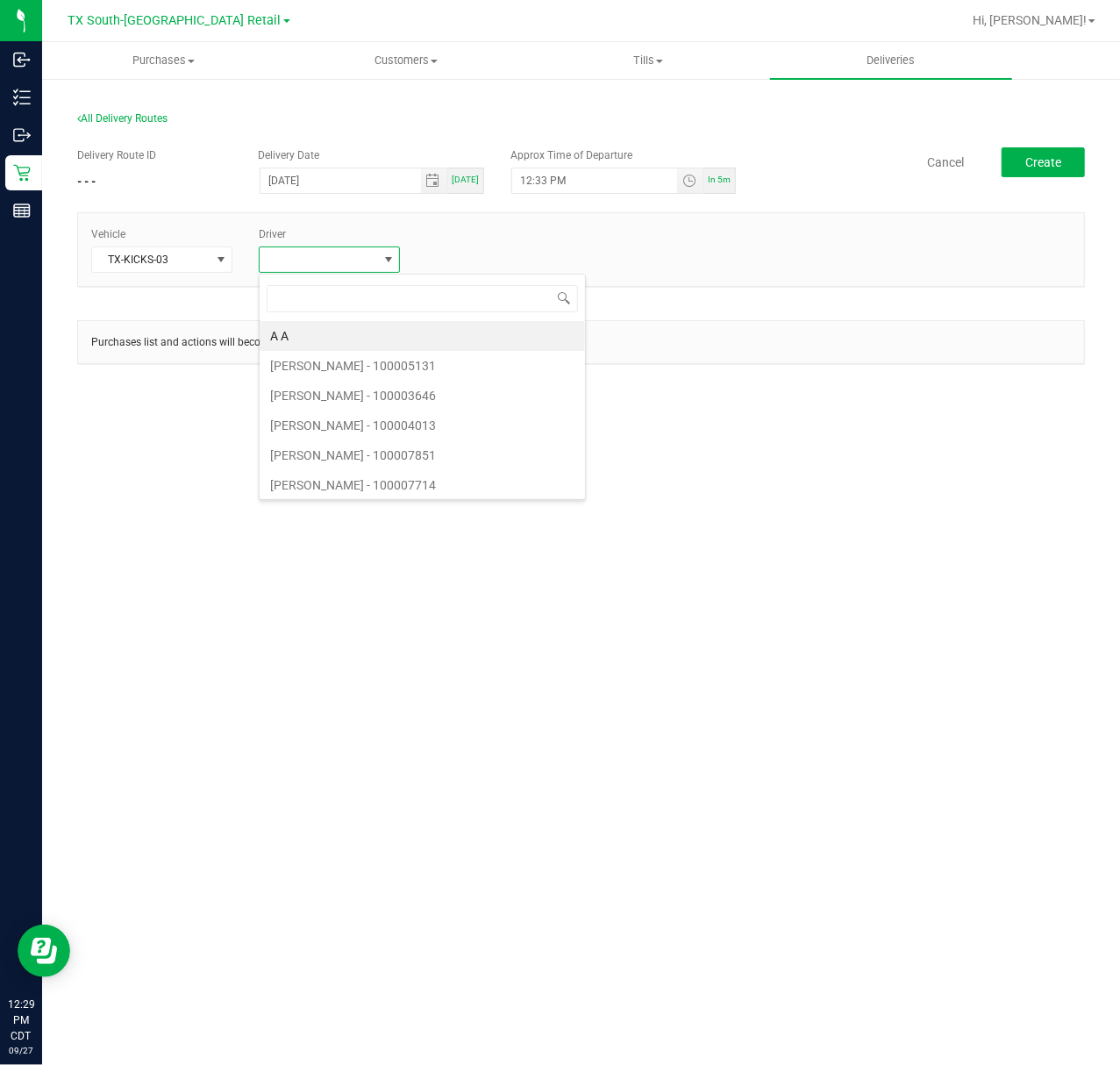
scroll to position [26, 141]
type input "sherm"
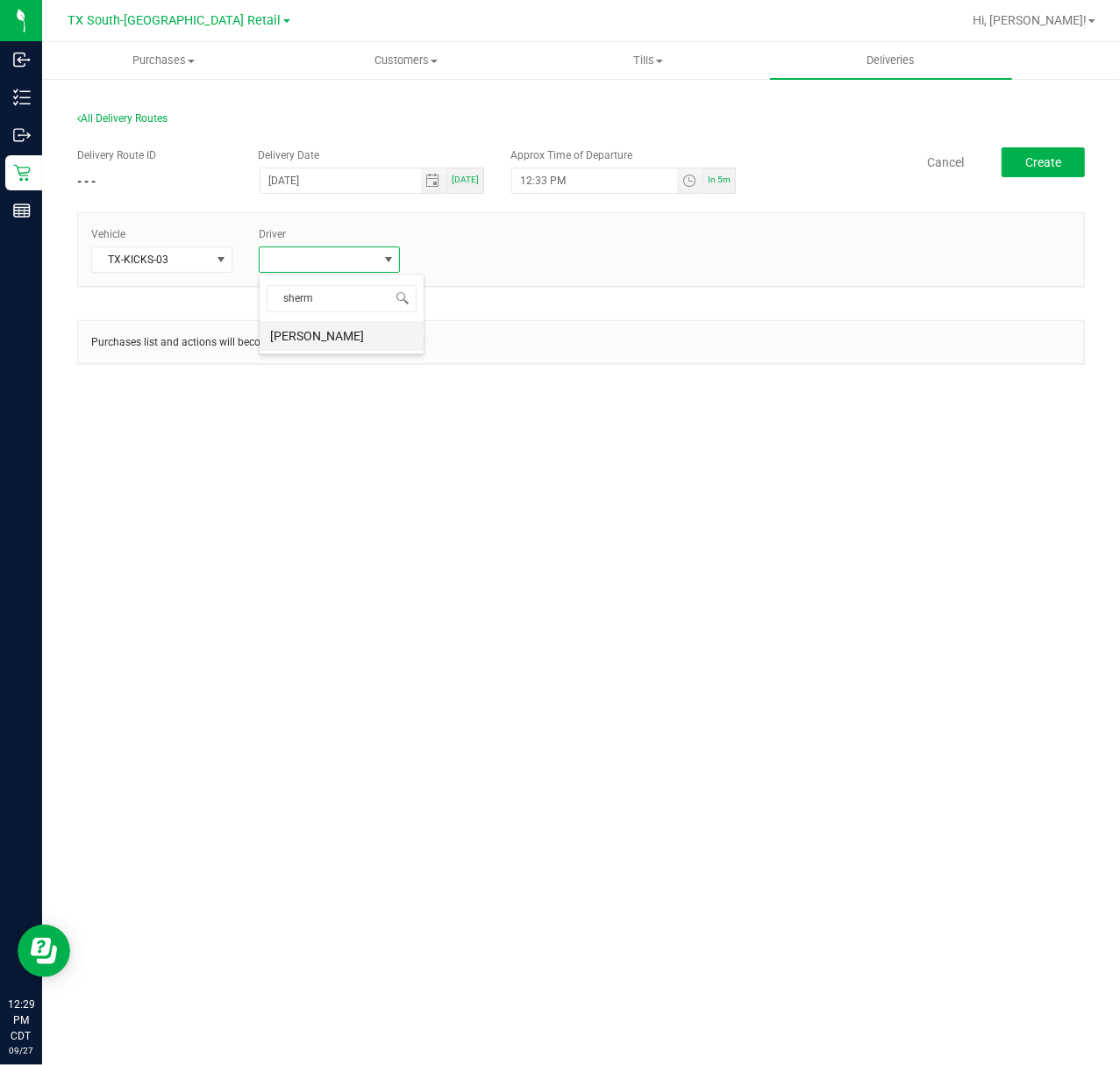
click at [372, 345] on li "[PERSON_NAME]" at bounding box center [342, 336] width 164 height 30
click at [442, 259] on link "+ Add Driver" at bounding box center [455, 254] width 58 height 12
click at [443, 259] on span at bounding box center [486, 259] width 118 height 24
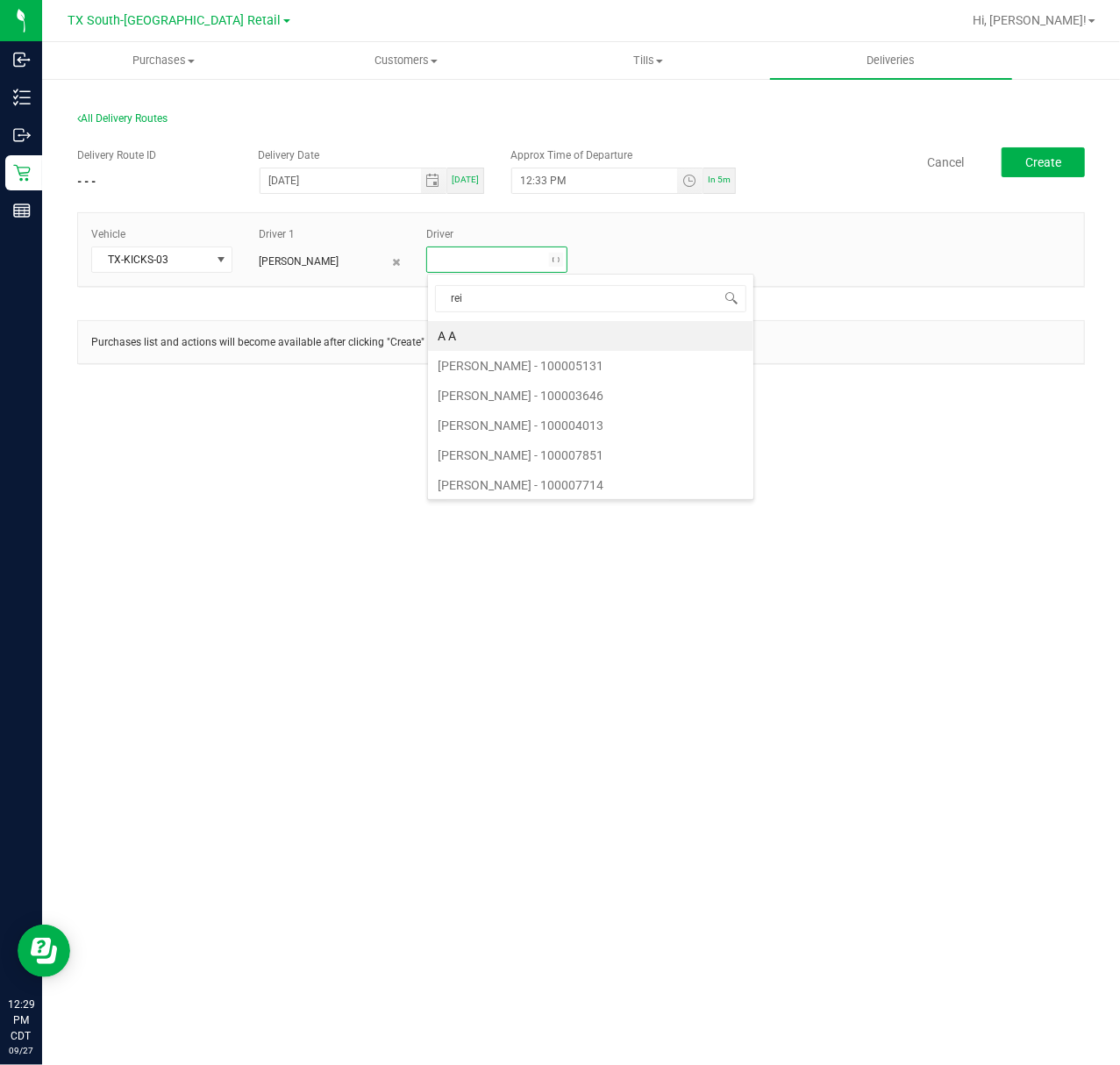
type input "reij"
click at [456, 324] on li "[PERSON_NAME]" at bounding box center [511, 336] width 164 height 30
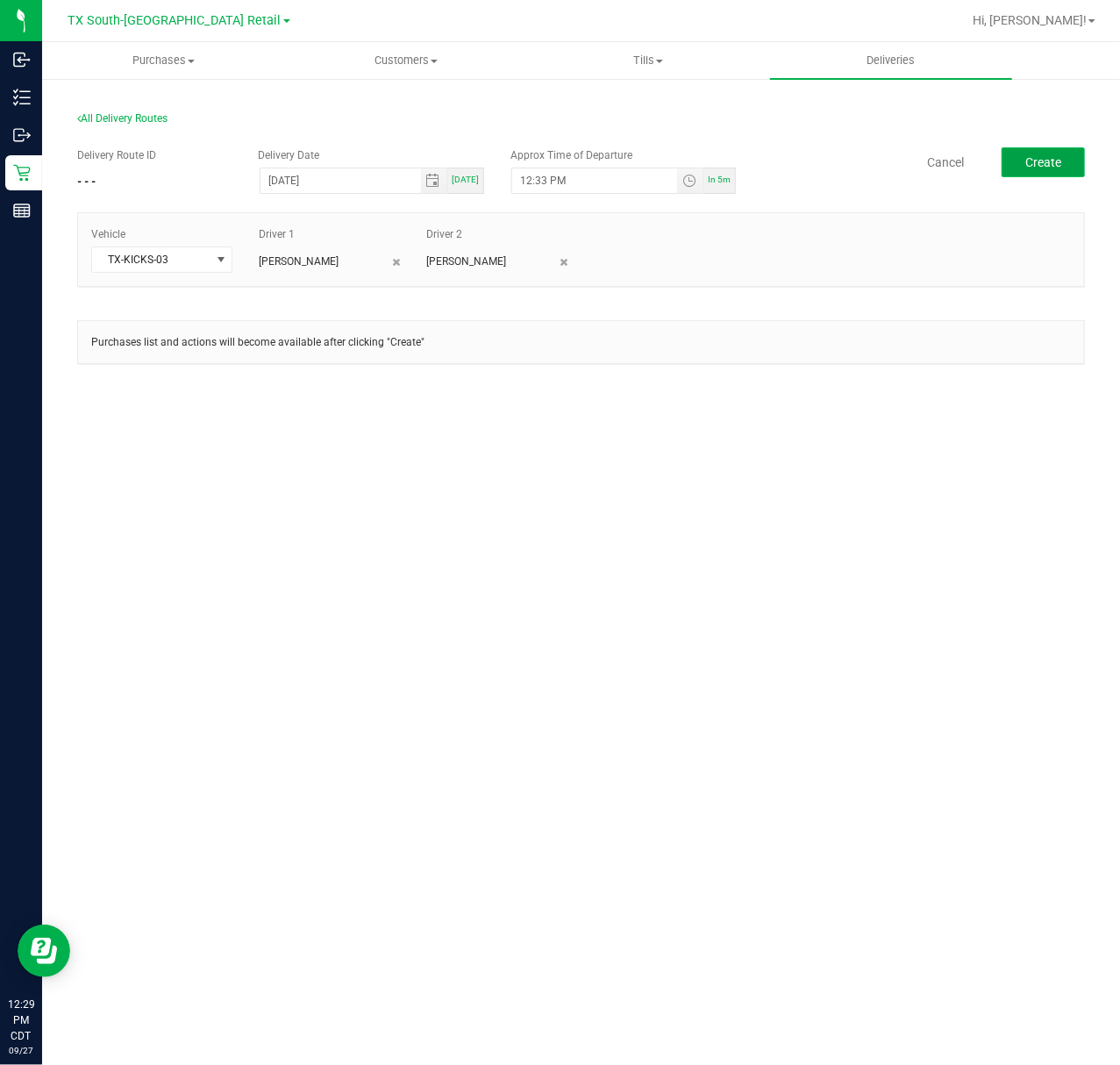
click at [1046, 169] on span "Create" at bounding box center [1043, 161] width 36 height 14
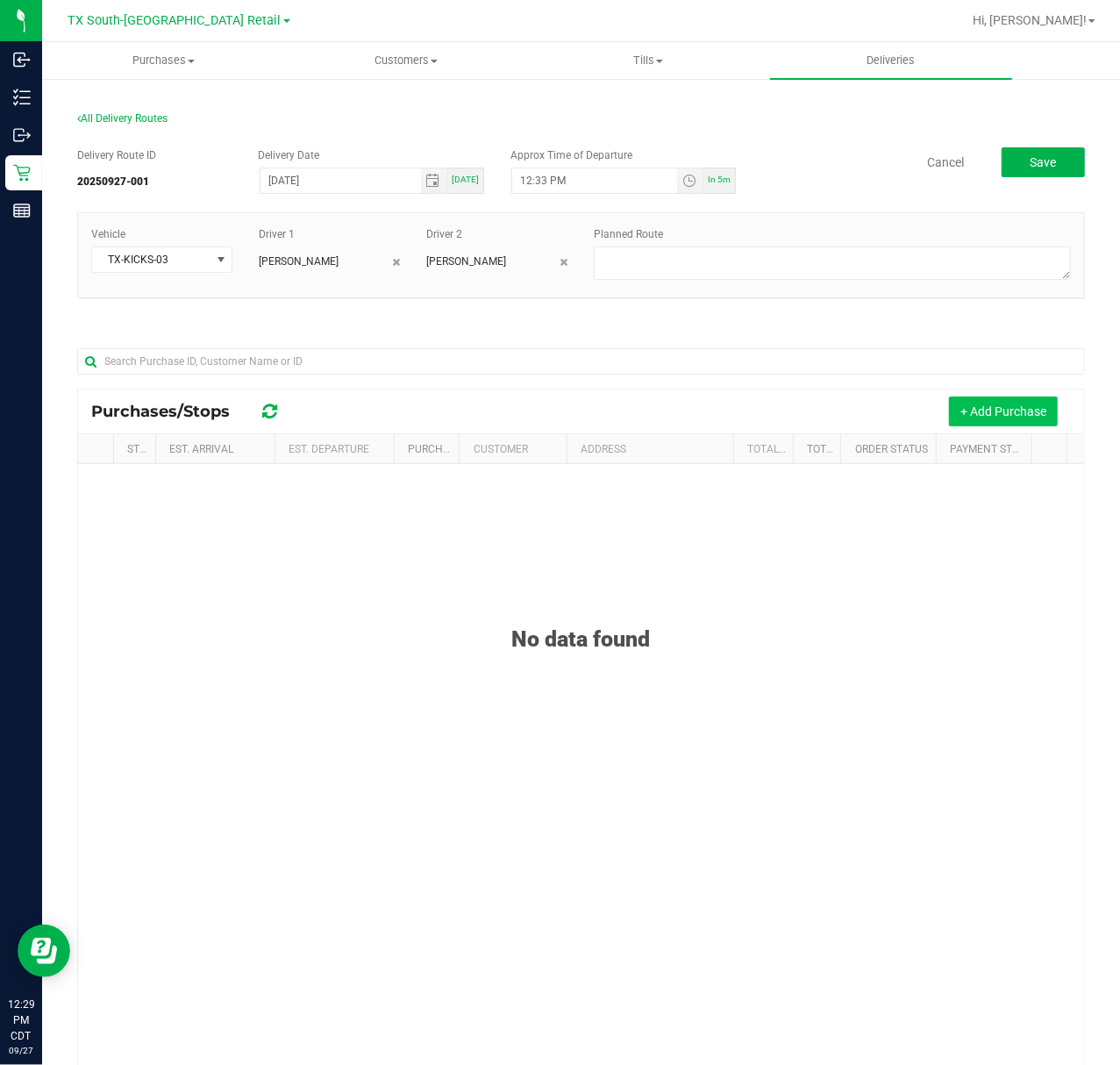
click at [1004, 427] on button "+ Add Purchase" at bounding box center [1003, 412] width 109 height 30
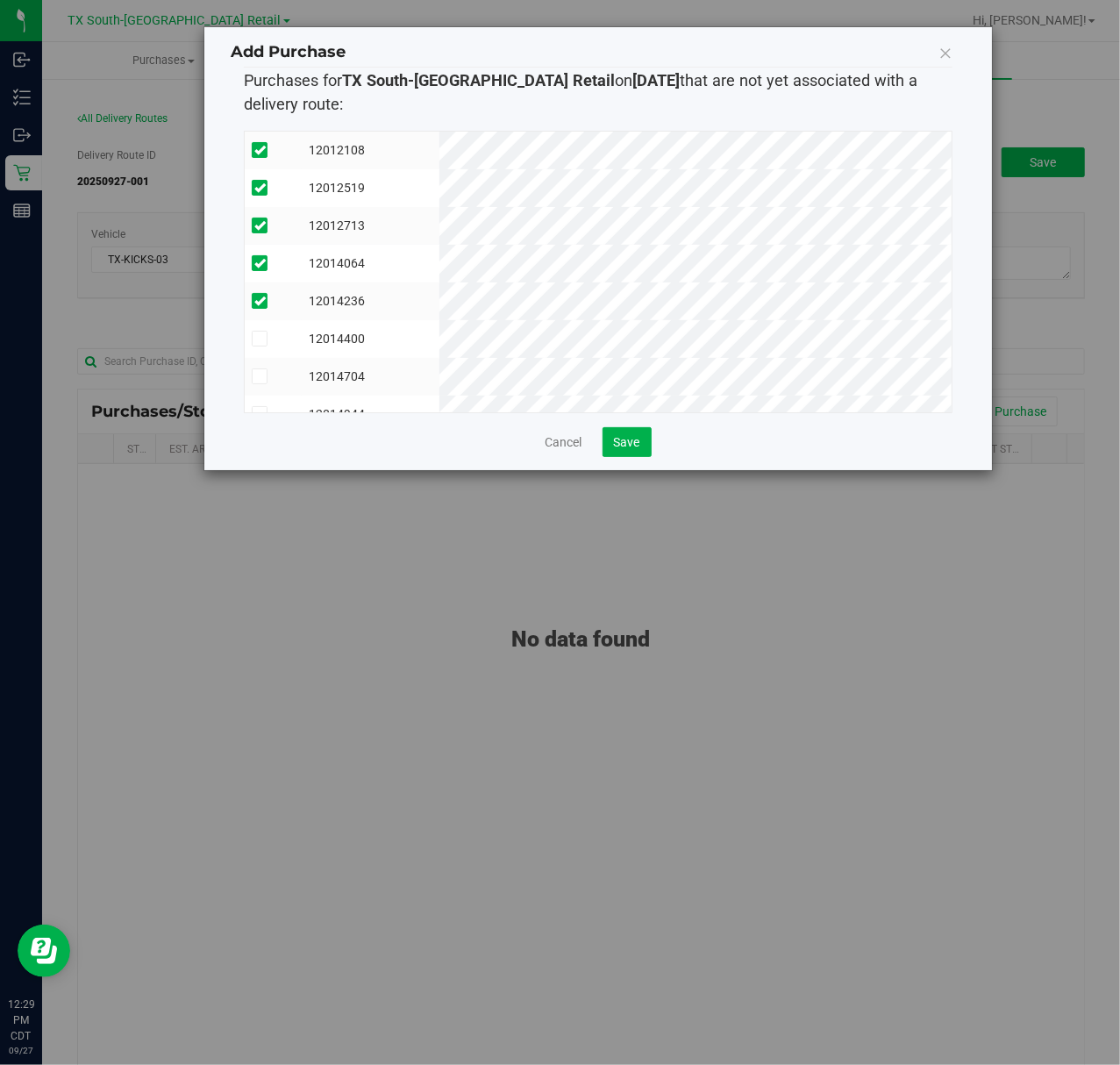
scroll to position [109, 0]
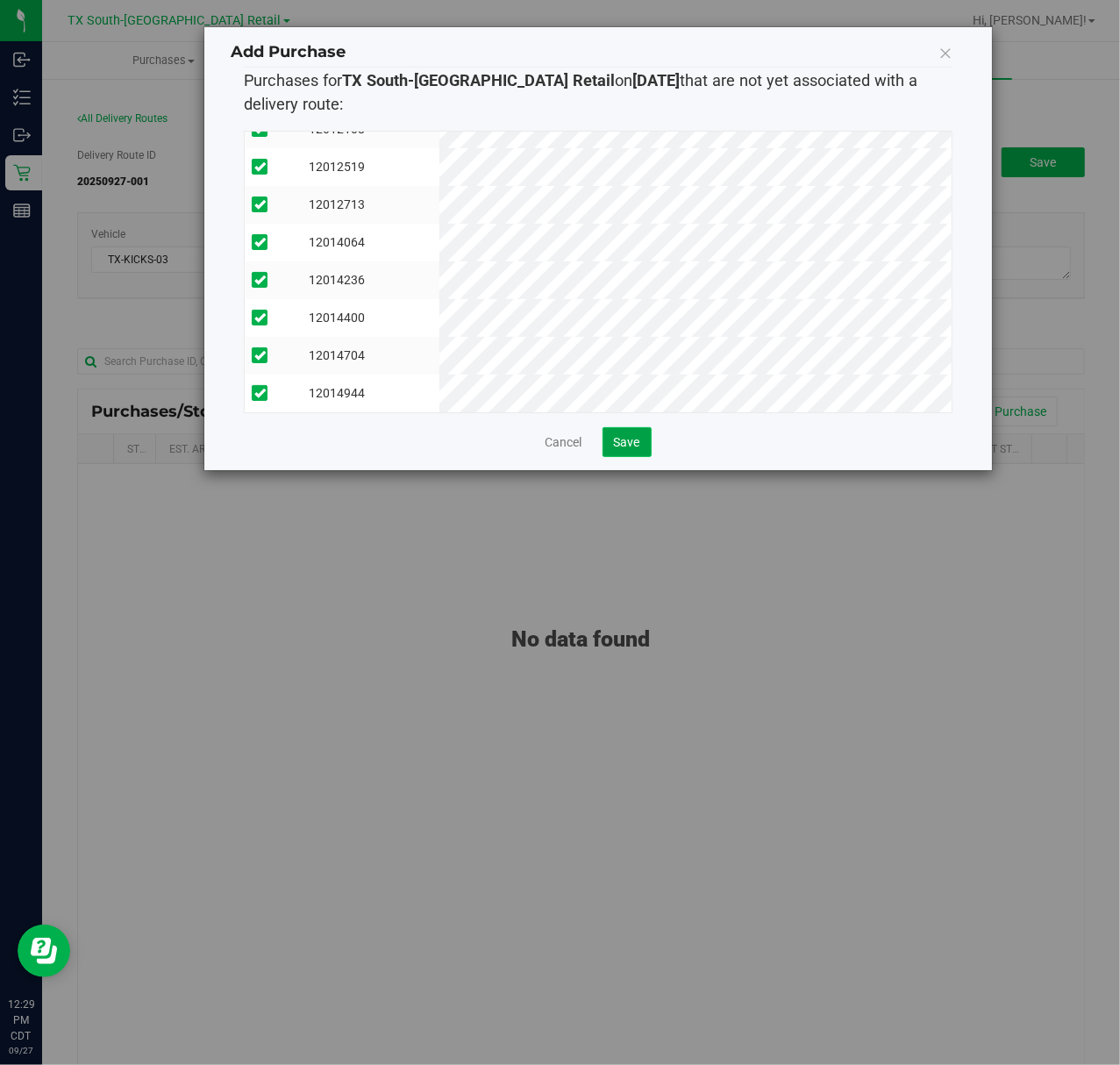
click at [626, 451] on button "Save" at bounding box center [627, 442] width 49 height 30
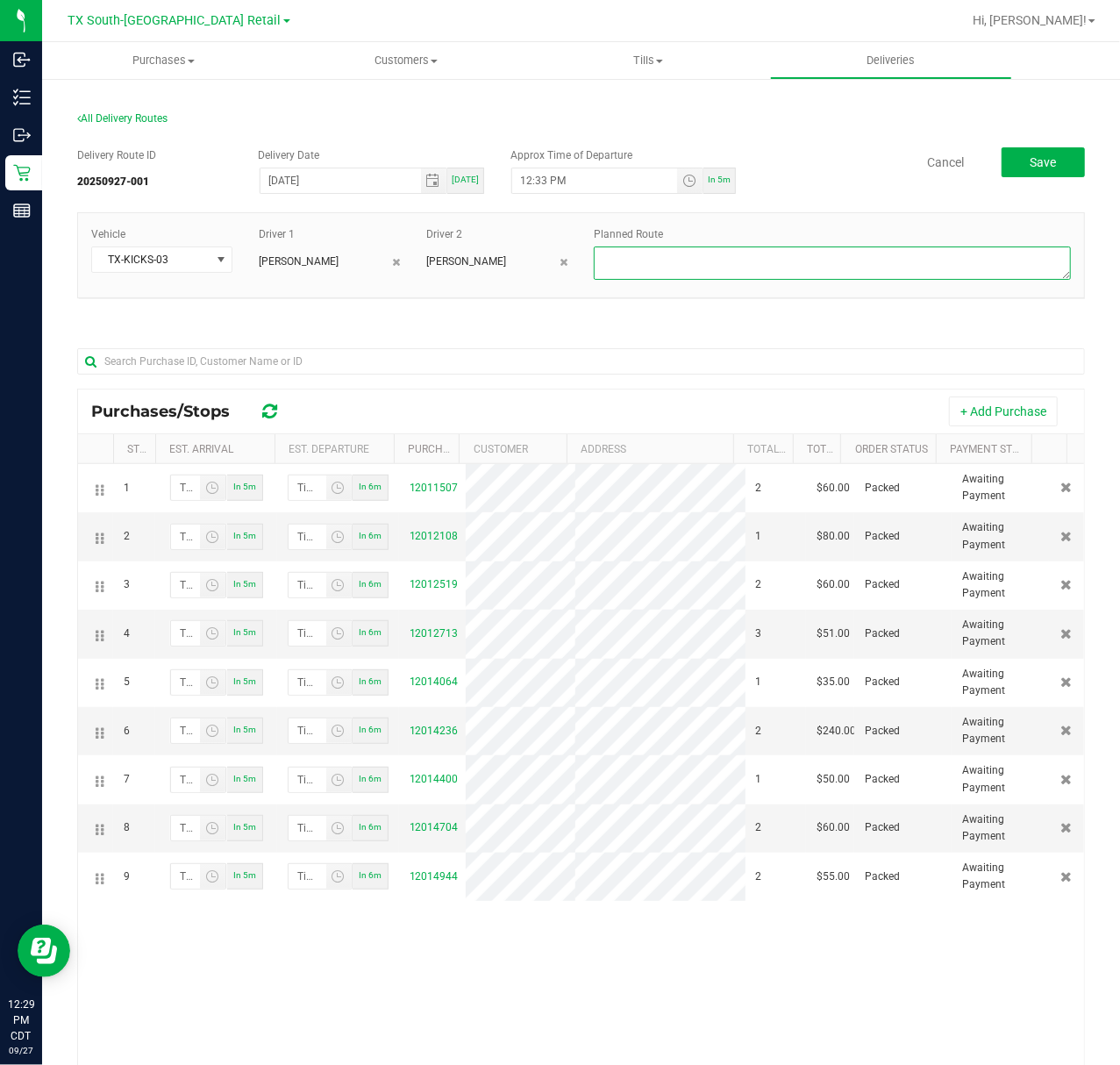
click at [768, 249] on textarea at bounding box center [832, 263] width 477 height 34
type textarea "Same-Day Orders"
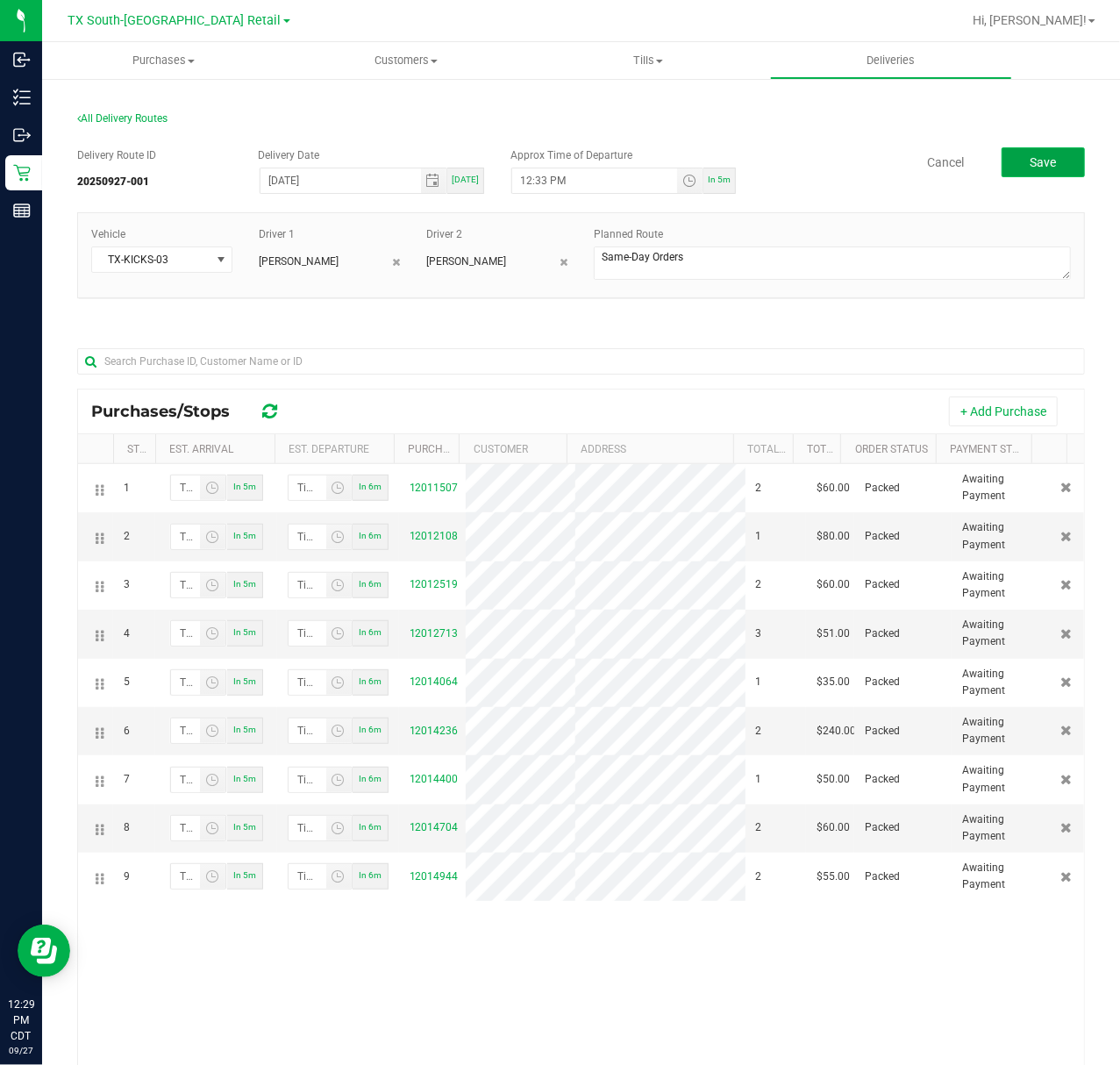
click at [1012, 156] on button "Save" at bounding box center [1043, 162] width 83 height 30
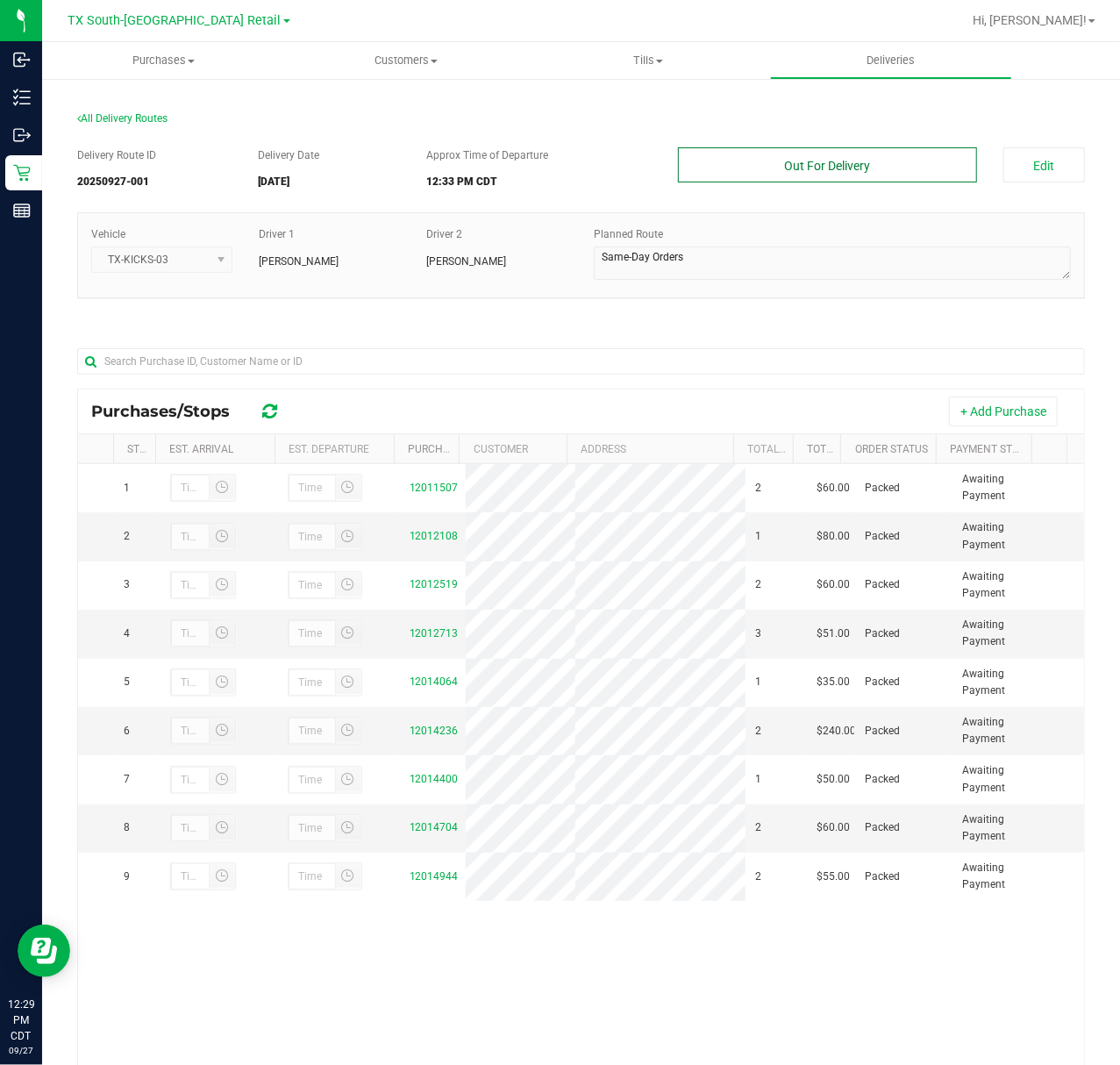
click at [892, 175] on button "Out For Delivery" at bounding box center [828, 165] width 299 height 35
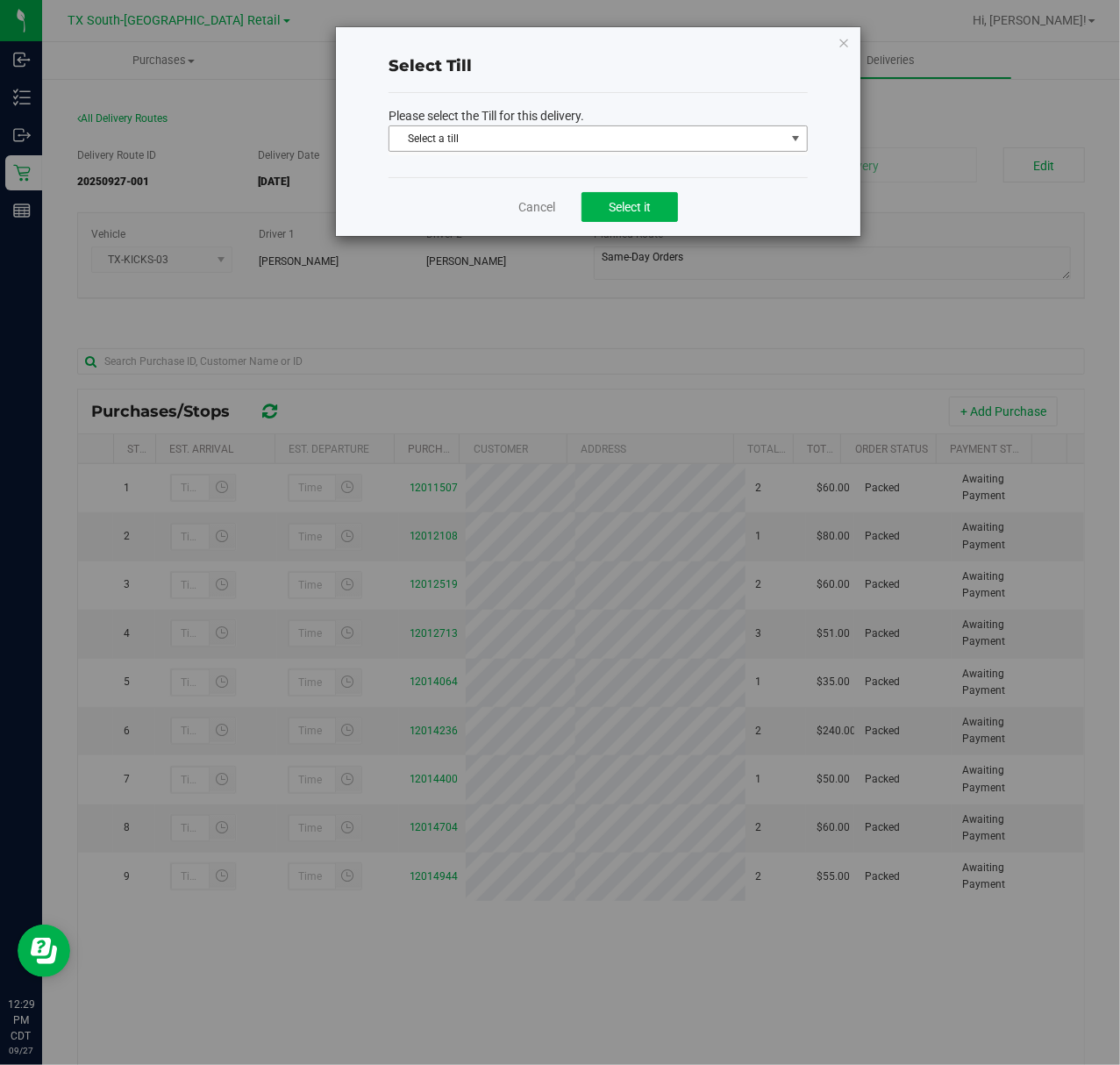
click at [781, 147] on span "Select a till" at bounding box center [587, 138] width 396 height 24
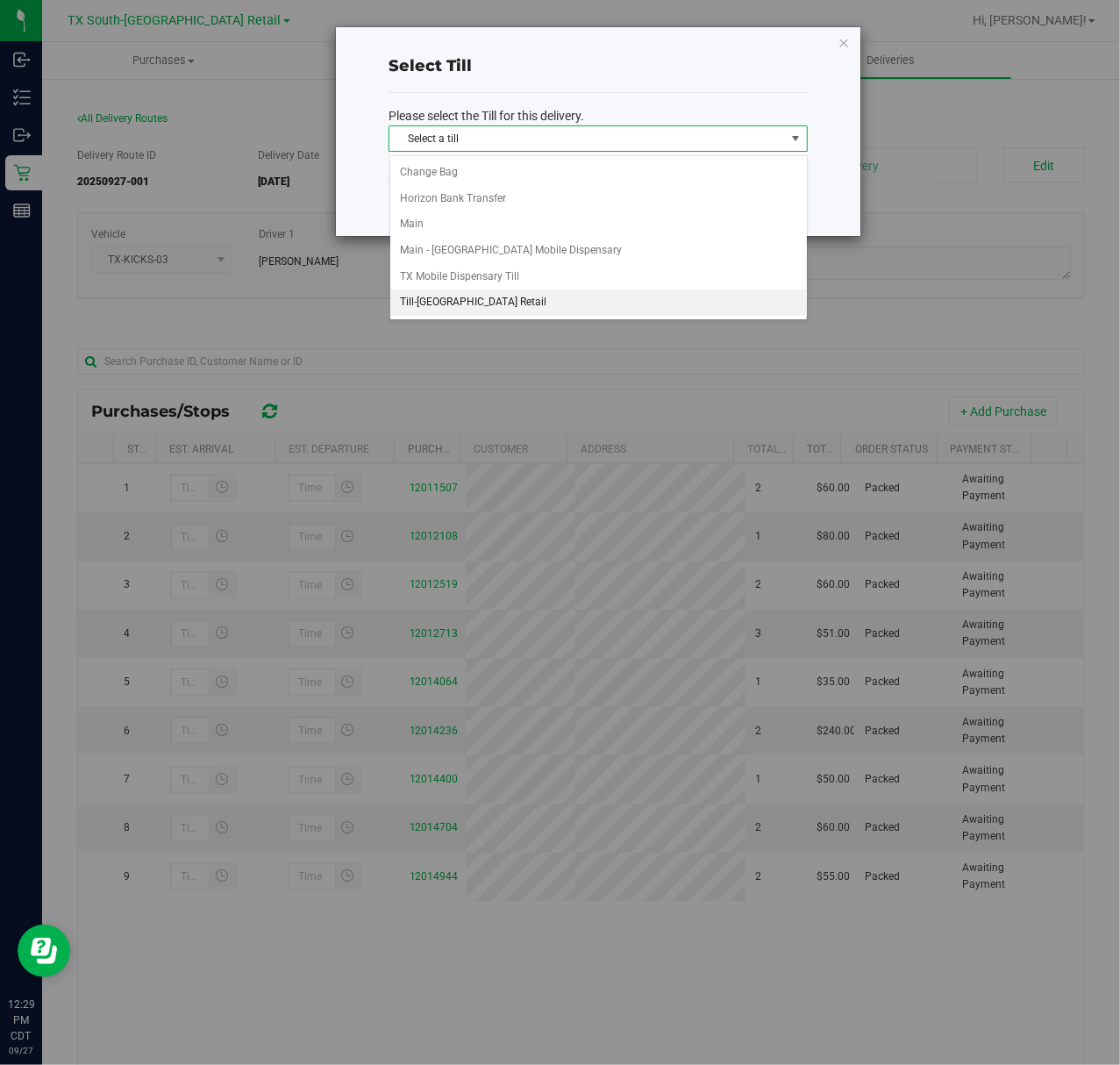
click at [679, 314] on li "Till-[GEOGRAPHIC_DATA] Retail" at bounding box center [598, 302] width 416 height 26
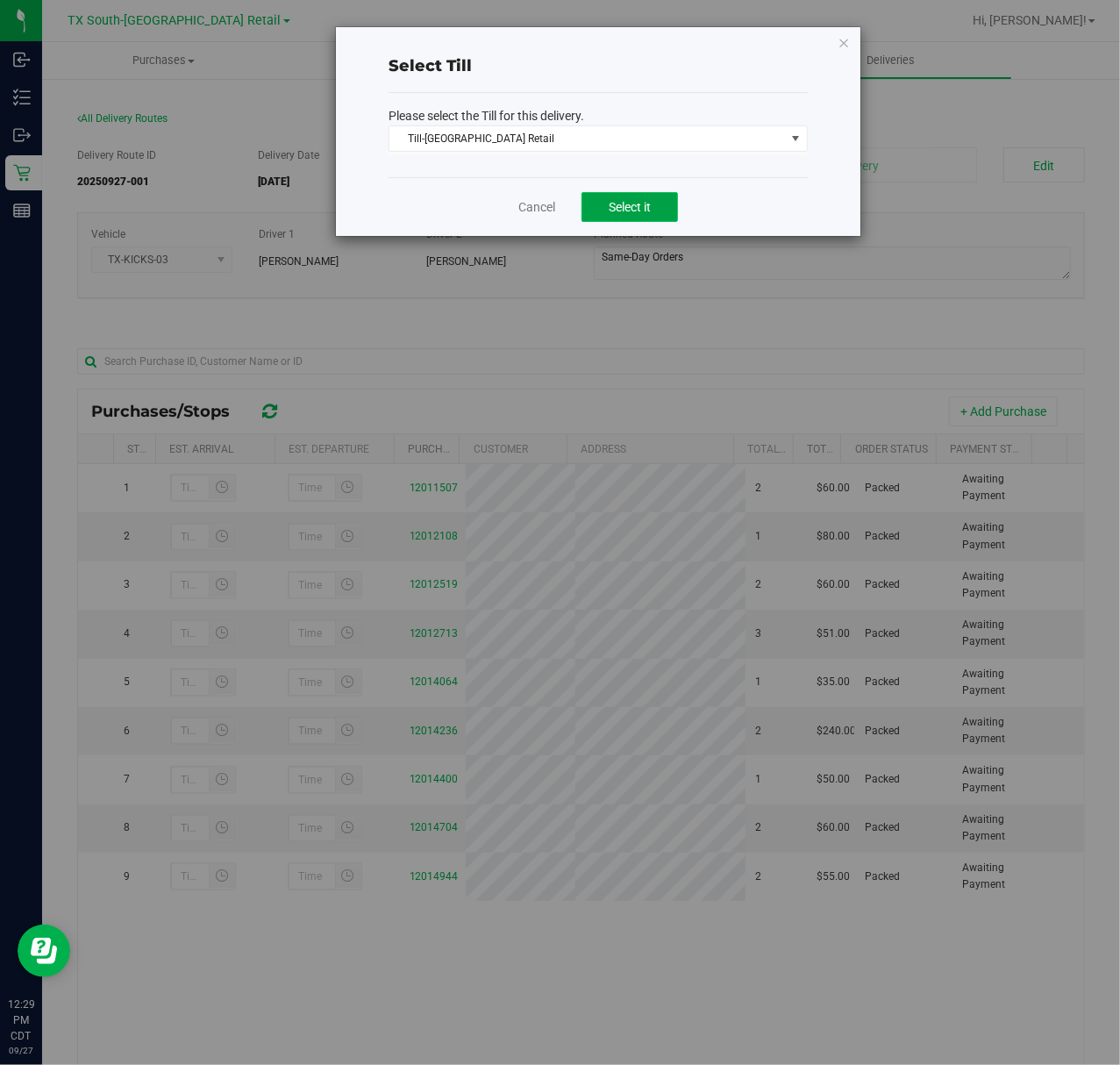
click at [666, 217] on button "Select it" at bounding box center [629, 207] width 96 height 30
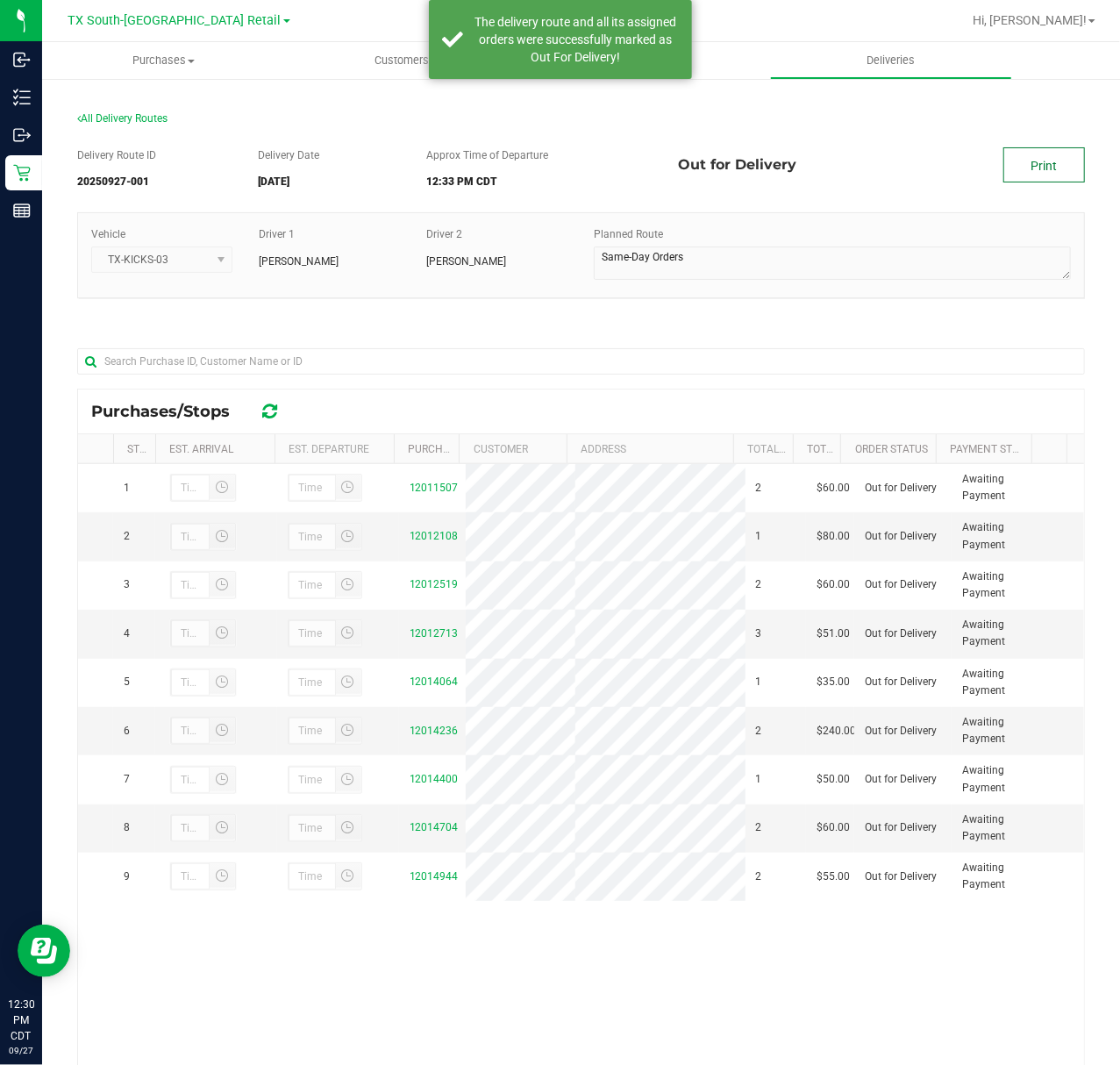
click at [1003, 165] on link "Print" at bounding box center [1043, 165] width 81 height 35
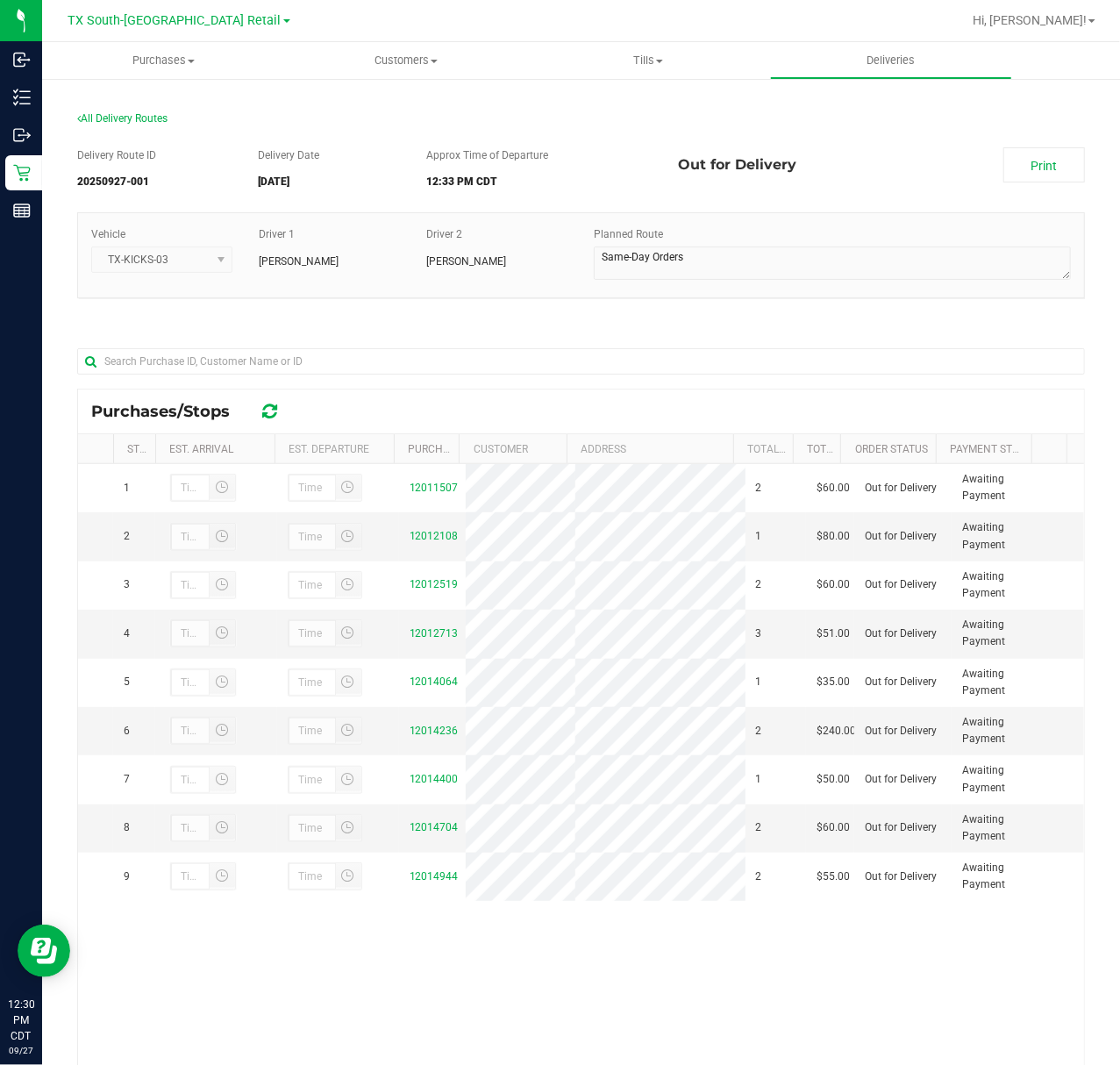
click at [893, 38] on nav "TX South-Austin Retail Hi, [PERSON_NAME]!" at bounding box center [581, 21] width 1078 height 42
click at [891, 54] on span "Deliveries" at bounding box center [890, 60] width 95 height 16
